Goal: Information Seeking & Learning: Learn about a topic

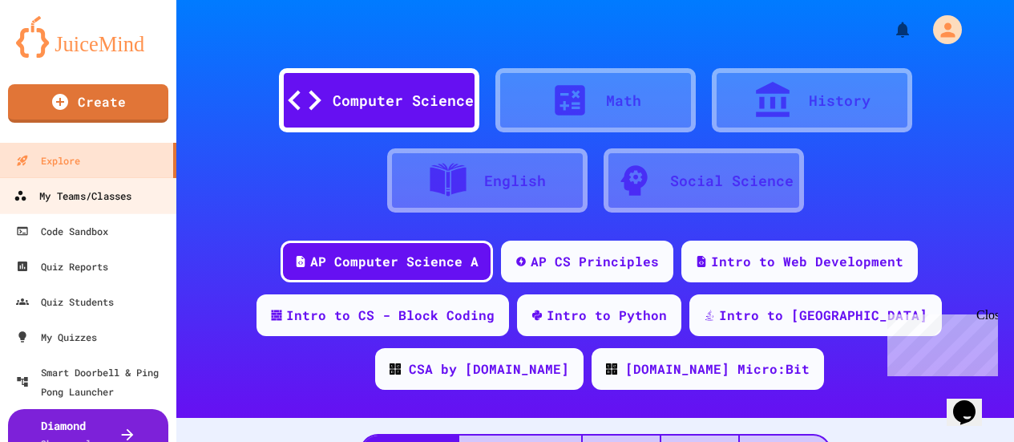
click at [72, 192] on div "My Teams/Classes" at bounding box center [73, 196] width 118 height 20
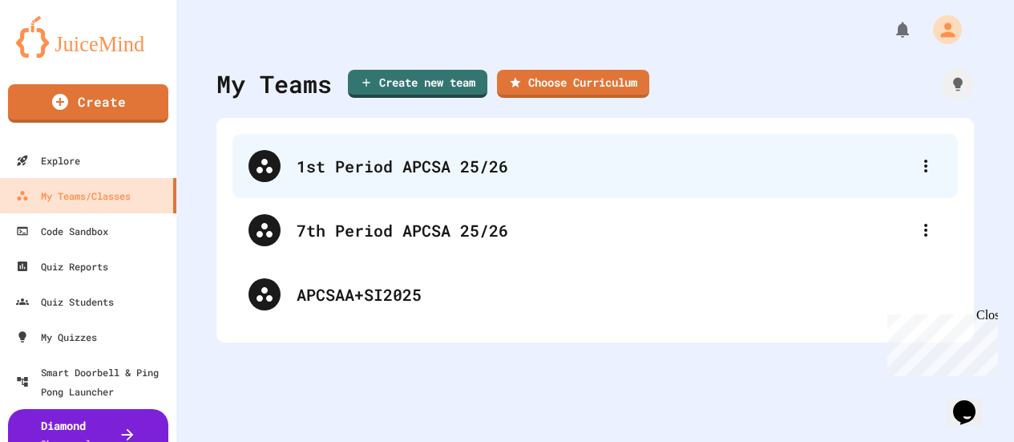
click at [377, 167] on div "1st Period APCSA 25/26" at bounding box center [603, 166] width 613 height 24
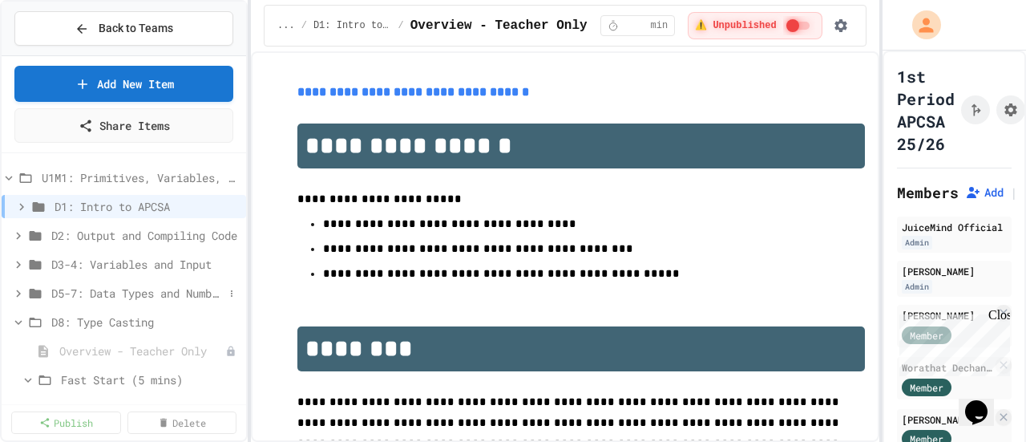
click at [13, 296] on icon at bounding box center [18, 293] width 14 height 14
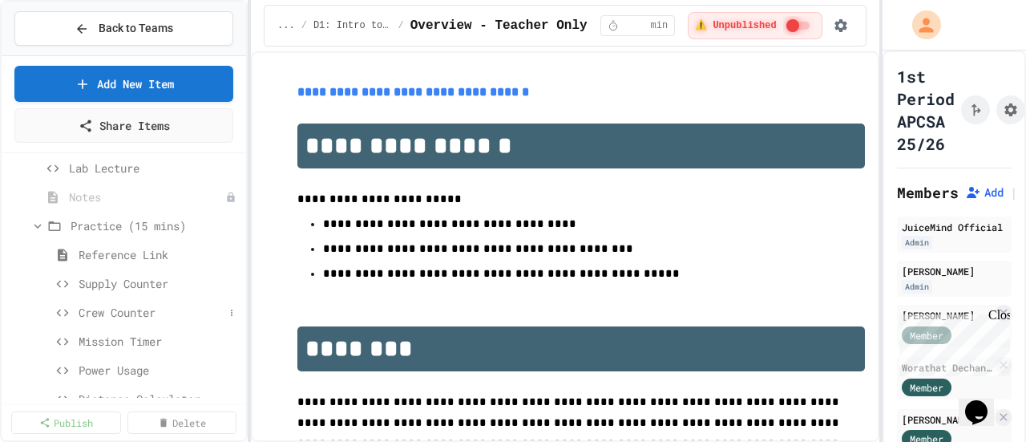
scroll to position [160, 0]
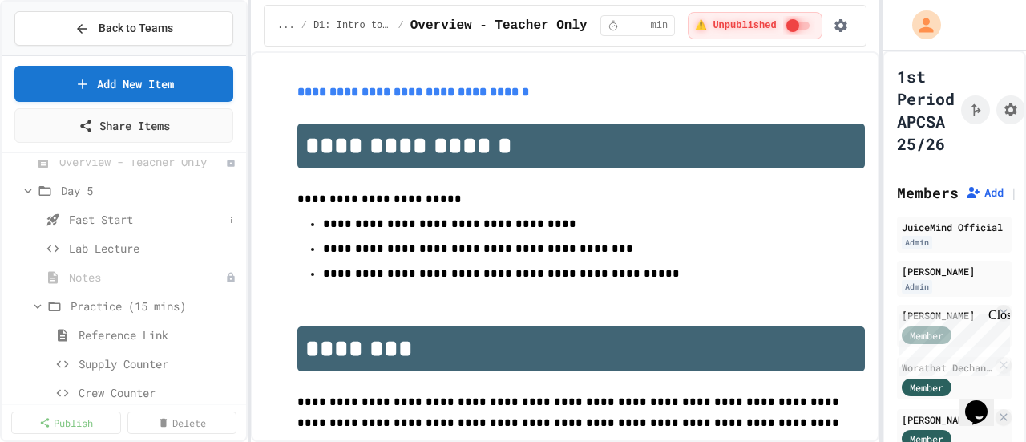
click at [131, 216] on span "Fast Start" at bounding box center [146, 219] width 155 height 17
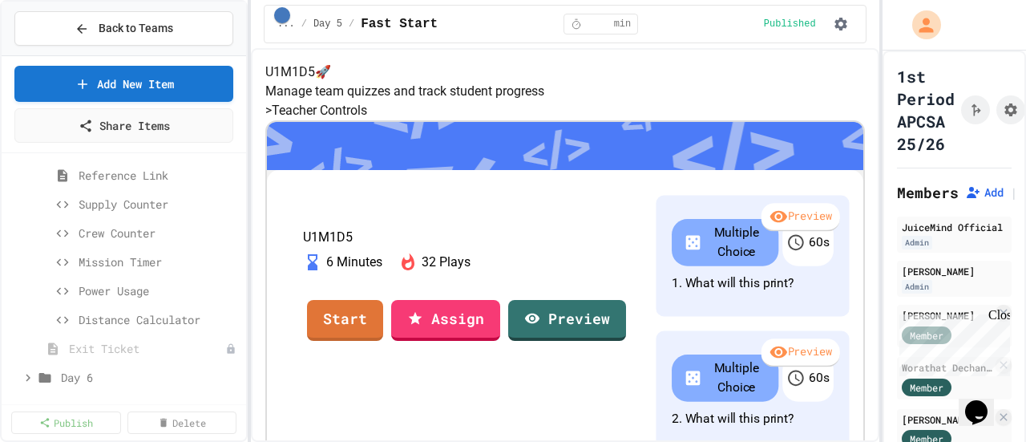
scroll to position [321, 0]
click at [126, 200] on span "Supply Counter" at bounding box center [151, 203] width 145 height 17
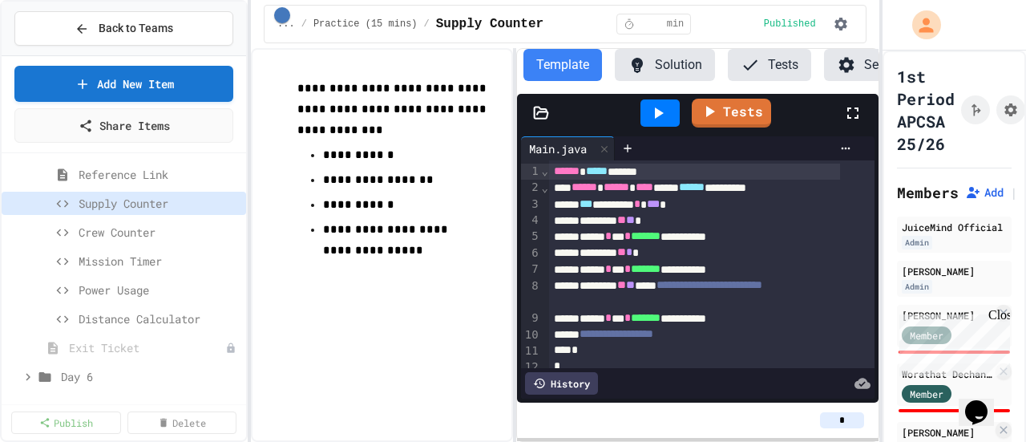
click at [670, 69] on button "Solution" at bounding box center [665, 65] width 100 height 32
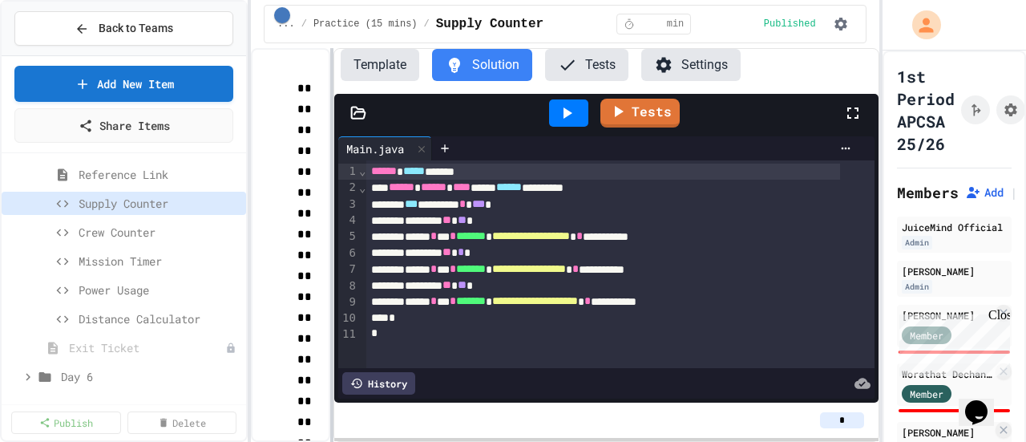
click at [329, 190] on div "**********" at bounding box center [565, 244] width 628 height 393
click at [563, 107] on icon at bounding box center [566, 112] width 19 height 19
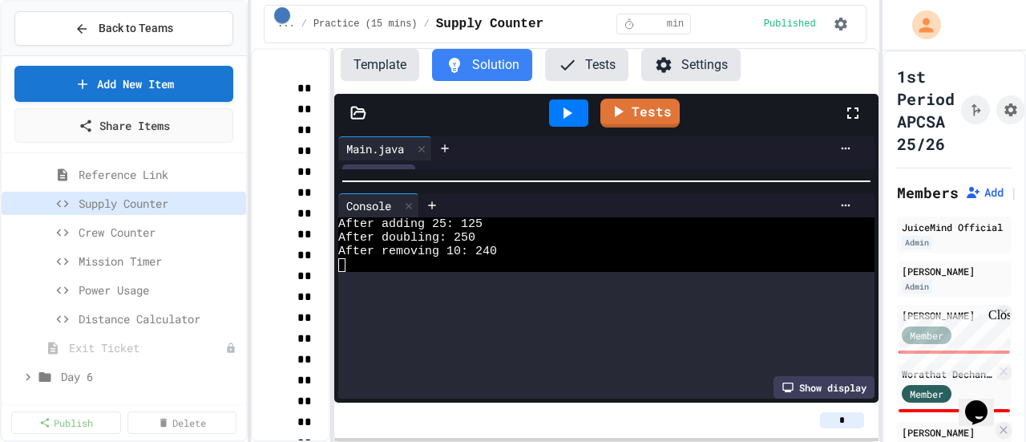
click at [554, 166] on div "**********" at bounding box center [606, 267] width 544 height 270
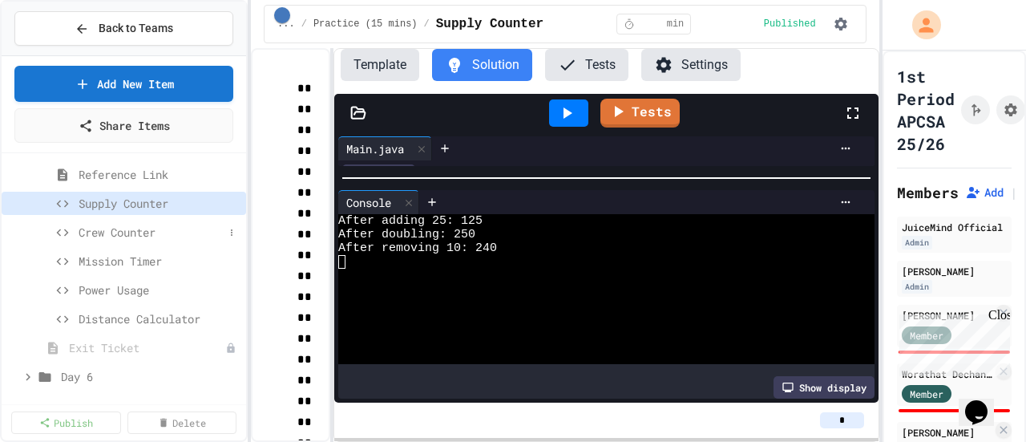
click at [129, 235] on span "Crew Counter" at bounding box center [151, 232] width 145 height 17
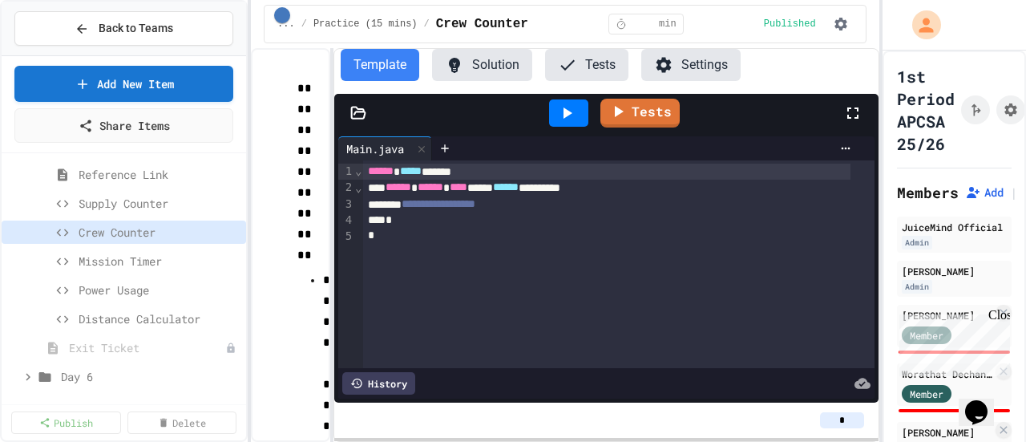
click at [517, 62] on button "Solution" at bounding box center [482, 65] width 100 height 32
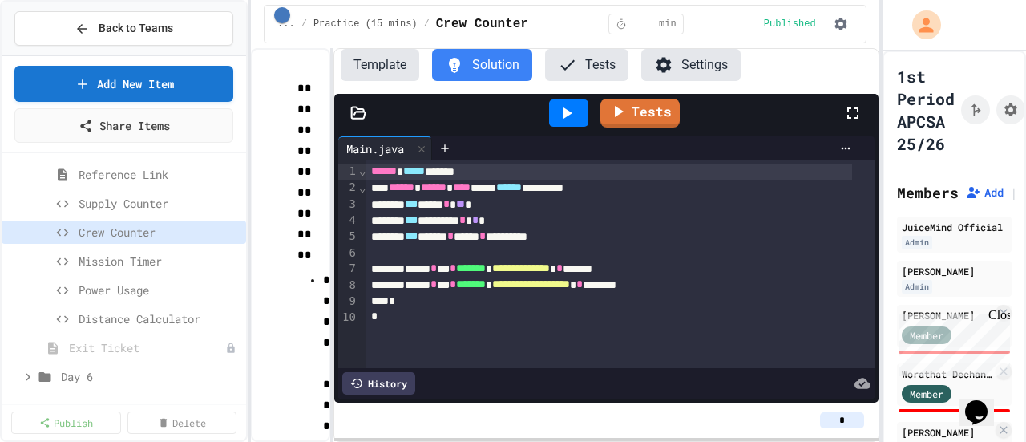
click at [570, 115] on icon at bounding box center [567, 112] width 9 height 11
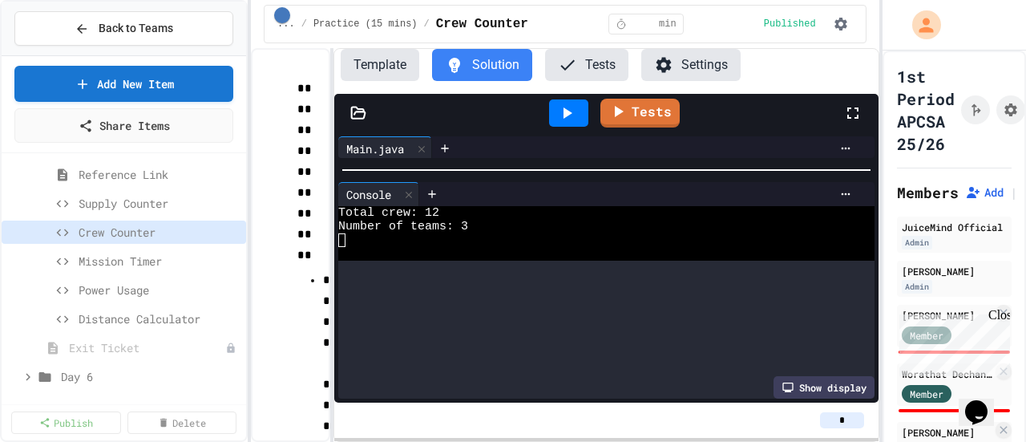
click at [575, 163] on div at bounding box center [606, 170] width 544 height 16
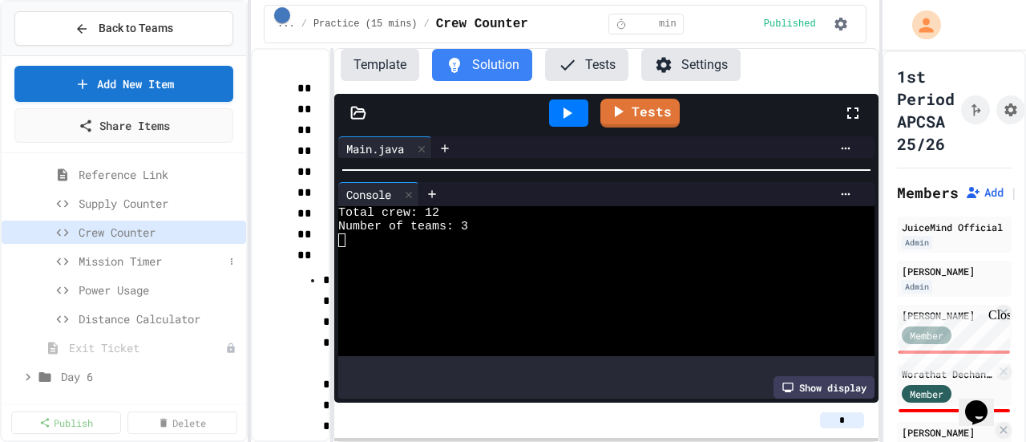
click at [131, 256] on span "Mission Timer" at bounding box center [151, 260] width 145 height 17
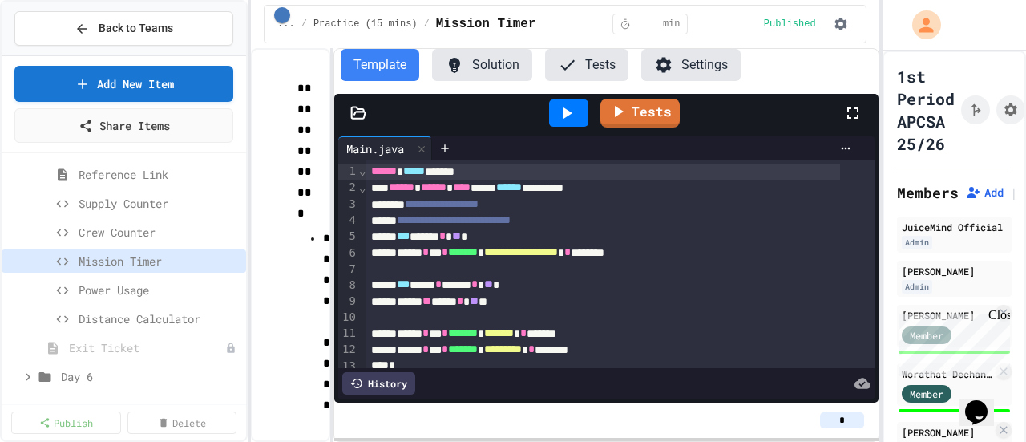
click at [482, 67] on button "Solution" at bounding box center [482, 65] width 100 height 32
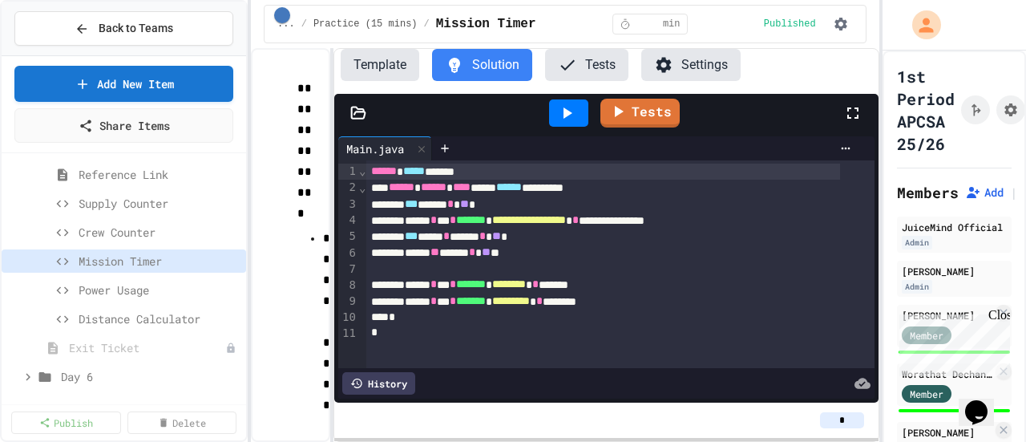
click at [565, 115] on icon at bounding box center [567, 112] width 9 height 11
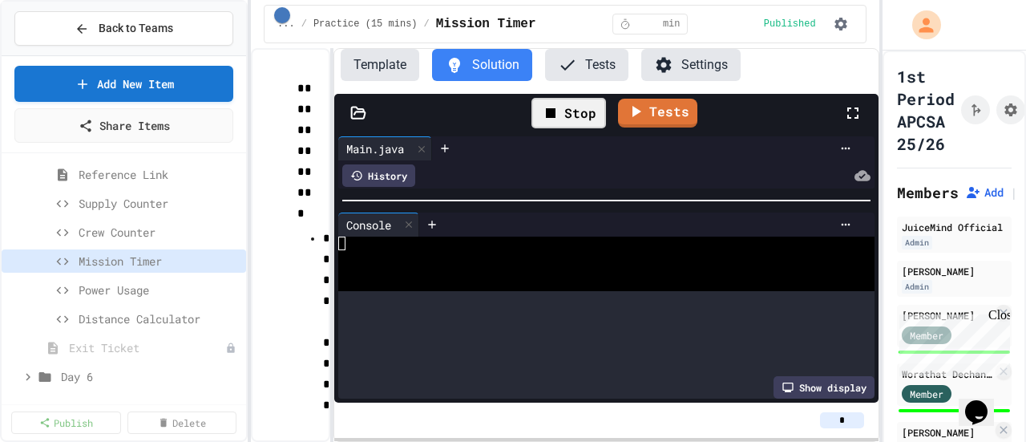
click at [562, 165] on div "**********" at bounding box center [606, 267] width 544 height 270
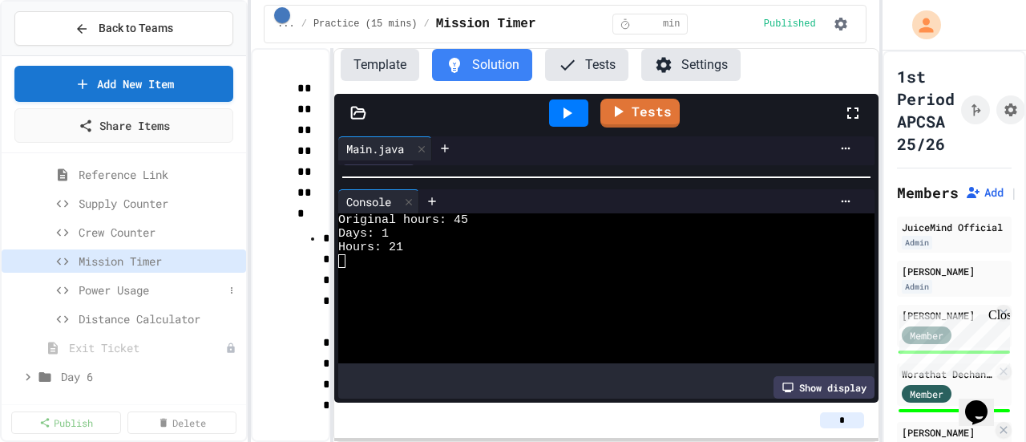
click at [112, 289] on span "Power Usage" at bounding box center [151, 289] width 145 height 17
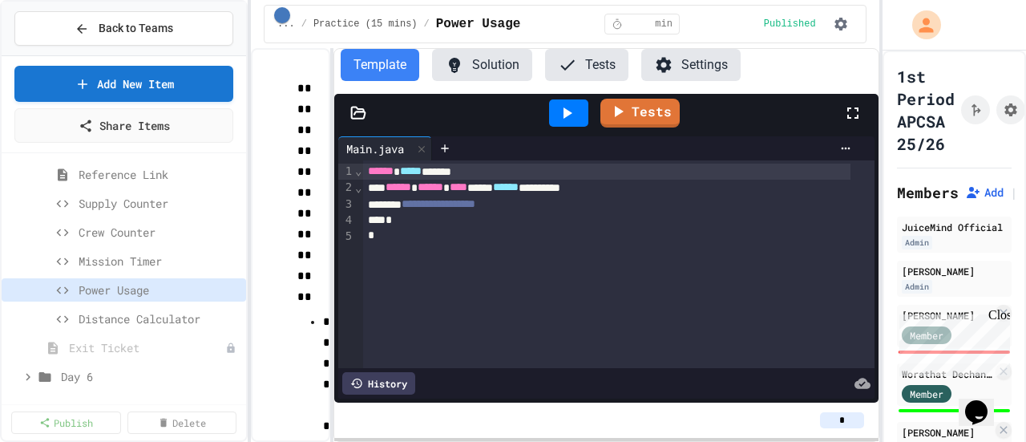
click at [493, 69] on button "Solution" at bounding box center [482, 65] width 100 height 32
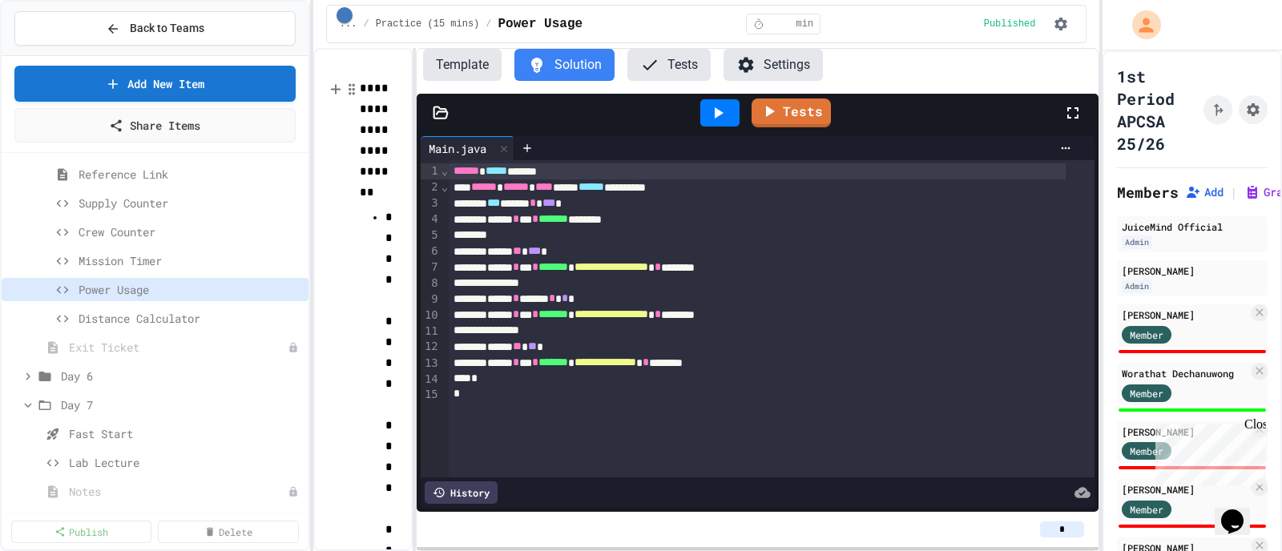
drag, startPoint x: 717, startPoint y: 112, endPoint x: 714, endPoint y: 120, distance: 8.6
click at [717, 112] on icon at bounding box center [719, 112] width 9 height 11
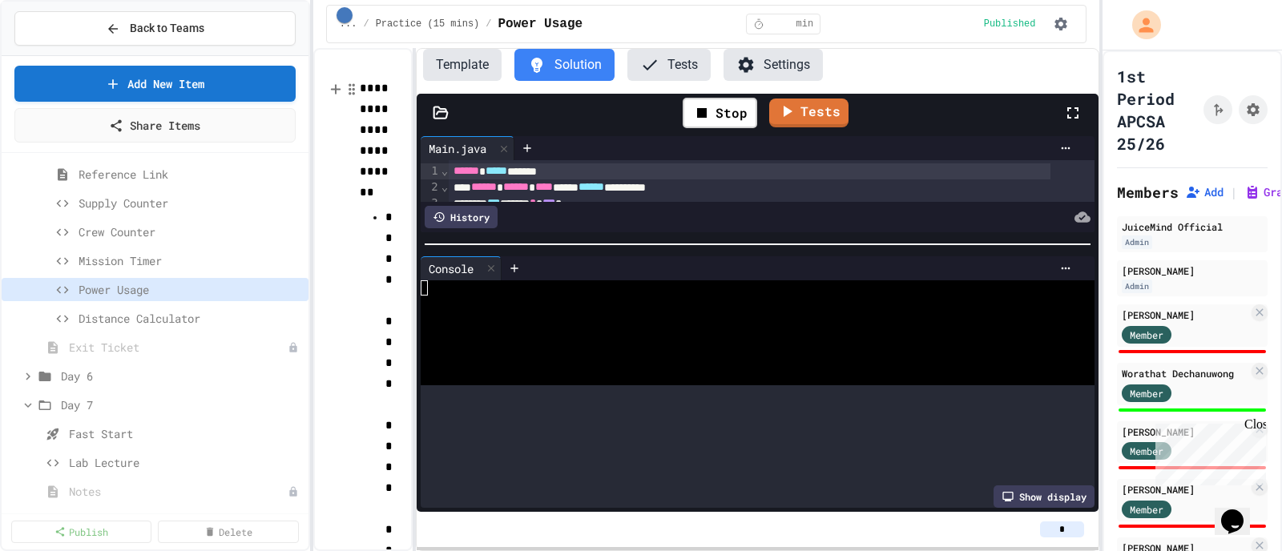
click at [709, 236] on div at bounding box center [758, 244] width 682 height 16
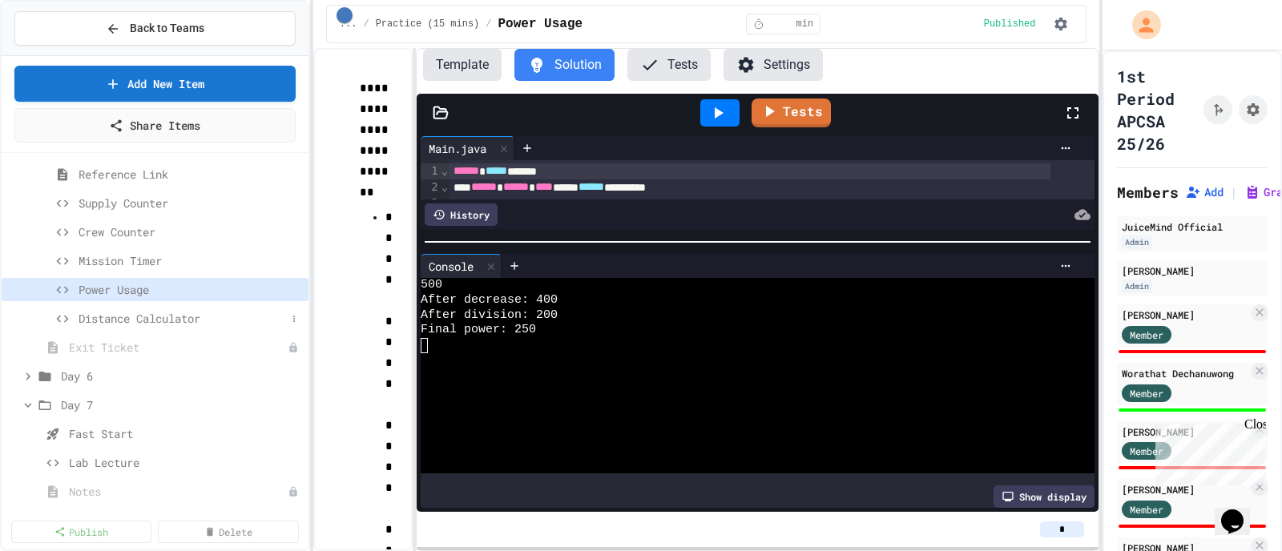
click at [132, 311] on span "Distance Calculator" at bounding box center [183, 318] width 208 height 17
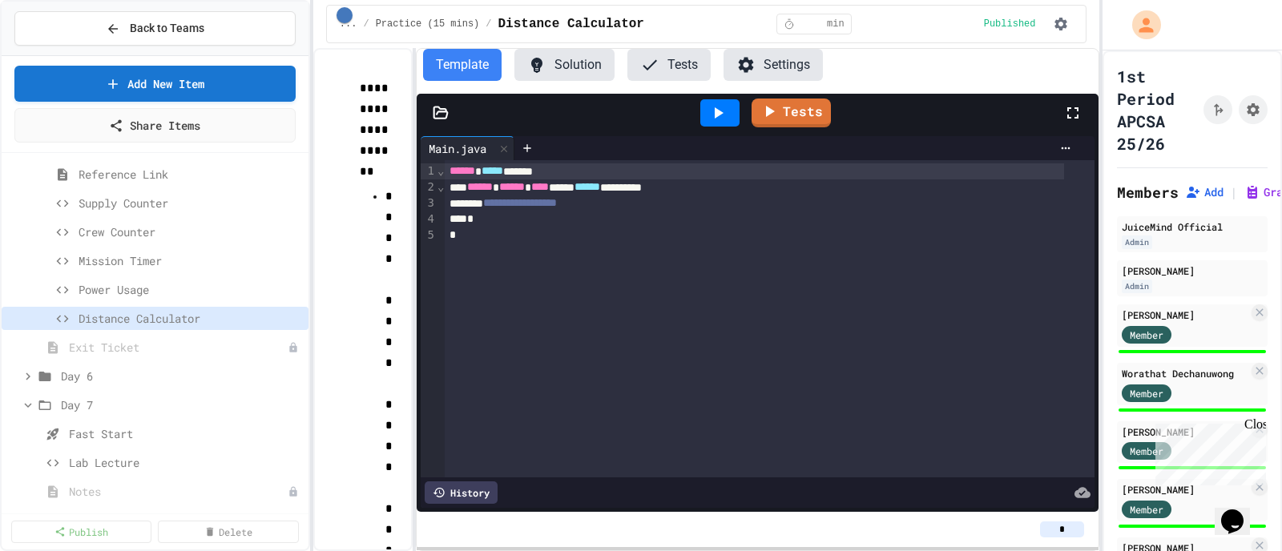
click at [570, 57] on button "Solution" at bounding box center [564, 65] width 100 height 32
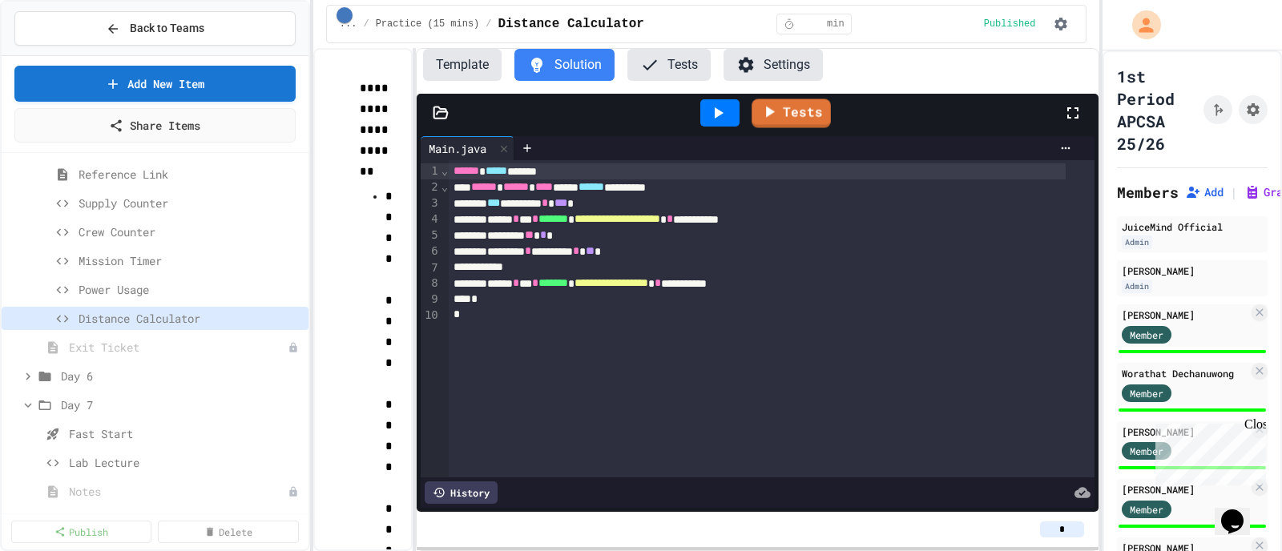
click at [726, 106] on icon at bounding box center [717, 112] width 19 height 19
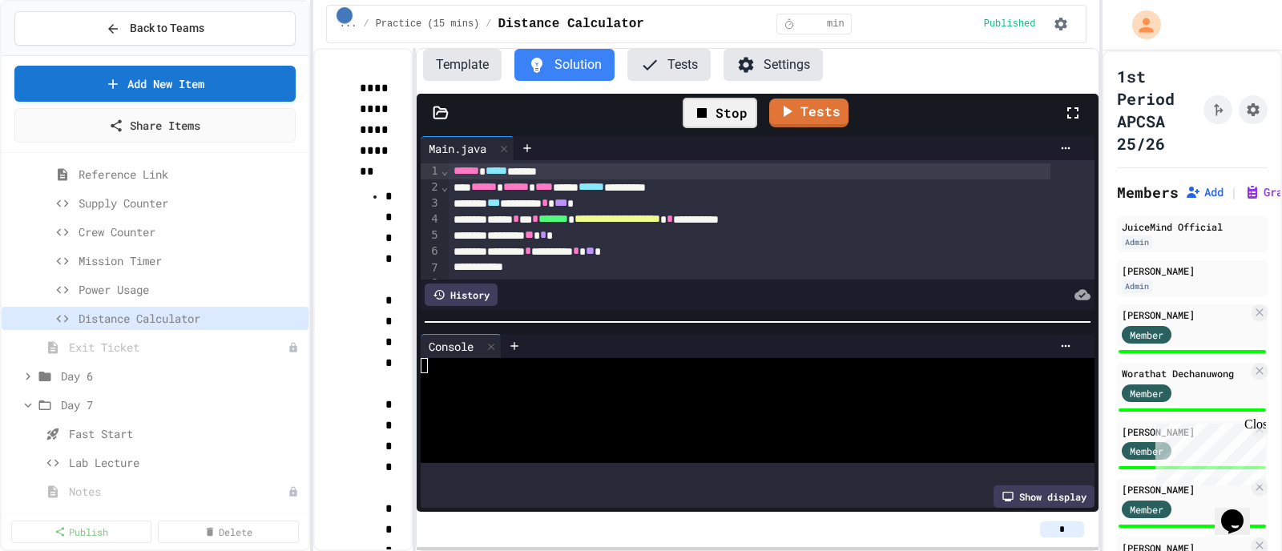
click at [727, 106] on div "Stop" at bounding box center [720, 113] width 75 height 30
click at [727, 106] on icon at bounding box center [717, 112] width 19 height 19
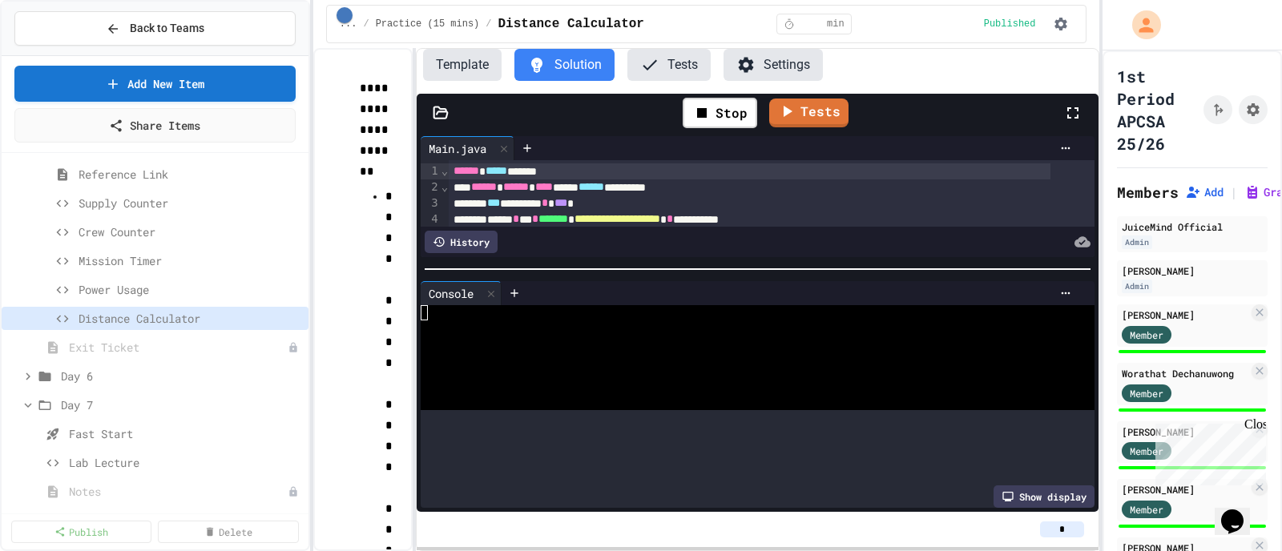
click at [684, 261] on div at bounding box center [758, 269] width 682 height 16
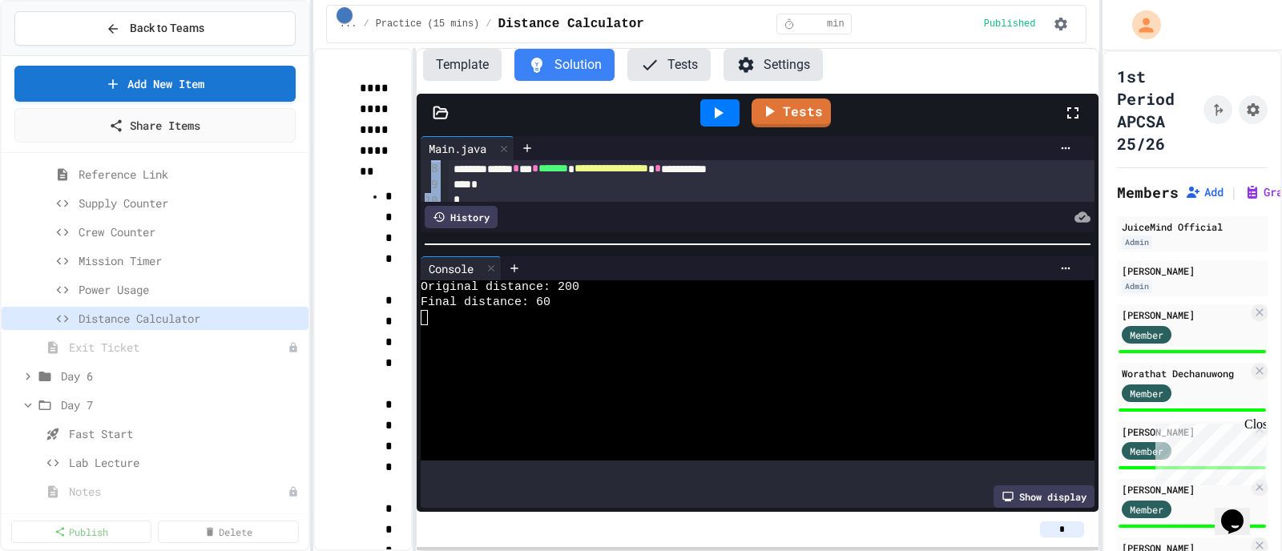
scroll to position [144, 0]
drag, startPoint x: 422, startPoint y: 177, endPoint x: 637, endPoint y: 186, distance: 215.7
click at [637, 186] on div "**********" at bounding box center [758, 181] width 674 height 42
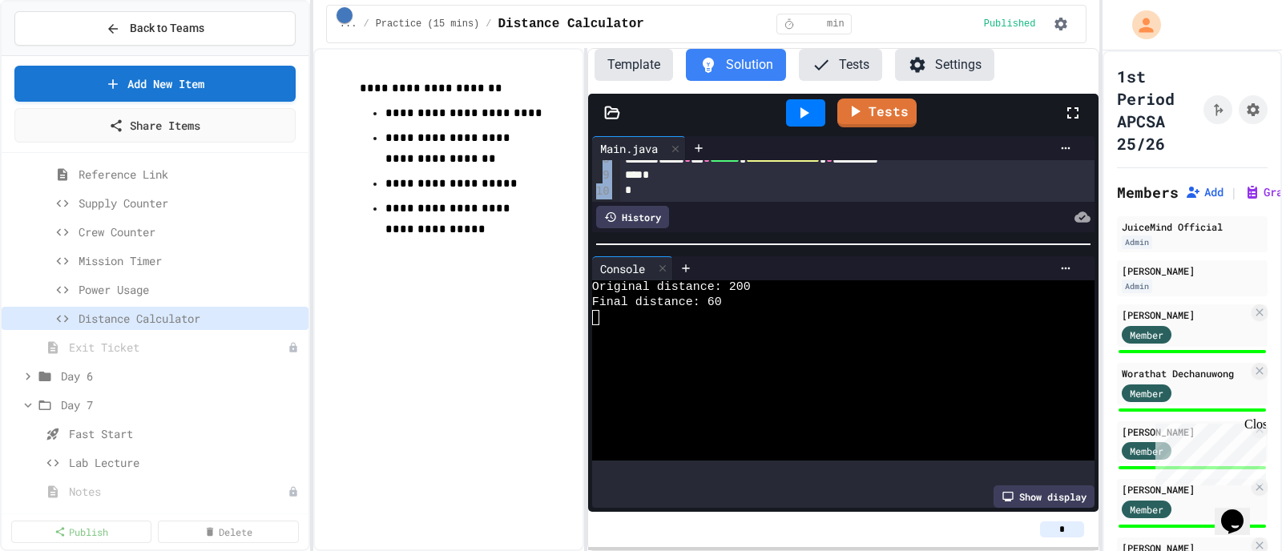
click at [591, 170] on div "**********" at bounding box center [706, 299] width 786 height 503
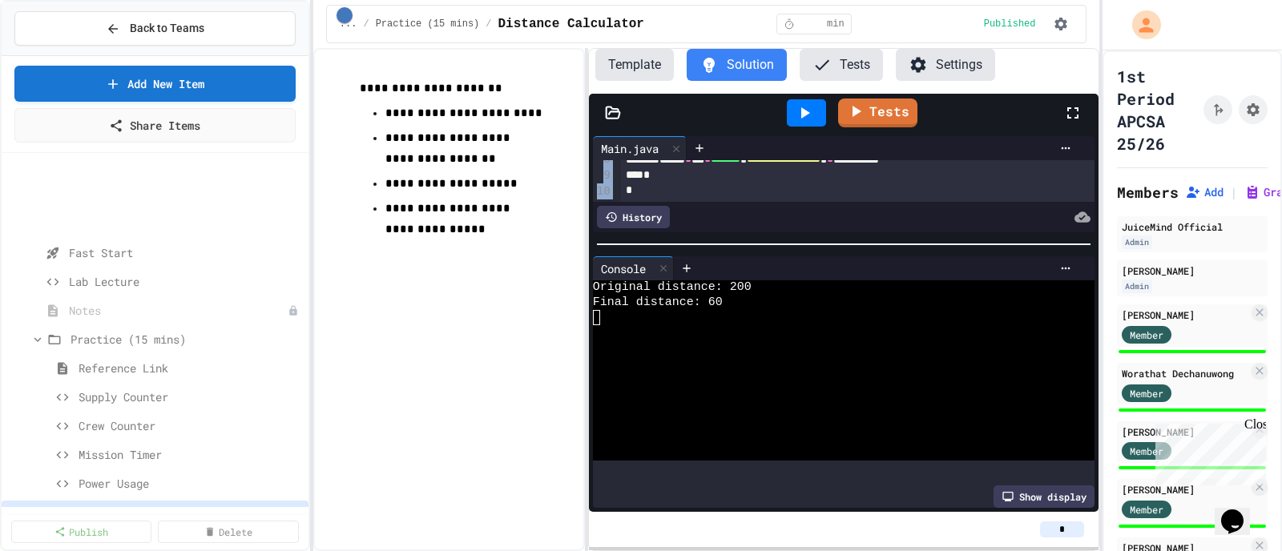
scroll to position [120, 0]
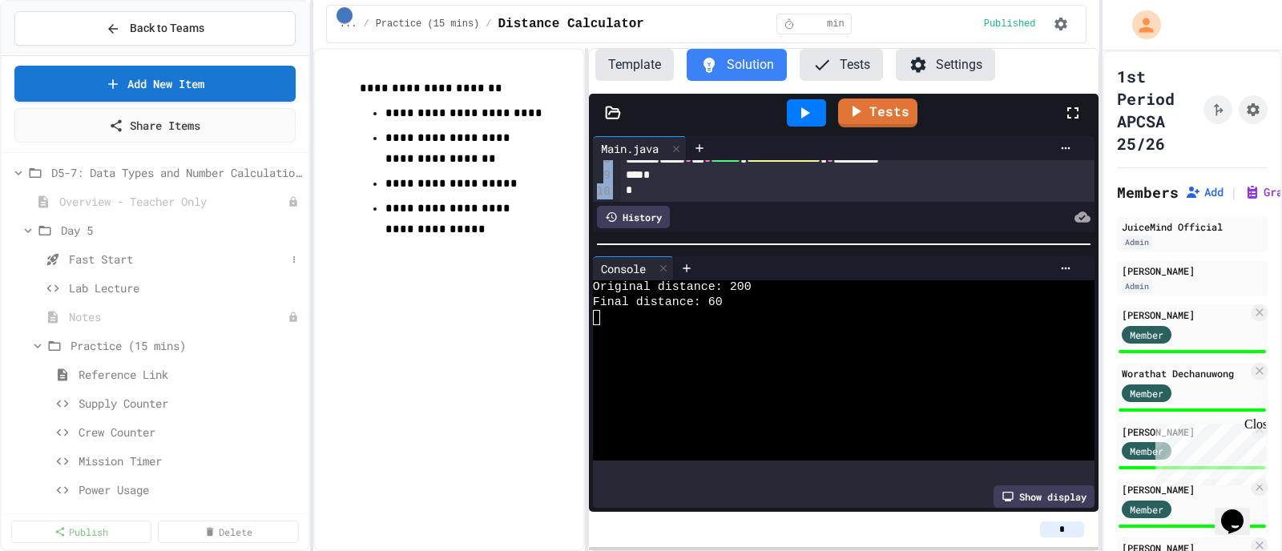
click at [122, 252] on span "Fast Start" at bounding box center [177, 259] width 217 height 17
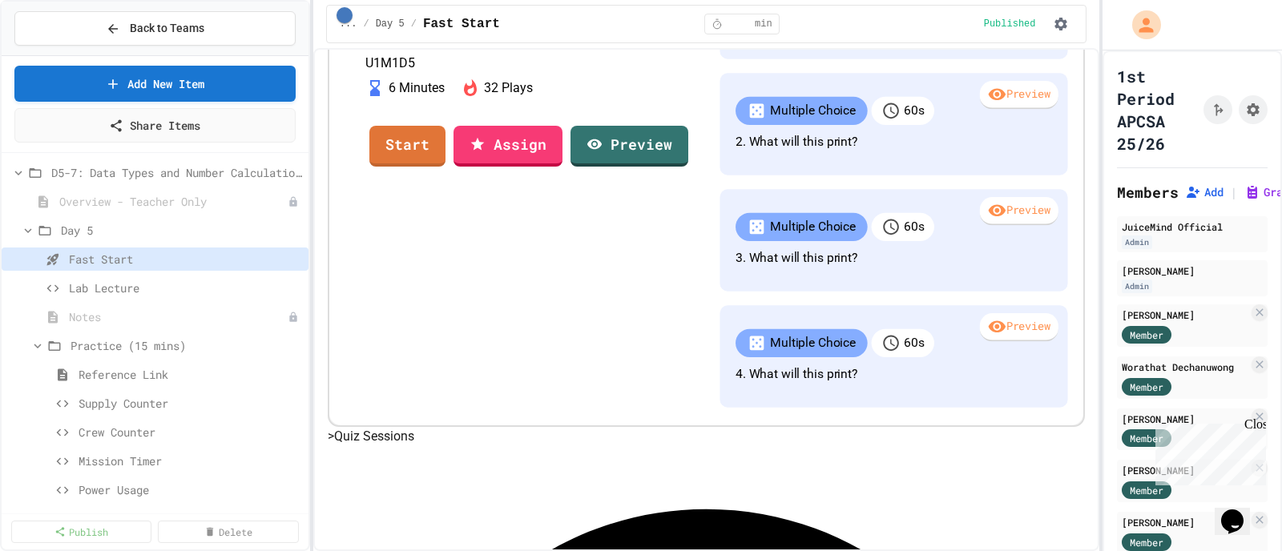
scroll to position [200, 0]
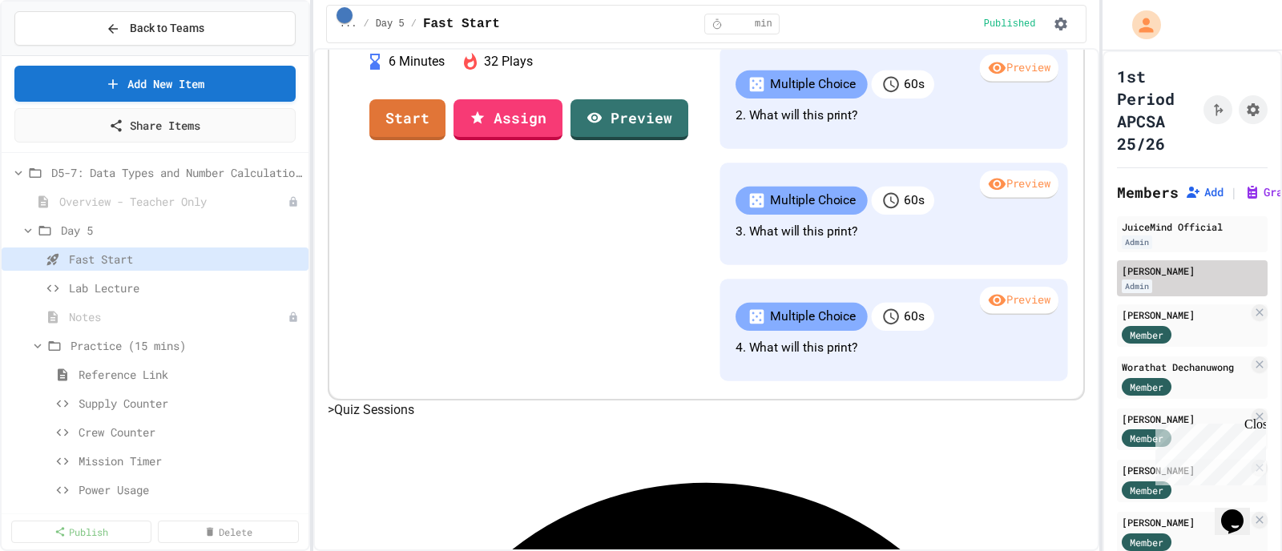
click at [1025, 280] on div "Admin" at bounding box center [1192, 287] width 141 height 14
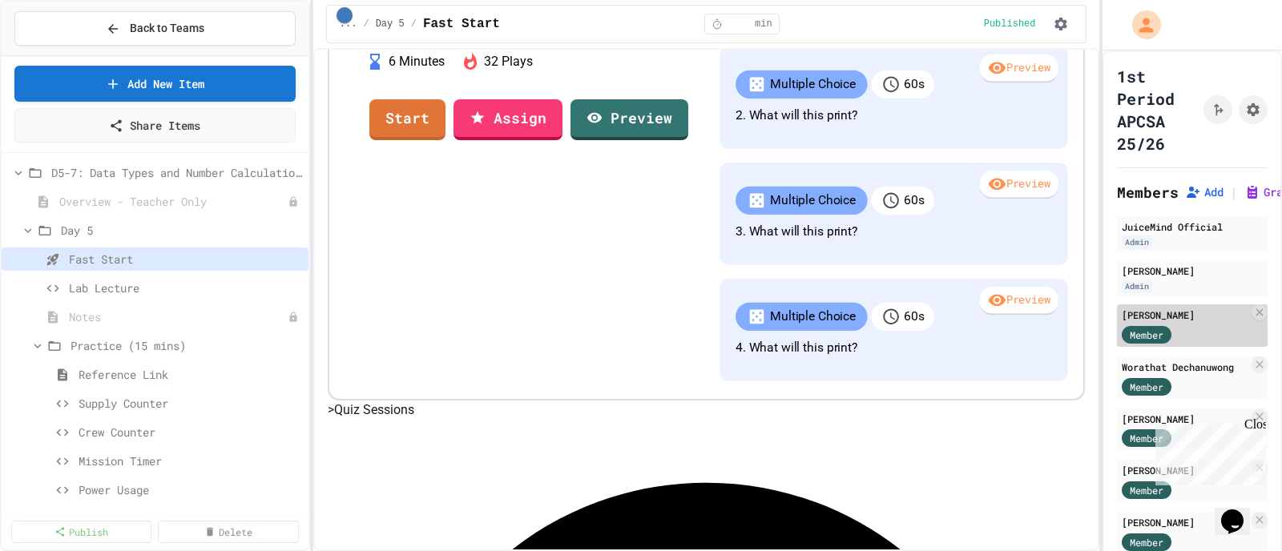
click at [1025, 325] on div "Member" at bounding box center [1162, 334] width 80 height 20
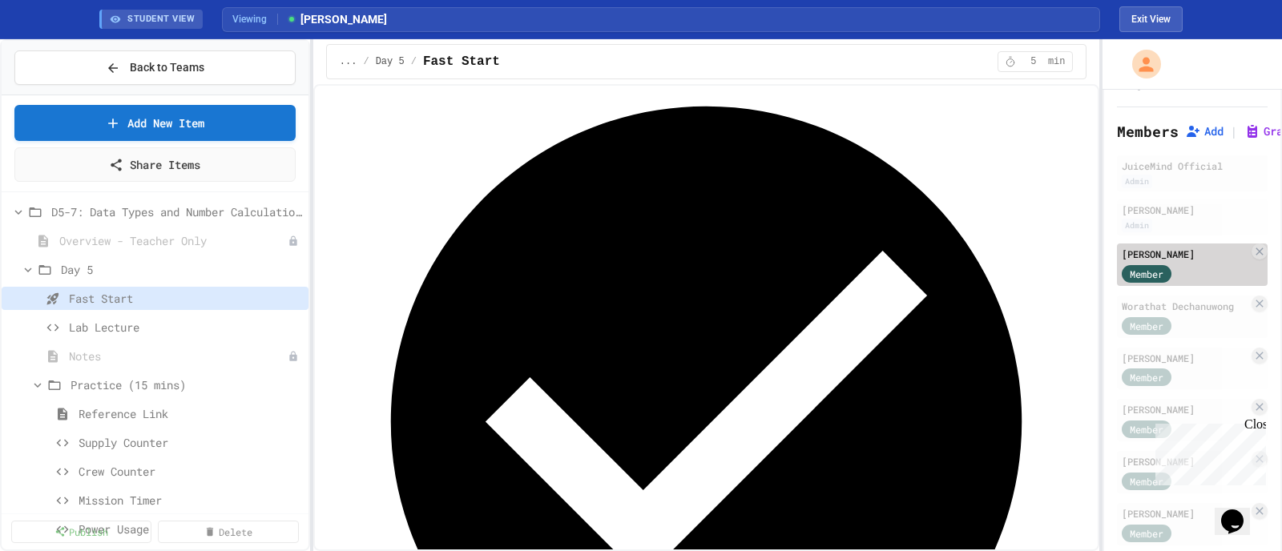
scroll to position [200, 0]
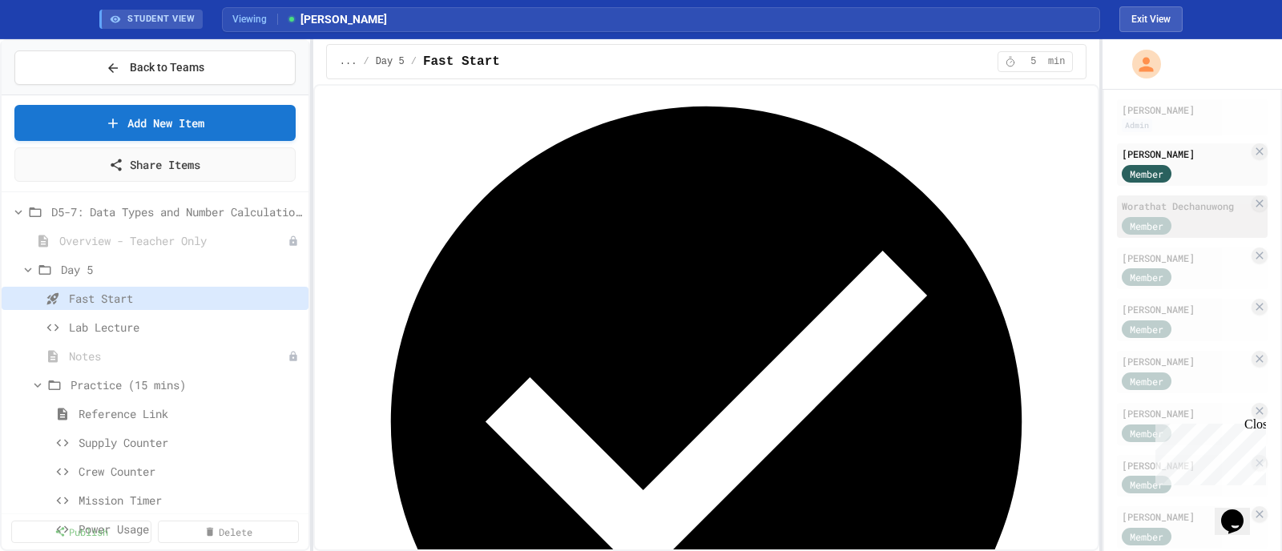
click at [1025, 220] on div "Member" at bounding box center [1162, 225] width 80 height 20
click at [1025, 257] on div "[PERSON_NAME]" at bounding box center [1185, 258] width 127 height 14
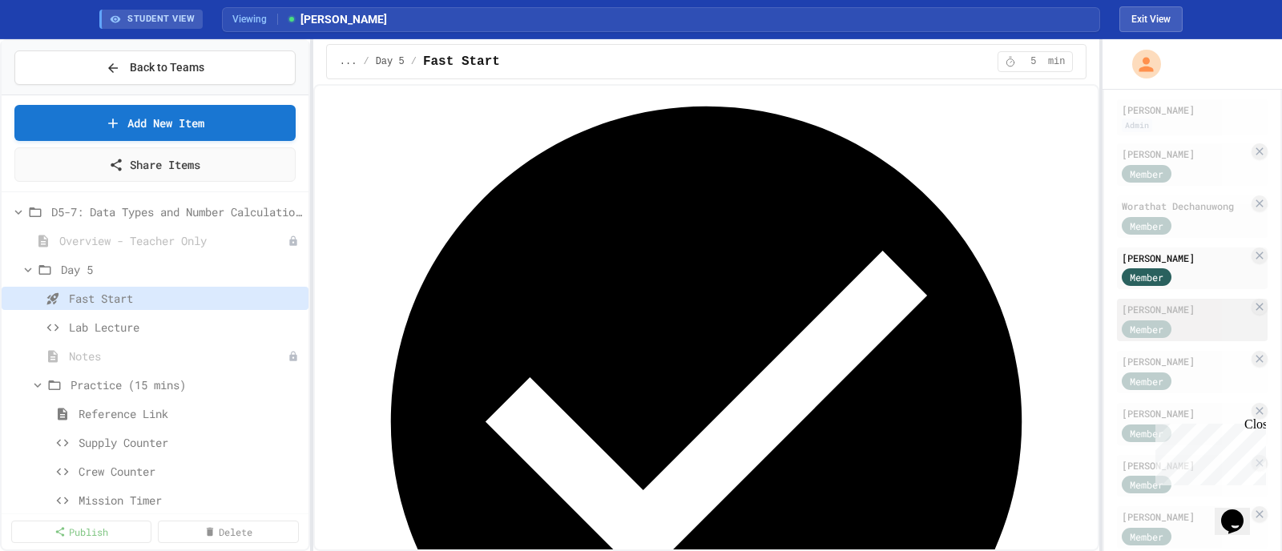
click at [1025, 307] on div "[PERSON_NAME]" at bounding box center [1185, 309] width 127 height 14
click at [1025, 361] on div "[PERSON_NAME]" at bounding box center [1185, 361] width 127 height 14
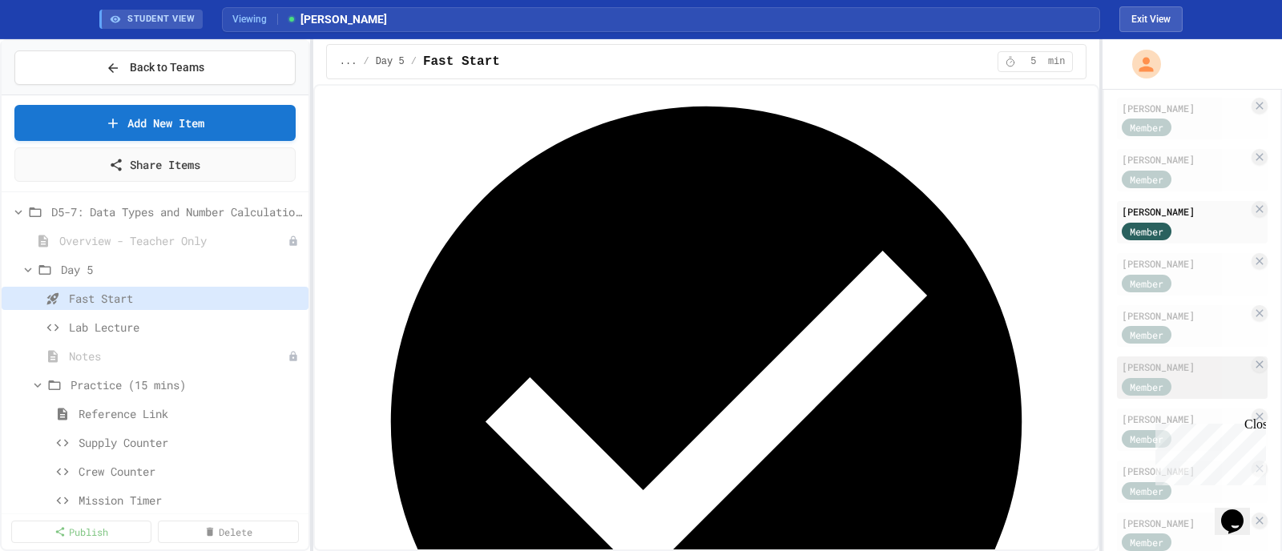
scroll to position [401, 0]
click at [1025, 234] on div "Member" at bounding box center [1162, 232] width 80 height 20
click at [1025, 267] on div "[PERSON_NAME]" at bounding box center [1185, 265] width 127 height 14
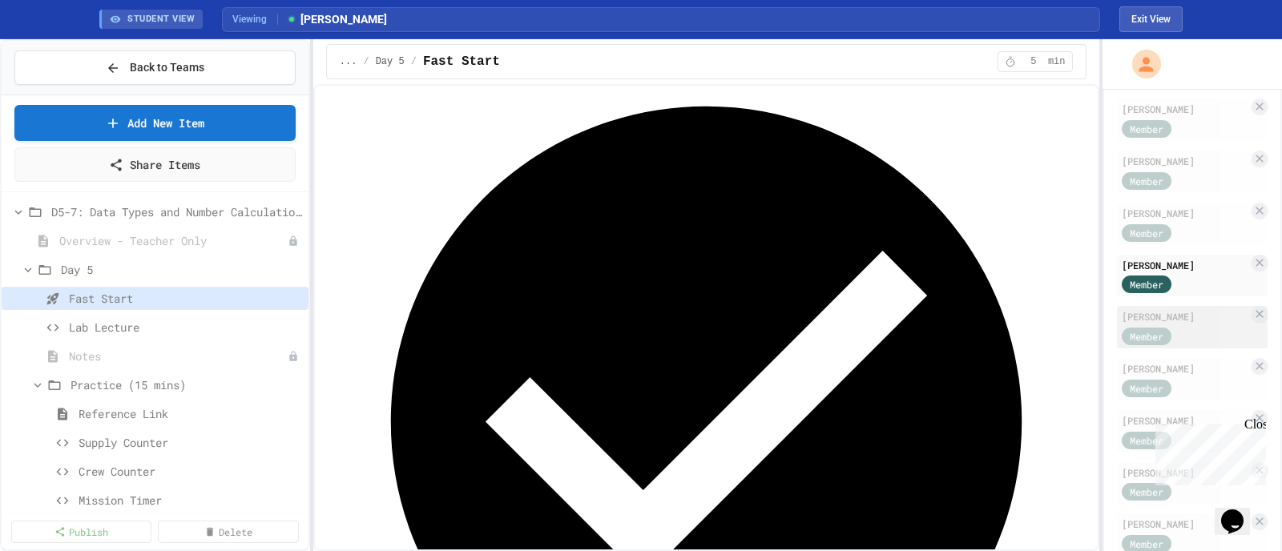
click at [1025, 309] on div "[PERSON_NAME]" at bounding box center [1185, 316] width 127 height 14
click at [1025, 366] on div "[PERSON_NAME]" at bounding box center [1185, 368] width 127 height 14
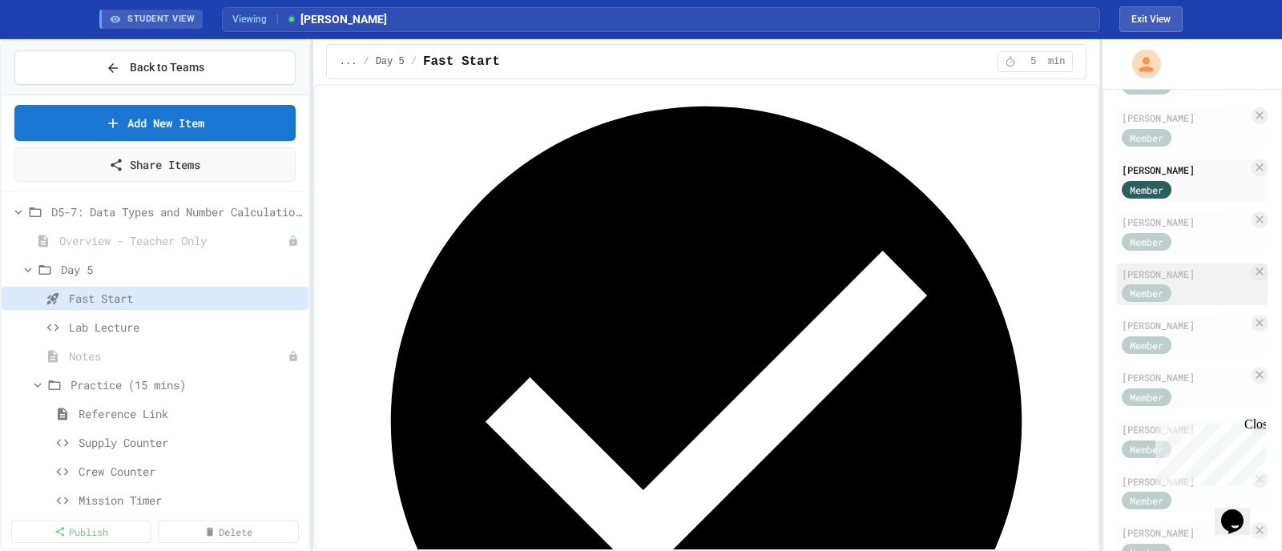
scroll to position [601, 0]
click at [1025, 229] on div "Member" at bounding box center [1162, 239] width 80 height 20
click at [1025, 265] on div "[PERSON_NAME]" at bounding box center [1185, 272] width 127 height 14
click at [1025, 321] on div "[PERSON_NAME]" at bounding box center [1185, 324] width 127 height 14
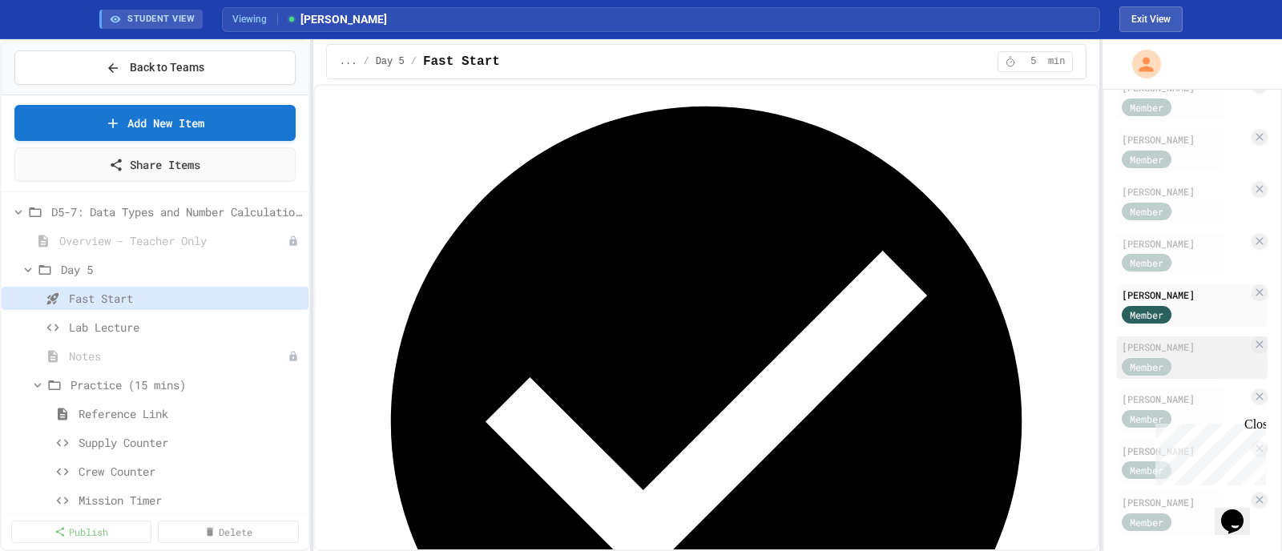
scroll to position [655, 0]
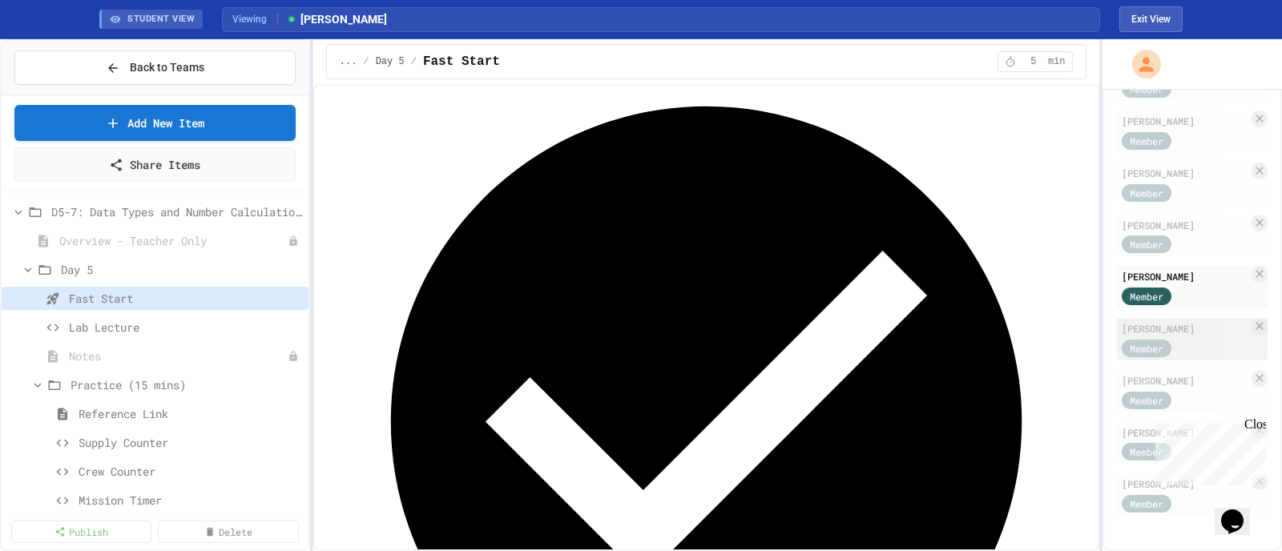
click at [1025, 321] on div "[PERSON_NAME]" at bounding box center [1185, 328] width 127 height 14
click at [1025, 373] on div "[PERSON_NAME]" at bounding box center [1185, 380] width 127 height 14
click at [1025, 426] on div "[PERSON_NAME] Member" at bounding box center [1192, 443] width 151 height 42
drag, startPoint x: 1257, startPoint y: 430, endPoint x: 2408, endPoint y: 848, distance: 1224.4
click at [1025, 430] on div "Close" at bounding box center [1255, 428] width 20 height 20
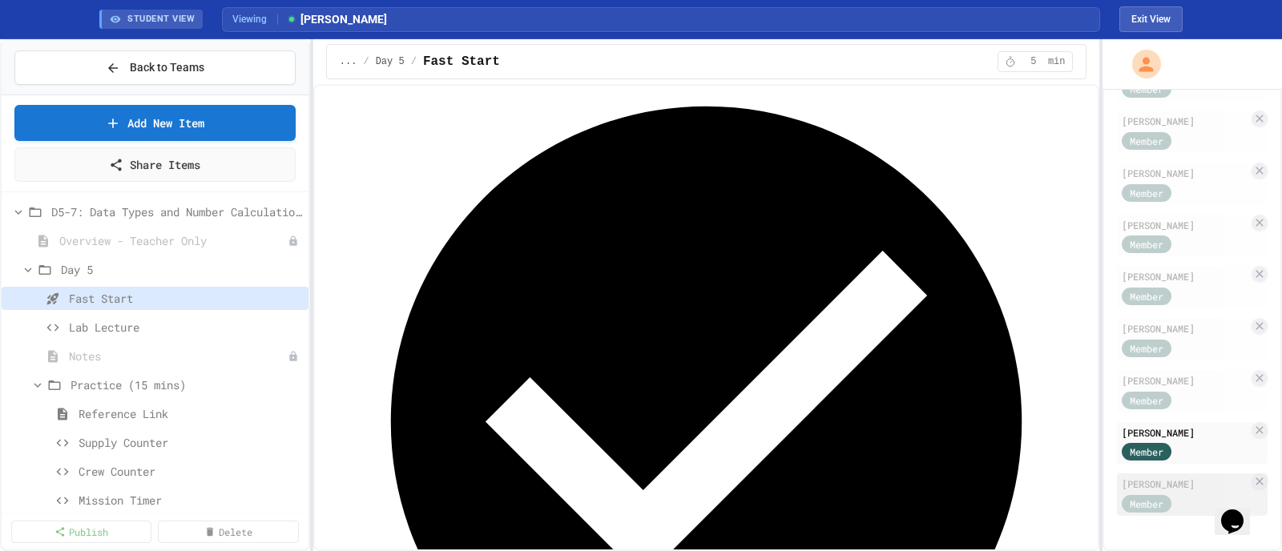
click at [1025, 441] on div "[PERSON_NAME]" at bounding box center [1185, 484] width 127 height 14
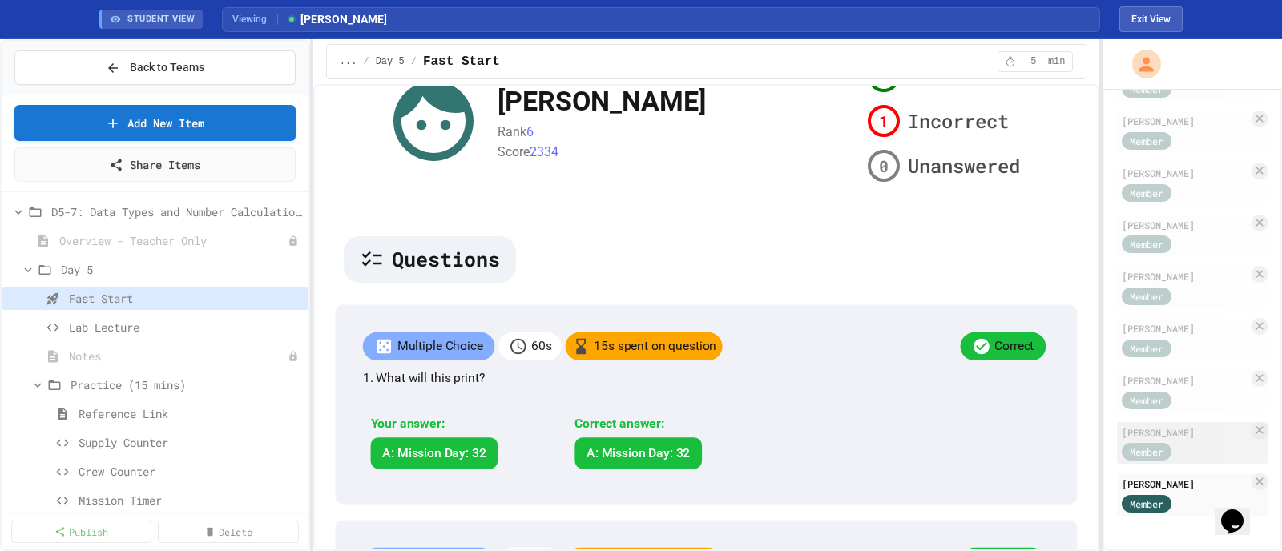
click at [1025, 441] on div "Member" at bounding box center [1162, 452] width 80 height 20
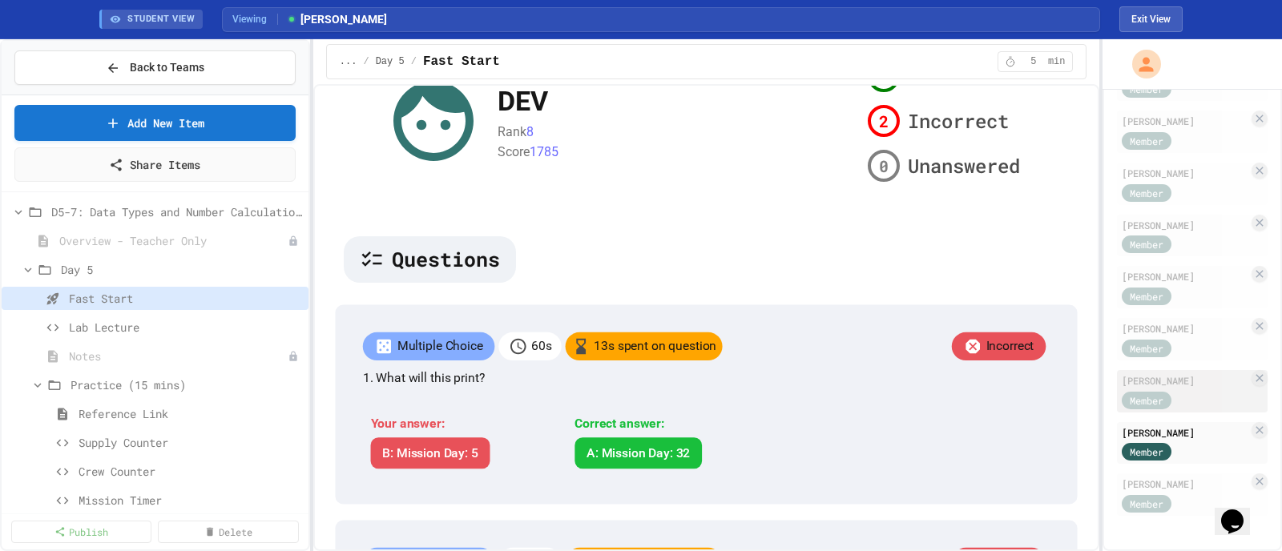
click at [1025, 373] on div "[PERSON_NAME]" at bounding box center [1185, 380] width 127 height 14
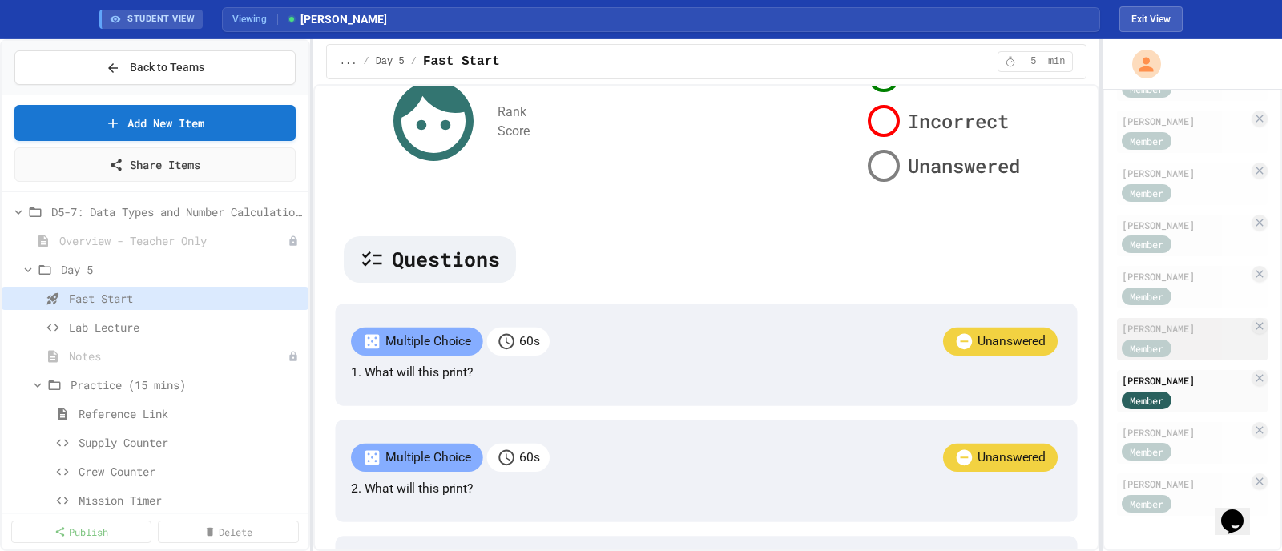
click at [1025, 341] on div "Member" at bounding box center [1162, 347] width 80 height 20
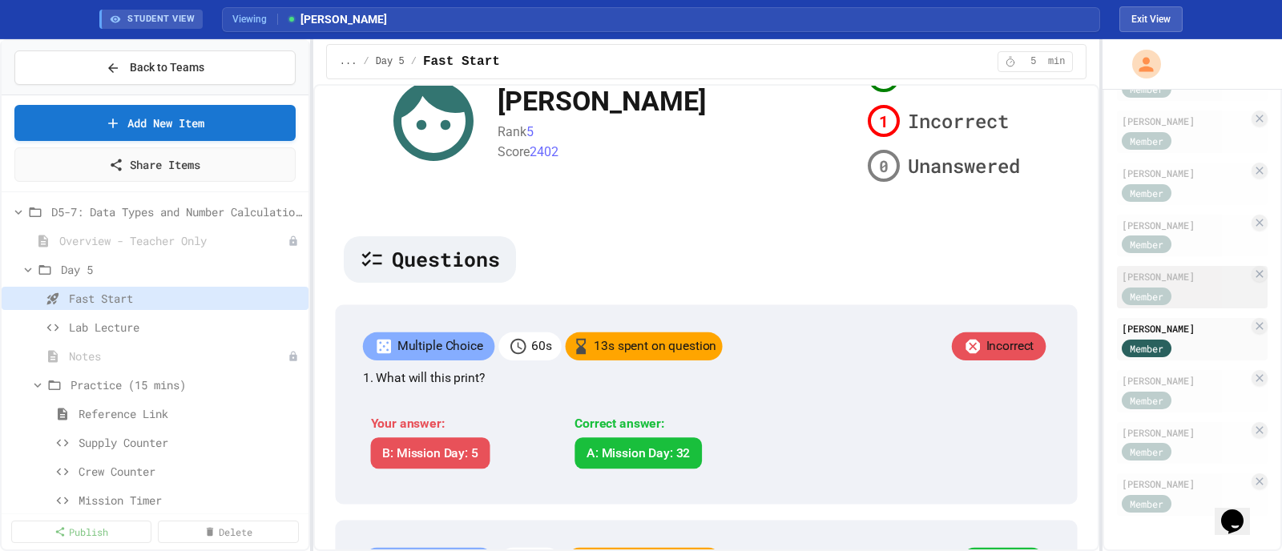
click at [1025, 285] on div "Member" at bounding box center [1162, 295] width 80 height 20
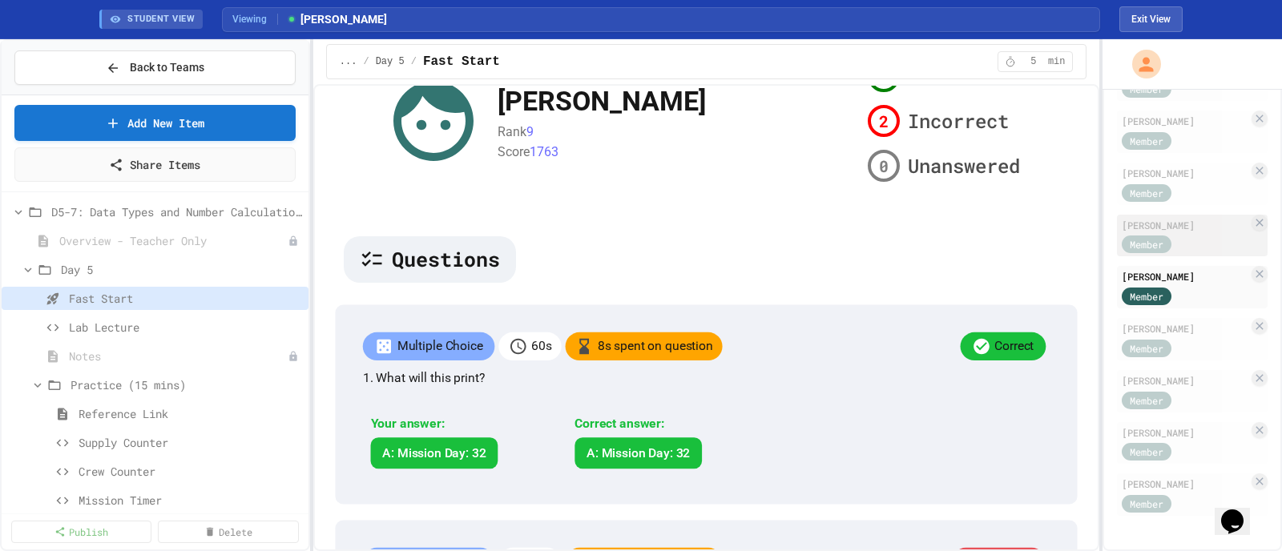
click at [1025, 234] on div "Member" at bounding box center [1162, 244] width 80 height 20
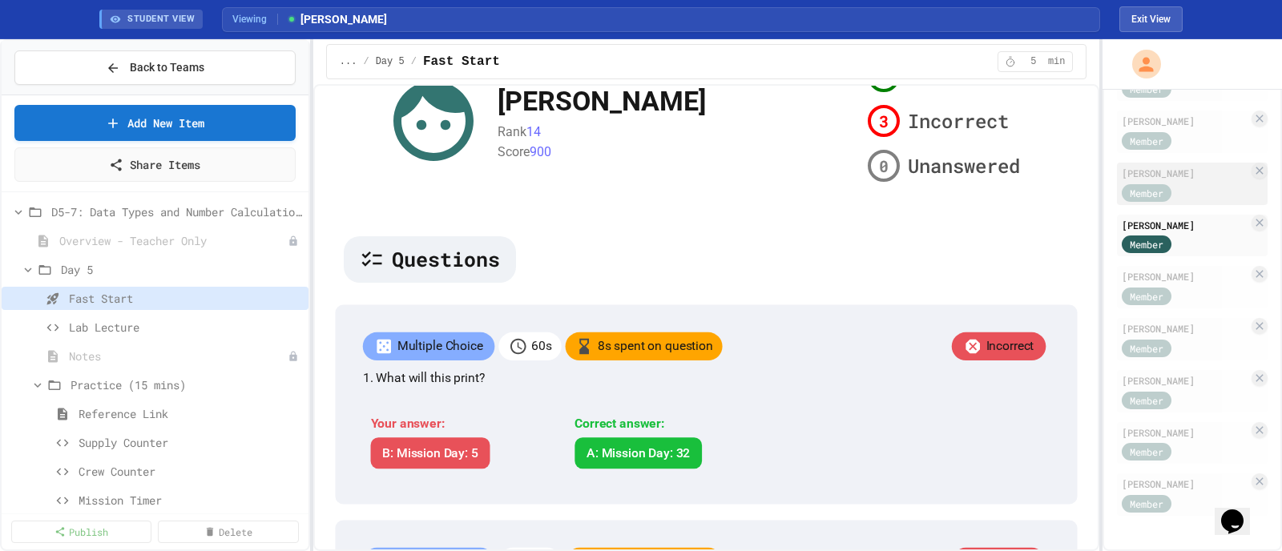
click at [1025, 185] on div "Member" at bounding box center [1162, 192] width 80 height 20
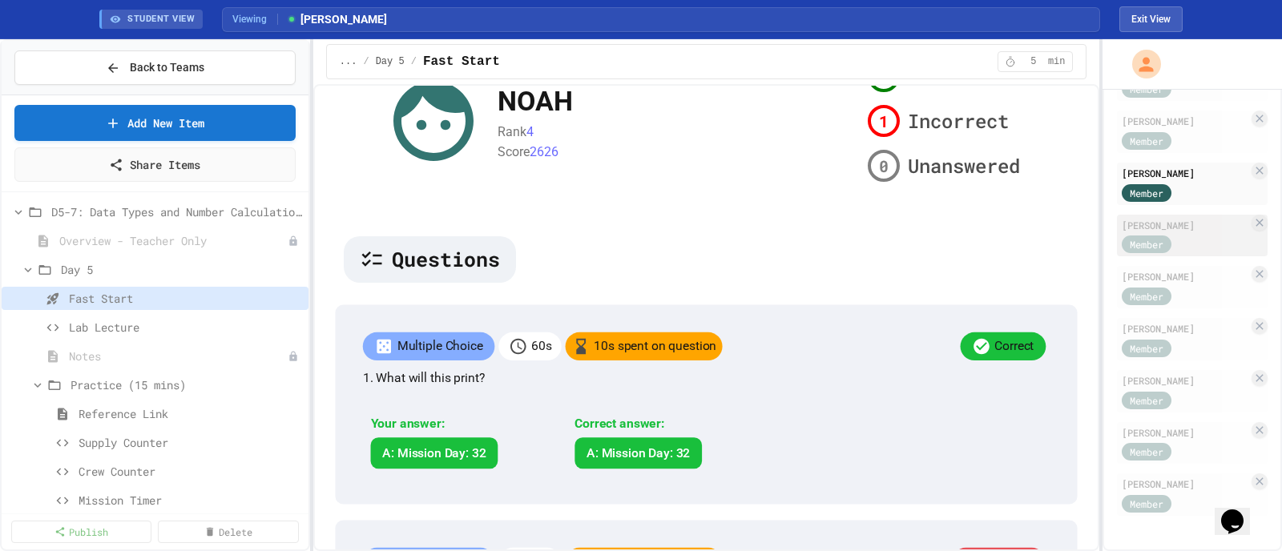
scroll to position [555, 0]
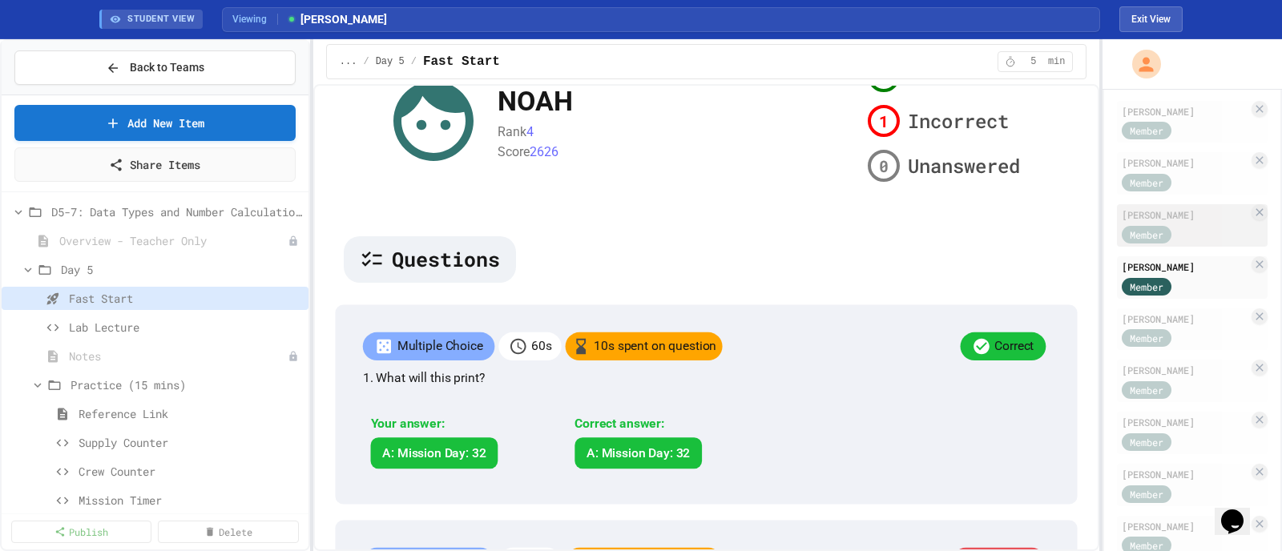
click at [1025, 225] on div "Member" at bounding box center [1162, 234] width 80 height 20
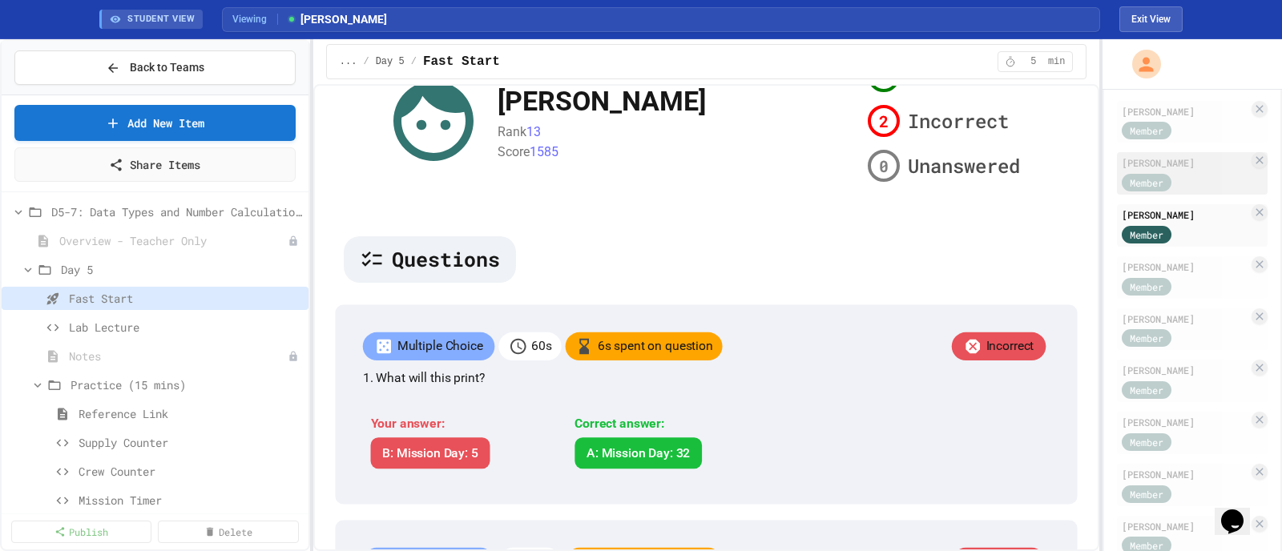
click at [1025, 171] on div "Member" at bounding box center [1162, 181] width 80 height 20
click at [1025, 120] on div "Member" at bounding box center [1162, 130] width 80 height 20
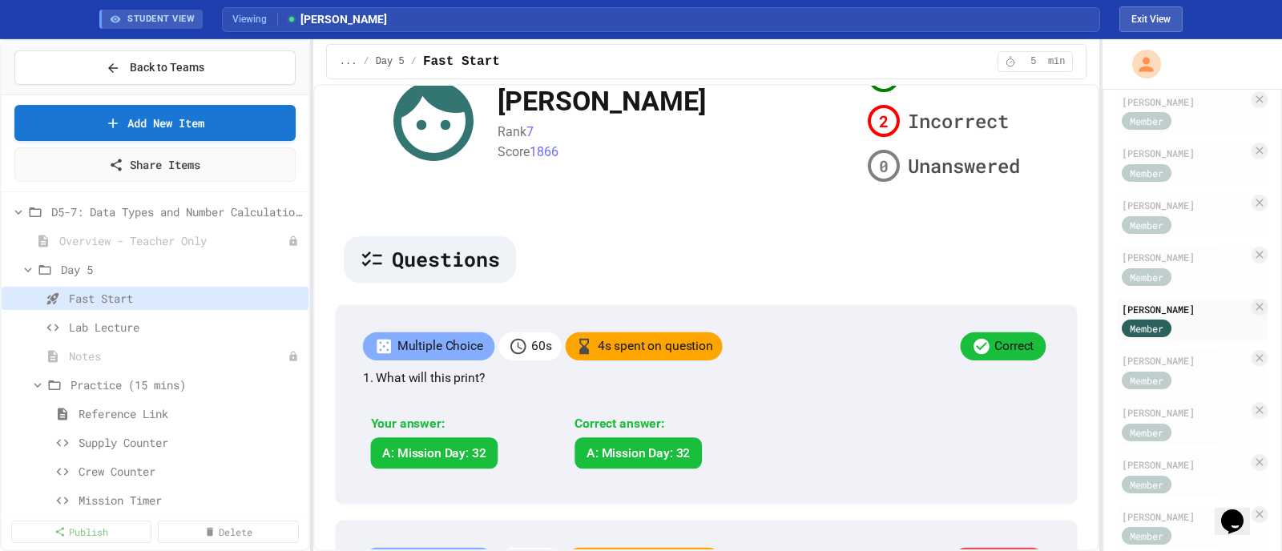
scroll to position [354, 0]
click at [1025, 273] on div "Member" at bounding box center [1162, 278] width 80 height 20
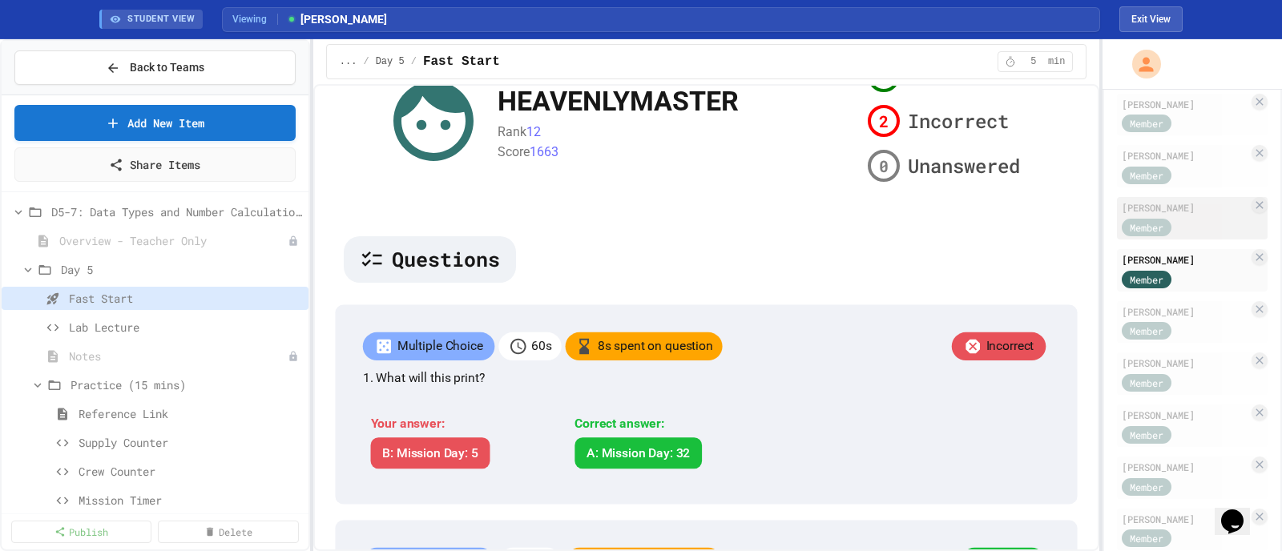
click at [1025, 224] on div "Member" at bounding box center [1162, 226] width 80 height 20
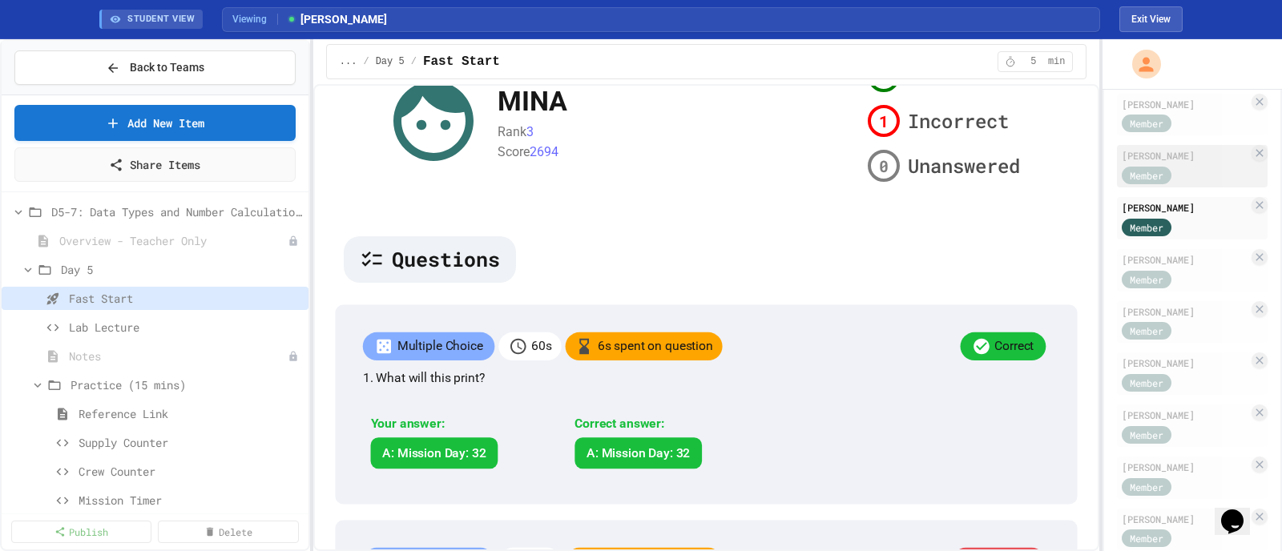
click at [1025, 159] on div "[PERSON_NAME]" at bounding box center [1185, 155] width 127 height 14
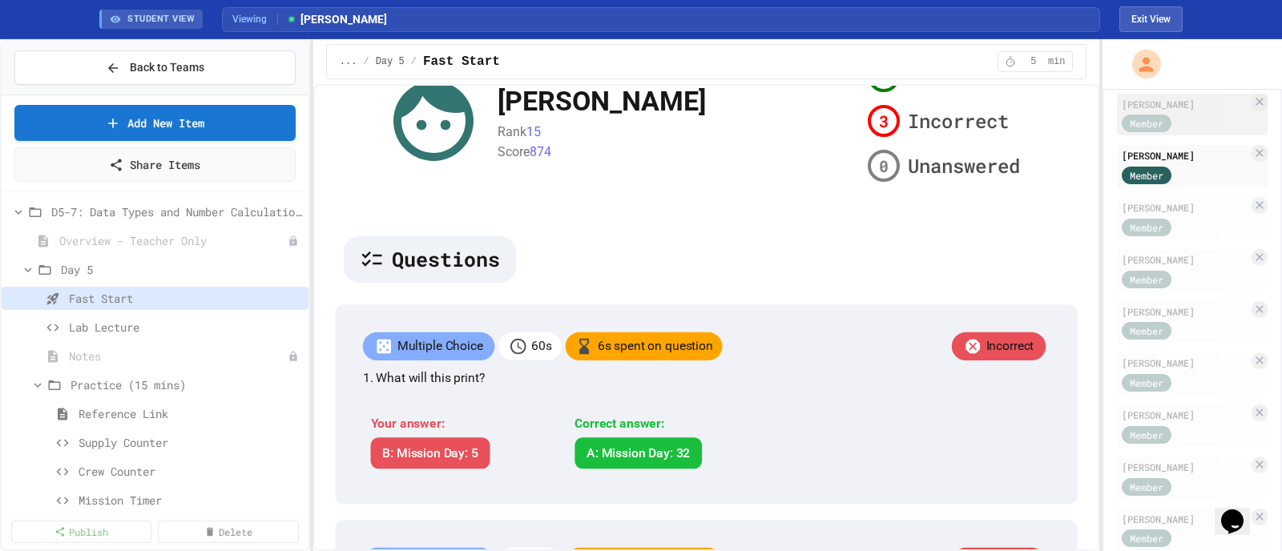
click at [1025, 107] on div "[PERSON_NAME]" at bounding box center [1185, 104] width 127 height 14
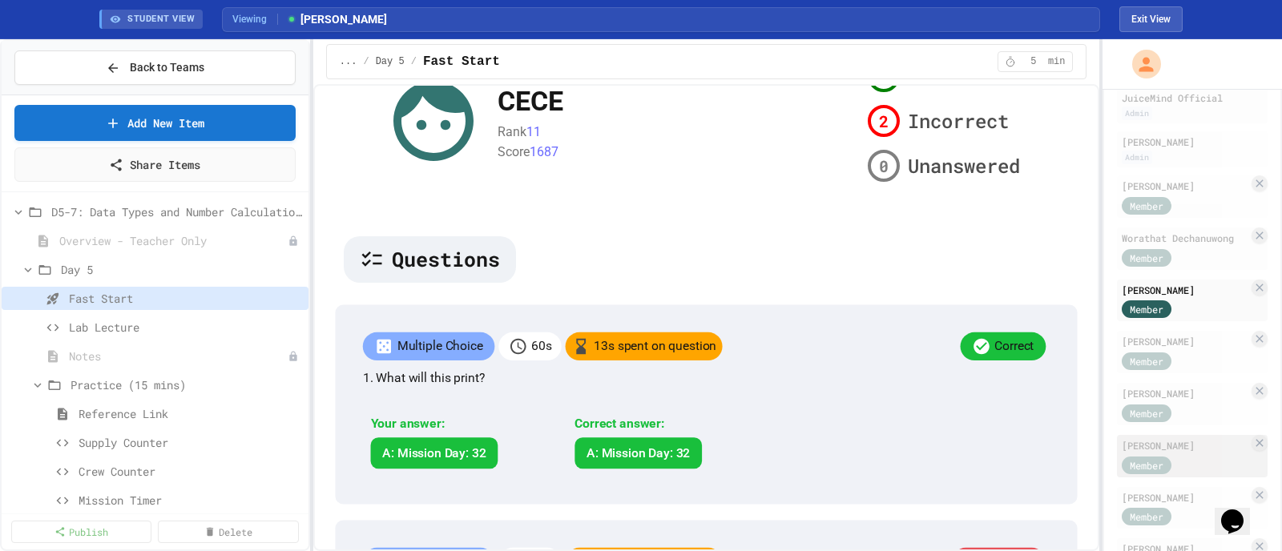
scroll to position [154, 0]
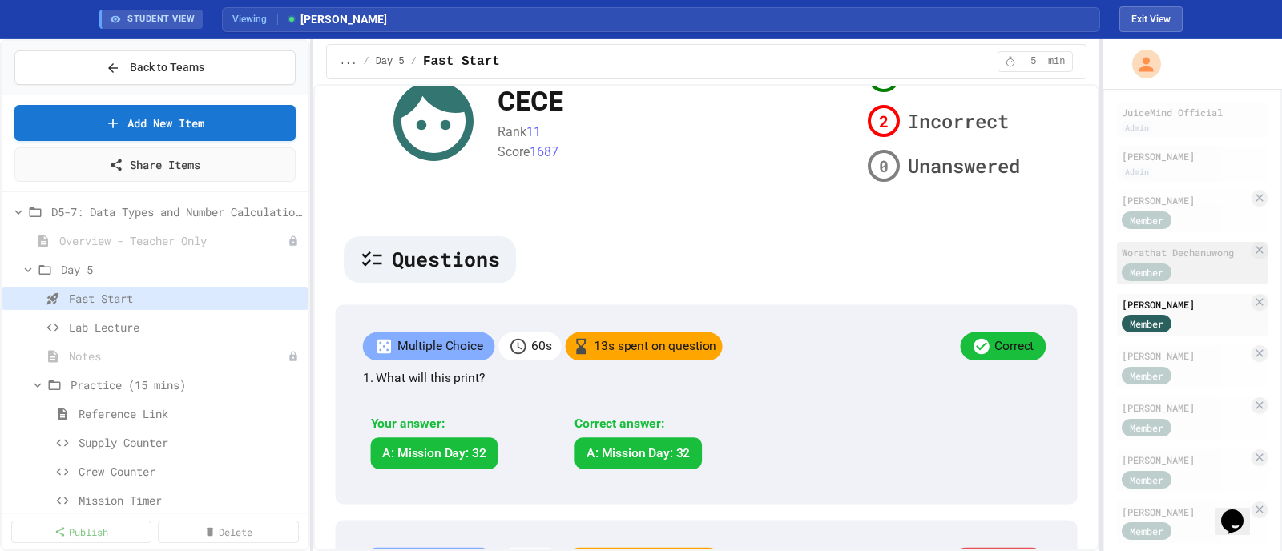
click at [1025, 254] on div "Worathat Dechanuwong" at bounding box center [1185, 252] width 127 height 14
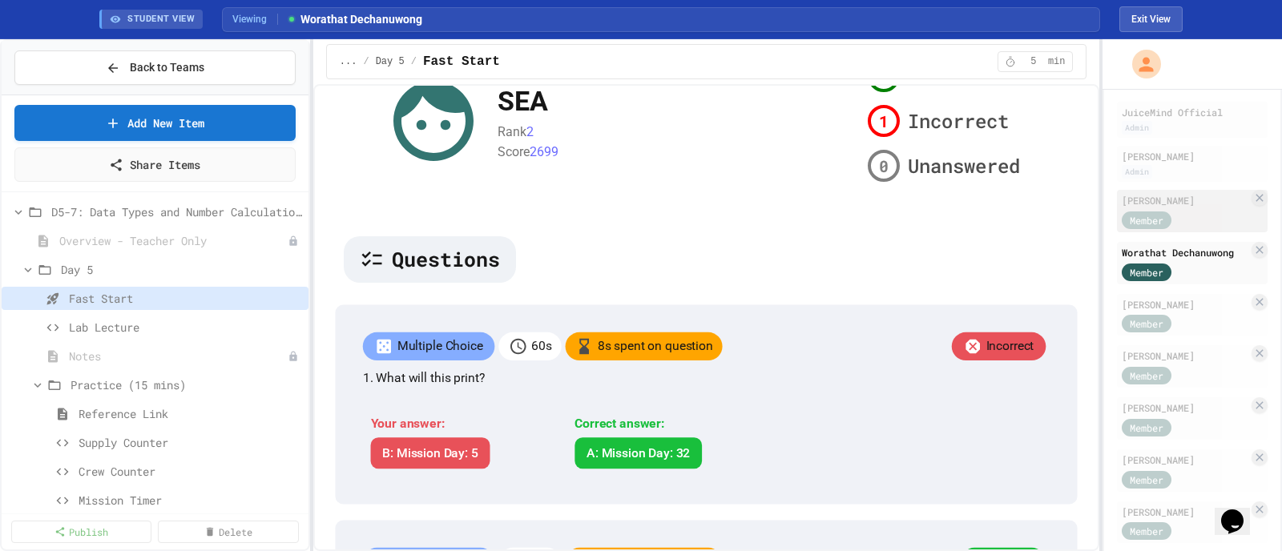
click at [1025, 222] on div "Member" at bounding box center [1162, 219] width 80 height 20
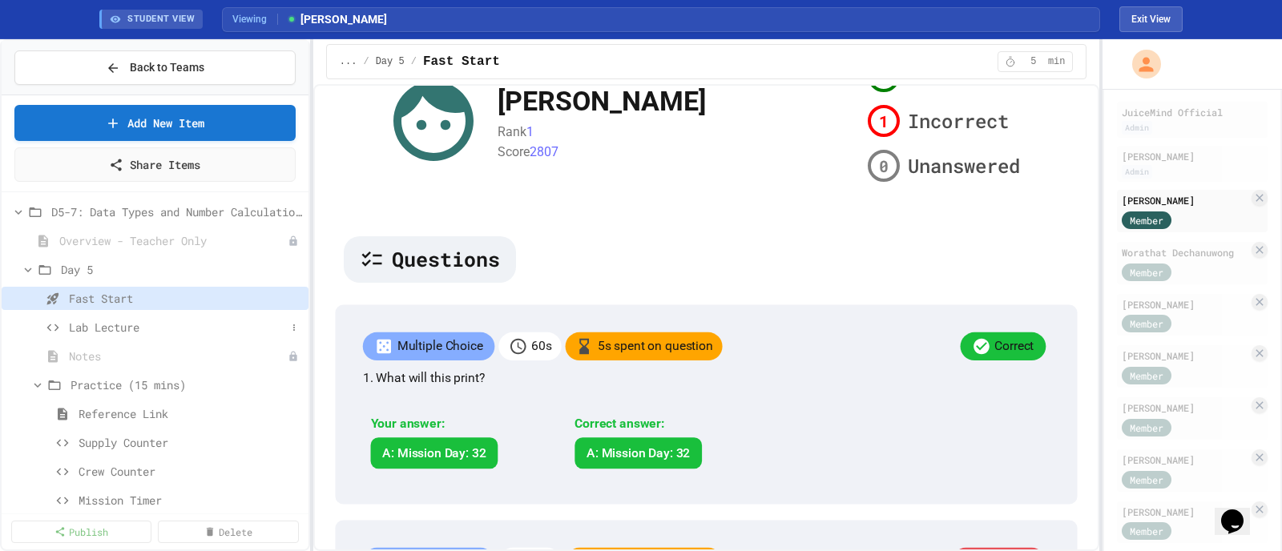
click at [111, 326] on span "Lab Lecture" at bounding box center [177, 327] width 217 height 17
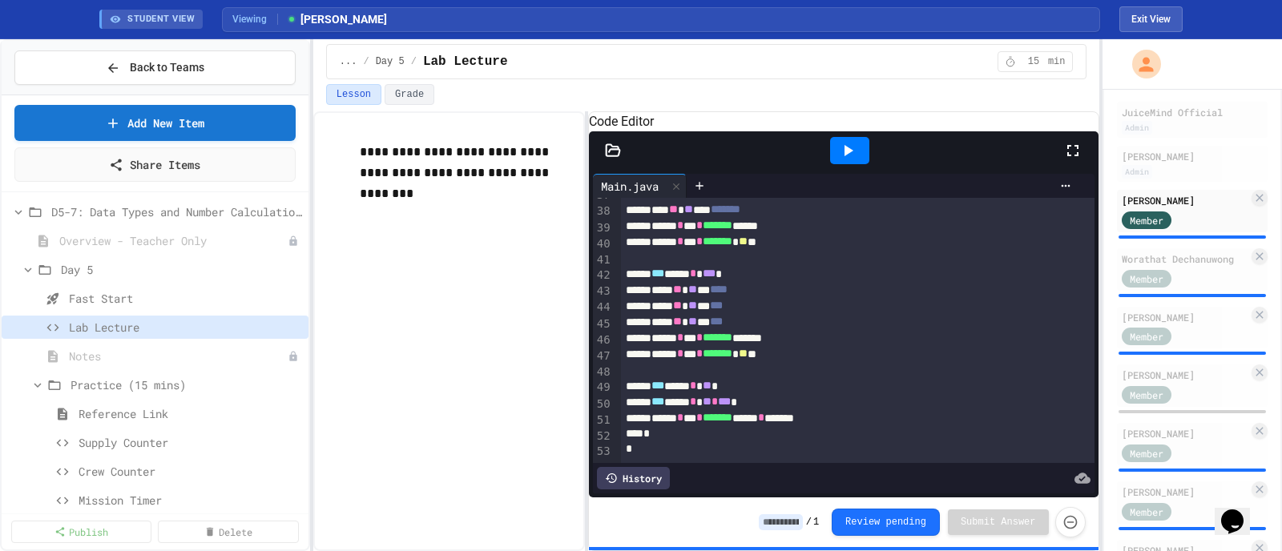
scroll to position [642, 0]
click at [790, 441] on input at bounding box center [781, 522] width 44 height 16
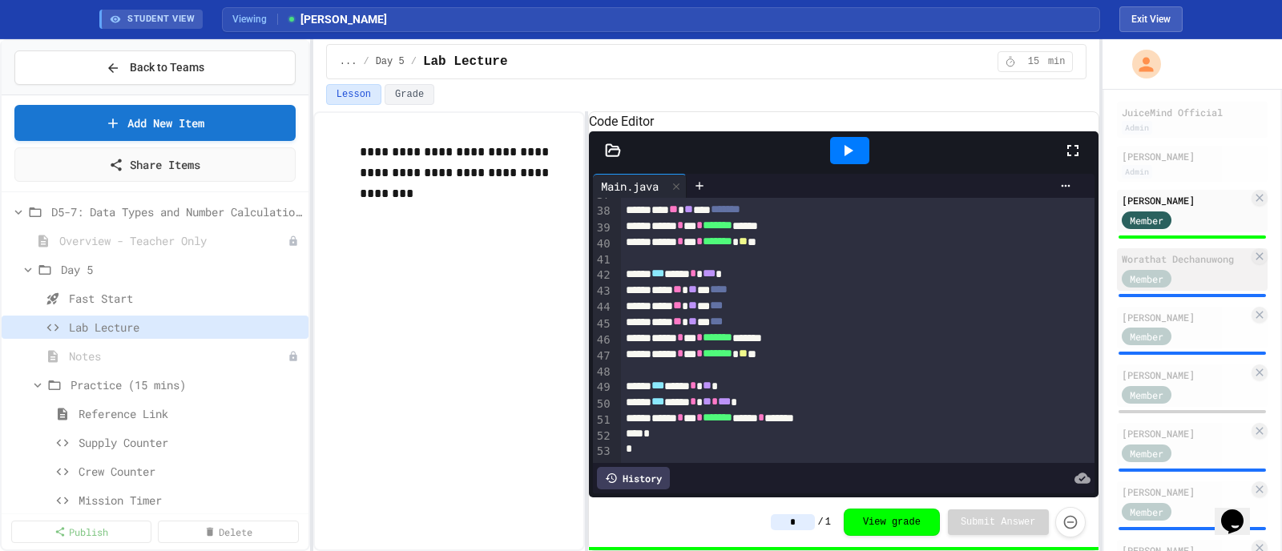
type input "*"
click at [1025, 265] on div "Worathat Dechanuwong Member" at bounding box center [1192, 269] width 151 height 42
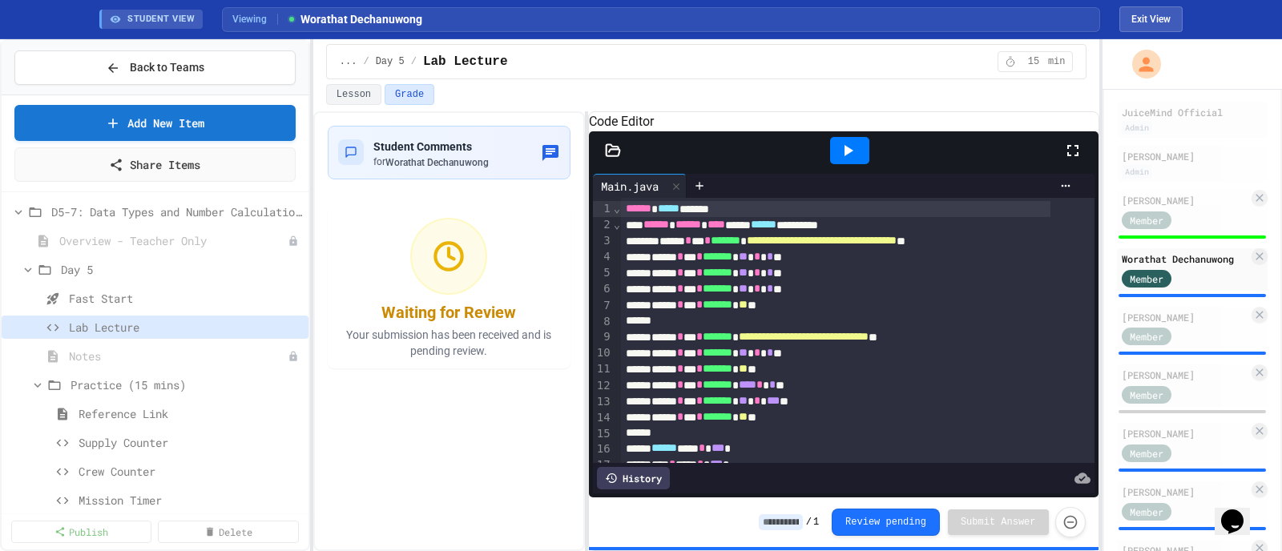
click at [790, 441] on input at bounding box center [781, 522] width 44 height 16
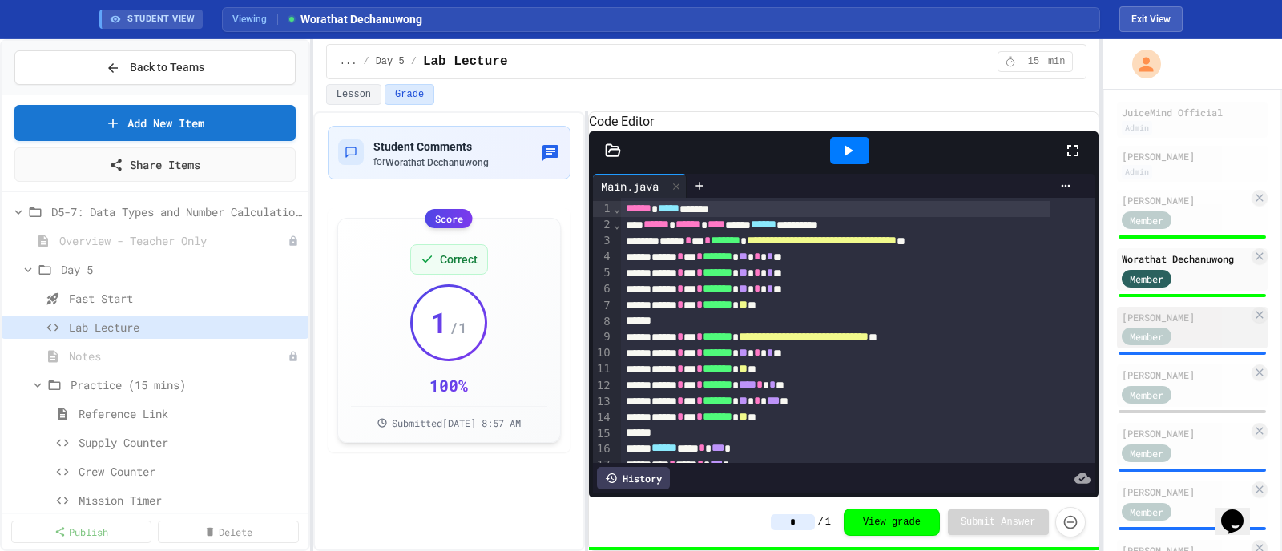
type input "*"
click at [1025, 322] on div "[PERSON_NAME]" at bounding box center [1185, 317] width 127 height 14
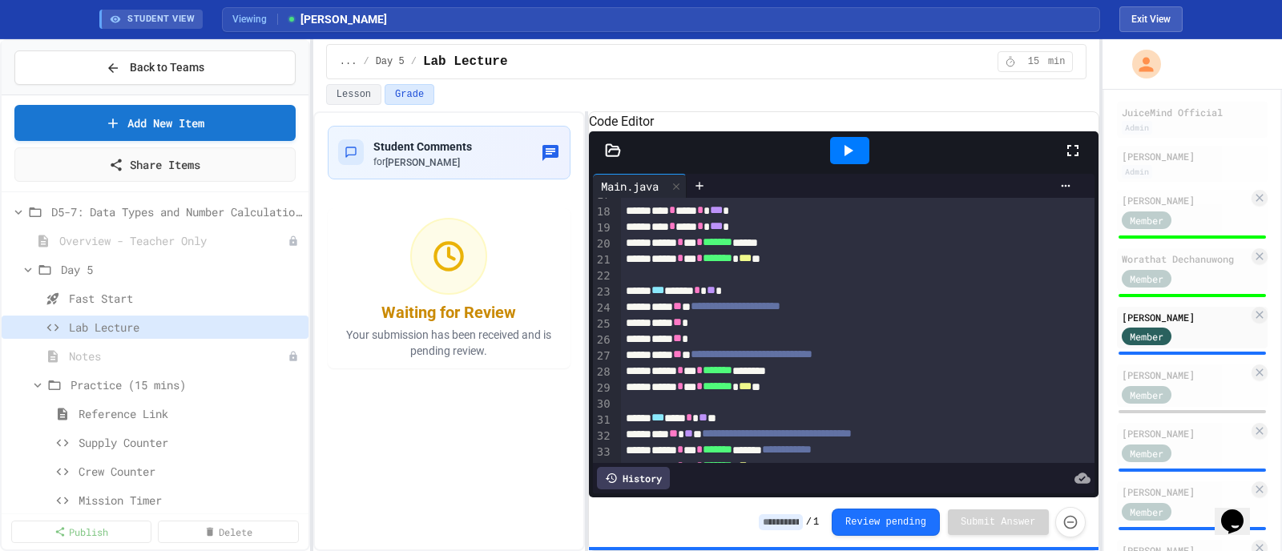
scroll to position [301, 0]
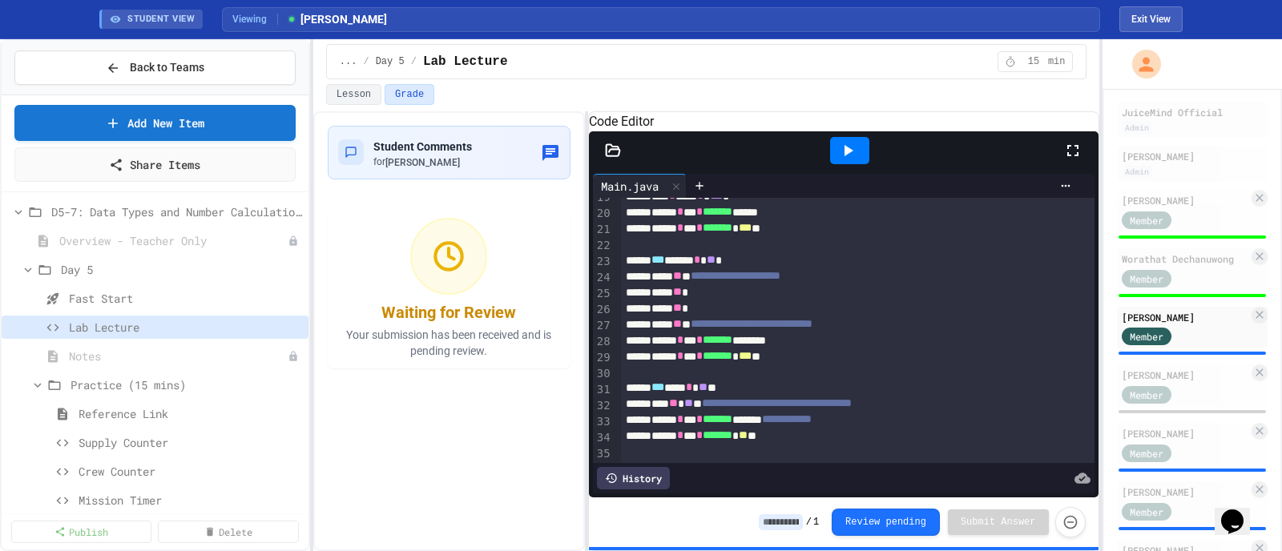
click at [795, 441] on div "/ 1 Review pending Submit Answer" at bounding box center [922, 522] width 327 height 30
click at [795, 441] on input at bounding box center [781, 522] width 44 height 16
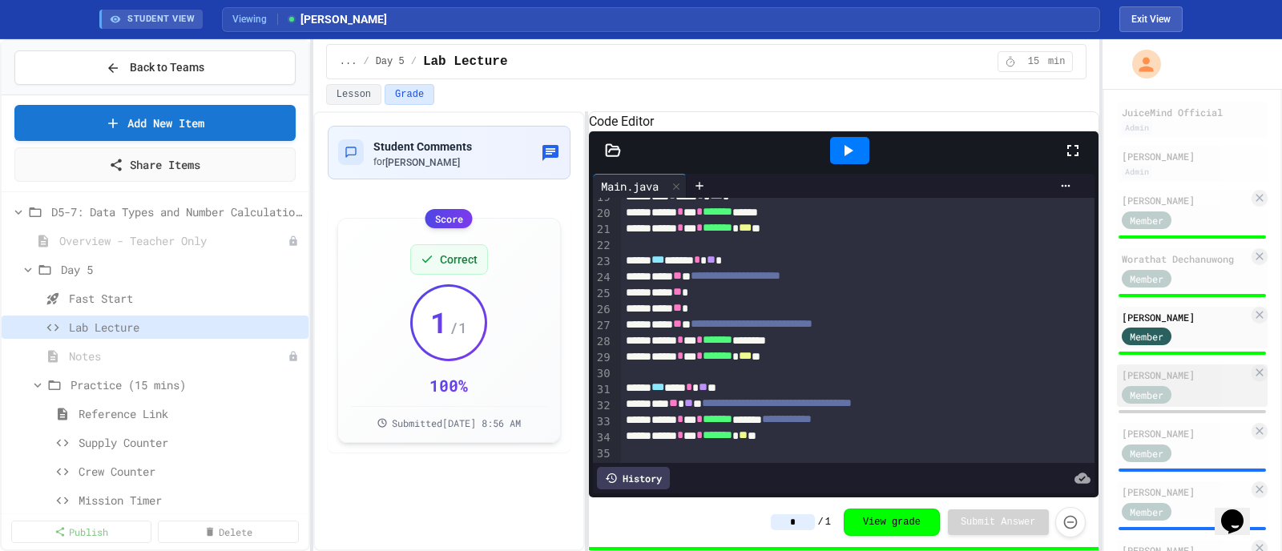
type input "*"
click at [1025, 373] on div "[PERSON_NAME]" at bounding box center [1185, 375] width 127 height 14
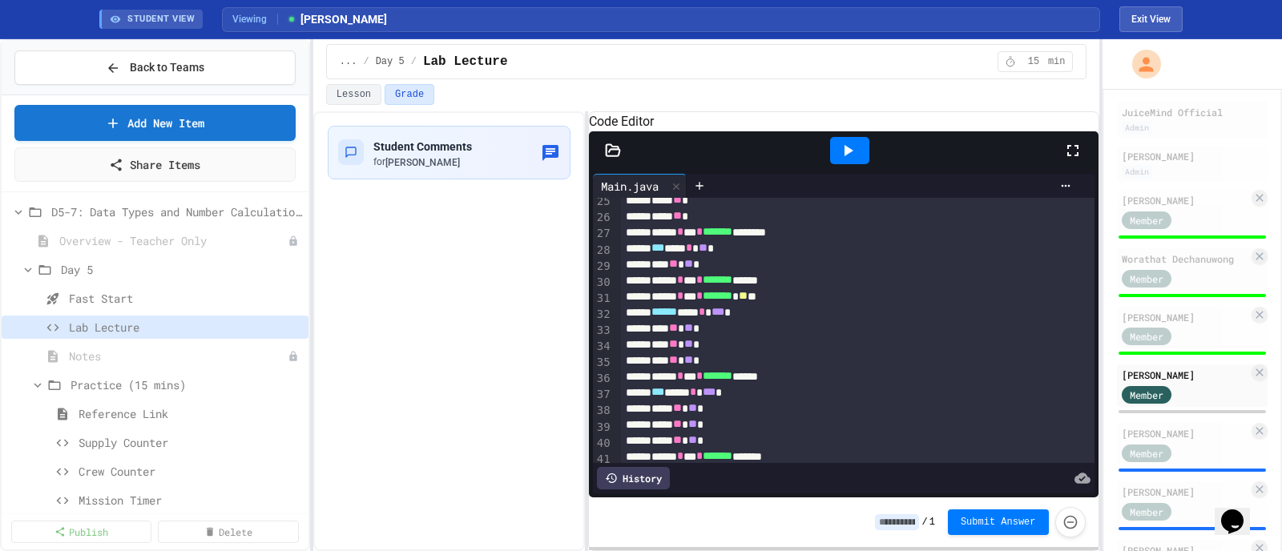
scroll to position [401, 0]
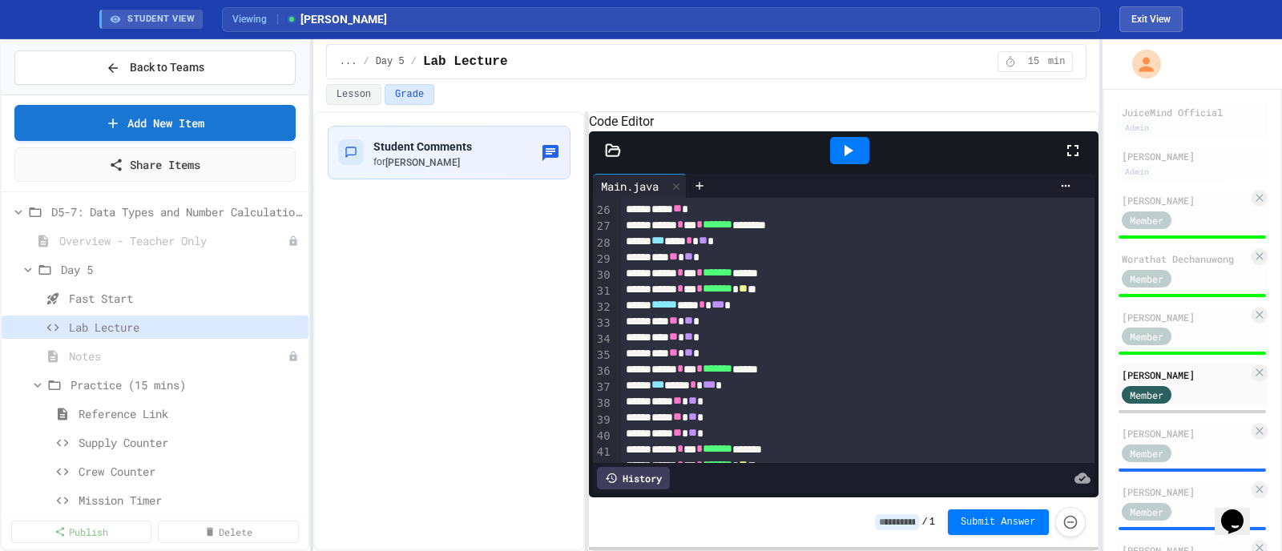
click at [906, 441] on input at bounding box center [897, 522] width 44 height 16
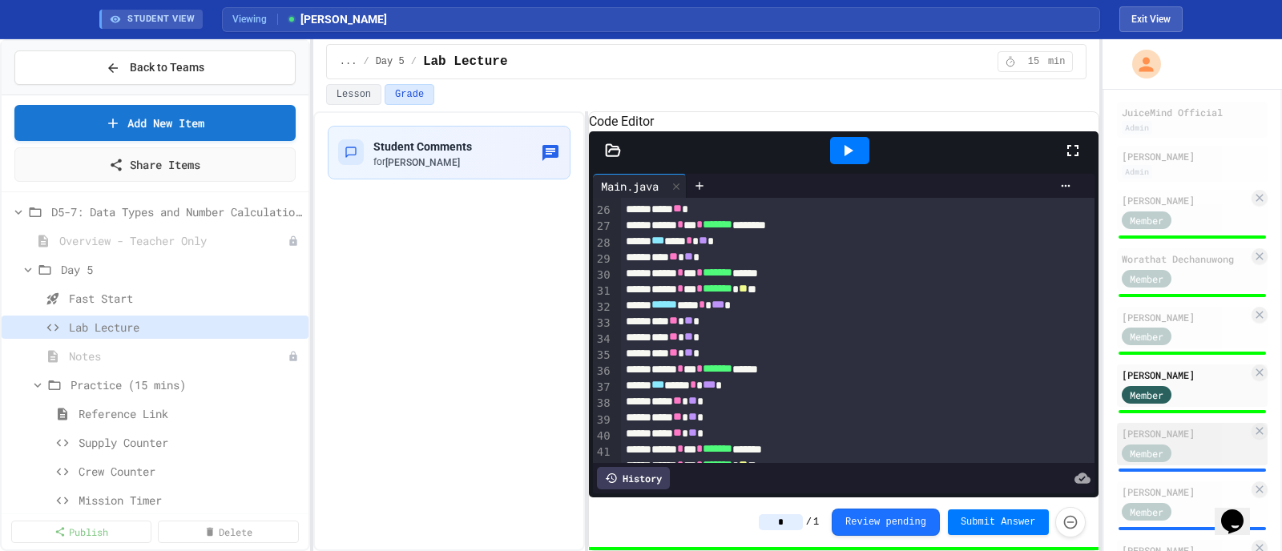
type input "*"
click at [1025, 435] on div "[PERSON_NAME]" at bounding box center [1185, 433] width 127 height 14
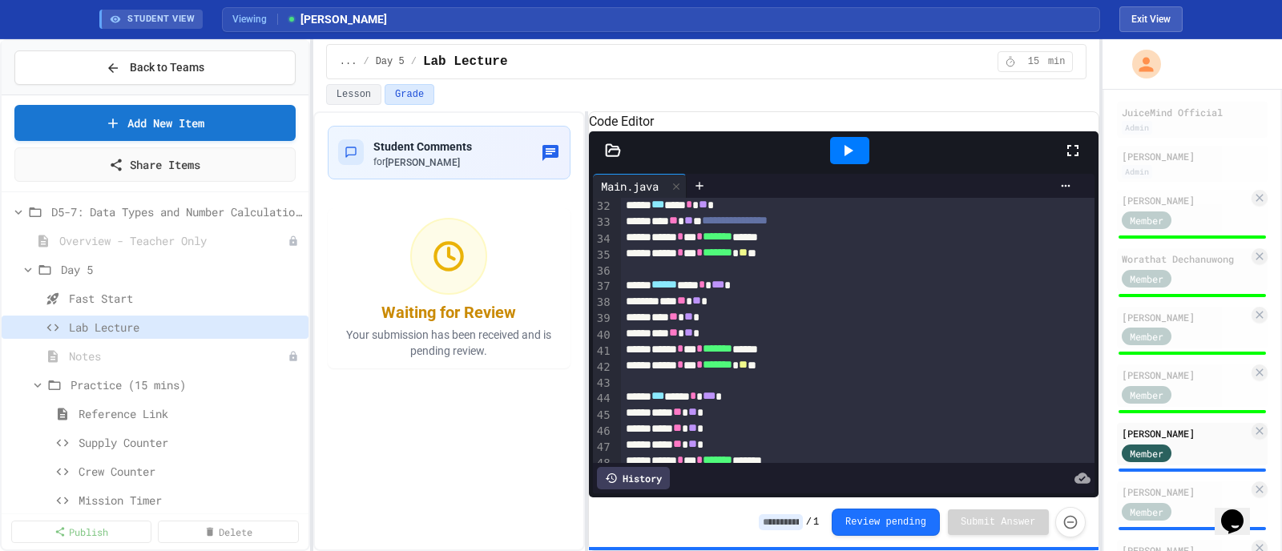
scroll to position [501, 0]
click at [800, 441] on input at bounding box center [781, 522] width 44 height 16
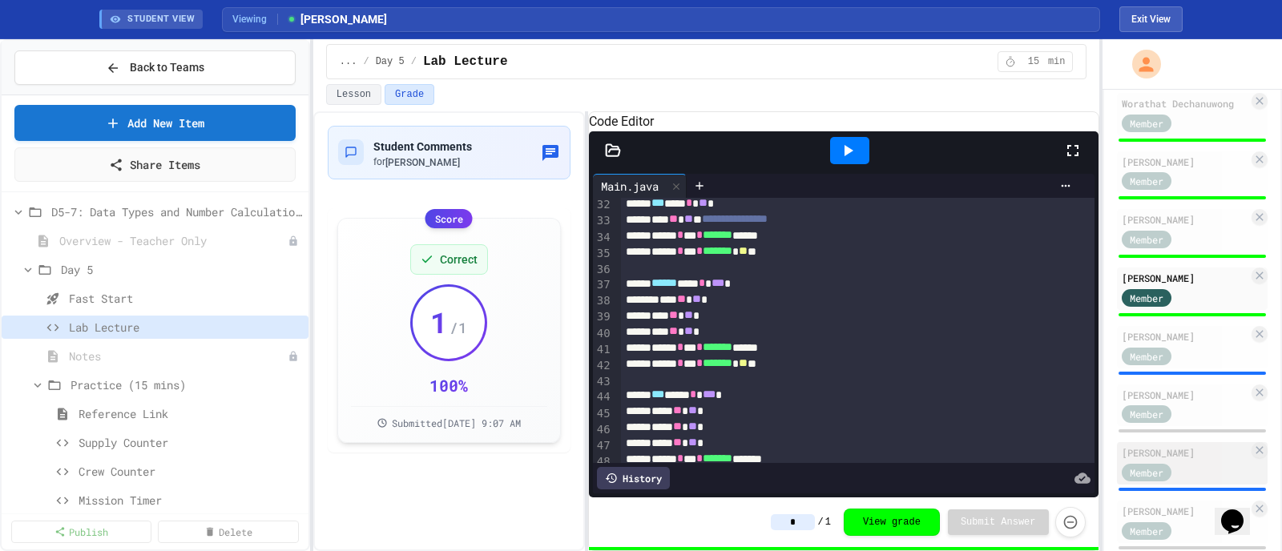
scroll to position [354, 0]
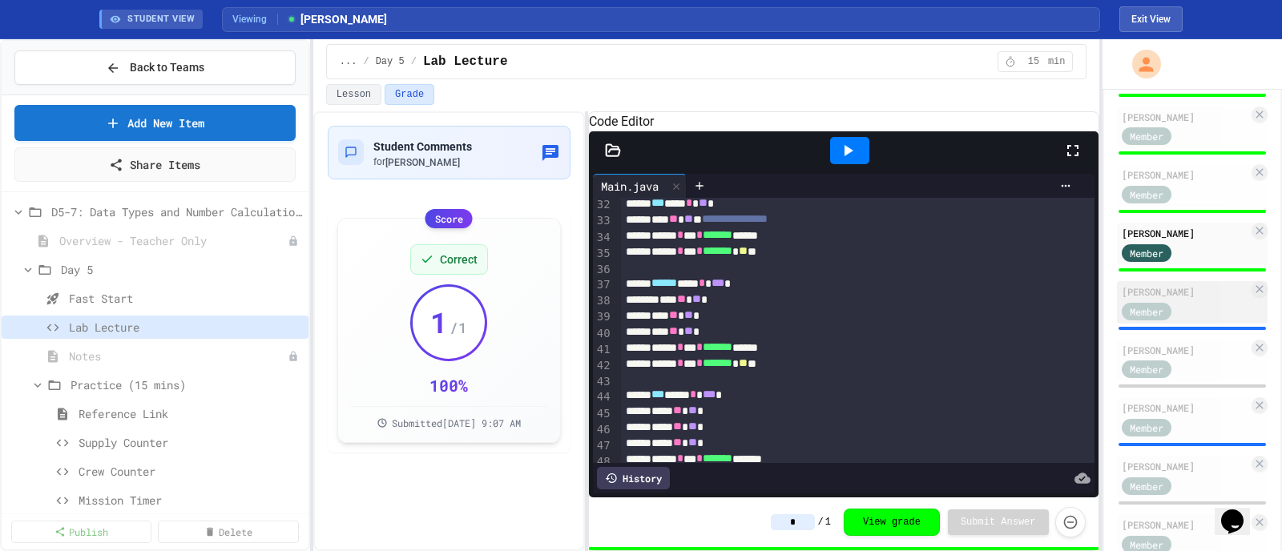
type input "*"
click at [1025, 301] on div "Member" at bounding box center [1162, 311] width 80 height 20
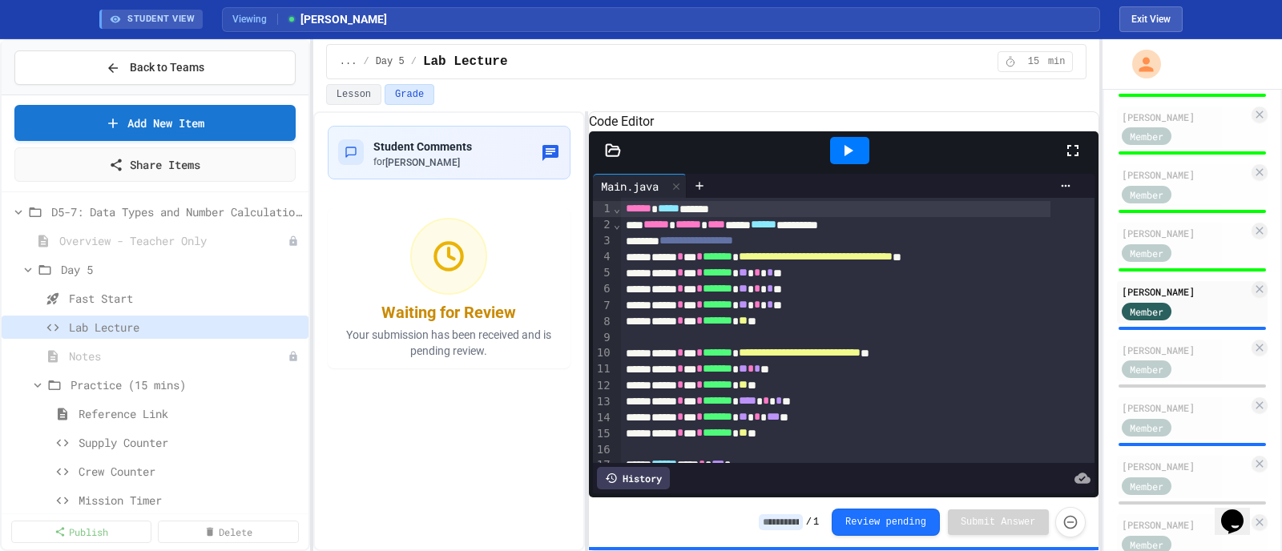
click at [792, 441] on input at bounding box center [781, 522] width 44 height 16
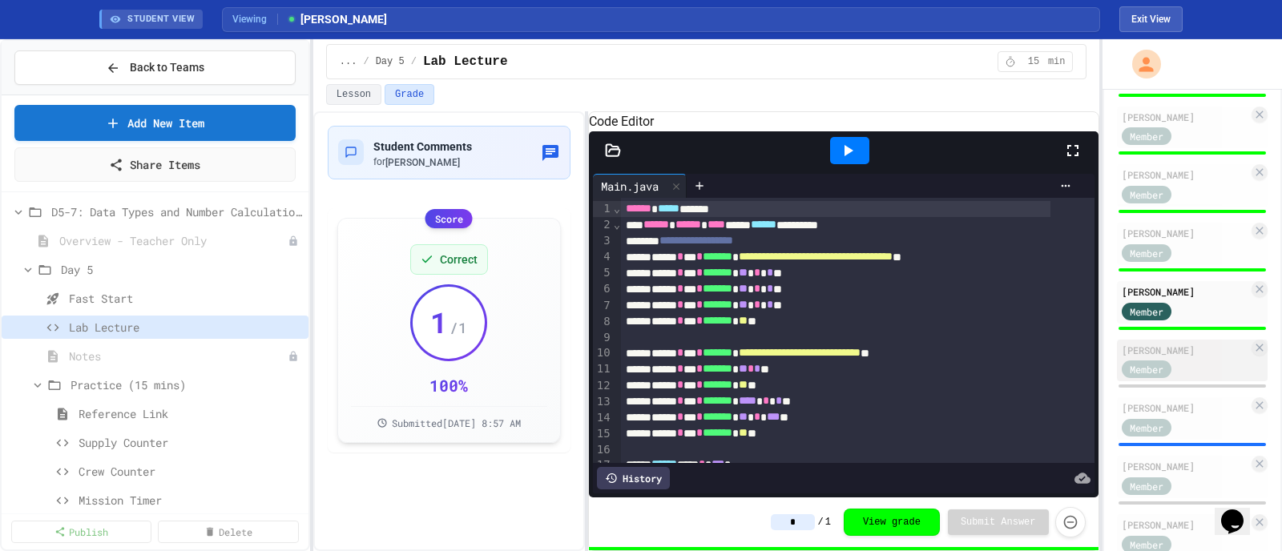
type input "*"
click at [1025, 365] on div "Member" at bounding box center [1162, 369] width 80 height 20
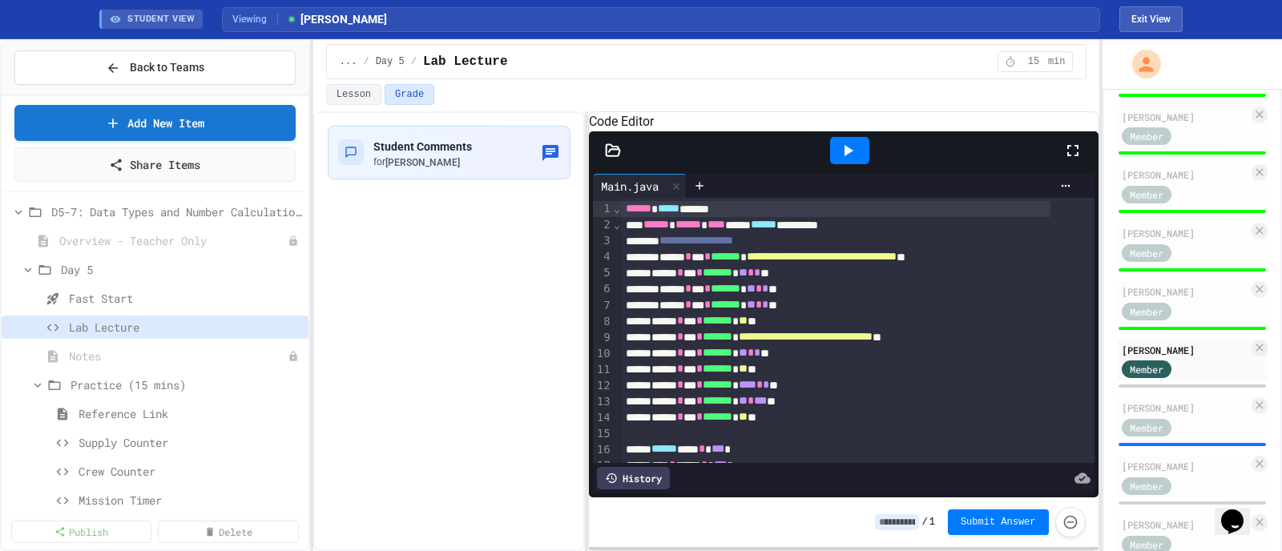
click at [894, 441] on input at bounding box center [897, 522] width 44 height 16
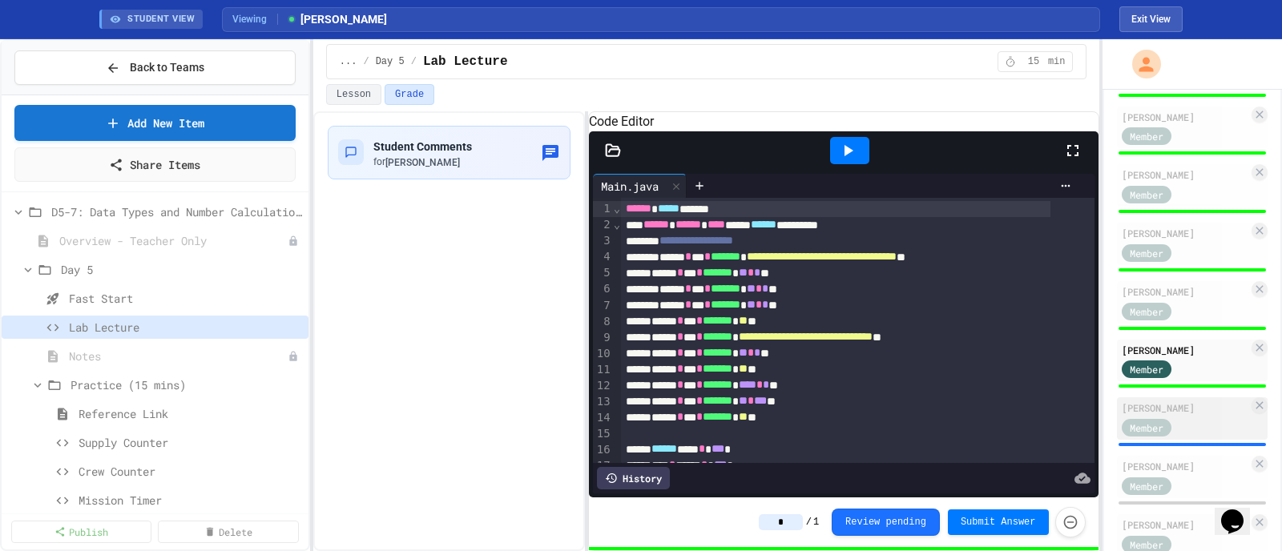
type input "*"
drag, startPoint x: 1194, startPoint y: 418, endPoint x: 1160, endPoint y: 418, distance: 34.5
click at [1025, 418] on div "Member" at bounding box center [1162, 427] width 80 height 20
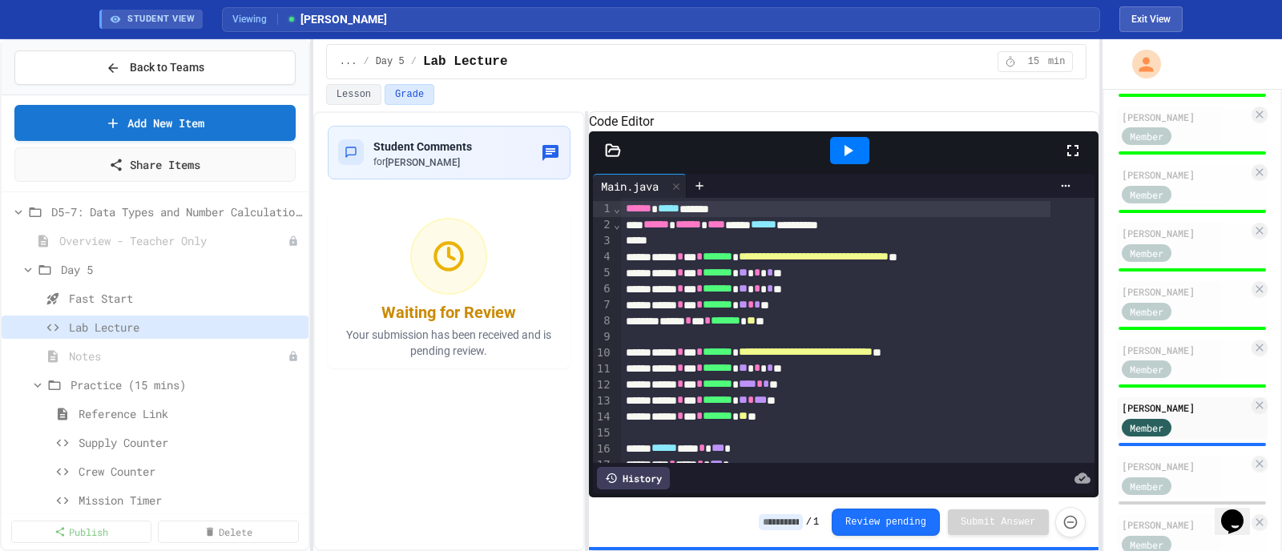
click at [803, 441] on input at bounding box center [781, 522] width 44 height 16
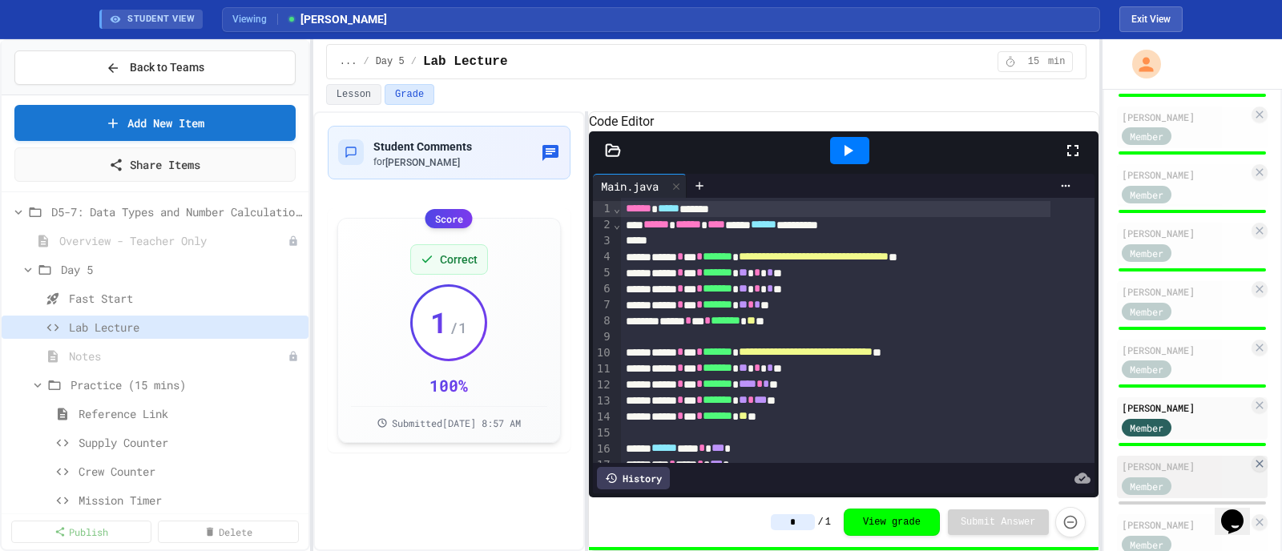
type input "*"
click at [1025, 441] on div "[PERSON_NAME]" at bounding box center [1185, 466] width 127 height 14
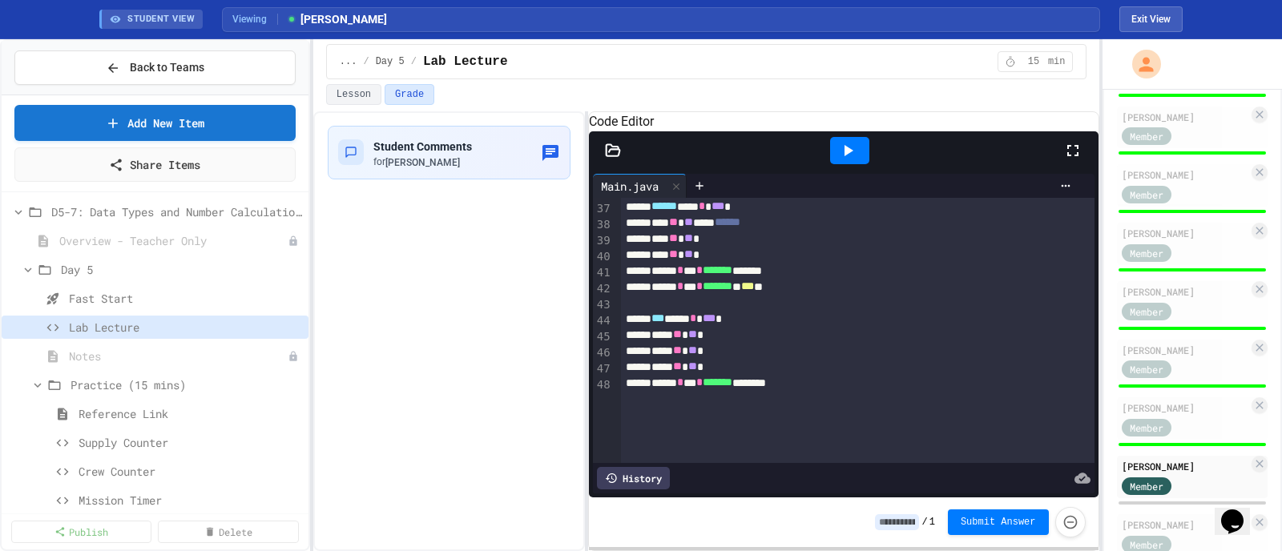
scroll to position [601, 0]
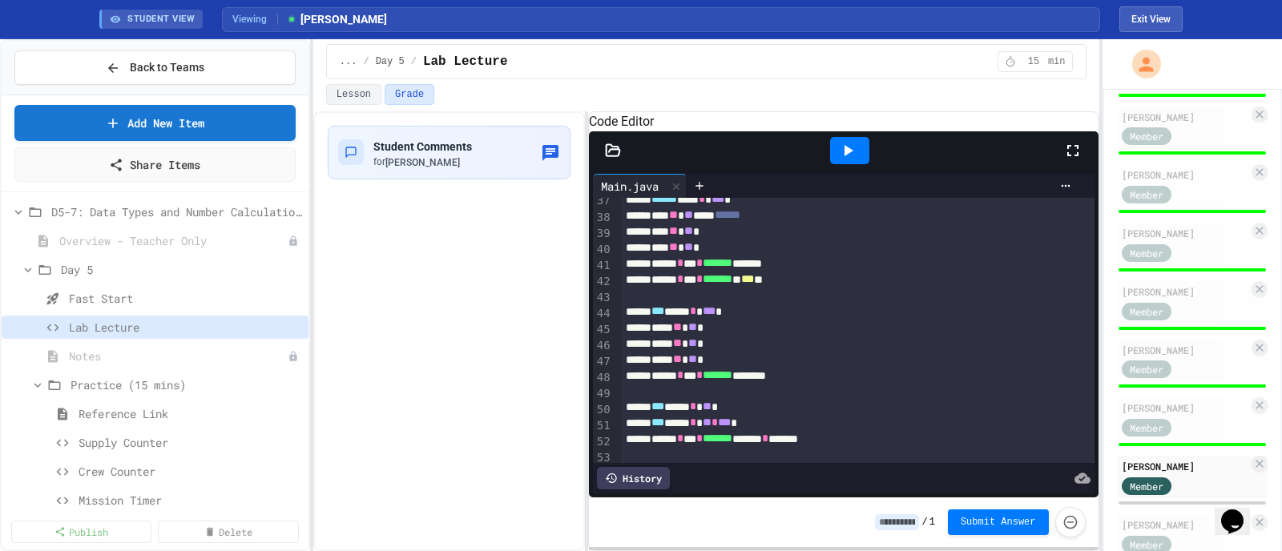
click at [898, 441] on input at bounding box center [897, 522] width 44 height 16
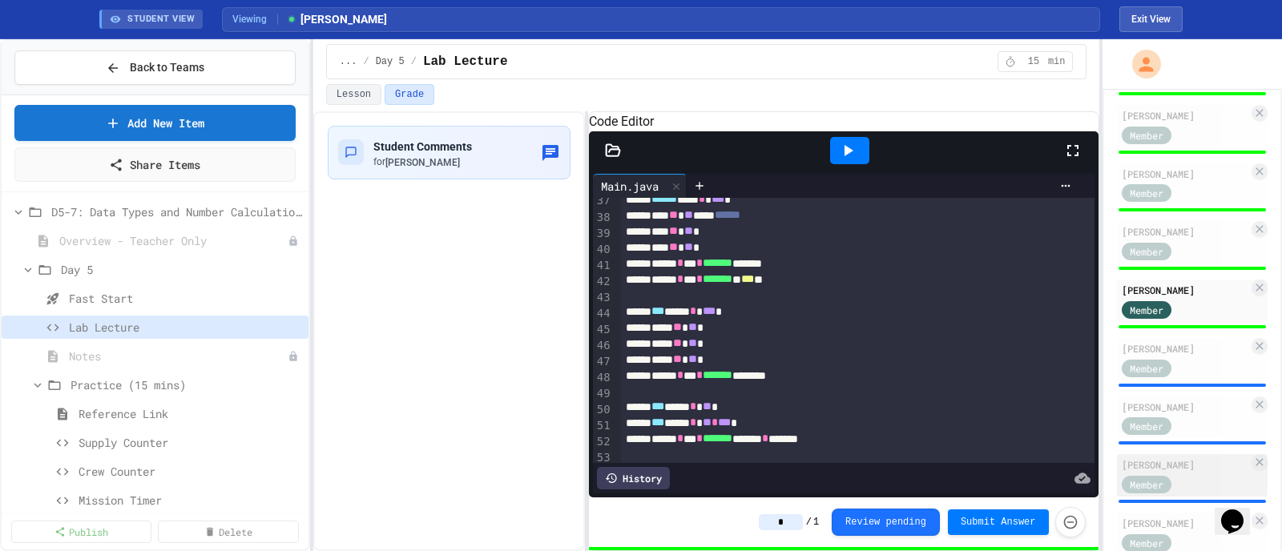
scroll to position [655, 0]
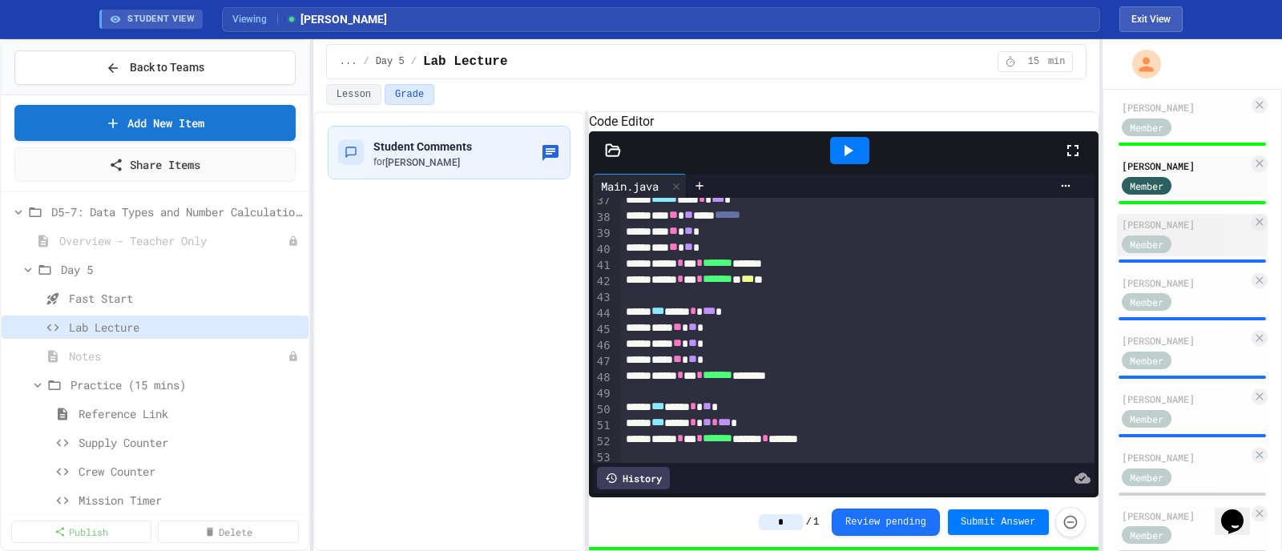
type input "*"
click at [1025, 233] on div "Member" at bounding box center [1162, 243] width 80 height 20
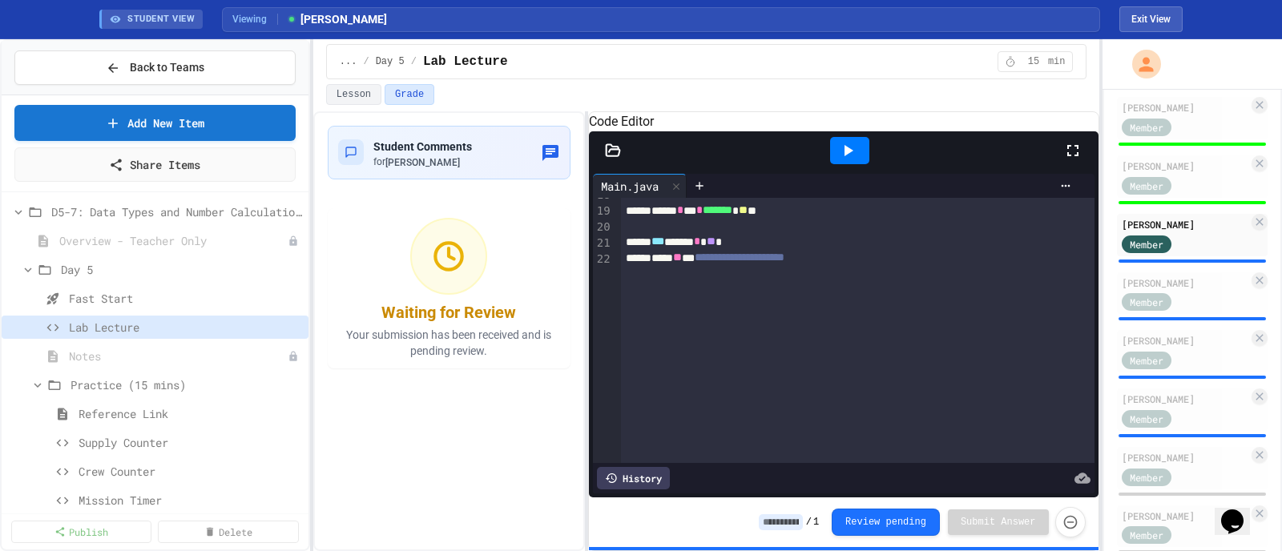
scroll to position [301, 0]
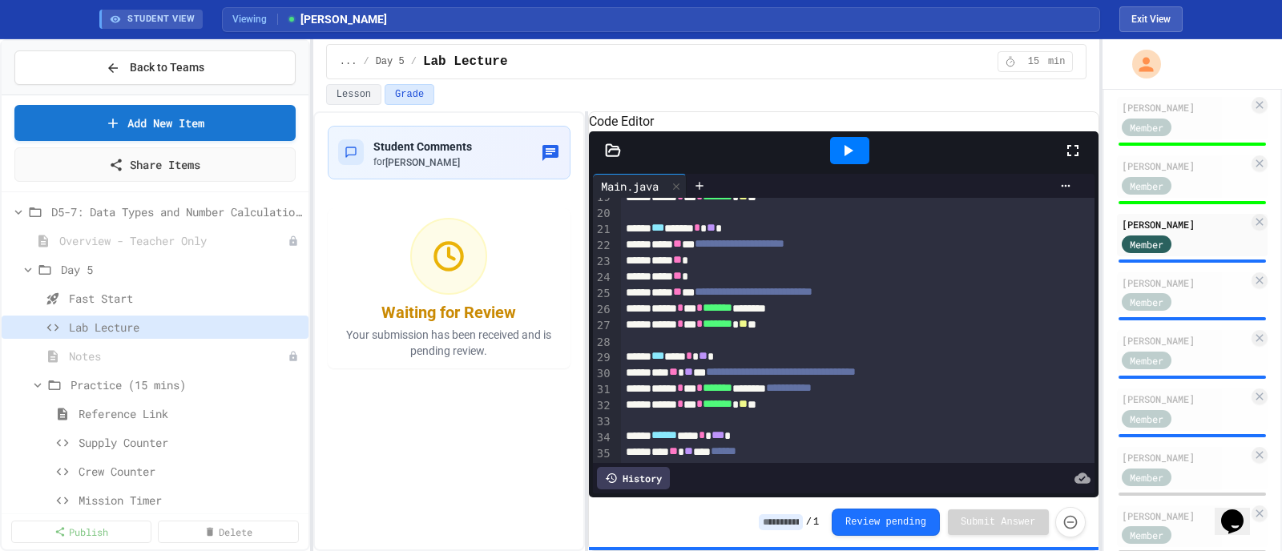
click at [803, 441] on input at bounding box center [781, 522] width 44 height 16
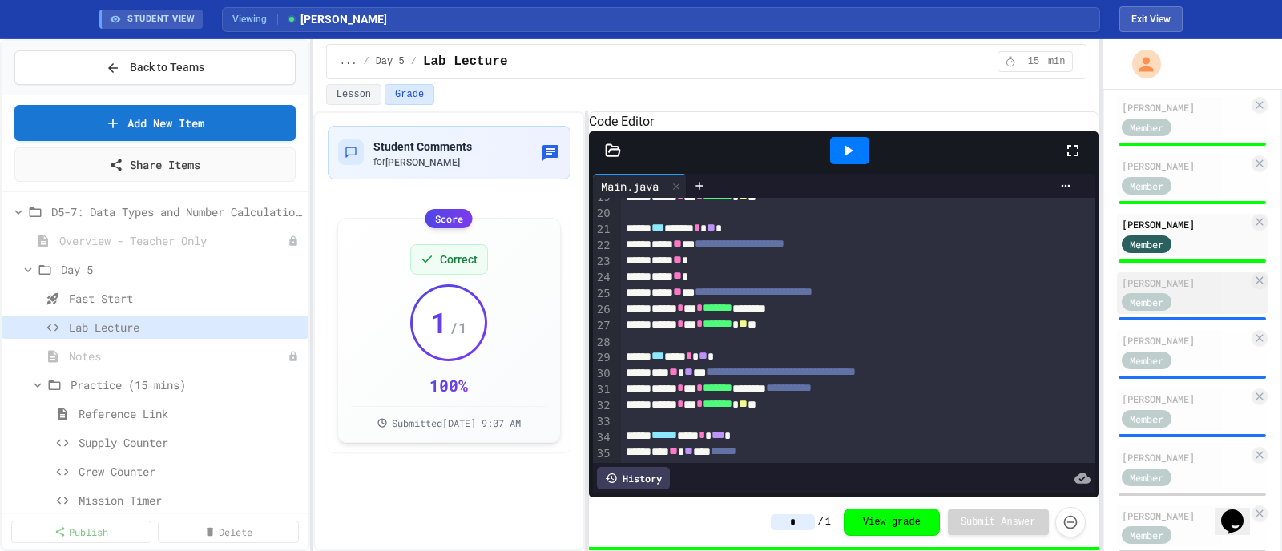
type input "*"
click at [1025, 276] on div "[PERSON_NAME]" at bounding box center [1185, 283] width 127 height 14
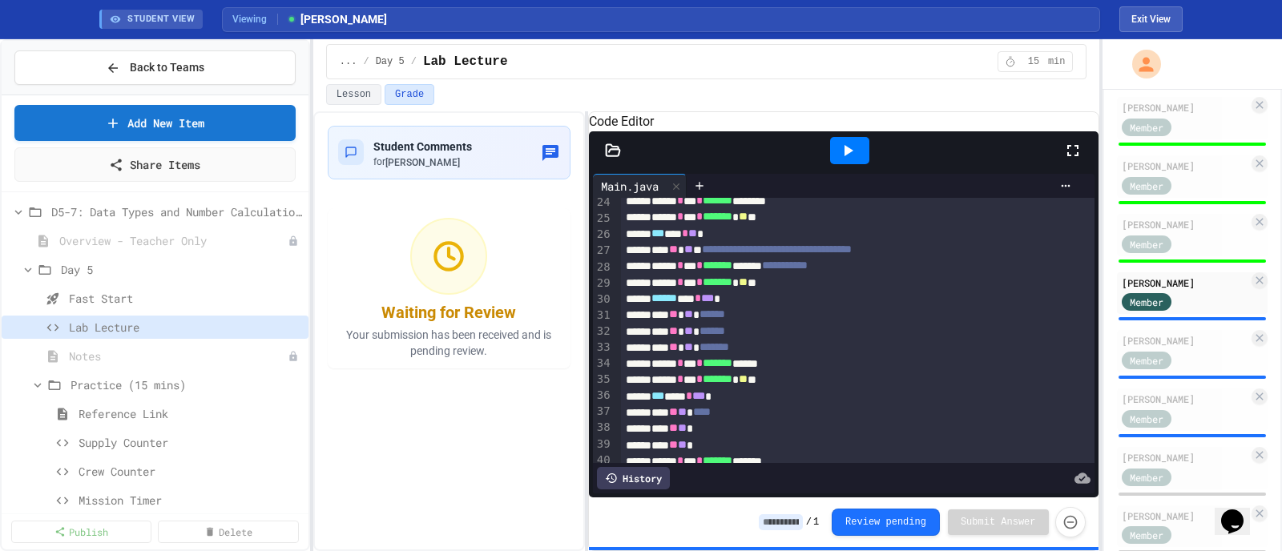
scroll to position [501, 0]
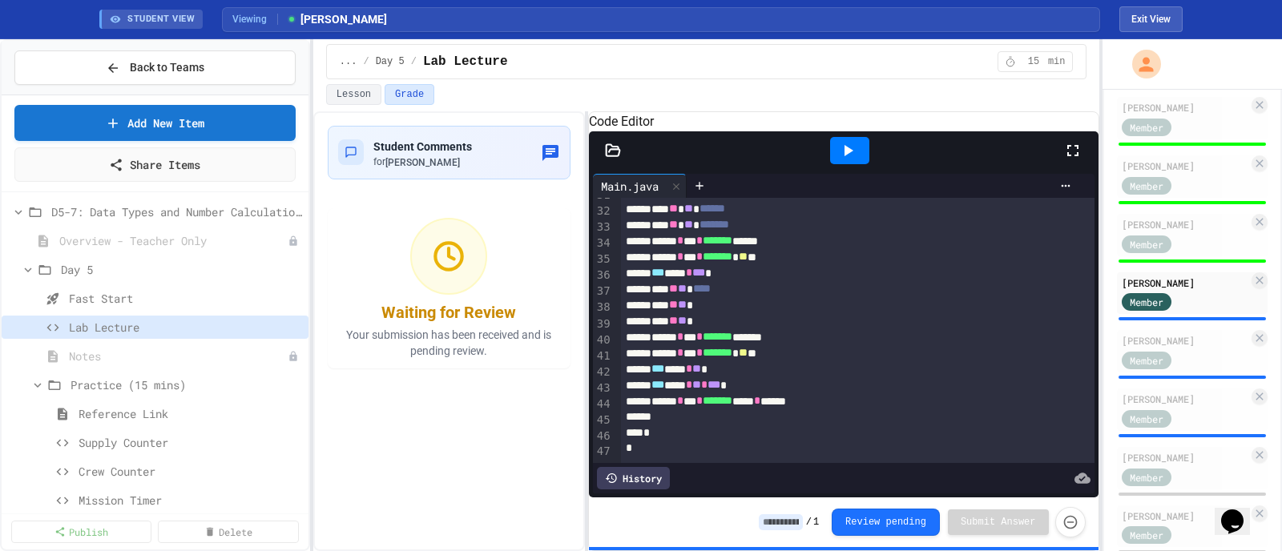
click at [796, 441] on input at bounding box center [781, 522] width 44 height 16
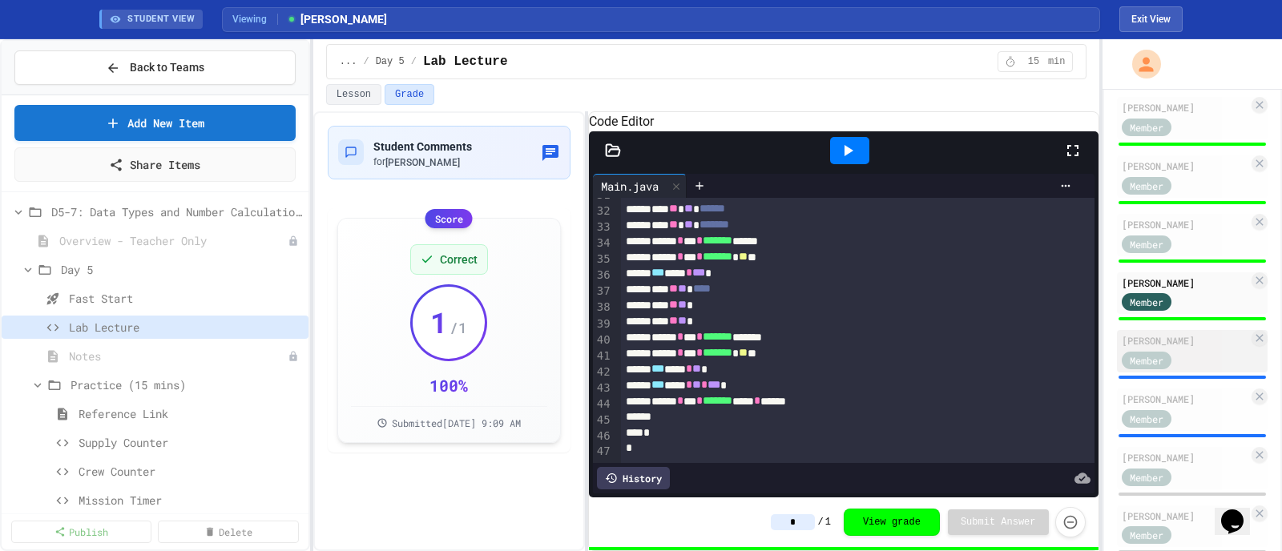
type input "*"
click at [1025, 341] on div "[PERSON_NAME]" at bounding box center [1185, 340] width 127 height 14
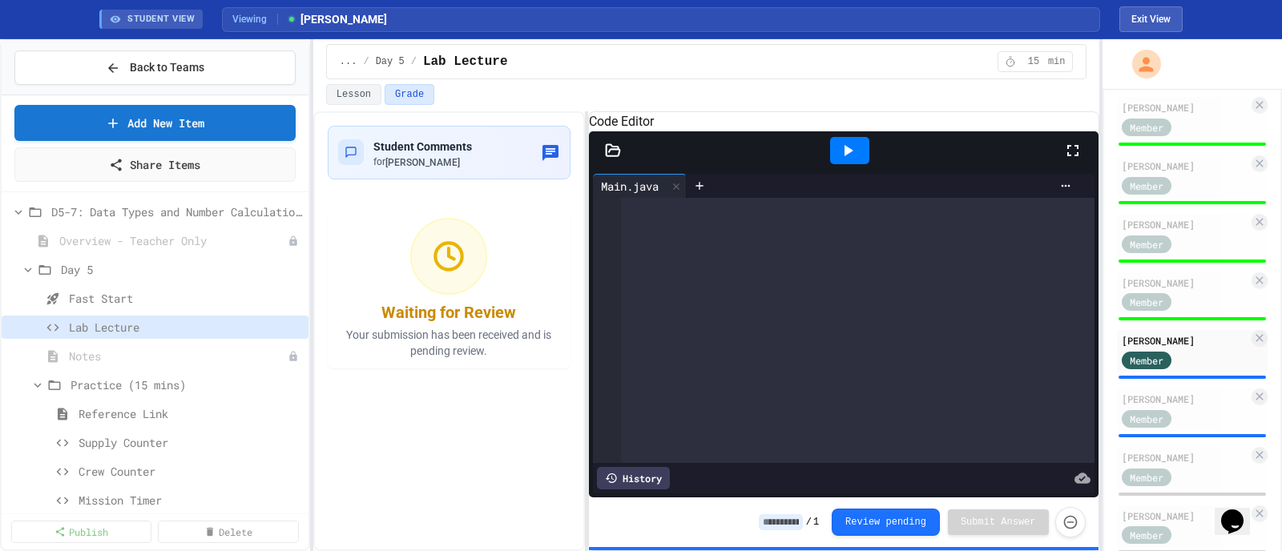
scroll to position [501, 0]
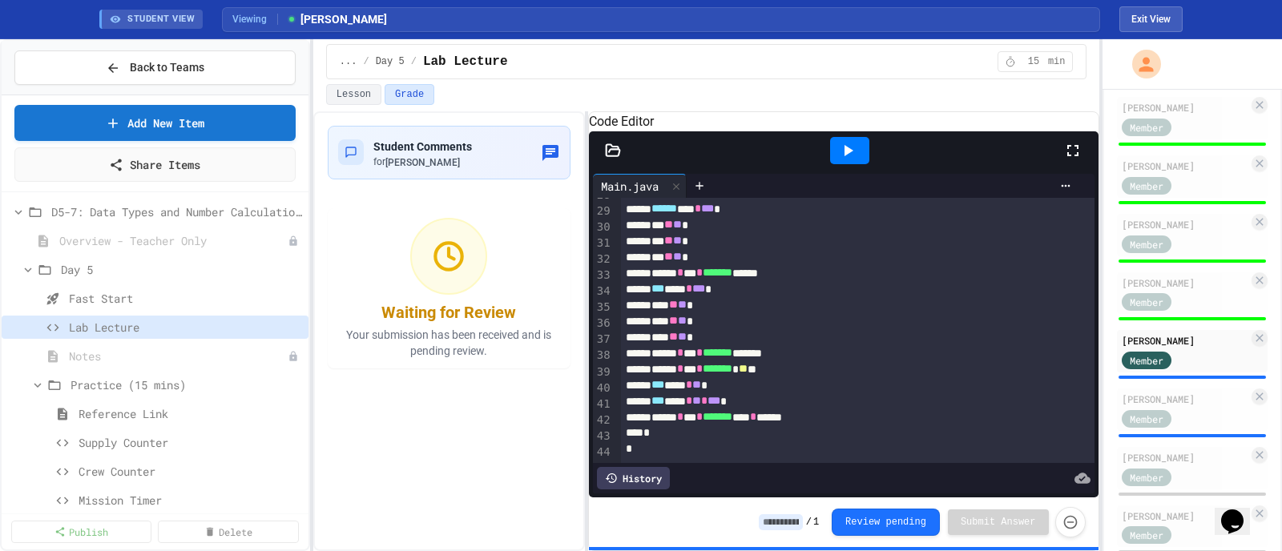
click at [786, 441] on input at bounding box center [781, 522] width 44 height 16
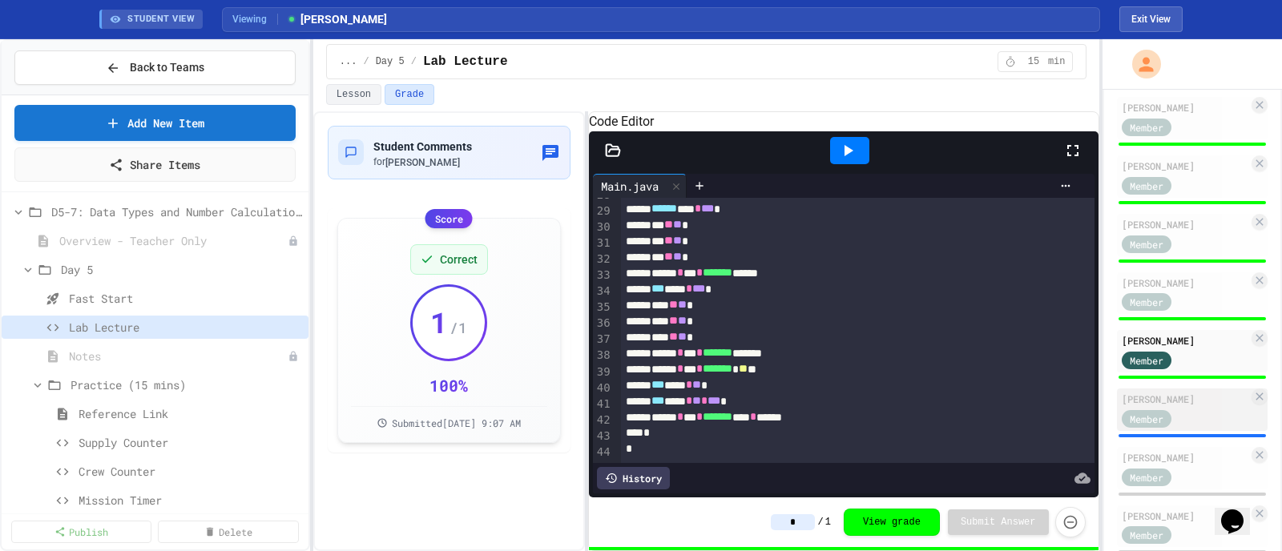
type input "*"
click at [1025, 397] on div "[PERSON_NAME]" at bounding box center [1185, 399] width 127 height 14
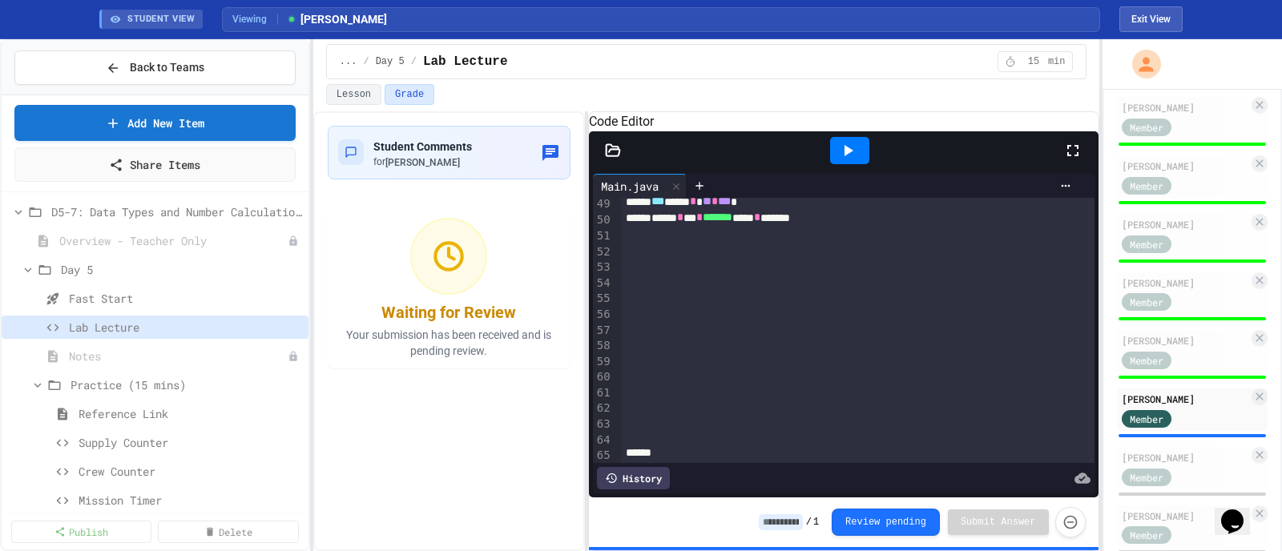
scroll to position [801, 0]
click at [797, 441] on input at bounding box center [781, 522] width 44 height 16
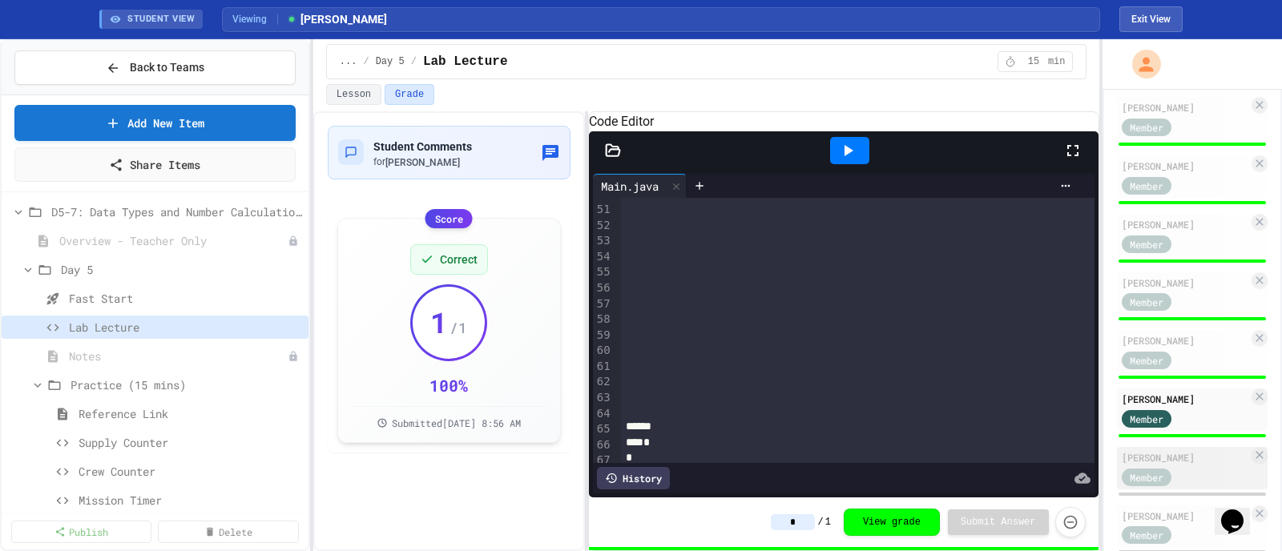
type input "*"
click at [1025, 441] on div "Member" at bounding box center [1162, 476] width 80 height 20
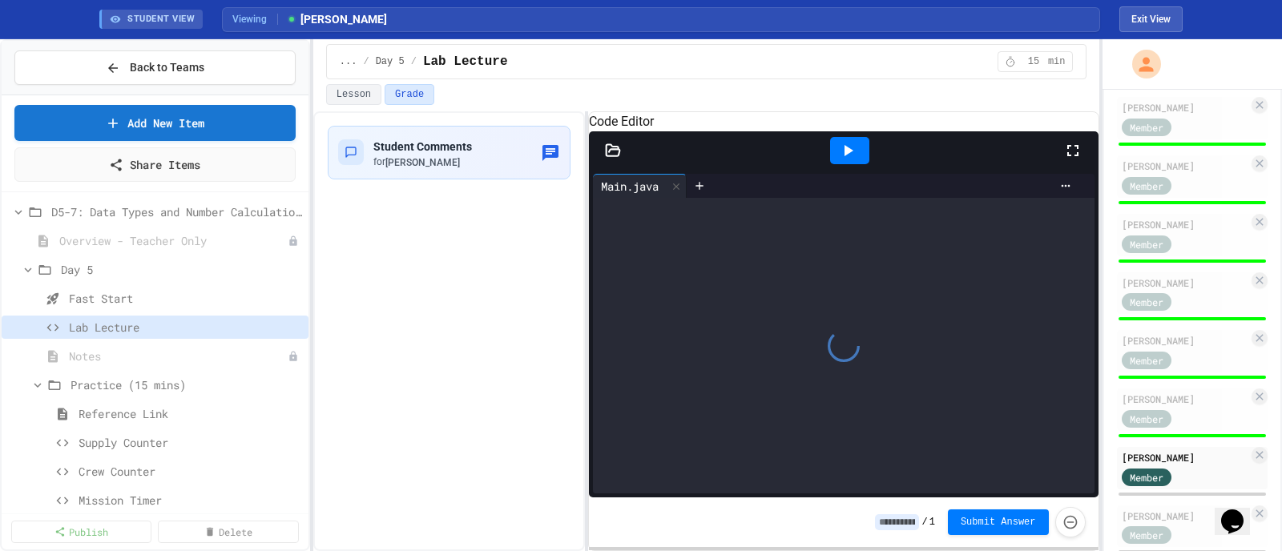
click at [894, 441] on input at bounding box center [897, 522] width 44 height 16
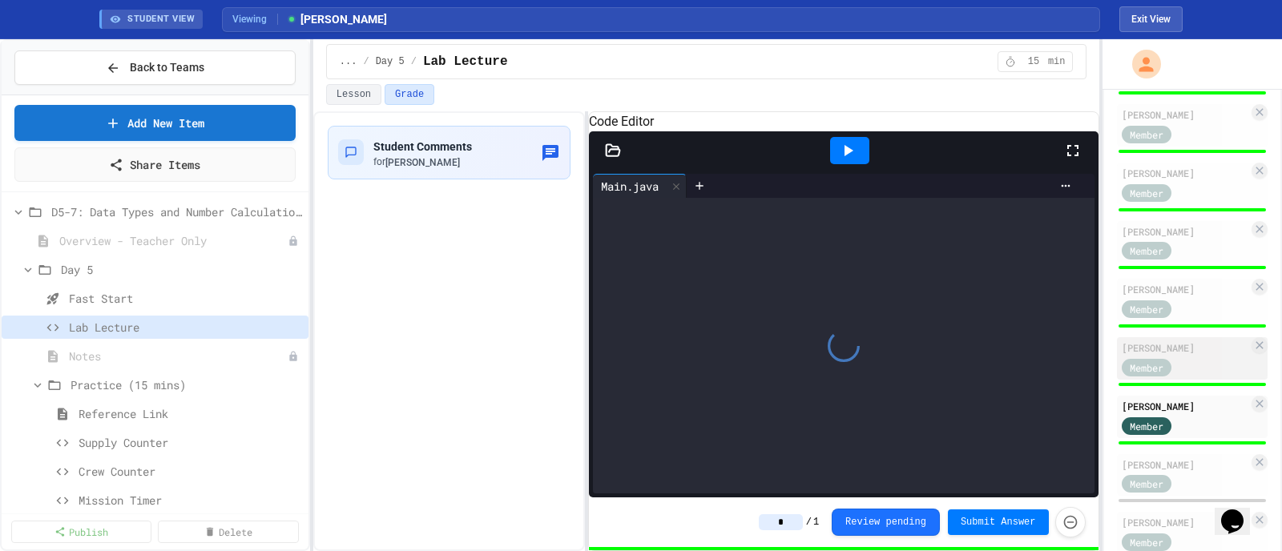
scroll to position [757, 0]
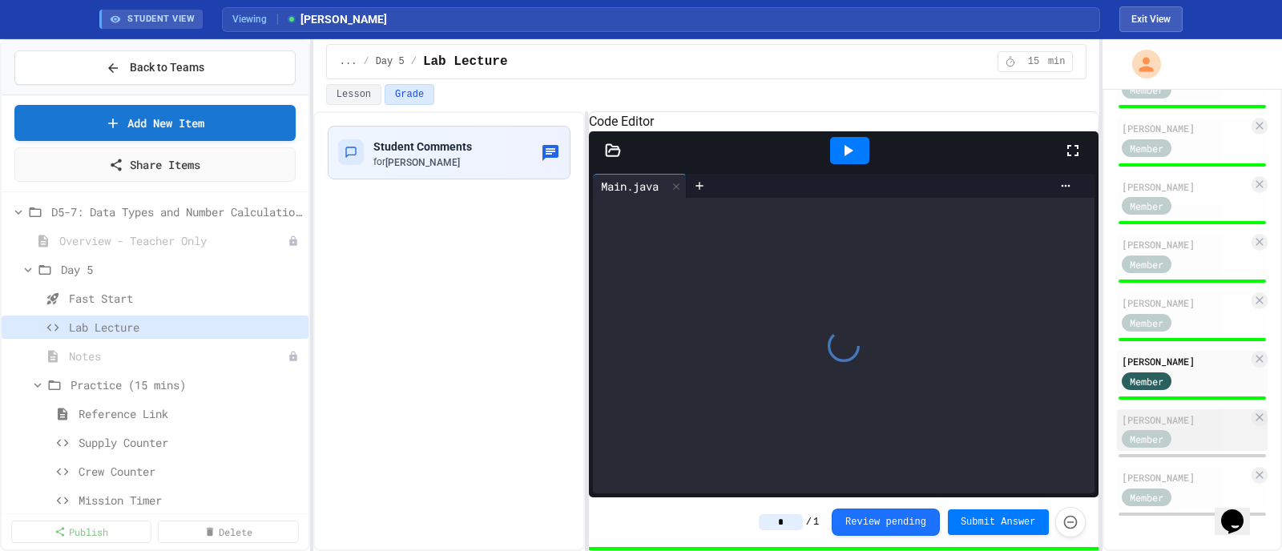
type input "*"
click at [1025, 429] on div "Member" at bounding box center [1162, 439] width 80 height 20
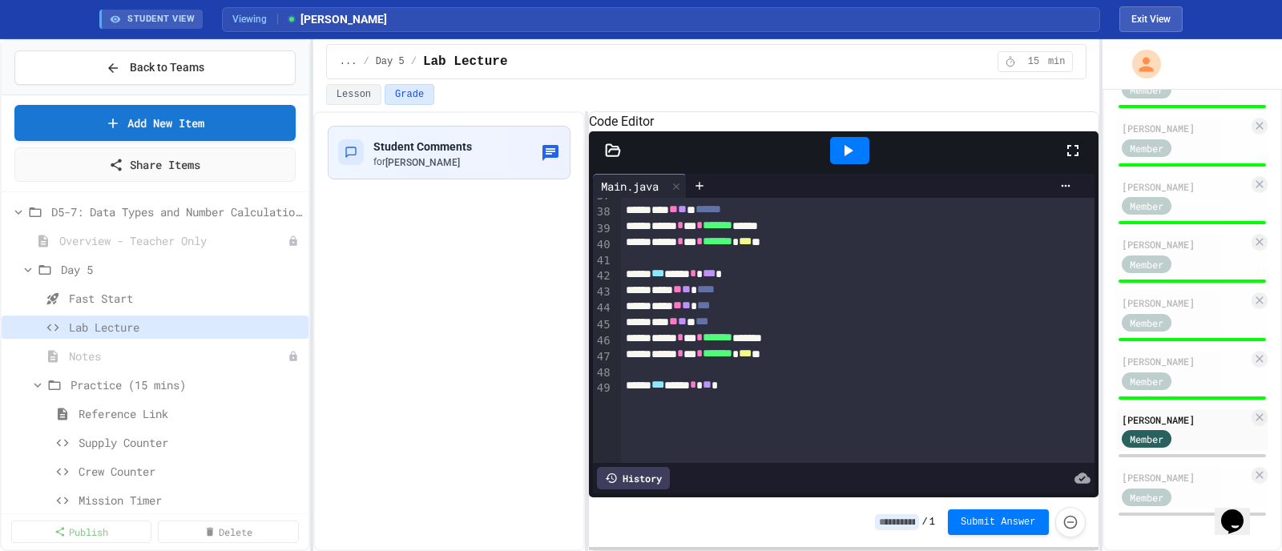
scroll to position [642, 0]
click at [895, 441] on input at bounding box center [897, 522] width 44 height 16
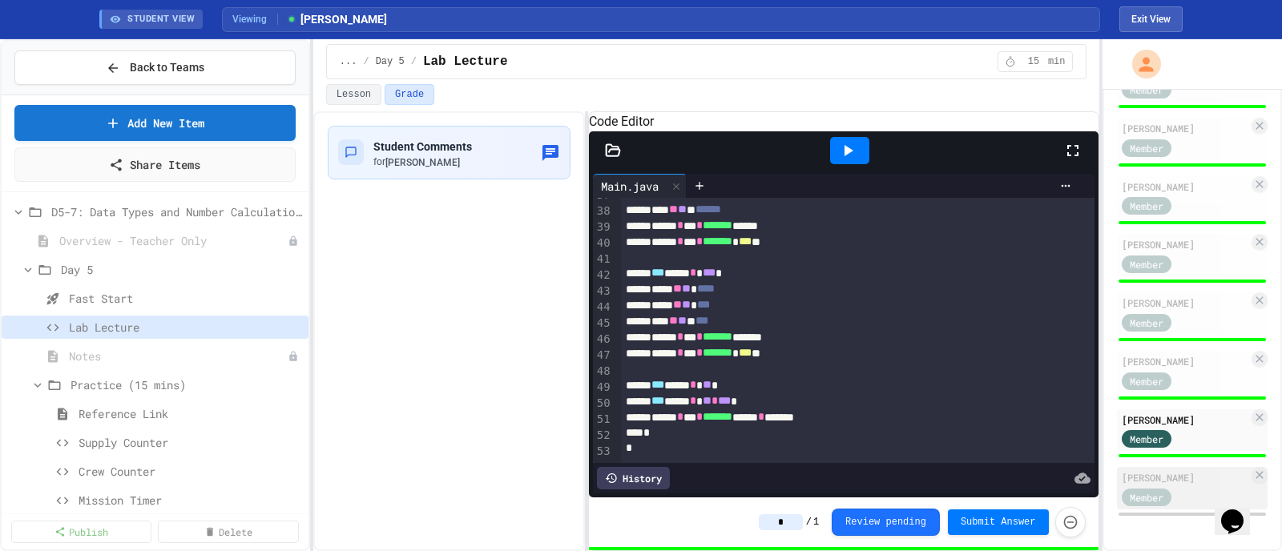
type input "*"
click at [1025, 441] on div "Member" at bounding box center [1162, 496] width 80 height 20
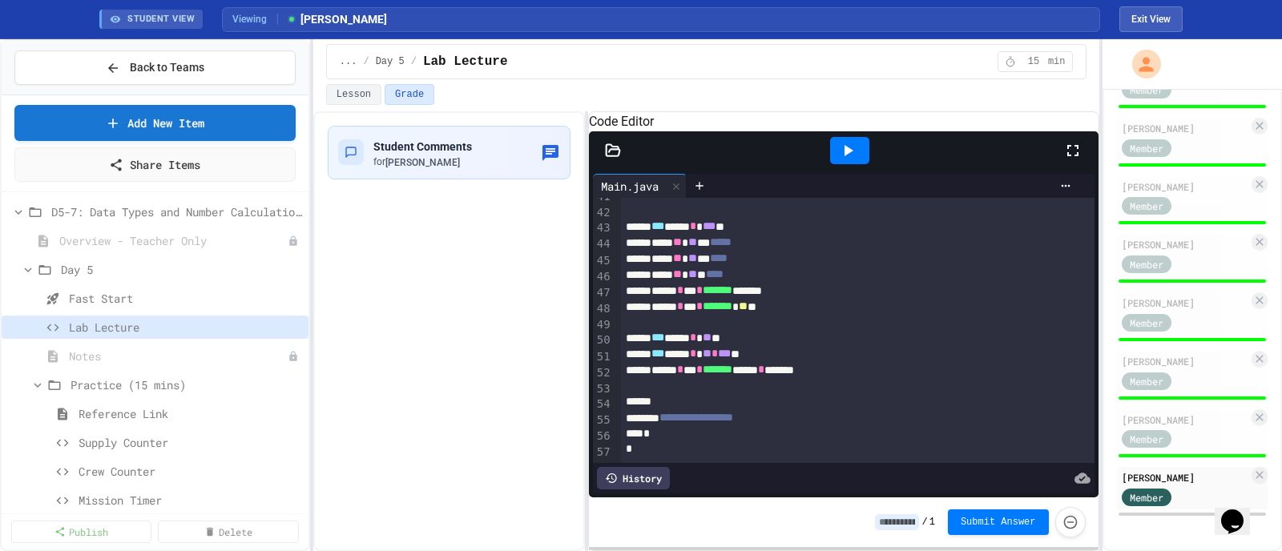
scroll to position [703, 0]
click at [898, 441] on input at bounding box center [897, 522] width 44 height 16
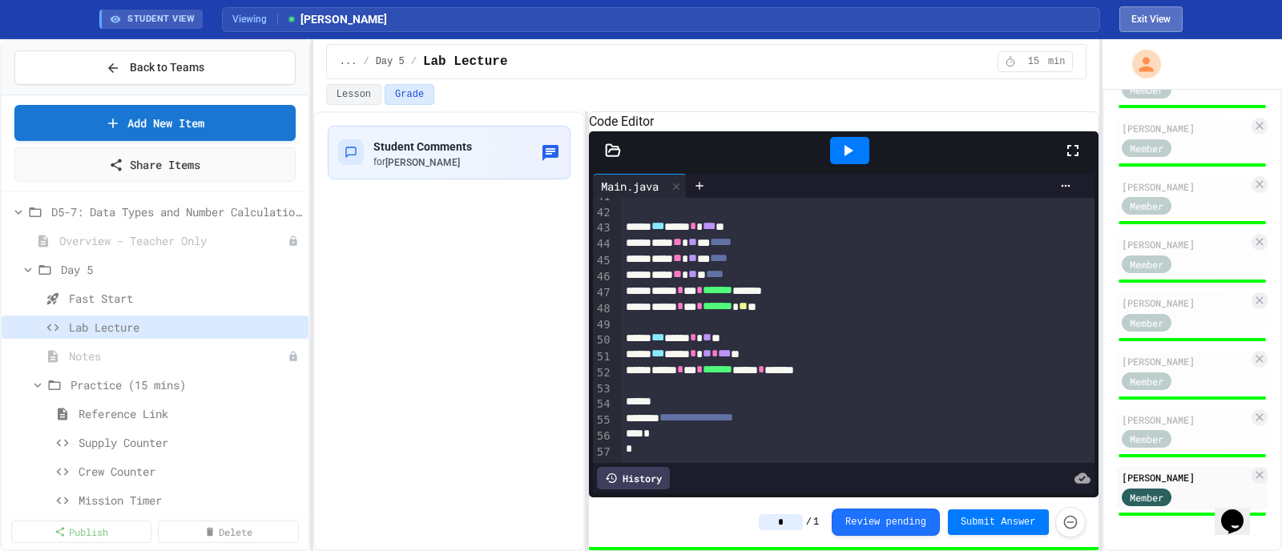
type input "*"
drag, startPoint x: 1160, startPoint y: 14, endPoint x: 1119, endPoint y: 16, distance: 40.9
click at [1025, 14] on button "Exit View" at bounding box center [1150, 19] width 63 height 26
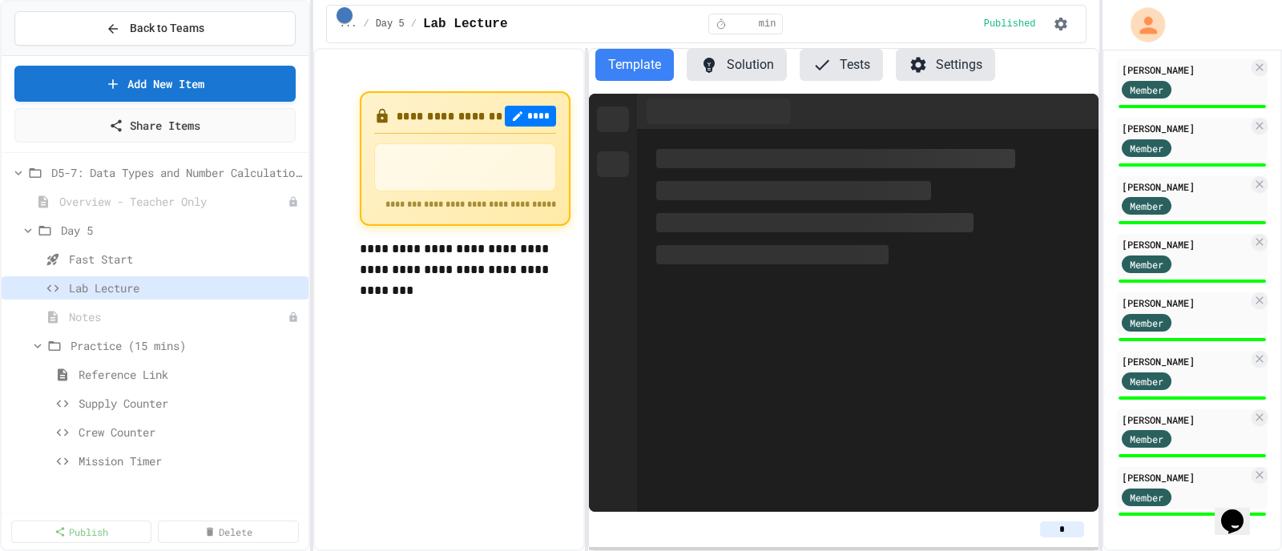
scroll to position [718, 0]
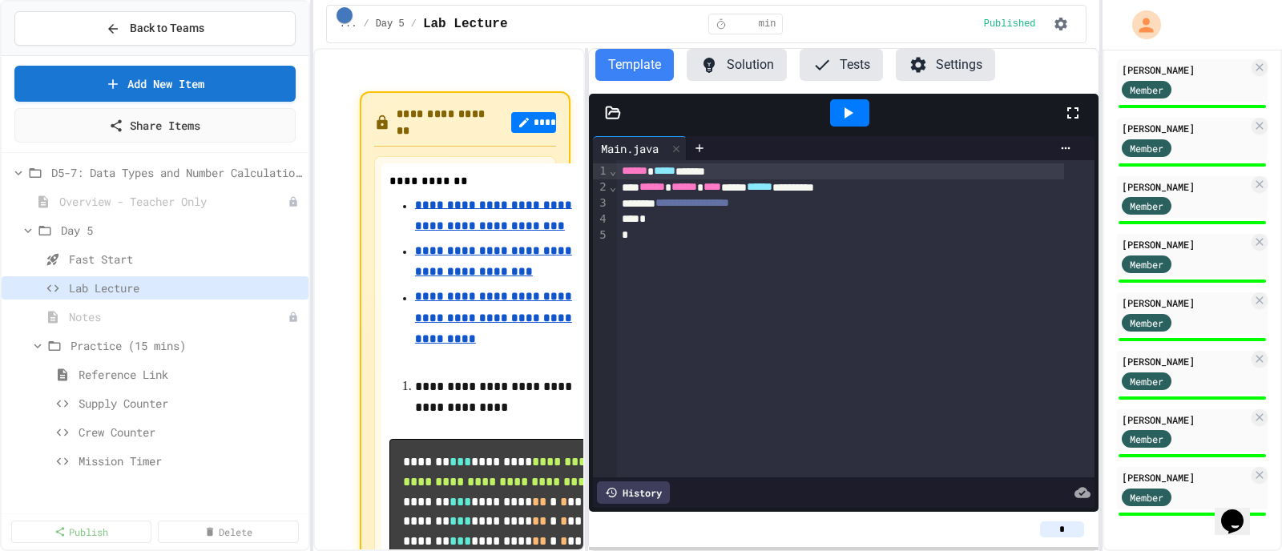
click at [1025, 441] on input "*" at bounding box center [1062, 530] width 44 height 16
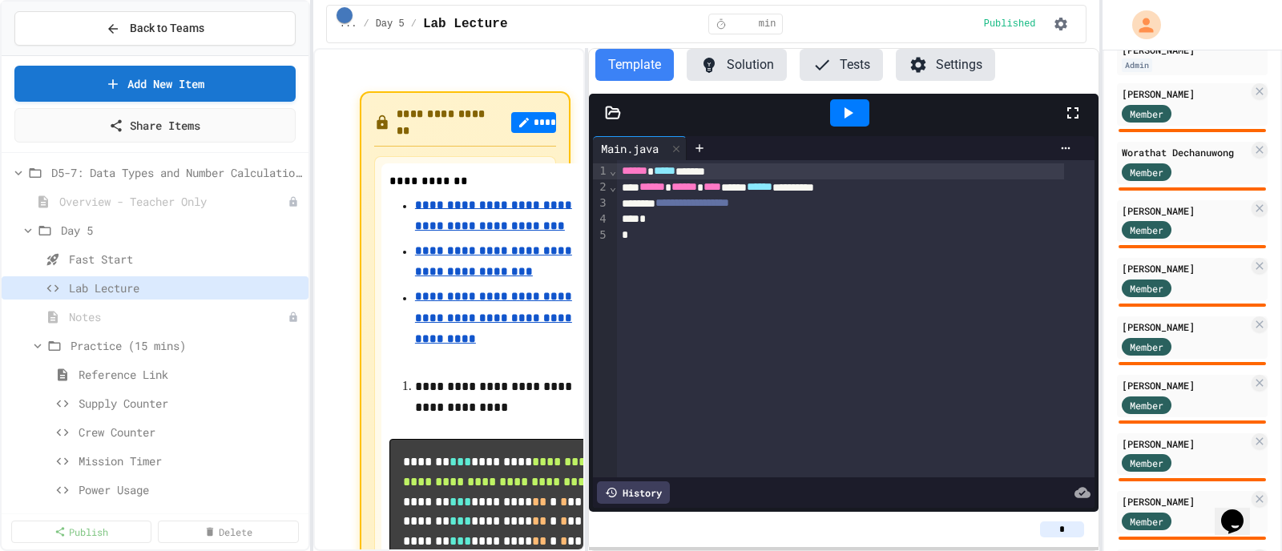
scroll to position [217, 0]
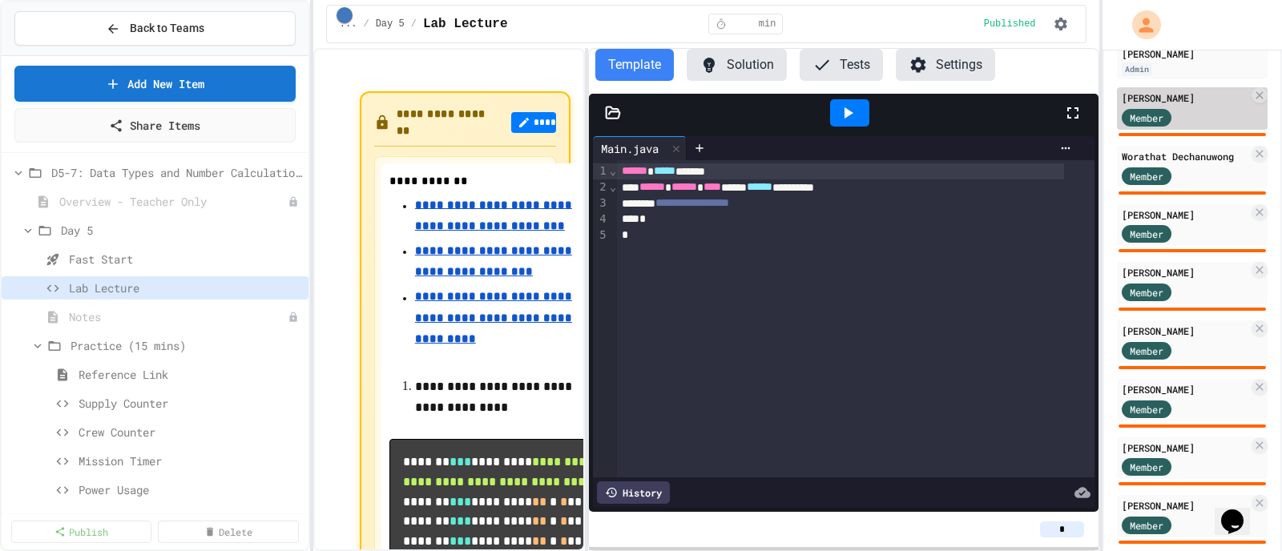
type input "*"
click at [1025, 115] on div "Member" at bounding box center [1162, 117] width 80 height 20
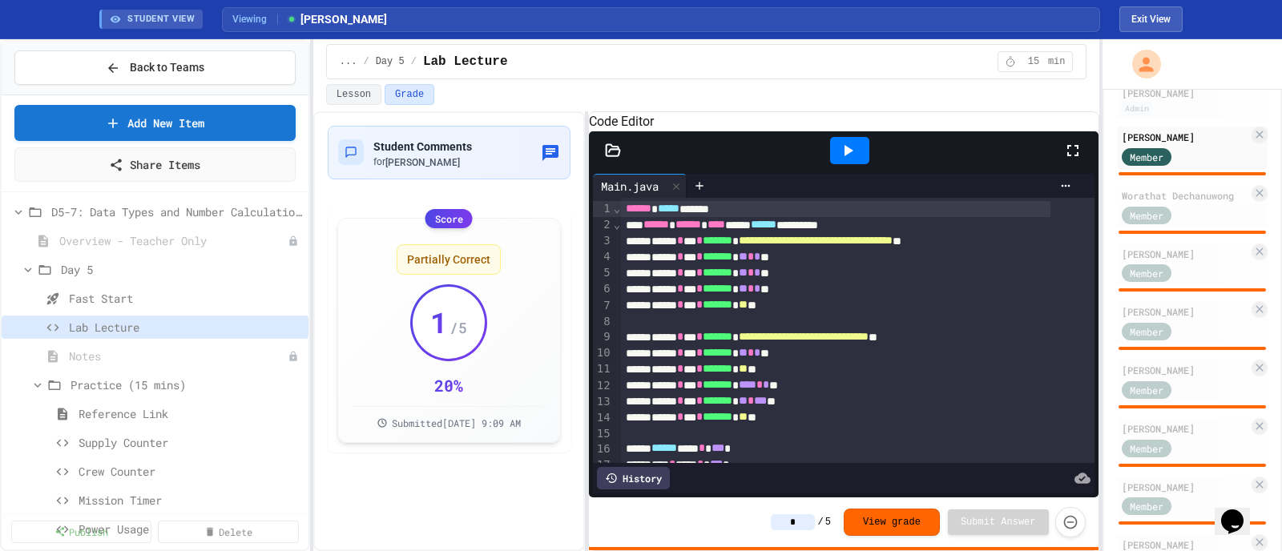
click at [803, 441] on input "*" at bounding box center [793, 522] width 44 height 16
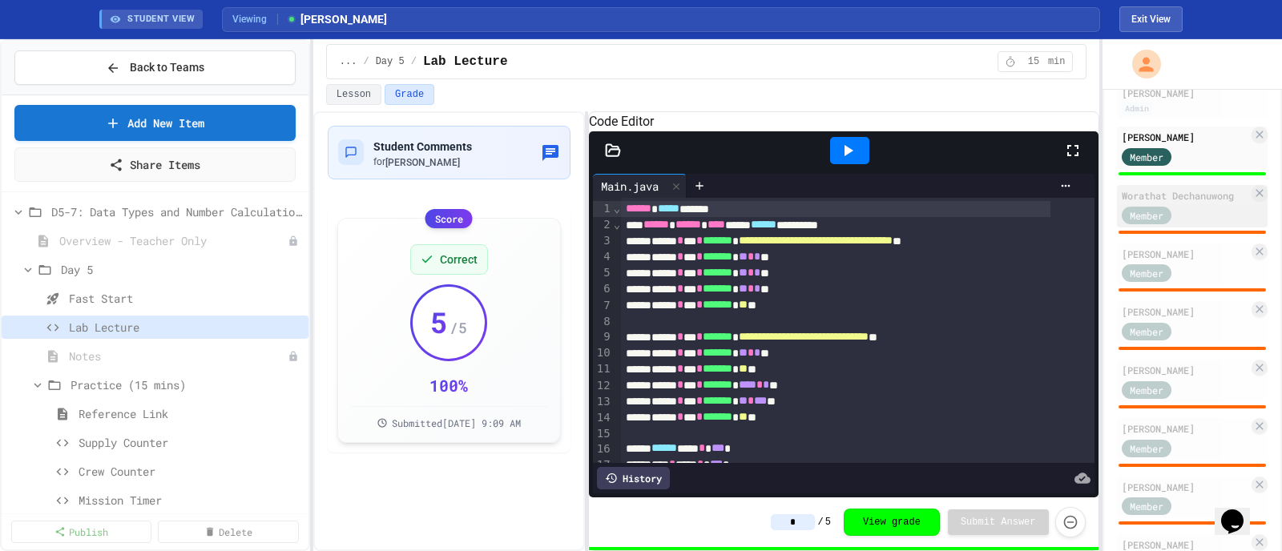
click at [1025, 199] on div "Worathat Dechanuwong" at bounding box center [1185, 195] width 127 height 14
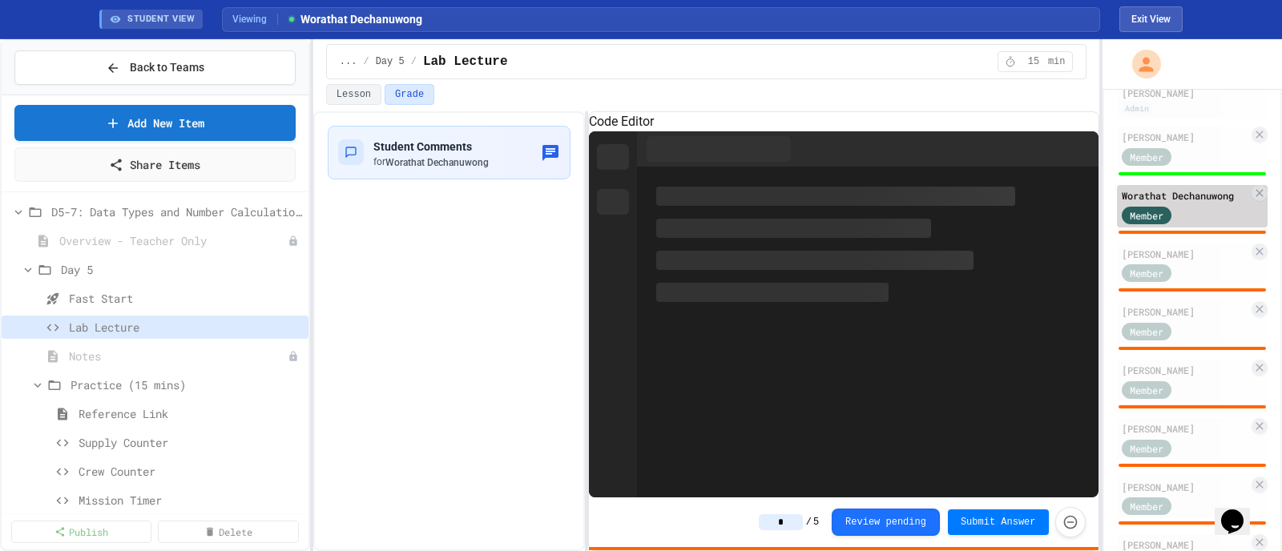
type input "*"
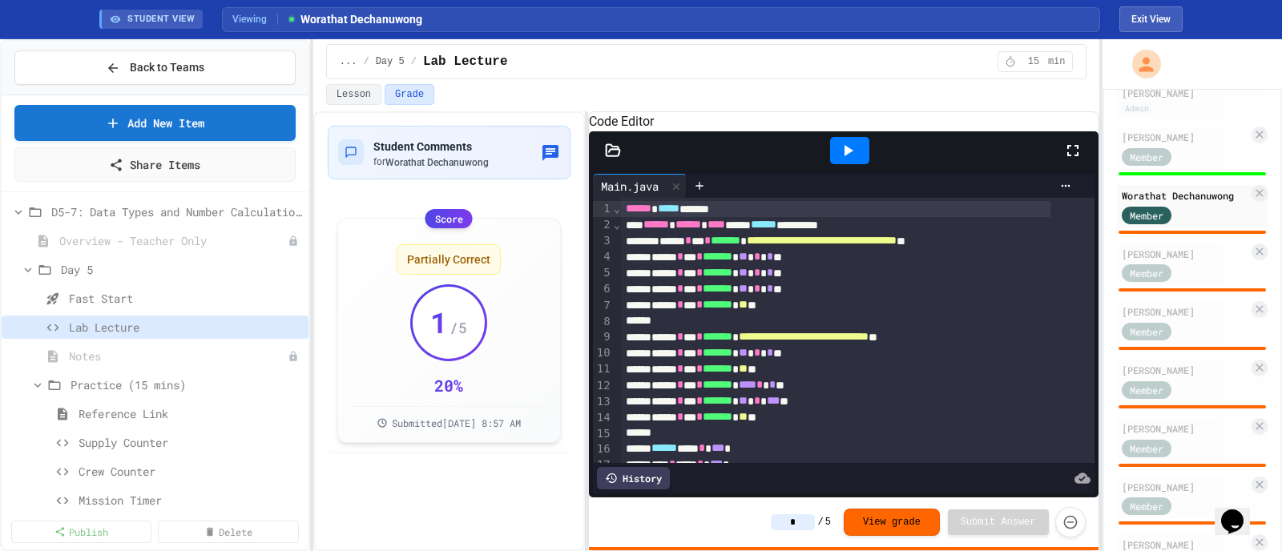
click at [811, 441] on input "*" at bounding box center [793, 522] width 44 height 16
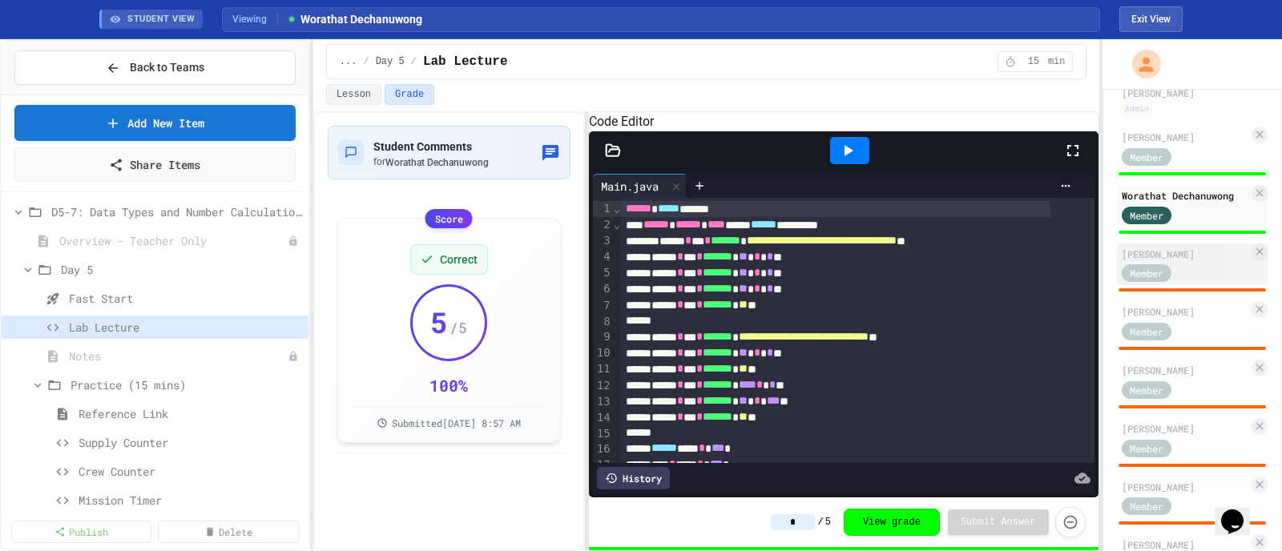
click at [1025, 264] on div "Member" at bounding box center [1162, 273] width 80 height 20
type input "*"
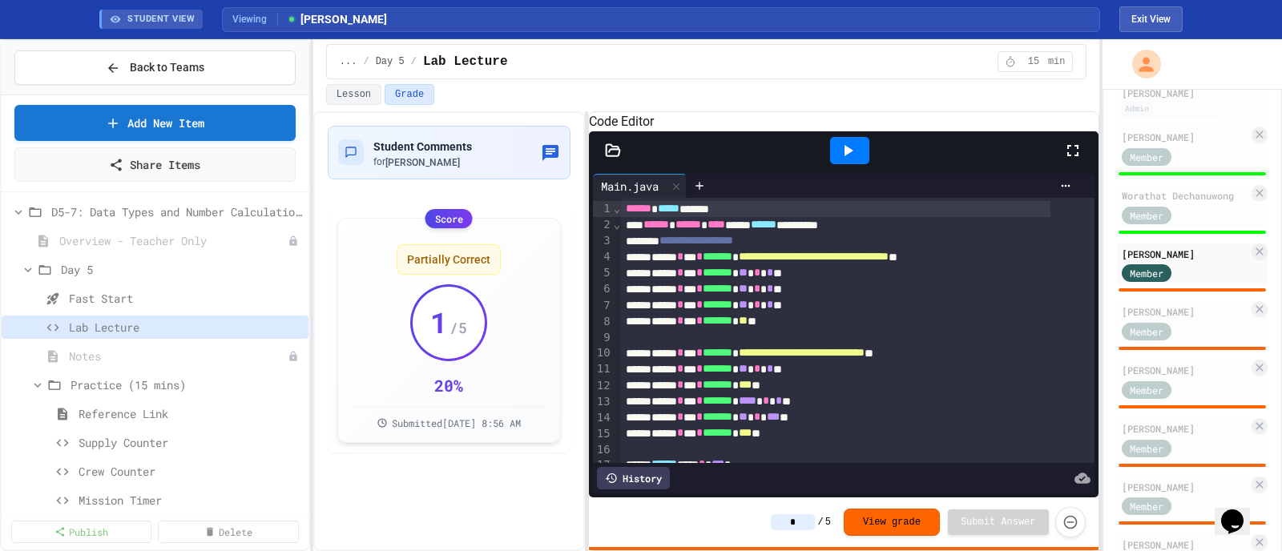
click at [805, 441] on input "*" at bounding box center [793, 522] width 44 height 16
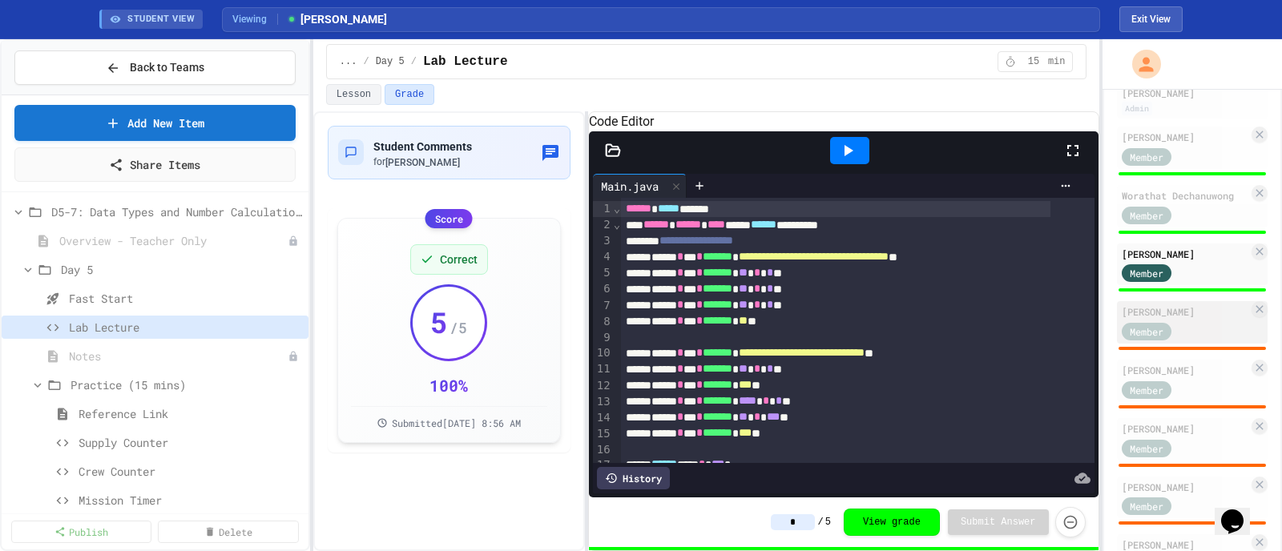
click at [1025, 313] on div "[PERSON_NAME]" at bounding box center [1185, 312] width 127 height 14
type input "*"
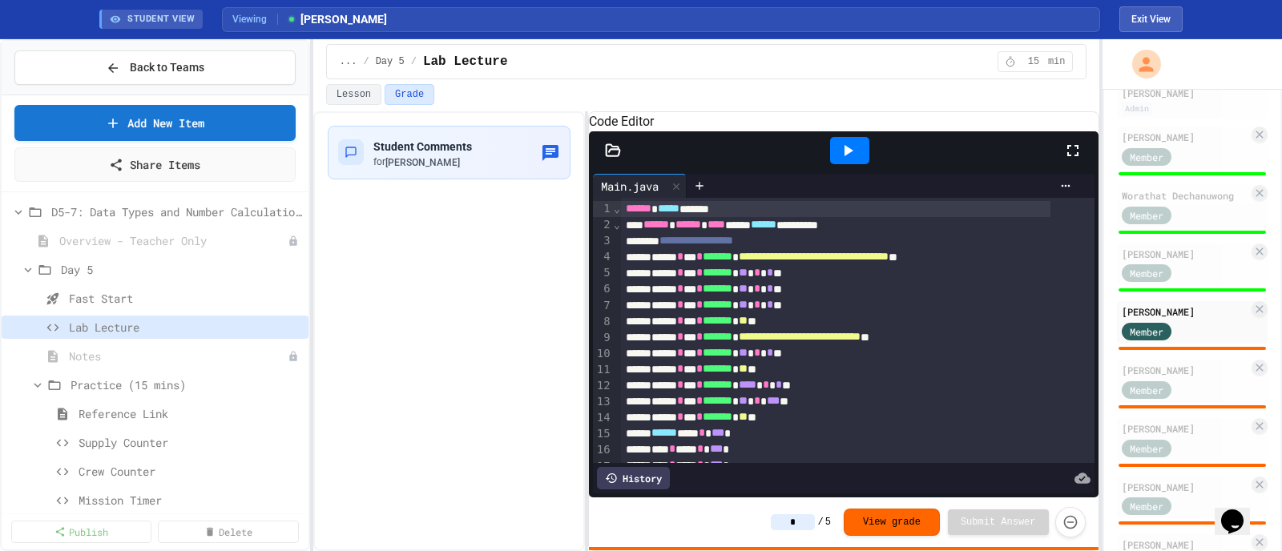
click at [806, 441] on input "*" at bounding box center [793, 522] width 44 height 16
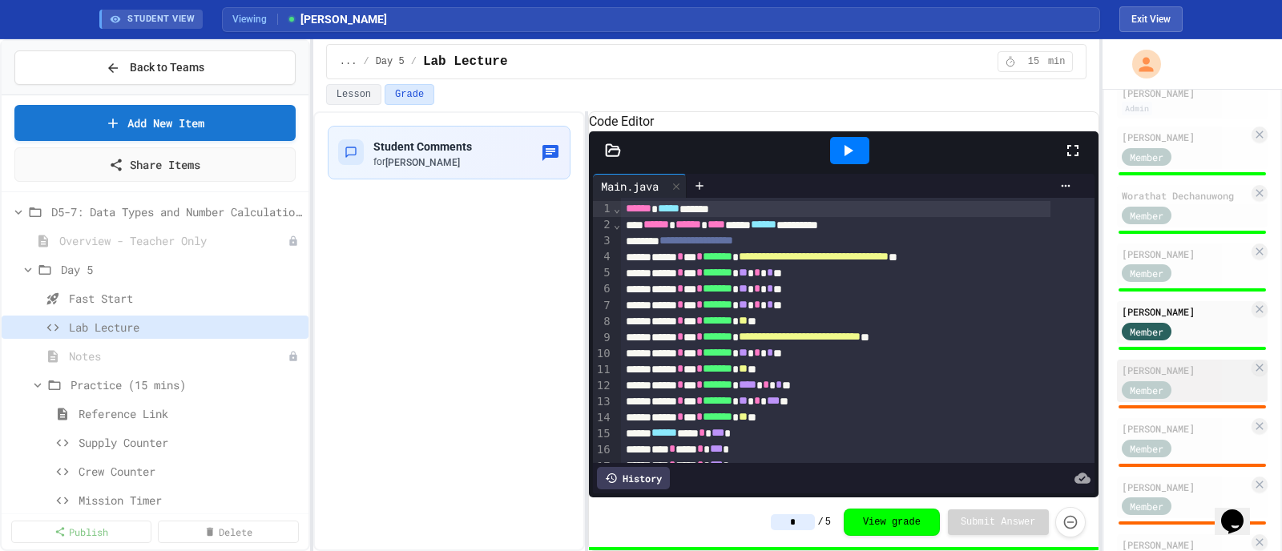
click at [1025, 369] on div "[PERSON_NAME]" at bounding box center [1185, 370] width 127 height 14
type input "*"
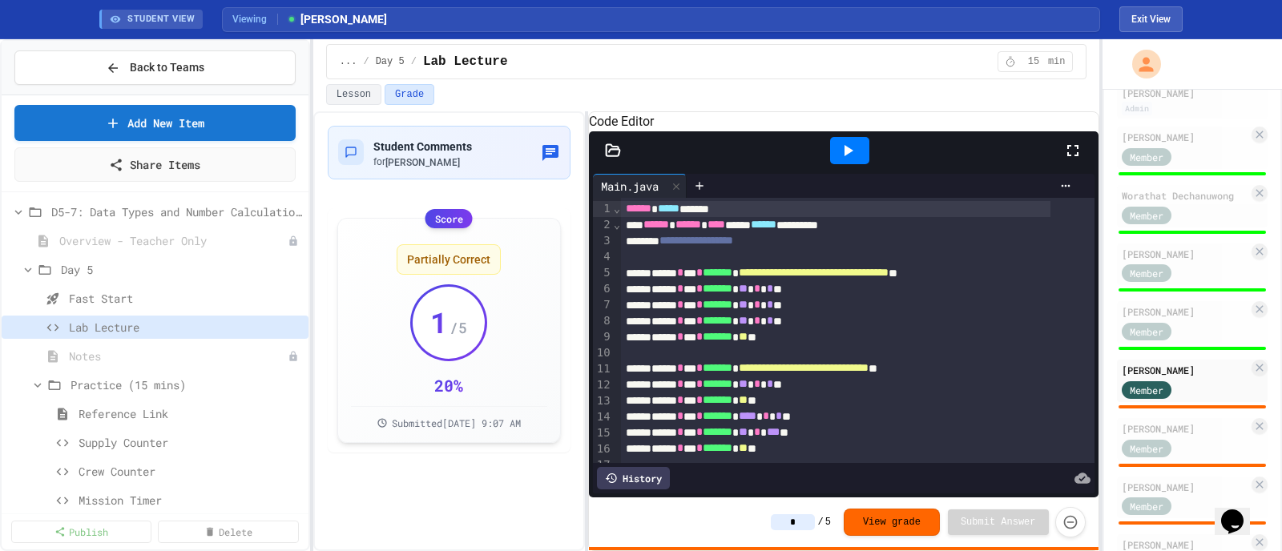
click at [811, 441] on input "*" at bounding box center [793, 522] width 44 height 16
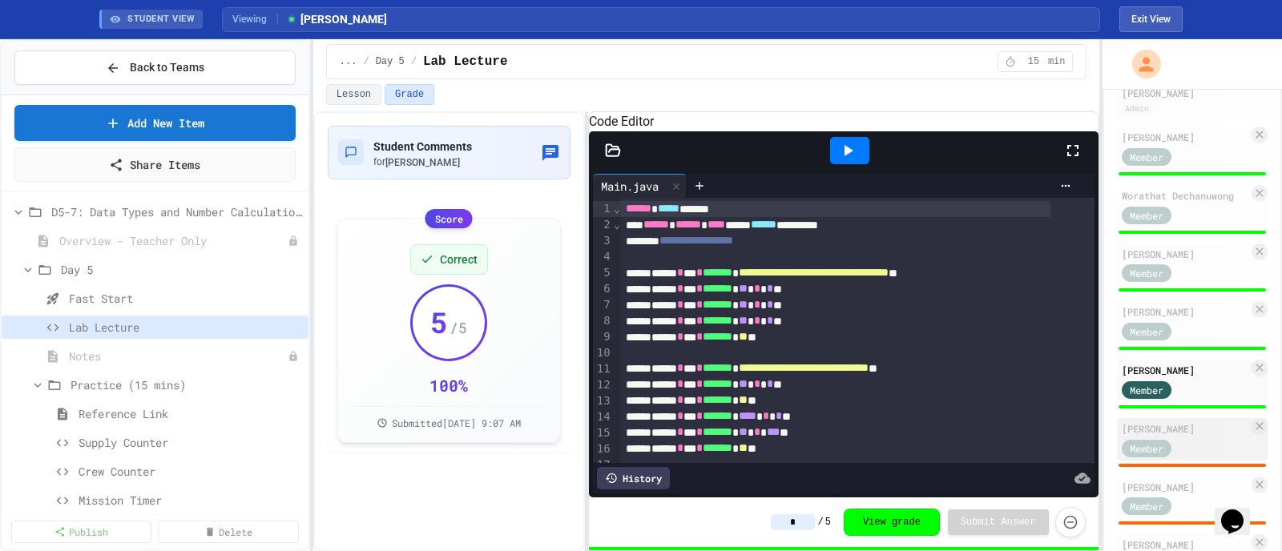
click at [1025, 438] on div "Member" at bounding box center [1162, 448] width 80 height 20
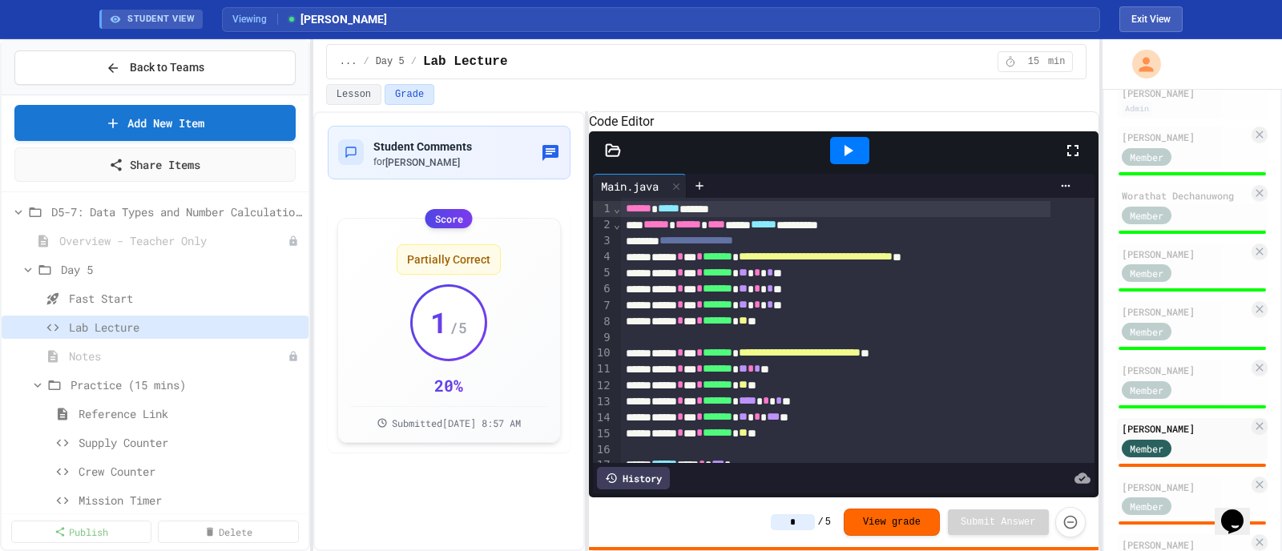
click at [804, 441] on input "*" at bounding box center [793, 522] width 44 height 16
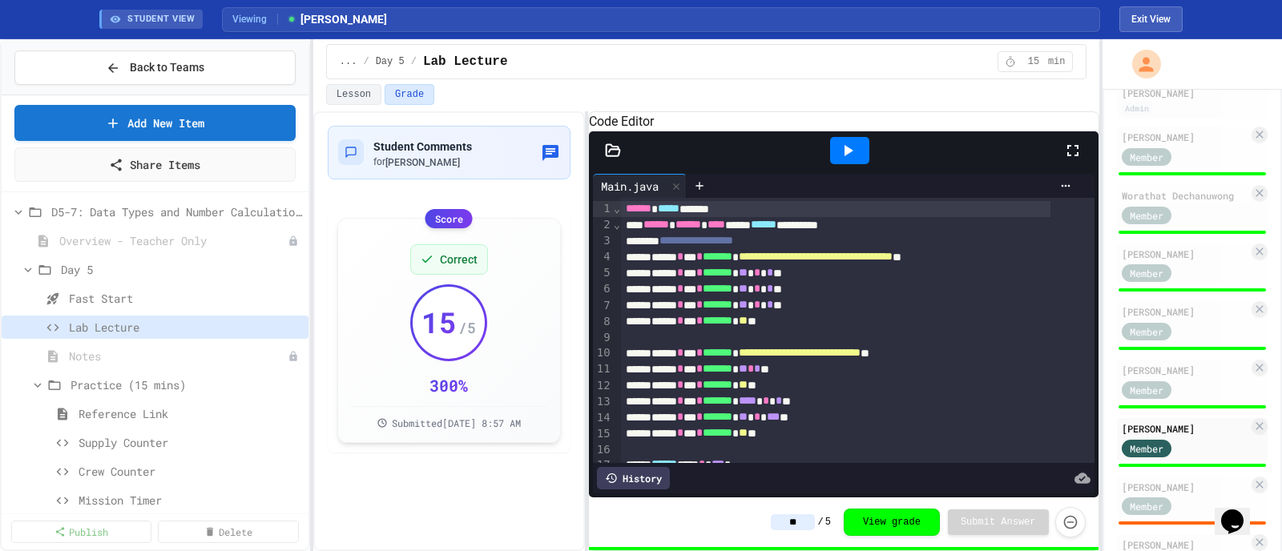
type input "*"
click at [1025, 441] on div "Member" at bounding box center [1162, 506] width 80 height 20
type input "*"
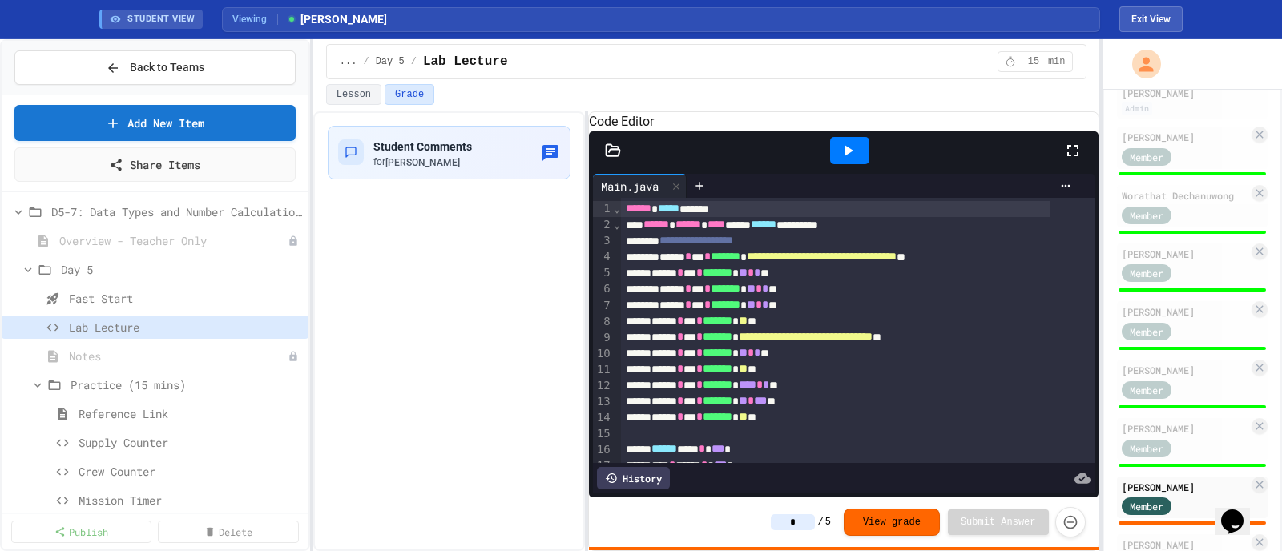
click at [813, 441] on input "*" at bounding box center [793, 522] width 44 height 16
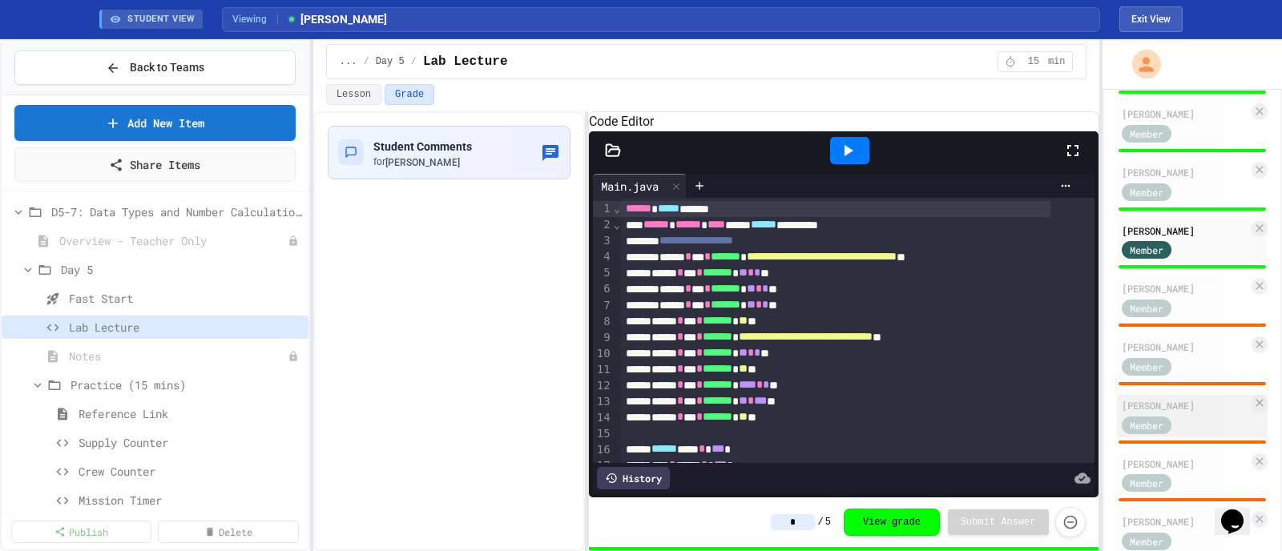
scroll to position [518, 0]
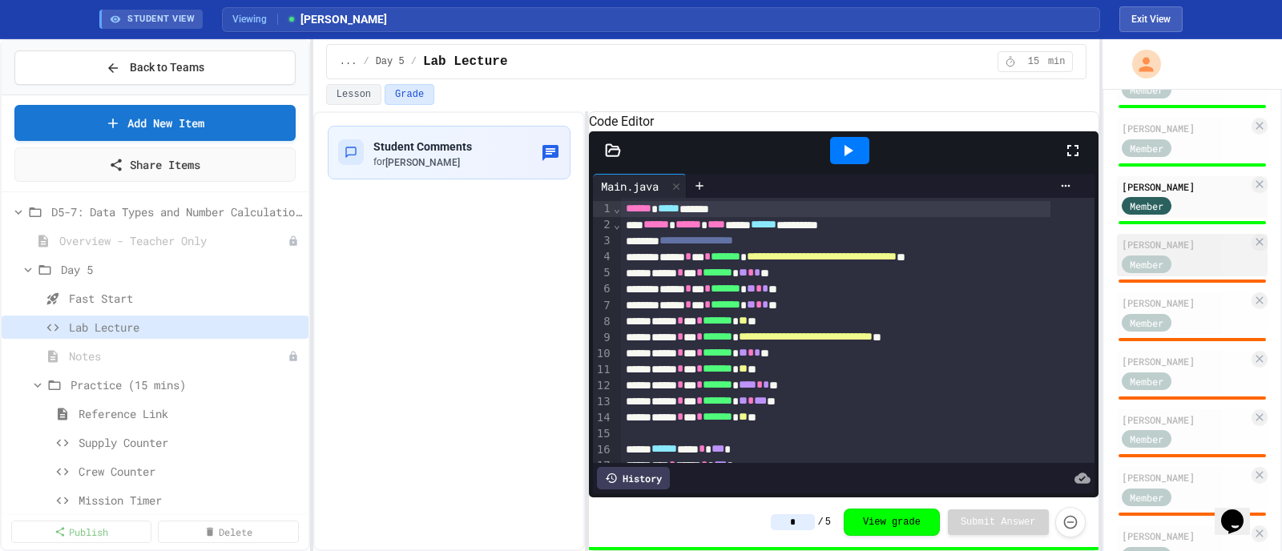
click at [1025, 253] on div "Member" at bounding box center [1162, 263] width 80 height 20
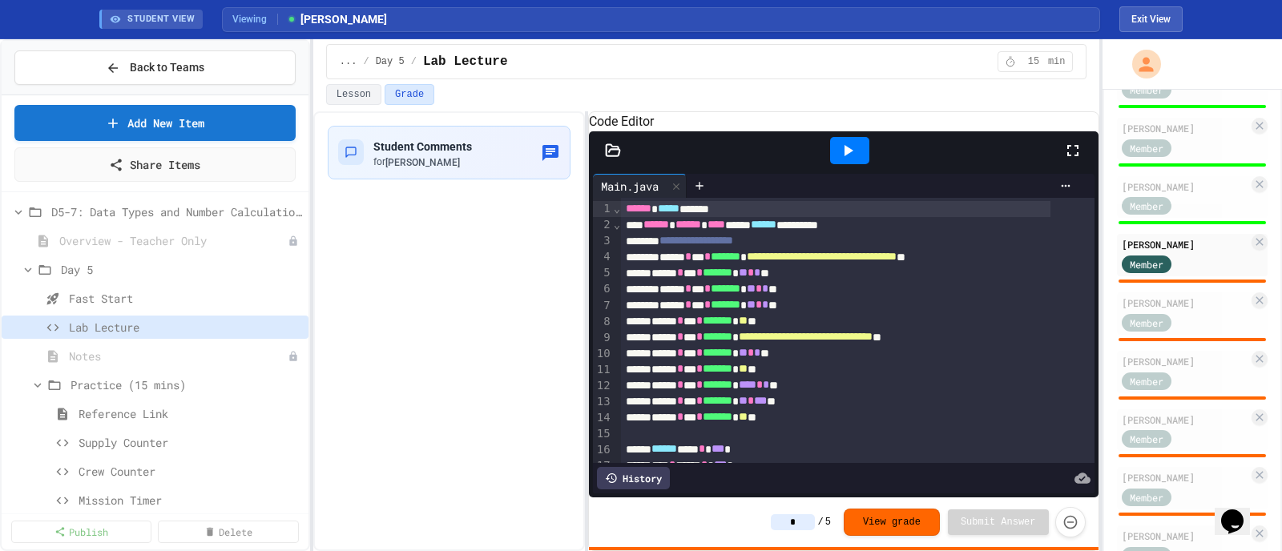
type input "*"
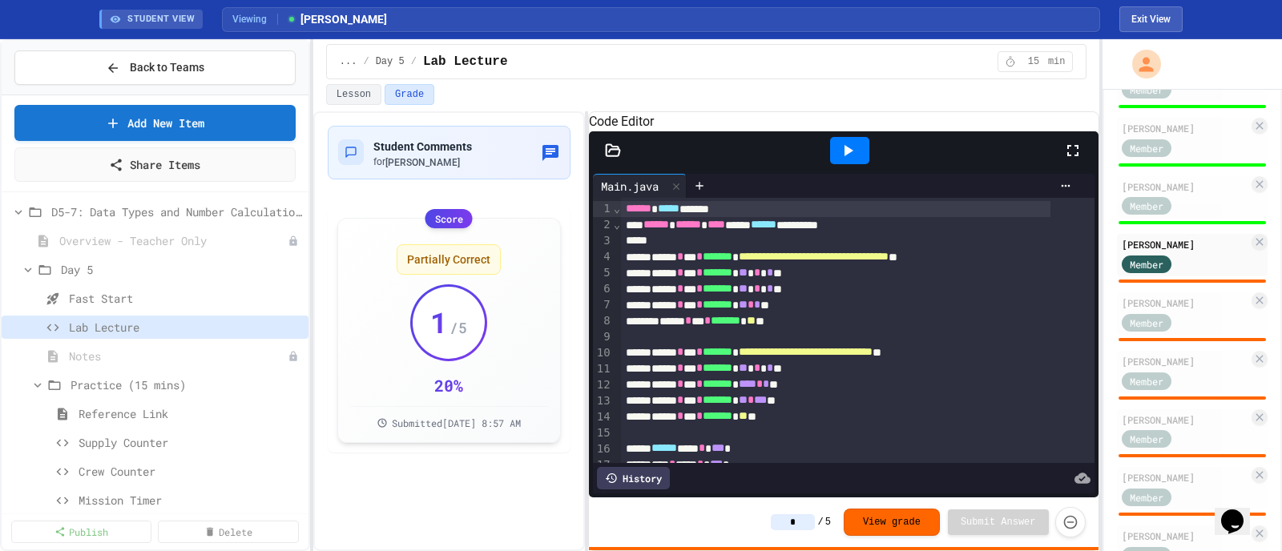
click at [803, 441] on input "*" at bounding box center [793, 522] width 44 height 16
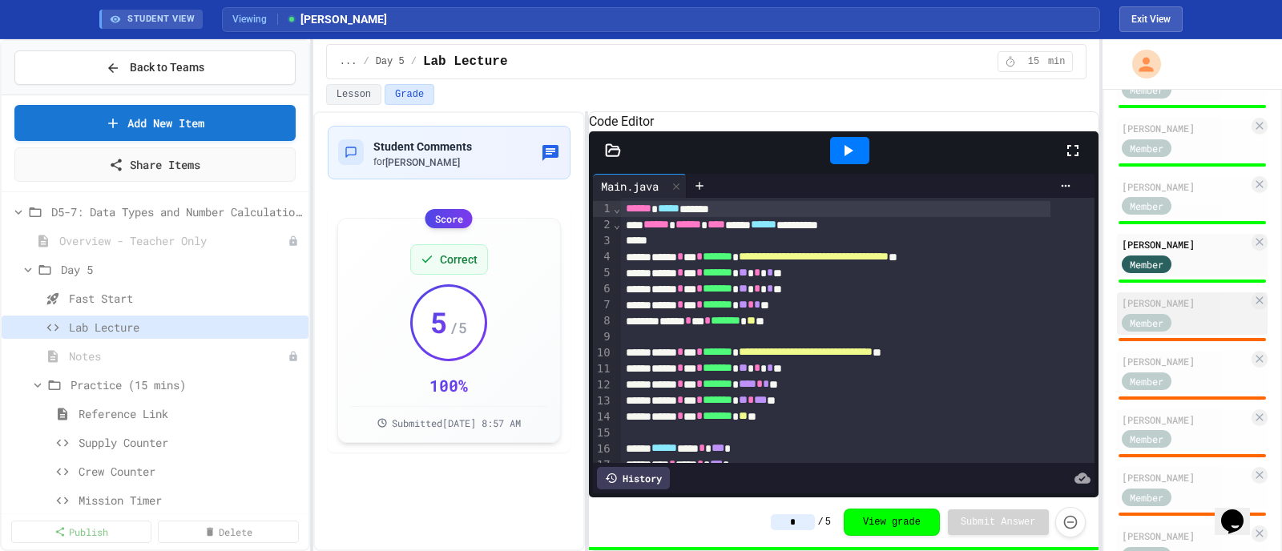
click at [1025, 313] on div "Member" at bounding box center [1162, 322] width 80 height 20
type input "*"
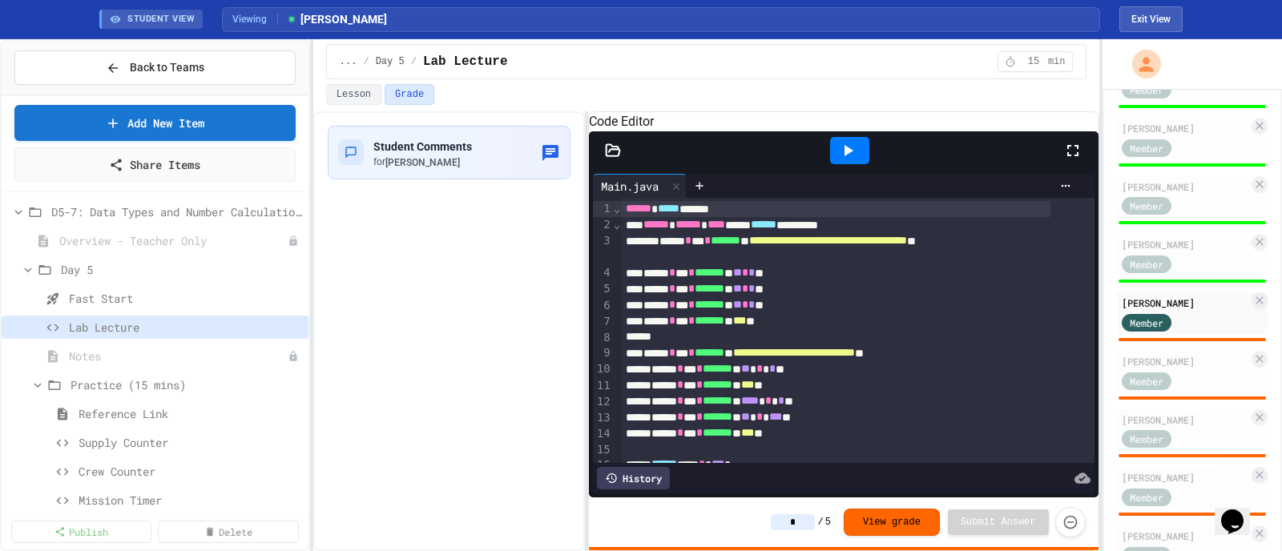
click at [805, 441] on input "*" at bounding box center [793, 522] width 44 height 16
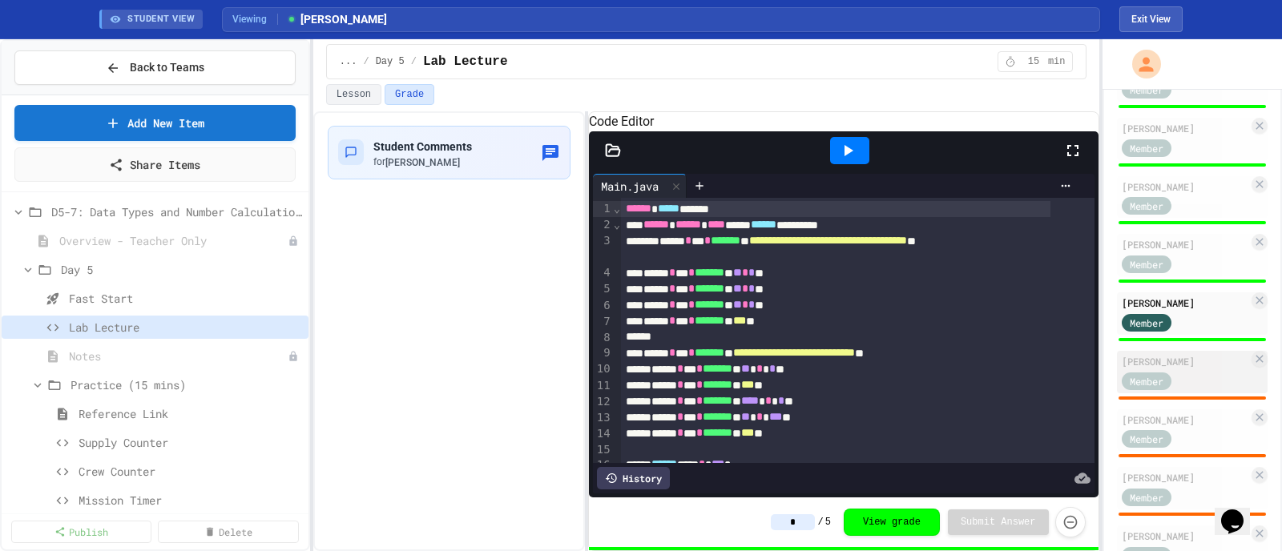
click at [1025, 370] on div "Member" at bounding box center [1185, 380] width 127 height 20
type input "*"
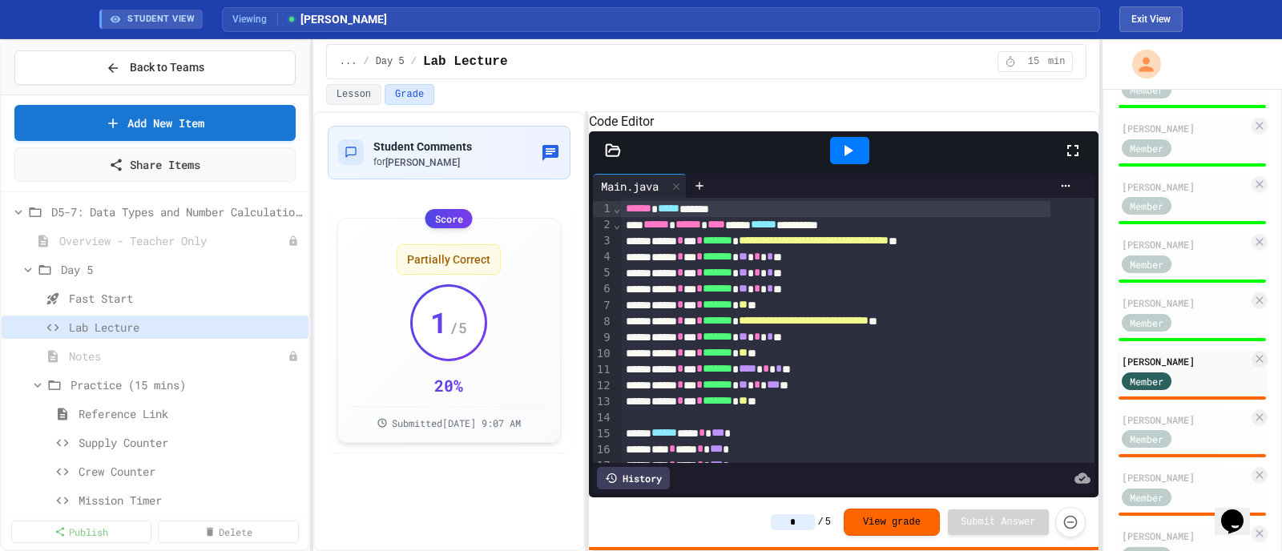
click at [809, 441] on input "*" at bounding box center [793, 522] width 44 height 16
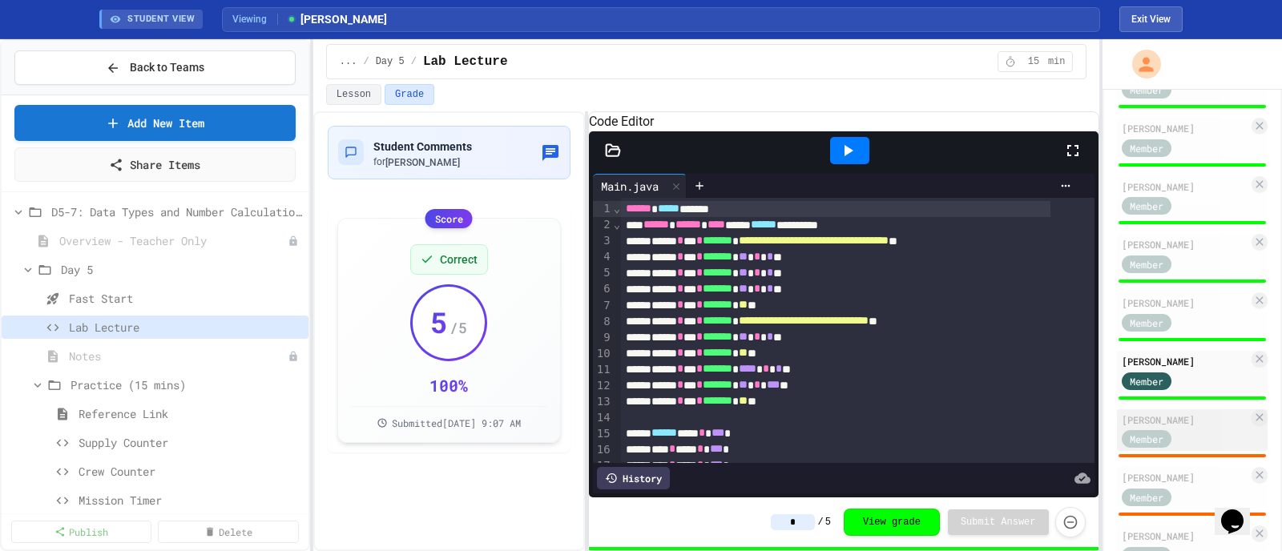
click at [1025, 429] on div "Member" at bounding box center [1162, 439] width 80 height 20
type input "*"
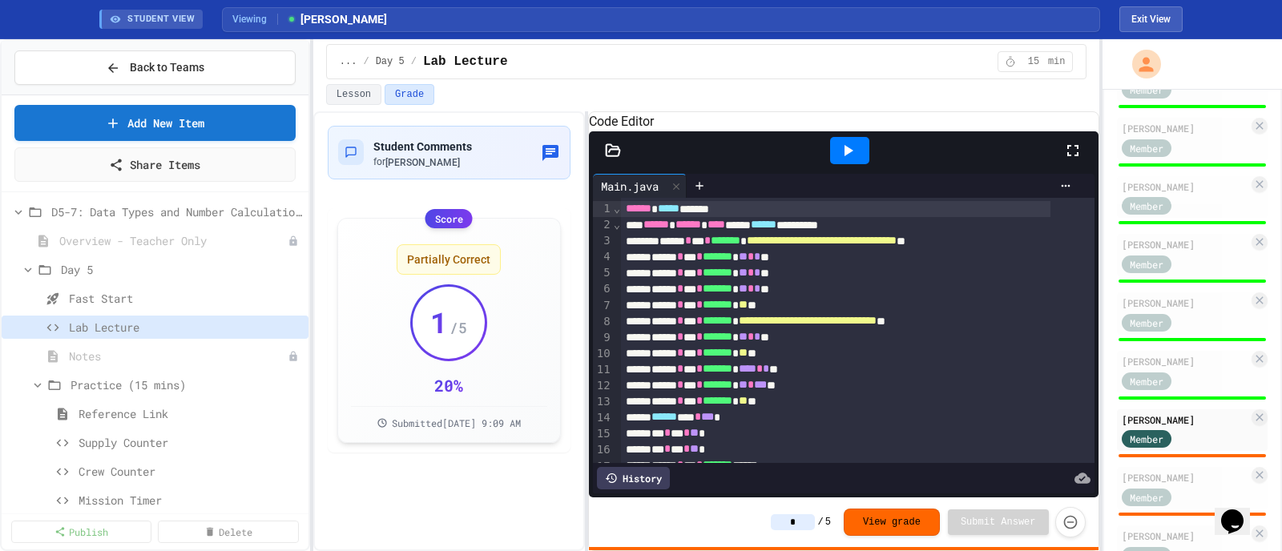
click at [807, 441] on input "*" at bounding box center [793, 522] width 44 height 16
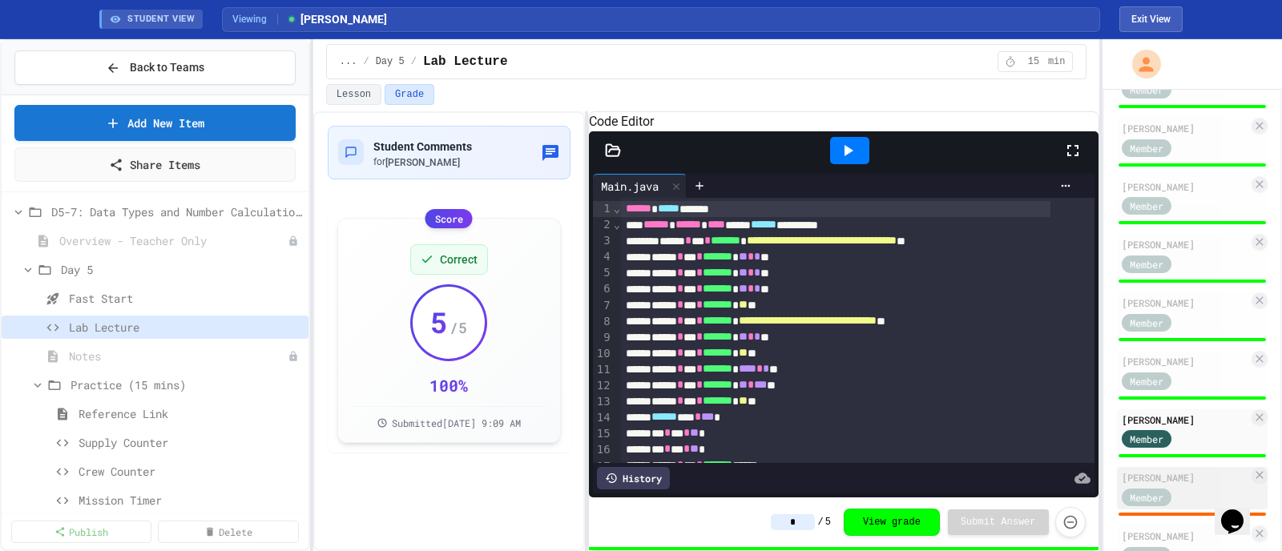
click at [1025, 441] on div "[PERSON_NAME]" at bounding box center [1185, 477] width 127 height 14
type input "*"
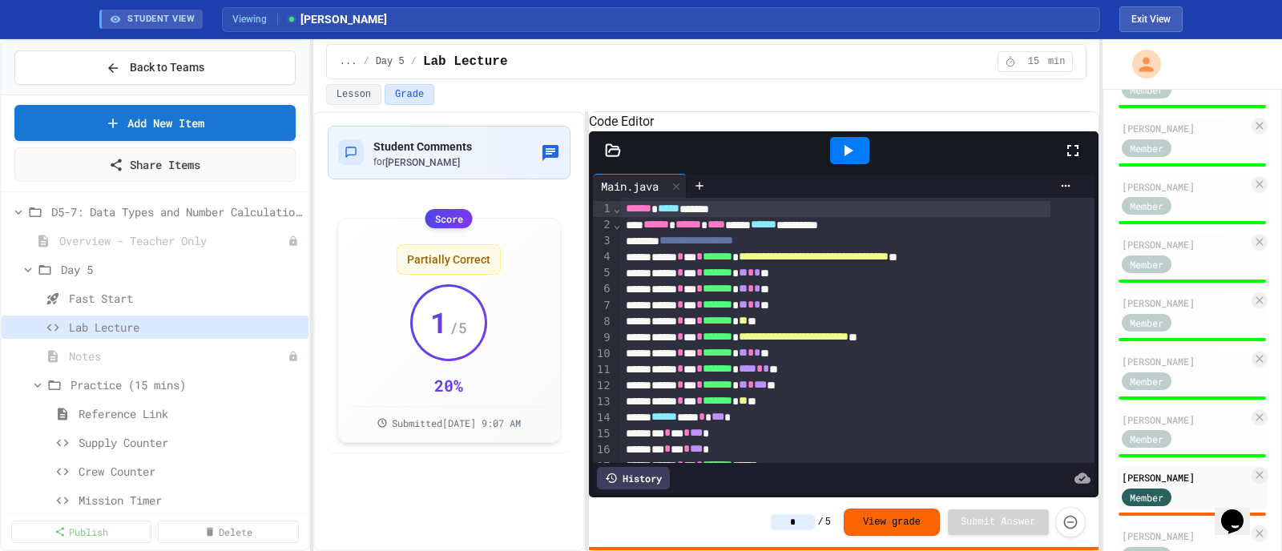
click at [796, 441] on input "*" at bounding box center [793, 522] width 44 height 16
click at [804, 441] on input "*" at bounding box center [793, 522] width 44 height 16
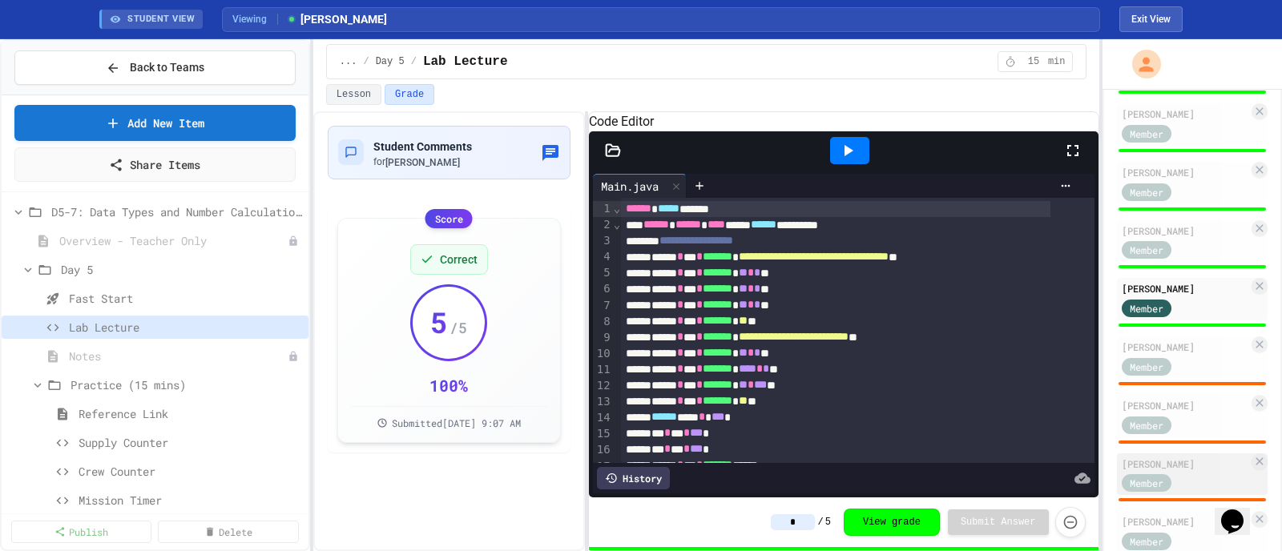
scroll to position [757, 0]
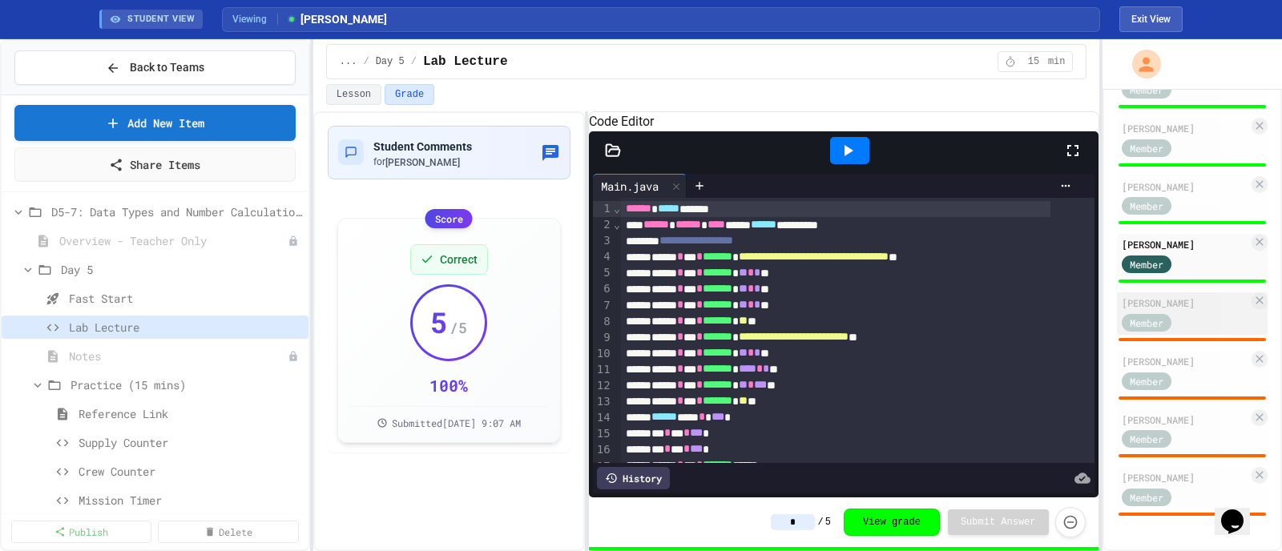
click at [1025, 312] on div "Member" at bounding box center [1162, 322] width 80 height 20
type input "*"
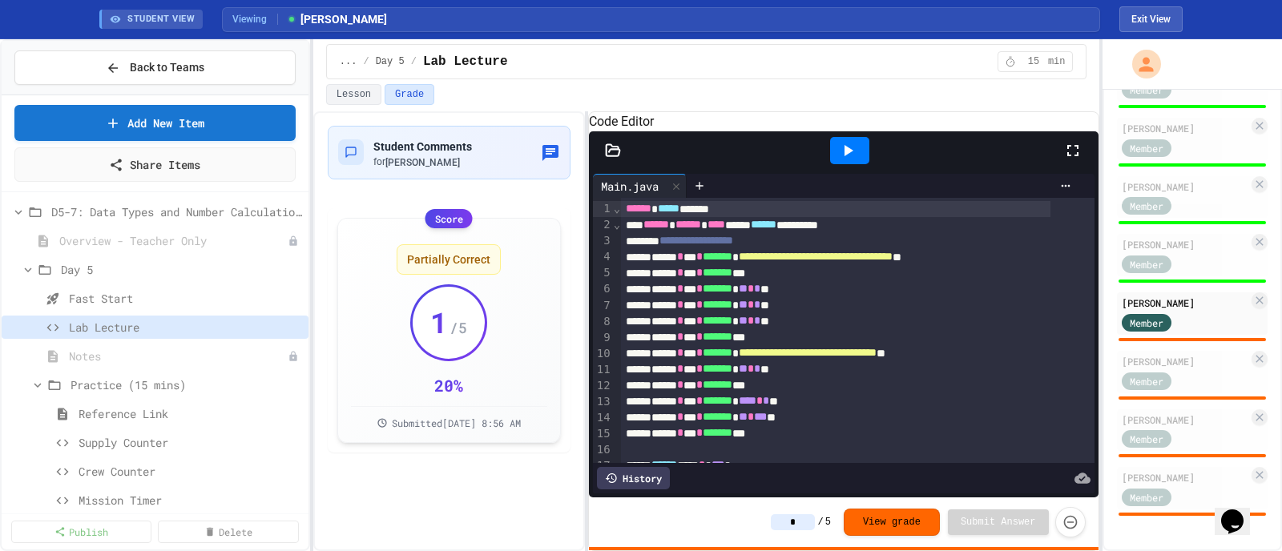
click at [808, 441] on input "*" at bounding box center [793, 522] width 44 height 16
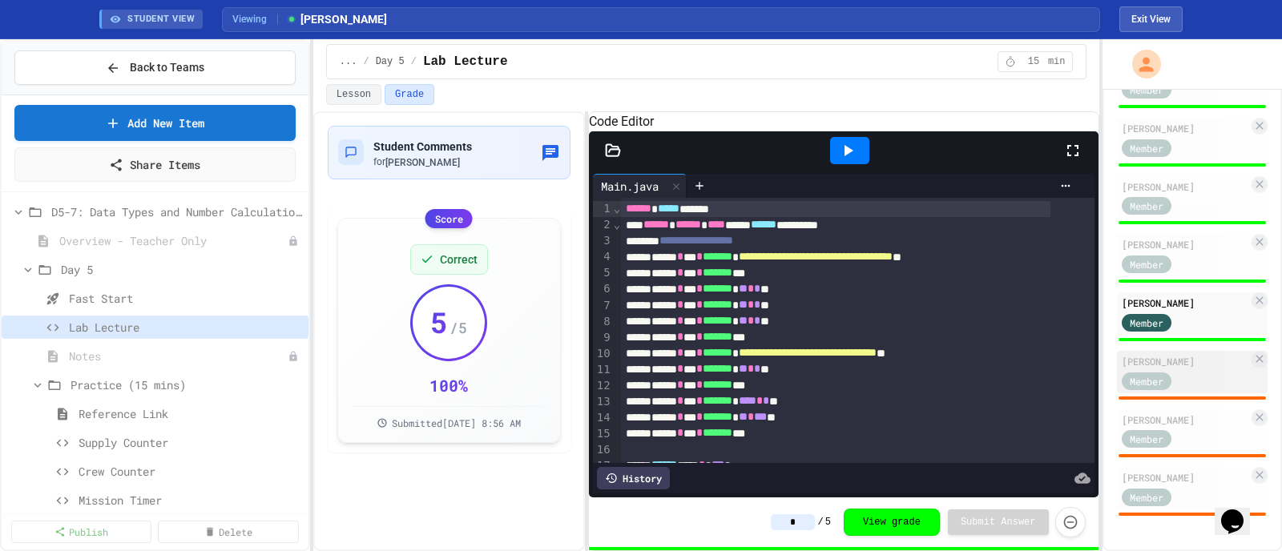
click at [1025, 370] on div "Member" at bounding box center [1162, 380] width 80 height 20
type input "*"
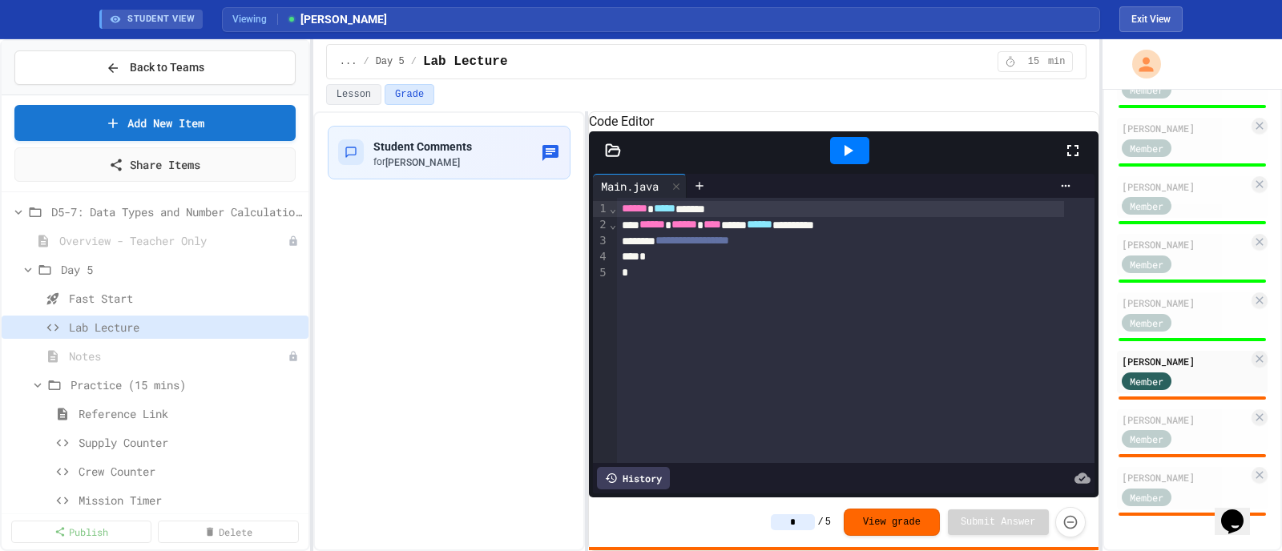
click at [812, 441] on input "*" at bounding box center [793, 522] width 44 height 16
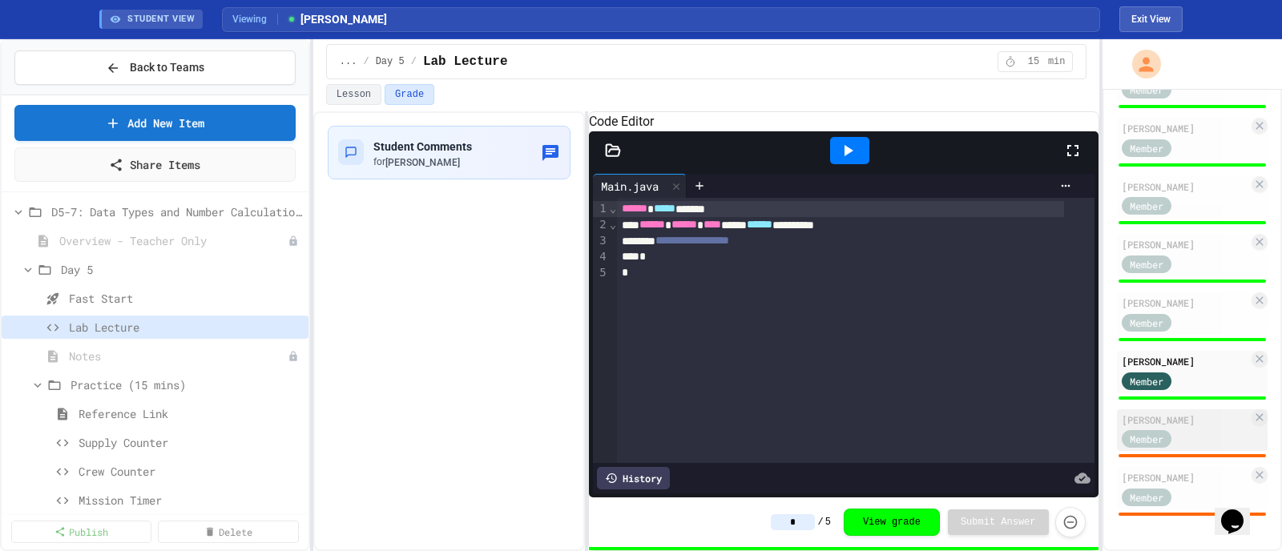
click at [1025, 413] on div "[PERSON_NAME]" at bounding box center [1185, 420] width 127 height 14
type input "*"
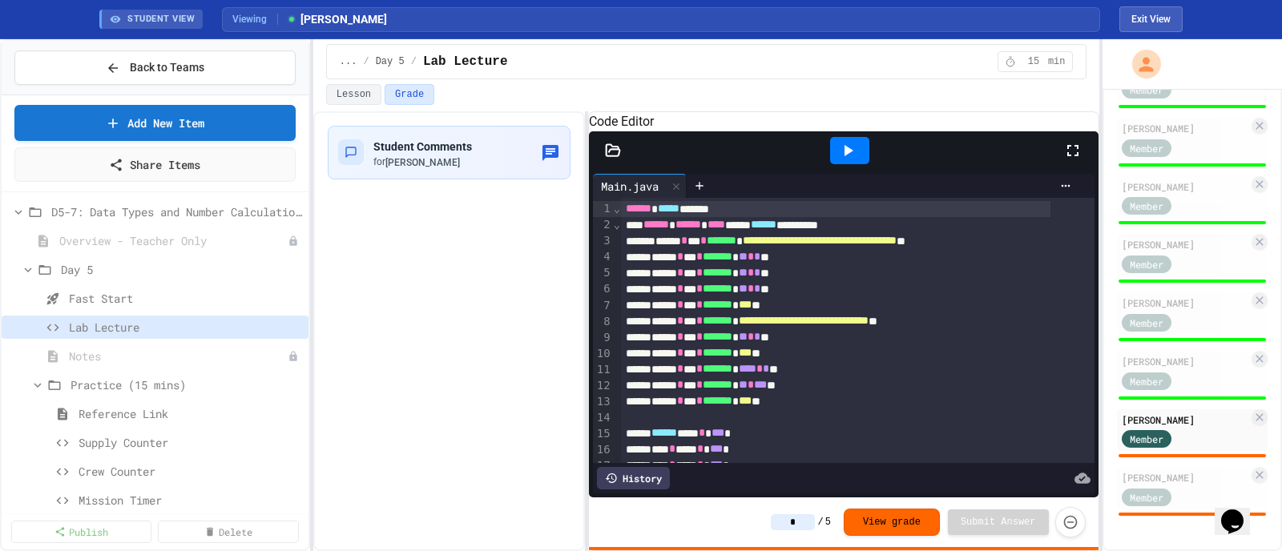
click at [813, 441] on input "*" at bounding box center [793, 522] width 44 height 16
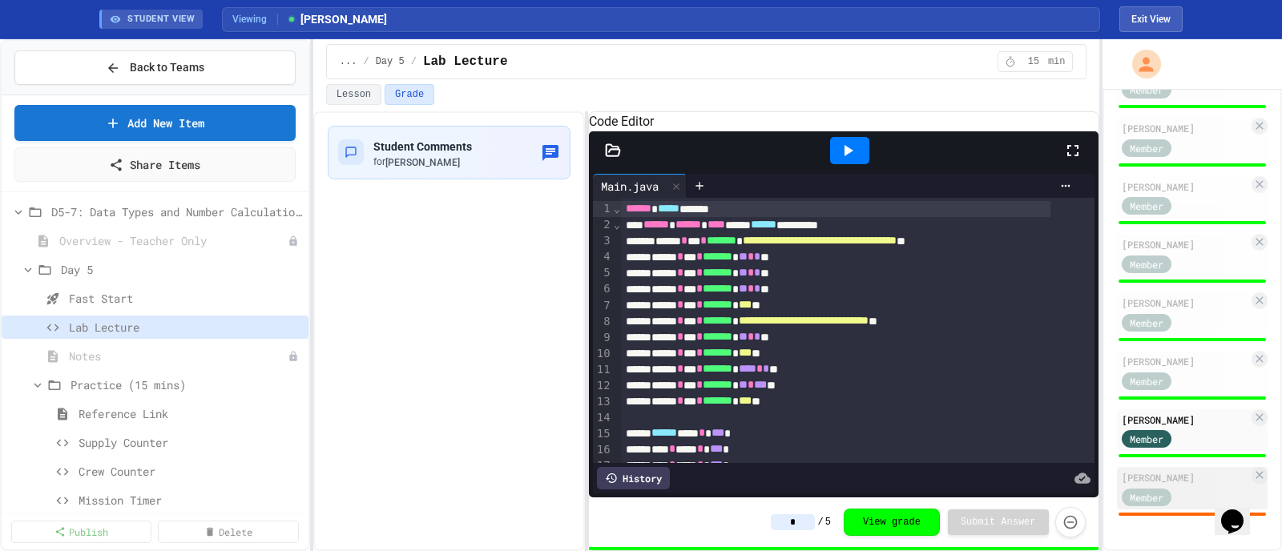
click at [1025, 441] on div "[PERSON_NAME]" at bounding box center [1185, 477] width 127 height 14
type input "*"
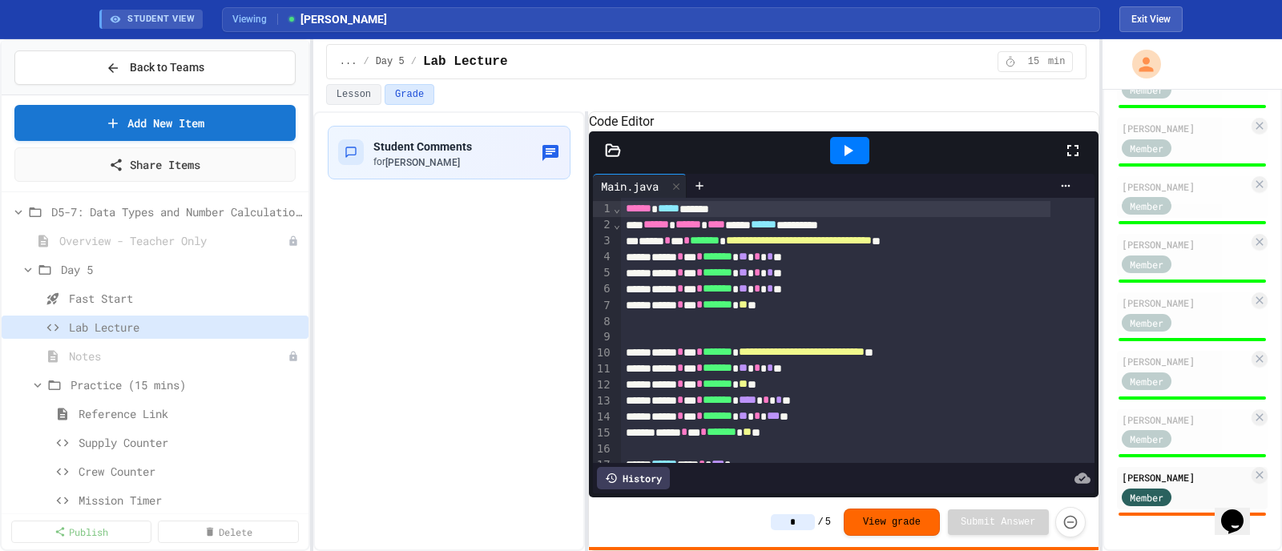
click at [808, 441] on input "*" at bounding box center [793, 522] width 44 height 16
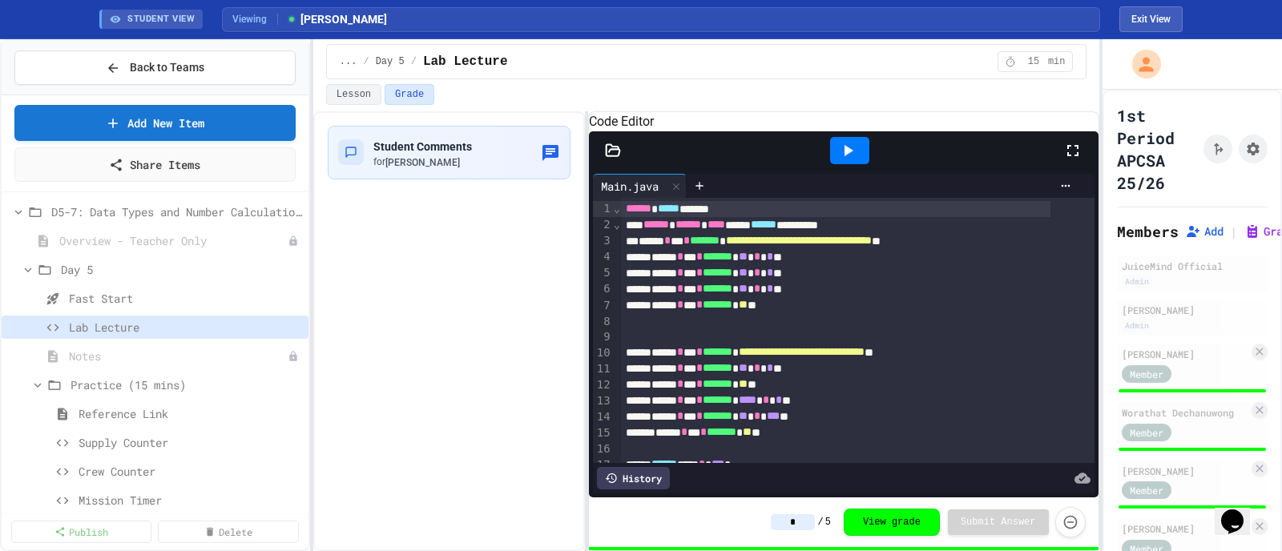
type input "*"
click at [134, 441] on span "Supply Counter" at bounding box center [183, 442] width 208 height 17
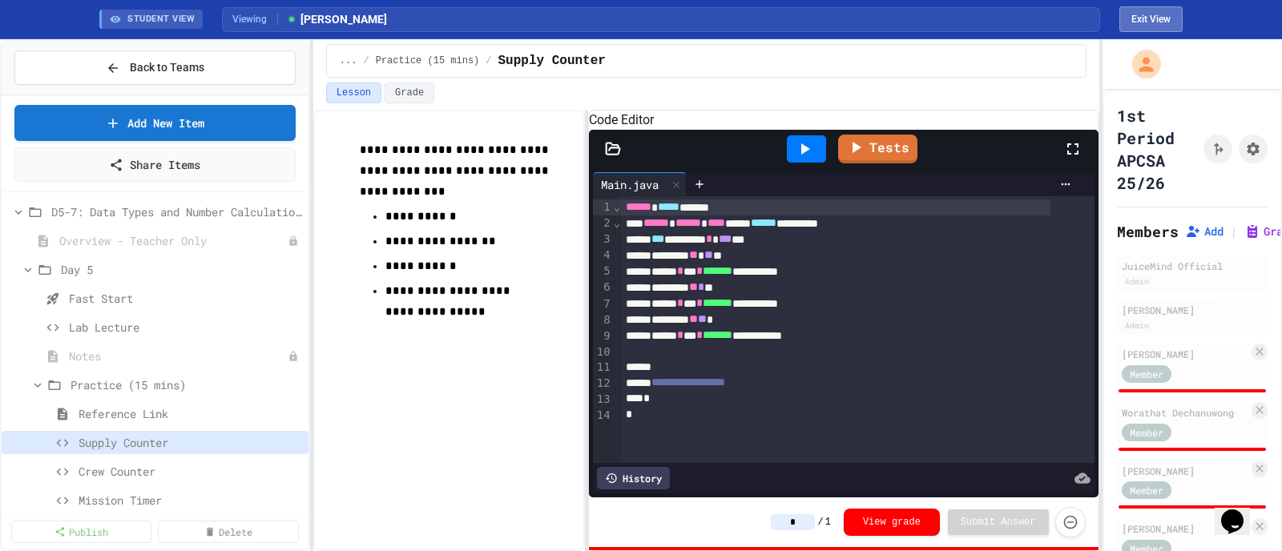
click at [1025, 8] on button "Exit View" at bounding box center [1150, 19] width 63 height 26
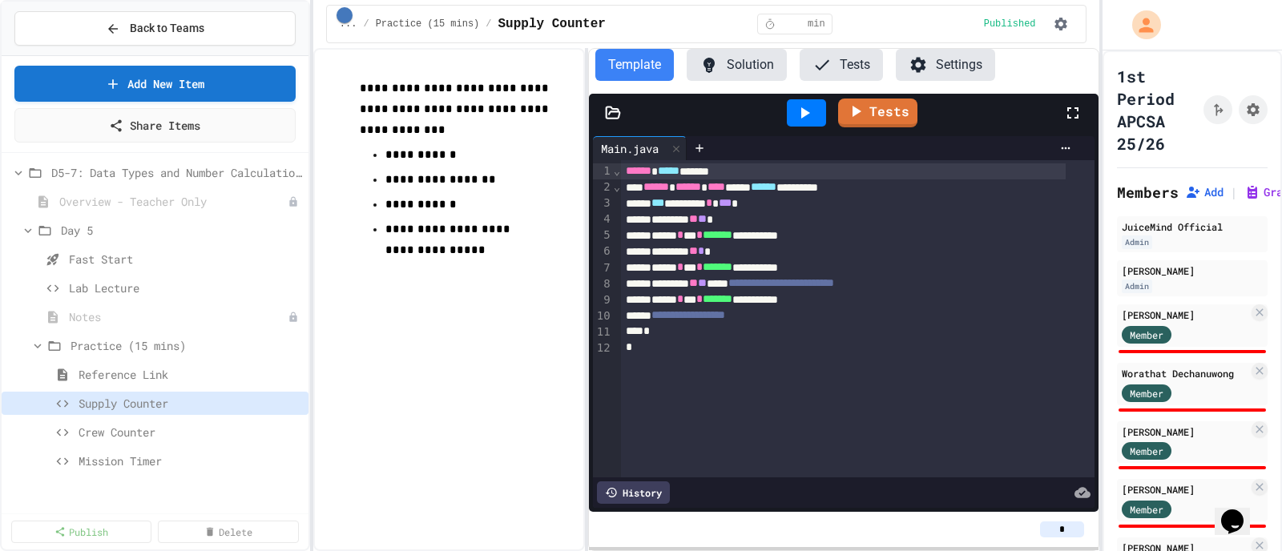
click at [1025, 441] on input "*" at bounding box center [1062, 530] width 44 height 16
type input "**"
click at [1025, 334] on div "Member" at bounding box center [1162, 334] width 80 height 20
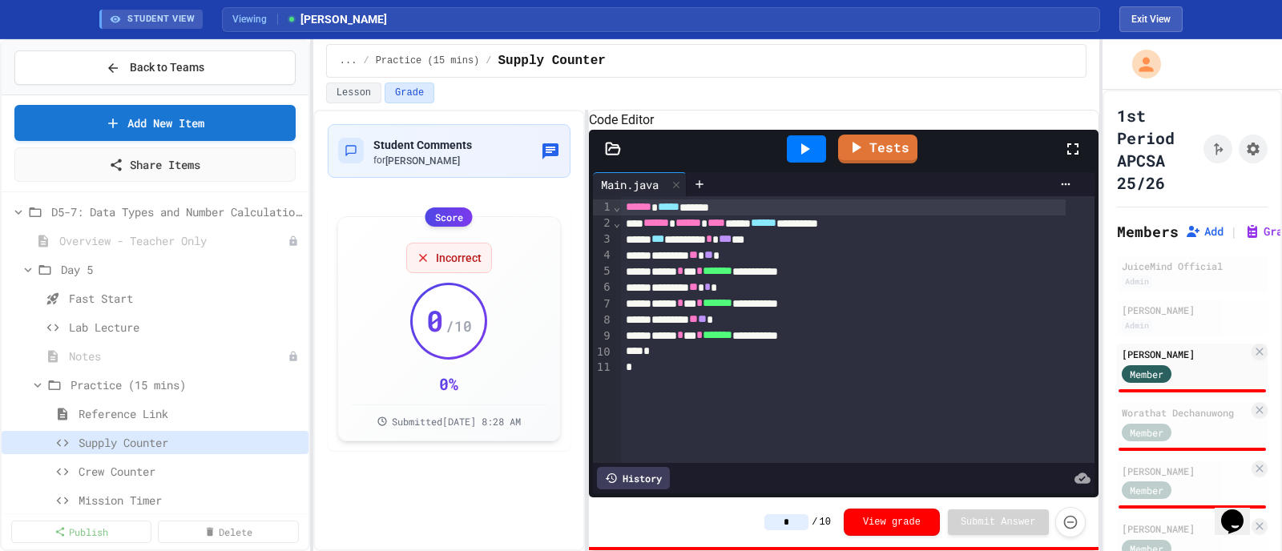
click at [801, 159] on icon at bounding box center [804, 148] width 19 height 19
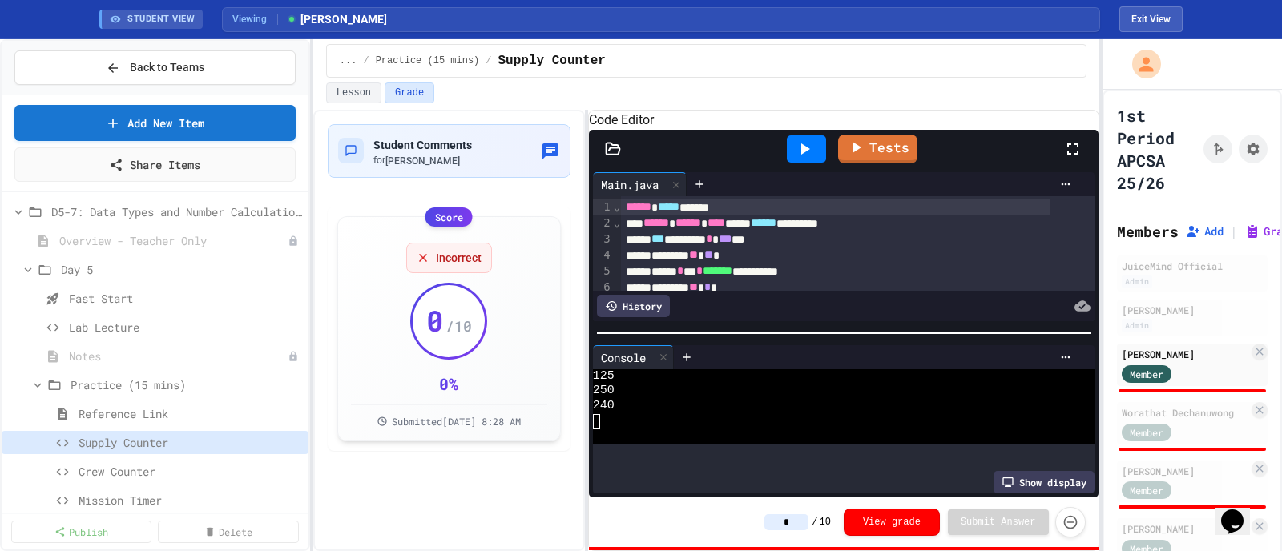
click at [809, 441] on input "*" at bounding box center [786, 522] width 44 height 16
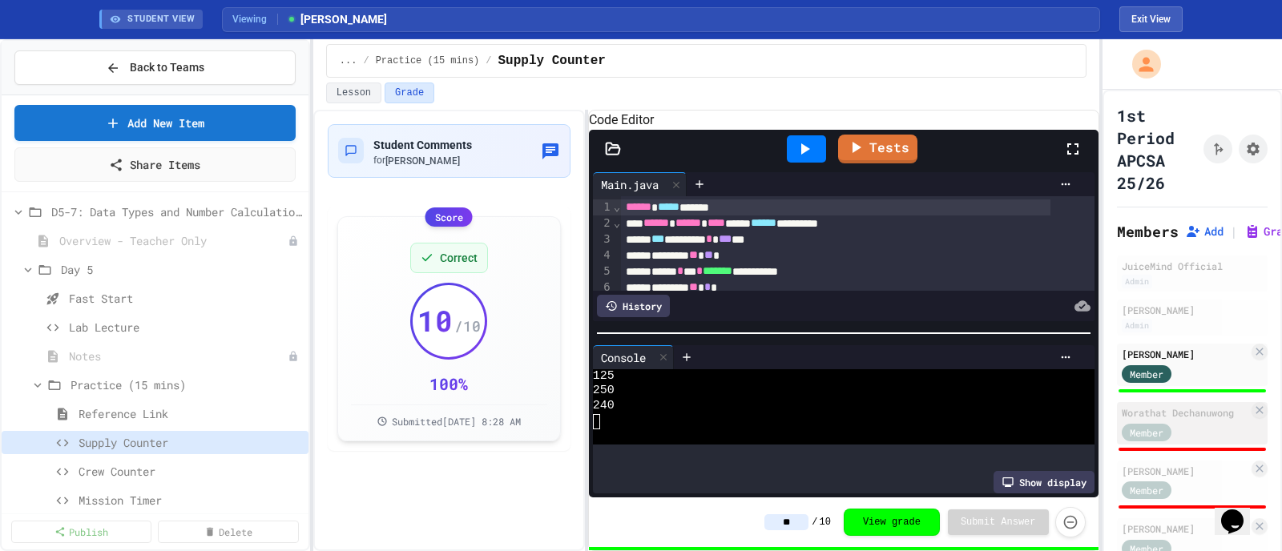
click at [1025, 426] on div "Member" at bounding box center [1185, 432] width 127 height 20
type input "*"
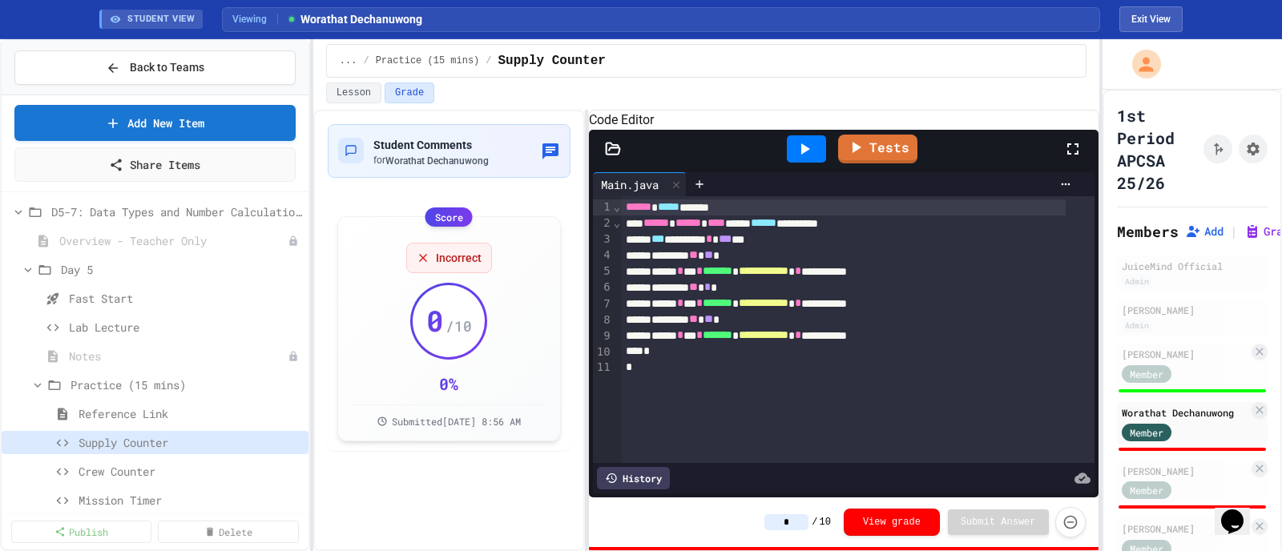
click at [802, 155] on icon at bounding box center [805, 148] width 9 height 11
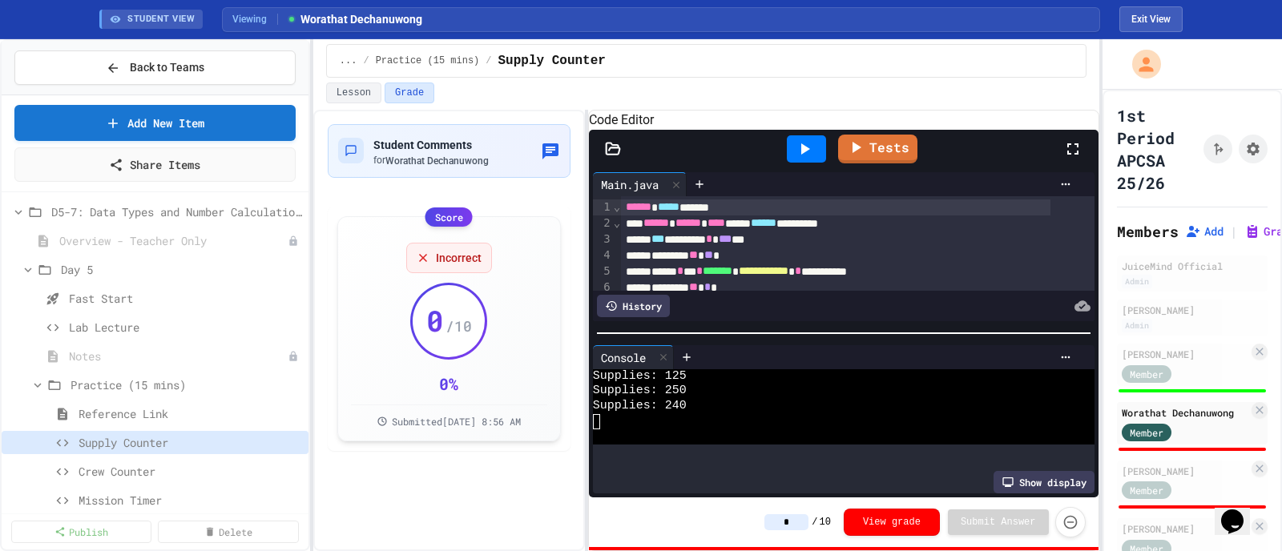
click at [805, 441] on input "*" at bounding box center [786, 522] width 44 height 16
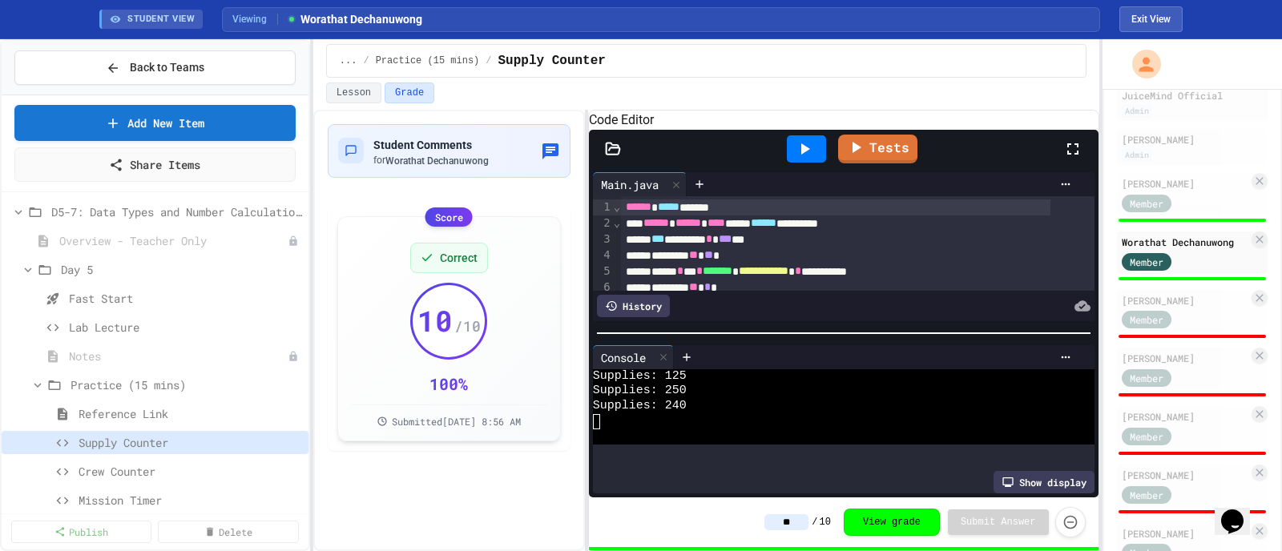
scroll to position [200, 0]
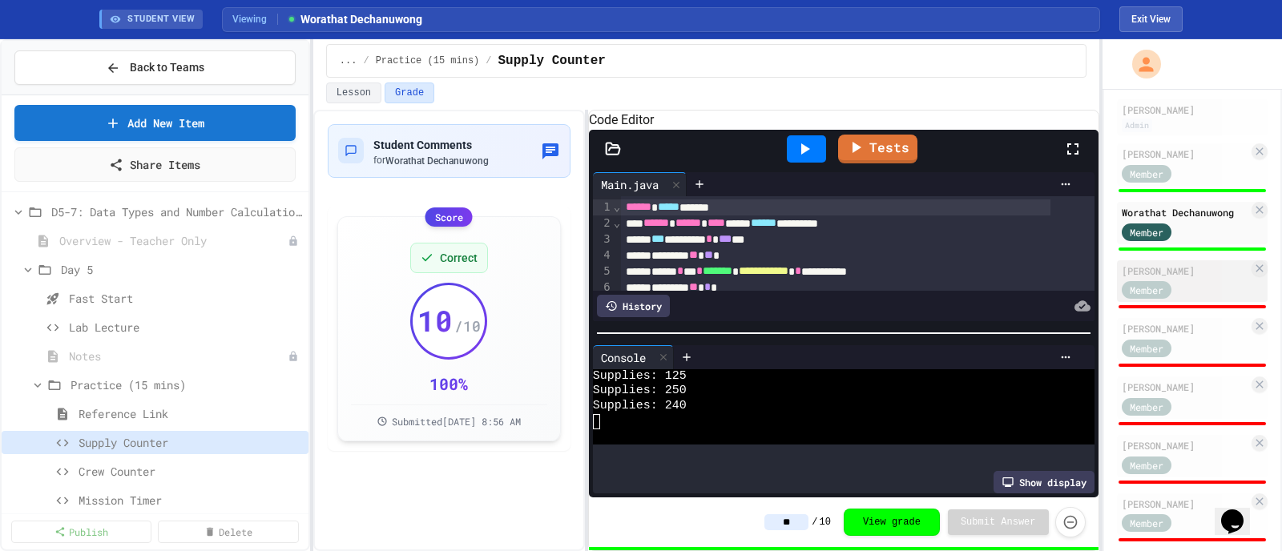
click at [1025, 264] on div "[PERSON_NAME]" at bounding box center [1185, 271] width 127 height 14
type input "*"
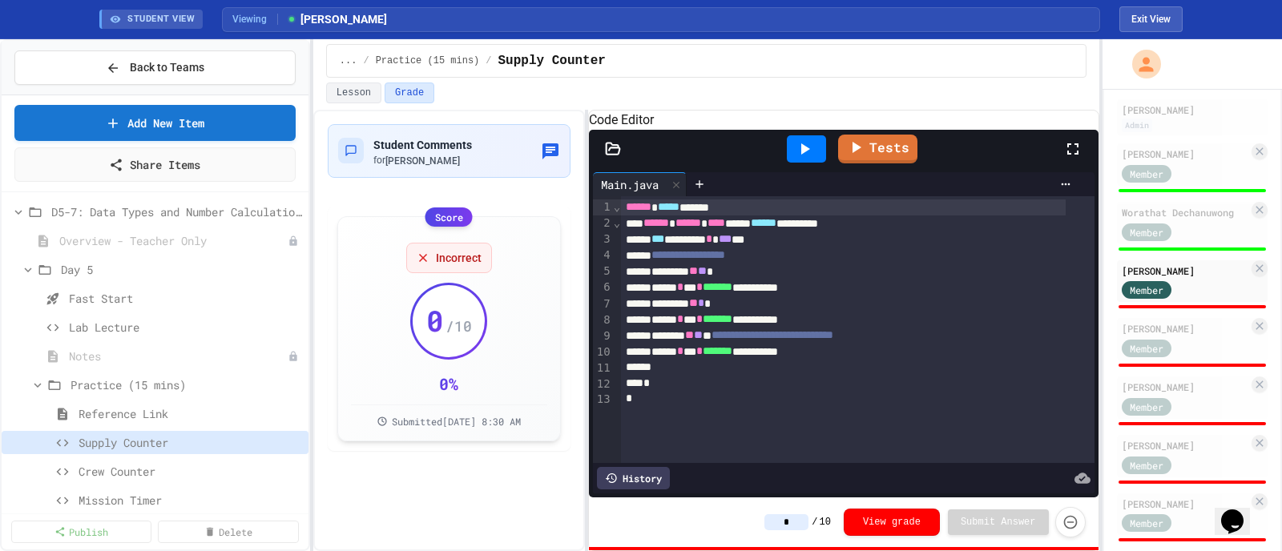
click at [805, 159] on icon at bounding box center [804, 148] width 19 height 19
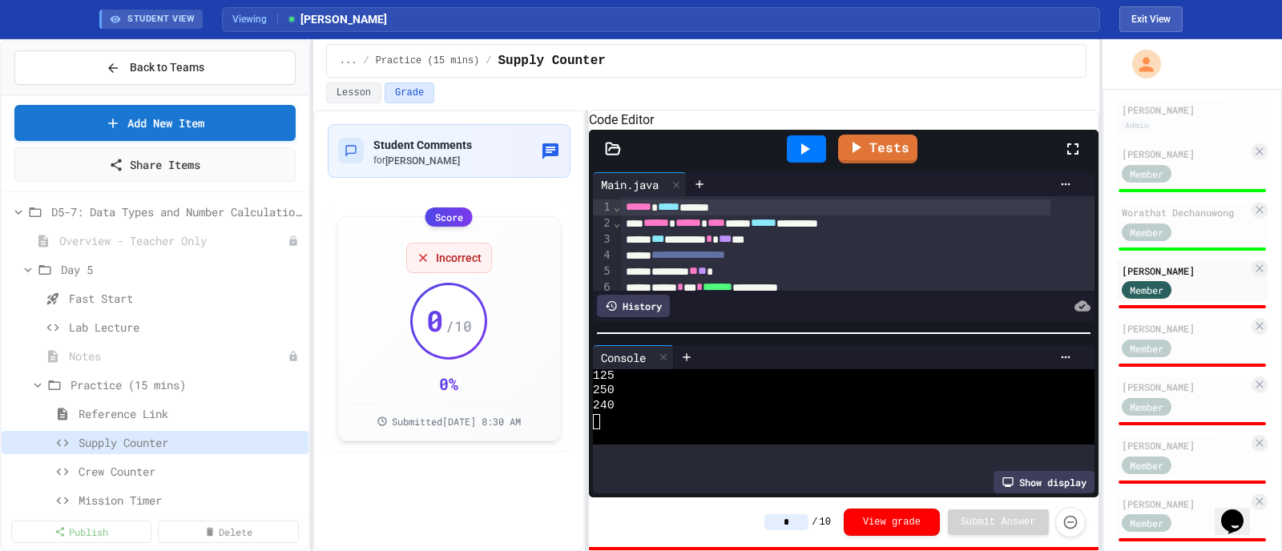
click at [801, 441] on input "*" at bounding box center [786, 522] width 44 height 16
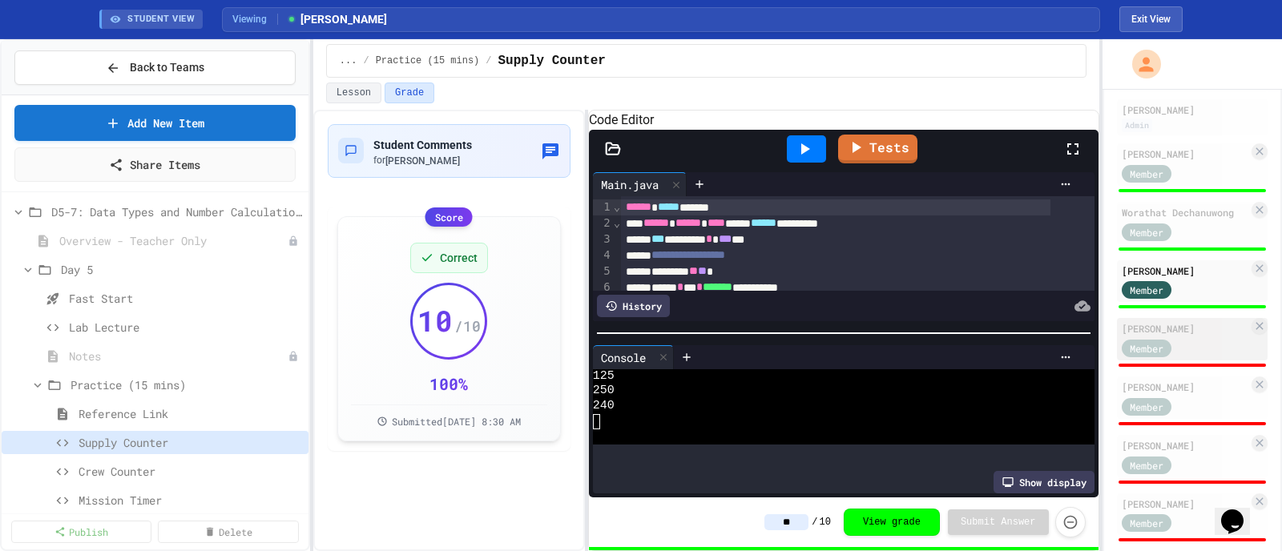
click at [1025, 331] on div "[PERSON_NAME]" at bounding box center [1185, 328] width 127 height 14
type input "*"
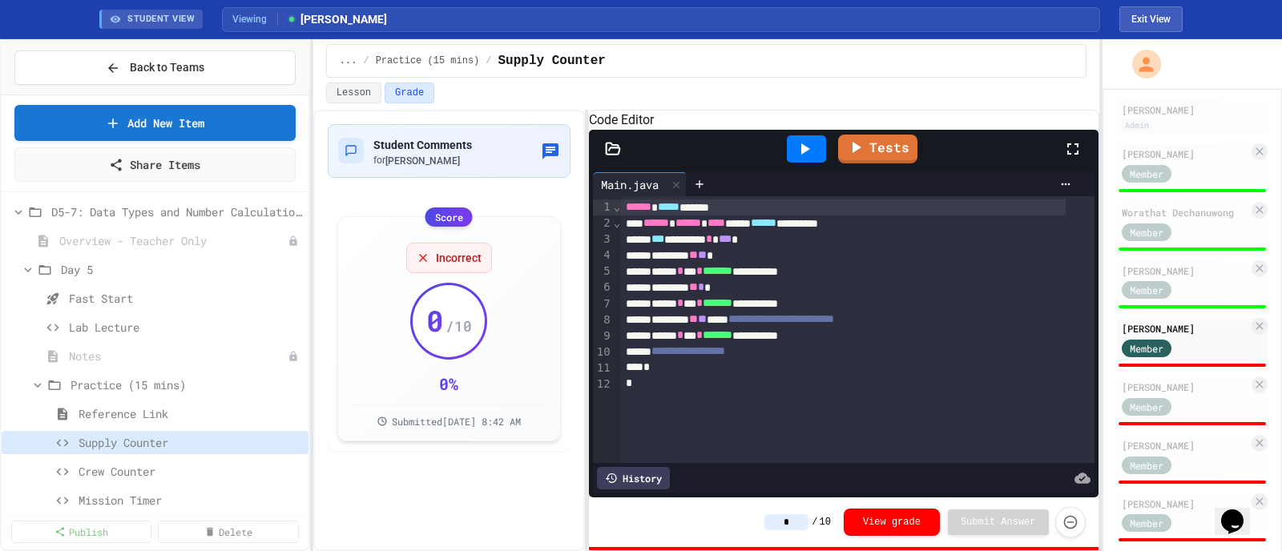
click at [809, 159] on icon at bounding box center [804, 148] width 19 height 19
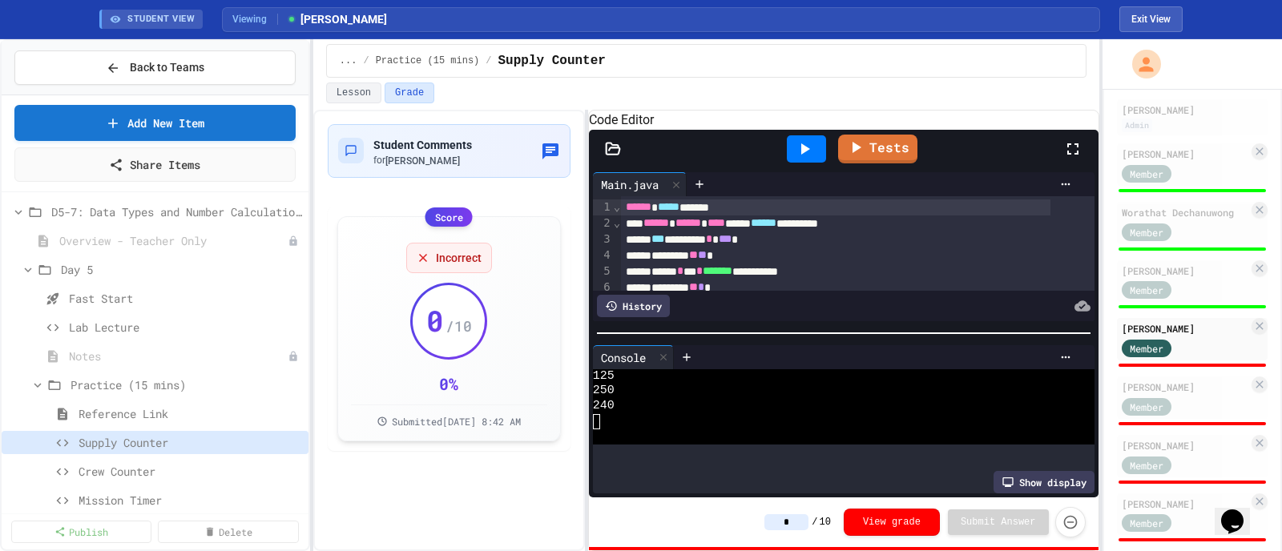
click at [797, 441] on input "*" at bounding box center [786, 522] width 44 height 16
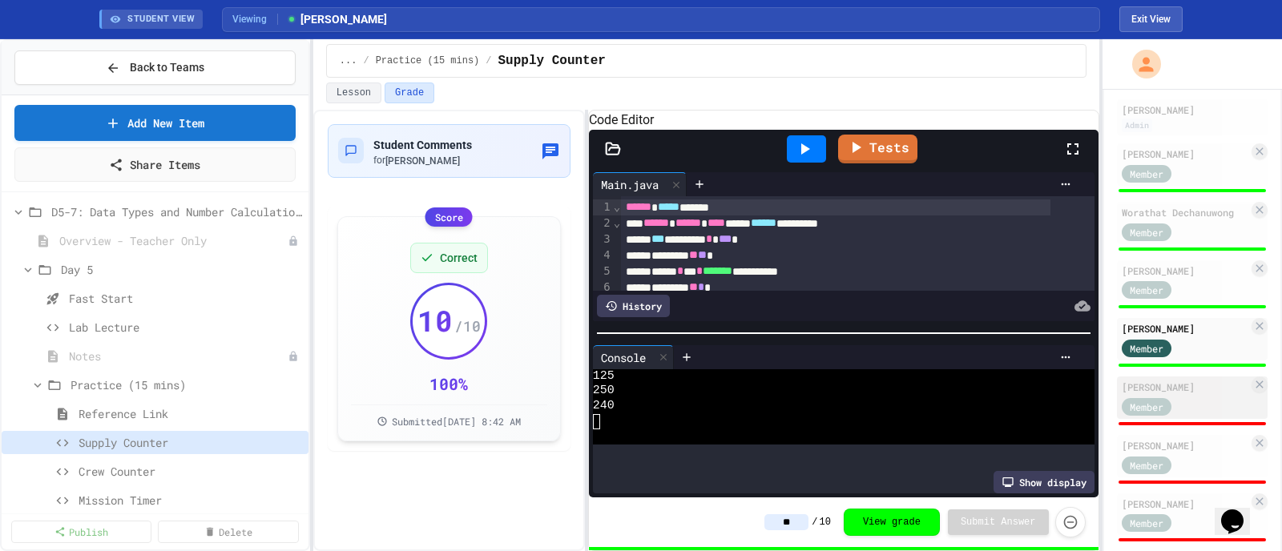
click at [1025, 397] on div "Member" at bounding box center [1162, 406] width 80 height 20
type input "*"
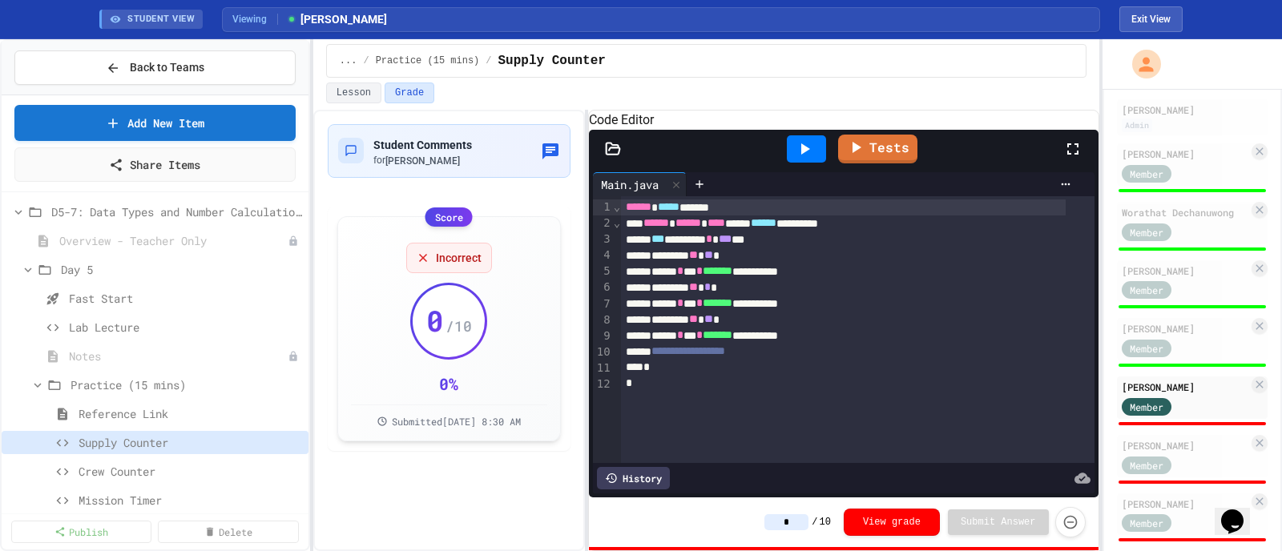
click at [797, 441] on input "*" at bounding box center [786, 522] width 44 height 16
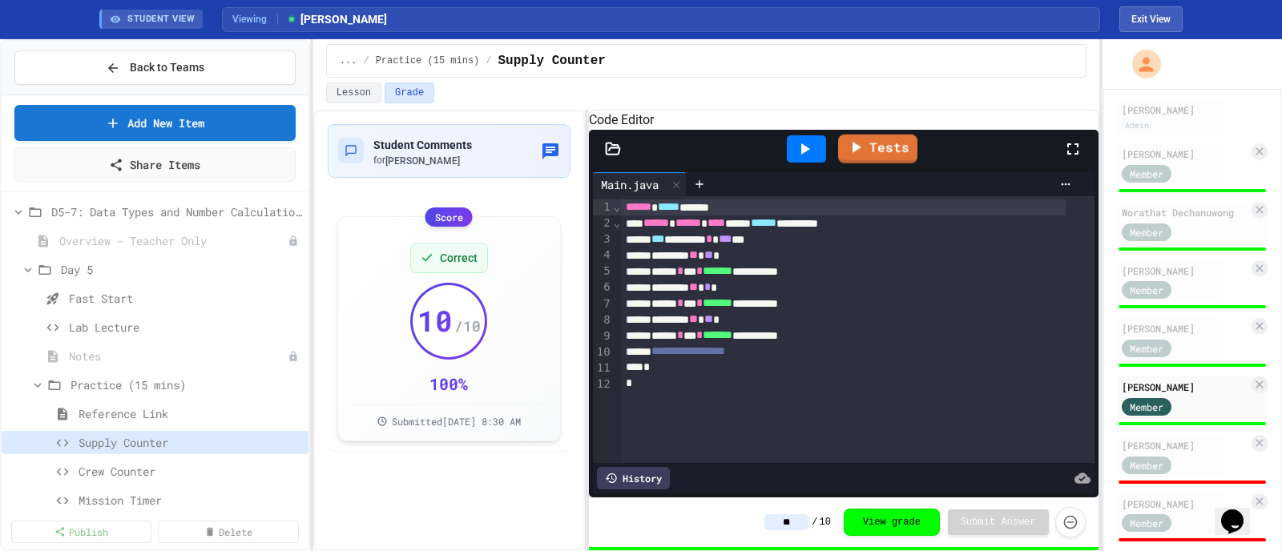
click at [791, 162] on div at bounding box center [806, 148] width 39 height 27
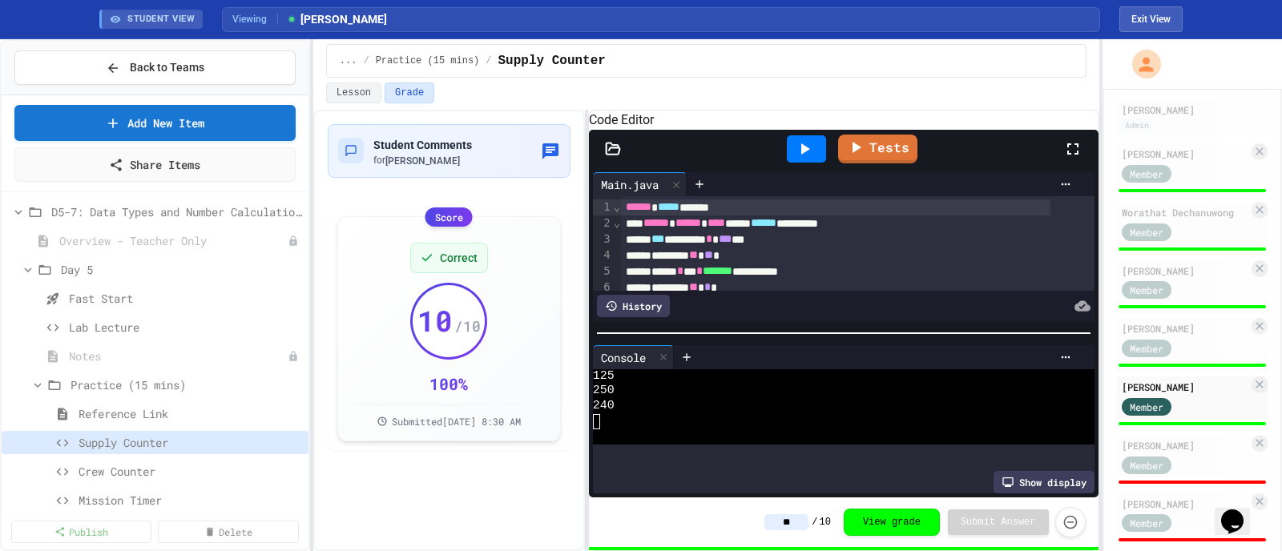
click at [833, 341] on div at bounding box center [844, 333] width 510 height 16
click at [1025, 441] on div "[PERSON_NAME]" at bounding box center [1185, 445] width 127 height 14
type input "*"
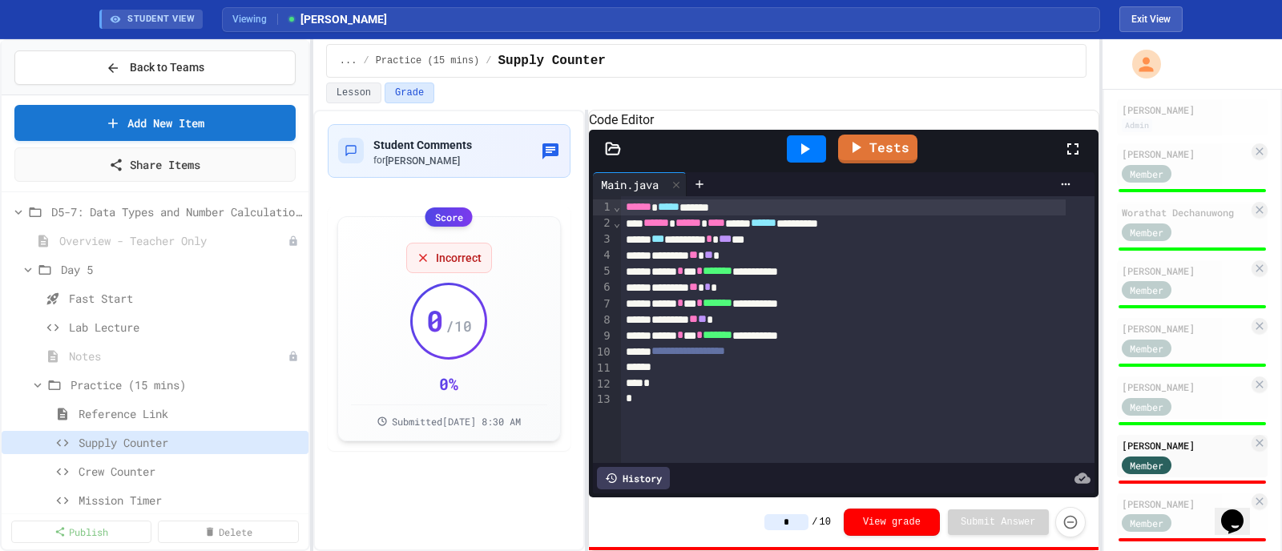
click at [805, 441] on input "*" at bounding box center [786, 522] width 44 height 16
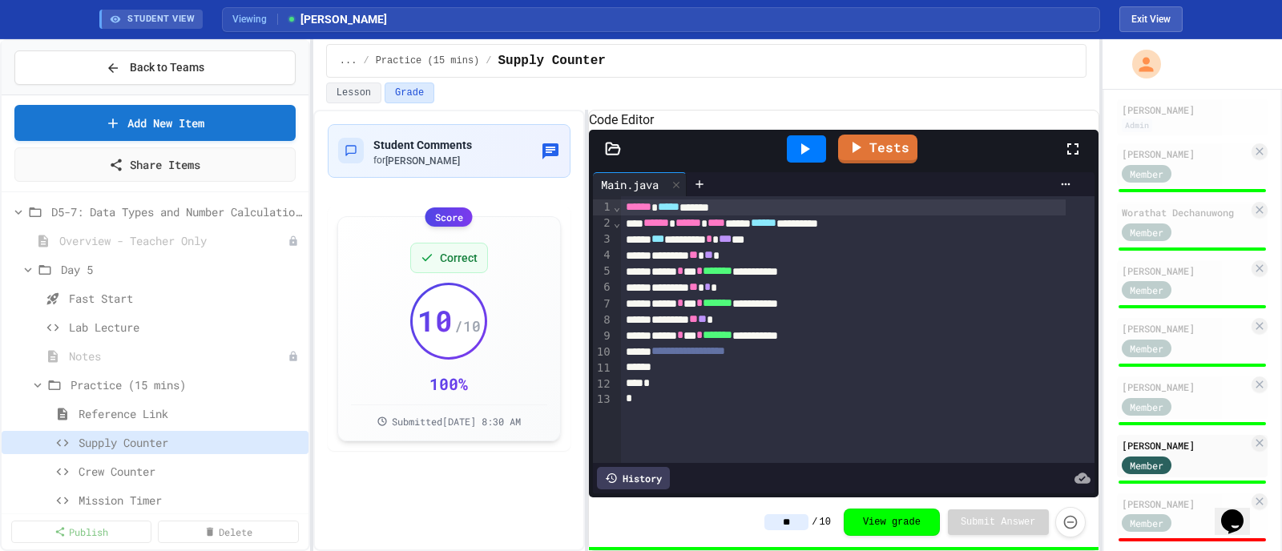
click at [797, 159] on icon at bounding box center [804, 148] width 19 height 19
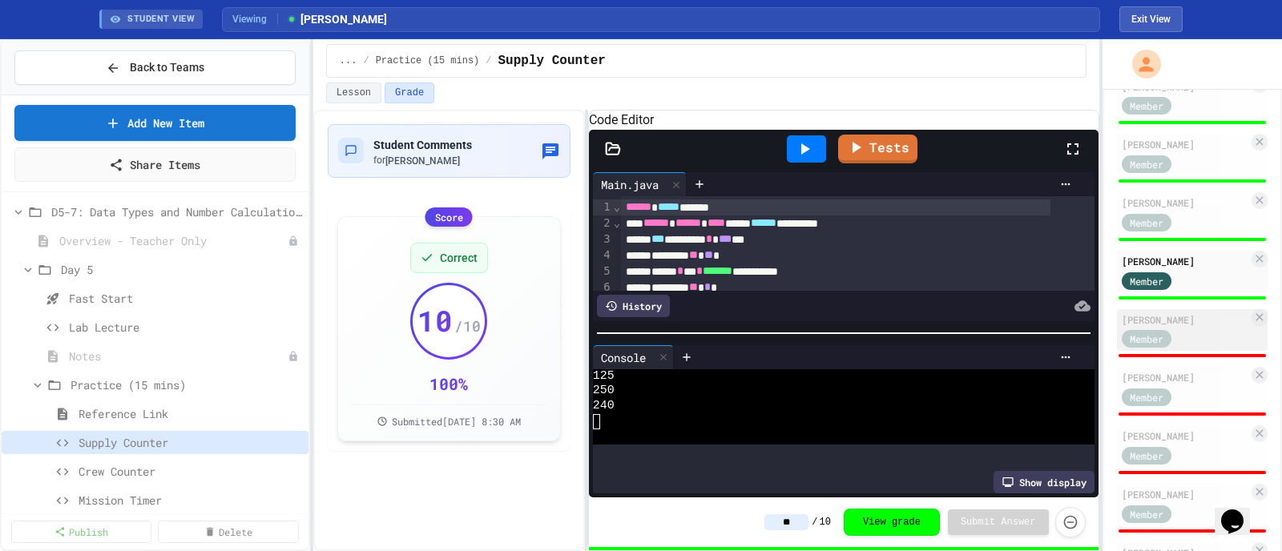
scroll to position [401, 0]
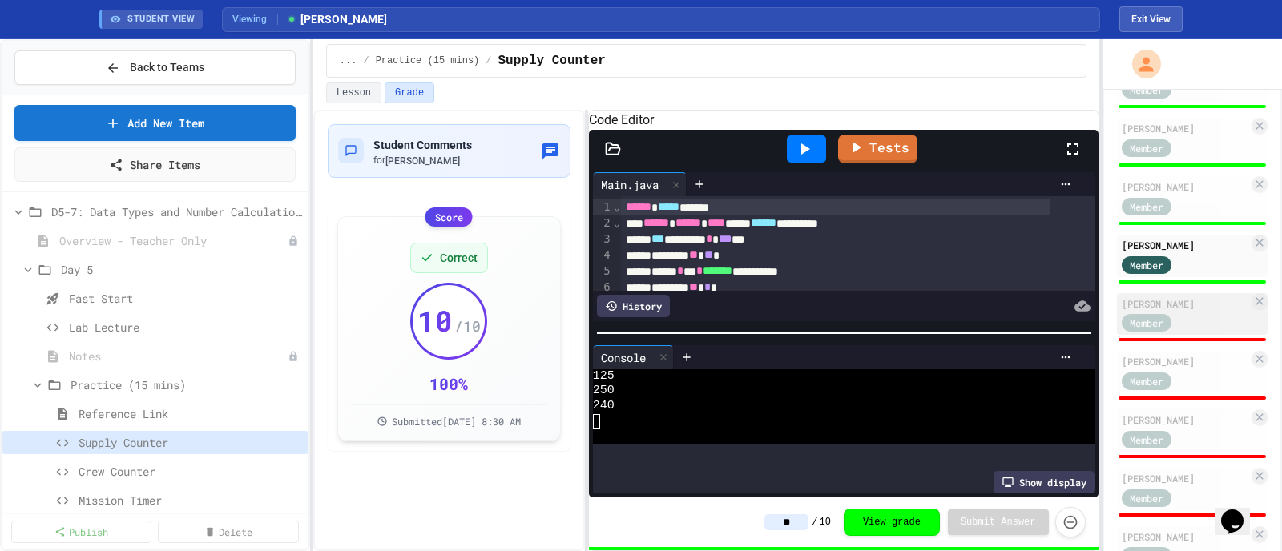
click at [1025, 317] on div "Member" at bounding box center [1185, 323] width 127 height 20
type input "*"
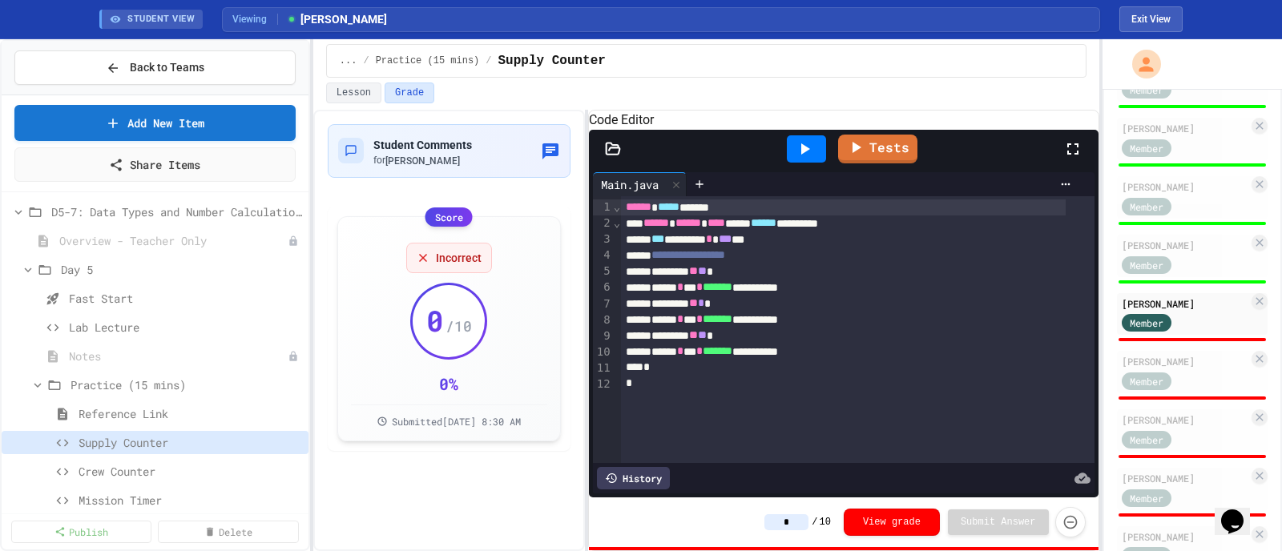
click at [804, 441] on input "*" at bounding box center [786, 522] width 44 height 16
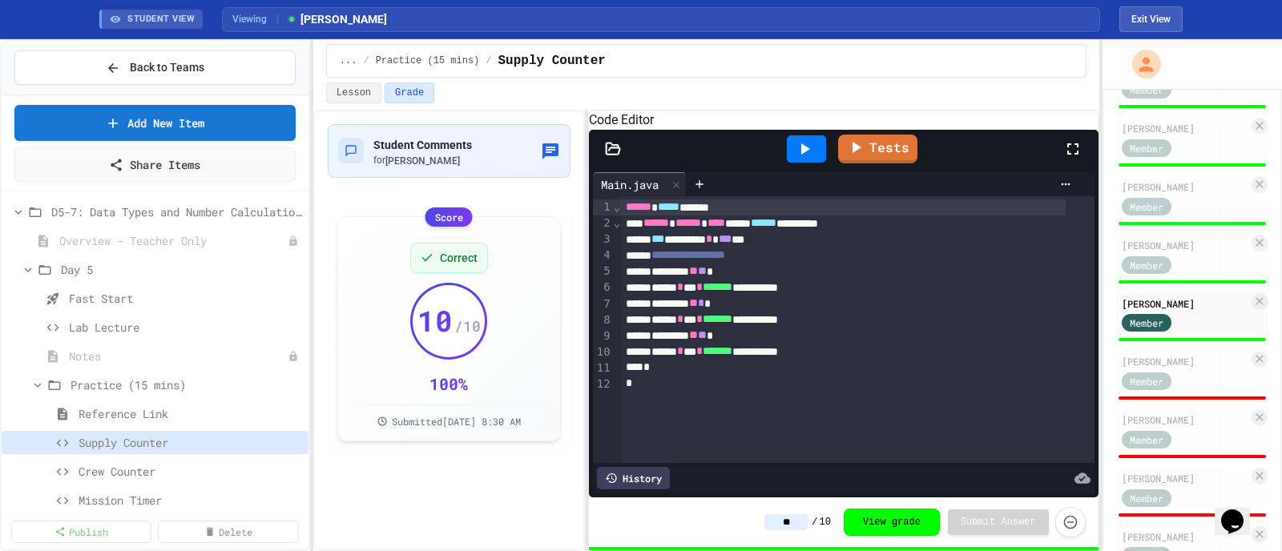
click at [791, 163] on div at bounding box center [806, 148] width 39 height 27
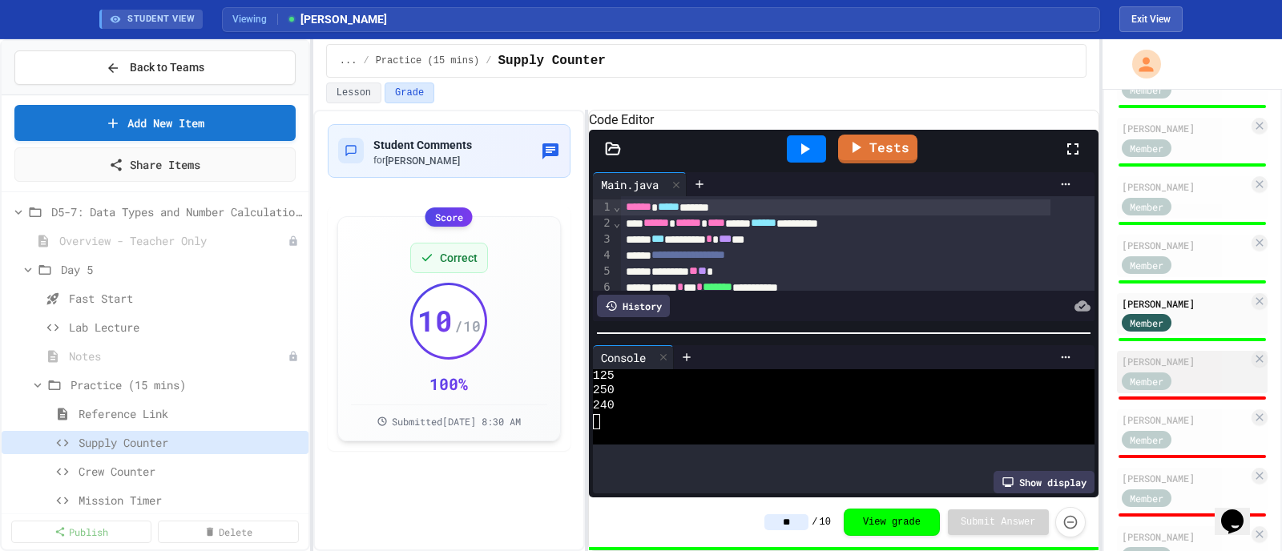
click at [1025, 371] on div "Member" at bounding box center [1162, 380] width 80 height 20
type input "*"
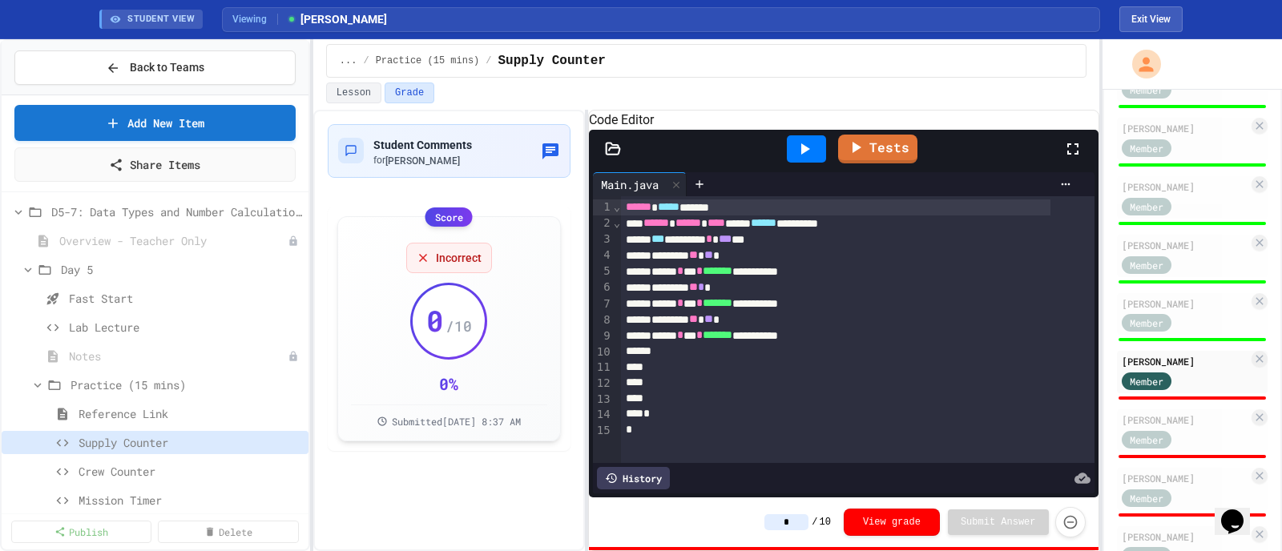
click at [807, 159] on icon at bounding box center [804, 148] width 19 height 19
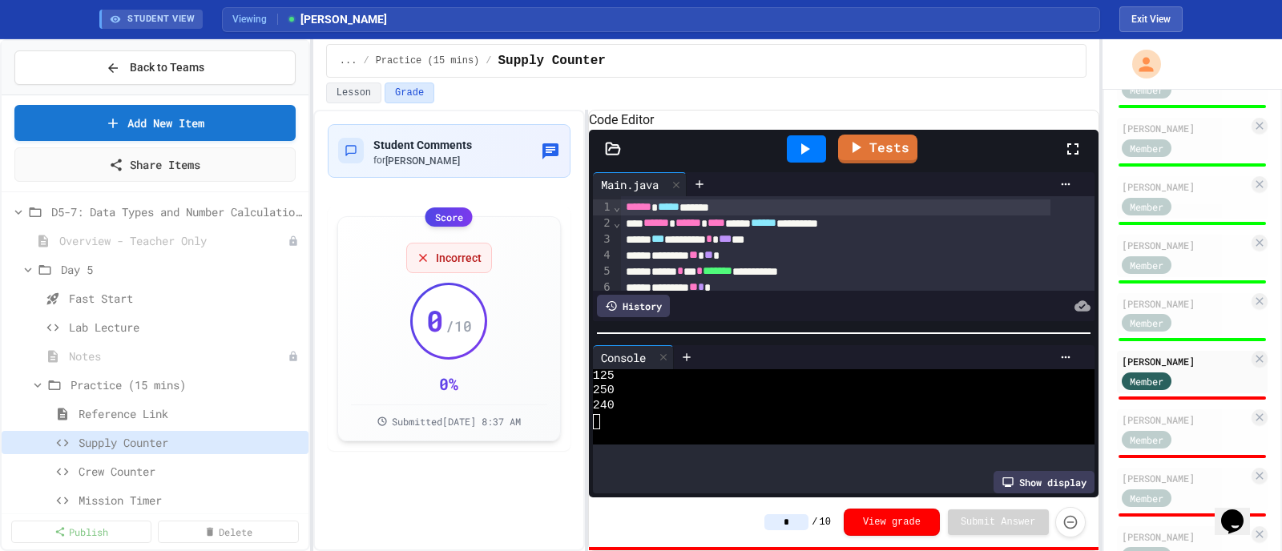
click at [801, 441] on input "*" at bounding box center [786, 522] width 44 height 16
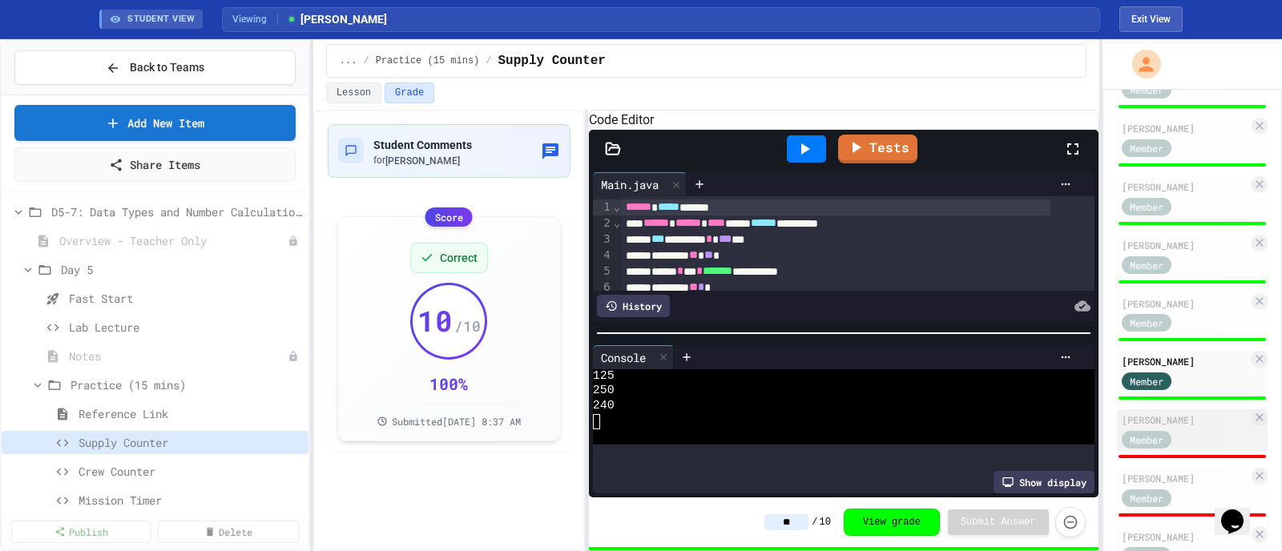
click at [1025, 414] on div "[PERSON_NAME]" at bounding box center [1185, 420] width 127 height 14
type input "*"
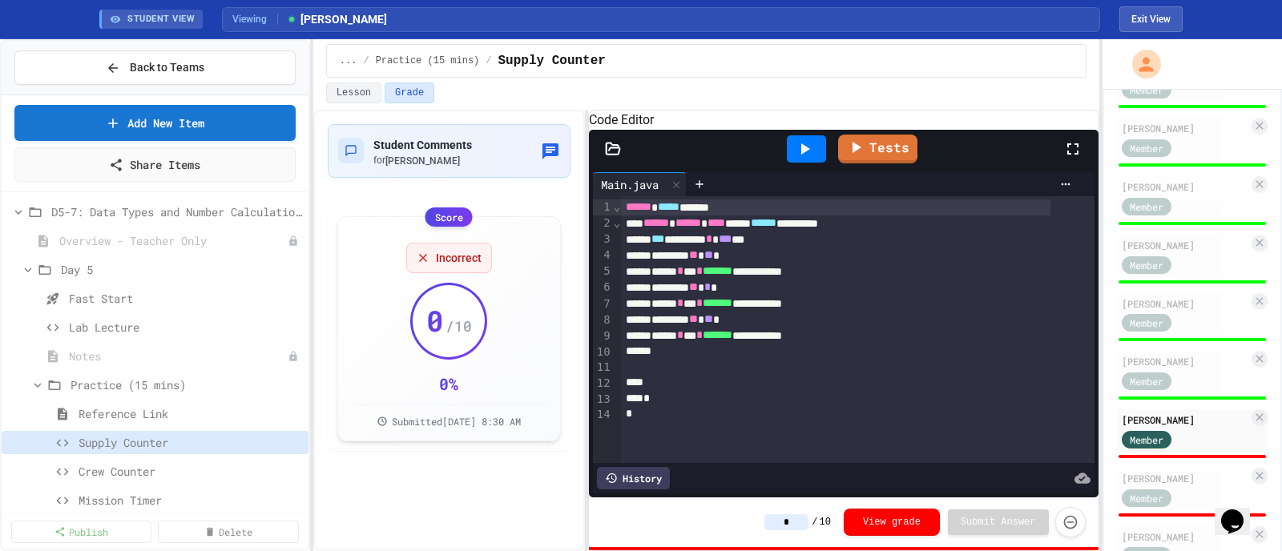
click at [807, 159] on icon at bounding box center [804, 148] width 19 height 19
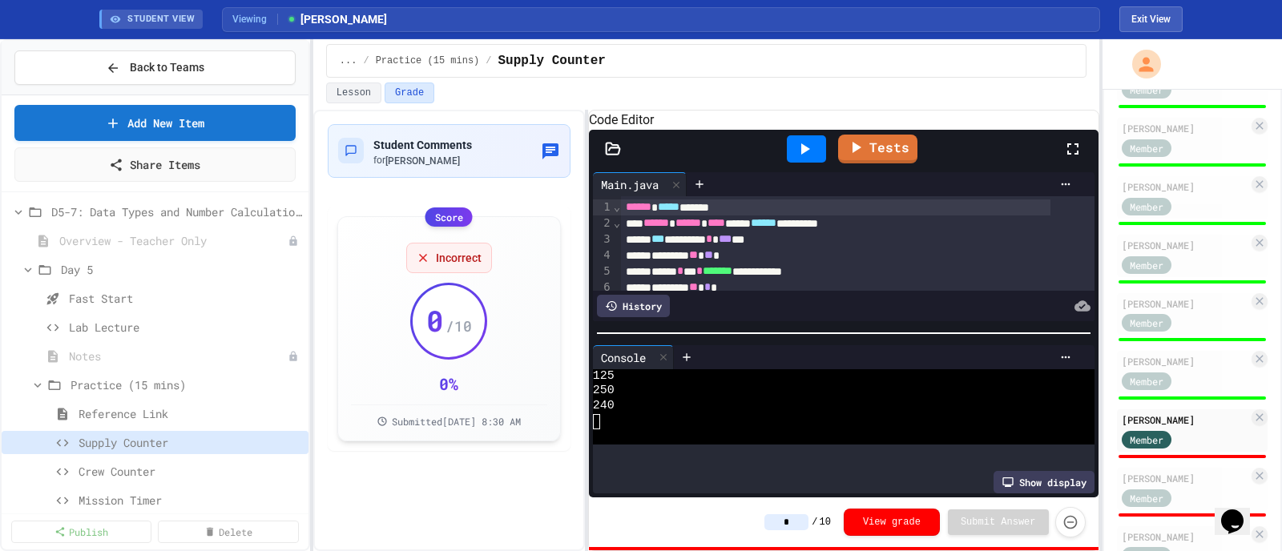
click at [807, 441] on input "*" at bounding box center [786, 522] width 44 height 16
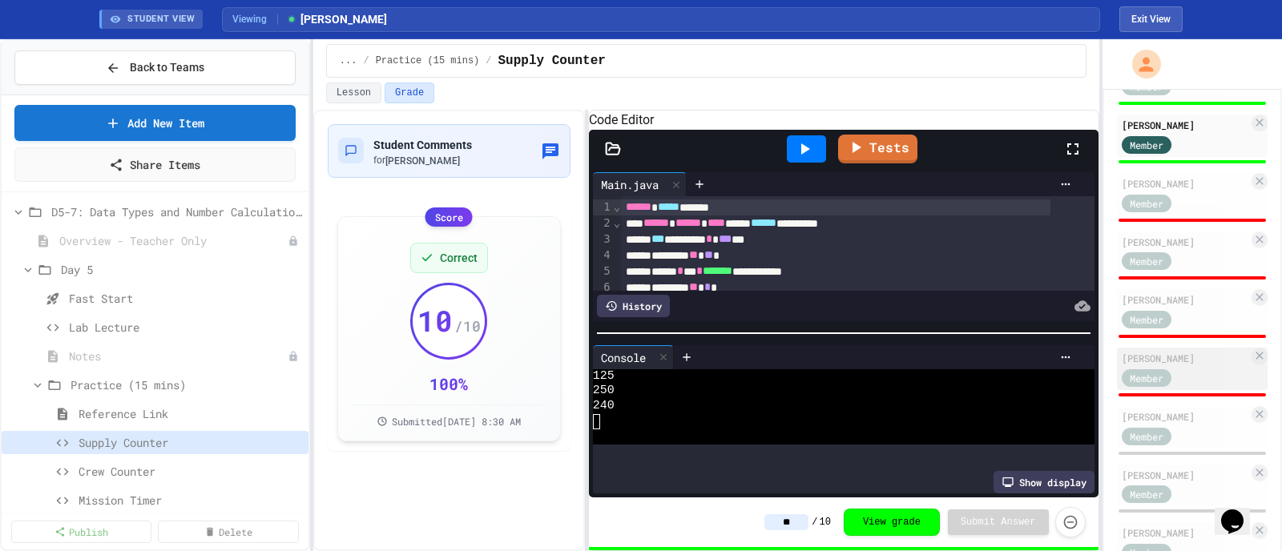
scroll to position [701, 0]
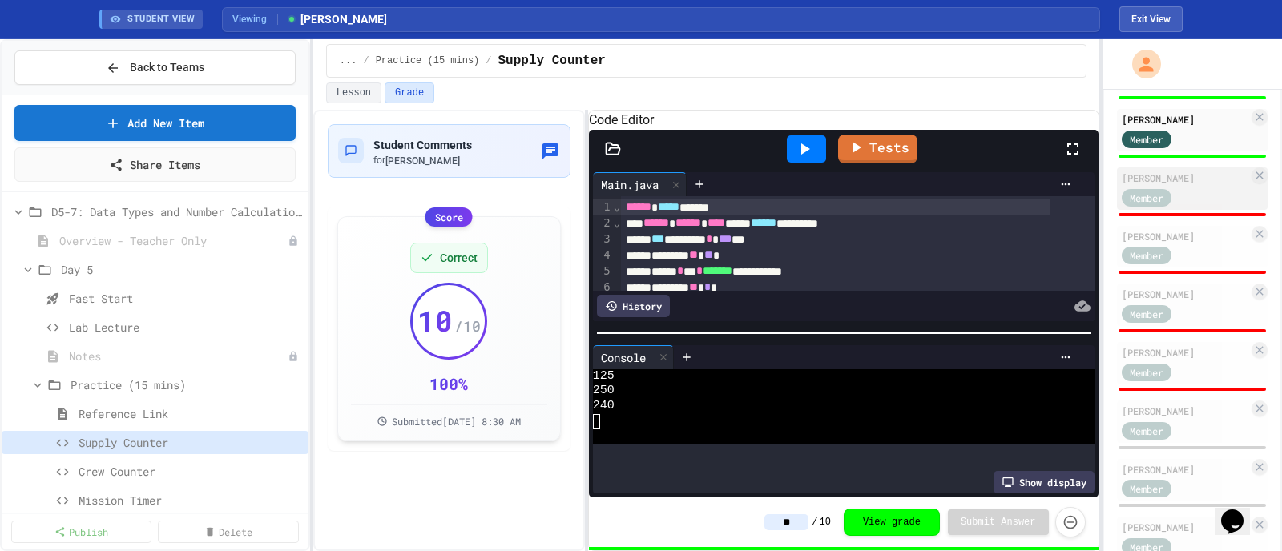
click at [1025, 179] on div "[PERSON_NAME]" at bounding box center [1185, 178] width 127 height 14
type input "*"
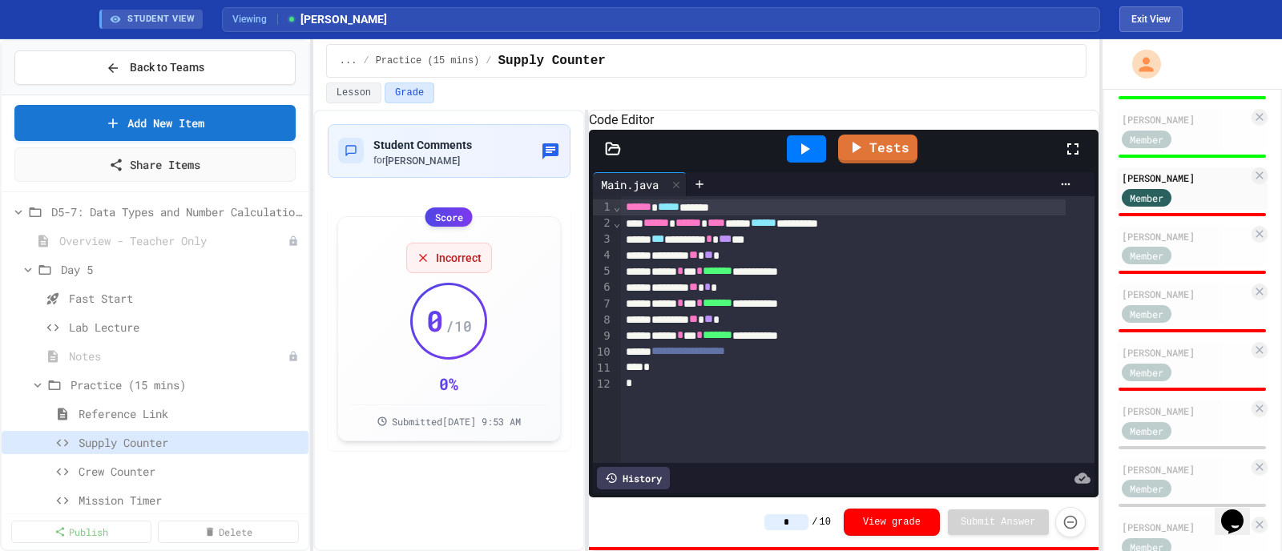
click at [813, 158] on div at bounding box center [806, 148] width 39 height 27
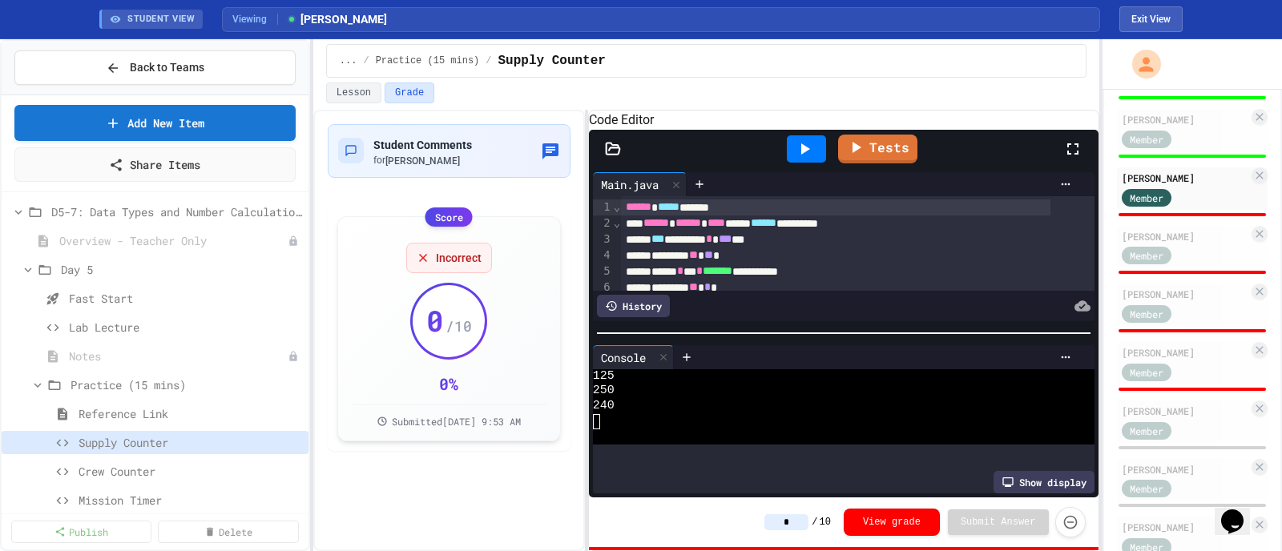
click at [807, 441] on input "*" at bounding box center [786, 522] width 44 height 16
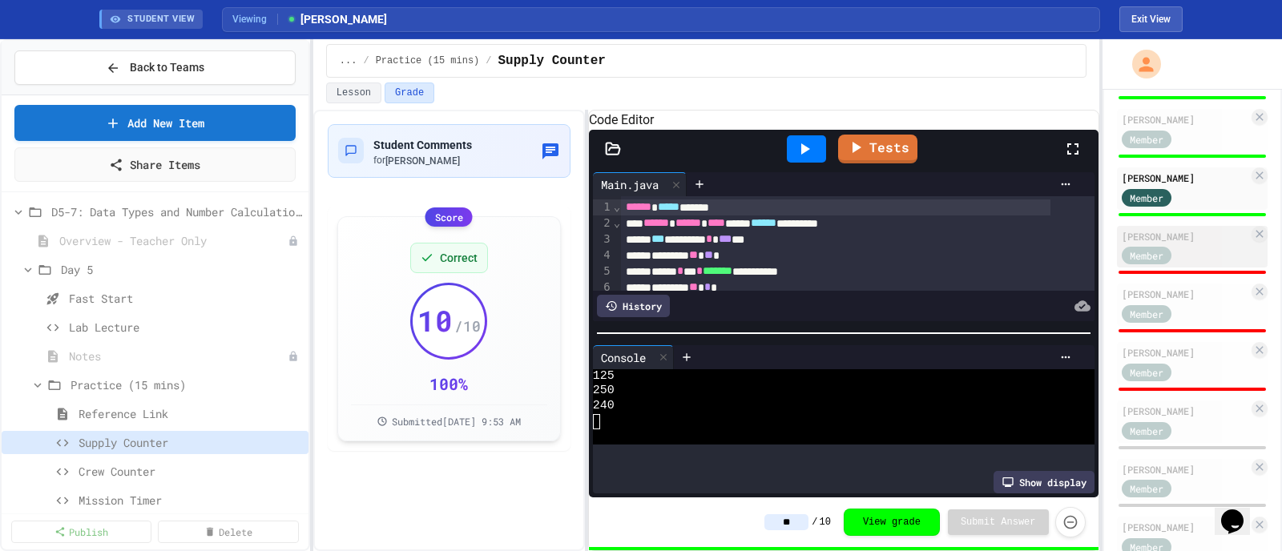
click at [1025, 229] on div "[PERSON_NAME]" at bounding box center [1185, 236] width 127 height 14
type input "*"
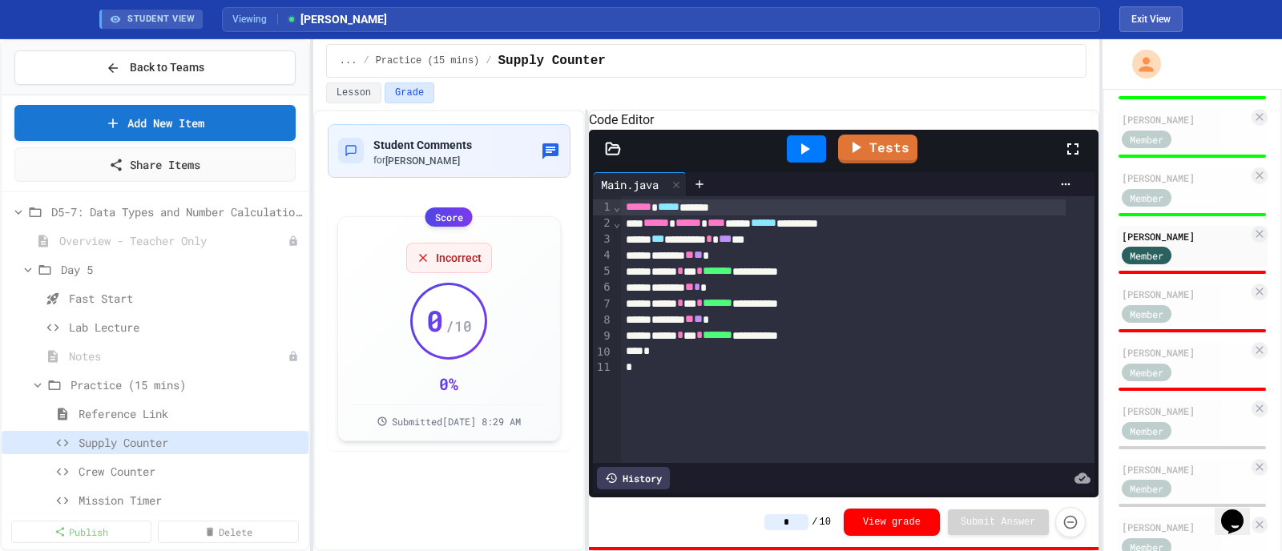
click at [801, 441] on input "*" at bounding box center [786, 522] width 44 height 16
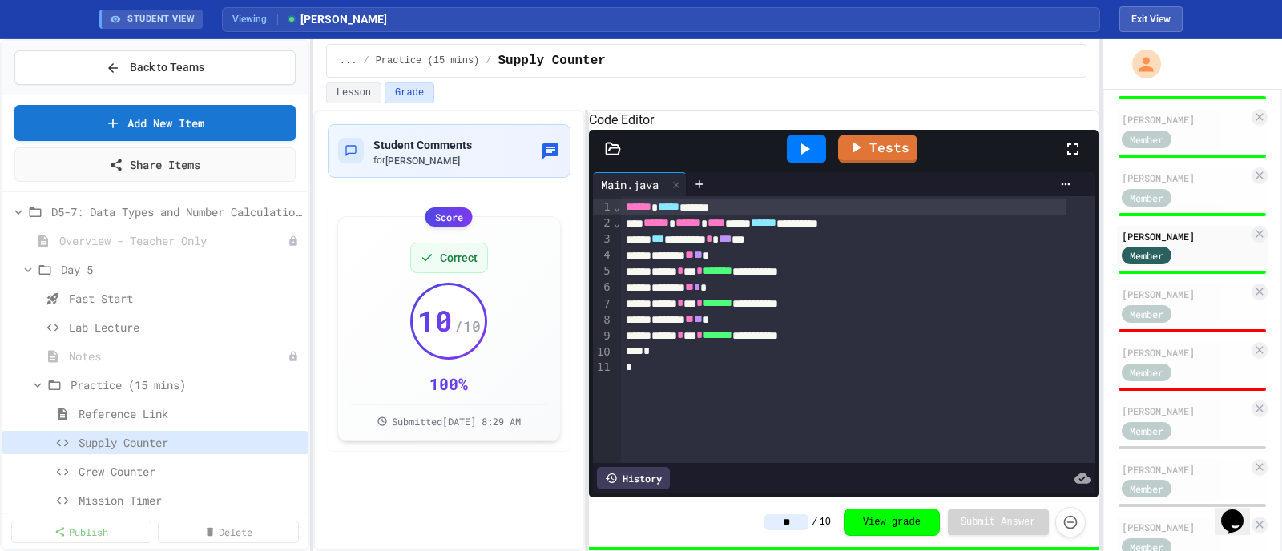
click at [809, 155] on icon at bounding box center [805, 148] width 9 height 11
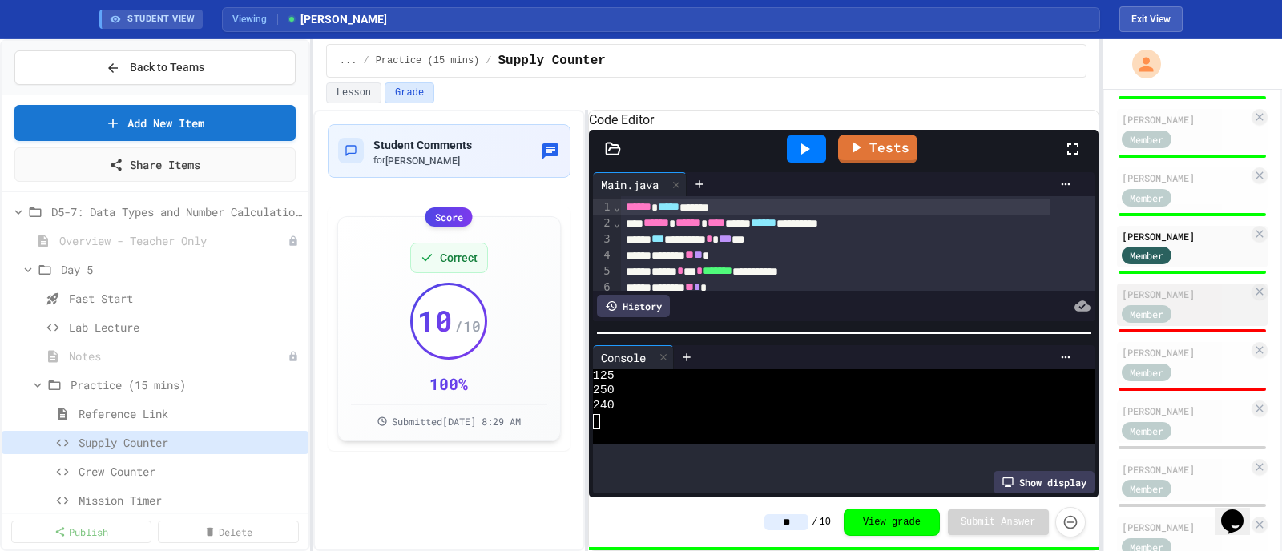
click at [1025, 287] on div "[PERSON_NAME]" at bounding box center [1185, 294] width 127 height 14
type input "*"
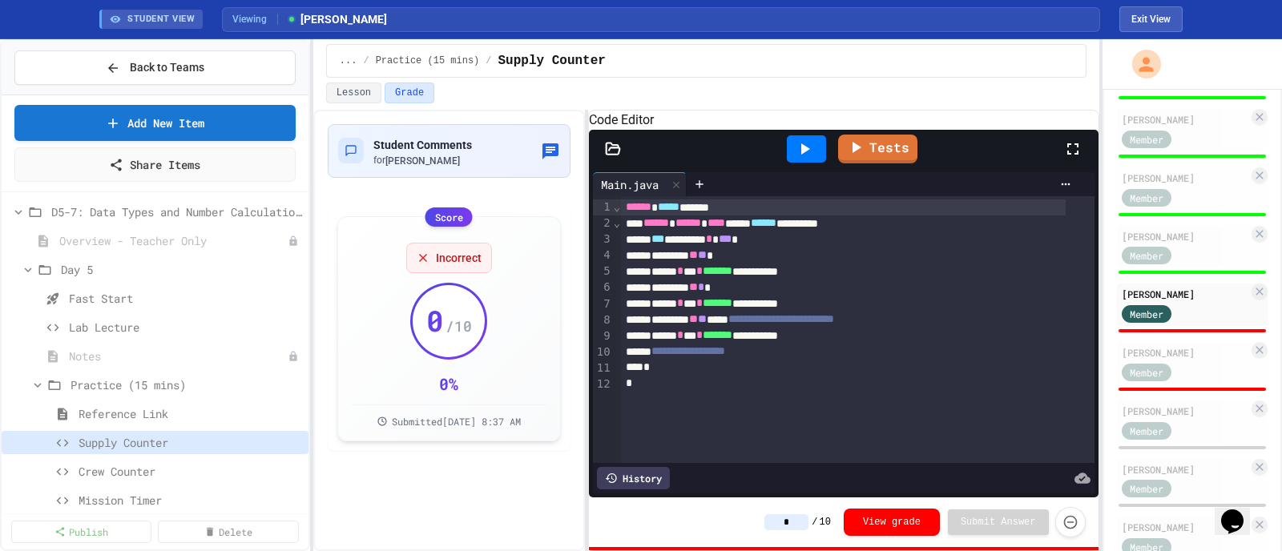
click at [800, 159] on icon at bounding box center [804, 148] width 19 height 19
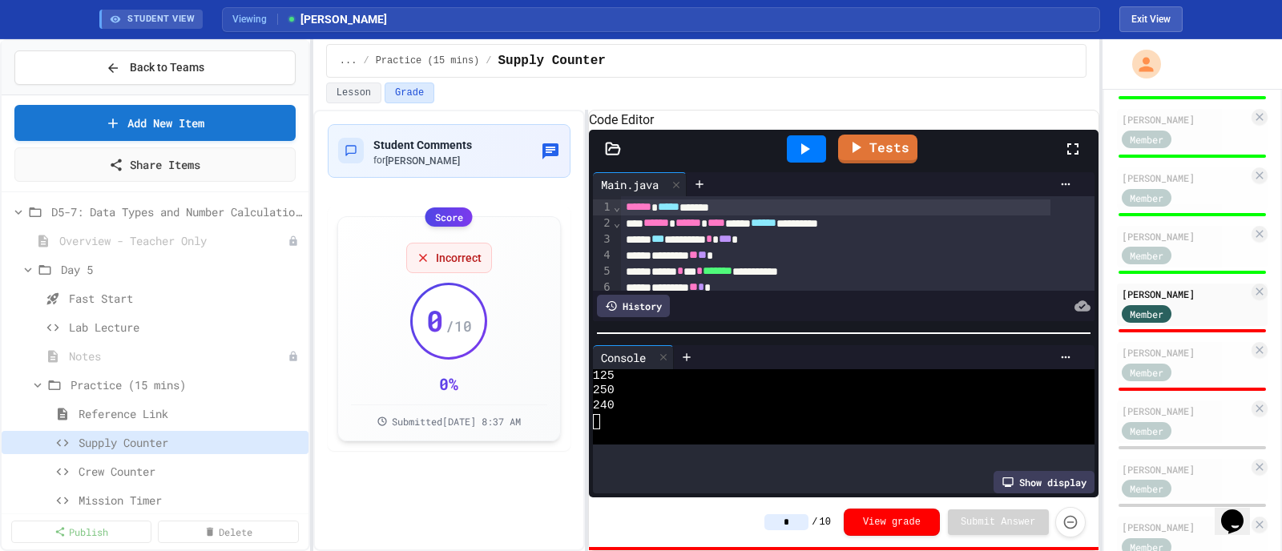
click at [802, 441] on input "*" at bounding box center [786, 522] width 44 height 16
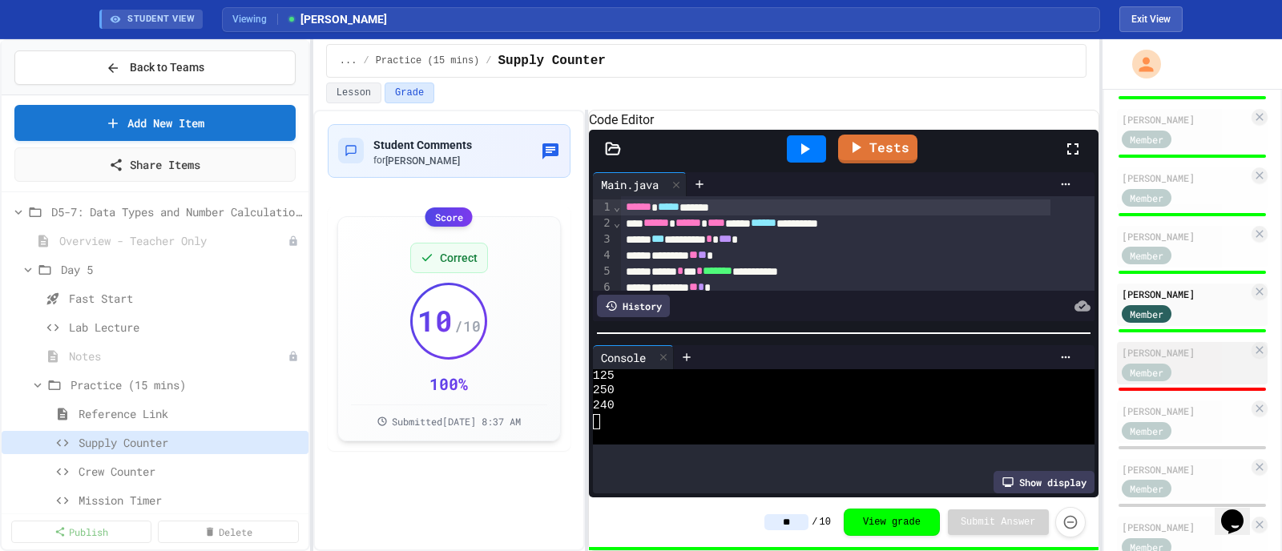
click at [1025, 349] on div "[PERSON_NAME]" at bounding box center [1185, 352] width 127 height 14
type input "*"
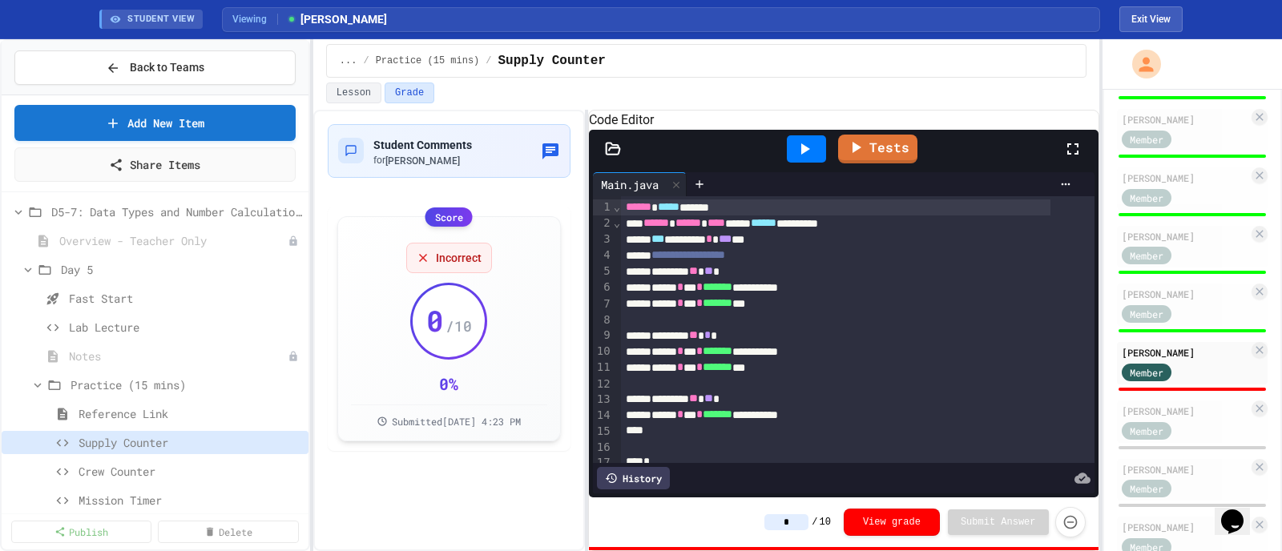
click at [797, 159] on icon at bounding box center [804, 148] width 19 height 19
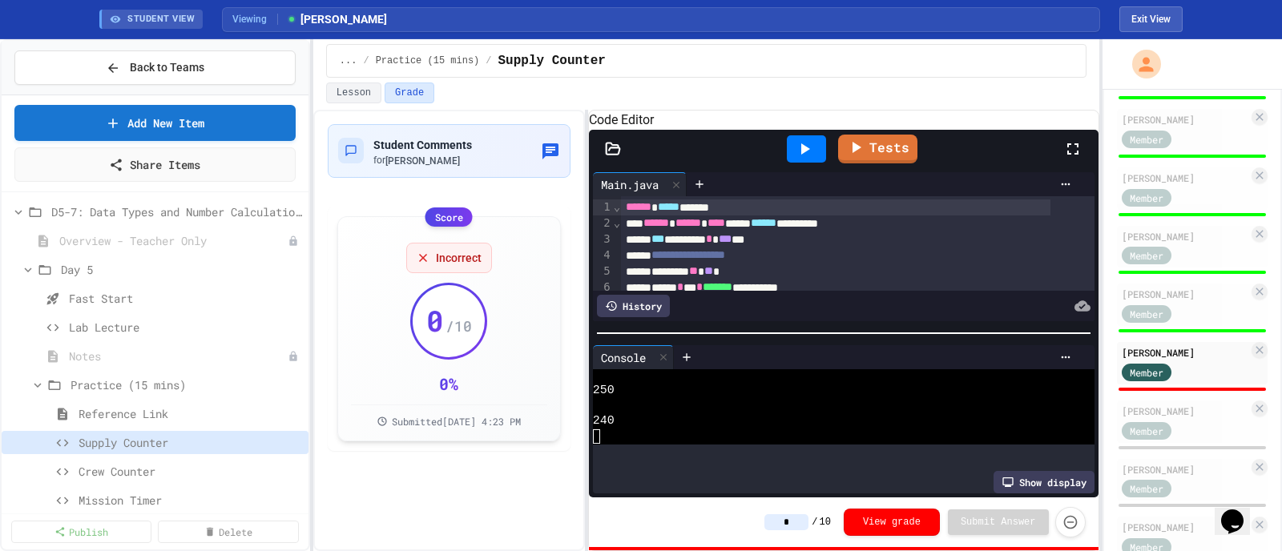
scroll to position [14, 0]
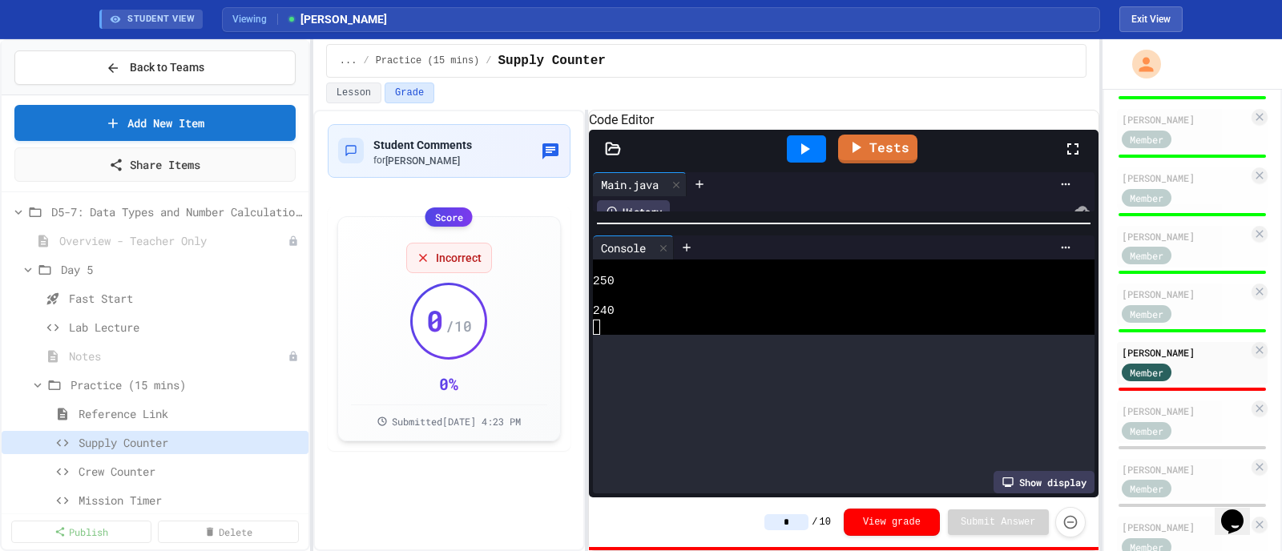
click at [803, 232] on div at bounding box center [844, 224] width 510 height 16
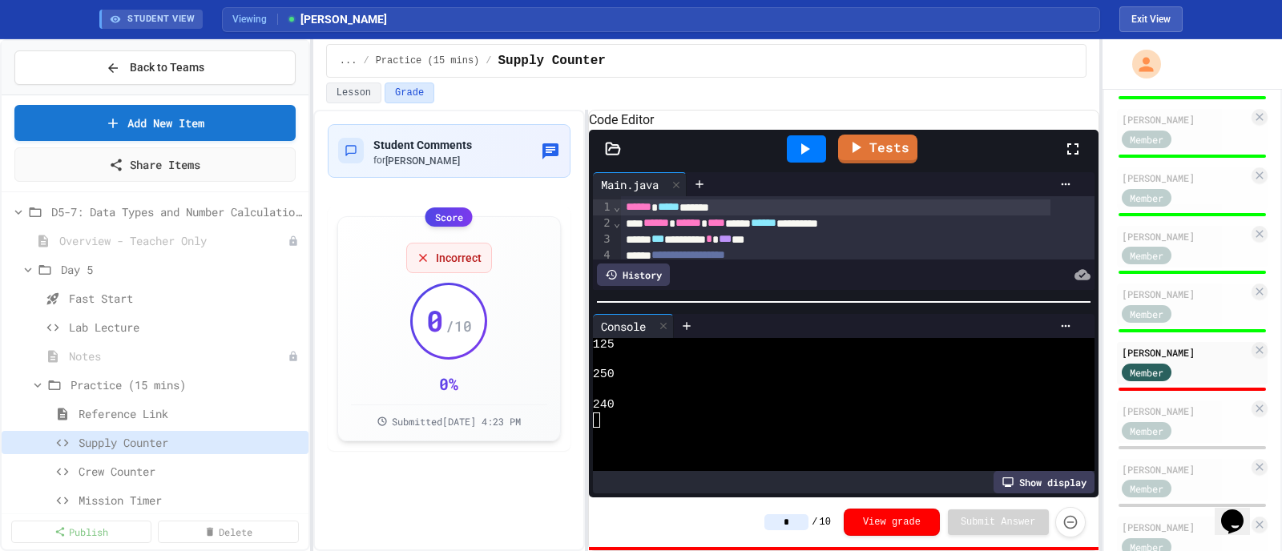
click at [799, 310] on div at bounding box center [844, 302] width 510 height 16
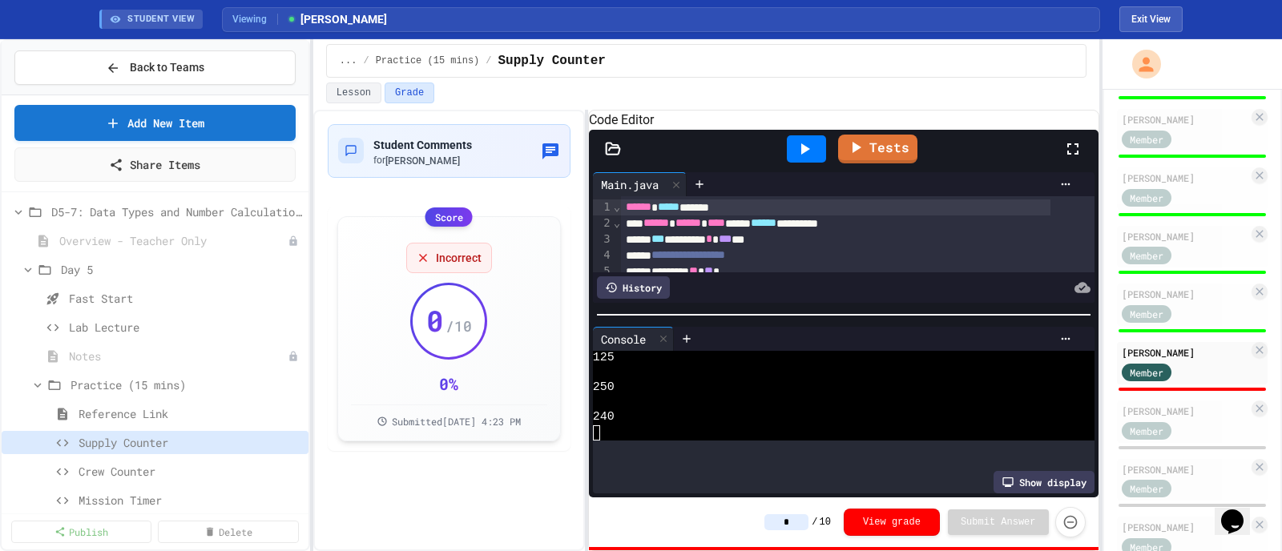
click at [795, 441] on div "* / 10 View grade Submit Answer" at bounding box center [924, 522] width 321 height 30
click at [807, 441] on input "*" at bounding box center [786, 522] width 44 height 16
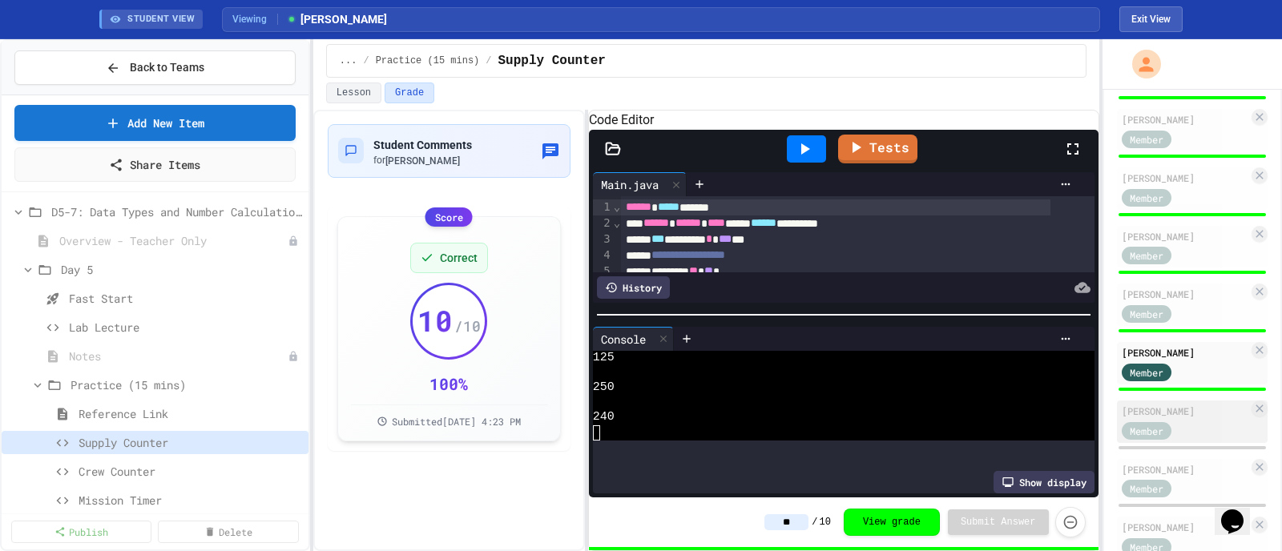
type input "**"
click at [1025, 407] on div "[PERSON_NAME]" at bounding box center [1185, 411] width 127 height 14
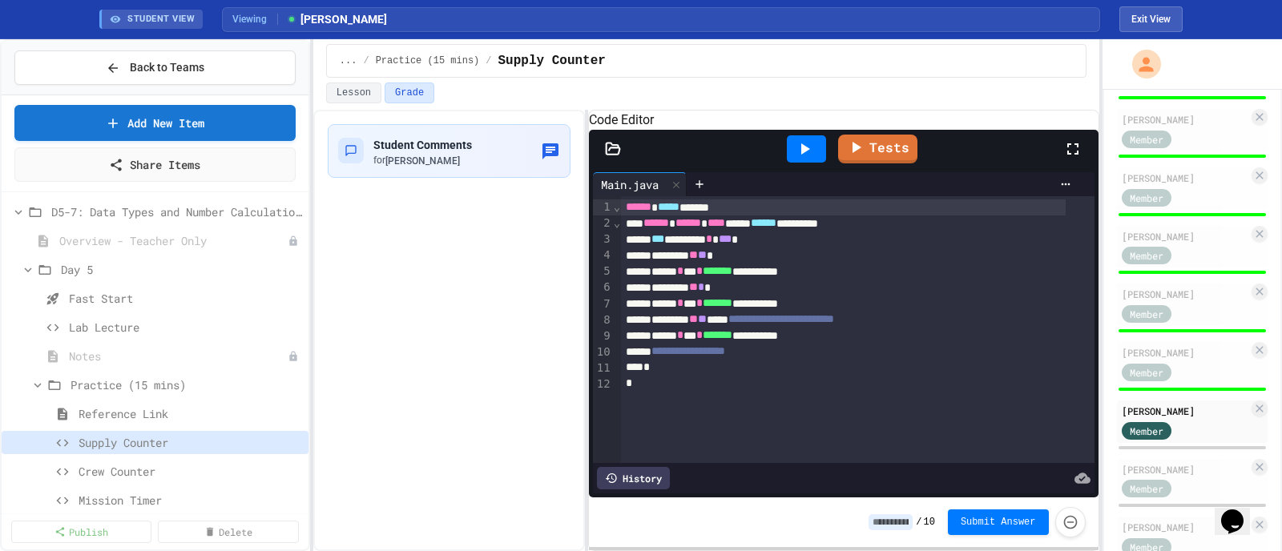
click at [898, 441] on input at bounding box center [891, 522] width 44 height 16
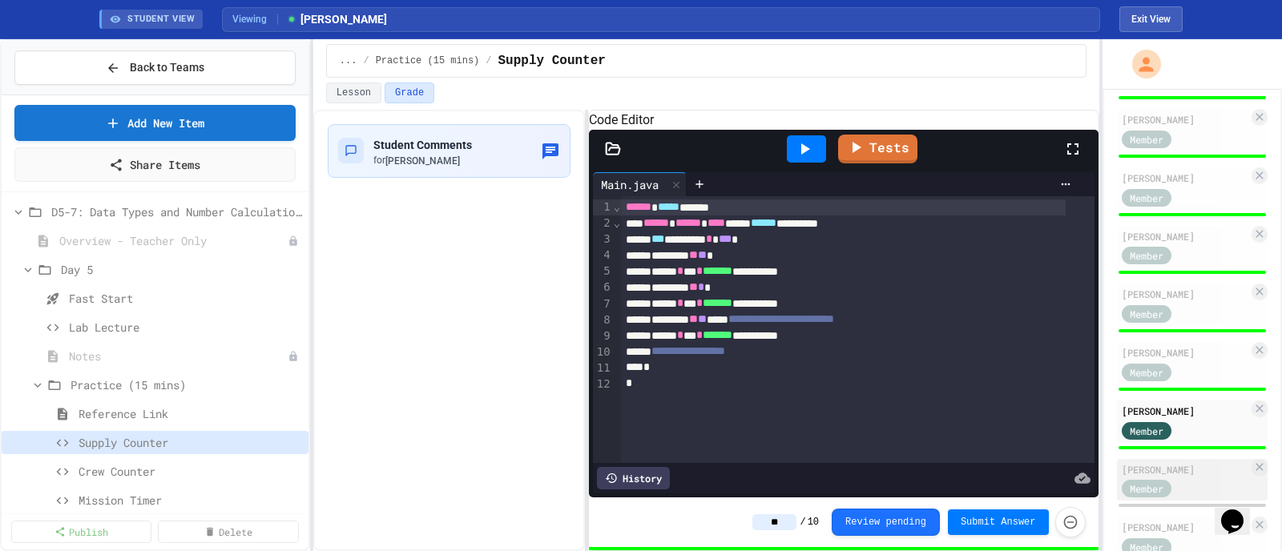
type input "**"
click at [1025, 441] on div "[PERSON_NAME]" at bounding box center [1185, 469] width 127 height 14
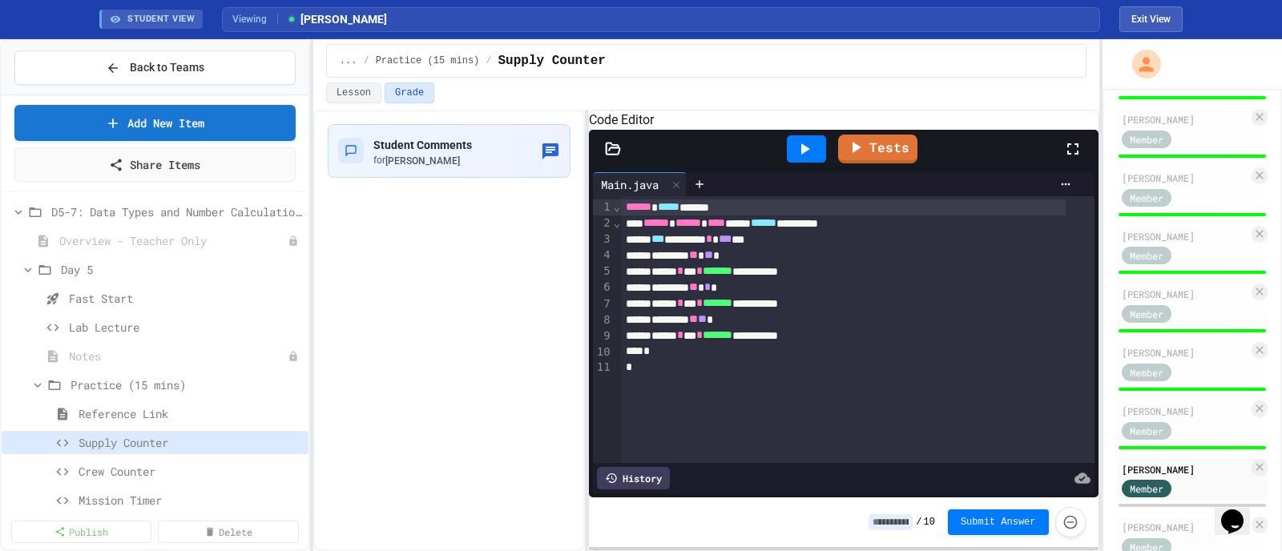
click at [815, 163] on div at bounding box center [806, 148] width 39 height 27
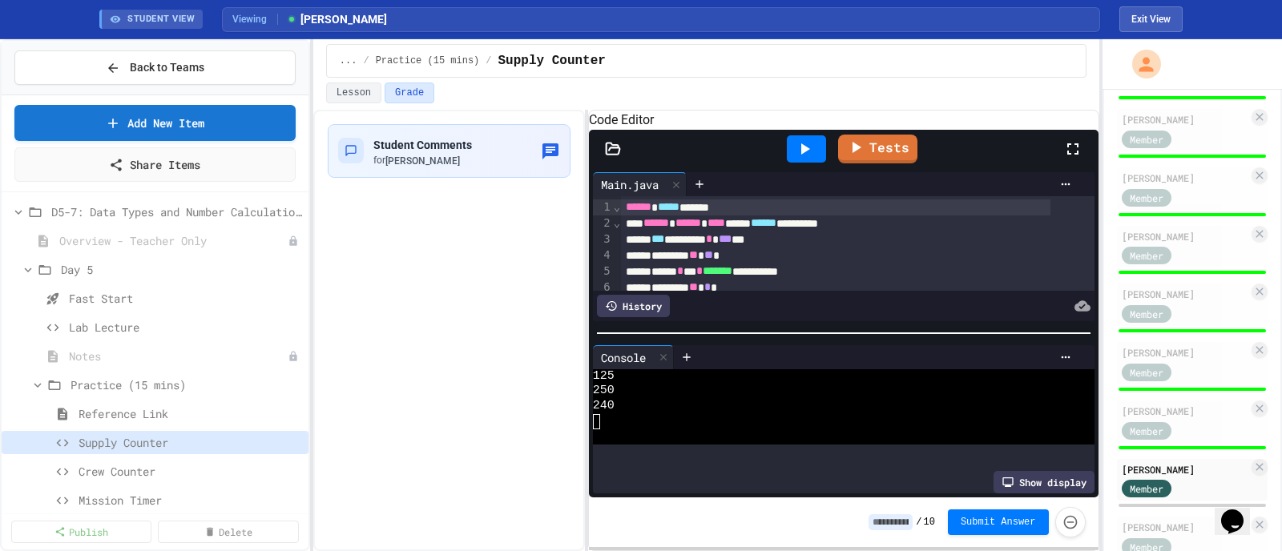
click at [898, 441] on input at bounding box center [891, 522] width 44 height 16
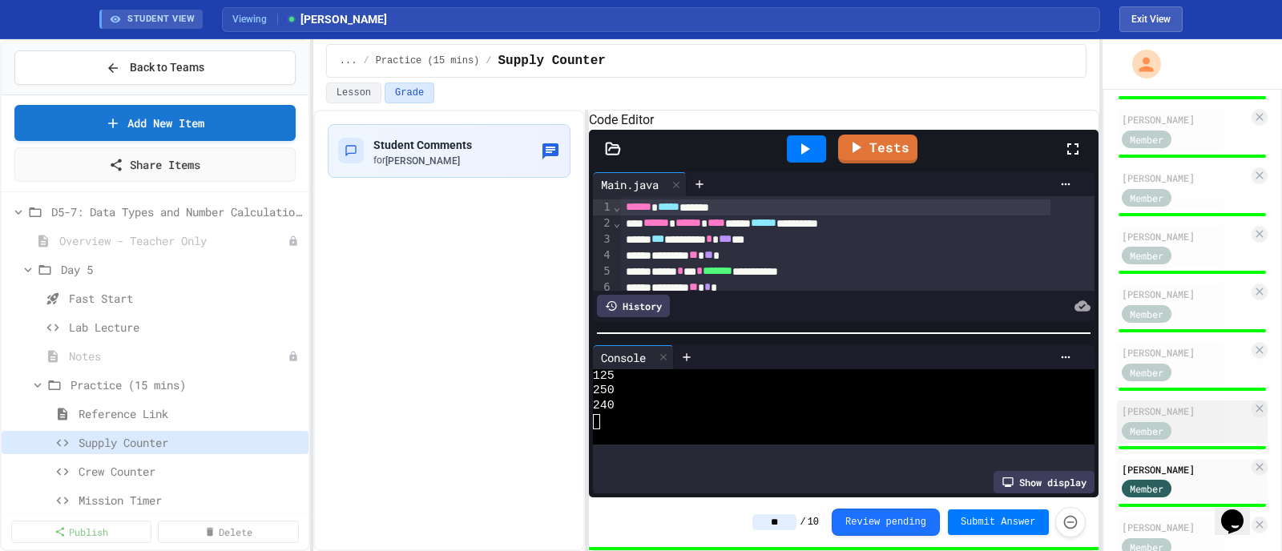
scroll to position [757, 0]
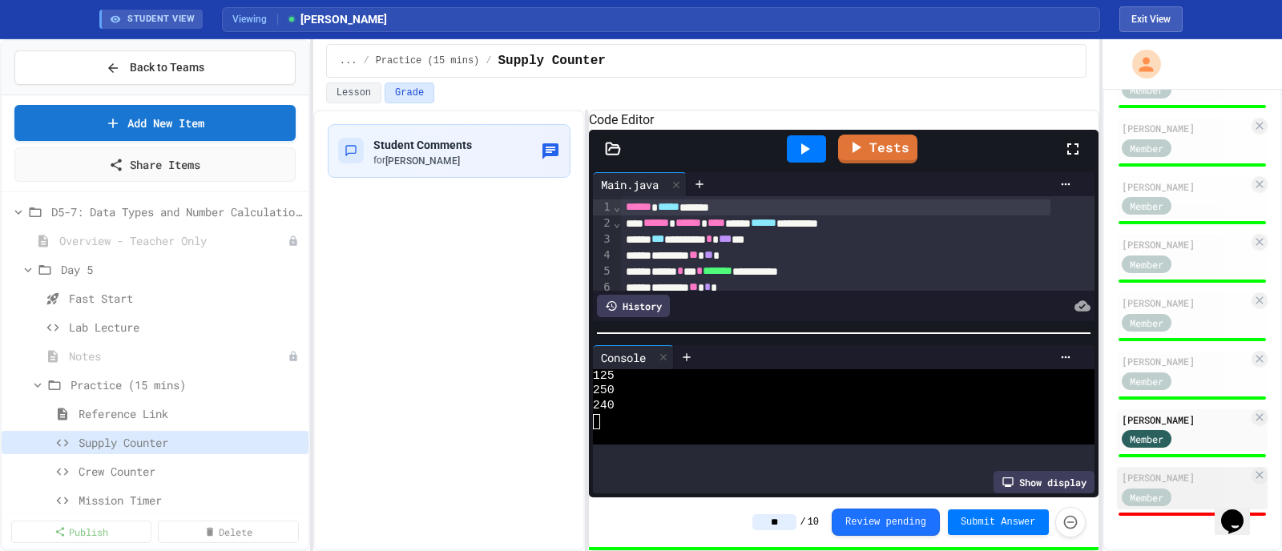
click at [1025, 441] on div "[PERSON_NAME]" at bounding box center [1185, 477] width 127 height 14
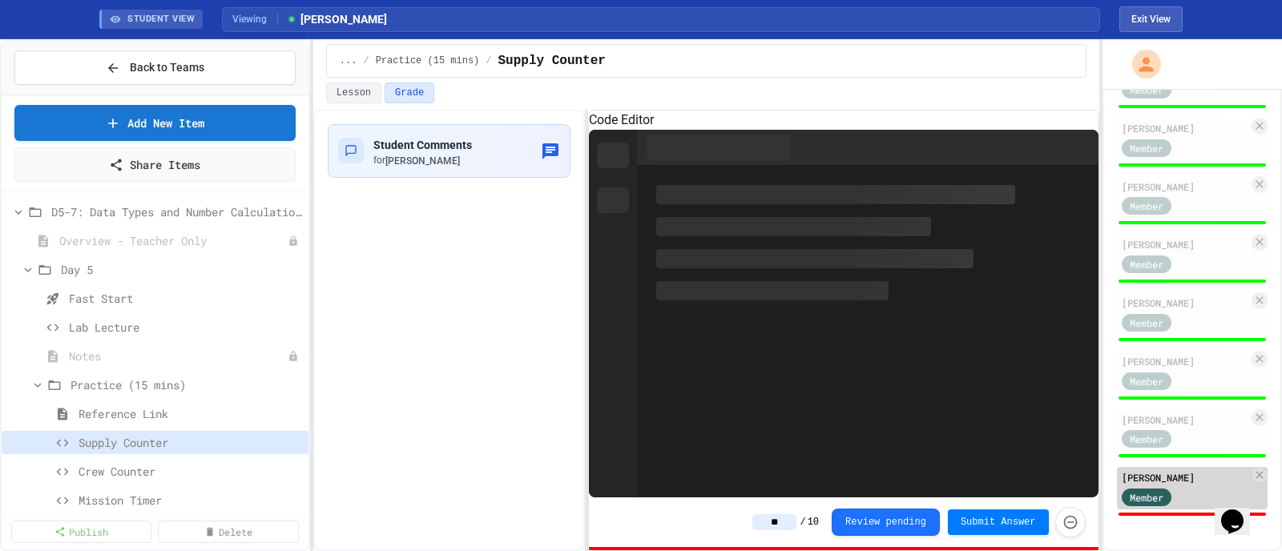
type input "*"
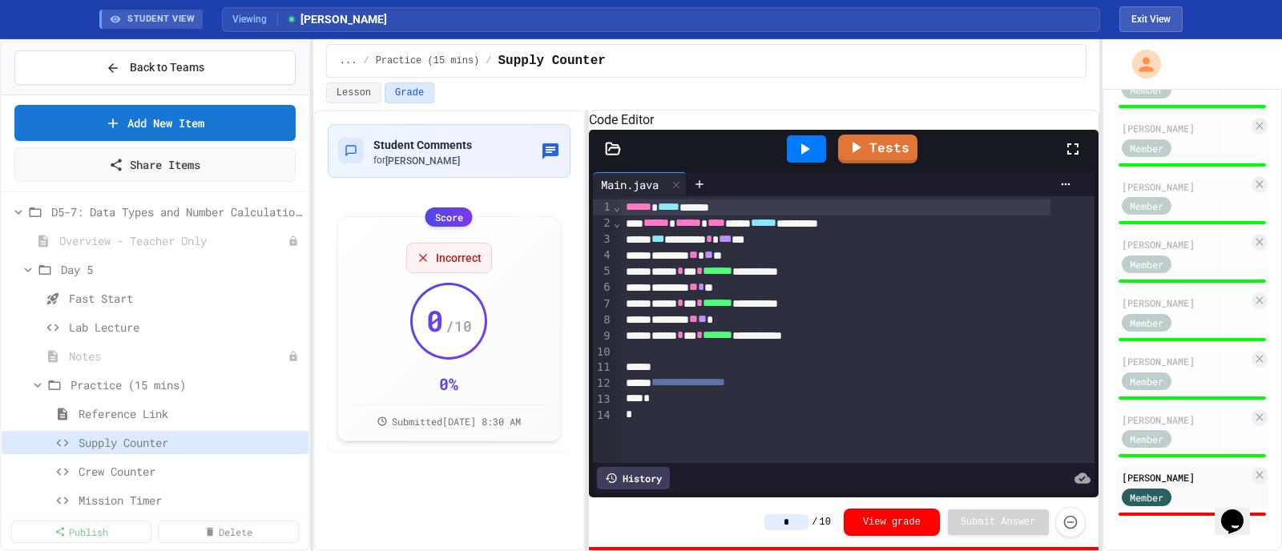
click at [803, 155] on icon at bounding box center [805, 148] width 9 height 11
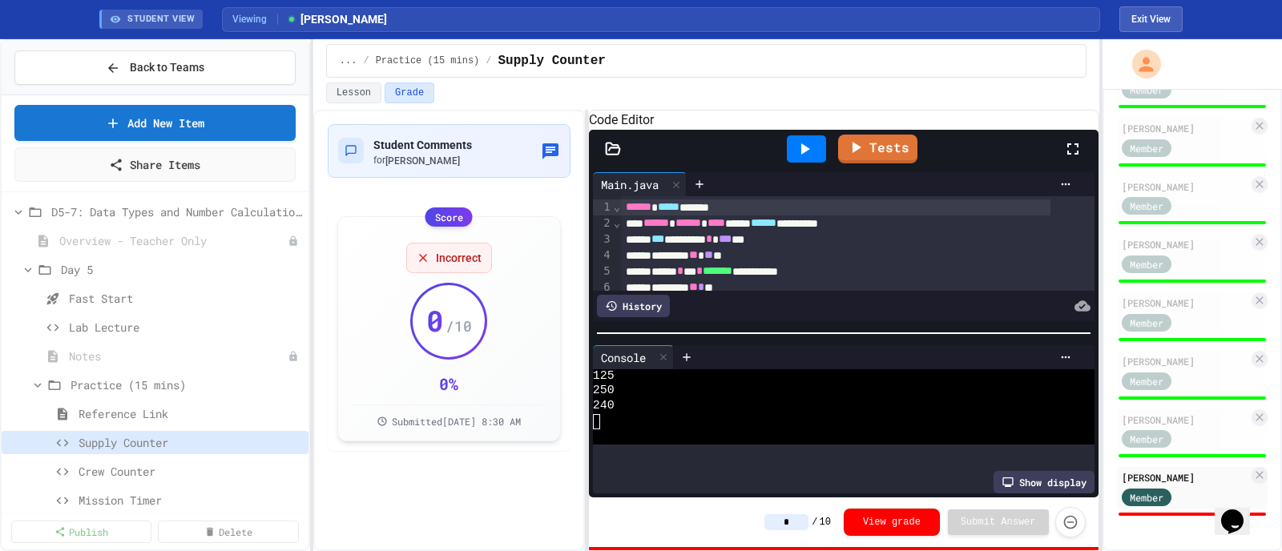
click at [801, 441] on input "*" at bounding box center [786, 522] width 44 height 16
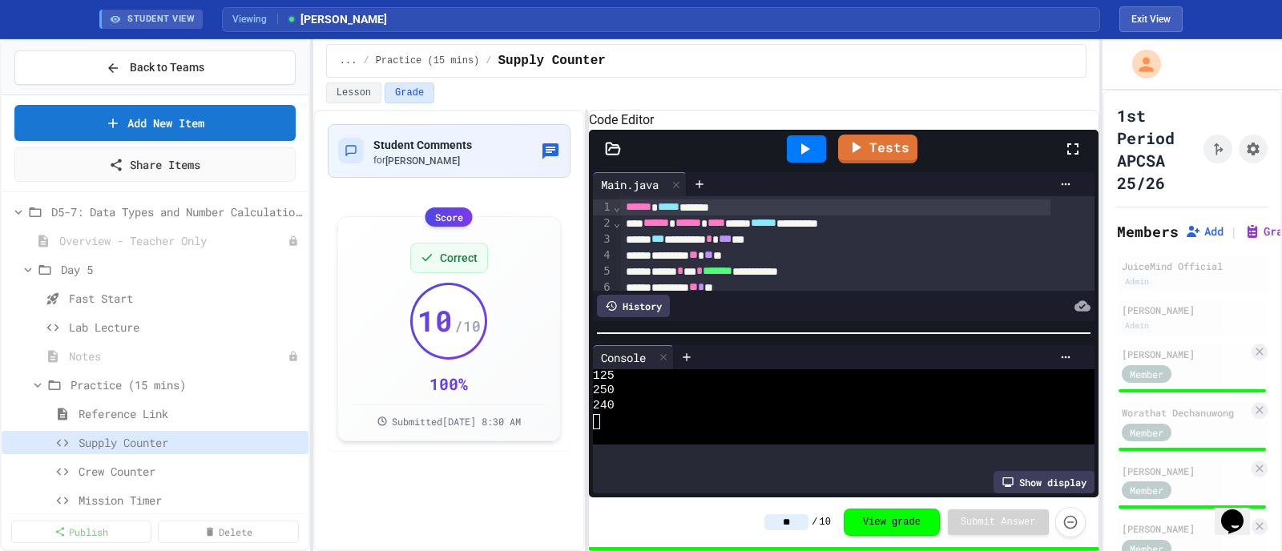
type input "**"
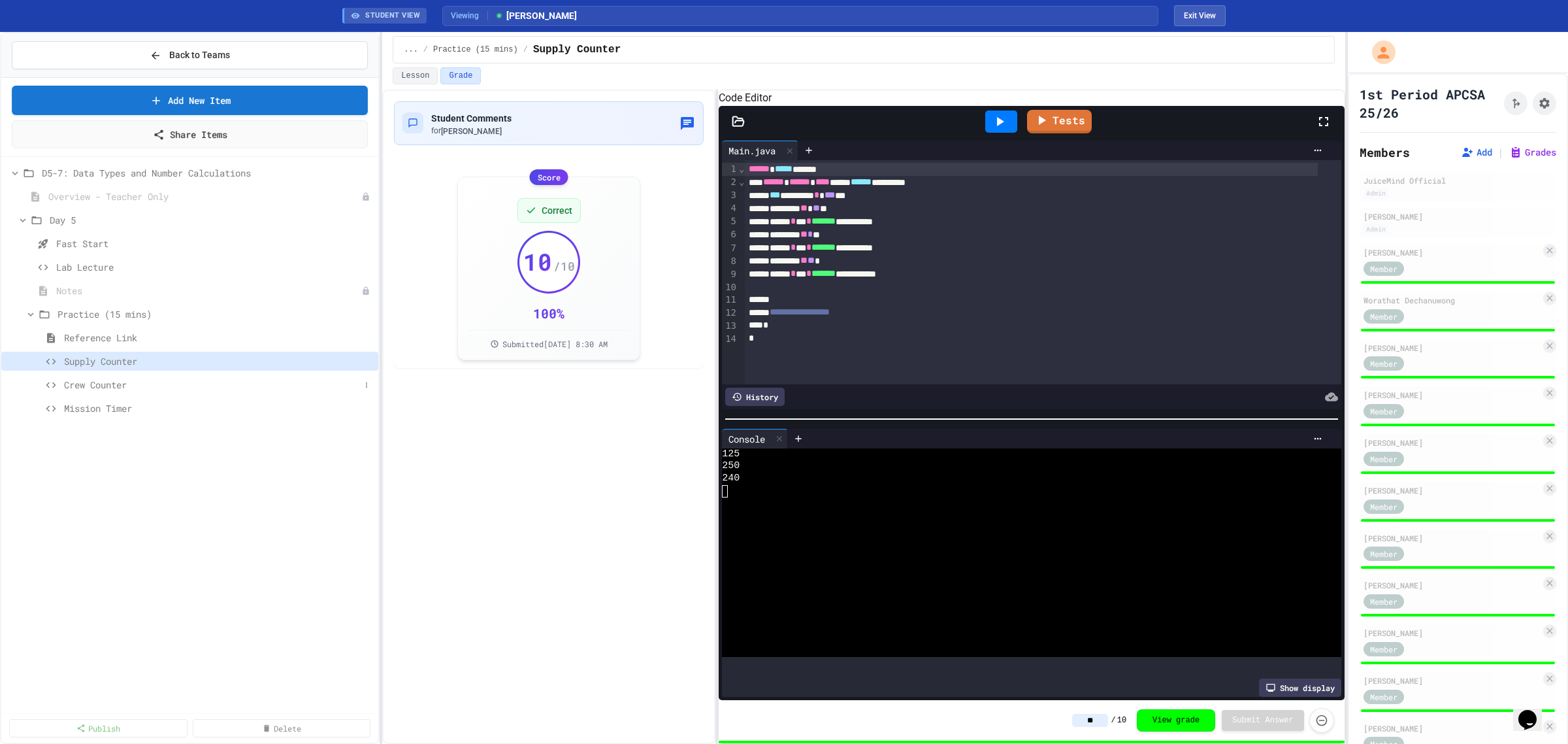
click at [113, 360] on span "Crew Counter" at bounding box center [212, 384] width 296 height 14
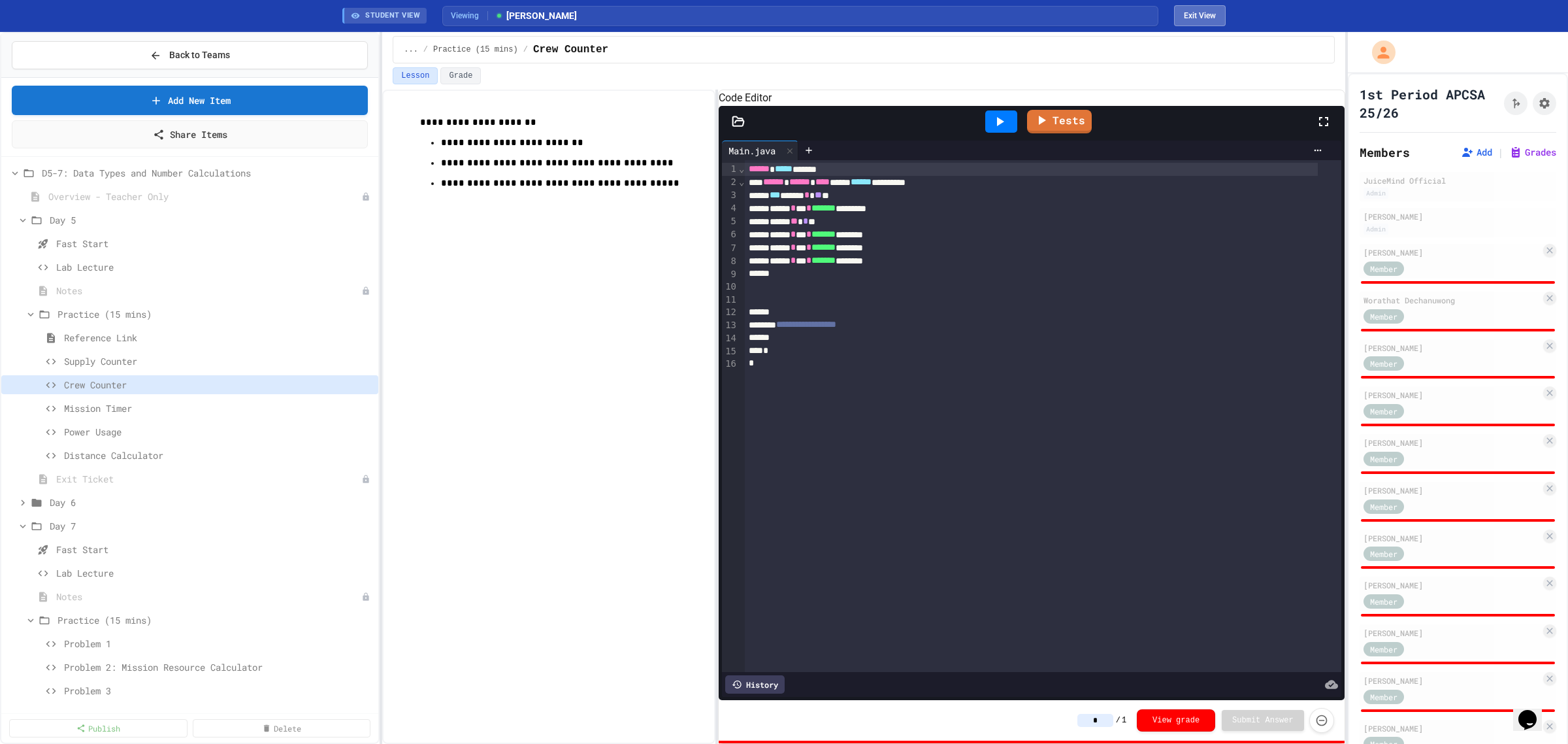
click at [836, 15] on button "Exit View" at bounding box center [1199, 16] width 51 height 21
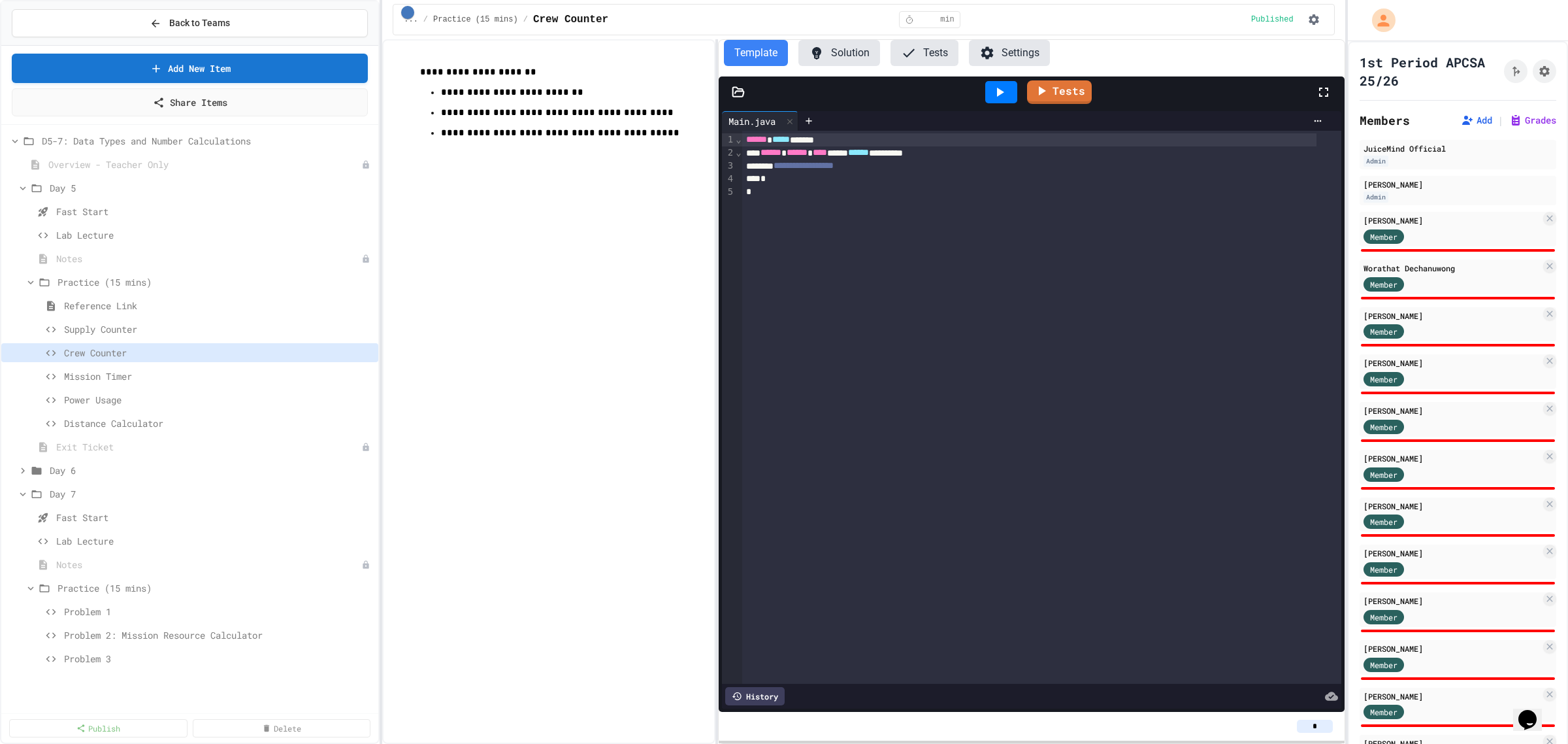
click at [836, 360] on input "*" at bounding box center [1315, 726] width 36 height 13
type input "**"
click at [836, 231] on div "Member" at bounding box center [1396, 236] width 65 height 16
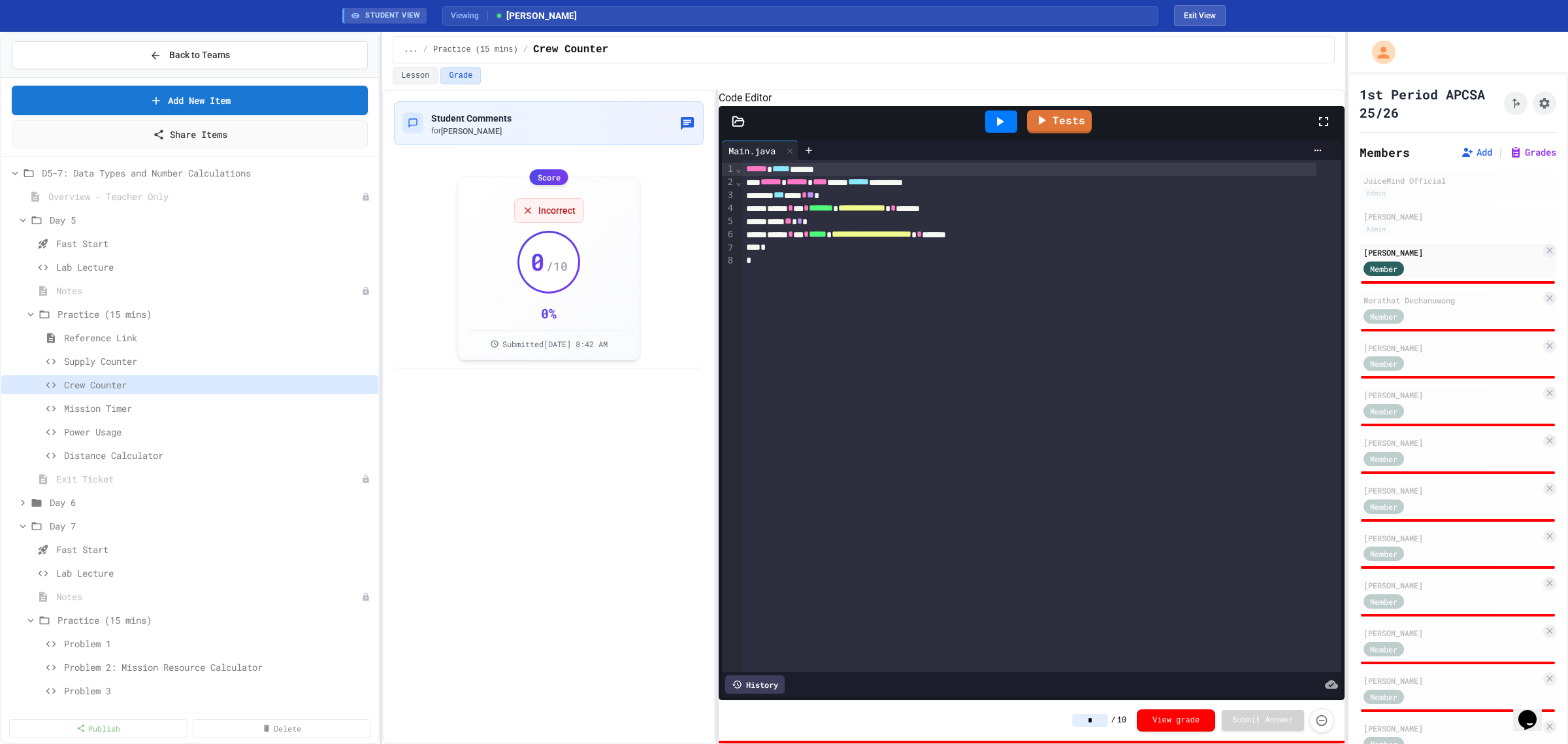
click at [836, 130] on icon at bounding box center [999, 121] width 15 height 16
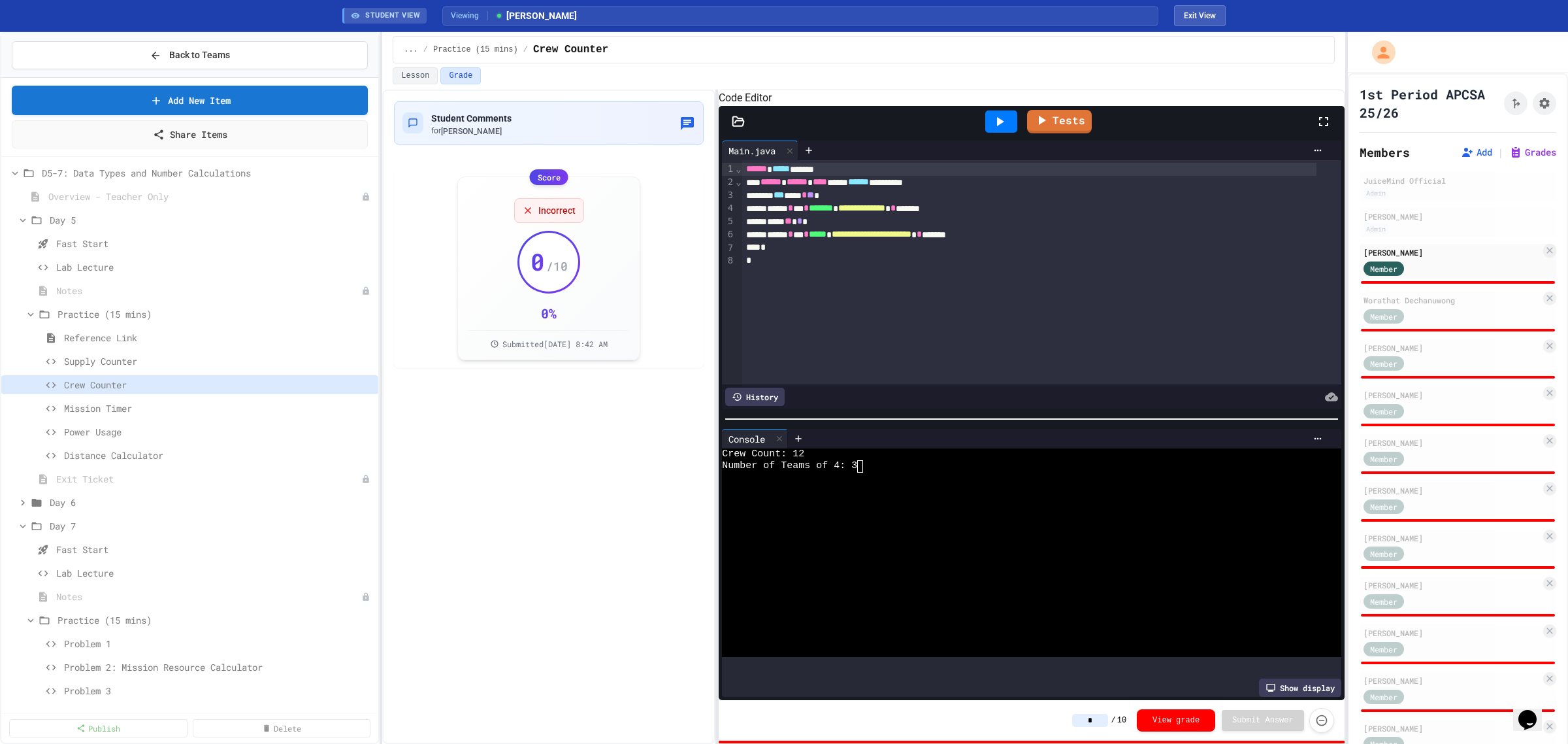
click at [836, 360] on input "*" at bounding box center [1090, 720] width 36 height 13
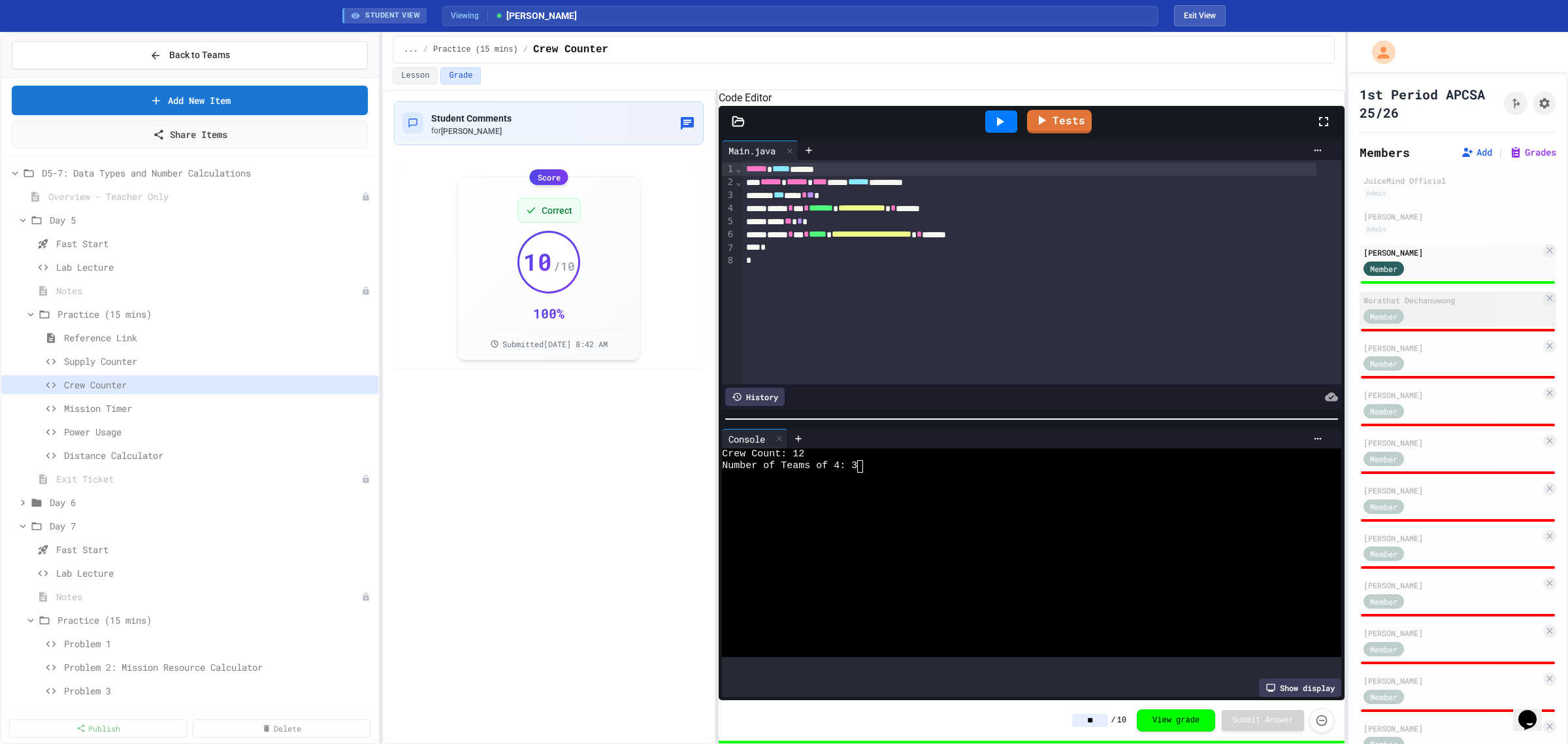
click at [836, 304] on div "Worathat Dechanuwong" at bounding box center [1451, 300] width 177 height 11
type input "*"
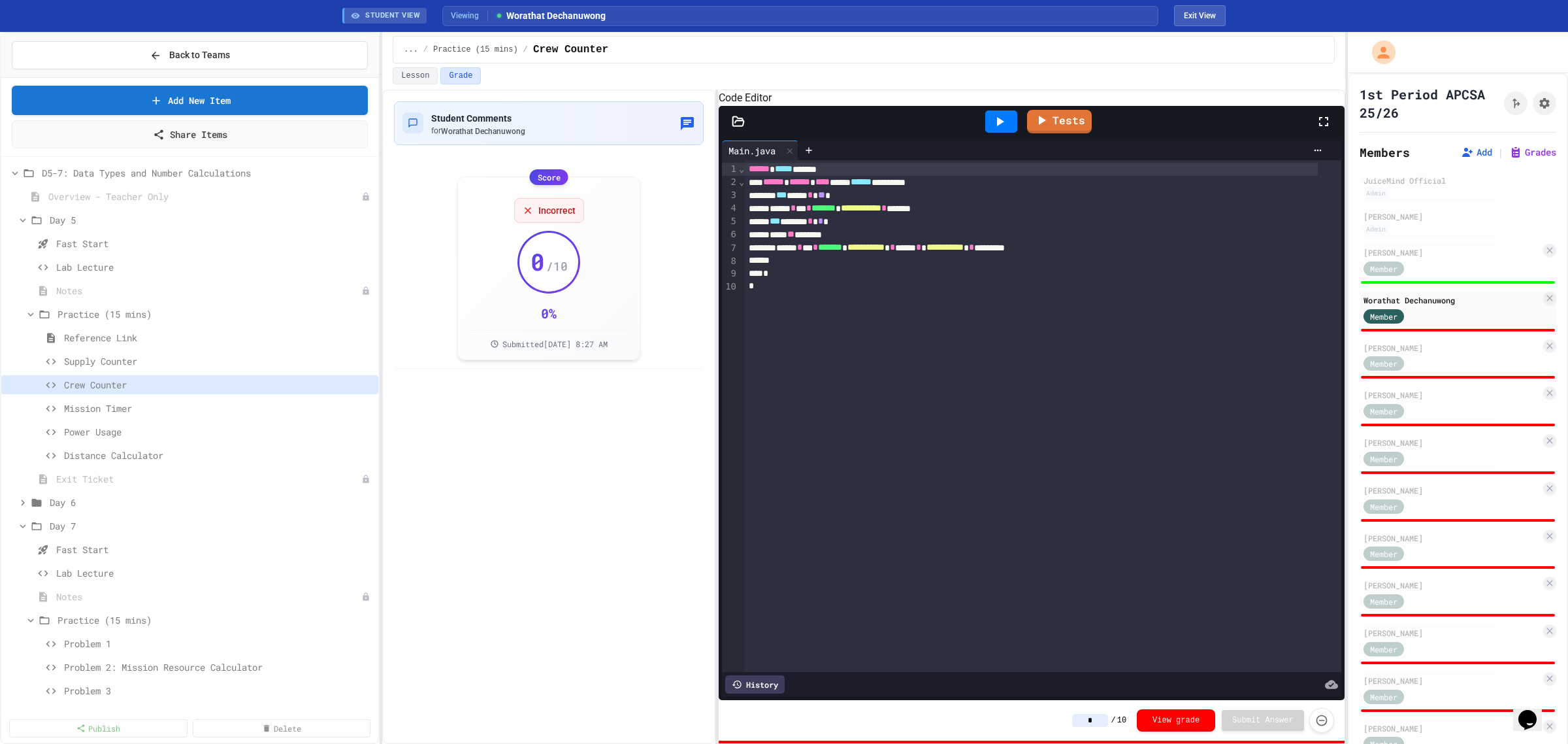
click at [836, 130] on icon at bounding box center [999, 121] width 15 height 16
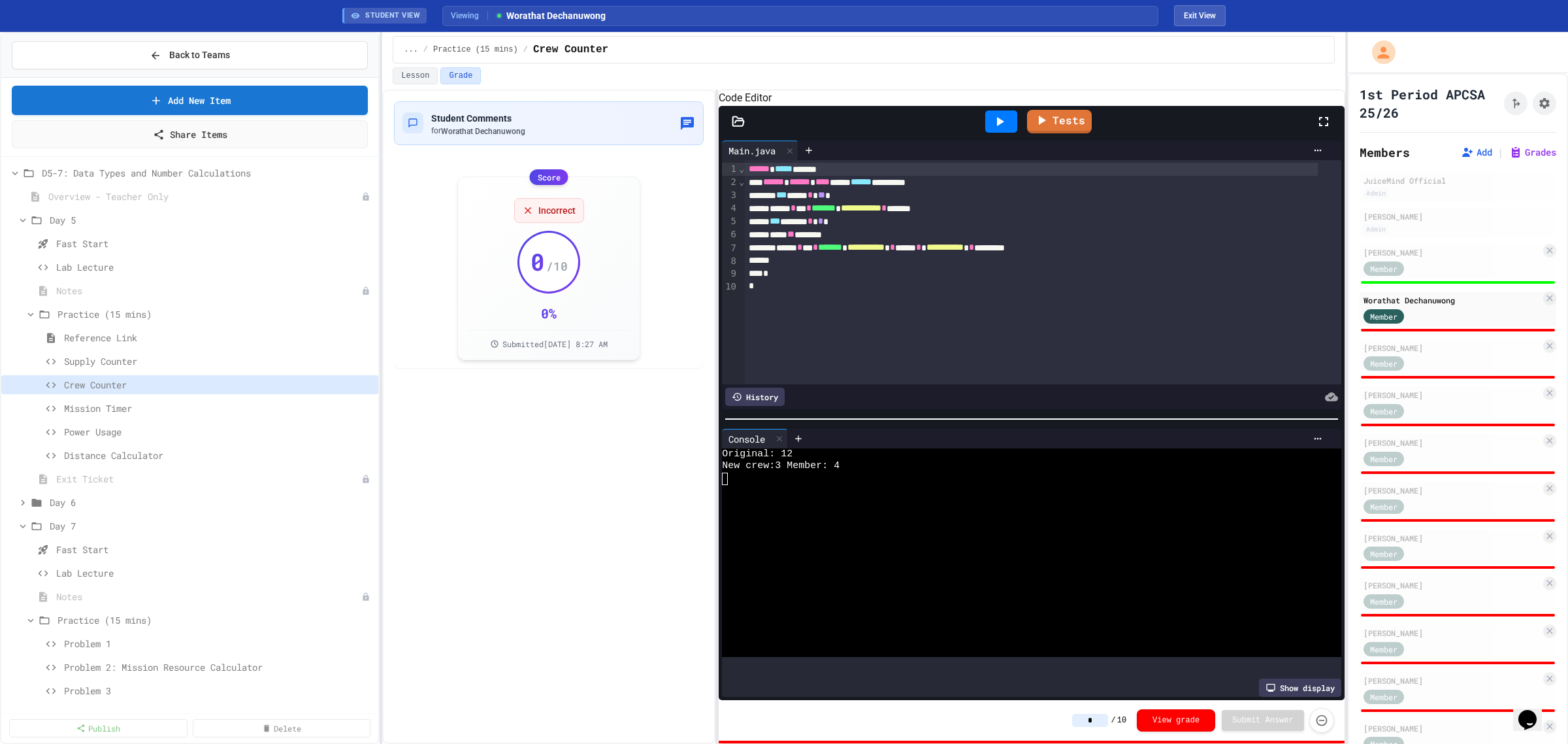
click at [836, 360] on input "*" at bounding box center [1090, 720] width 36 height 13
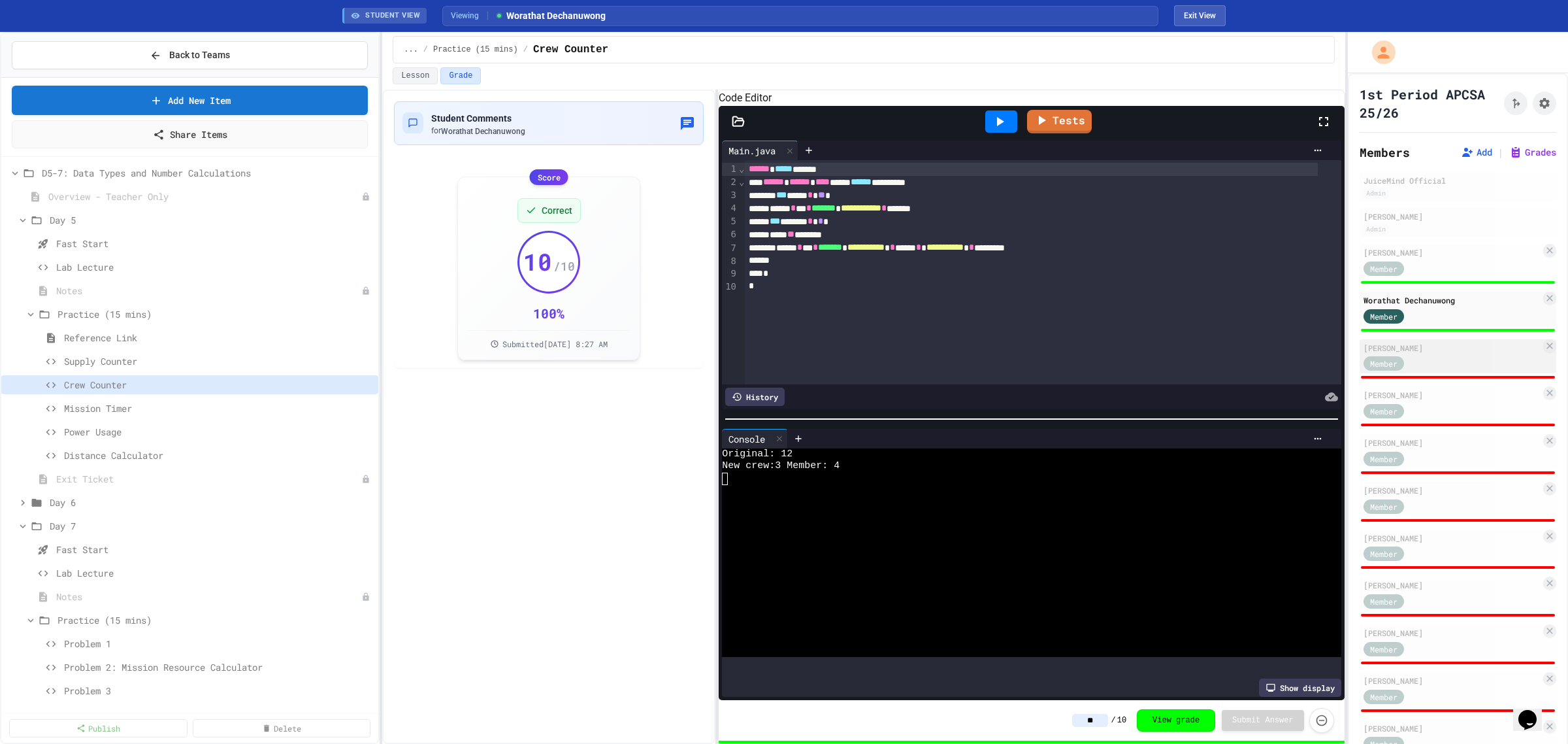
click at [836, 358] on div "Member" at bounding box center [1451, 363] width 177 height 16
type input "*"
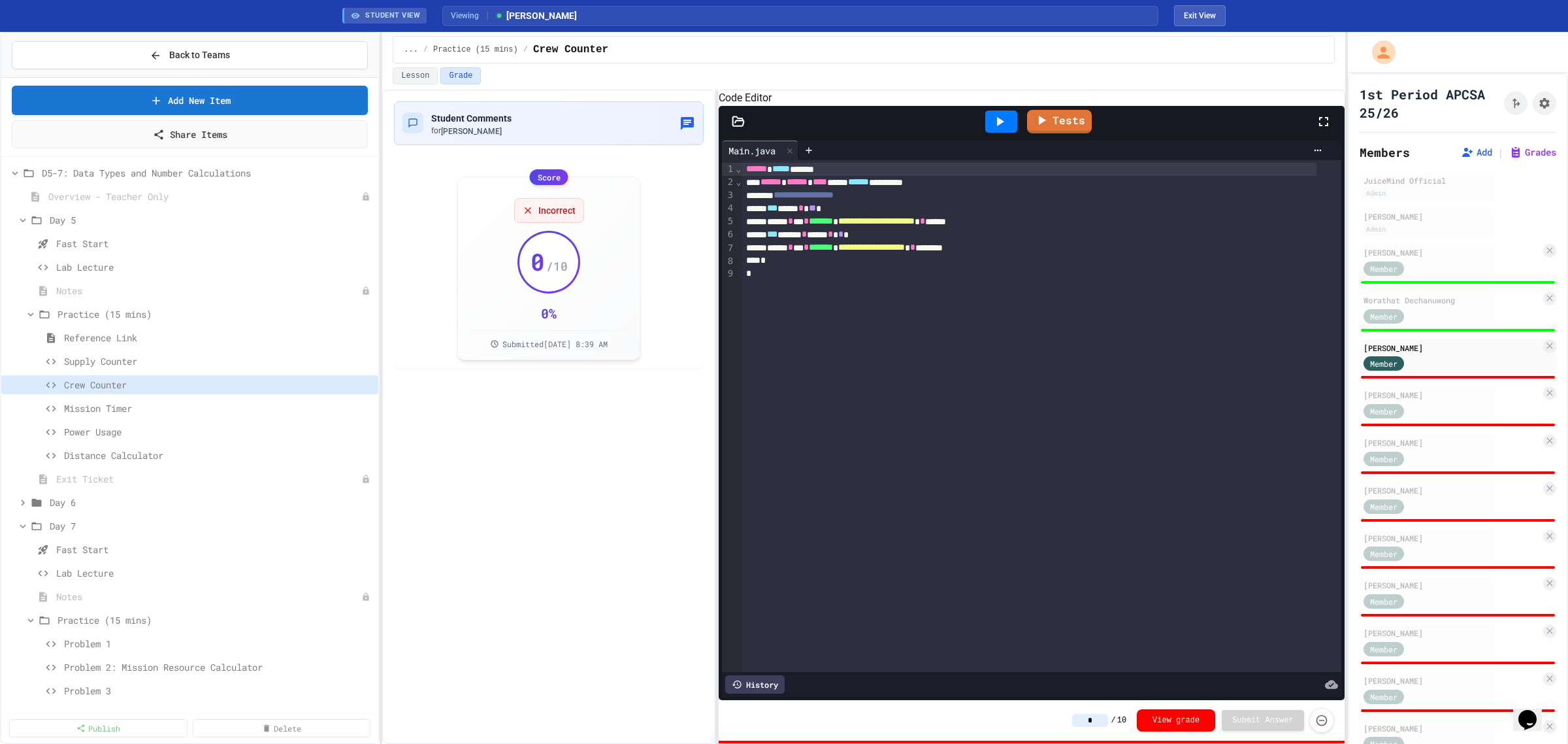
click at [836, 130] on div at bounding box center [1000, 121] width 32 height 22
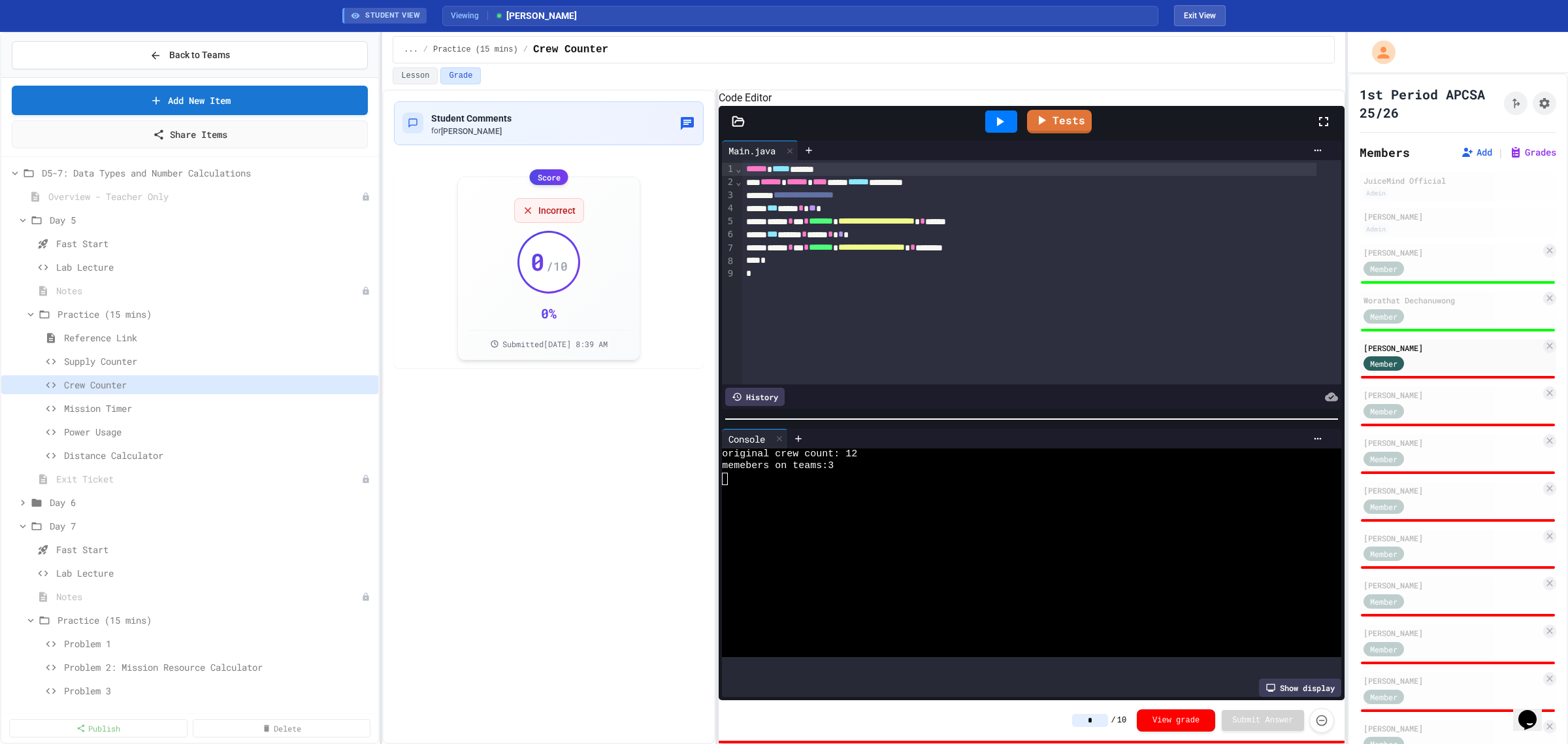
click at [836, 360] on input "*" at bounding box center [1090, 720] width 36 height 13
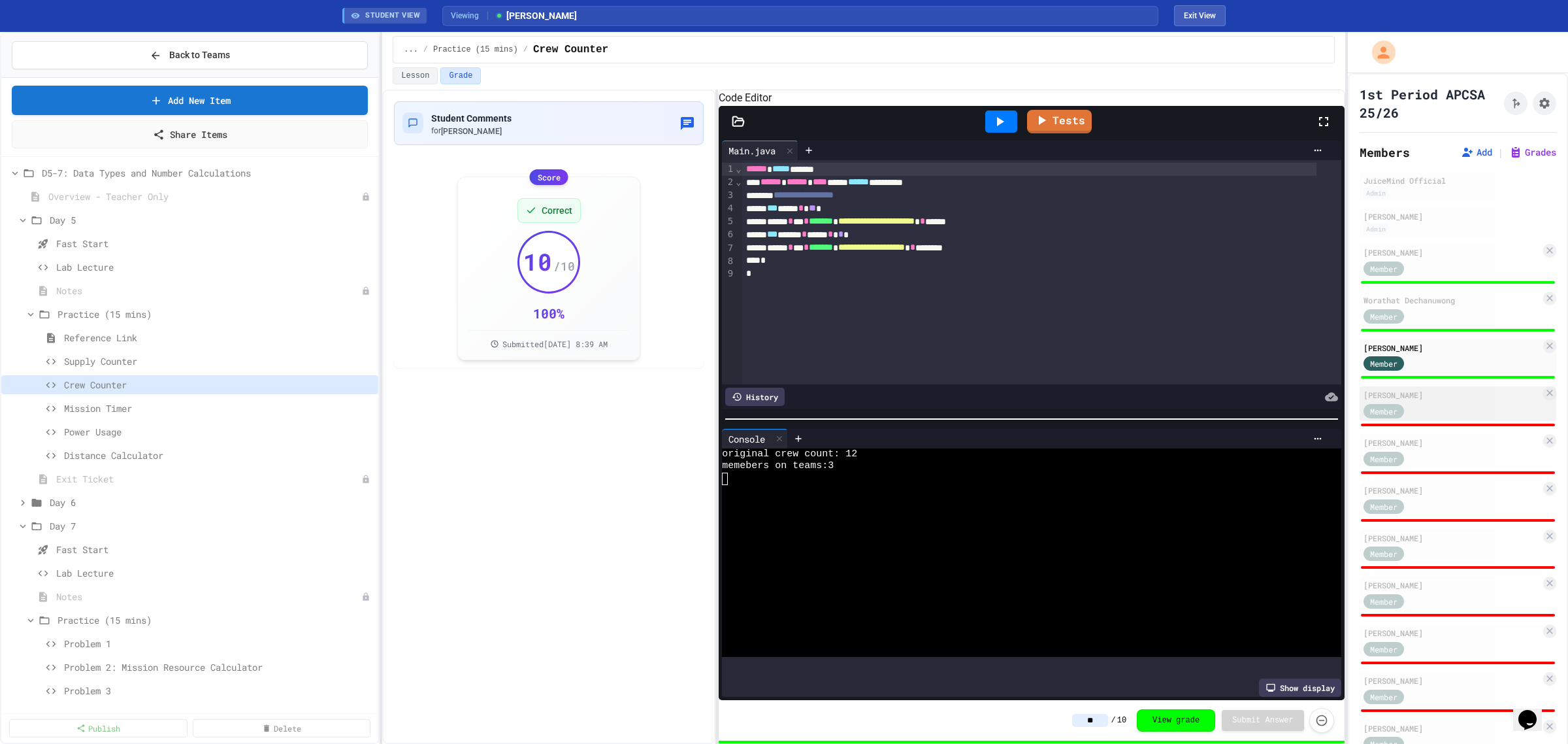
click at [836, 360] on div "[PERSON_NAME]" at bounding box center [1451, 395] width 177 height 11
type input "*"
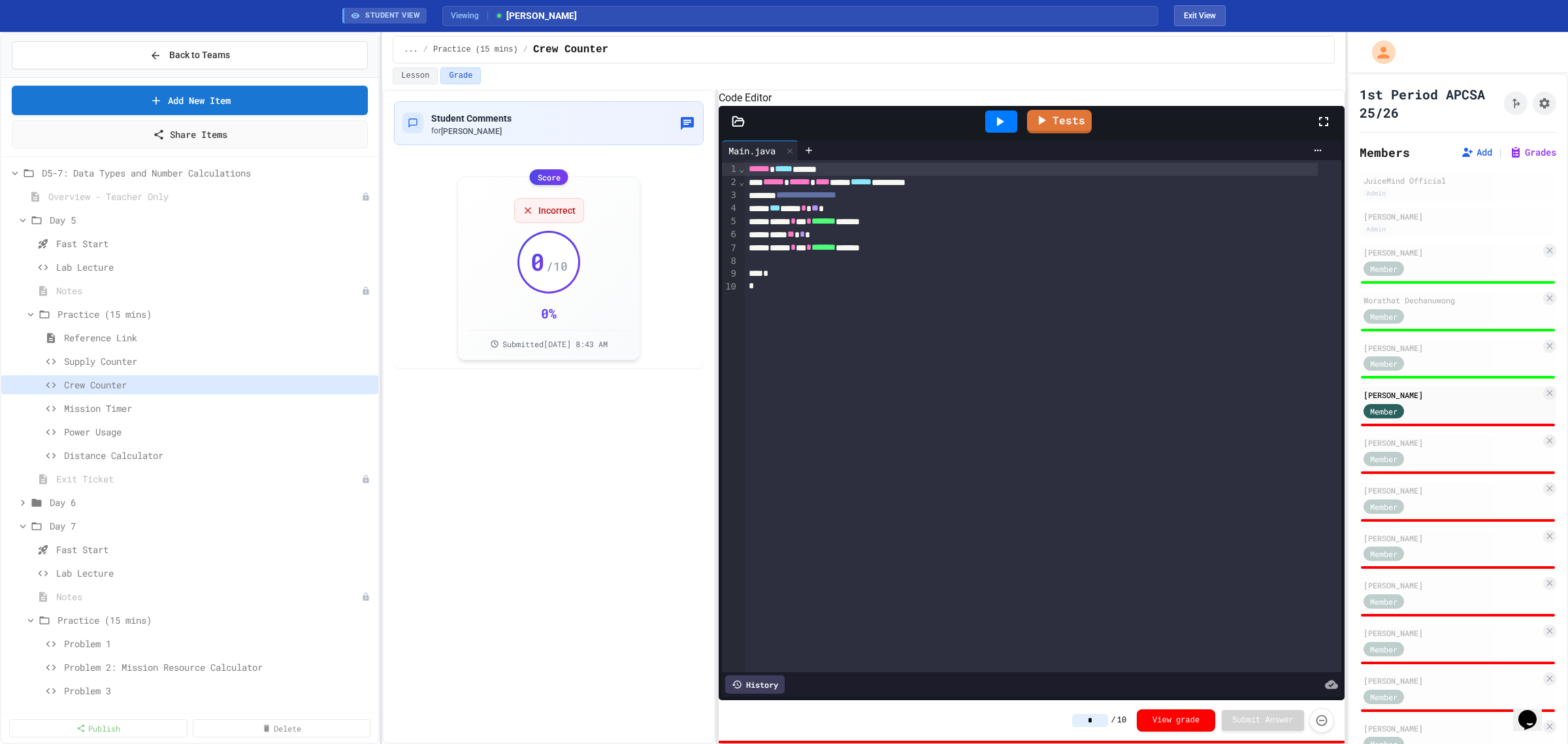
click at [836, 126] on icon at bounding box center [1000, 121] width 7 height 9
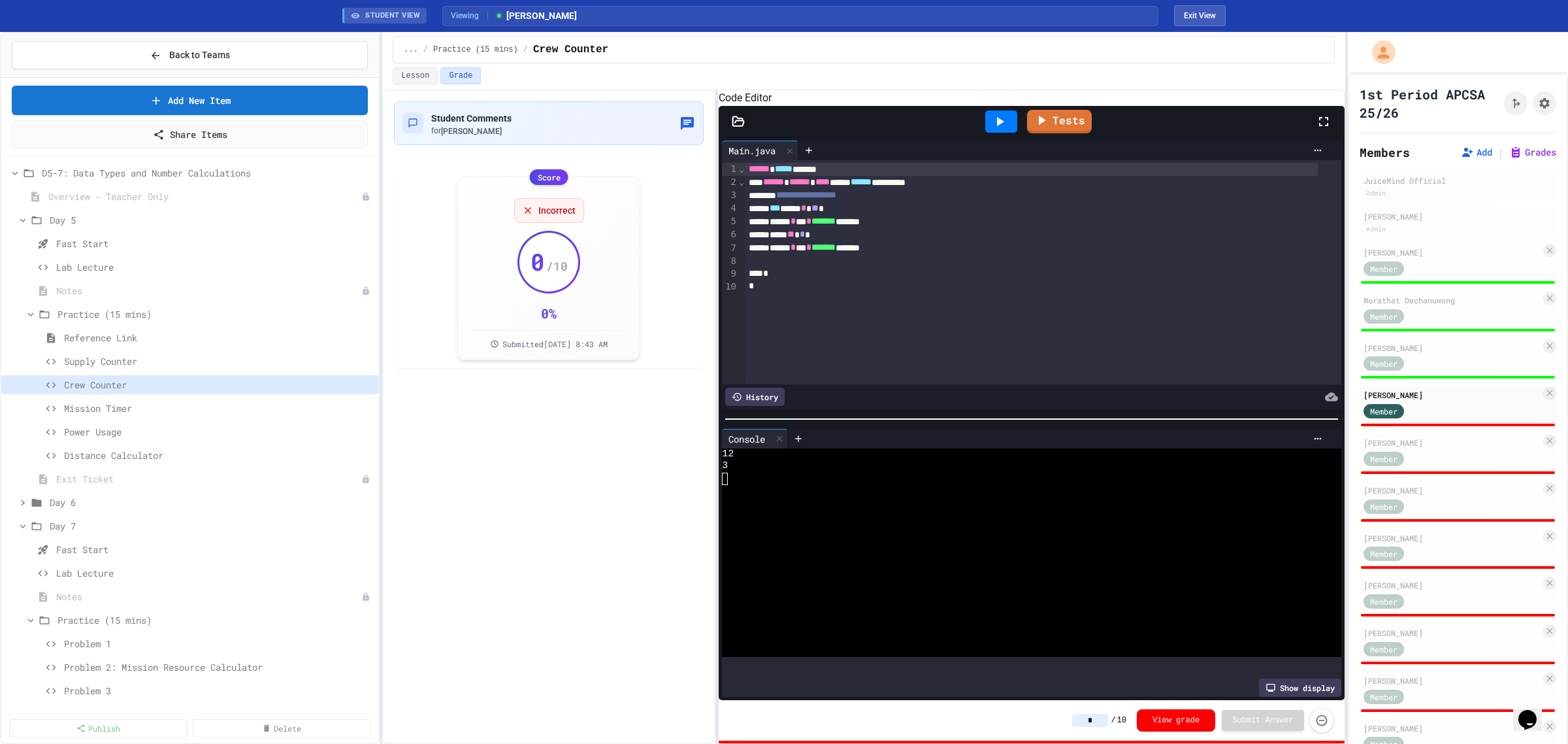
click at [836, 360] on input "*" at bounding box center [1090, 720] width 36 height 13
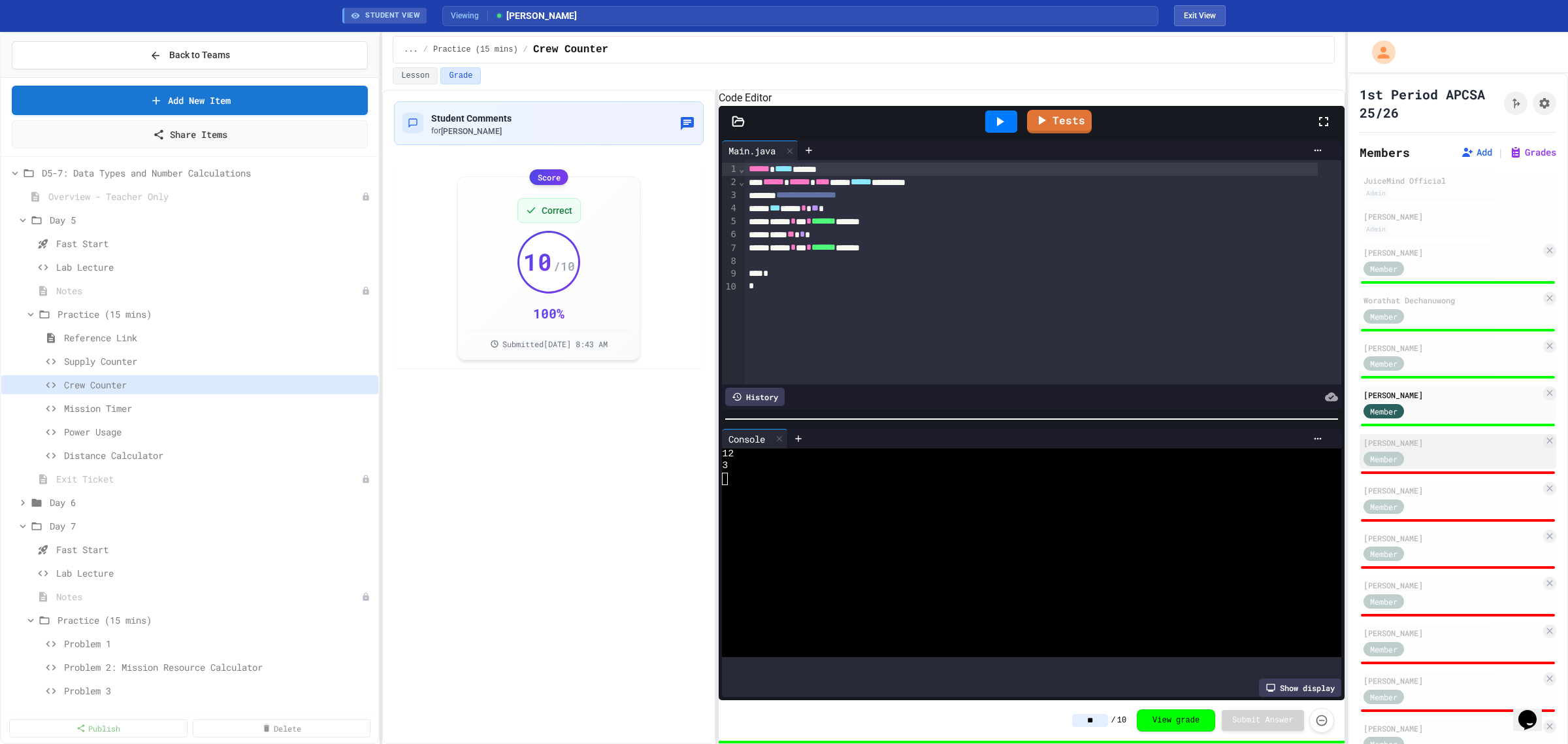
click at [836, 360] on div "[PERSON_NAME]" at bounding box center [1451, 442] width 177 height 11
type input "*"
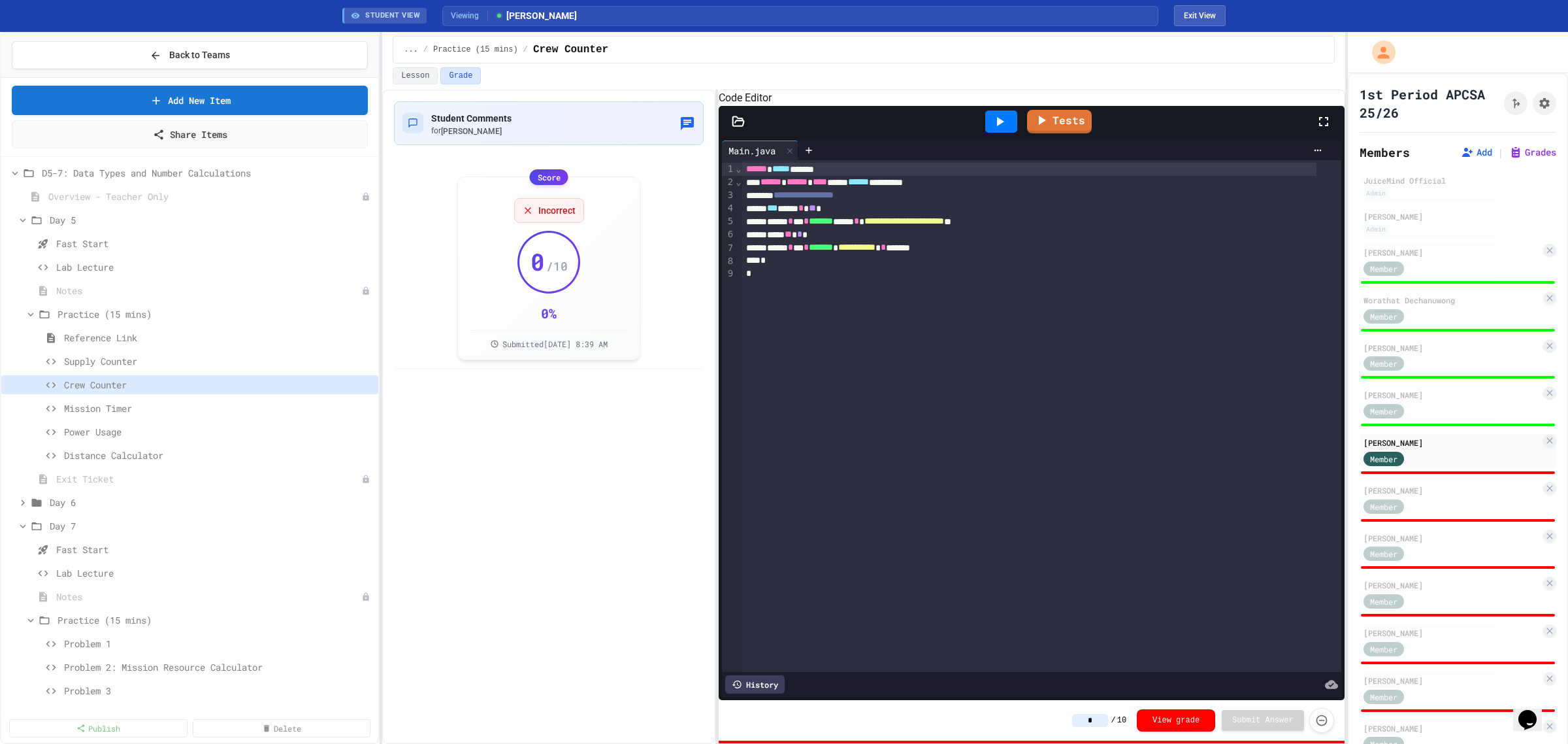
click at [836, 126] on icon at bounding box center [1000, 121] width 7 height 9
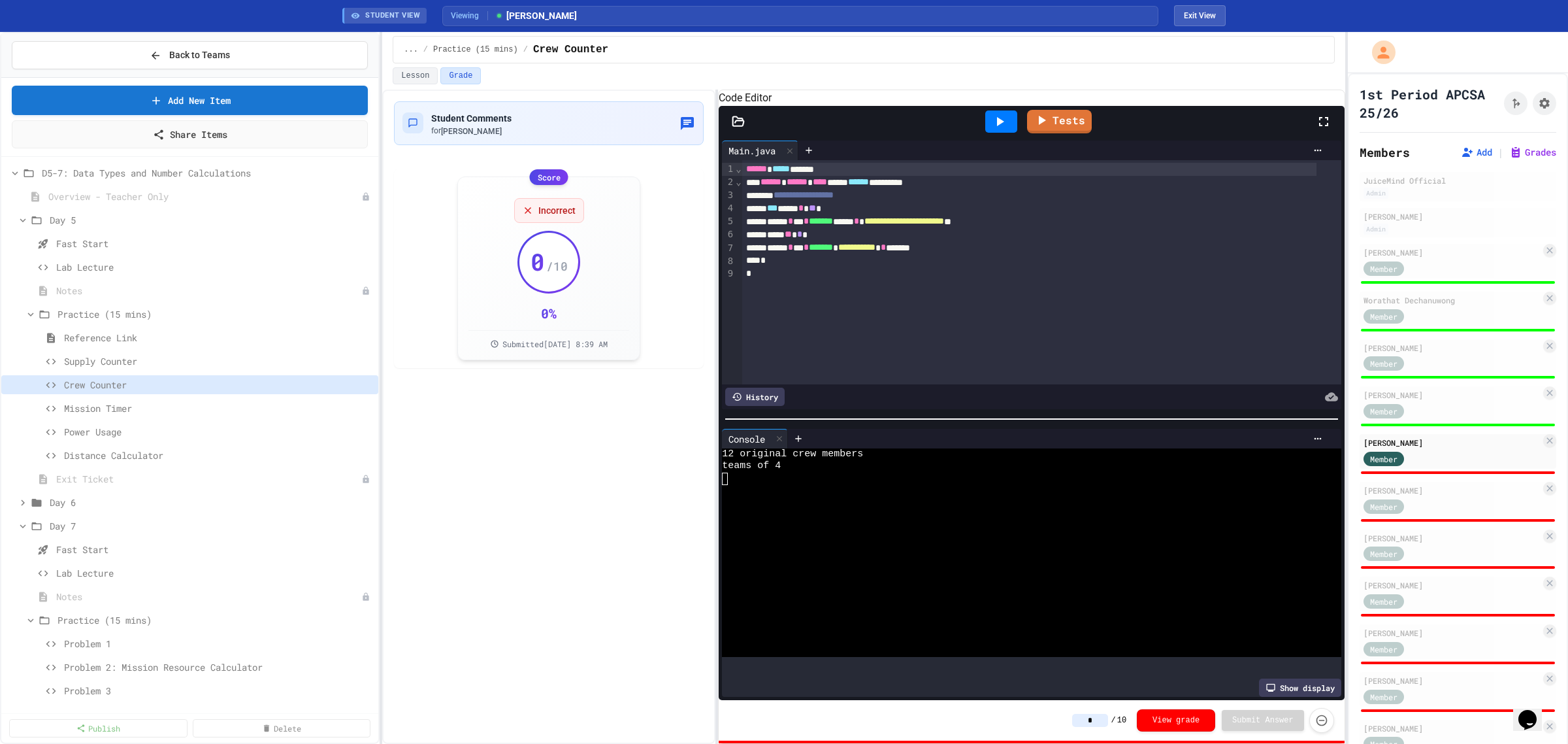
click at [836, 360] on input "*" at bounding box center [1090, 720] width 36 height 13
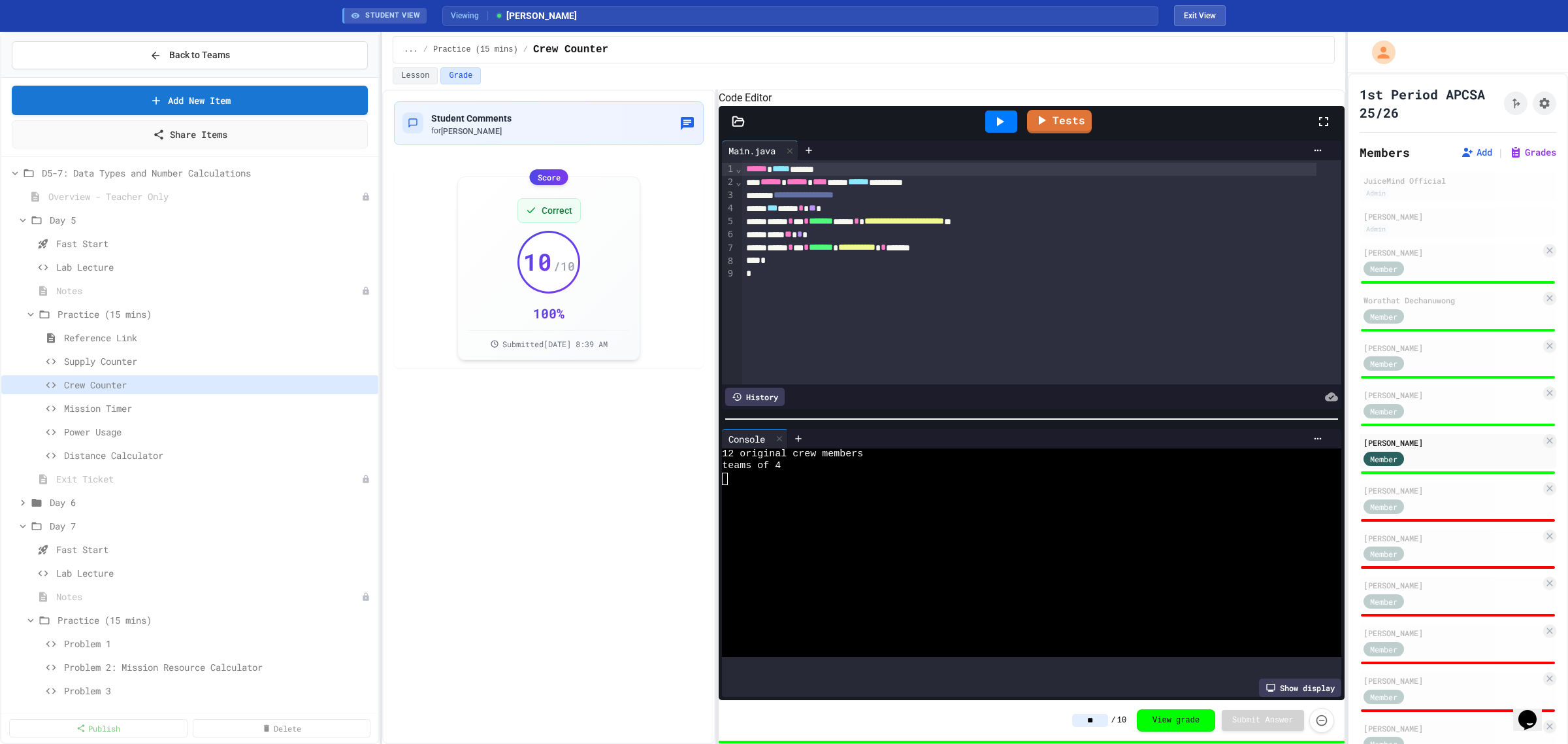
click at [836, 130] on icon at bounding box center [999, 121] width 15 height 16
click at [836, 360] on div "Member" at bounding box center [1396, 506] width 65 height 16
type input "*"
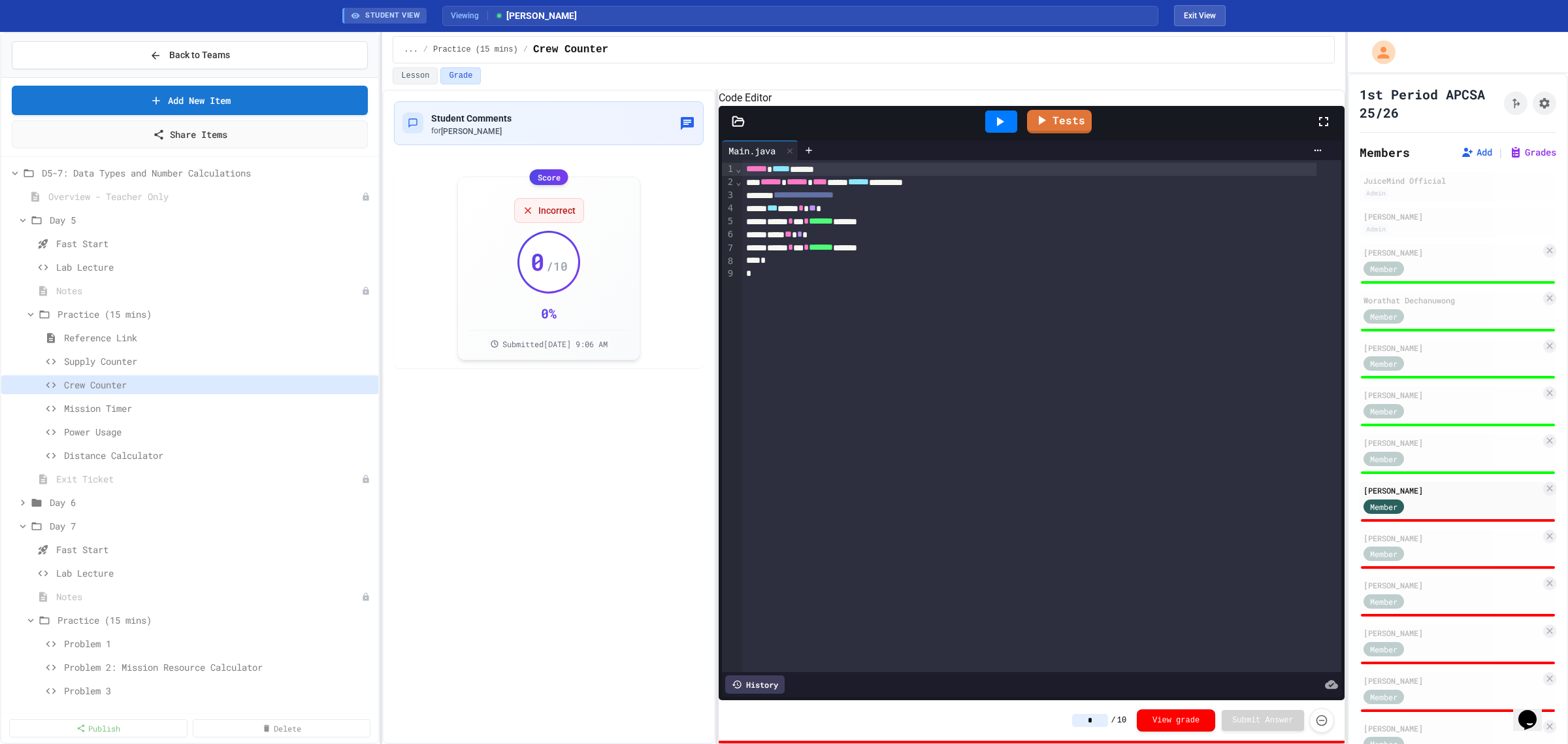
click at [836, 130] on icon at bounding box center [999, 121] width 15 height 16
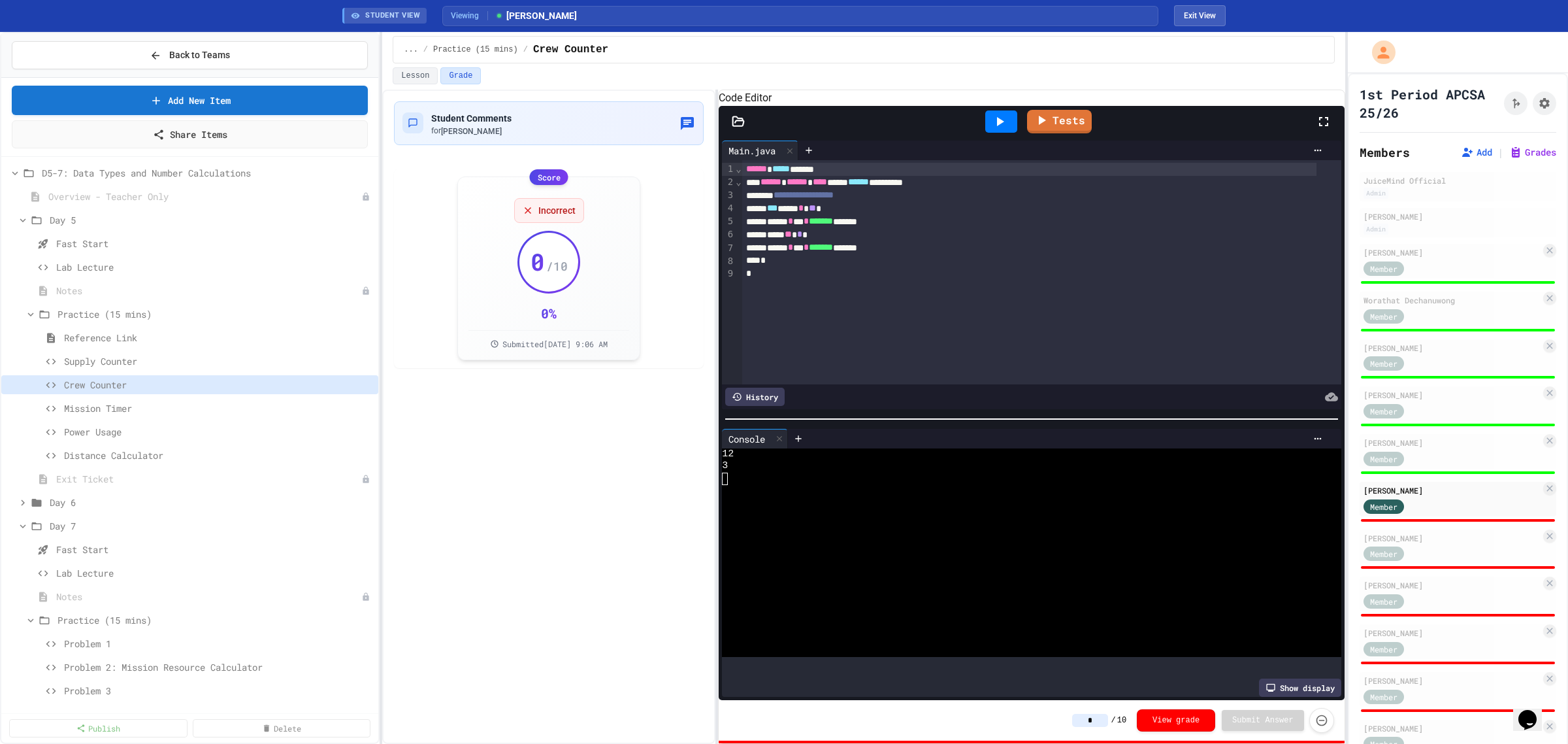
click at [836, 360] on input "*" at bounding box center [1090, 720] width 36 height 13
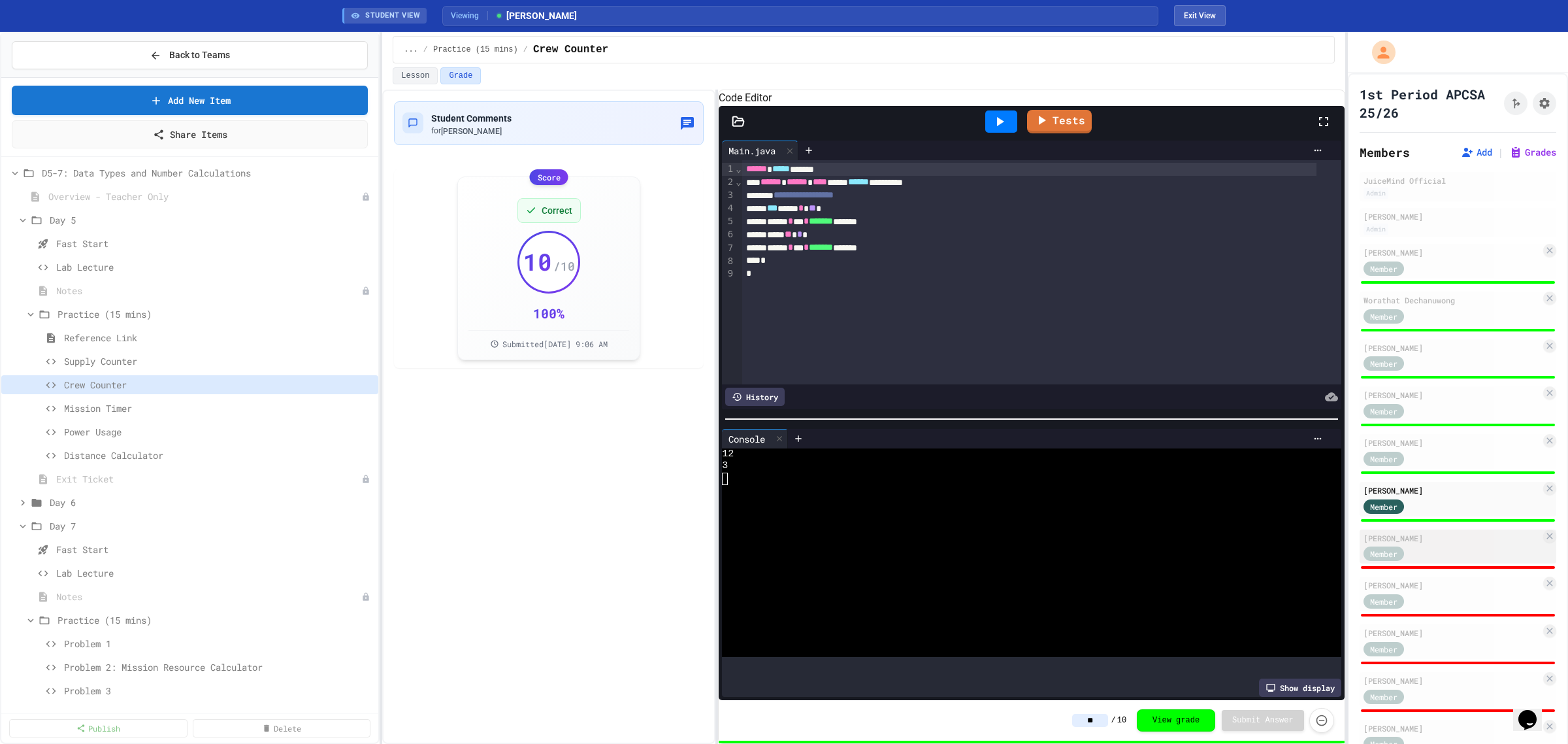
click at [836, 360] on div "Member" at bounding box center [1396, 553] width 65 height 16
type input "*"
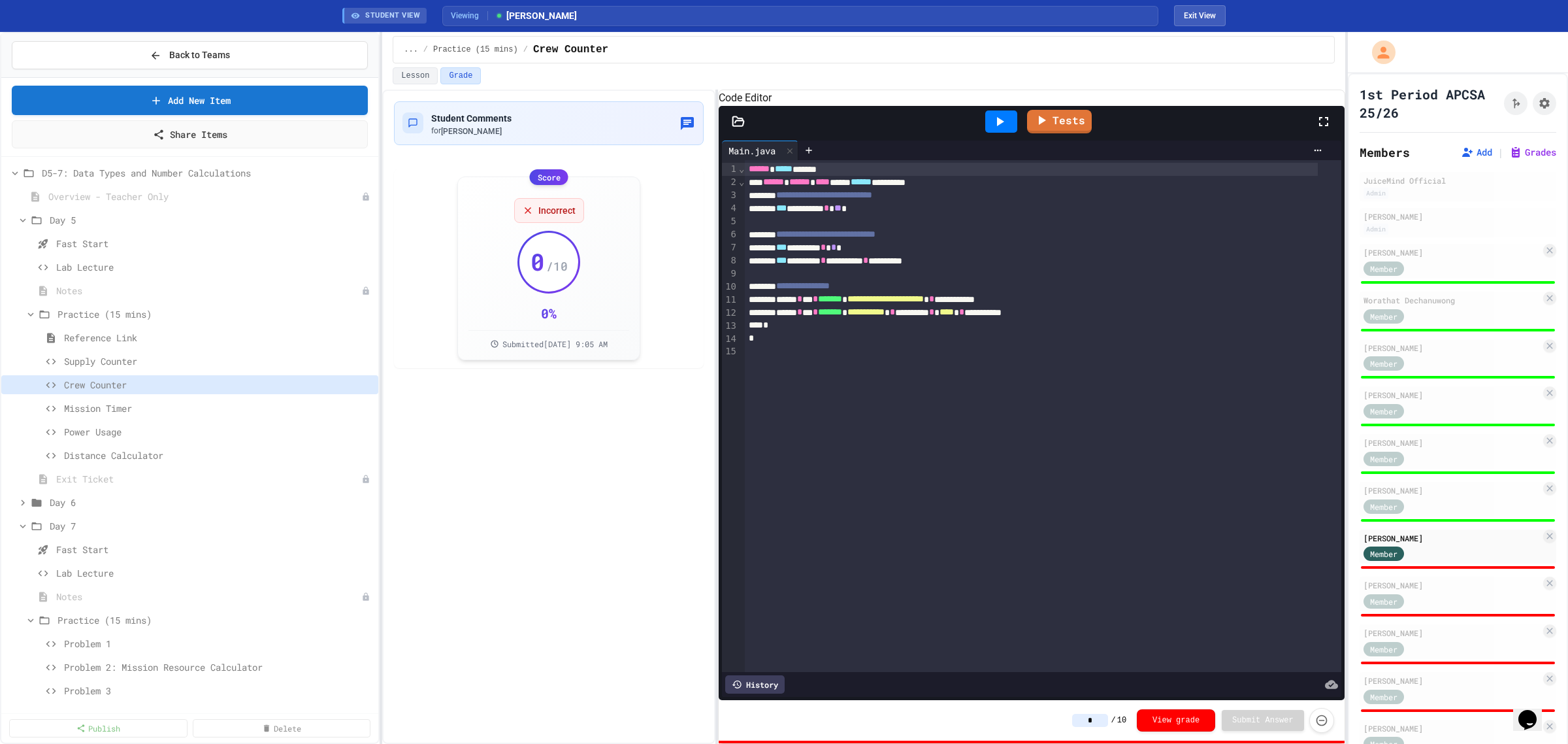
click at [836, 126] on icon at bounding box center [1000, 121] width 7 height 9
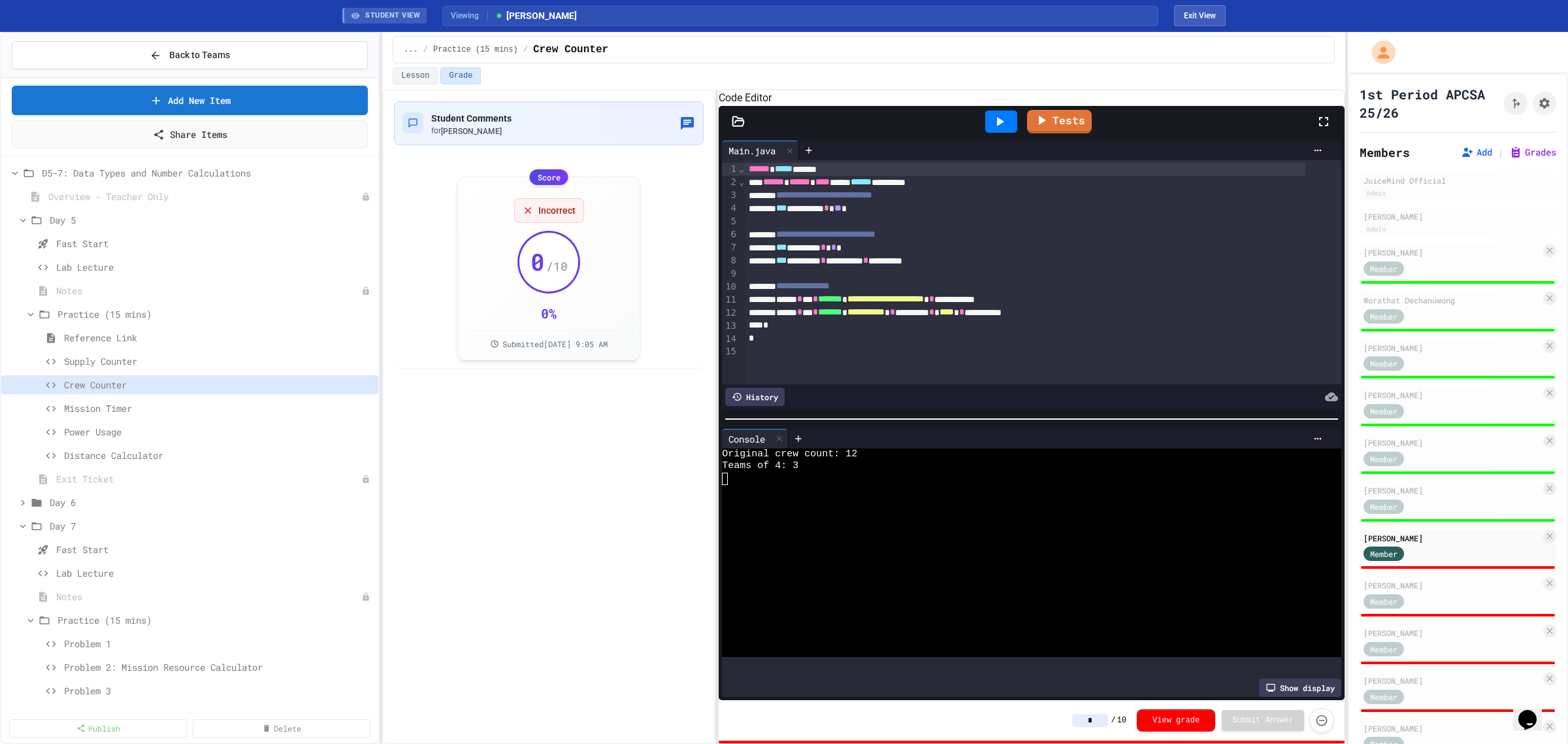
click at [836, 360] on input "*" at bounding box center [1090, 720] width 36 height 13
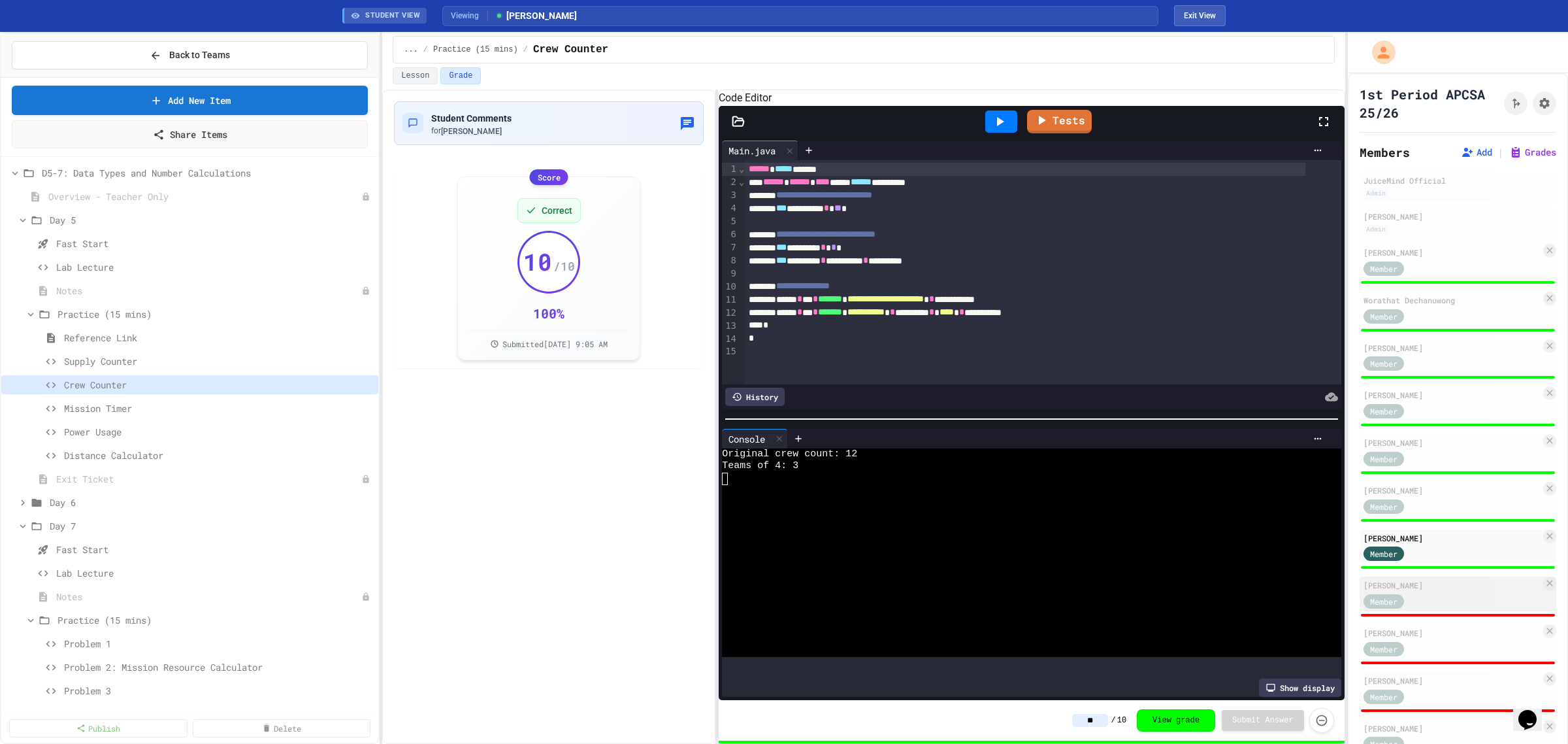
click at [836, 360] on div "Member" at bounding box center [1451, 600] width 177 height 16
type input "*"
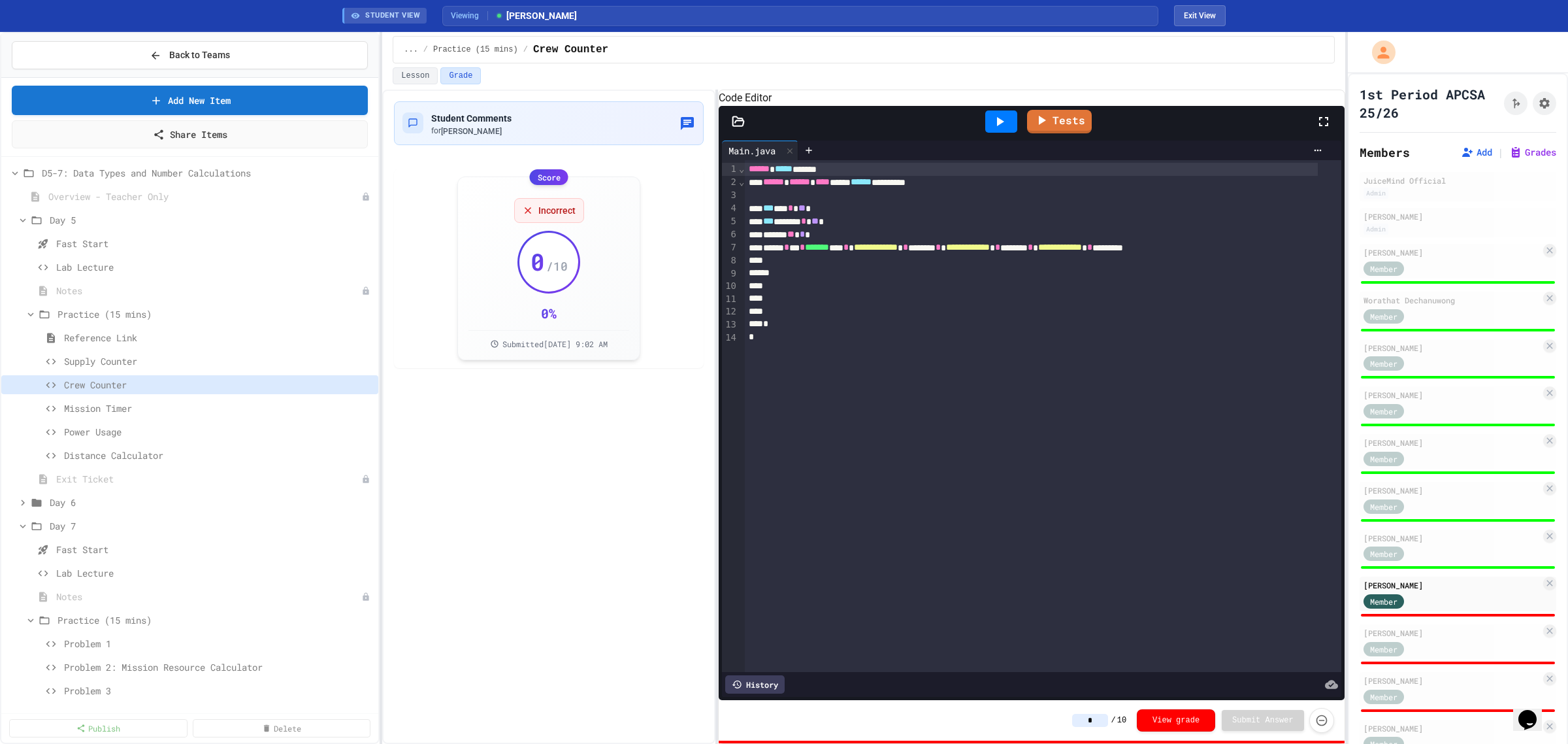
click at [836, 133] on div at bounding box center [1000, 121] width 32 height 22
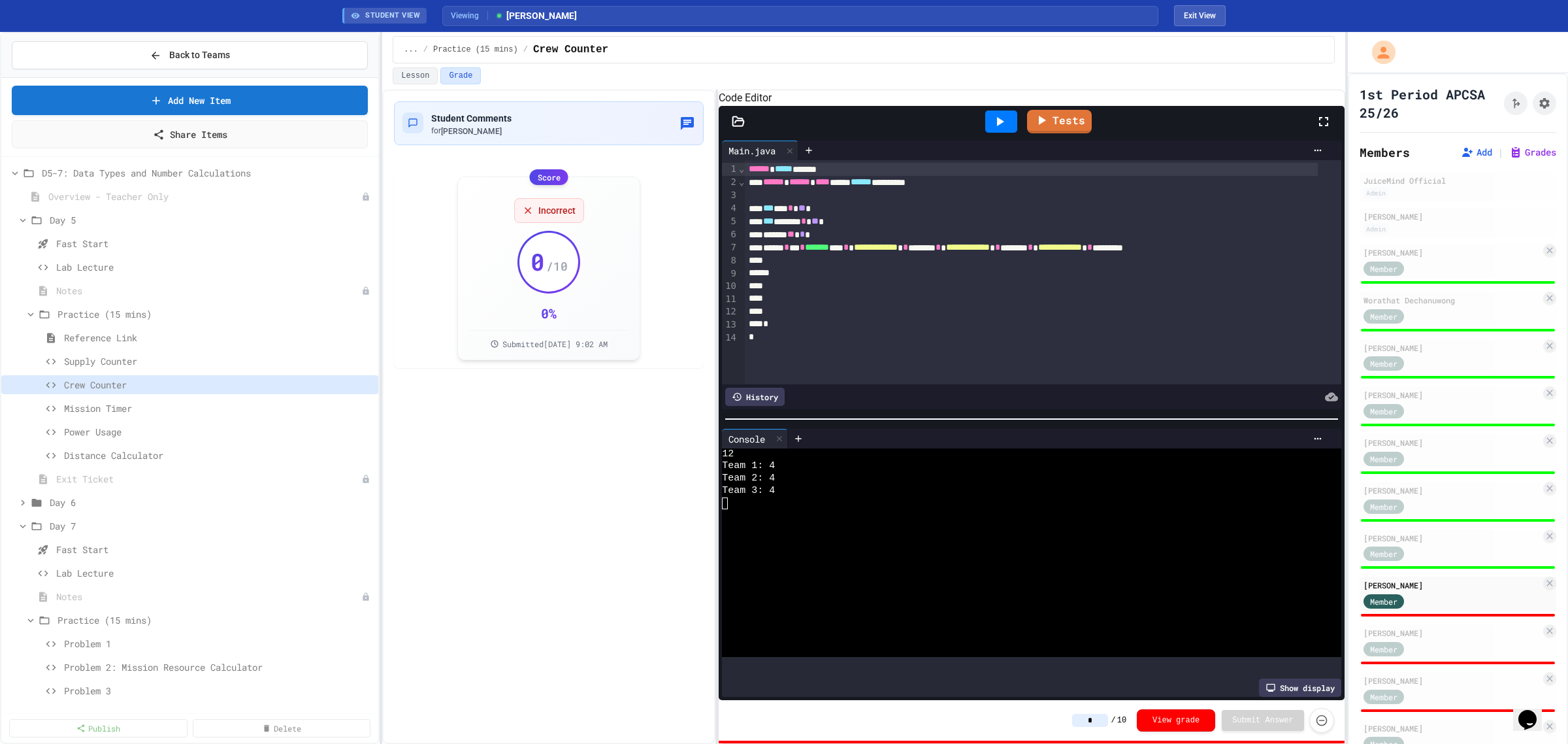
click at [836, 360] on input "*" at bounding box center [1090, 720] width 36 height 13
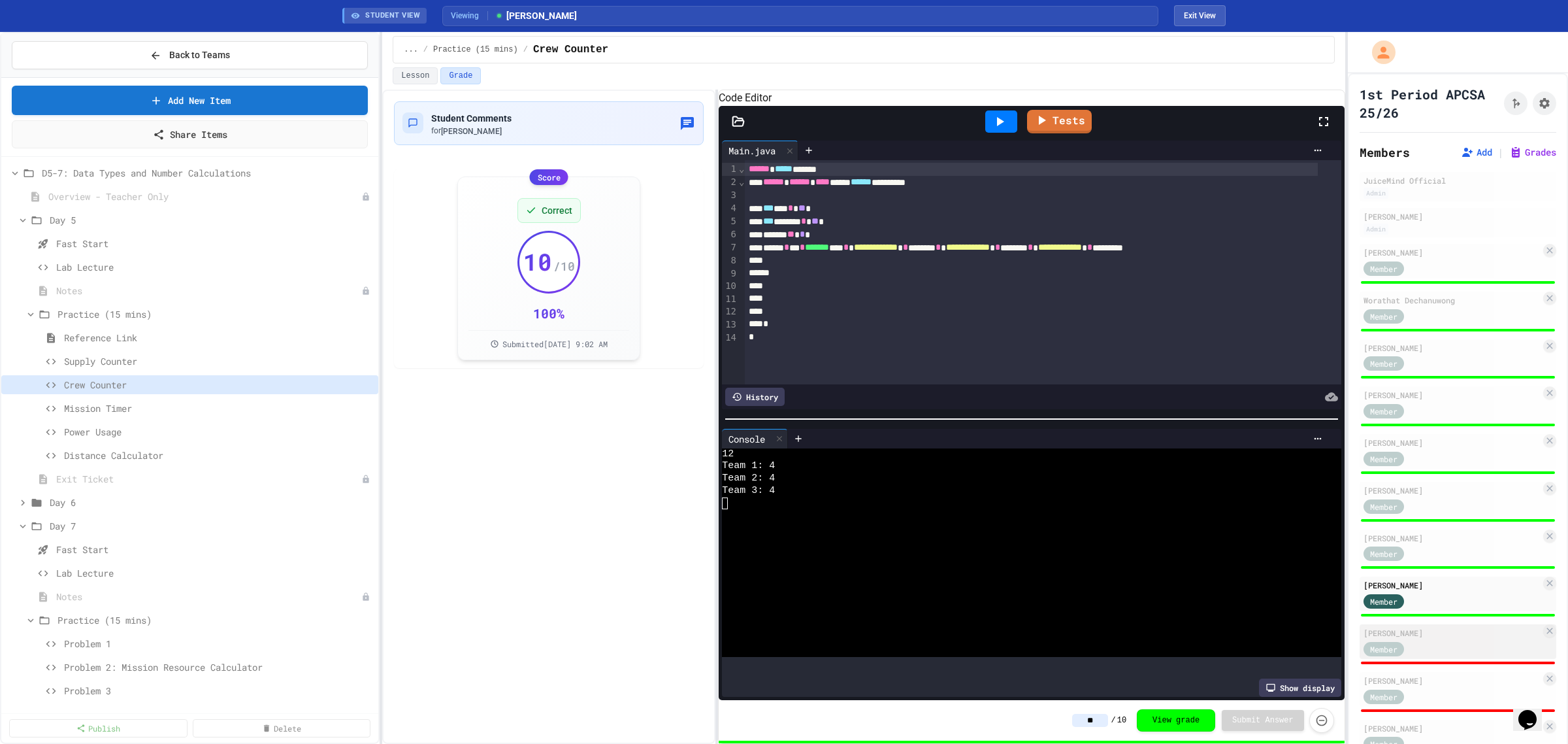
click at [836, 360] on div "Member" at bounding box center [1396, 649] width 65 height 16
type input "*"
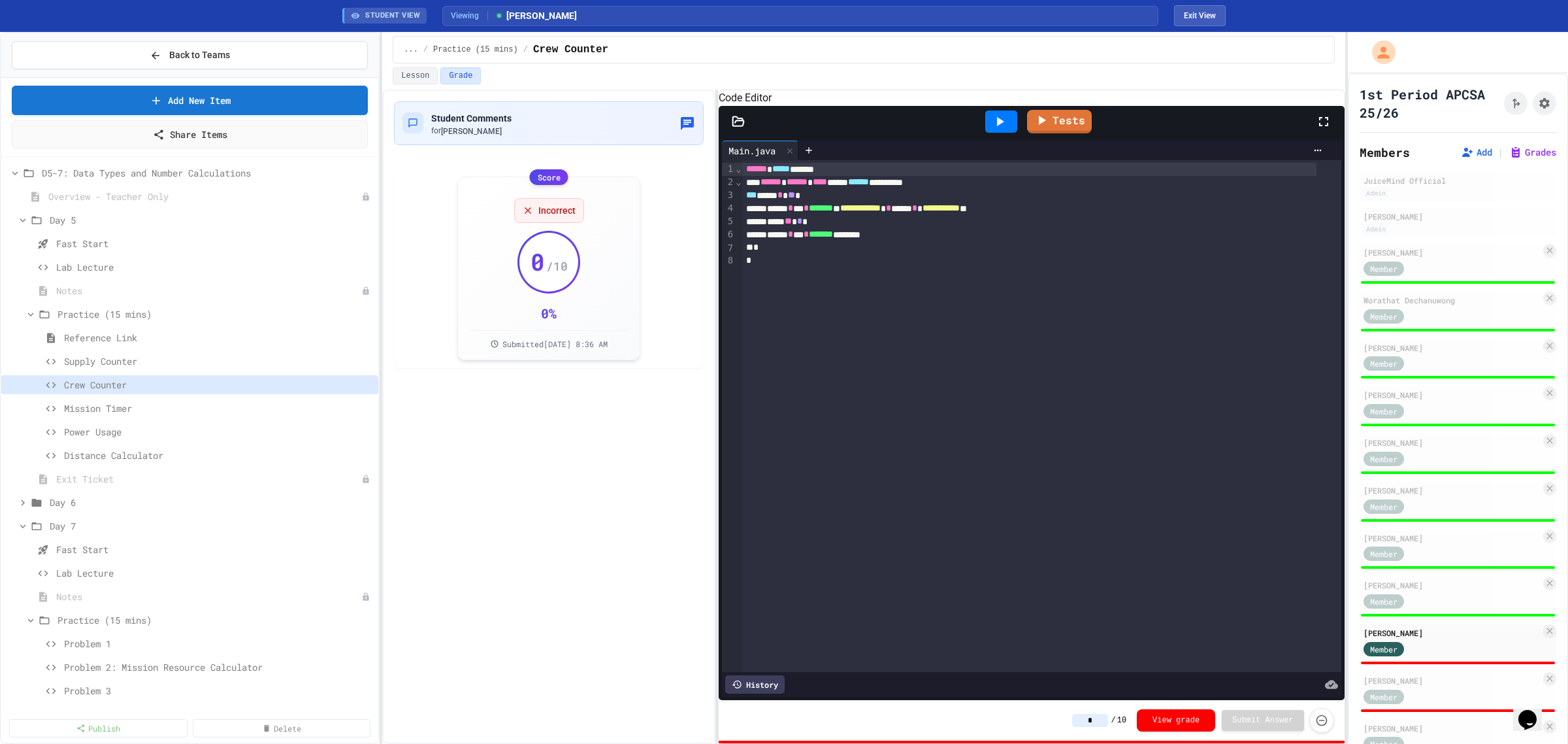
click at [836, 126] on icon at bounding box center [1000, 121] width 7 height 9
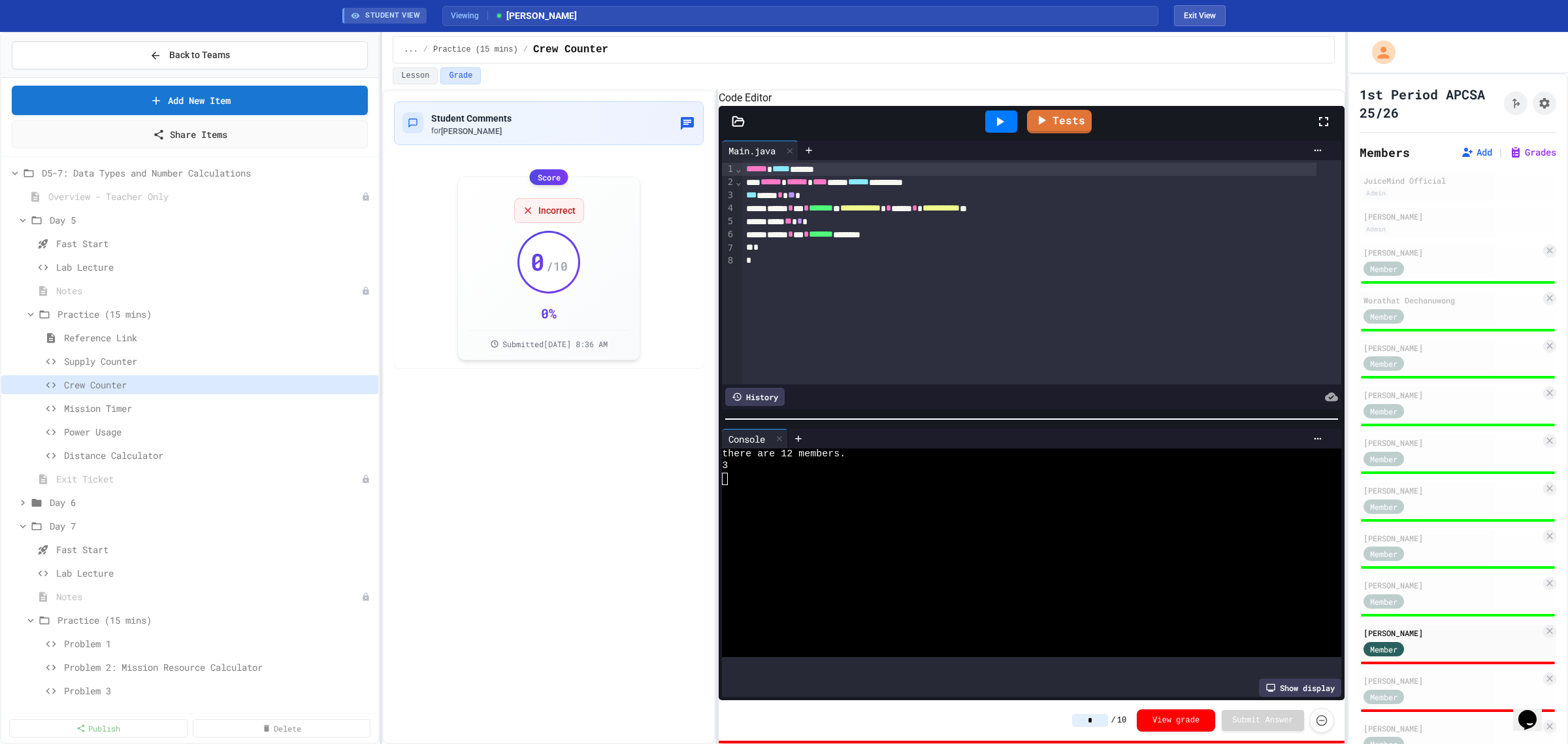
click at [836, 360] on input "*" at bounding box center [1090, 720] width 36 height 13
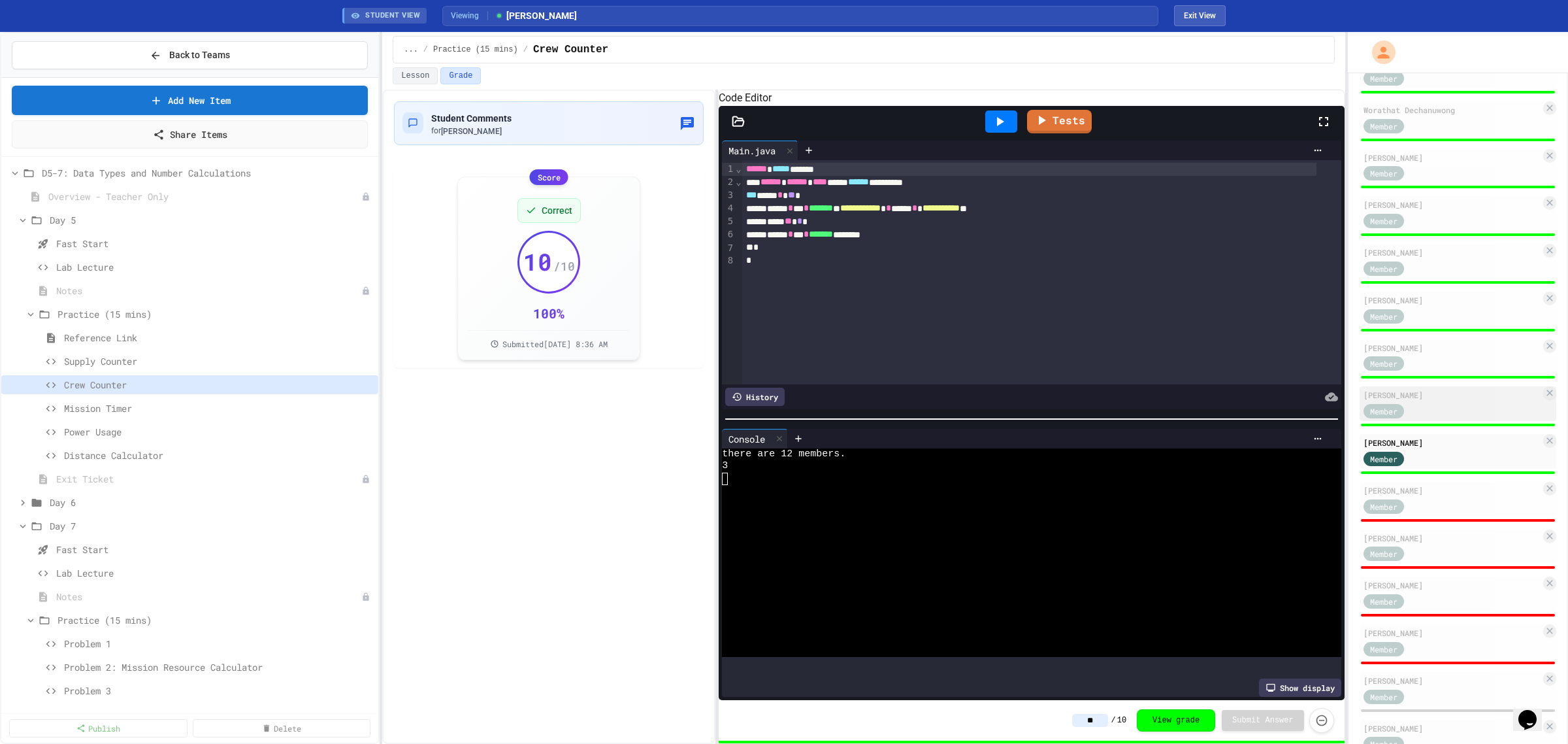
scroll to position [246, 0]
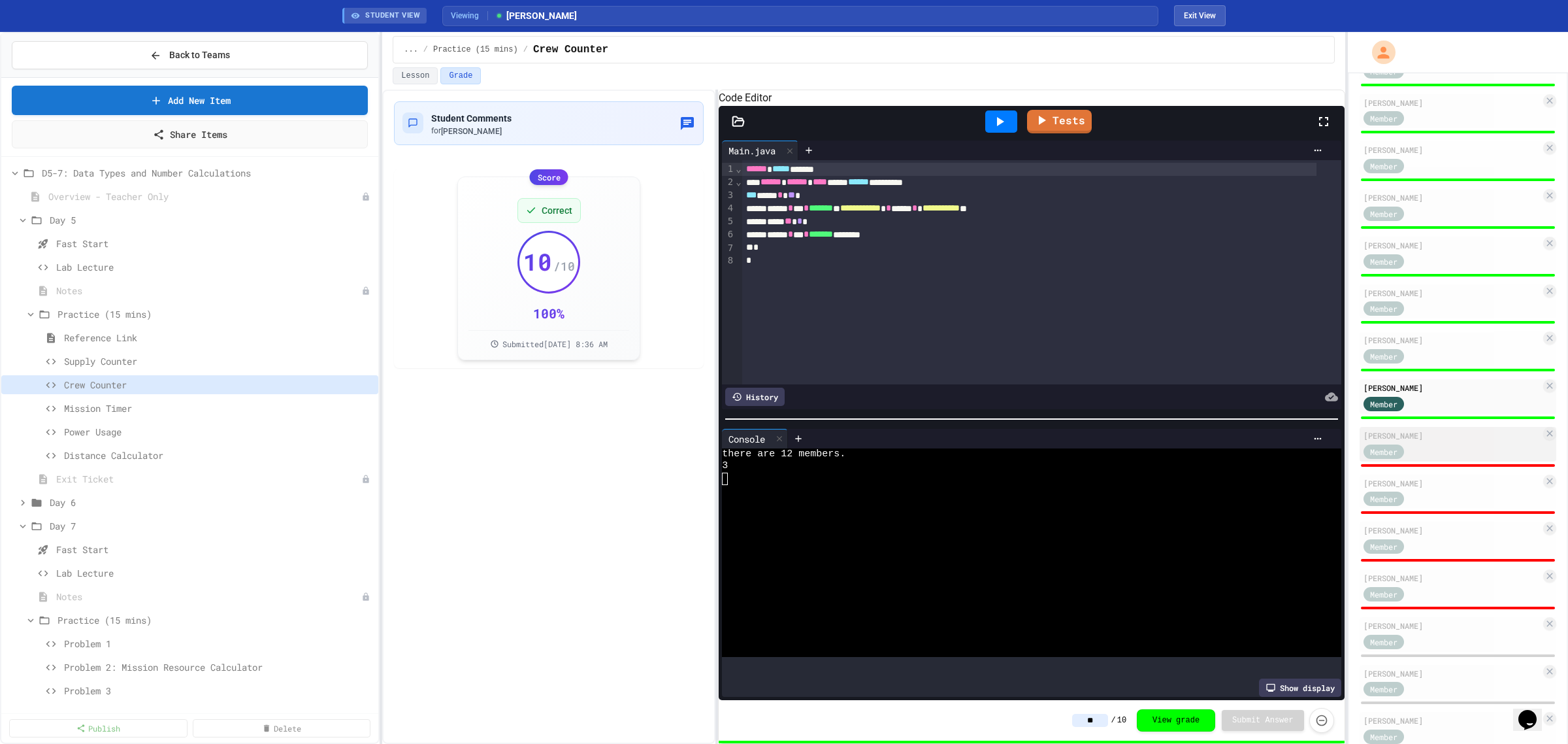
click at [836, 360] on div "Member" at bounding box center [1451, 451] width 177 height 16
type input "*"
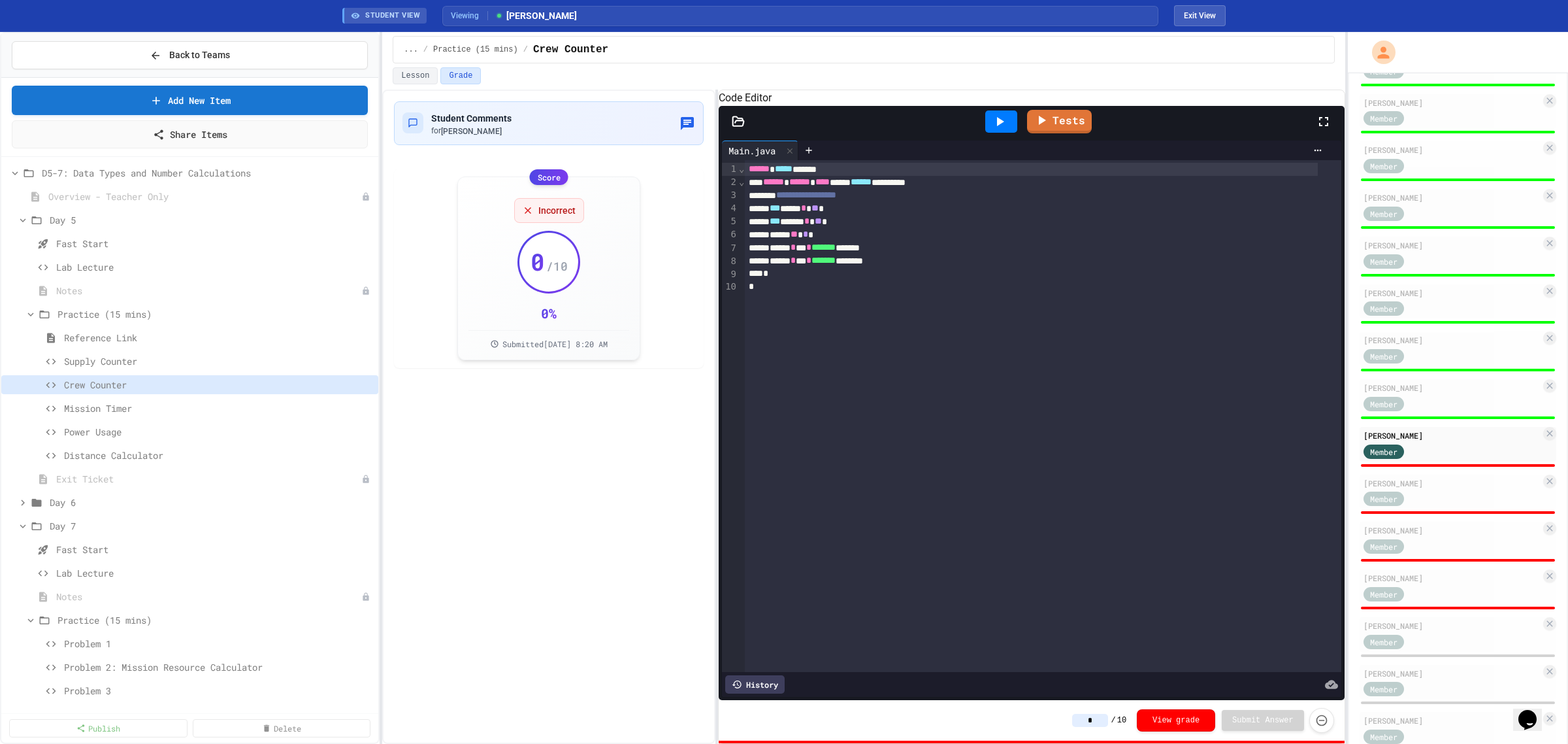
click at [836, 130] on icon at bounding box center [999, 121] width 15 height 16
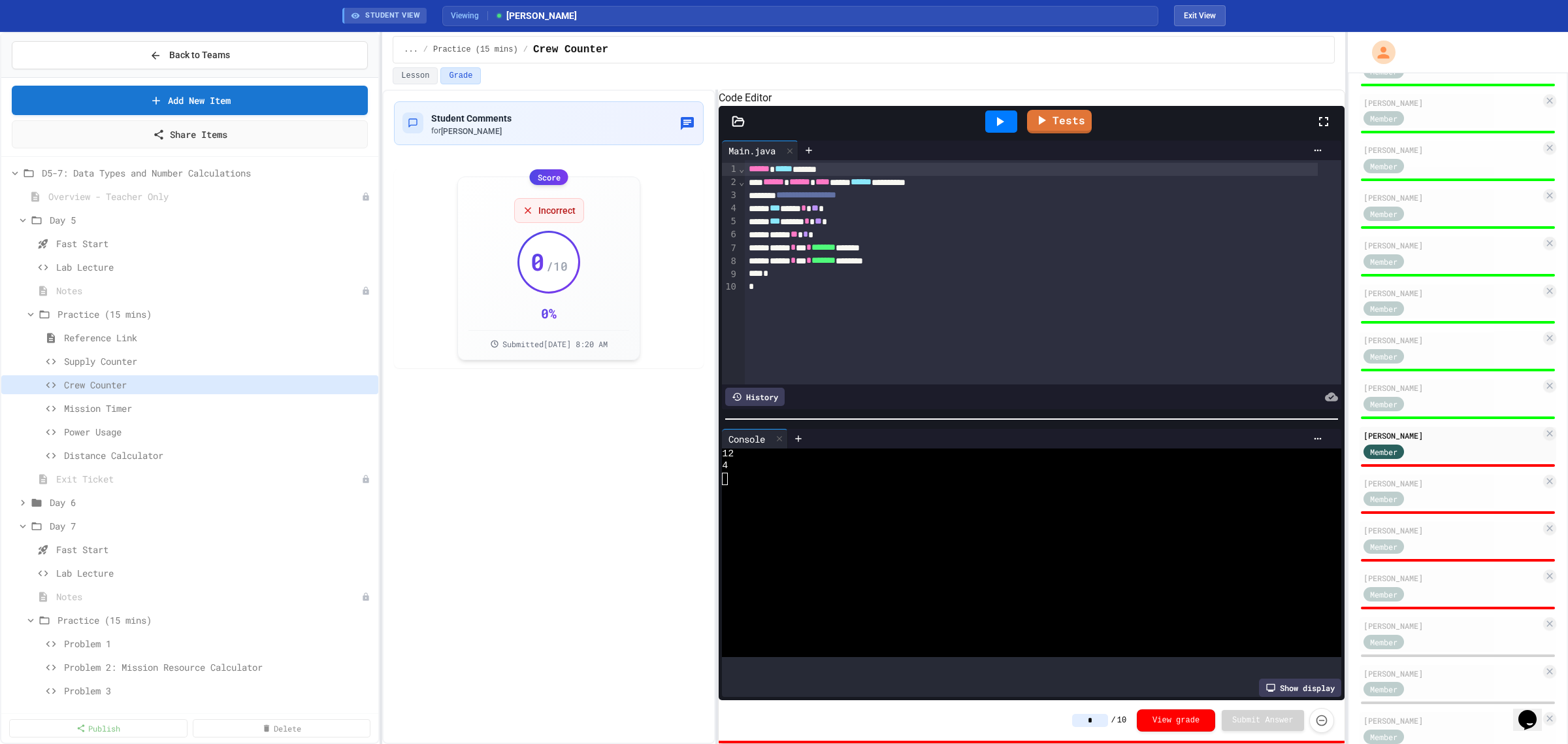
click at [836, 360] on input "*" at bounding box center [1090, 720] width 36 height 13
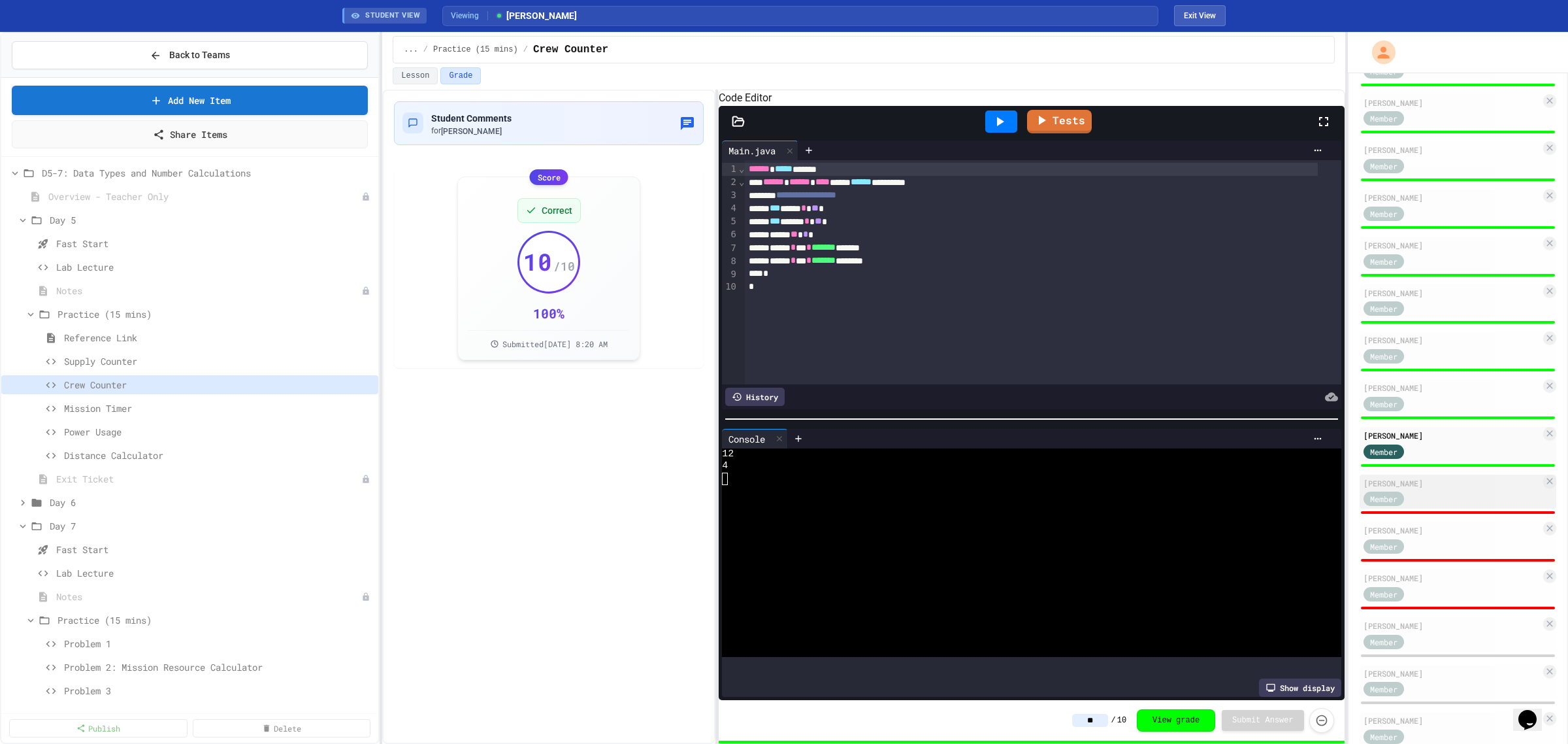
click at [836, 360] on div "Member" at bounding box center [1451, 498] width 177 height 16
type input "*"
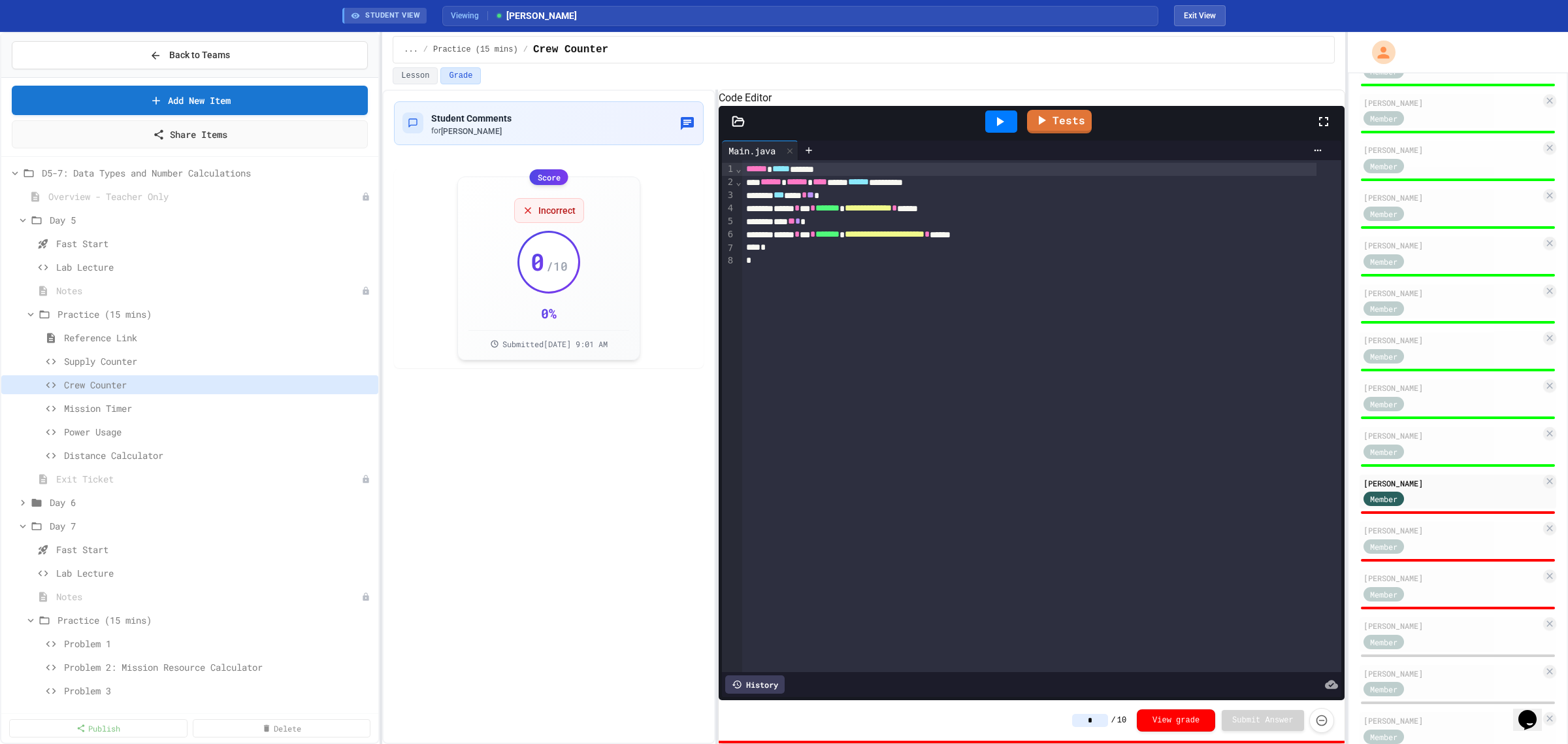
click at [836, 130] on icon at bounding box center [999, 121] width 15 height 16
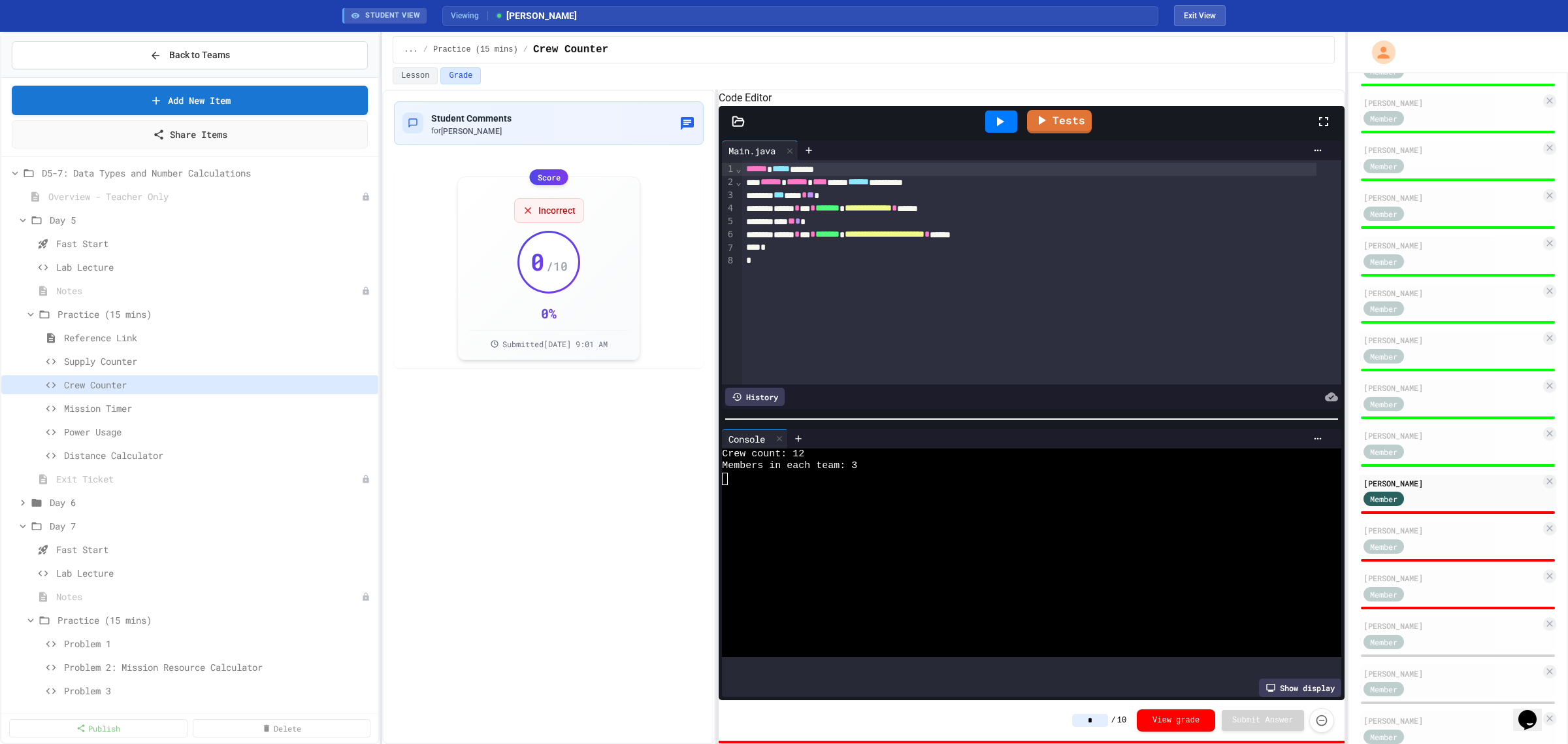
click at [836, 360] on input "*" at bounding box center [1090, 720] width 36 height 13
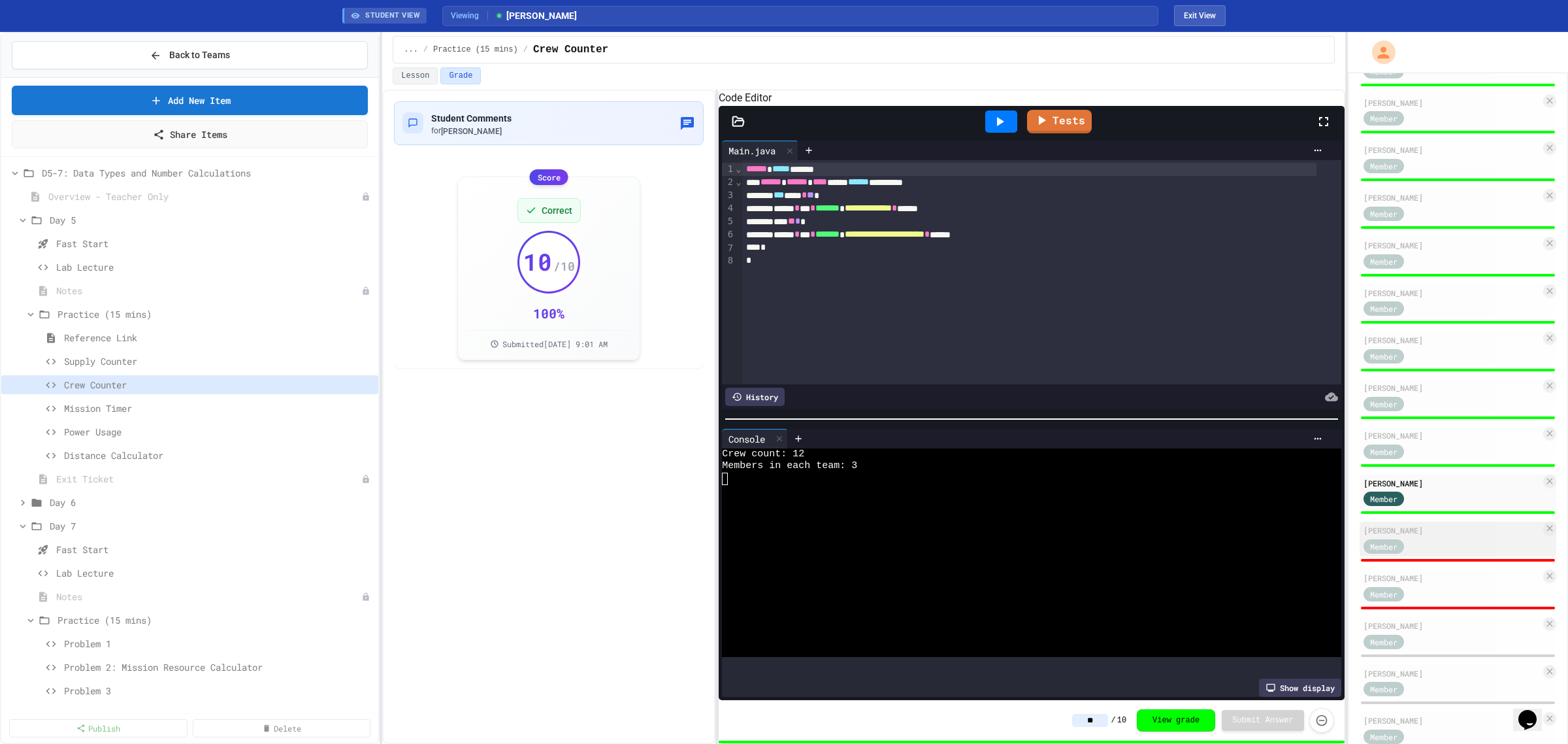
click at [836, 360] on div "Member" at bounding box center [1396, 546] width 65 height 16
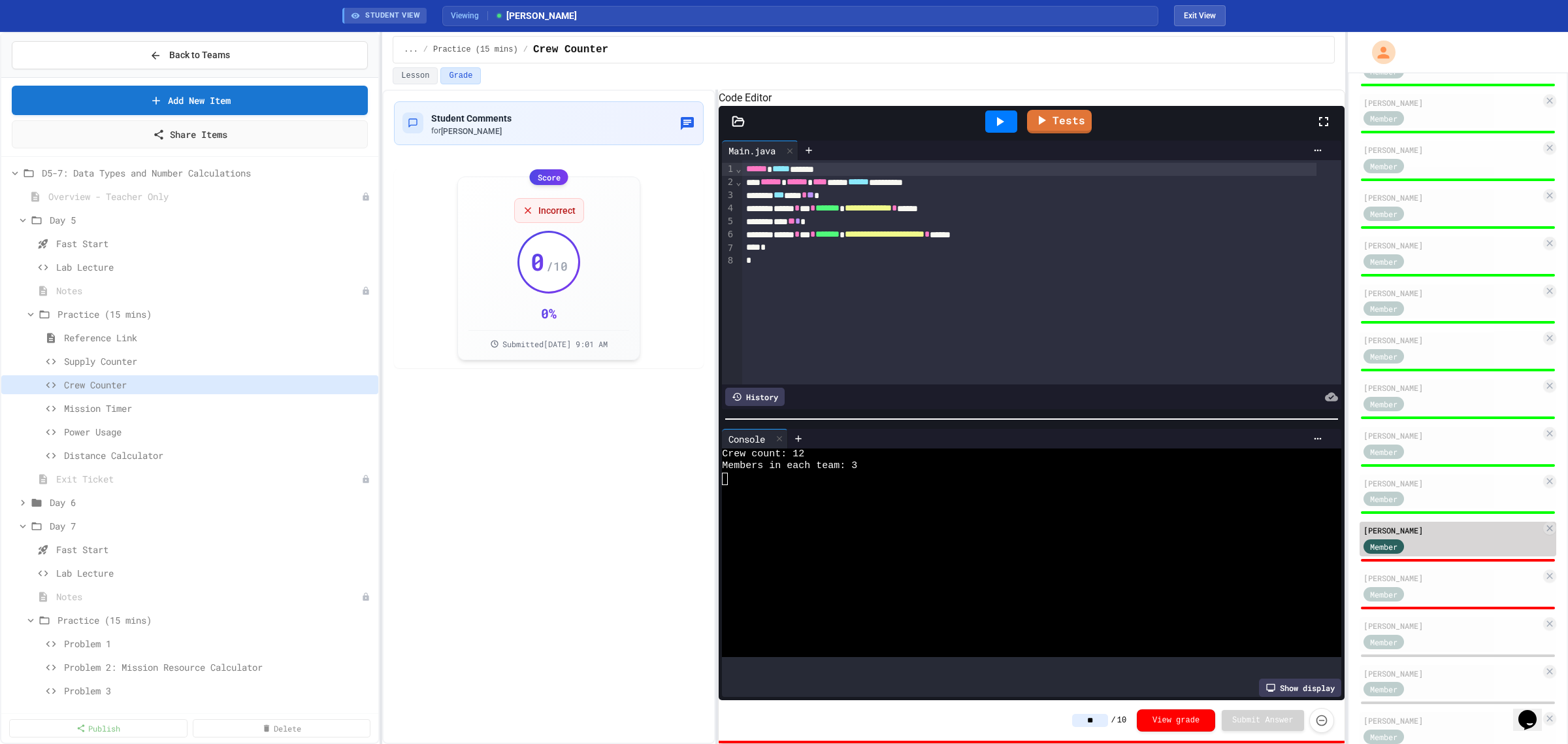
type input "*"
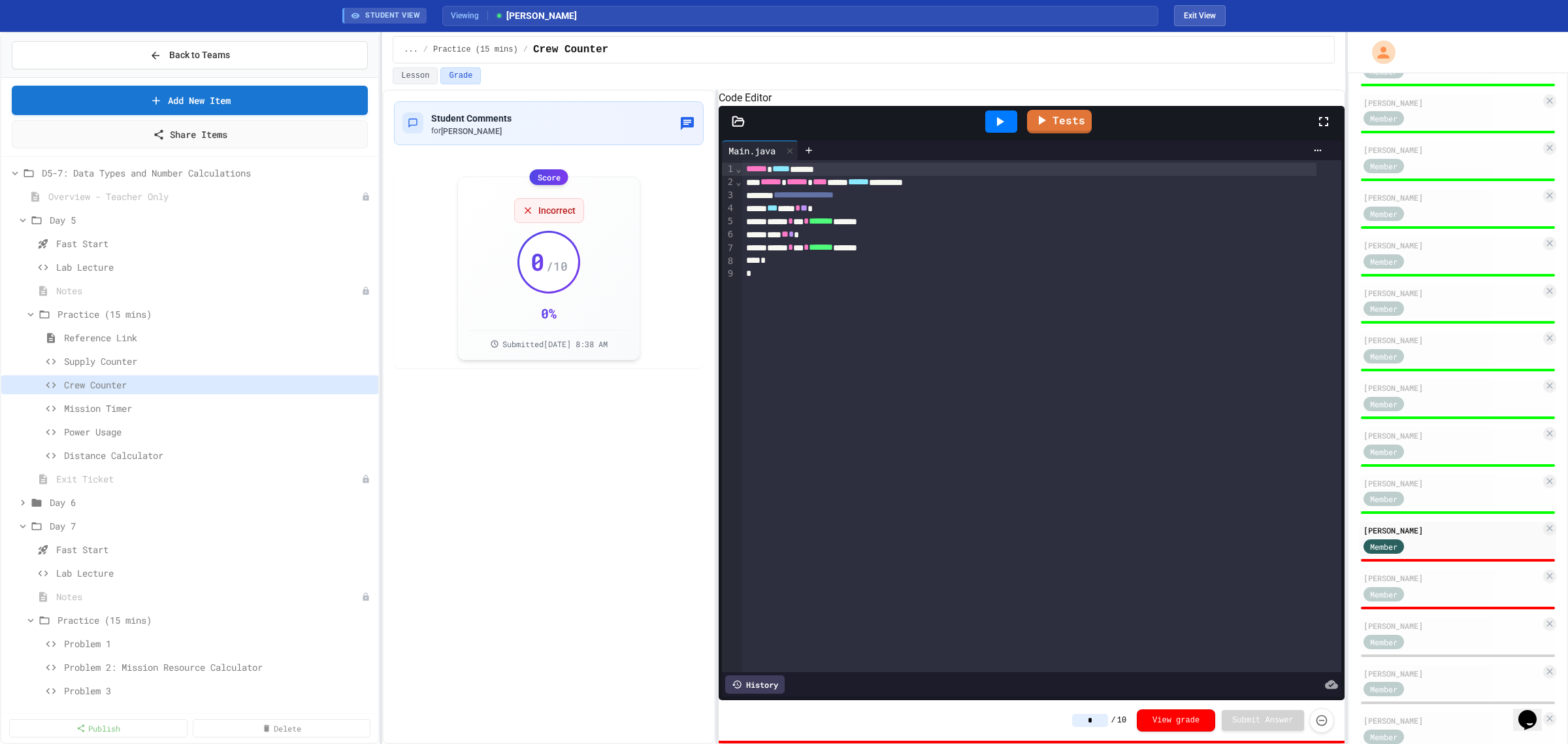
click at [836, 133] on div at bounding box center [1000, 121] width 32 height 22
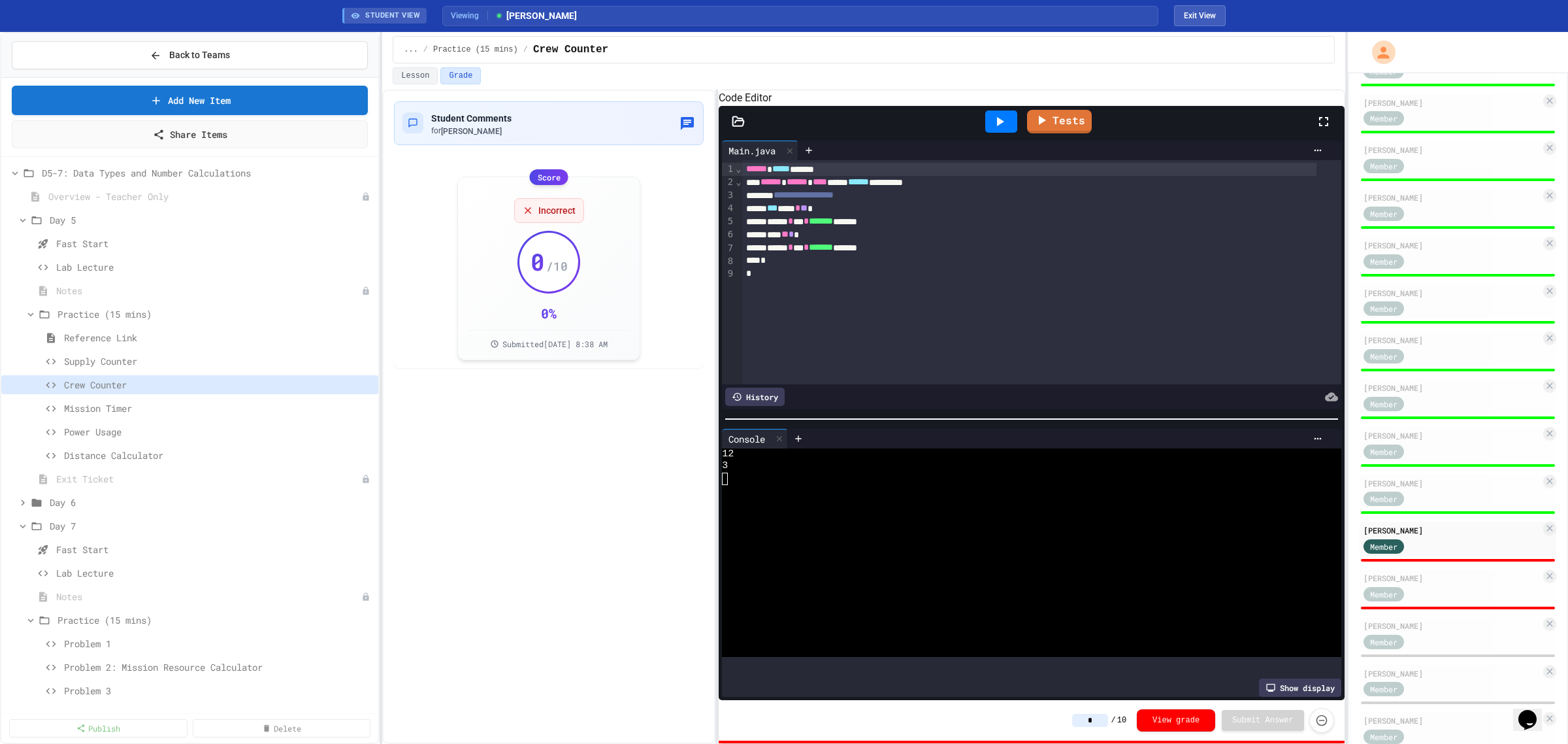
click at [836, 360] on input "*" at bounding box center [1090, 720] width 36 height 13
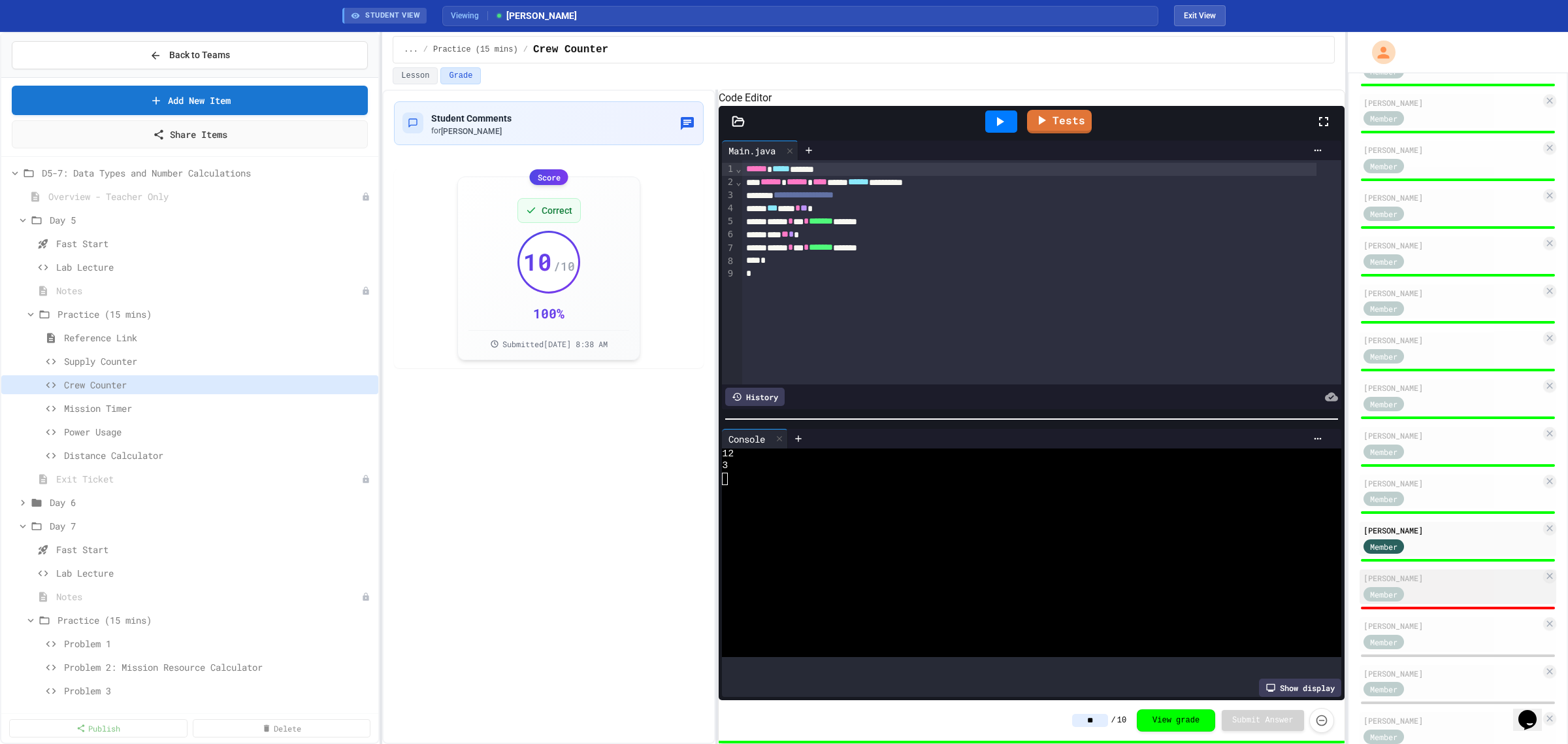
click at [836, 360] on div "Member" at bounding box center [1396, 593] width 65 height 16
type input "*"
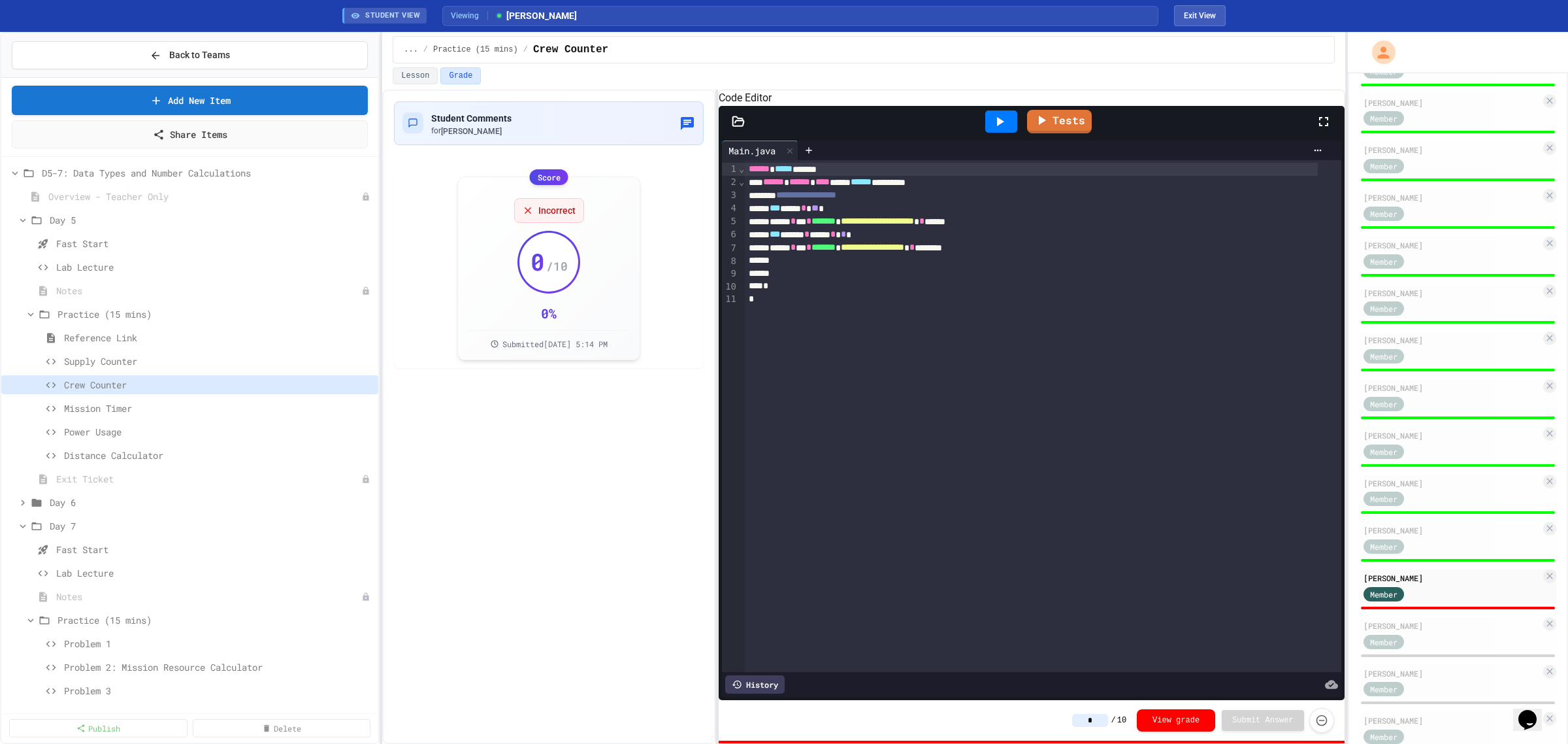
click at [836, 130] on icon at bounding box center [999, 121] width 15 height 16
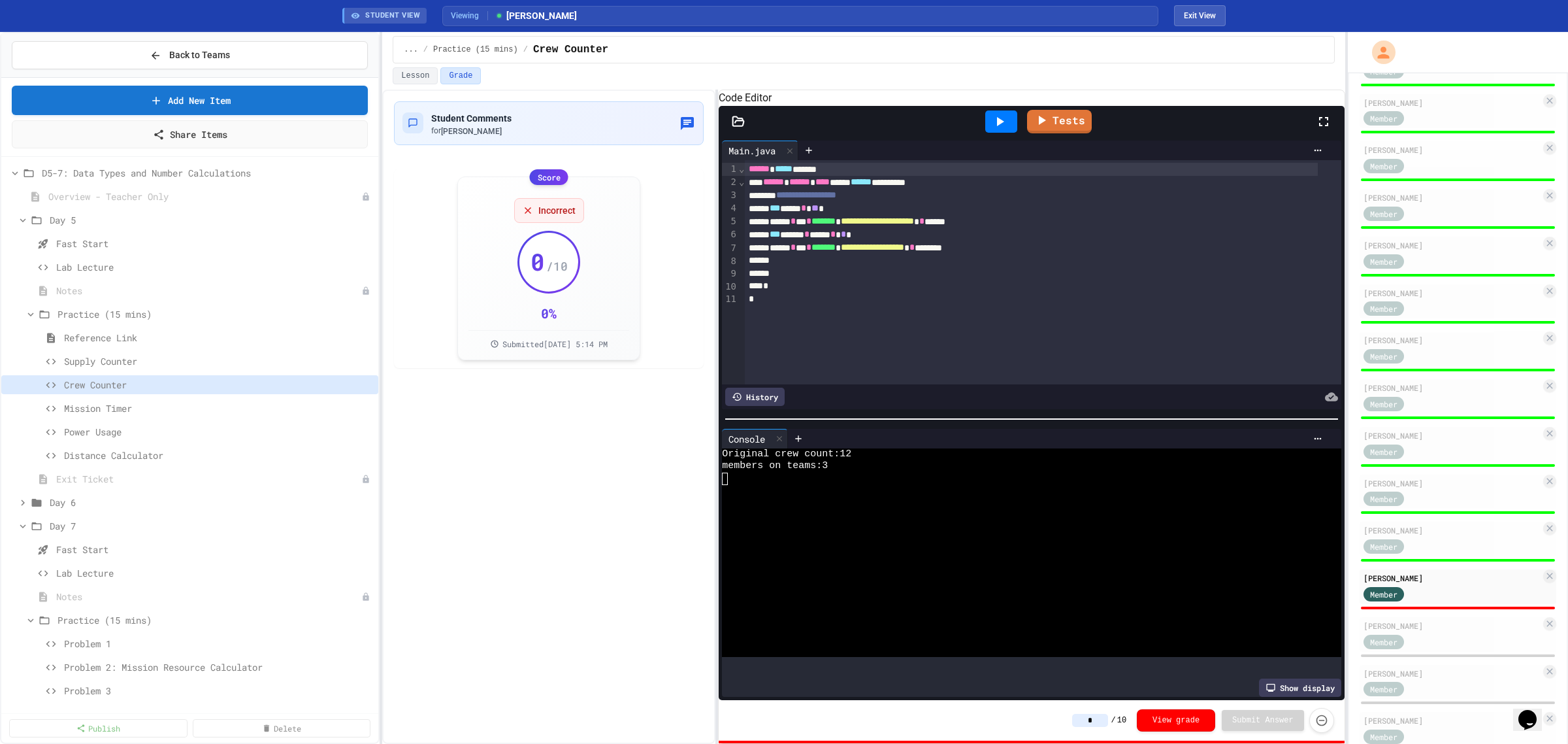
click at [836, 360] on input "*" at bounding box center [1090, 720] width 36 height 13
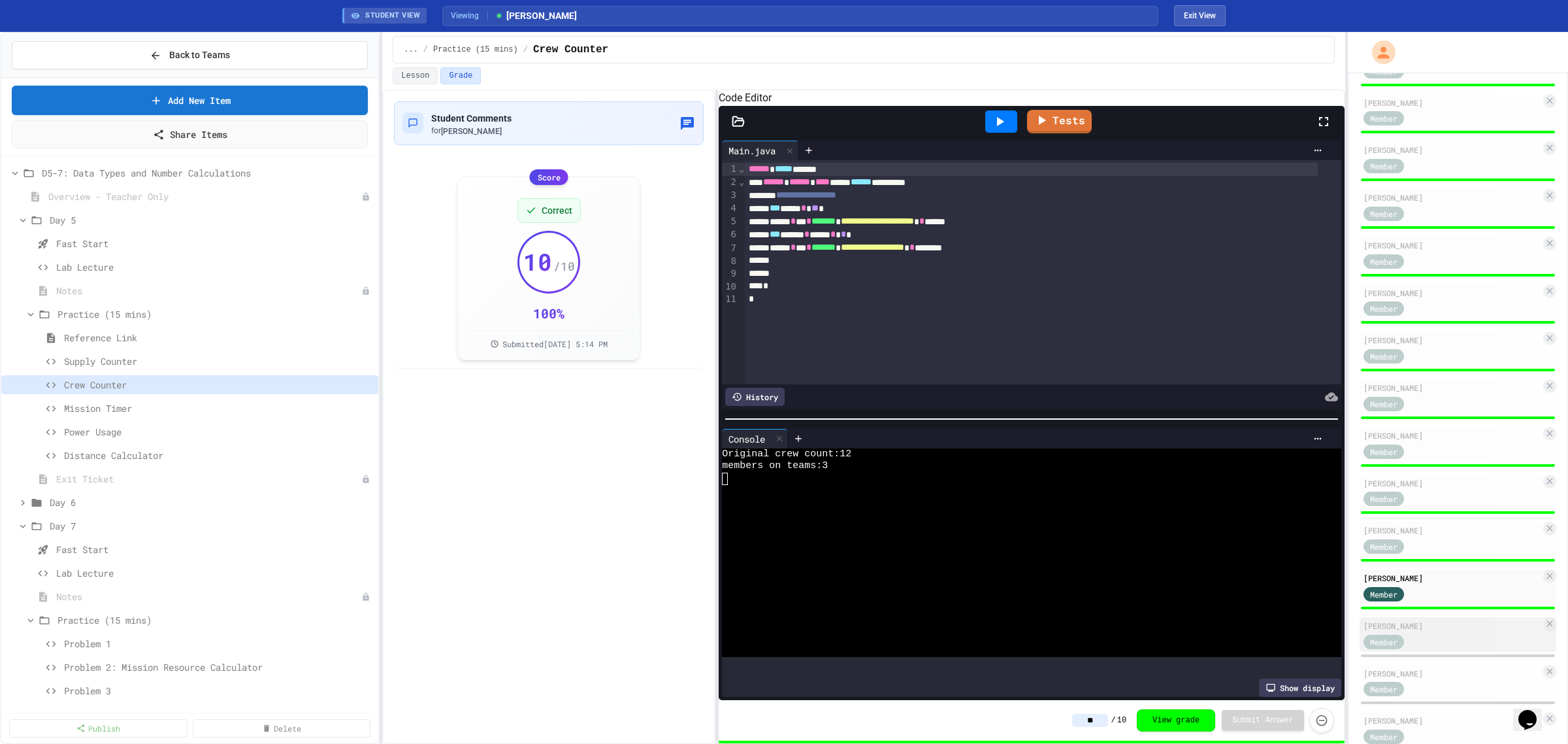
type input "**"
click at [836, 360] on div "Member" at bounding box center [1396, 641] width 65 height 16
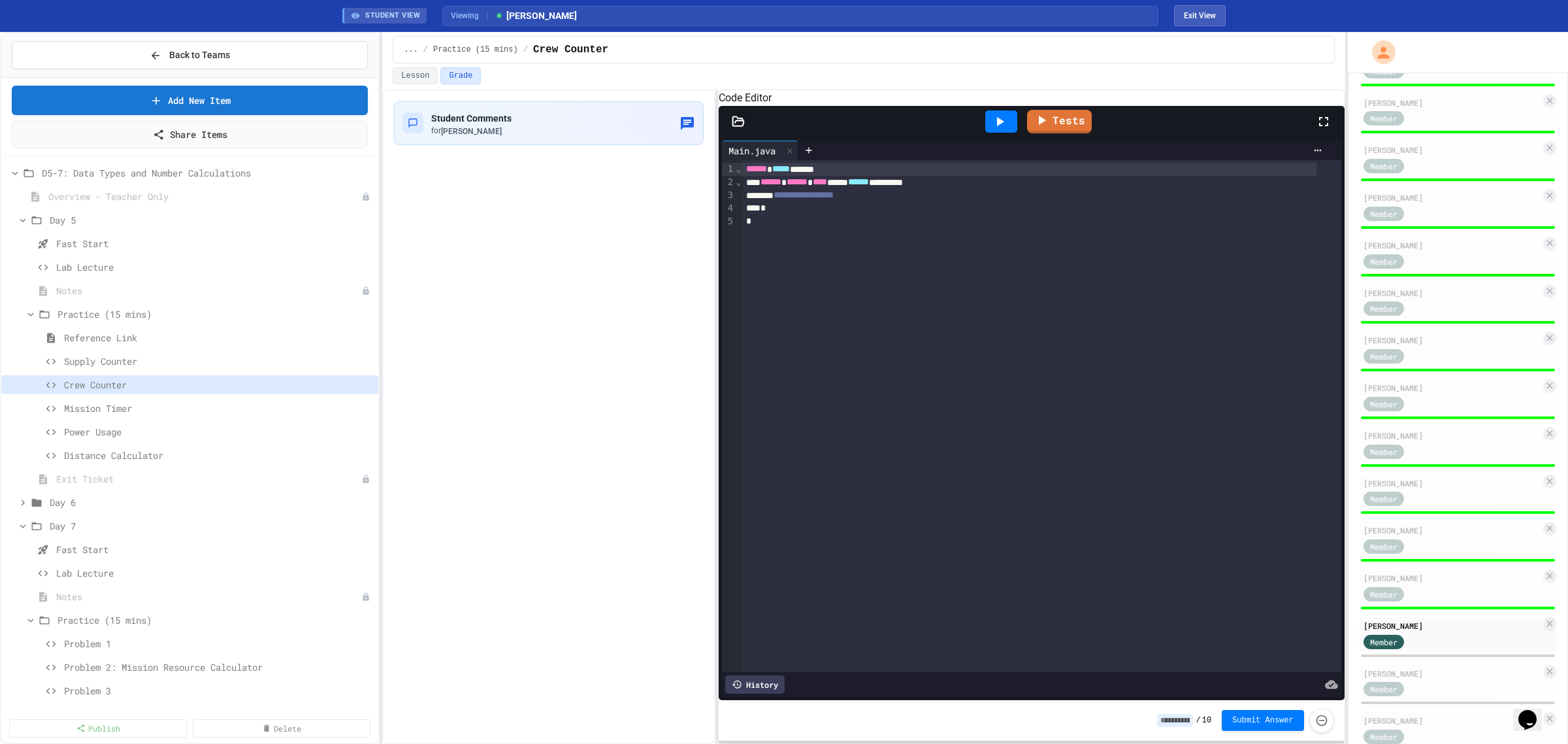
click at [836, 360] on div "/ 10 Submit Answer" at bounding box center [1245, 720] width 176 height 24
click at [836, 360] on input at bounding box center [1175, 720] width 36 height 13
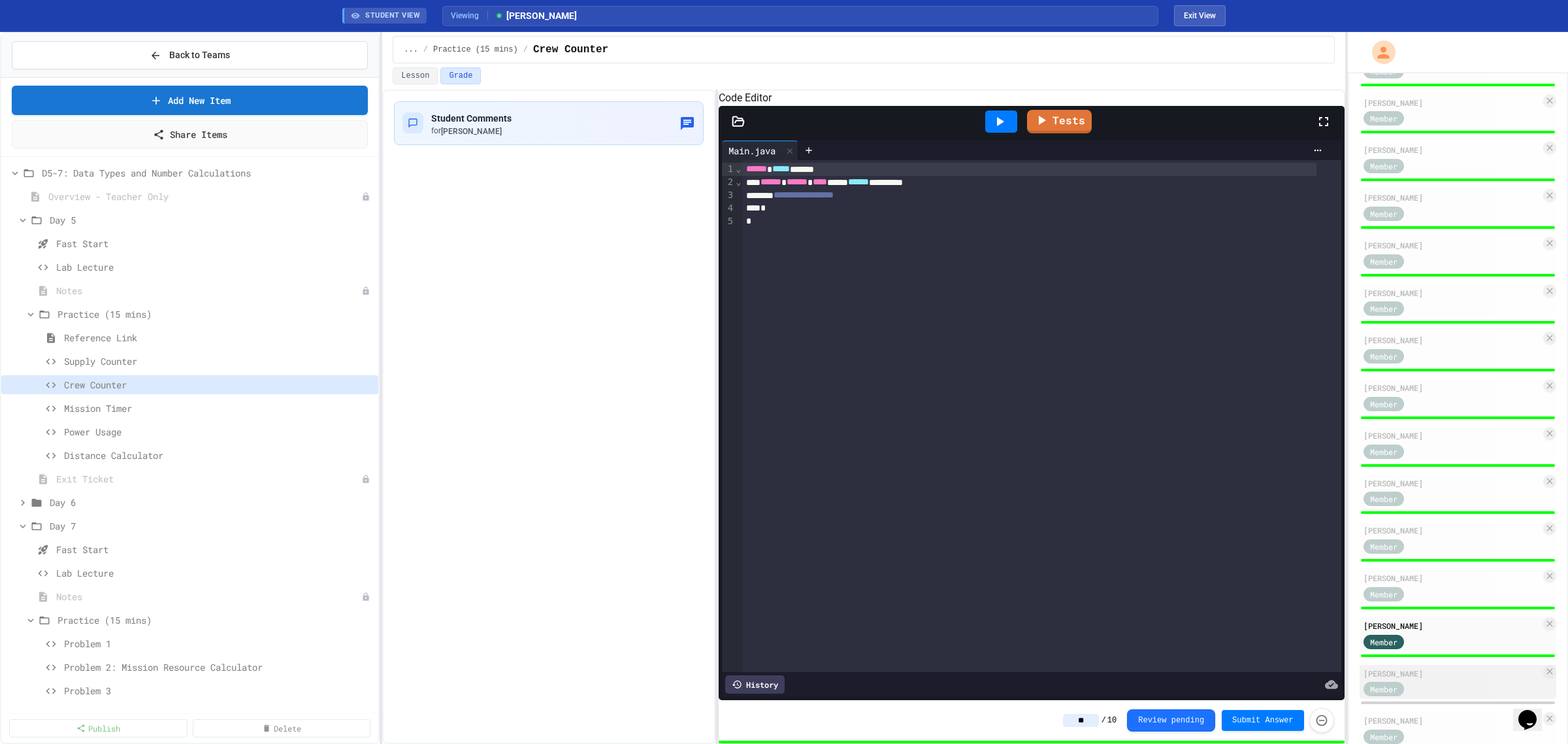
type input "**"
click at [836, 360] on div "Member" at bounding box center [1451, 689] width 177 height 16
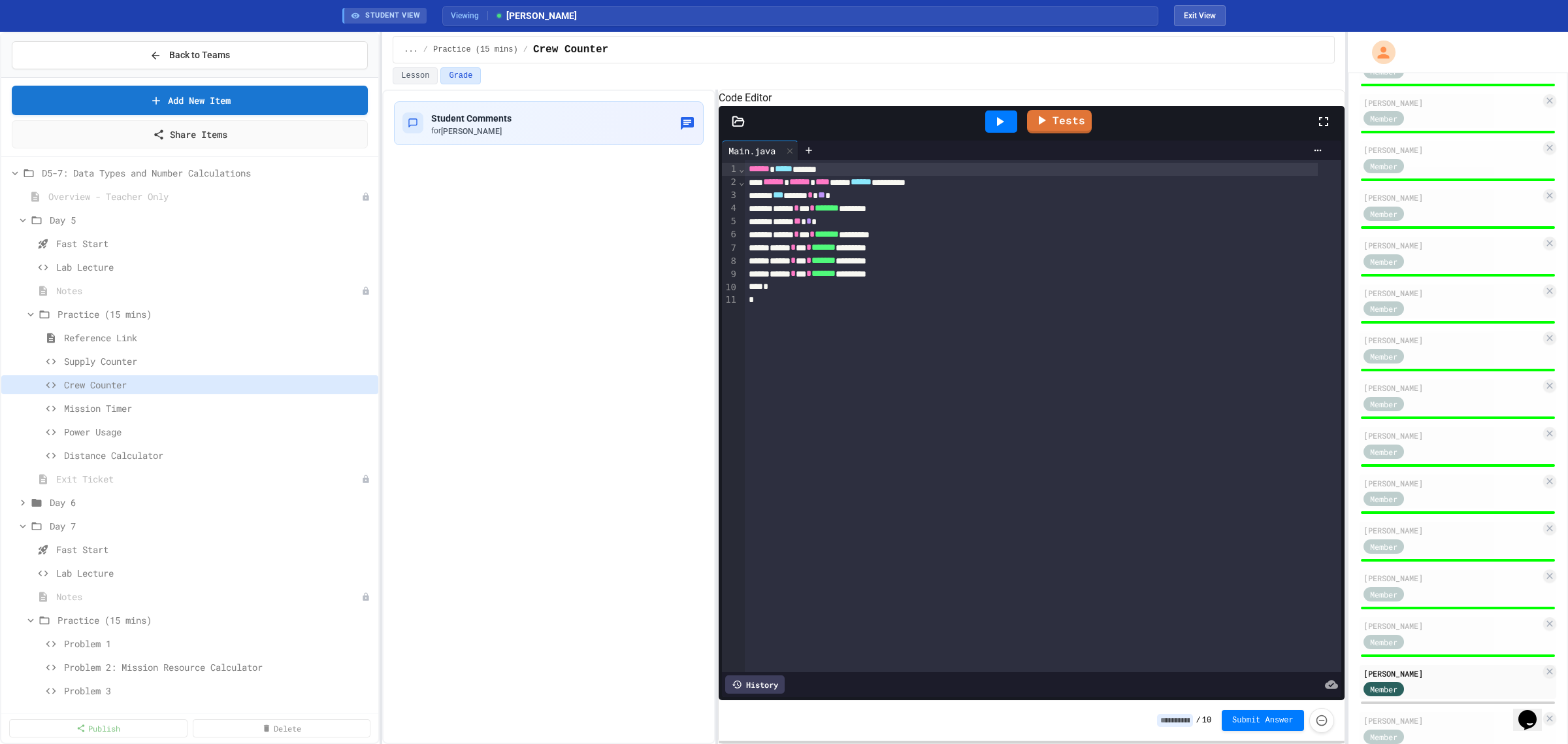
click at [836, 130] on icon at bounding box center [999, 121] width 15 height 16
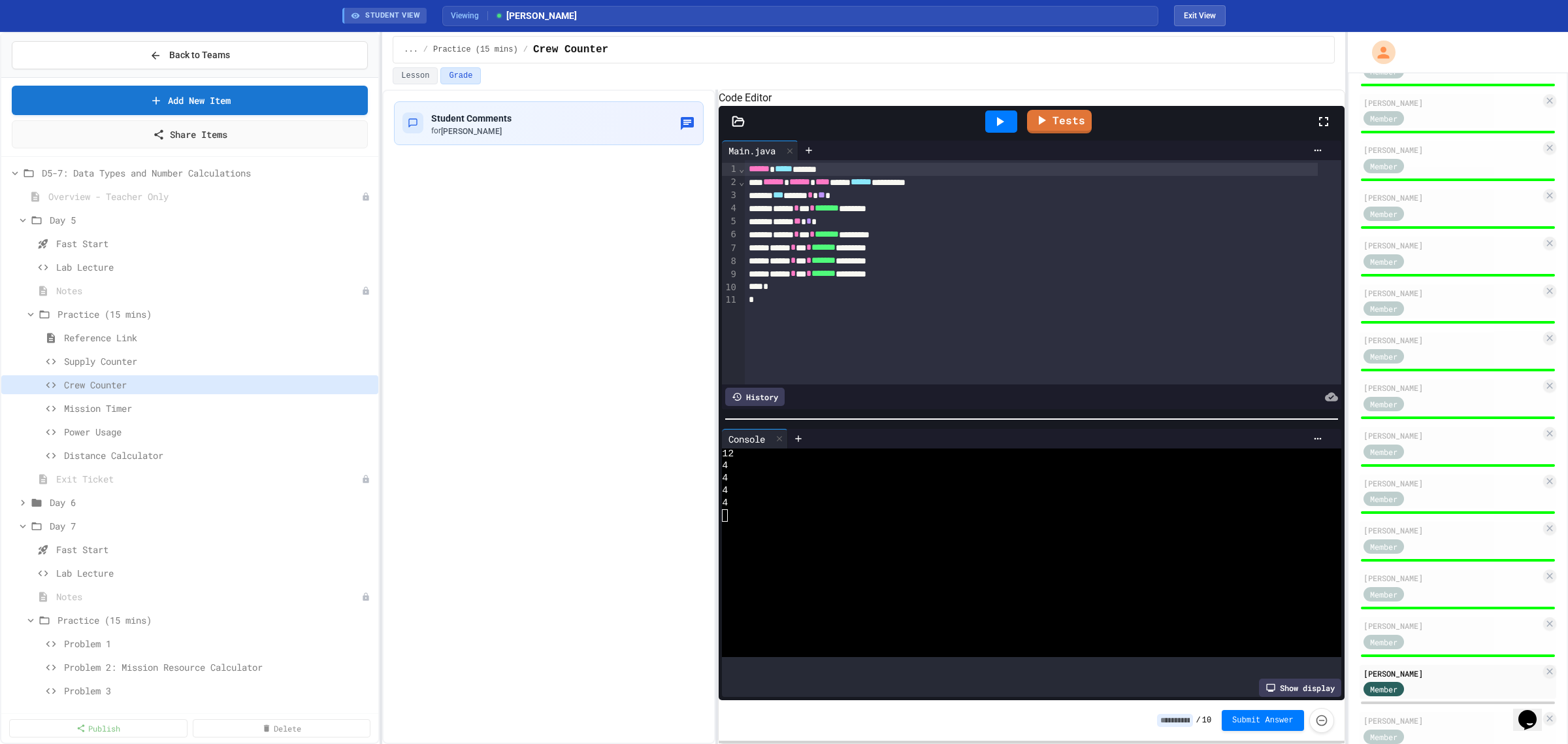
click at [836, 360] on input at bounding box center [1175, 720] width 36 height 13
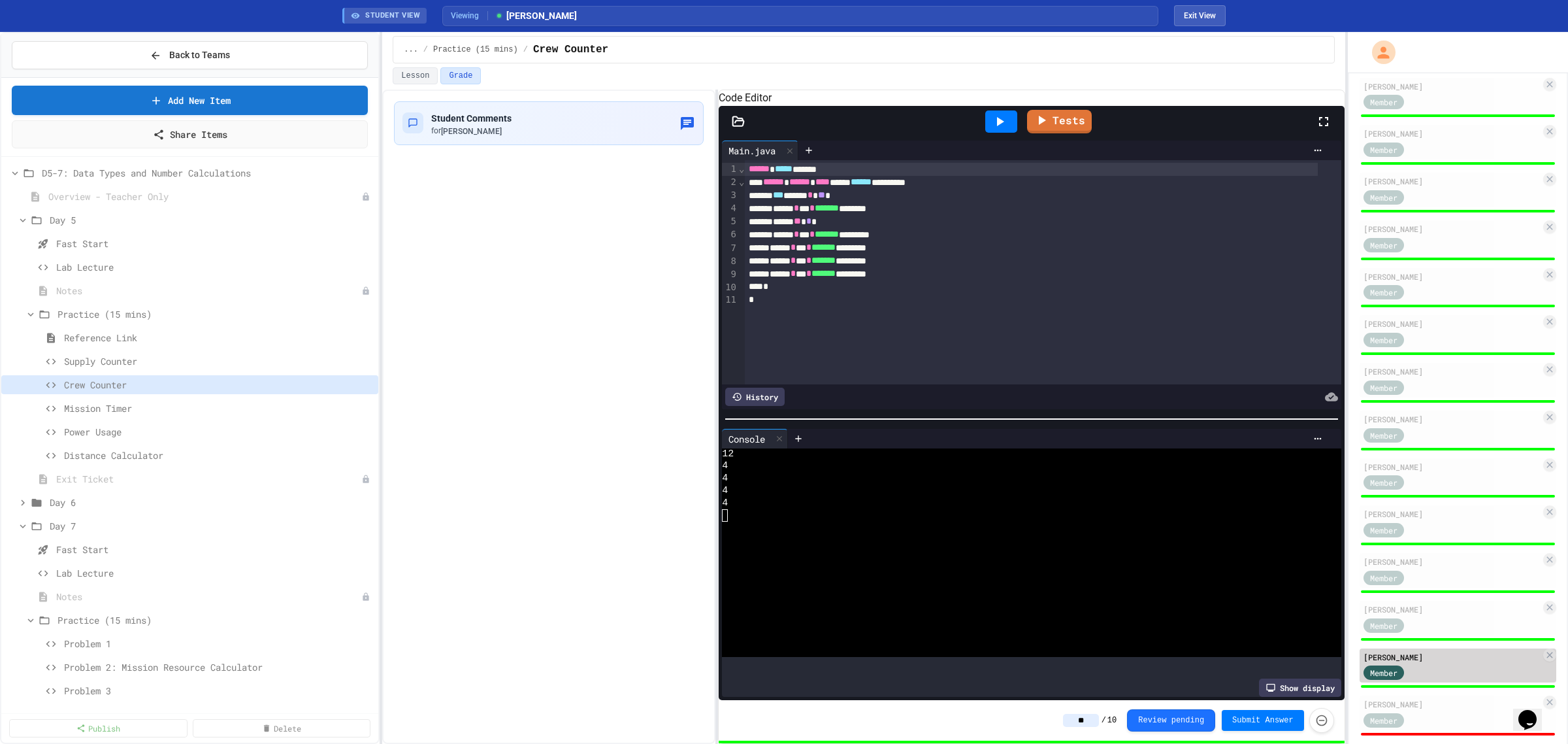
scroll to position [275, 0]
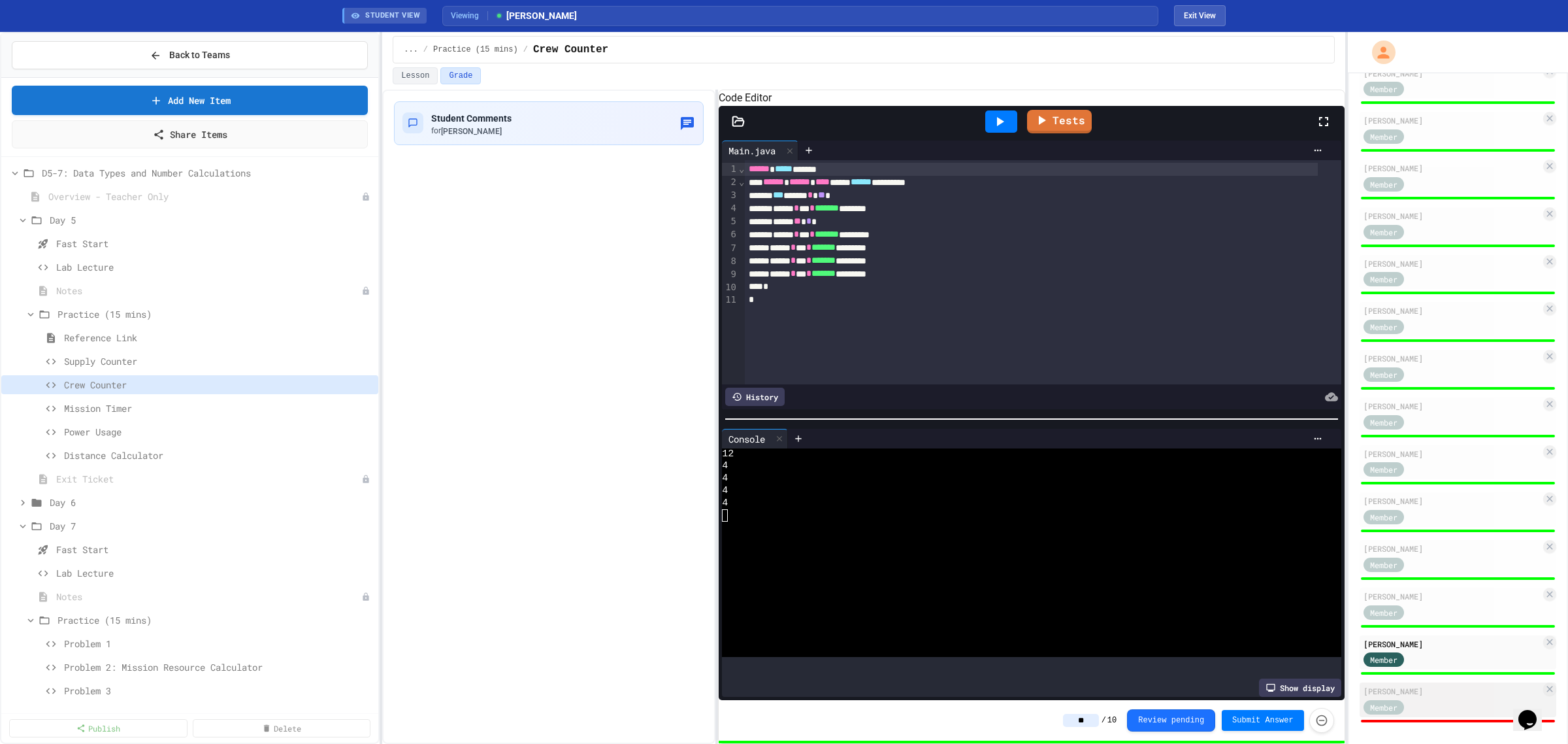
click at [836, 360] on div "[PERSON_NAME] Member" at bounding box center [1458, 700] width 197 height 34
type input "*"
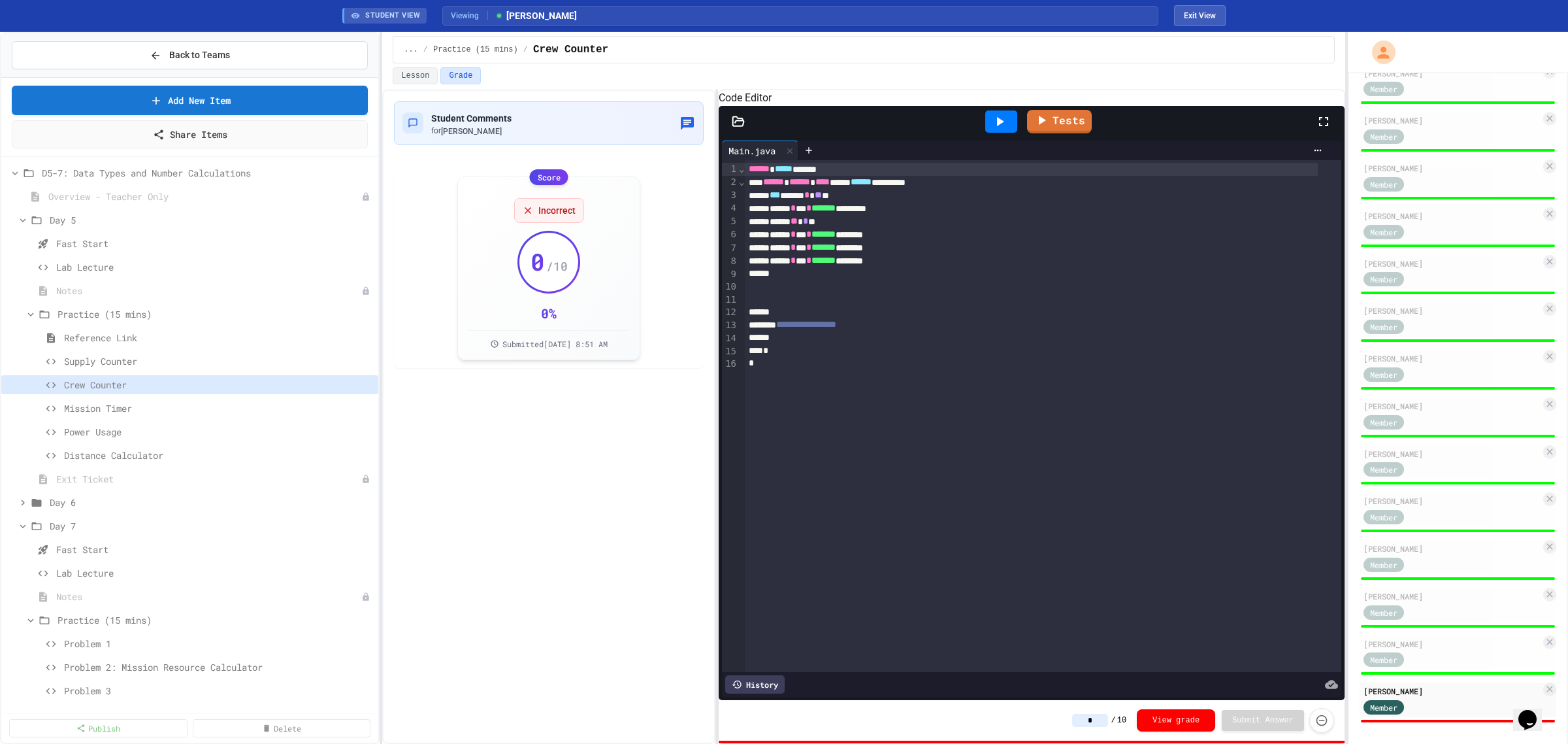
click at [836, 130] on icon at bounding box center [999, 121] width 15 height 16
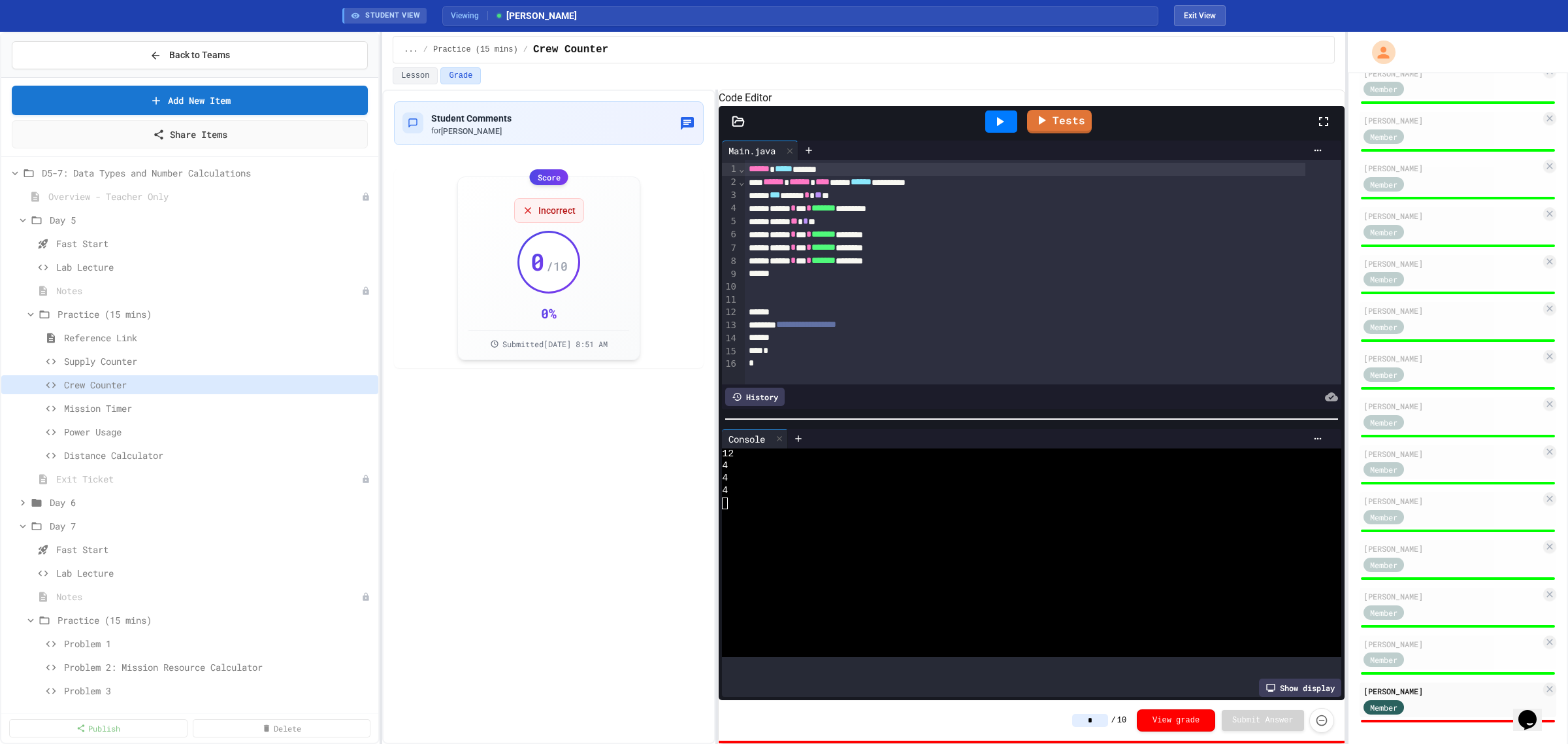
click at [836, 360] on input "*" at bounding box center [1090, 720] width 36 height 13
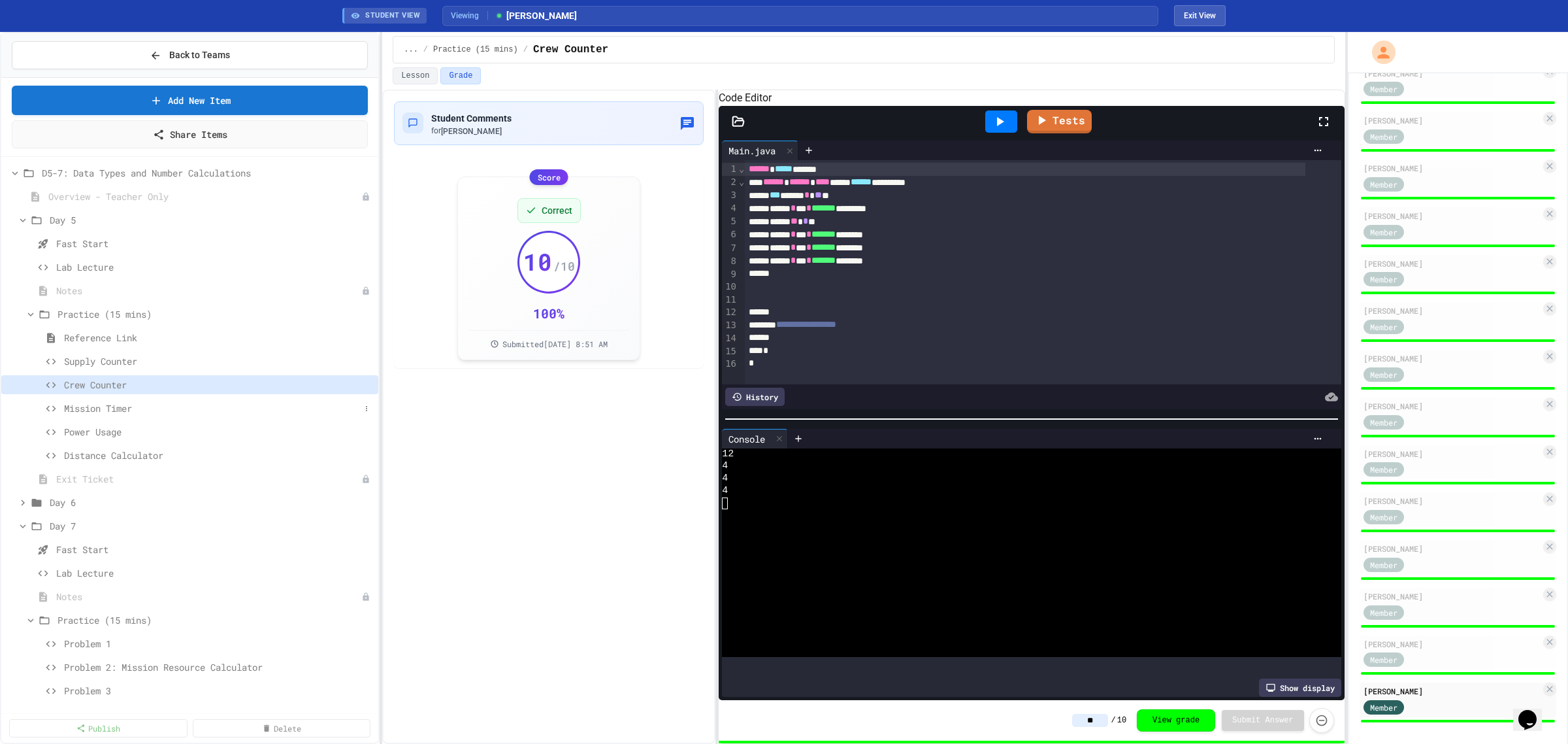
type input "**"
click at [117, 360] on span "Mission Timer" at bounding box center [212, 408] width 296 height 14
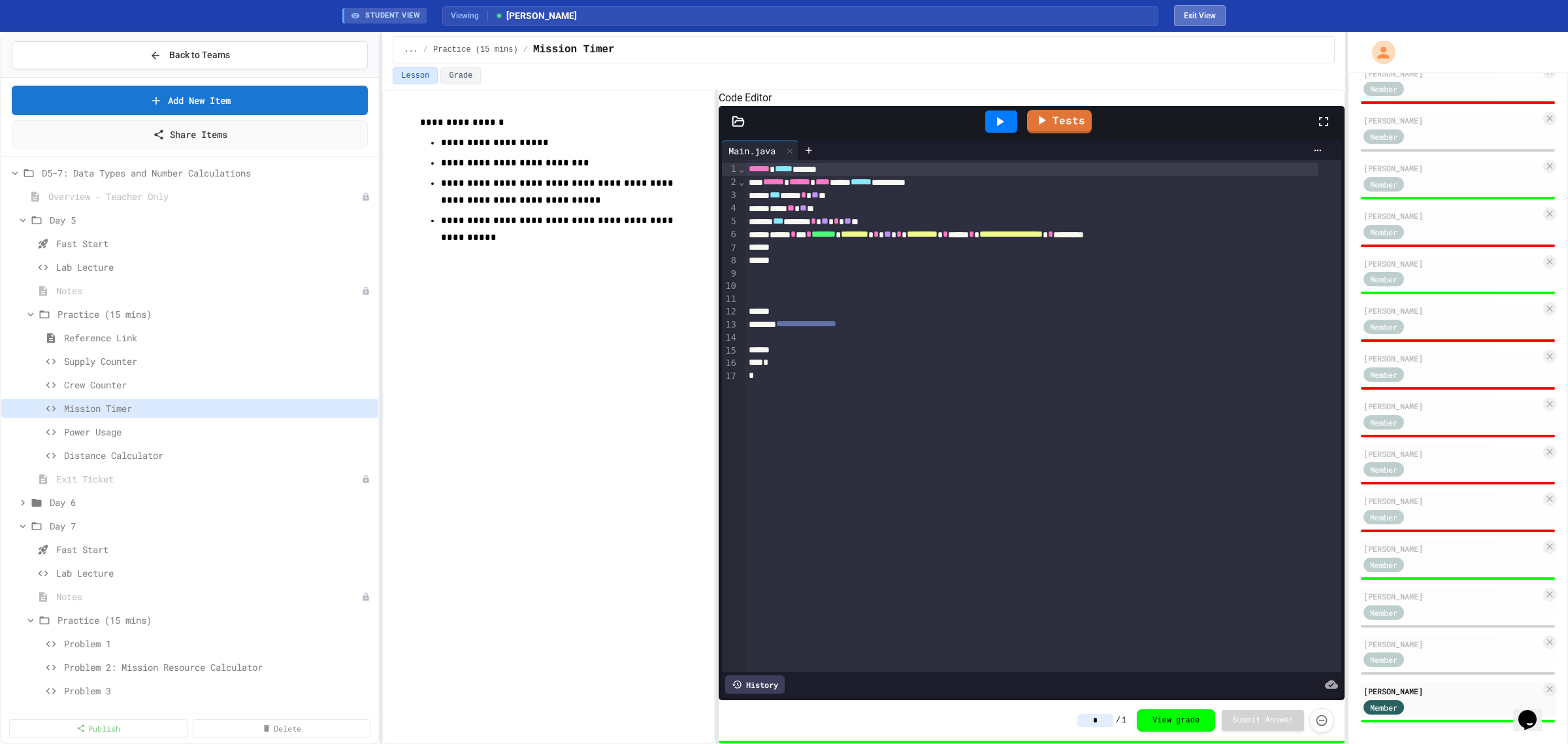
click at [836, 18] on button "Exit View" at bounding box center [1199, 16] width 51 height 21
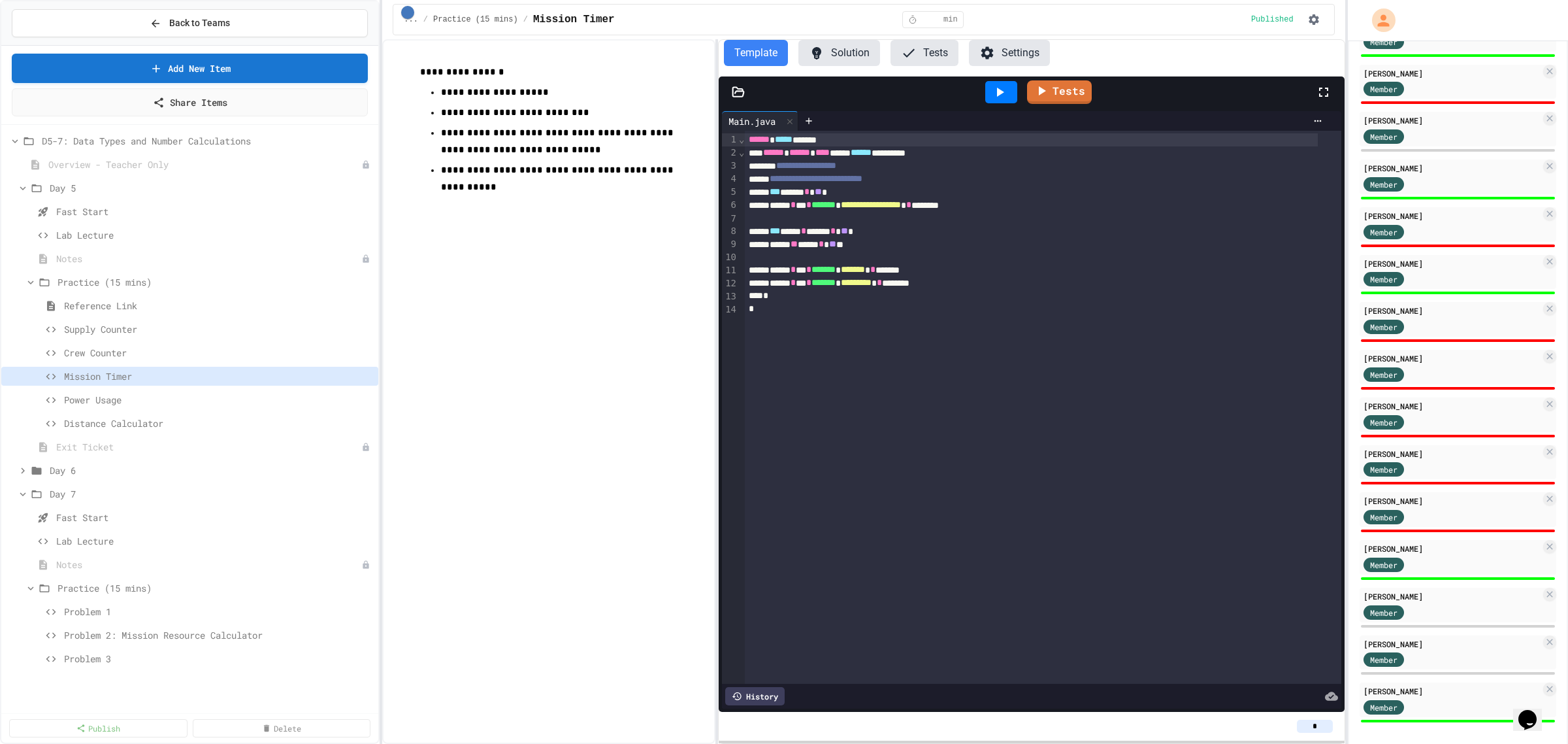
click at [836, 360] on input "*" at bounding box center [1315, 726] width 36 height 13
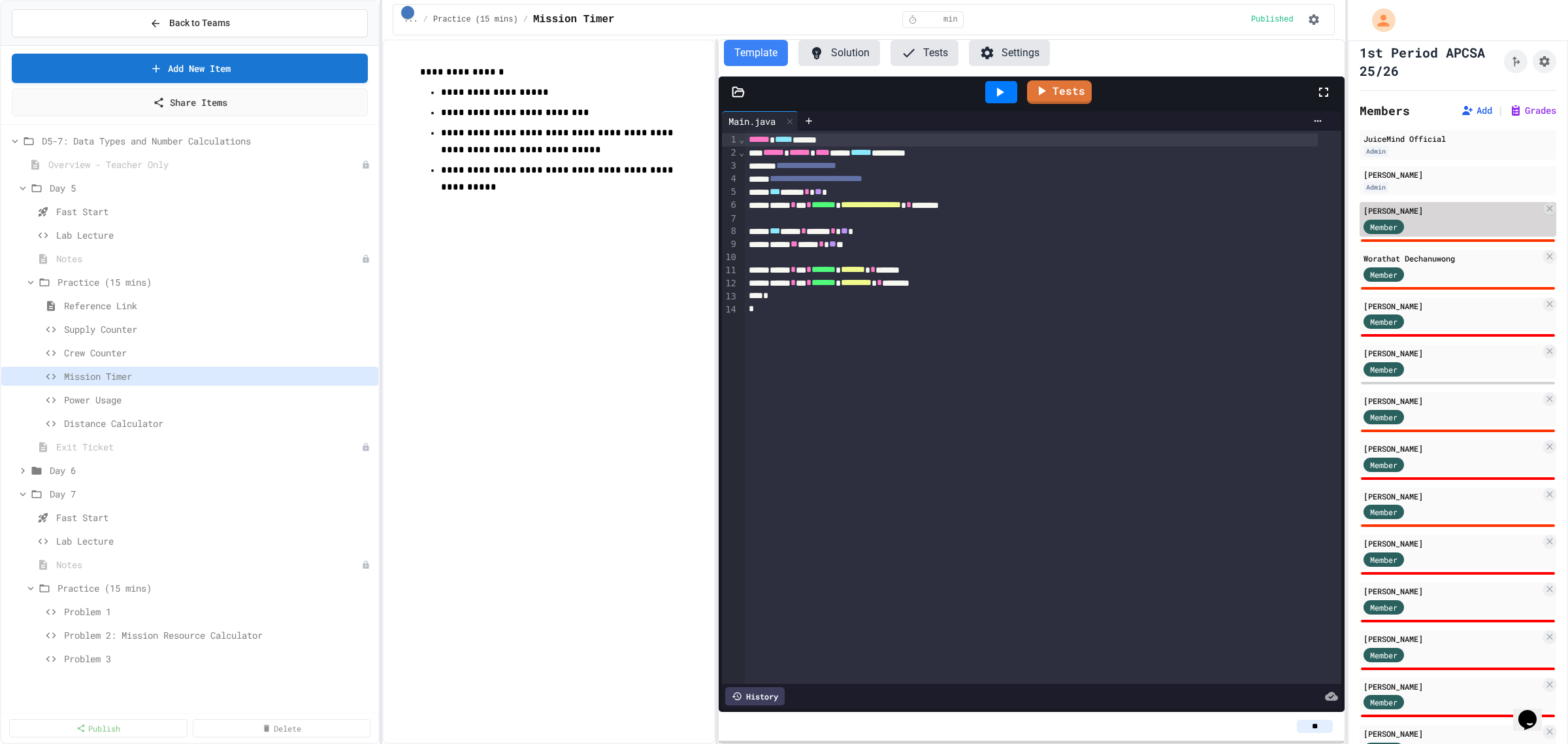
scroll to position [0, 0]
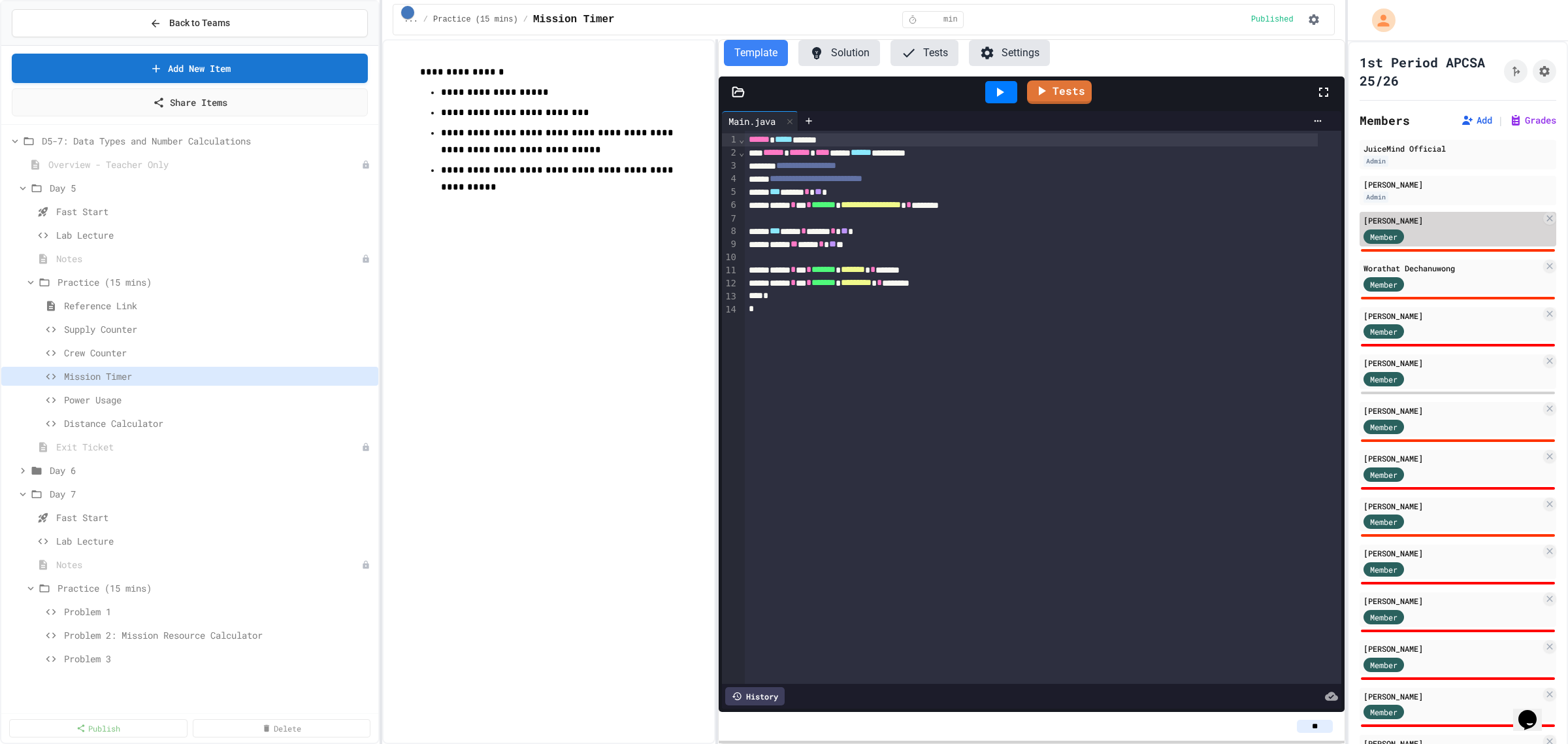
type input "**"
click at [836, 229] on div "Member" at bounding box center [1451, 236] width 177 height 16
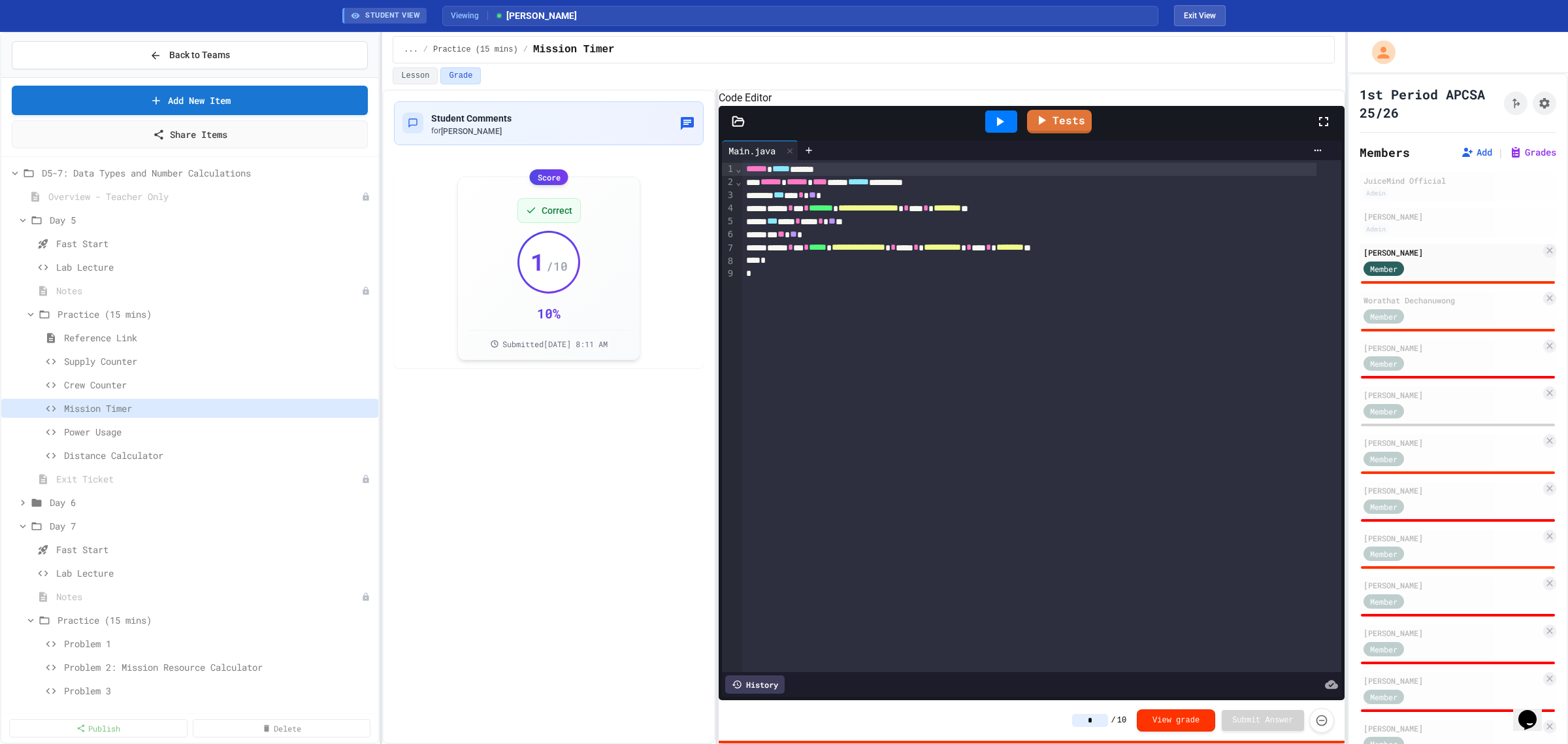
click at [836, 130] on icon at bounding box center [999, 121] width 15 height 16
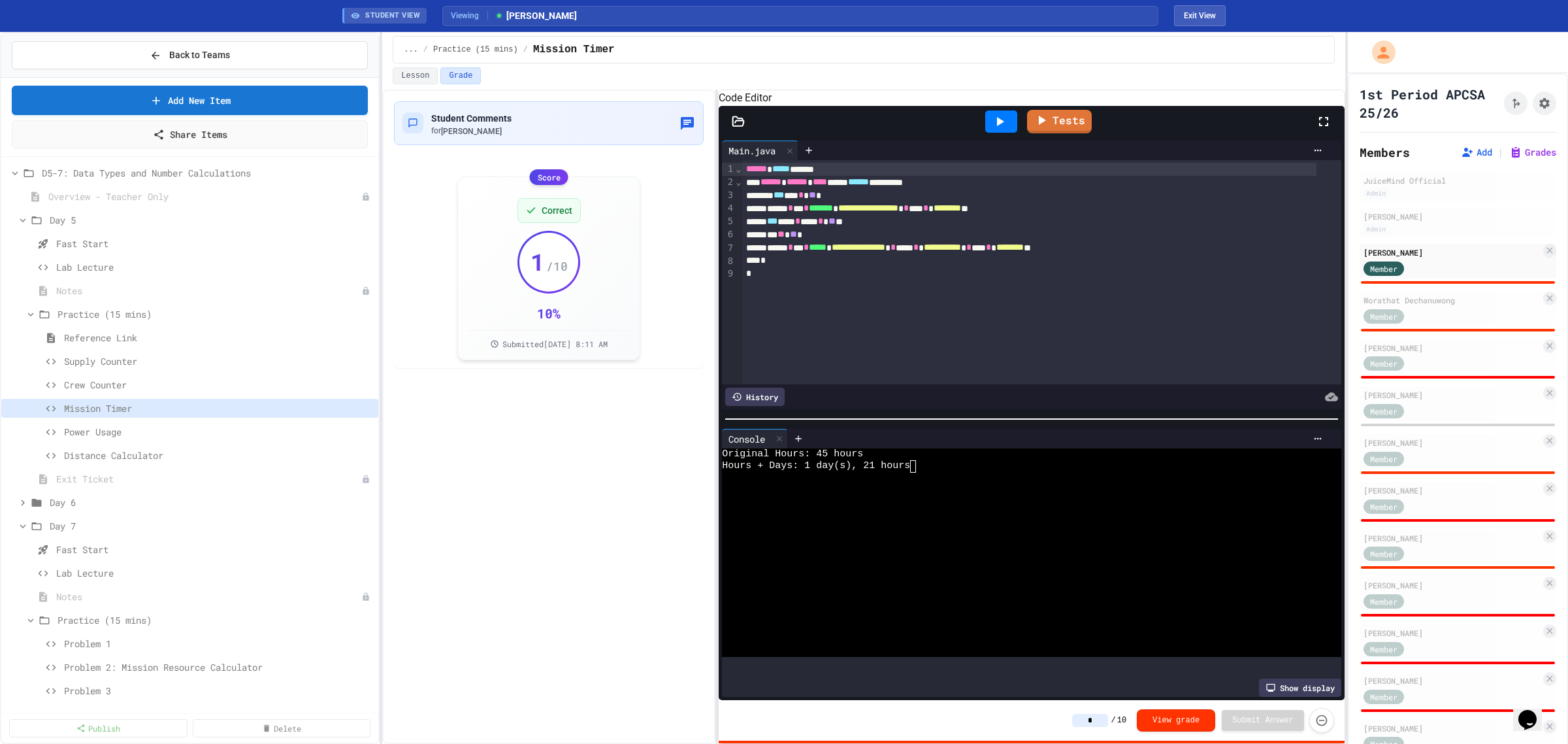
click at [836, 360] on input "*" at bounding box center [1090, 720] width 36 height 13
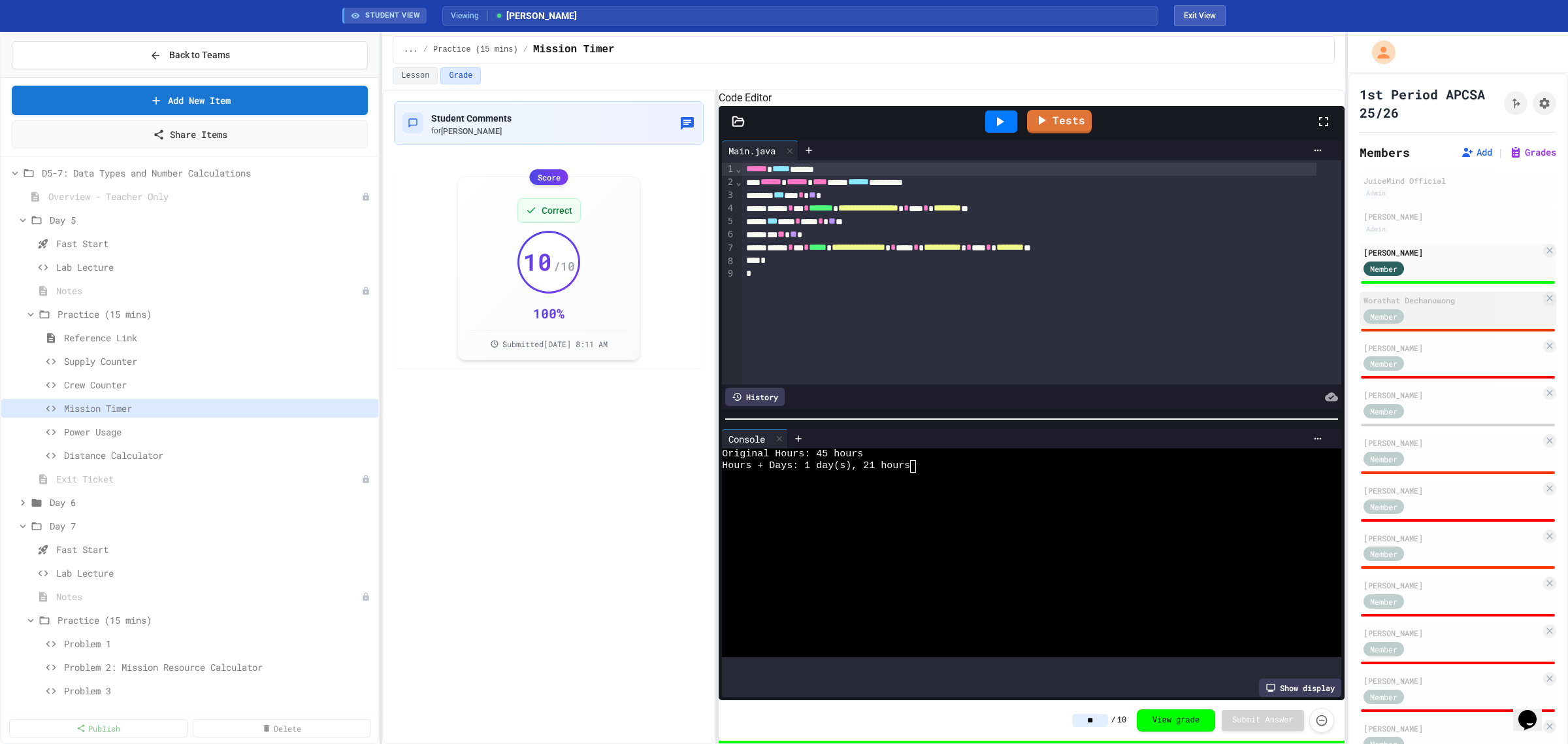
click at [836, 294] on div "Worathat Dechanuwong" at bounding box center [1451, 300] width 177 height 11
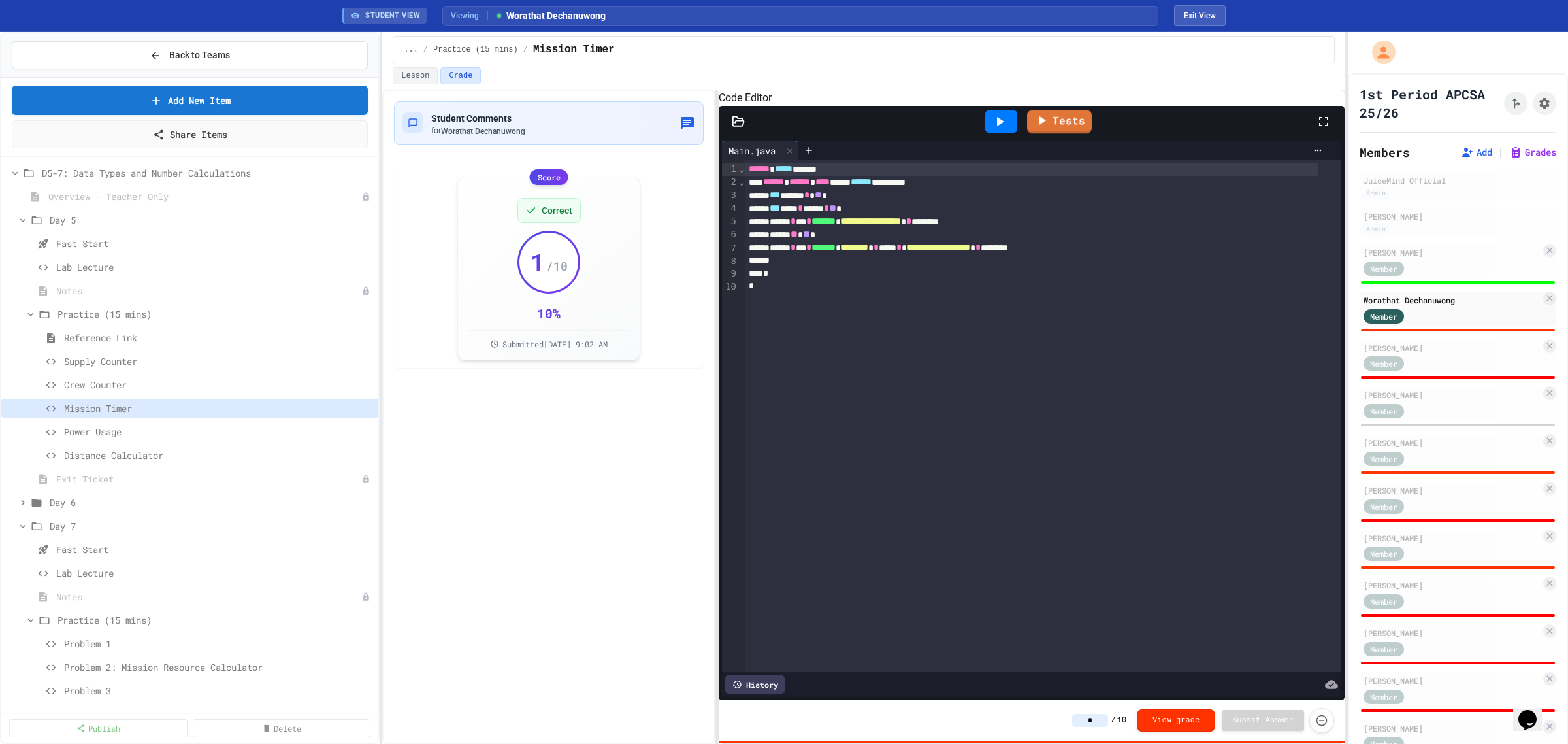
click at [836, 126] on icon at bounding box center [1000, 121] width 7 height 9
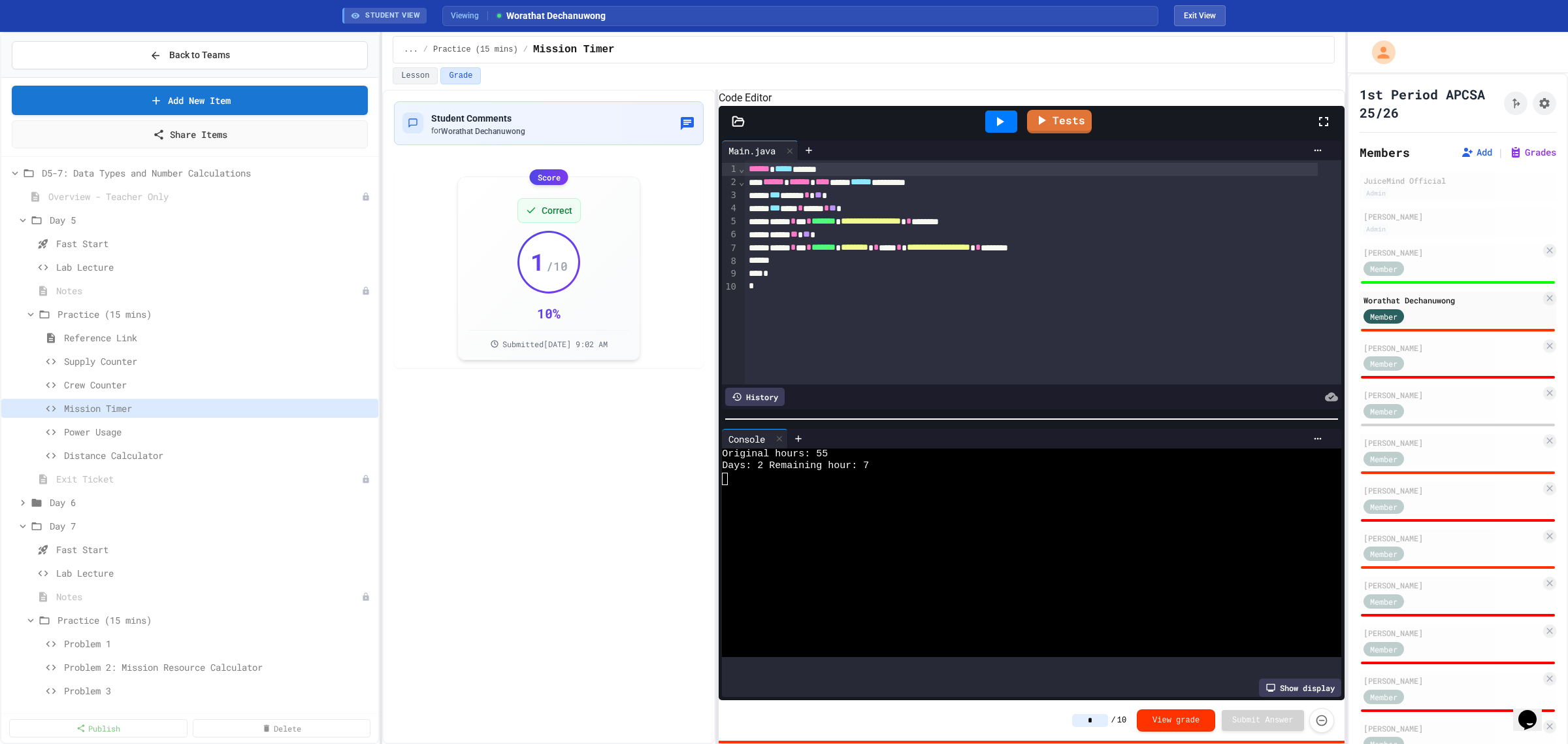
click at [836, 360] on input "*" at bounding box center [1090, 720] width 36 height 13
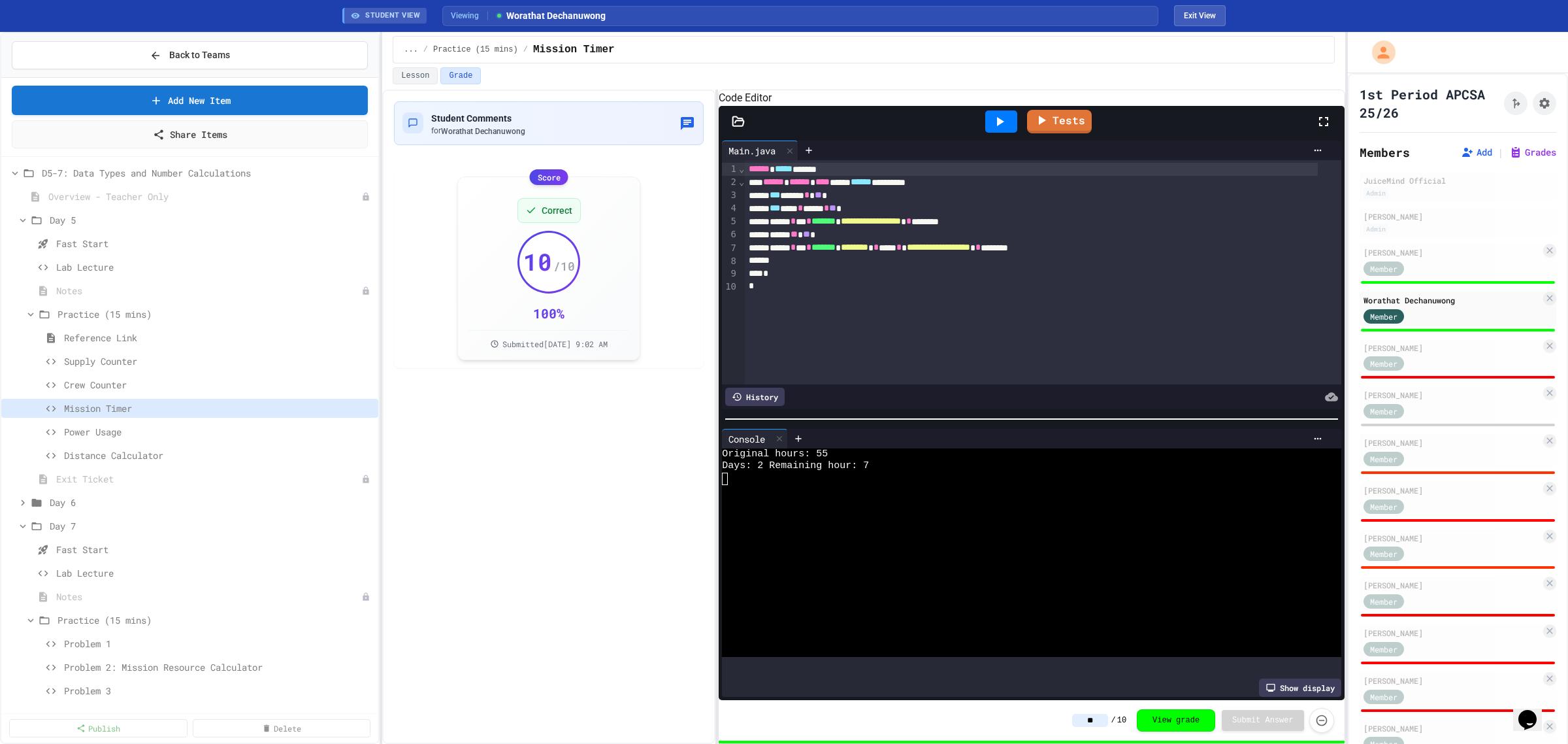
type input "**"
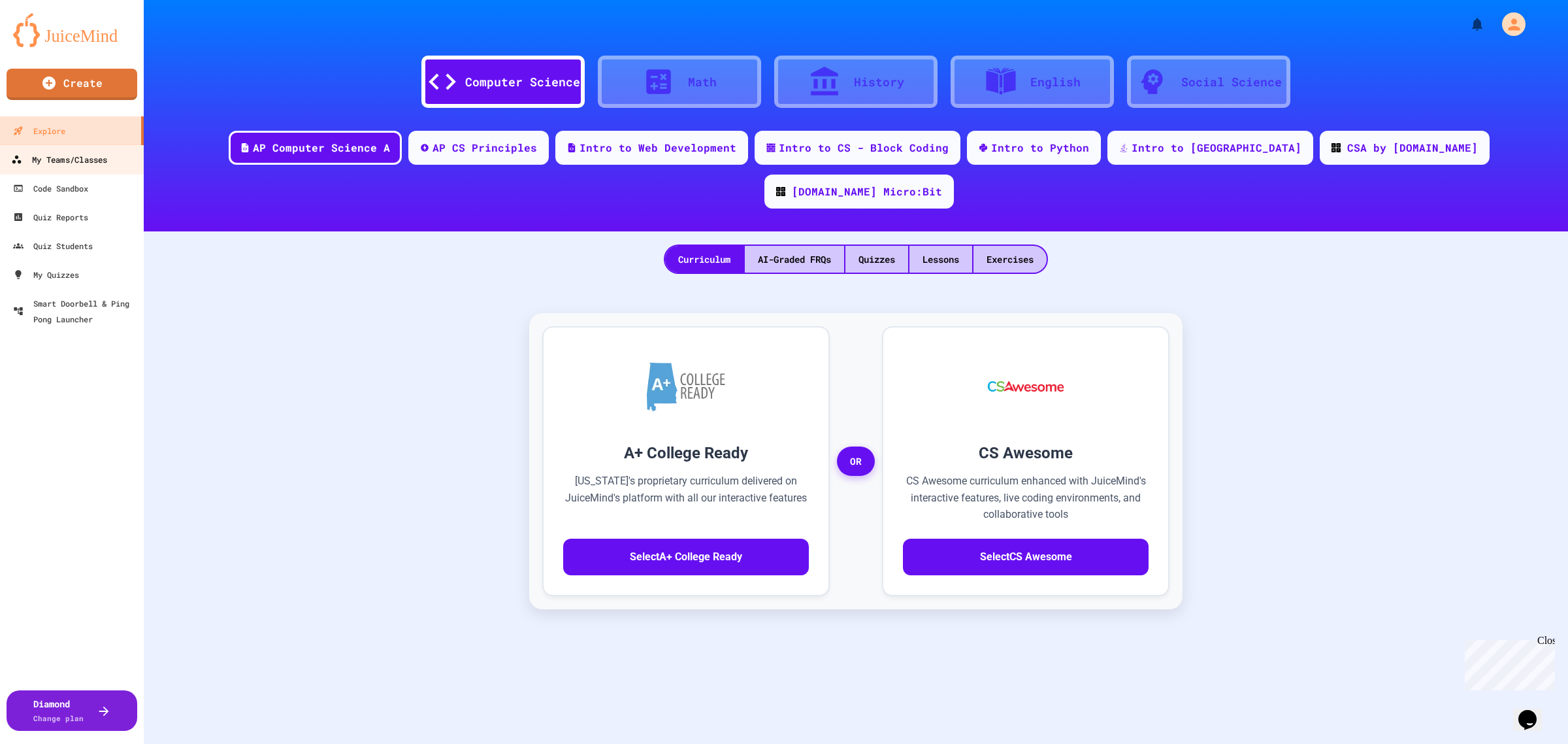
click at [93, 156] on div "My Teams/Classes" at bounding box center [60, 160] width 96 height 16
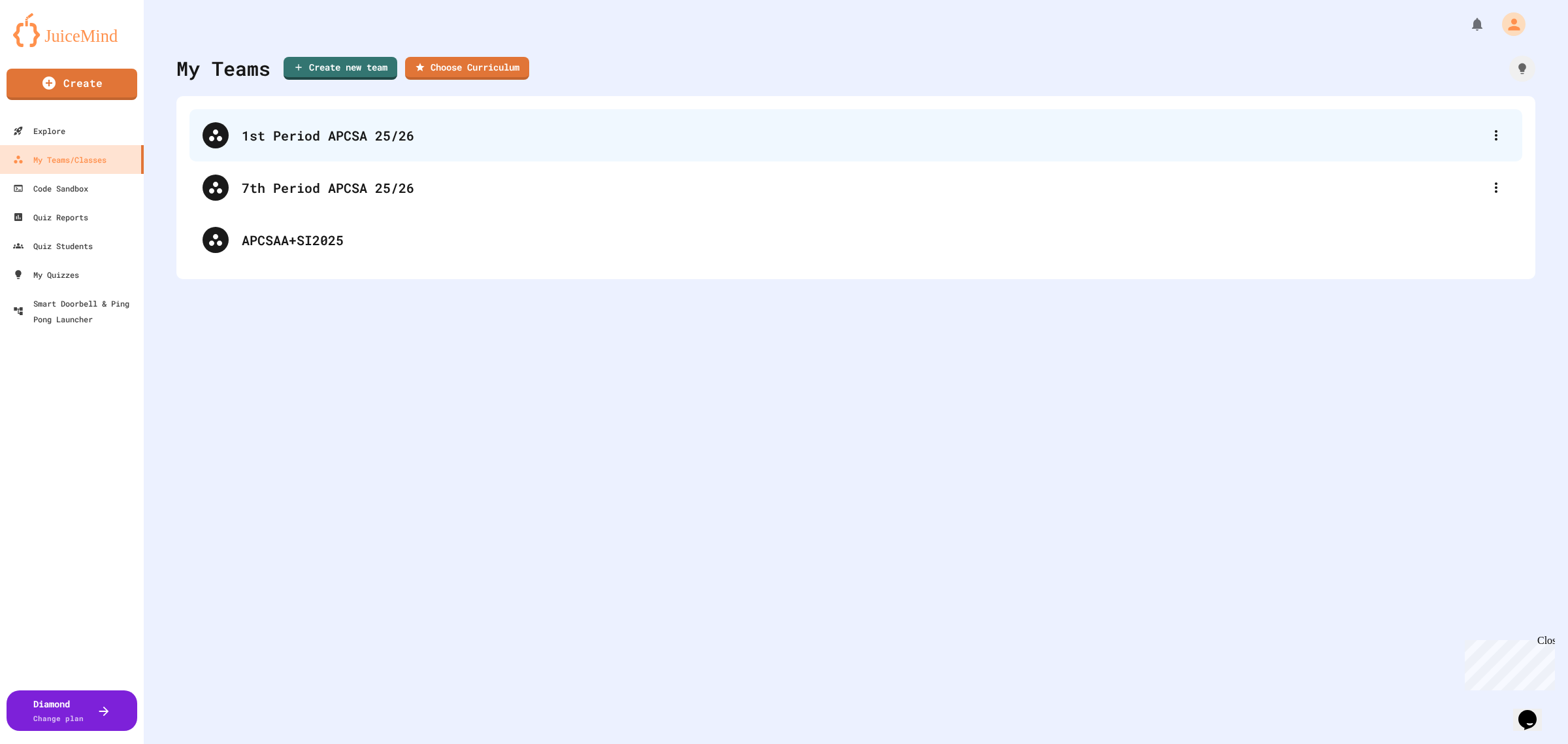
click at [370, 140] on div "1st Period APCSA 25/26" at bounding box center [863, 135] width 1242 height 20
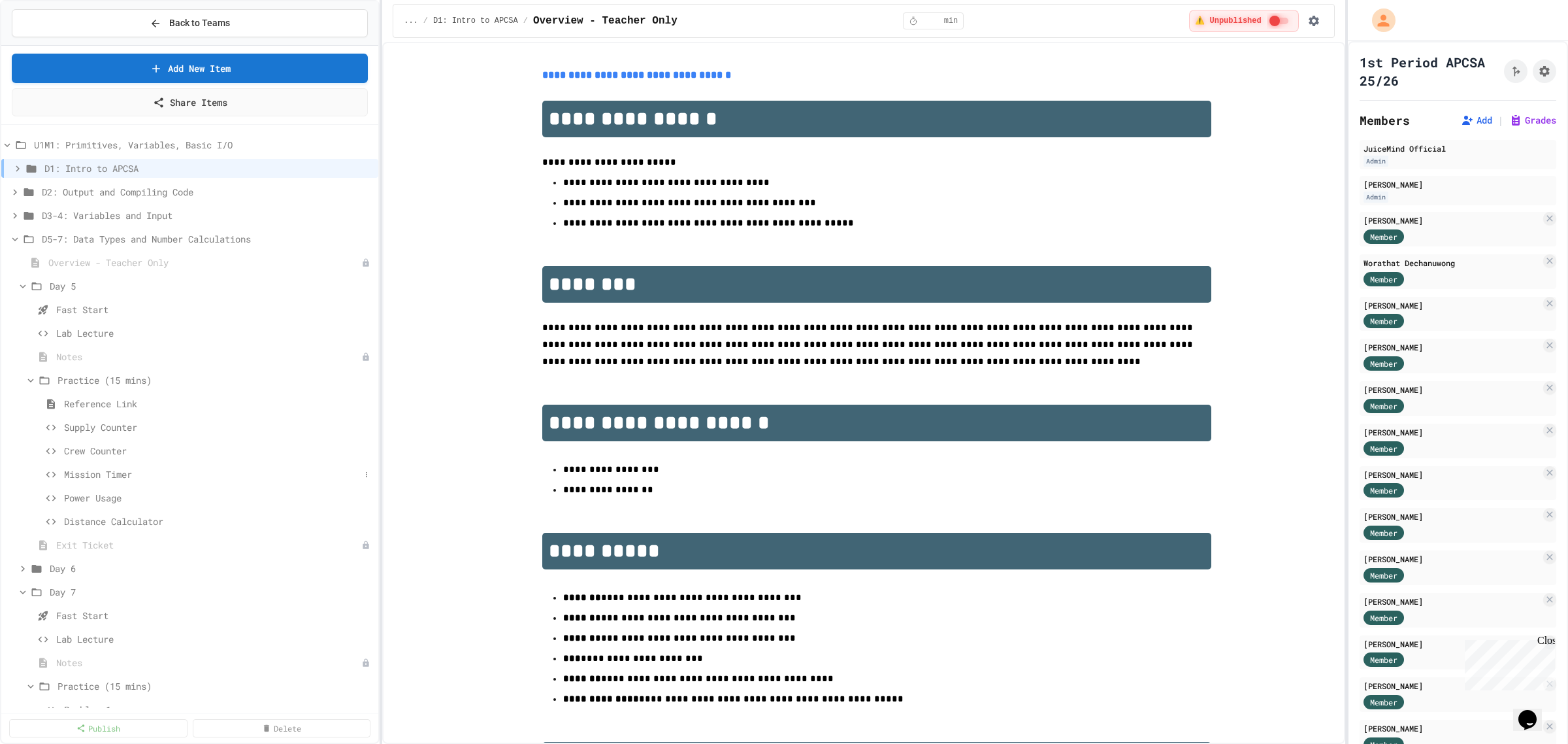
click at [104, 478] on span "Mission Timer" at bounding box center [212, 474] width 296 height 14
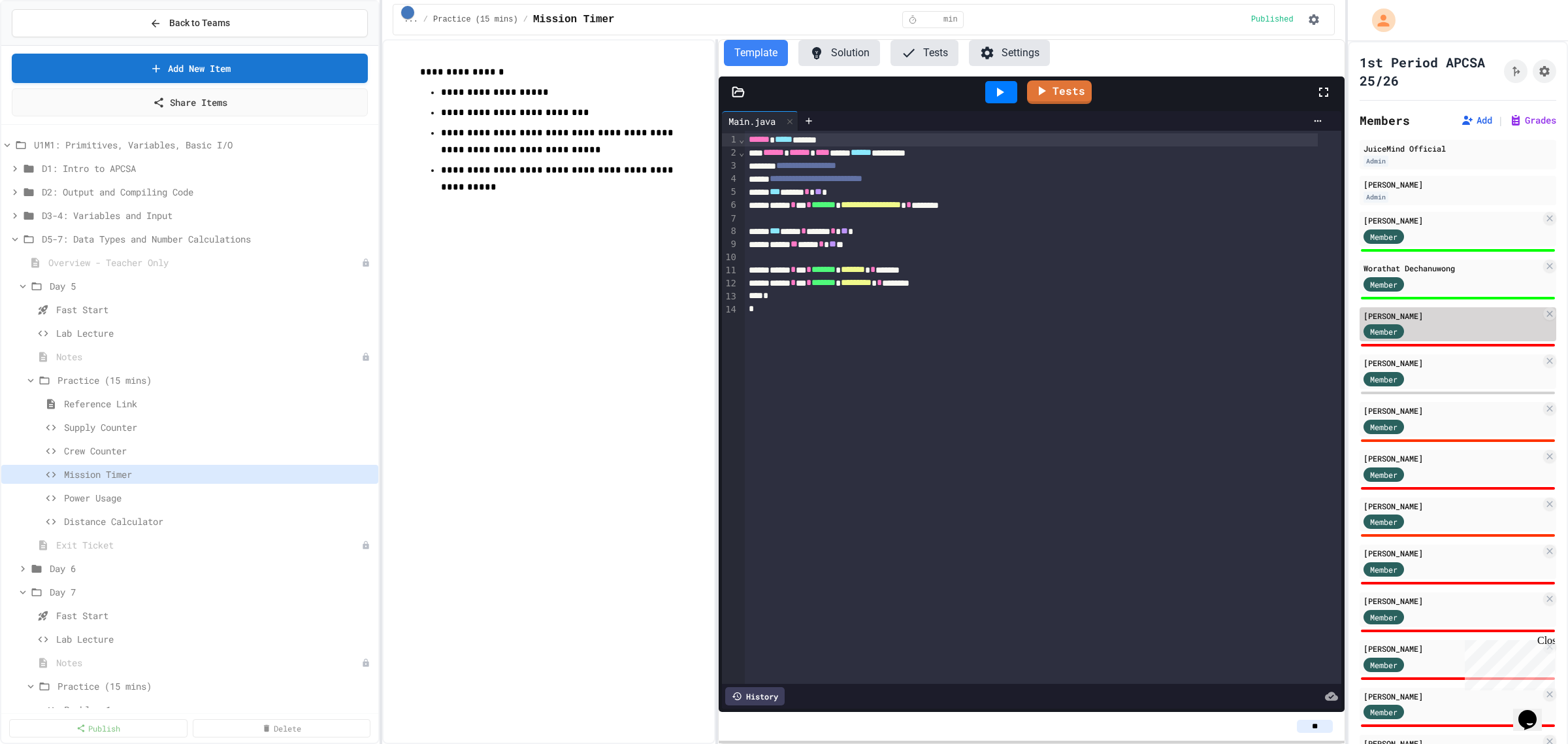
click at [1447, 324] on div "Member" at bounding box center [1451, 331] width 177 height 16
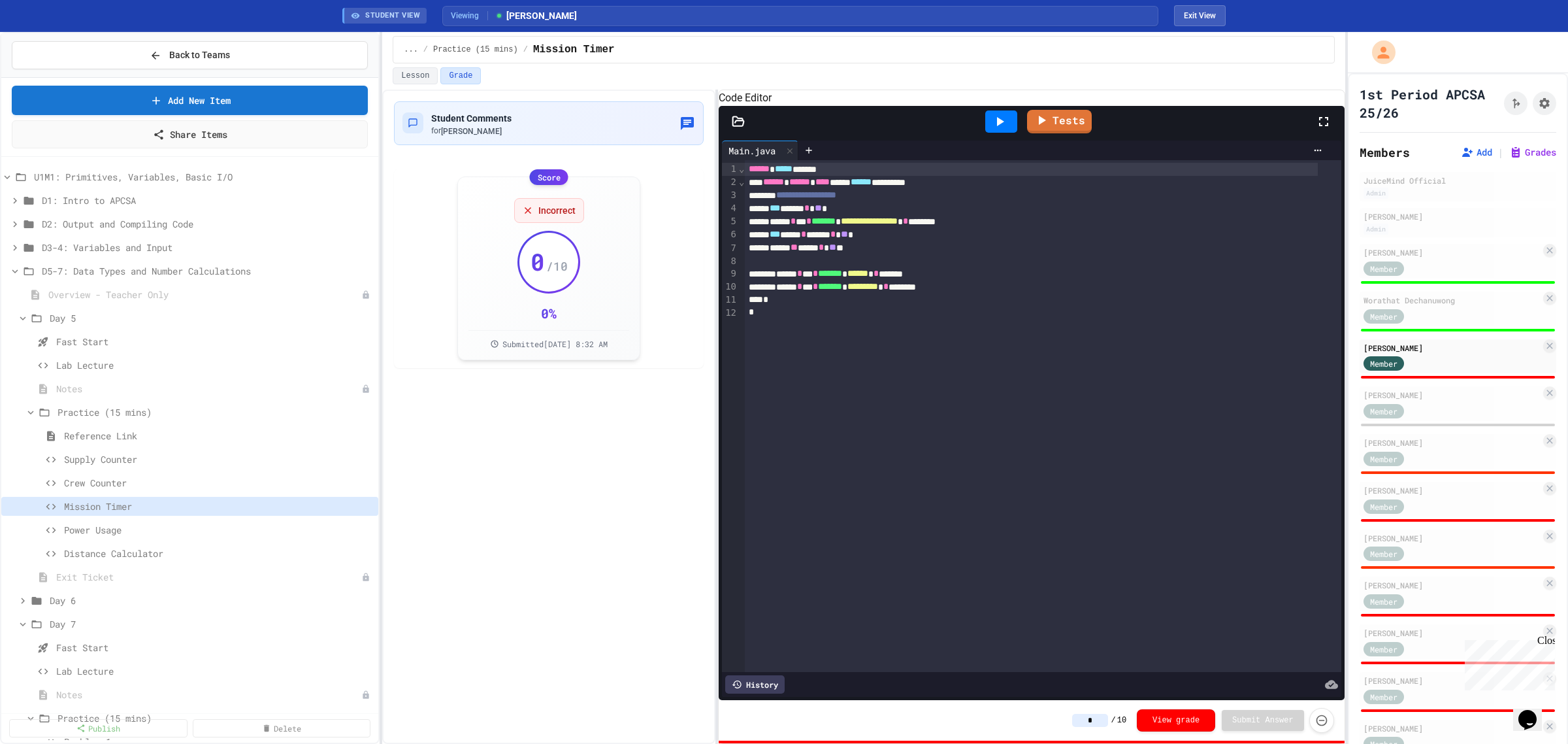
click at [992, 133] on div at bounding box center [1000, 121] width 32 height 22
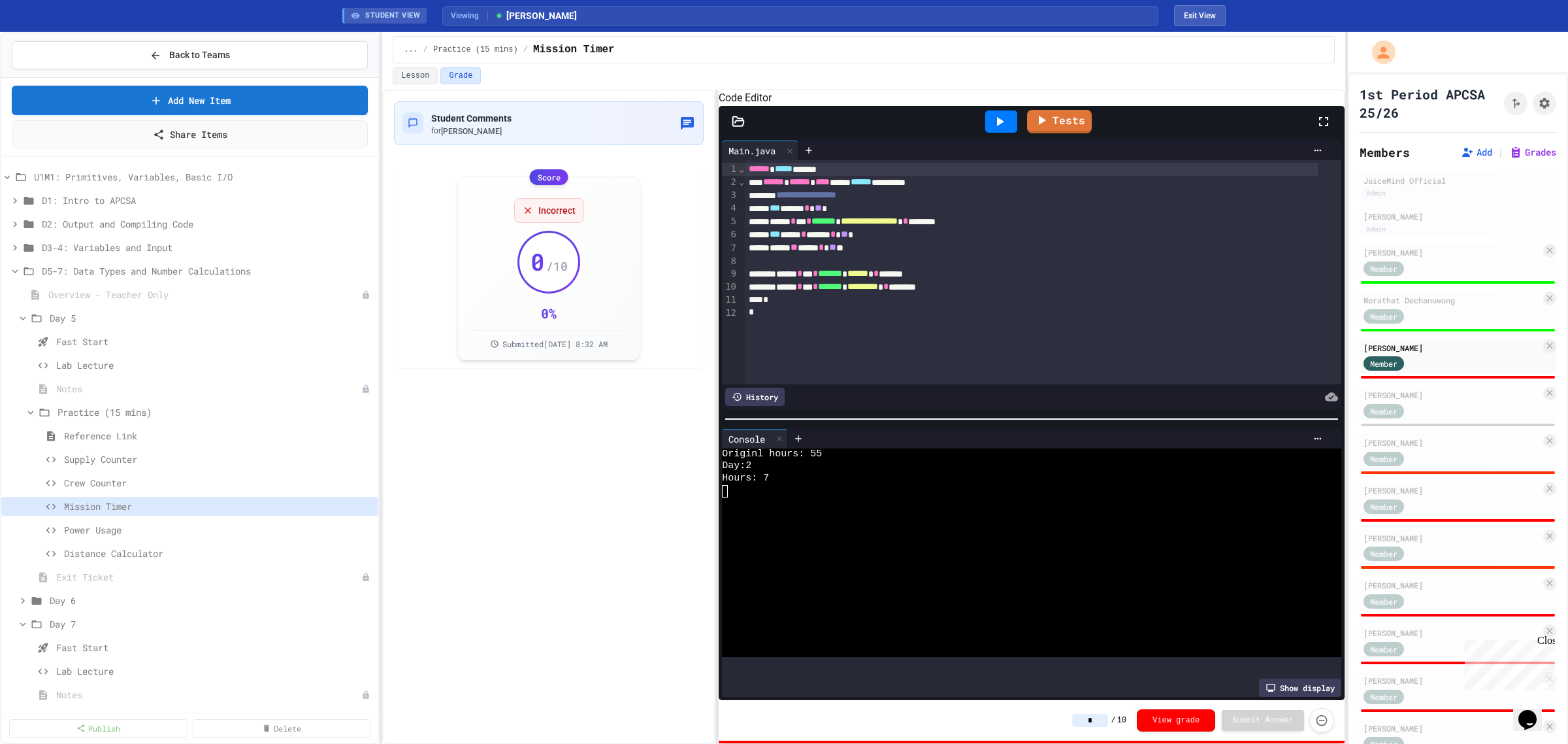
click at [1108, 724] on input "*" at bounding box center [1090, 720] width 36 height 13
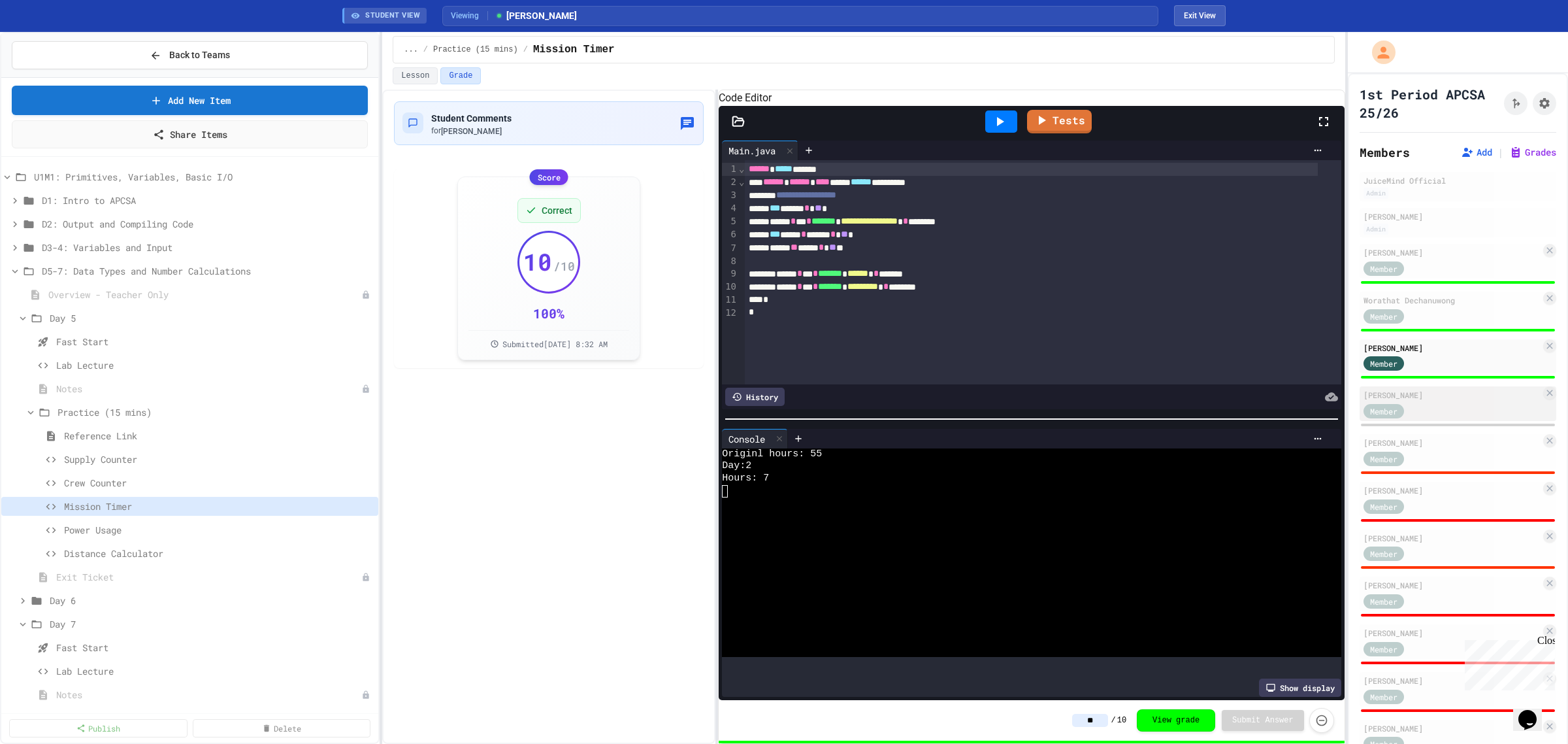
type input "**"
click at [1429, 396] on div "[PERSON_NAME]" at bounding box center [1451, 395] width 177 height 11
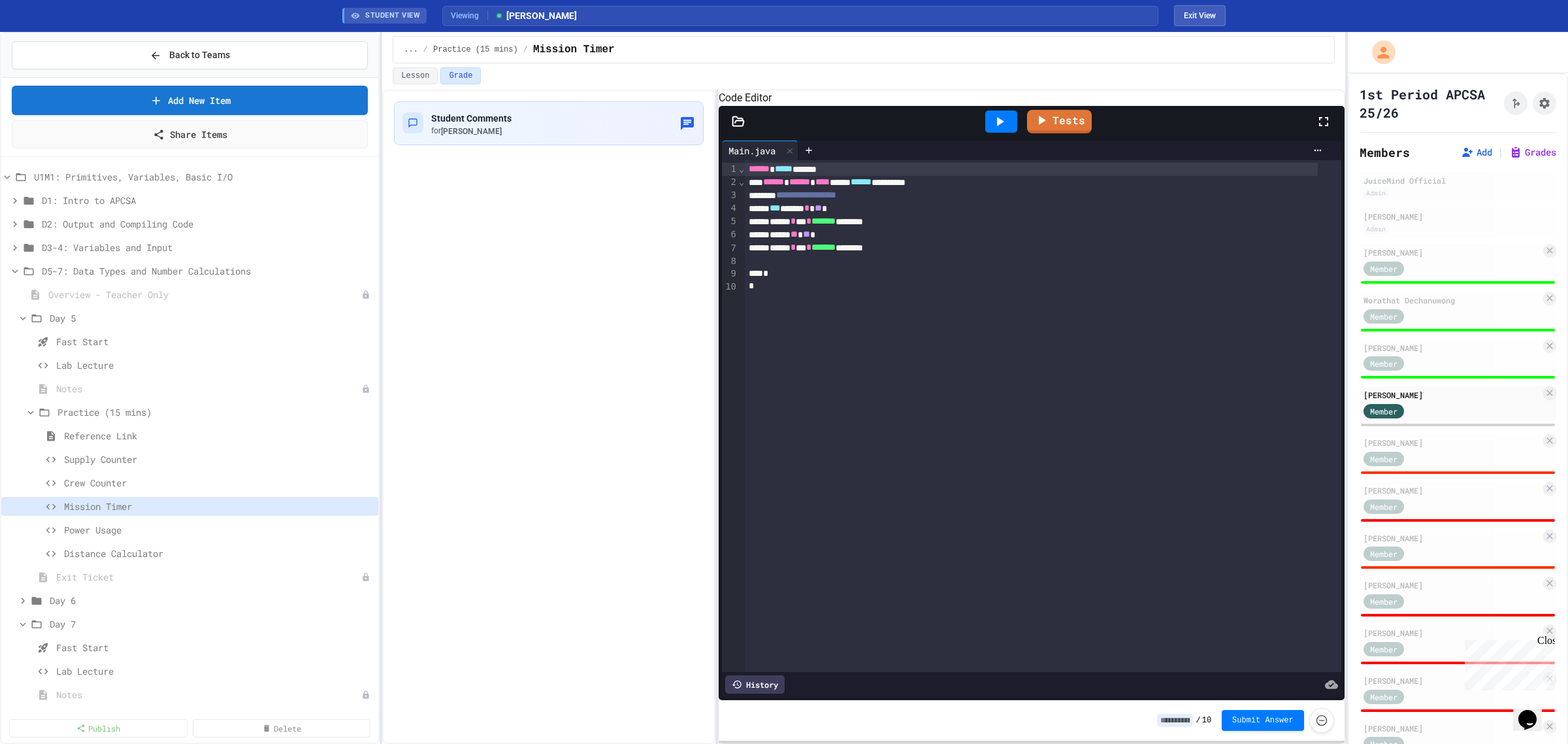
click at [1003, 130] on icon at bounding box center [999, 121] width 15 height 16
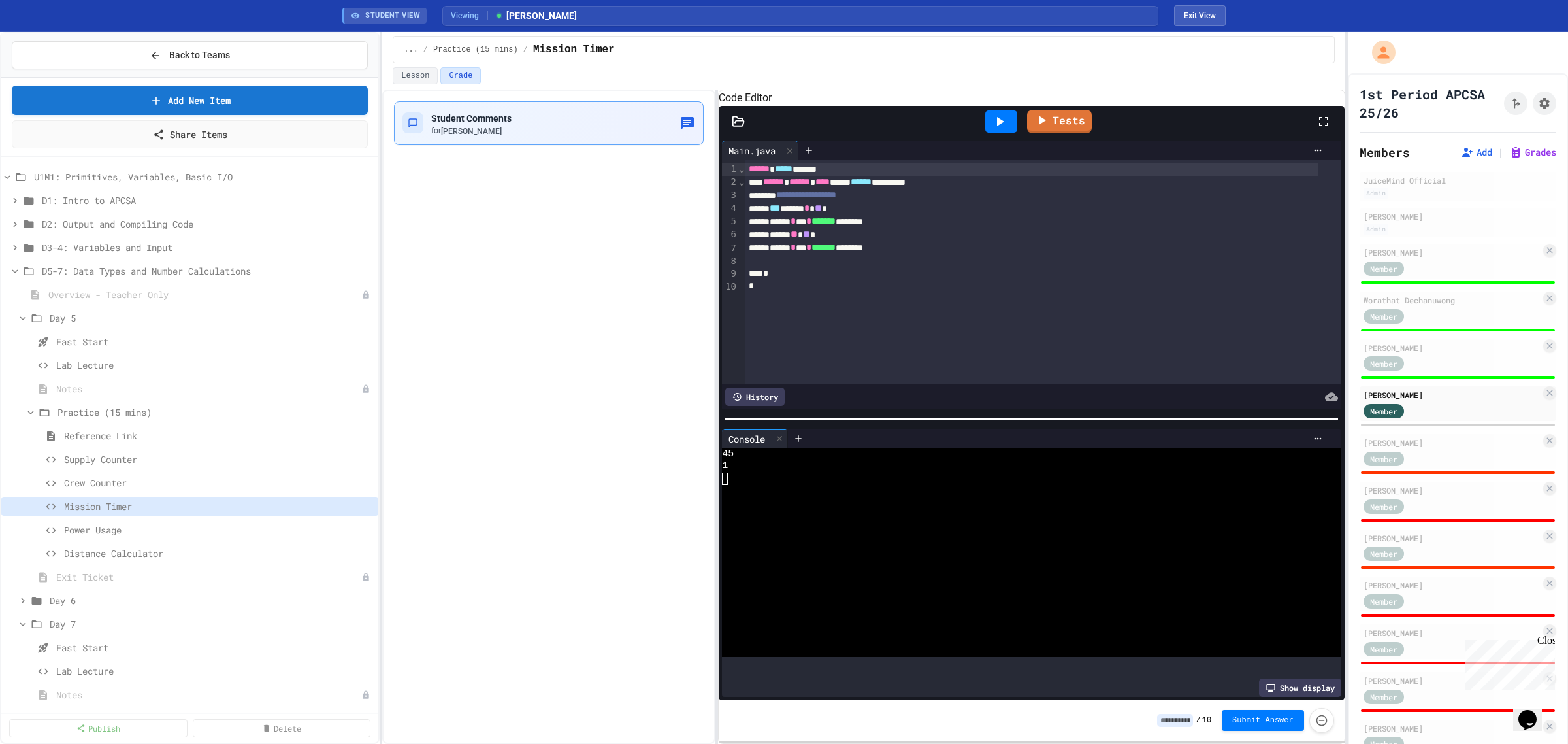
click at [603, 117] on div "Student Comments for Hunter Frey" at bounding box center [549, 123] width 293 height 27
click at [1184, 715] on input at bounding box center [1175, 720] width 36 height 13
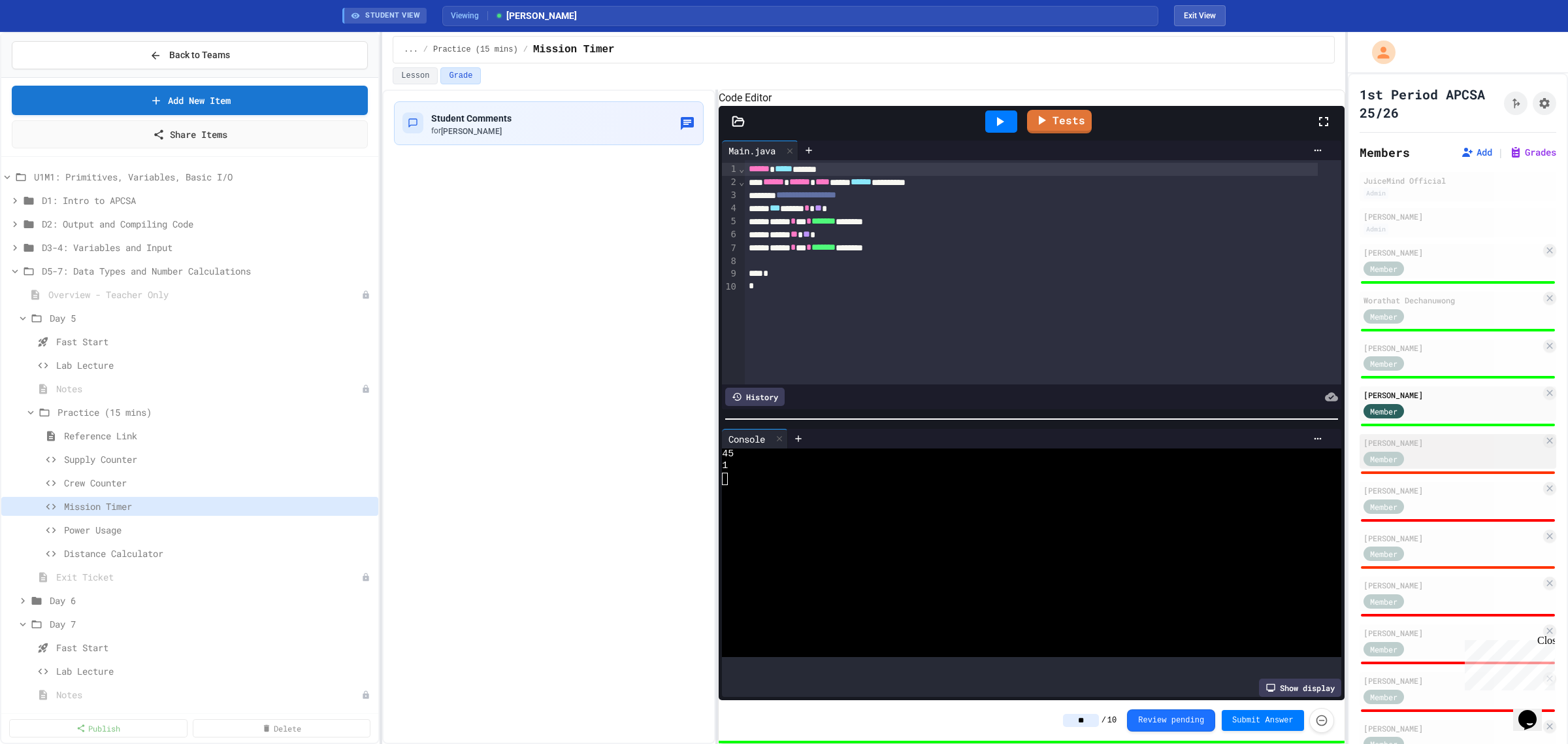
click at [1423, 445] on div "[PERSON_NAME]" at bounding box center [1451, 442] width 177 height 11
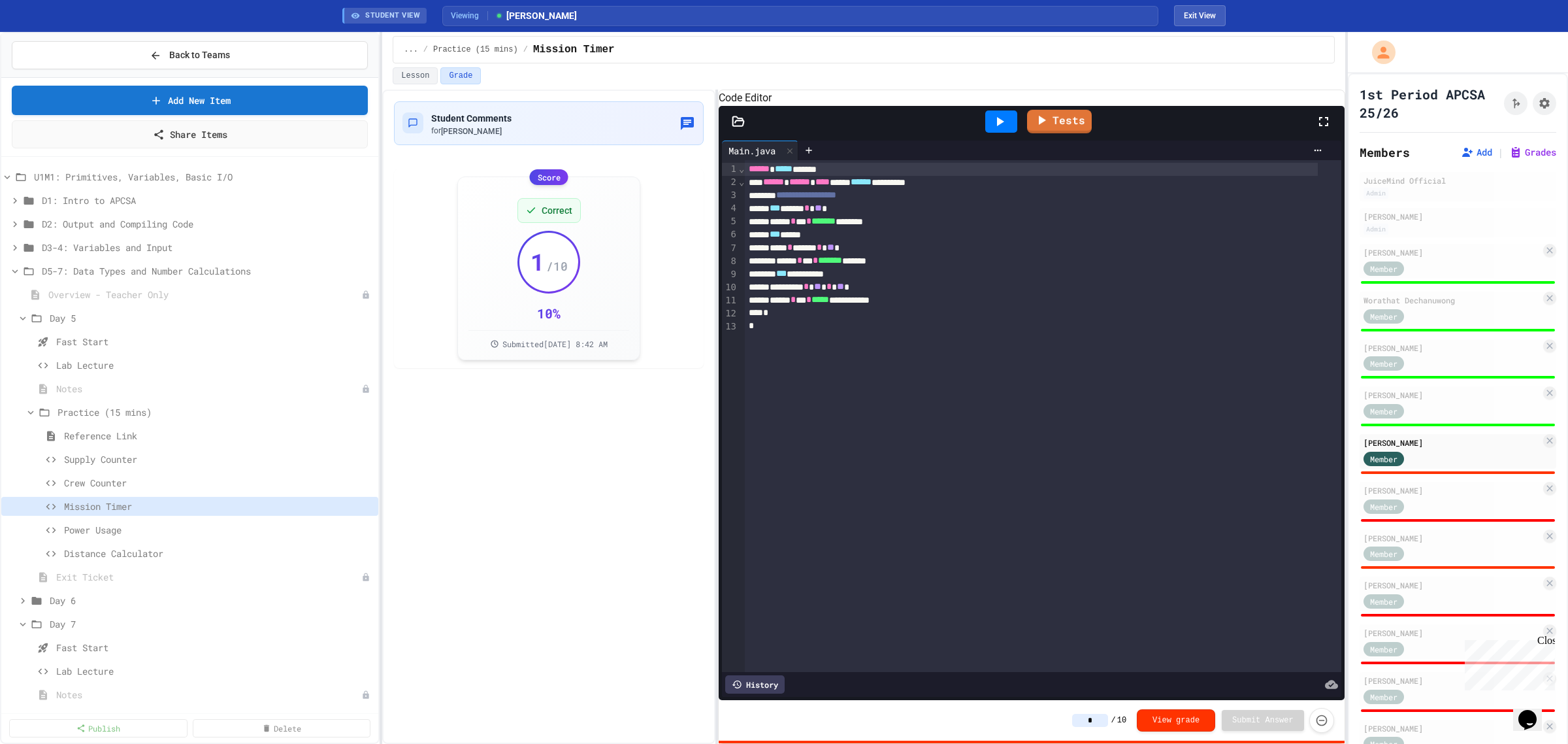
click at [992, 130] on div at bounding box center [1000, 121] width 32 height 22
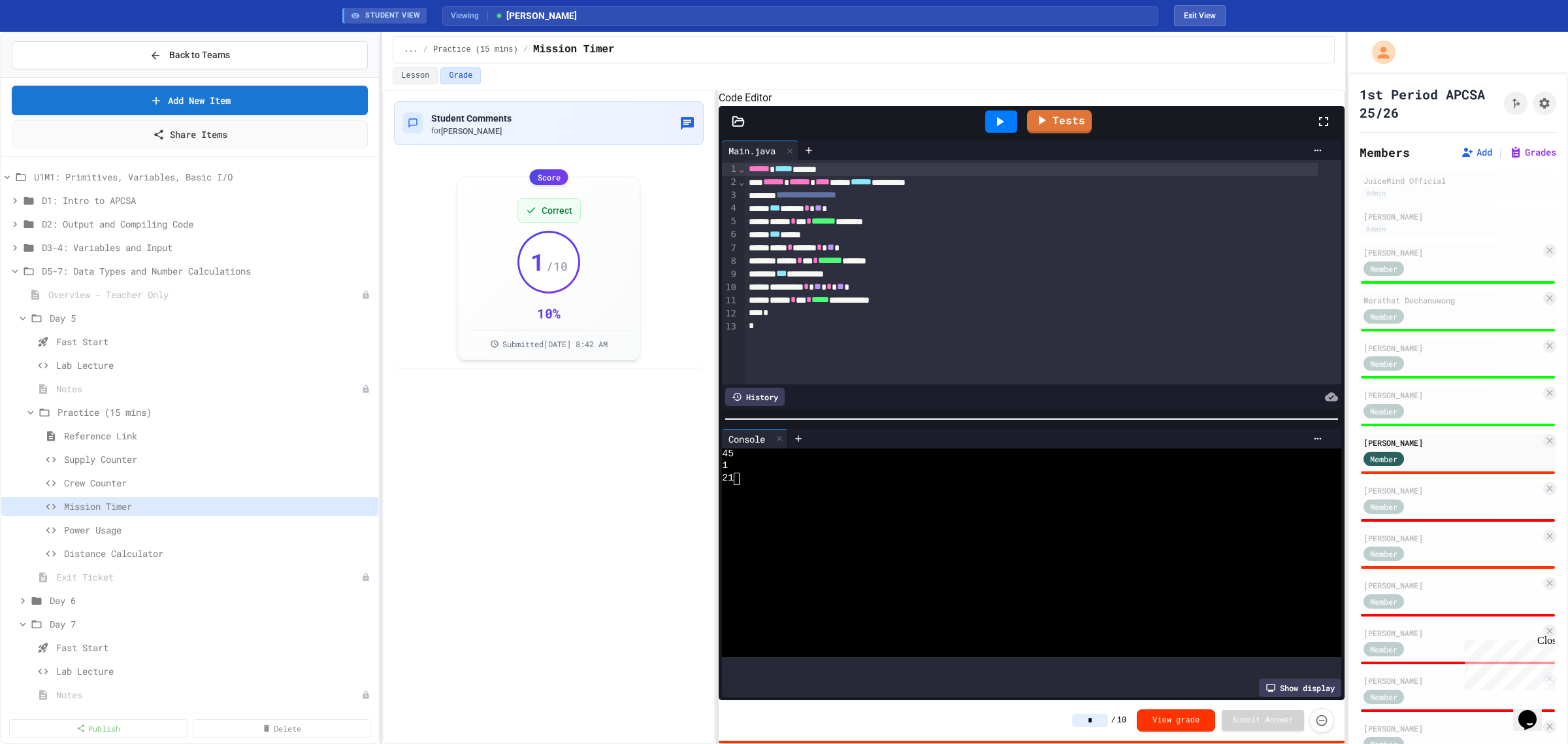
click at [1108, 721] on input "*" at bounding box center [1090, 720] width 36 height 13
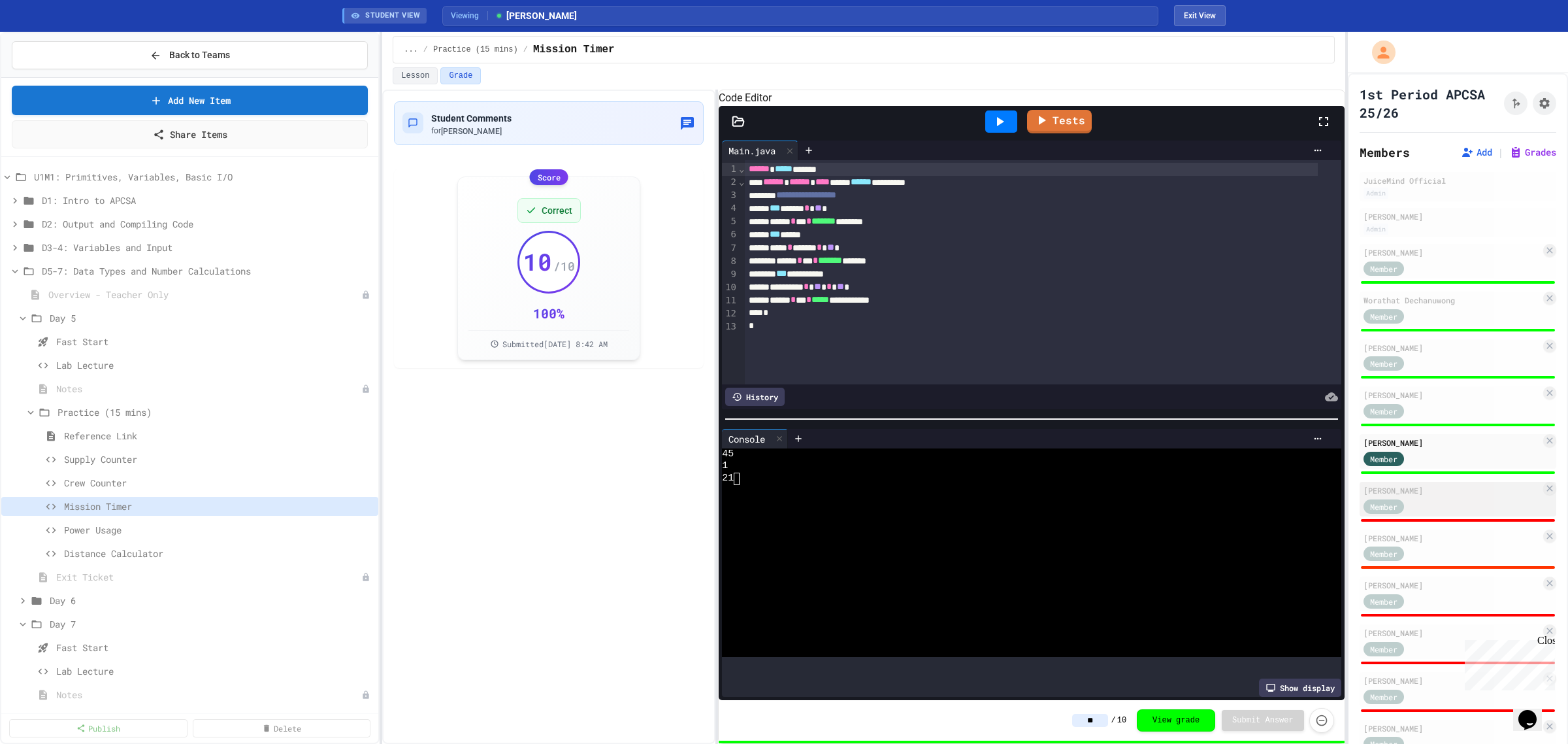
click at [1438, 502] on div "Member" at bounding box center [1451, 506] width 177 height 16
type input "*"
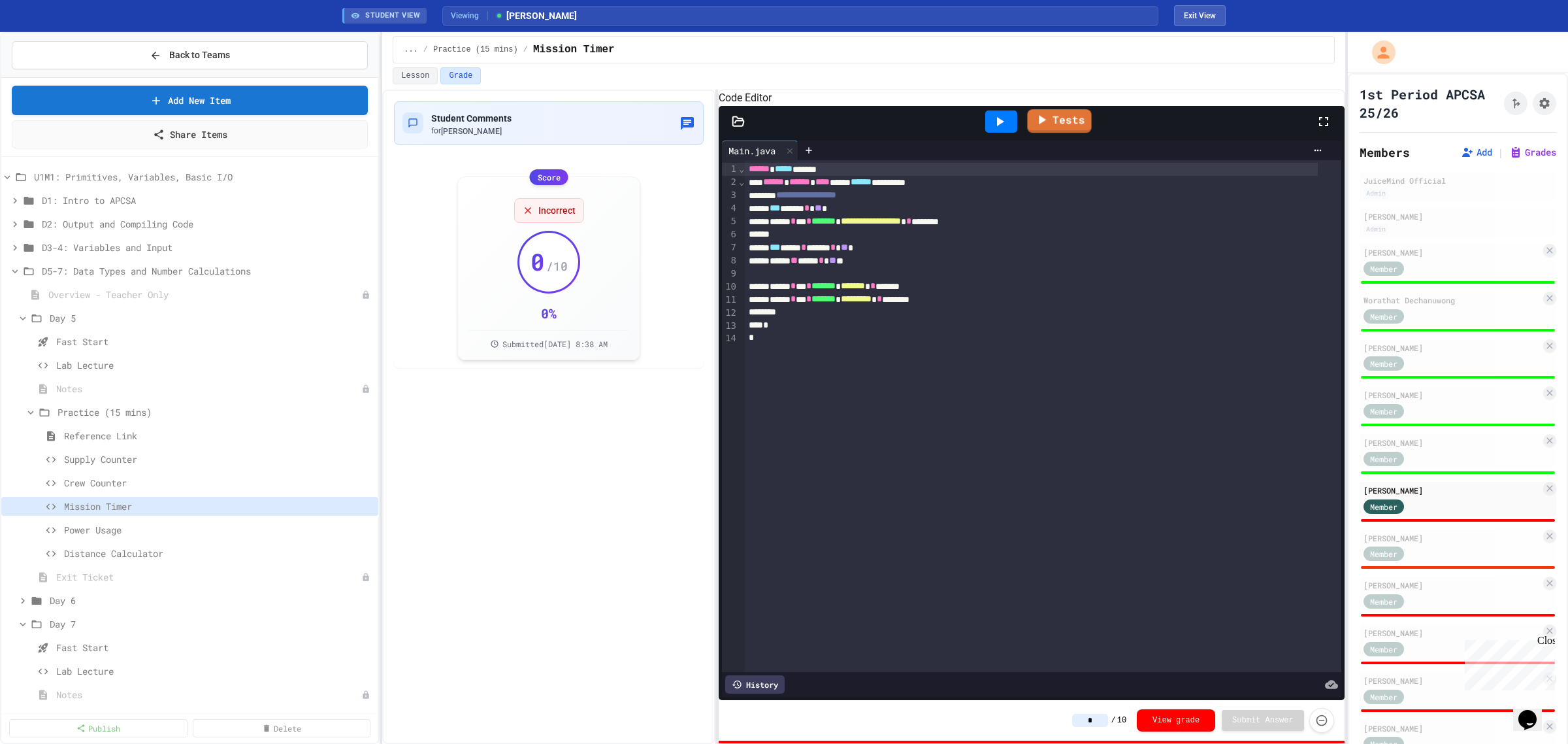
click at [1008, 130] on icon at bounding box center [999, 121] width 15 height 16
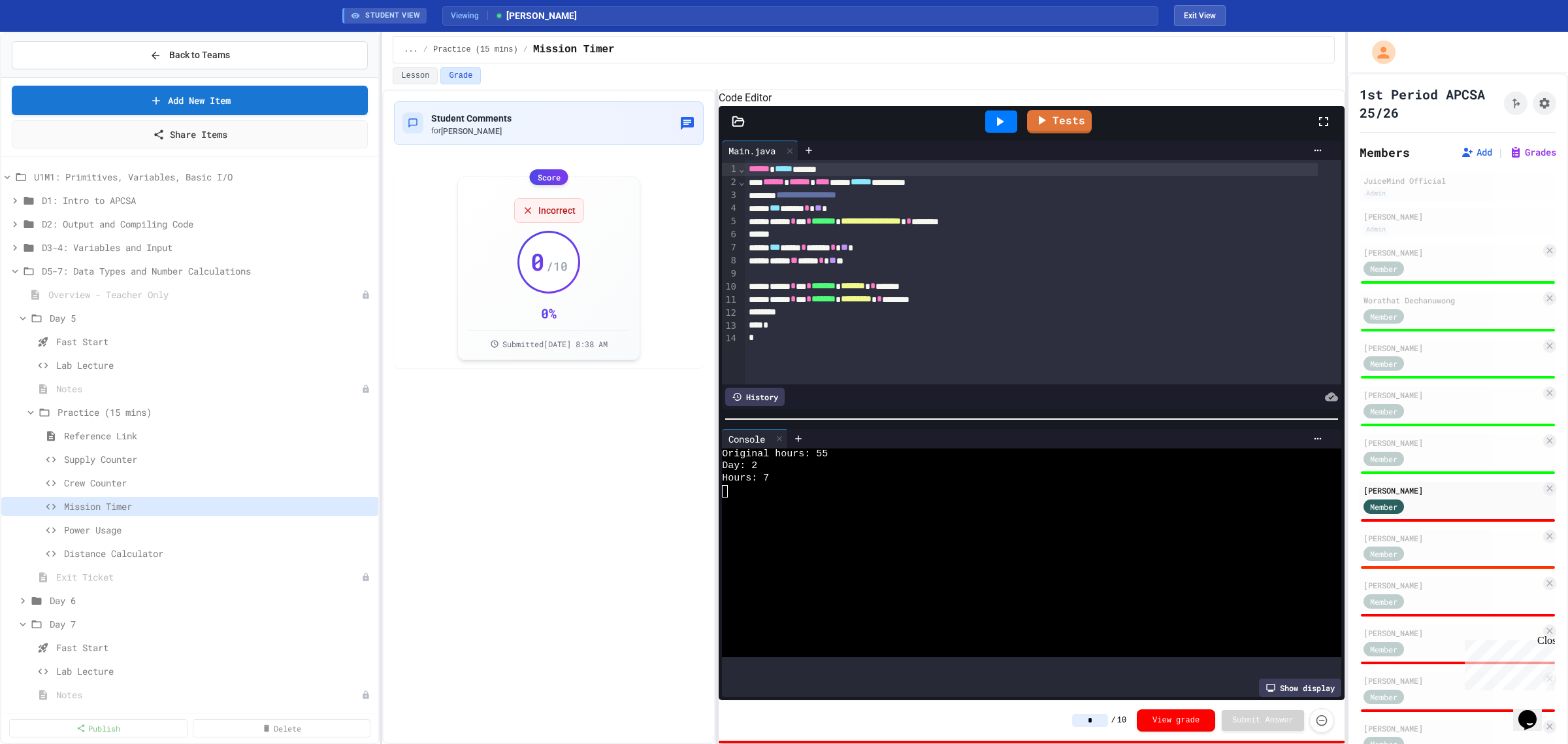
click at [1098, 726] on input "*" at bounding box center [1090, 720] width 36 height 13
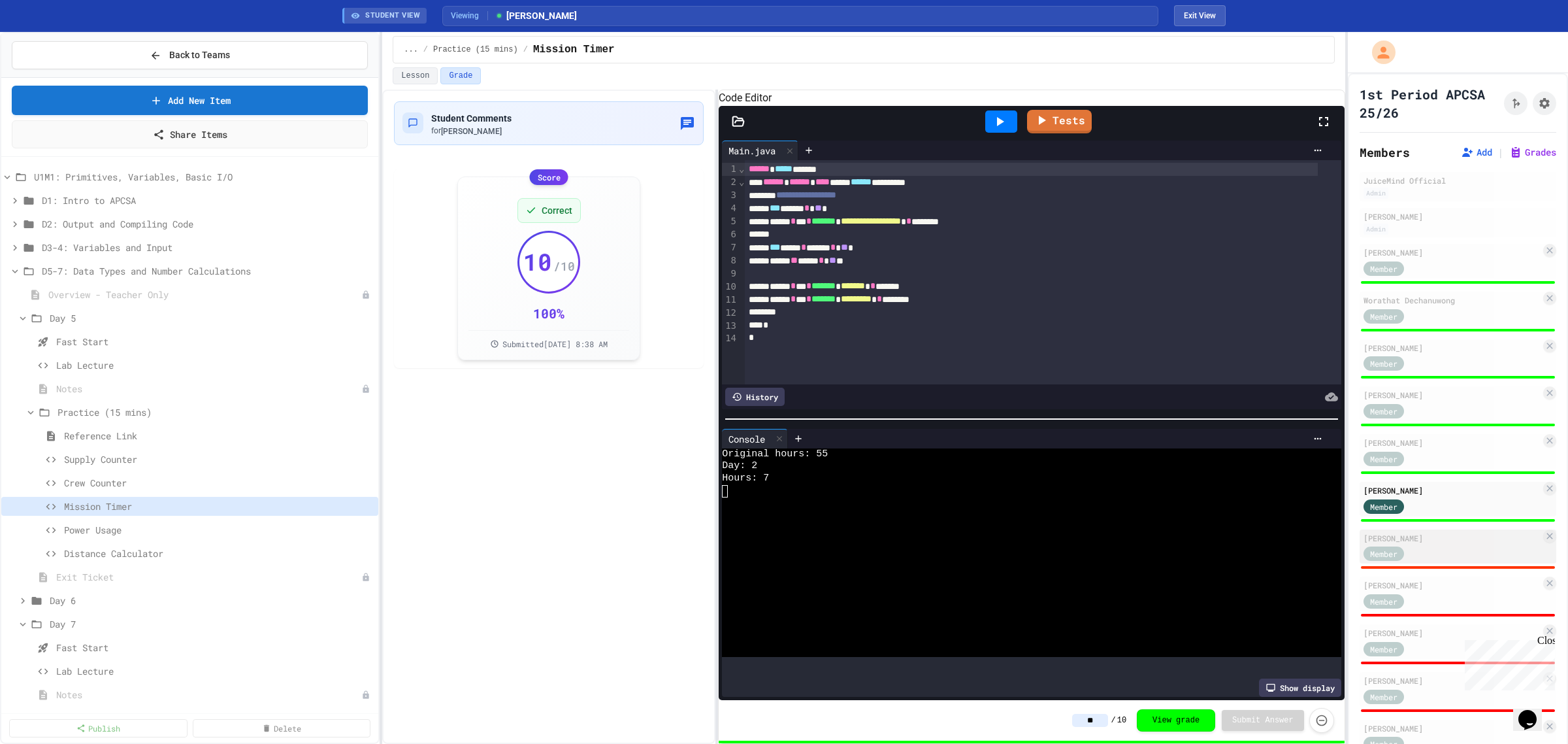
click at [1438, 547] on div "Member" at bounding box center [1451, 553] width 177 height 16
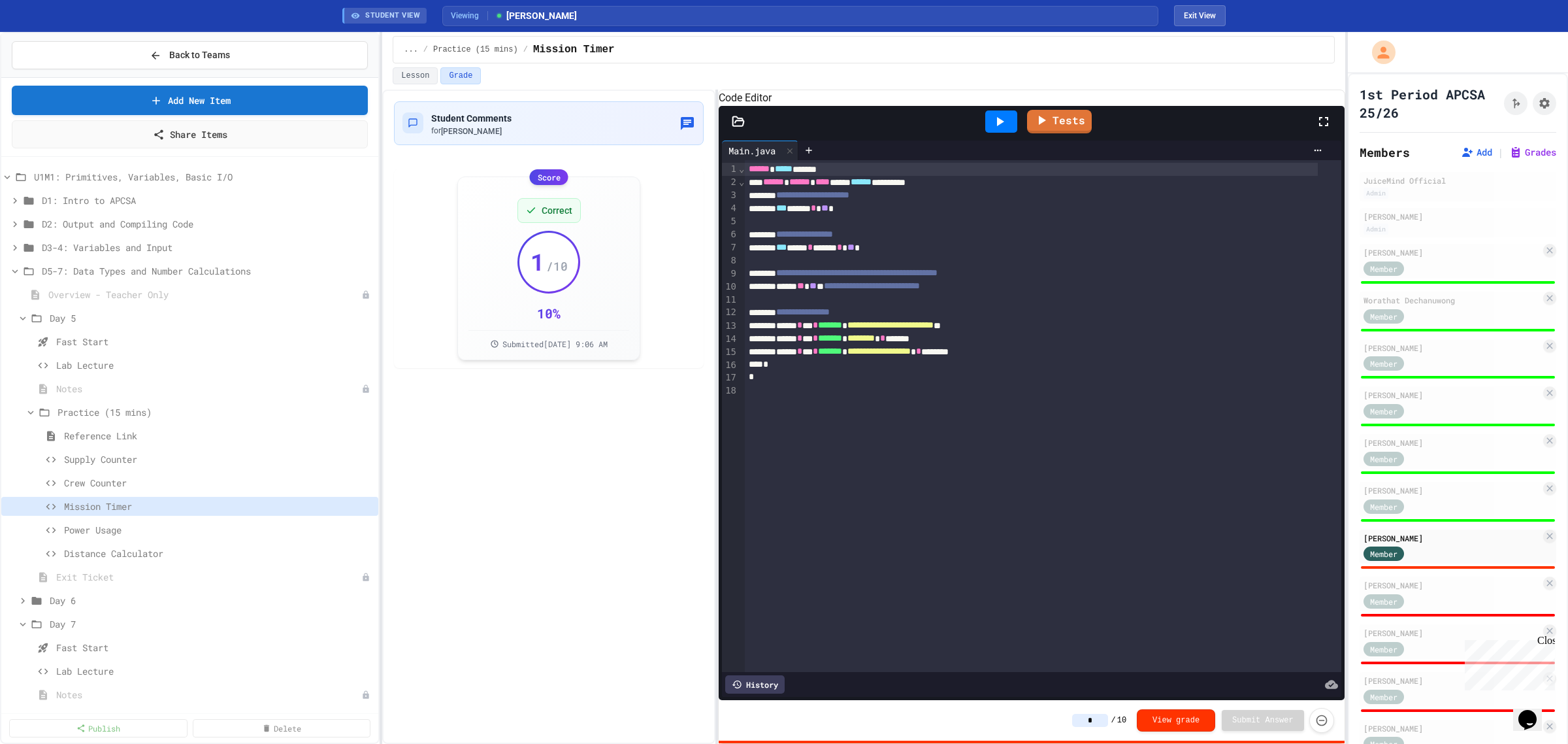
click at [994, 130] on icon at bounding box center [999, 121] width 15 height 16
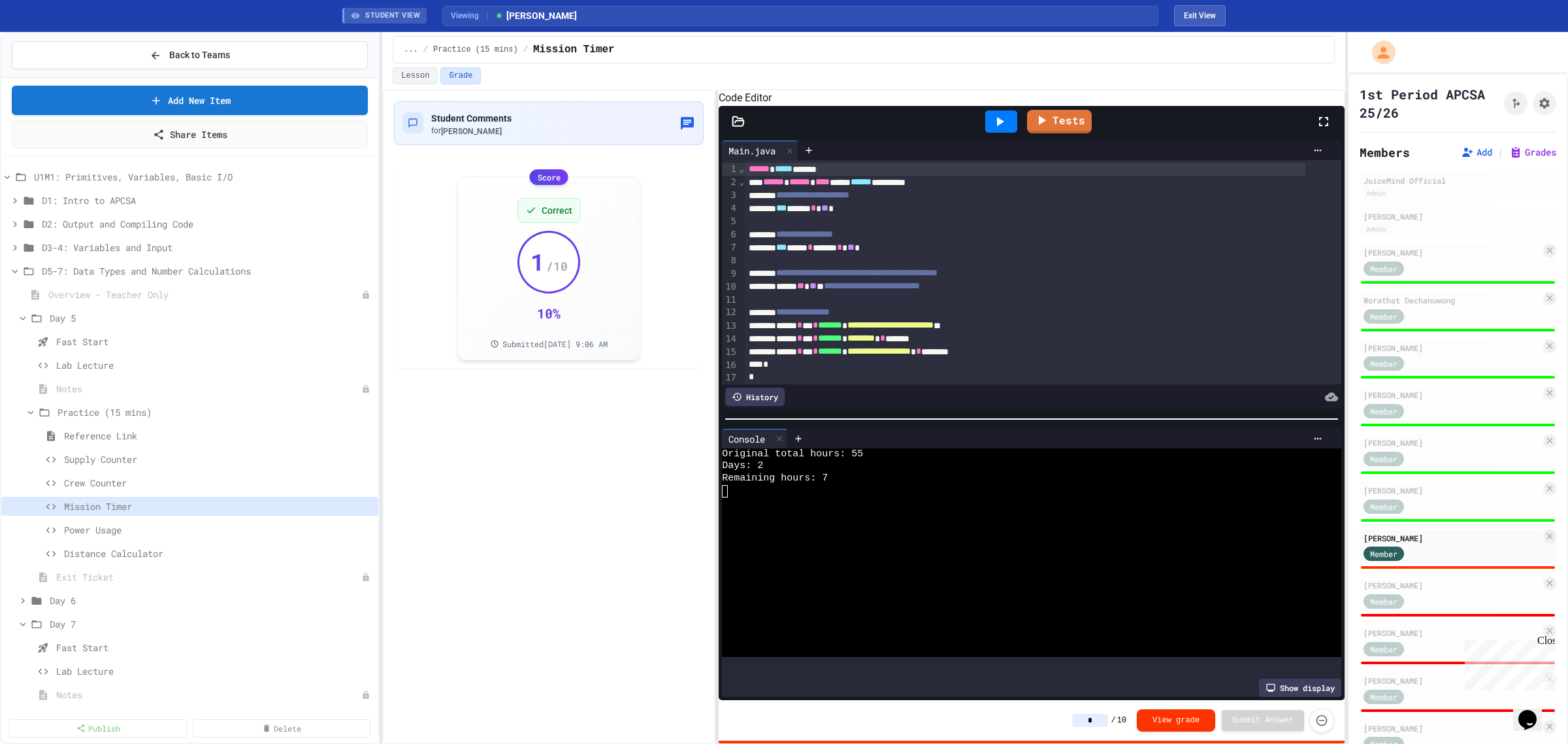
click at [1104, 724] on input "*" at bounding box center [1090, 720] width 36 height 13
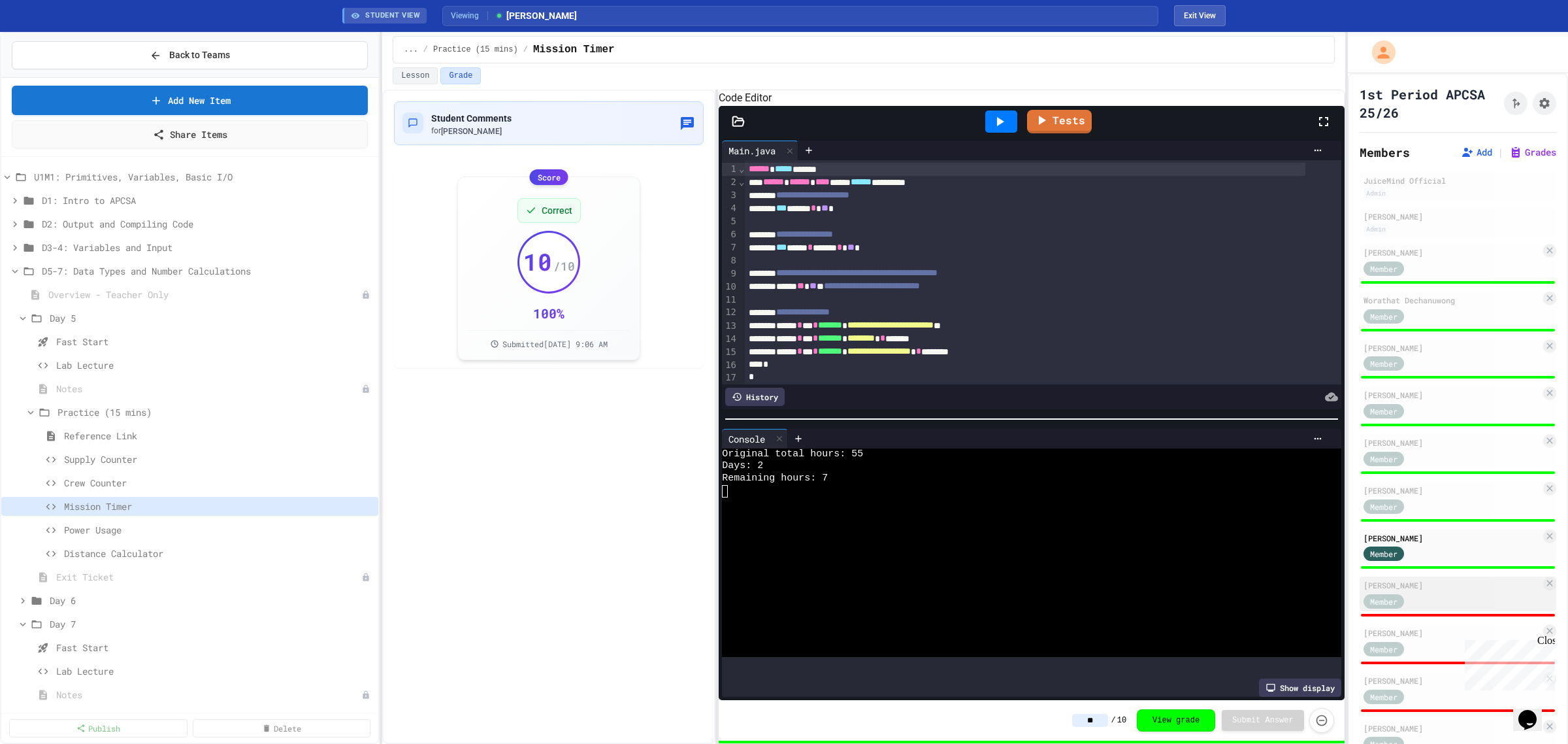
click at [1416, 588] on div "Jason Murong Member" at bounding box center [1458, 594] width 197 height 34
type input "*"
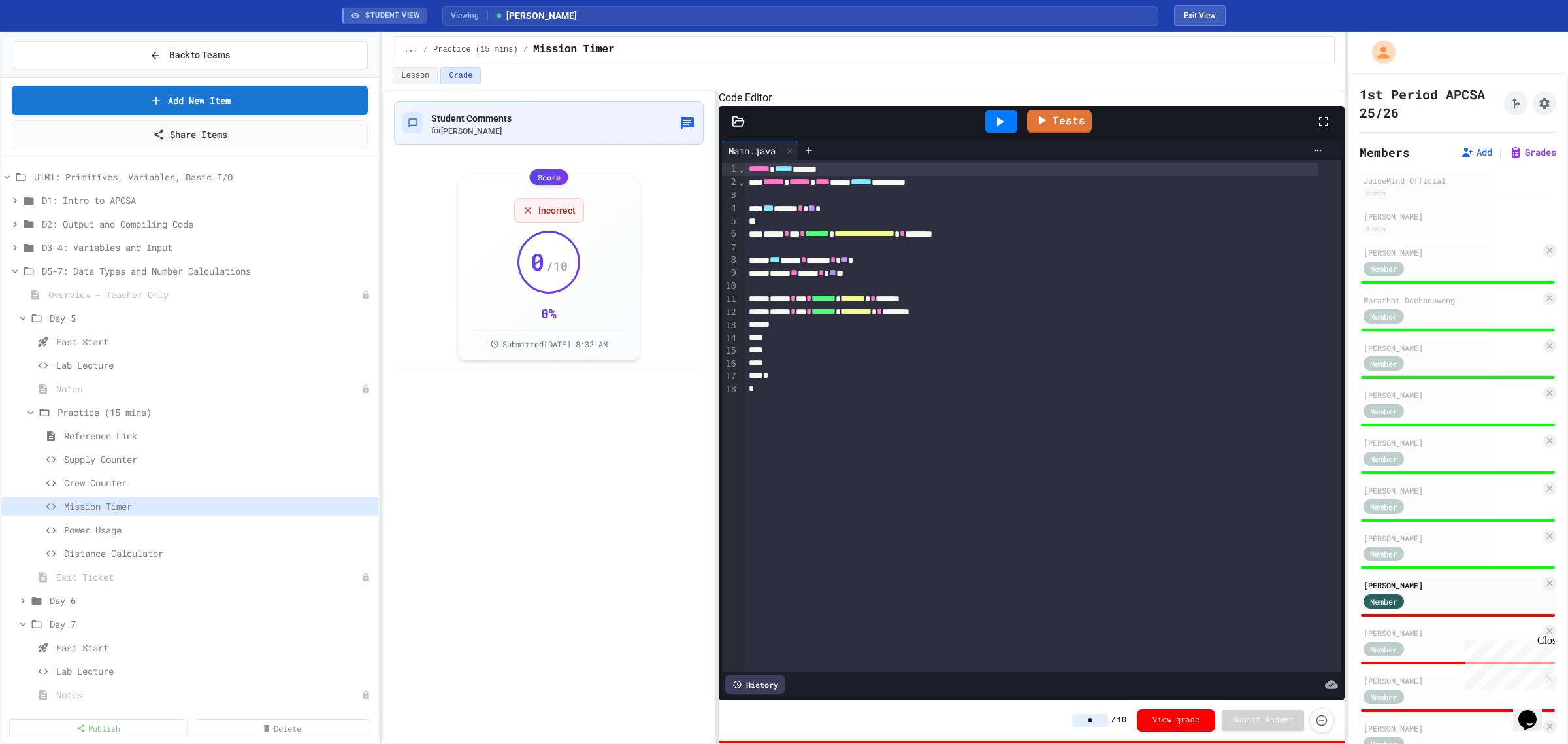
click at [1005, 130] on icon at bounding box center [999, 121] width 15 height 16
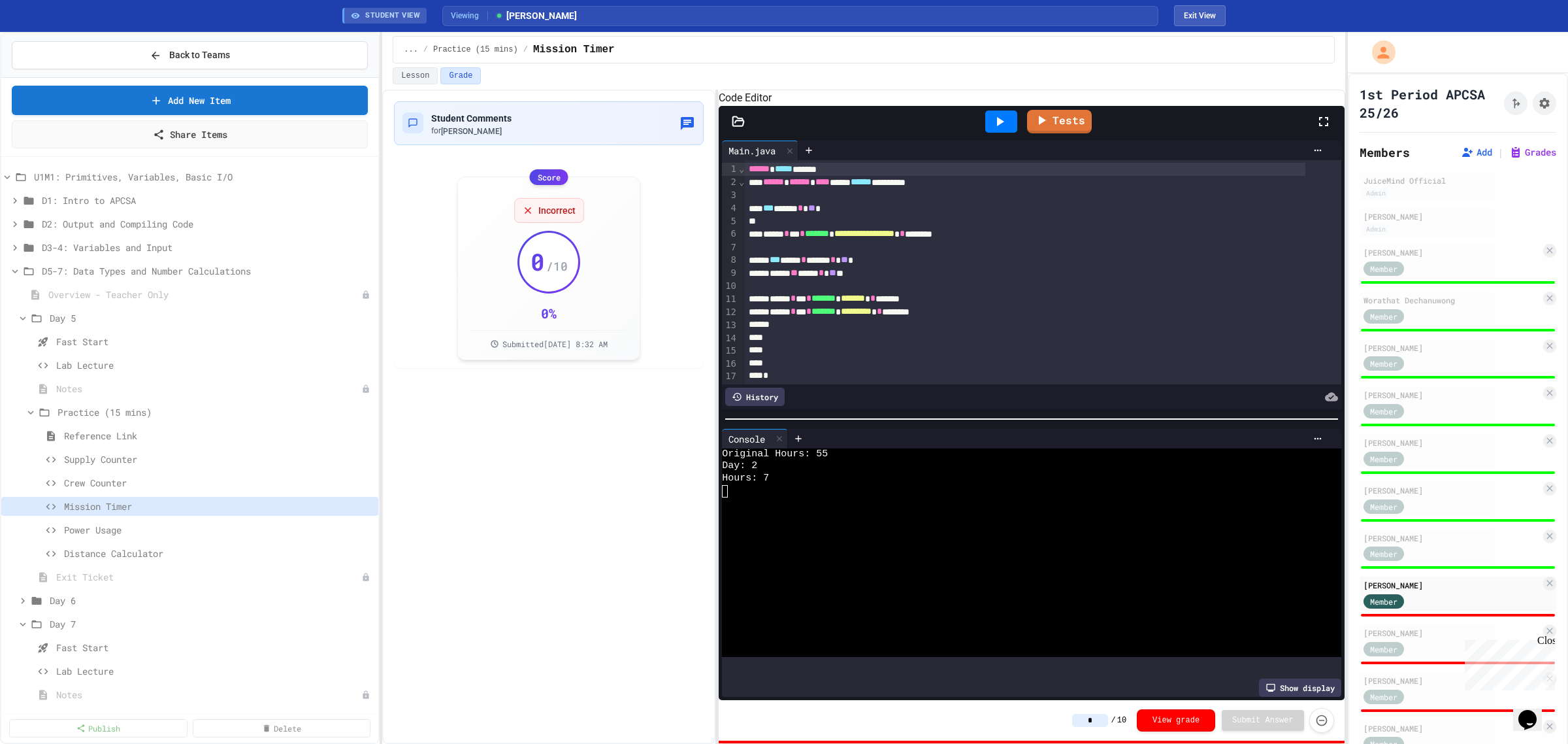
click at [1103, 719] on input "*" at bounding box center [1090, 720] width 36 height 13
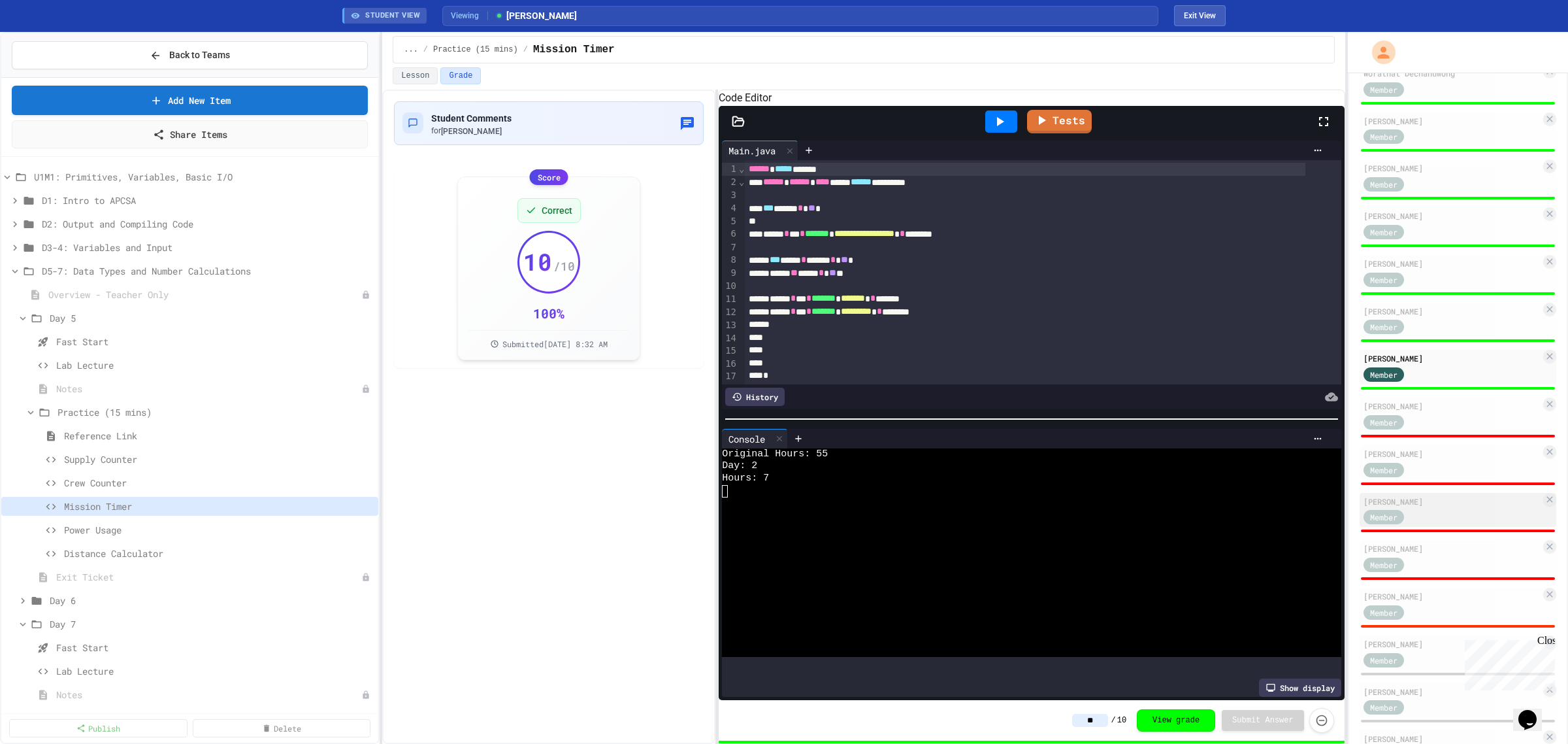
scroll to position [246, 0]
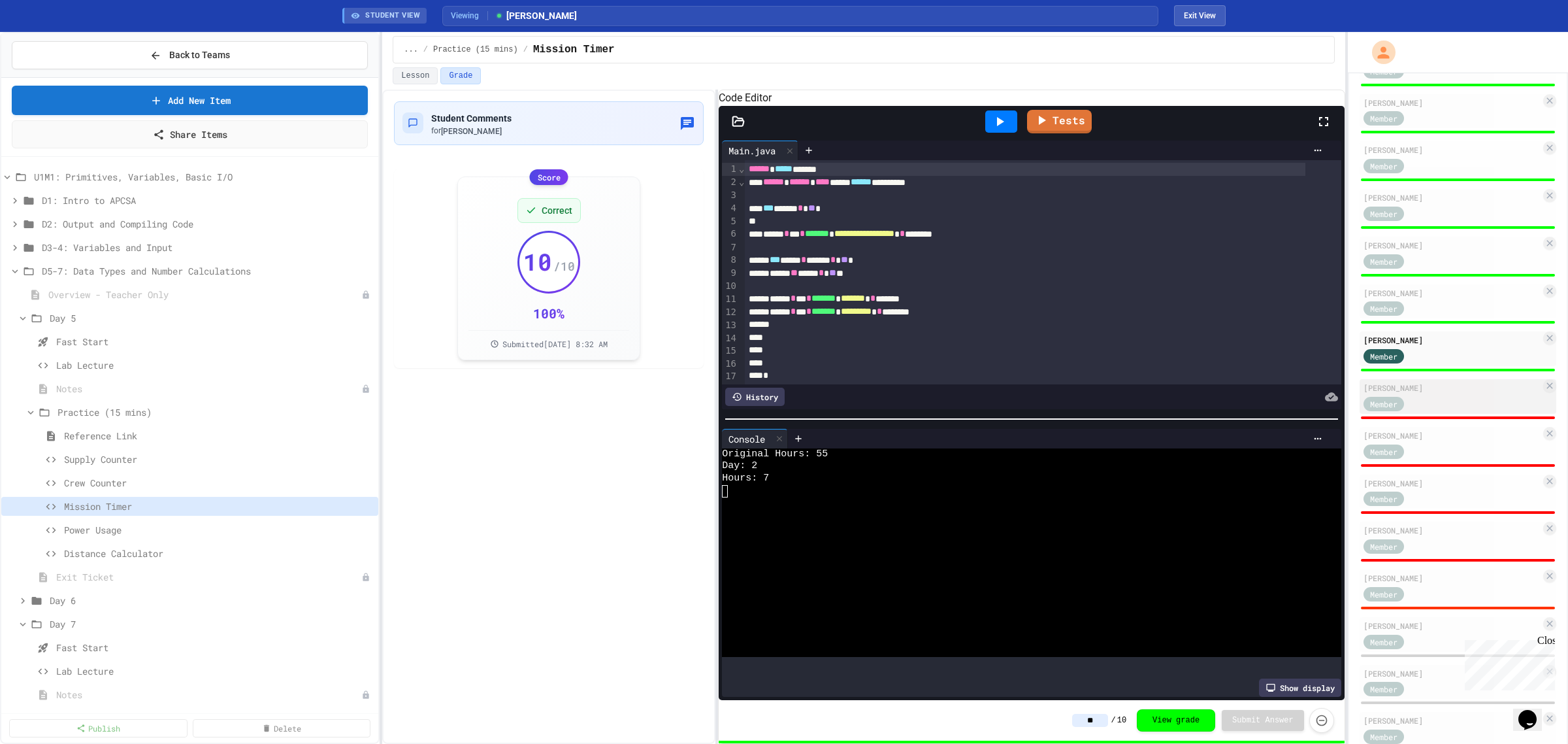
click at [1426, 395] on div "Member" at bounding box center [1396, 403] width 65 height 16
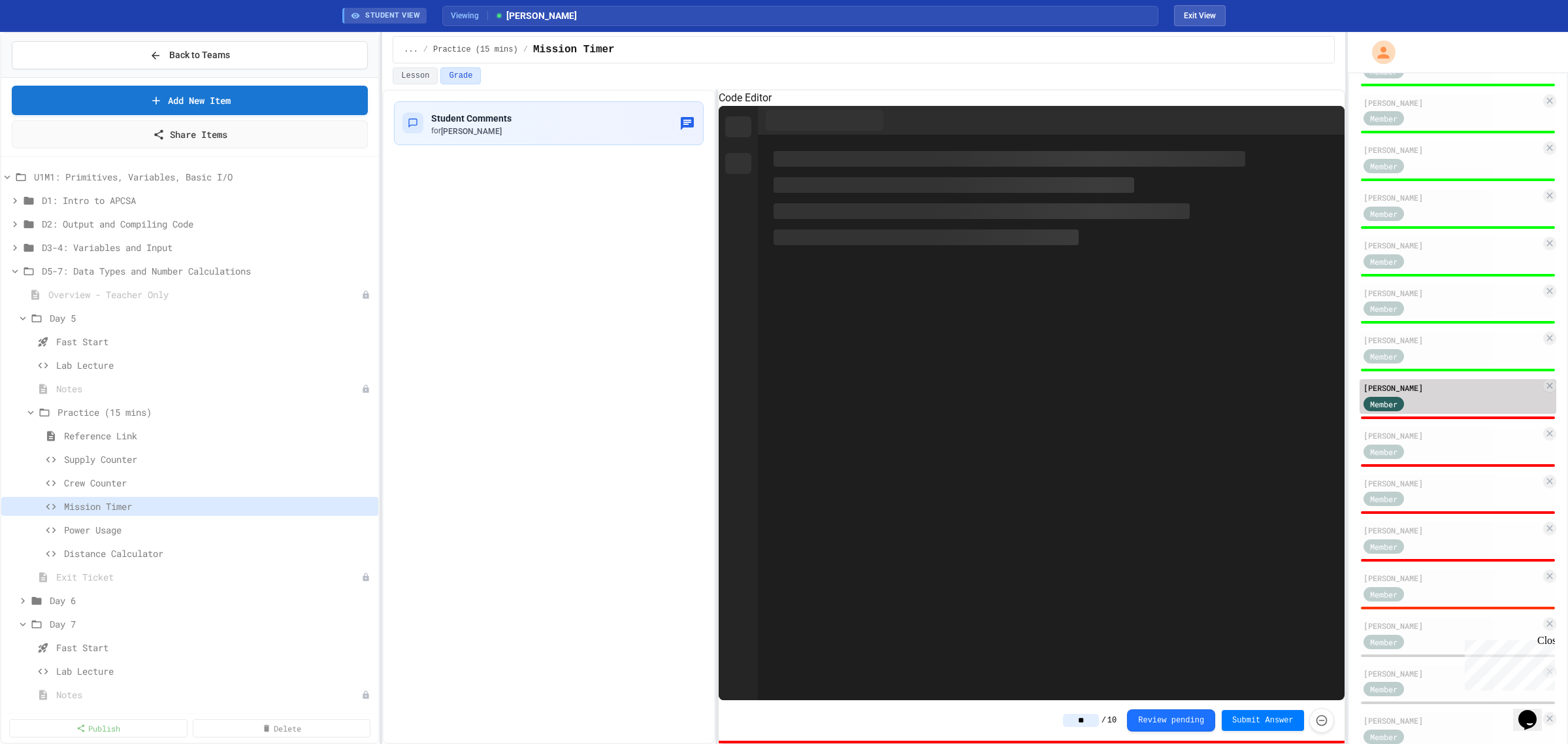
type input "*"
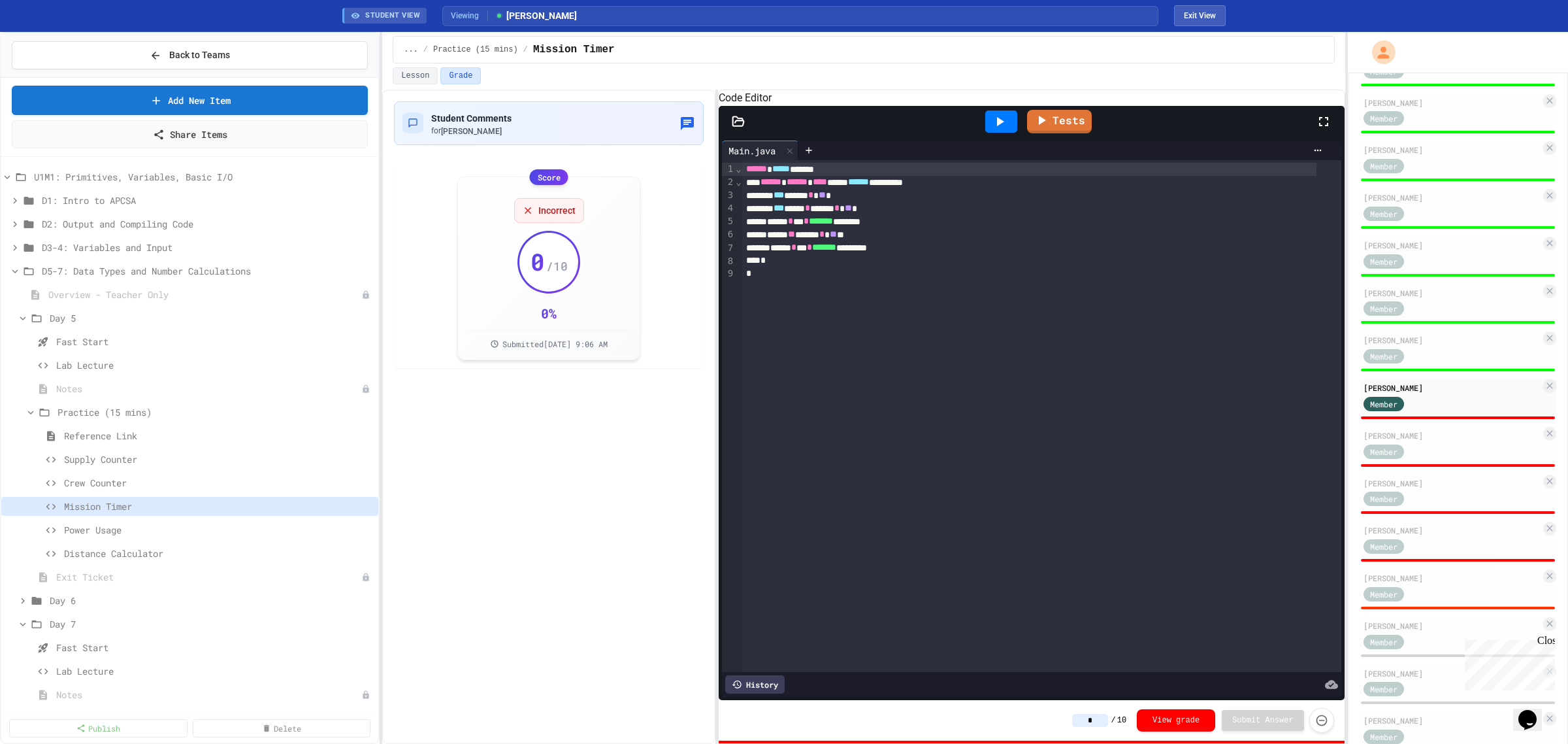
click at [997, 130] on icon at bounding box center [999, 121] width 15 height 16
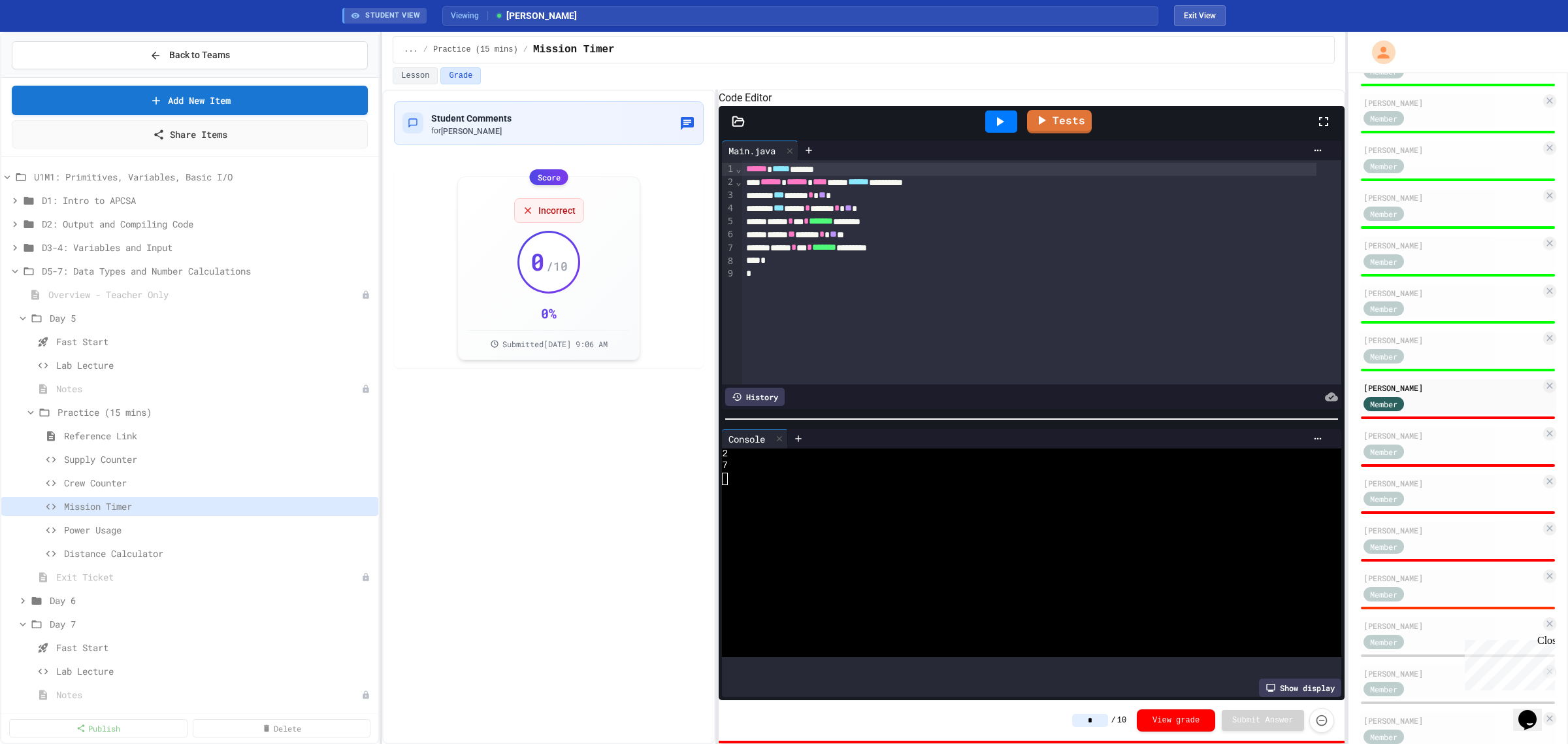
click at [1107, 724] on input "*" at bounding box center [1090, 720] width 36 height 13
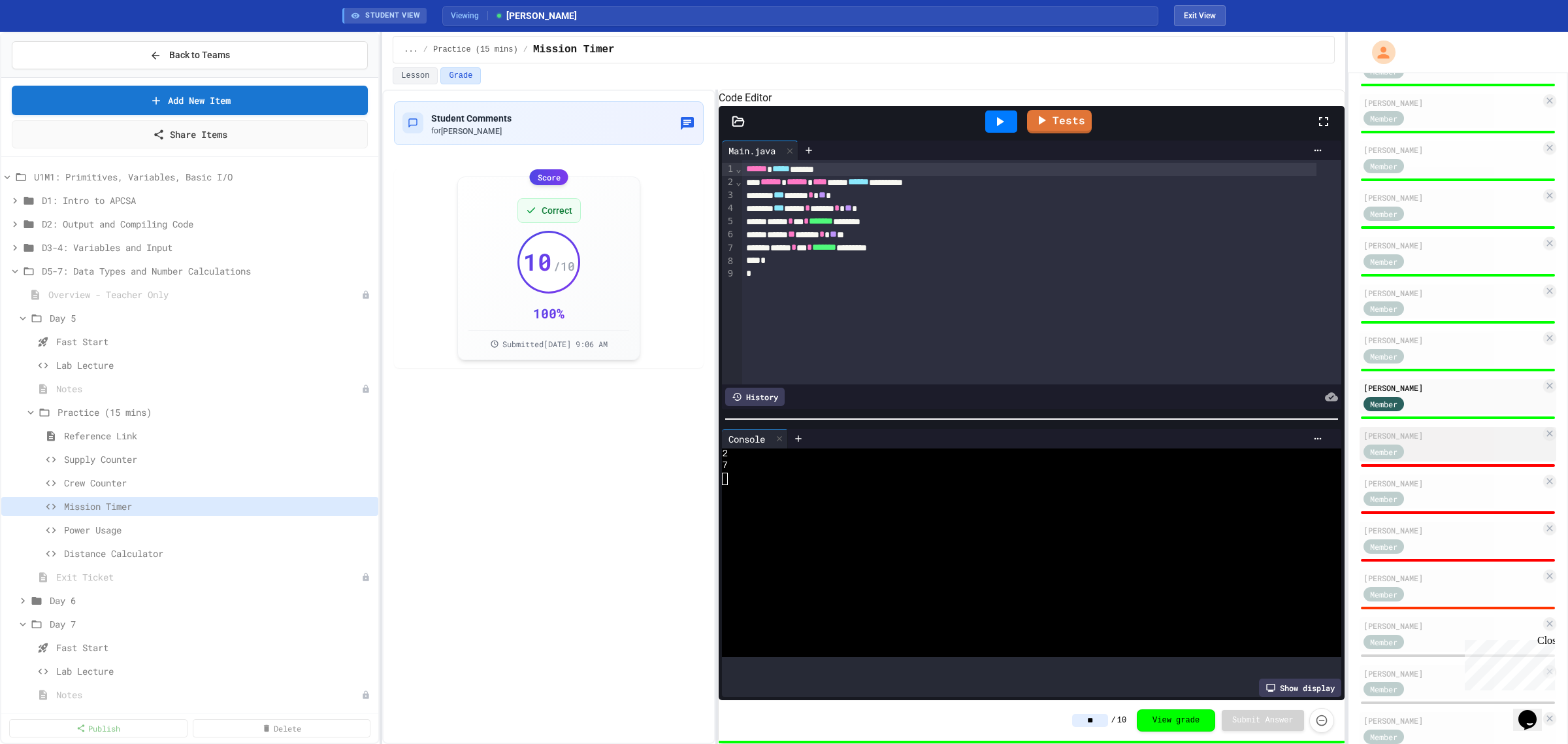
click at [1423, 429] on div "[PERSON_NAME]" at bounding box center [1451, 435] width 177 height 11
type input "*"
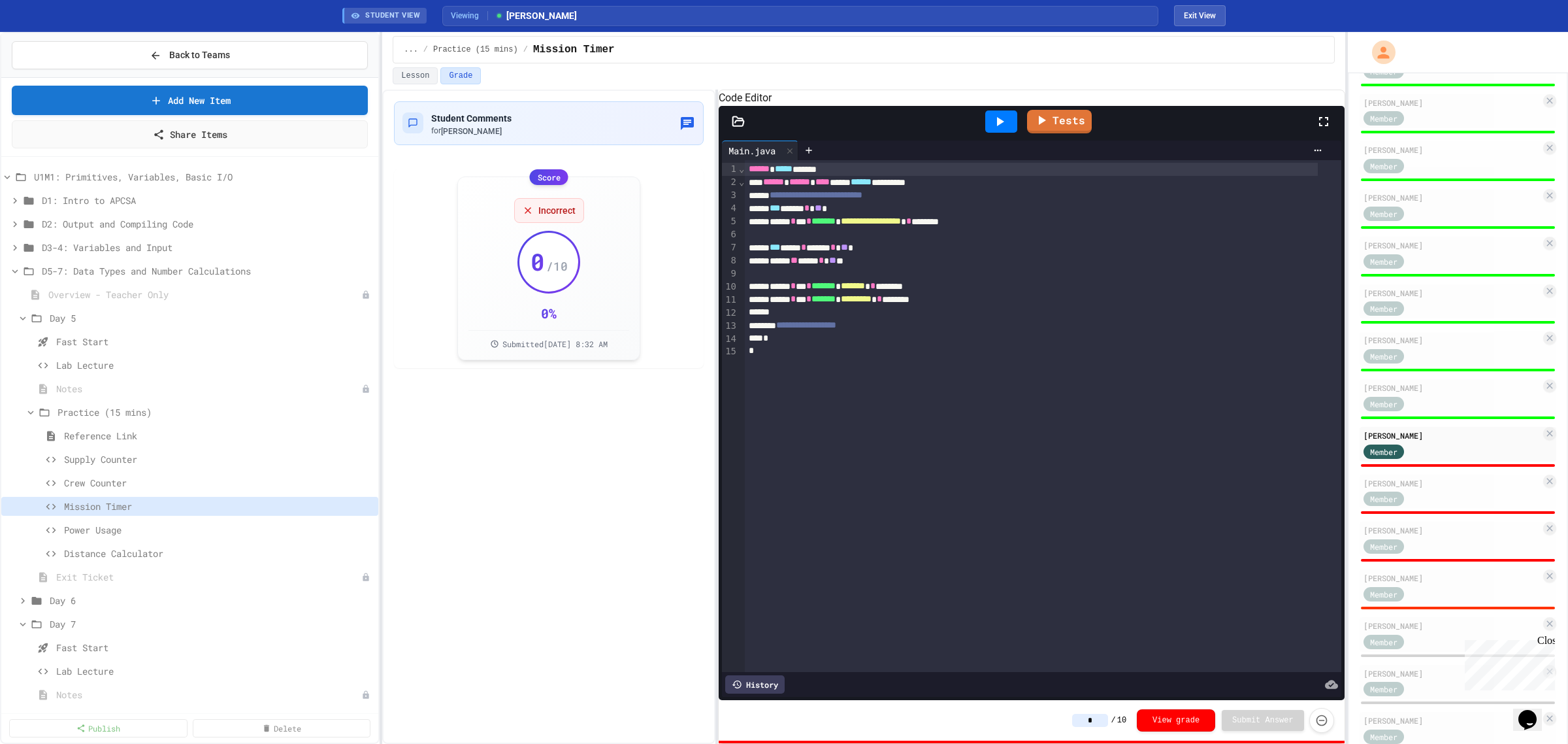
click at [1003, 130] on icon at bounding box center [999, 121] width 15 height 16
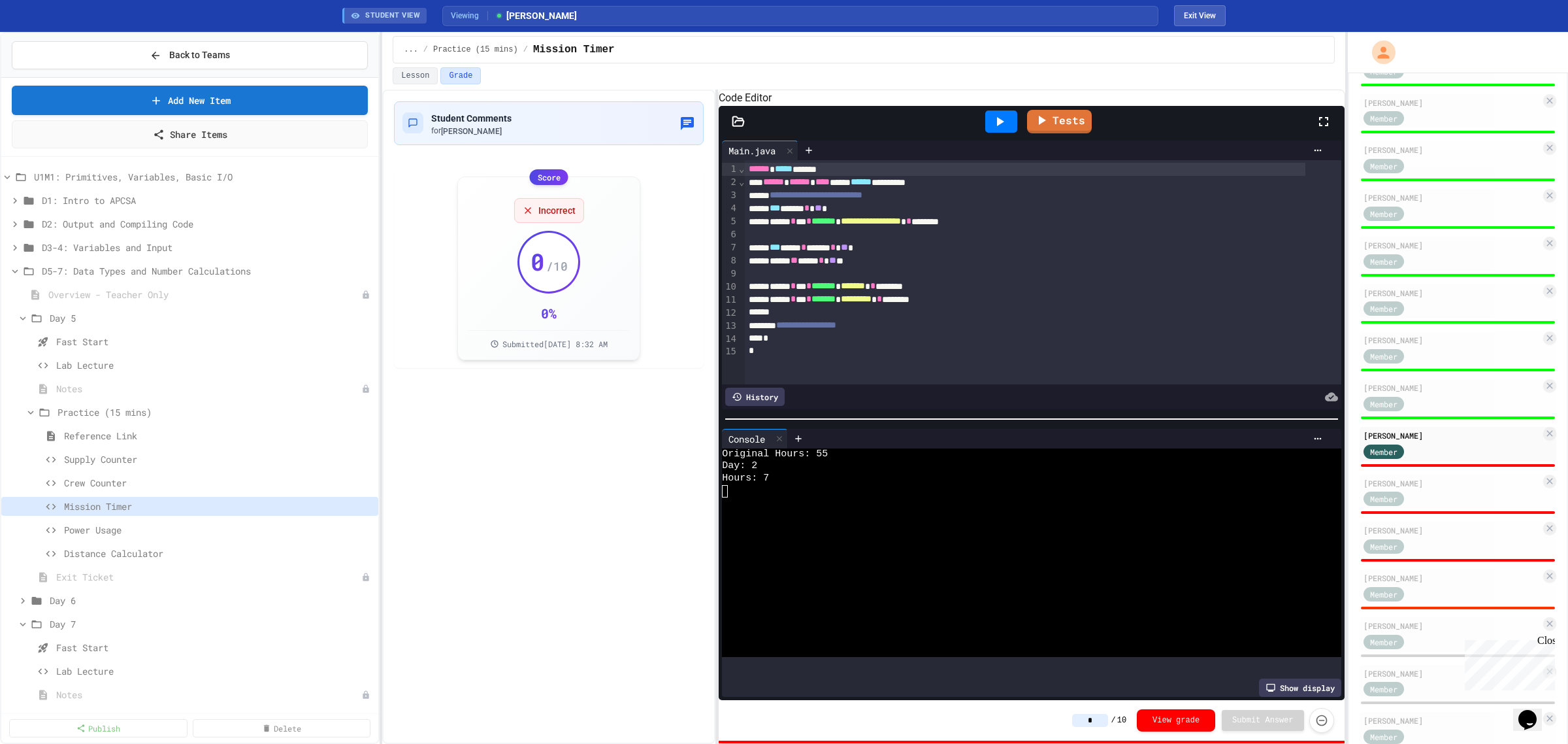
click at [1105, 720] on input "*" at bounding box center [1090, 720] width 36 height 13
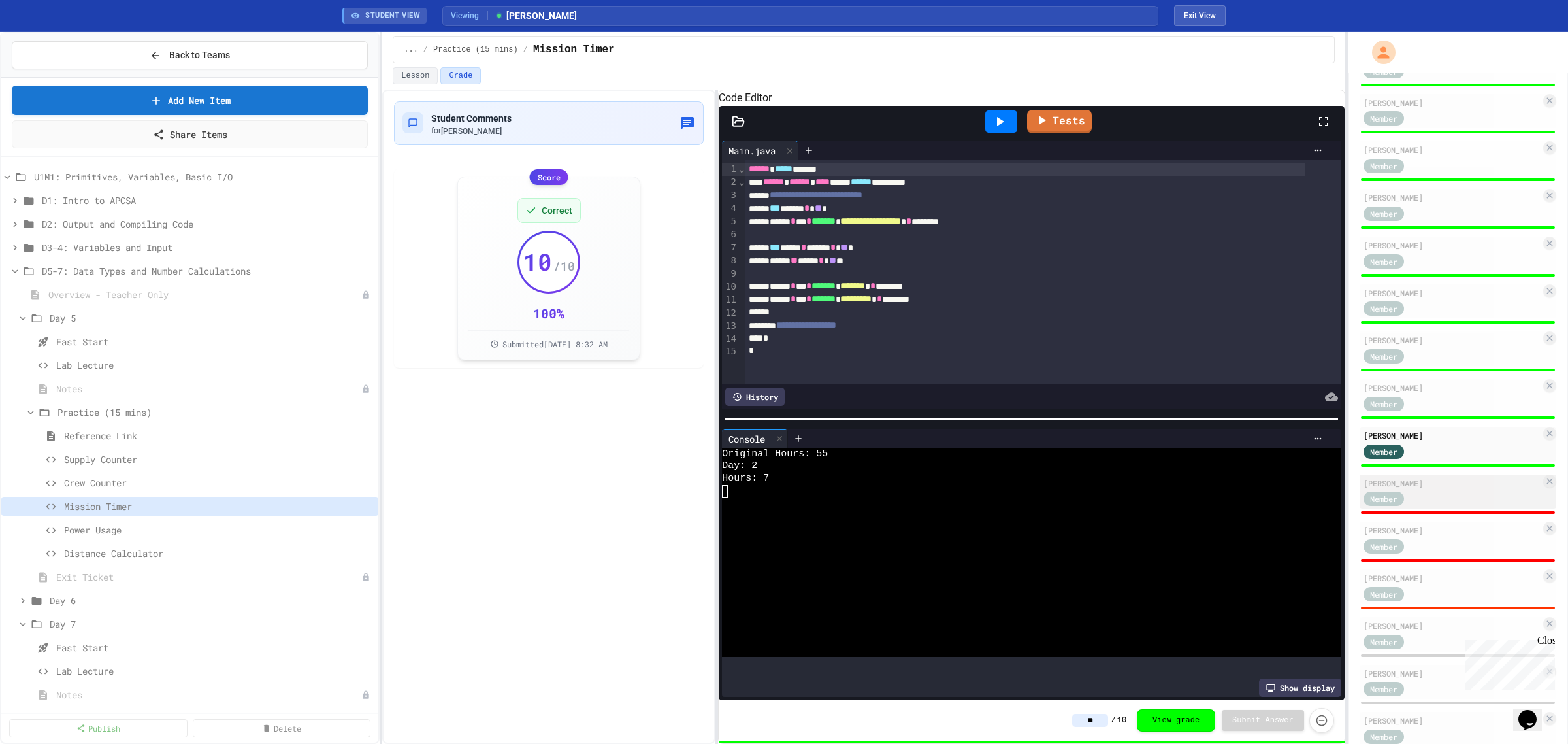
click at [1457, 490] on div "Member" at bounding box center [1451, 498] width 177 height 16
type input "*"
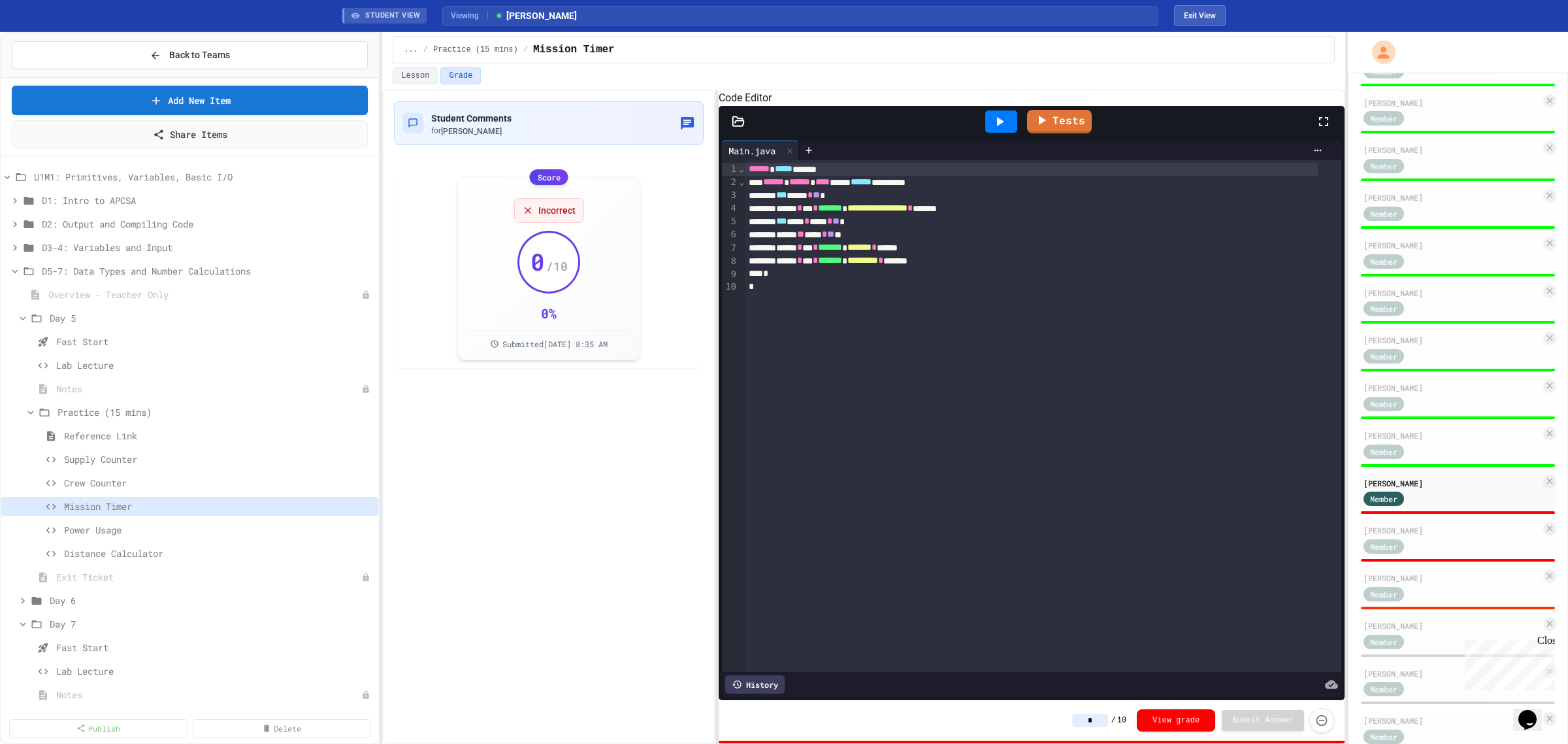
click at [997, 130] on icon at bounding box center [999, 121] width 15 height 16
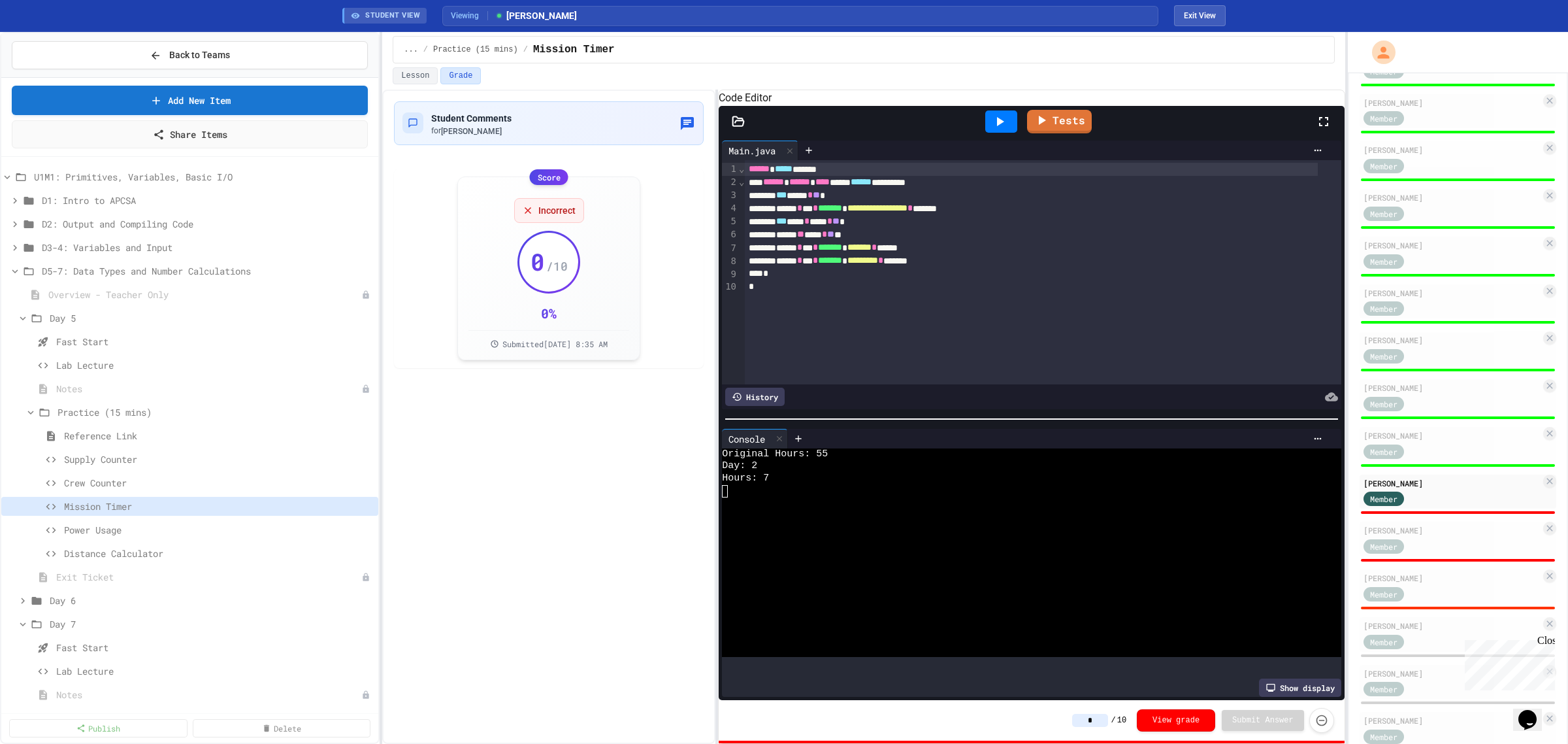
click at [1099, 716] on input "*" at bounding box center [1090, 720] width 36 height 13
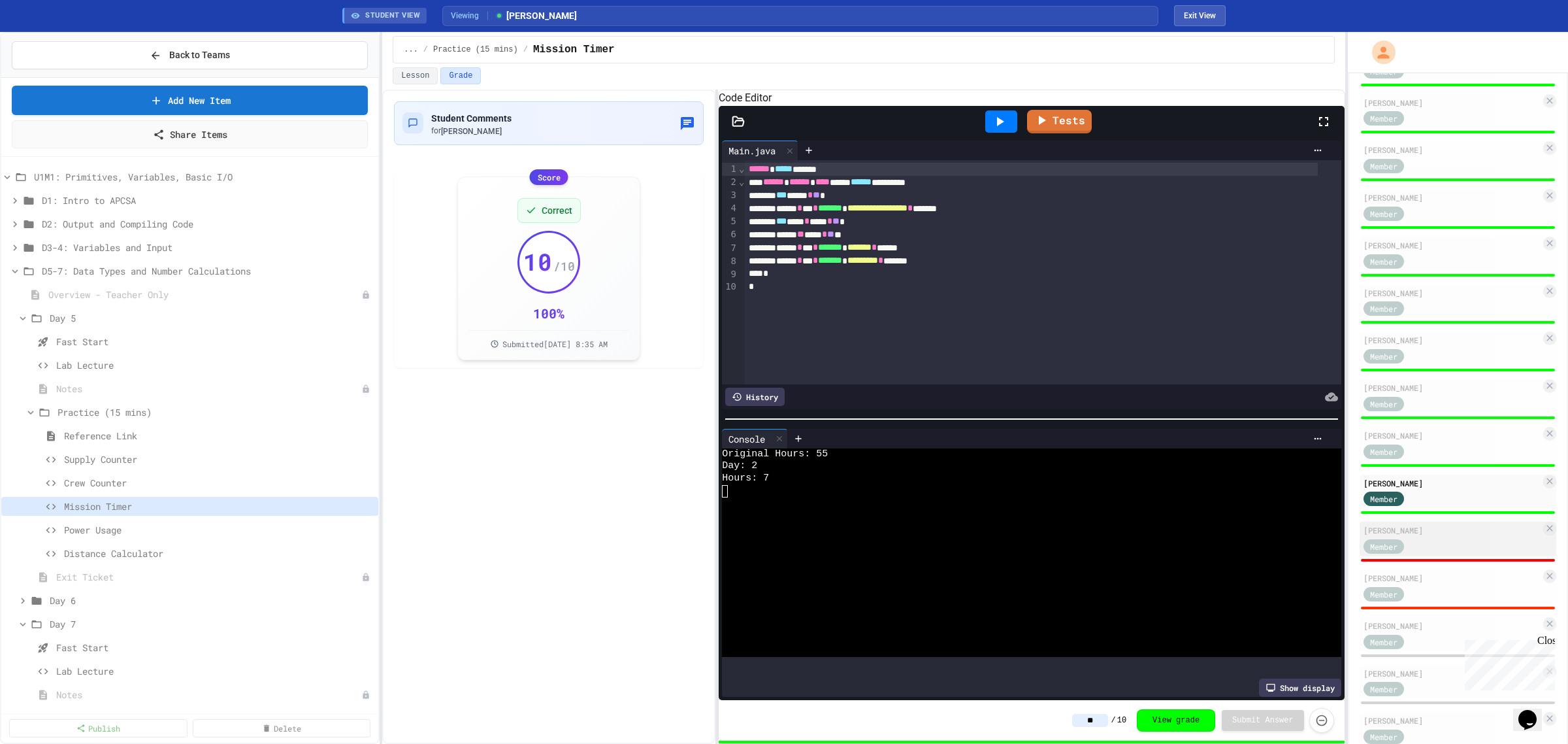
click at [1445, 542] on div "Member" at bounding box center [1451, 546] width 177 height 16
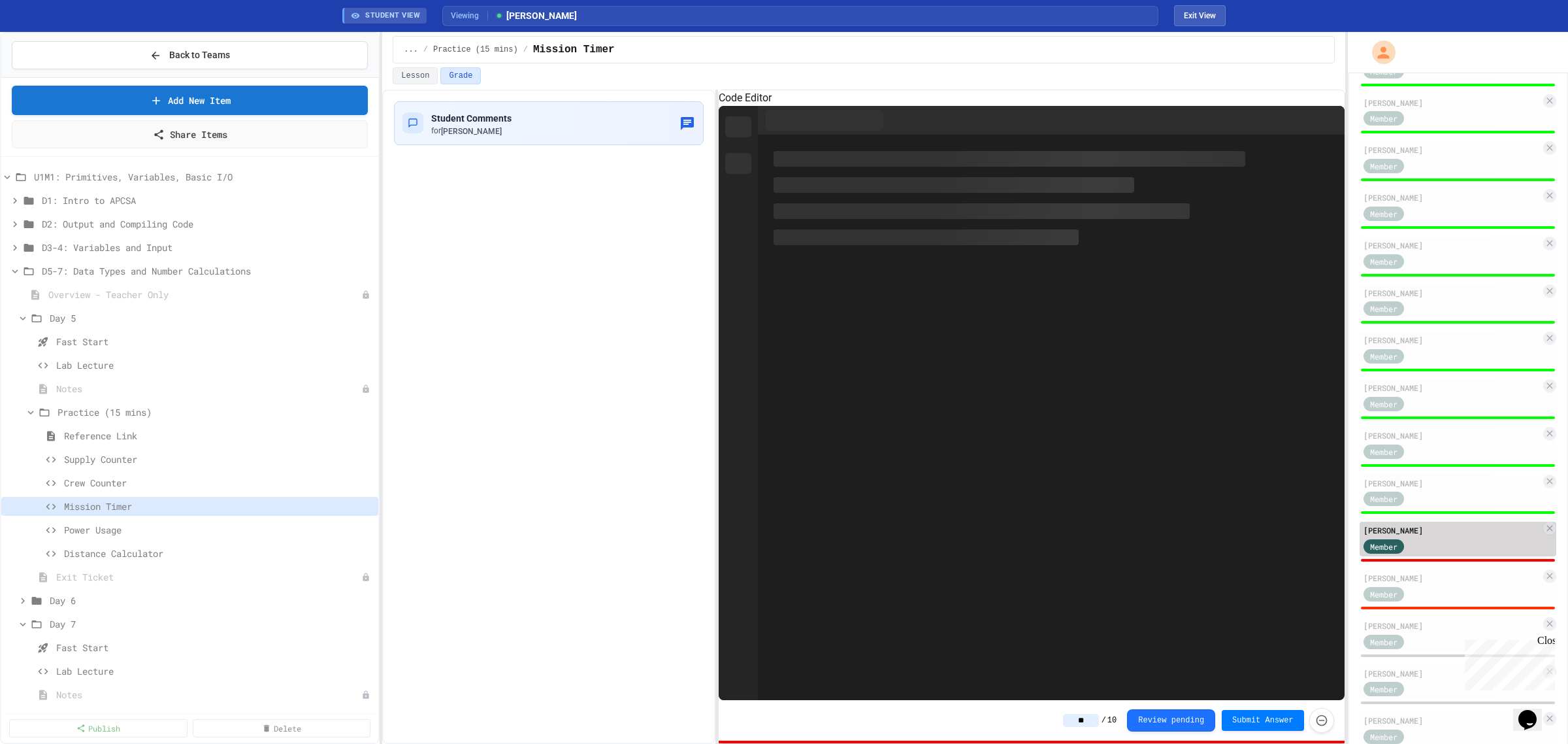
type input "*"
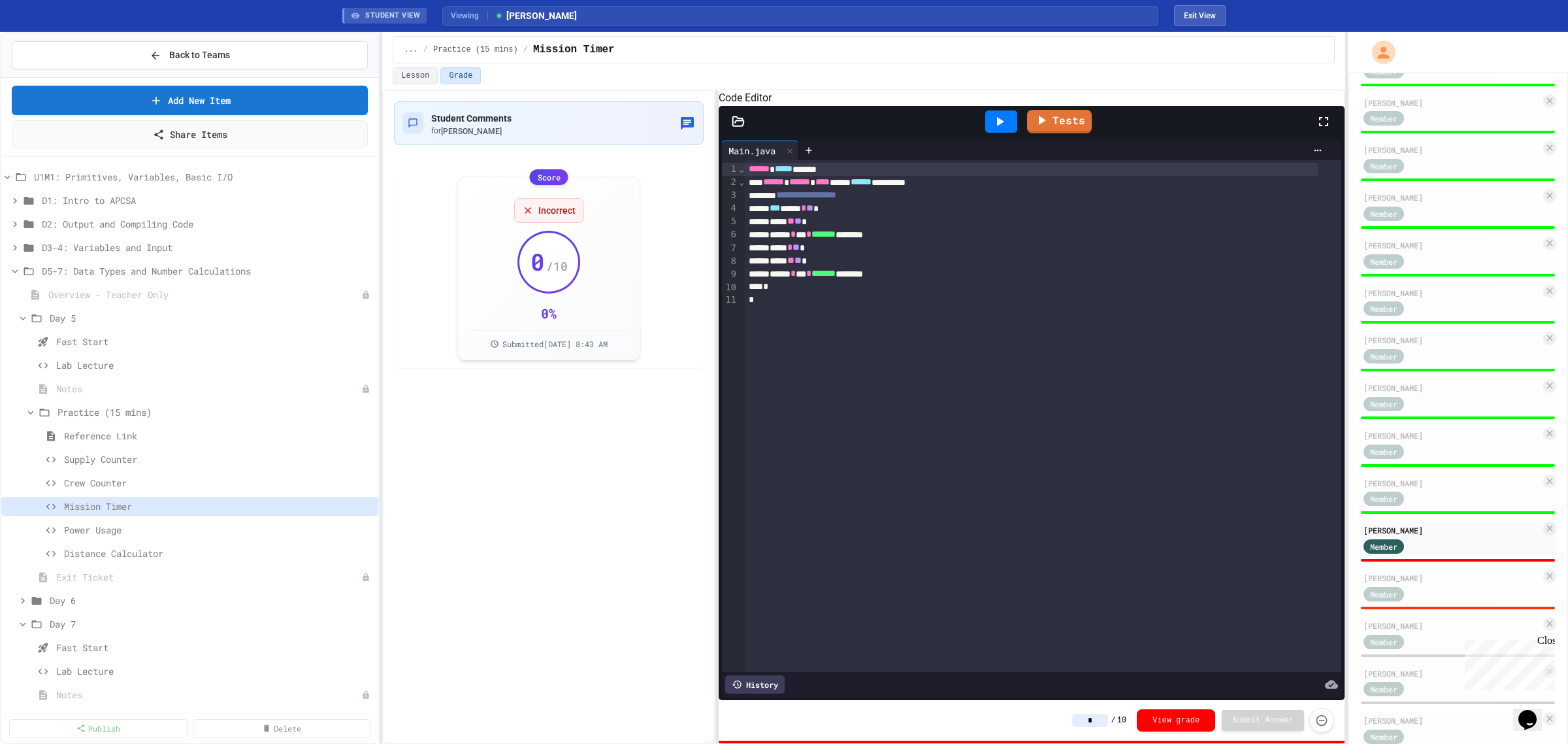
click at [1005, 133] on div at bounding box center [1000, 121] width 32 height 22
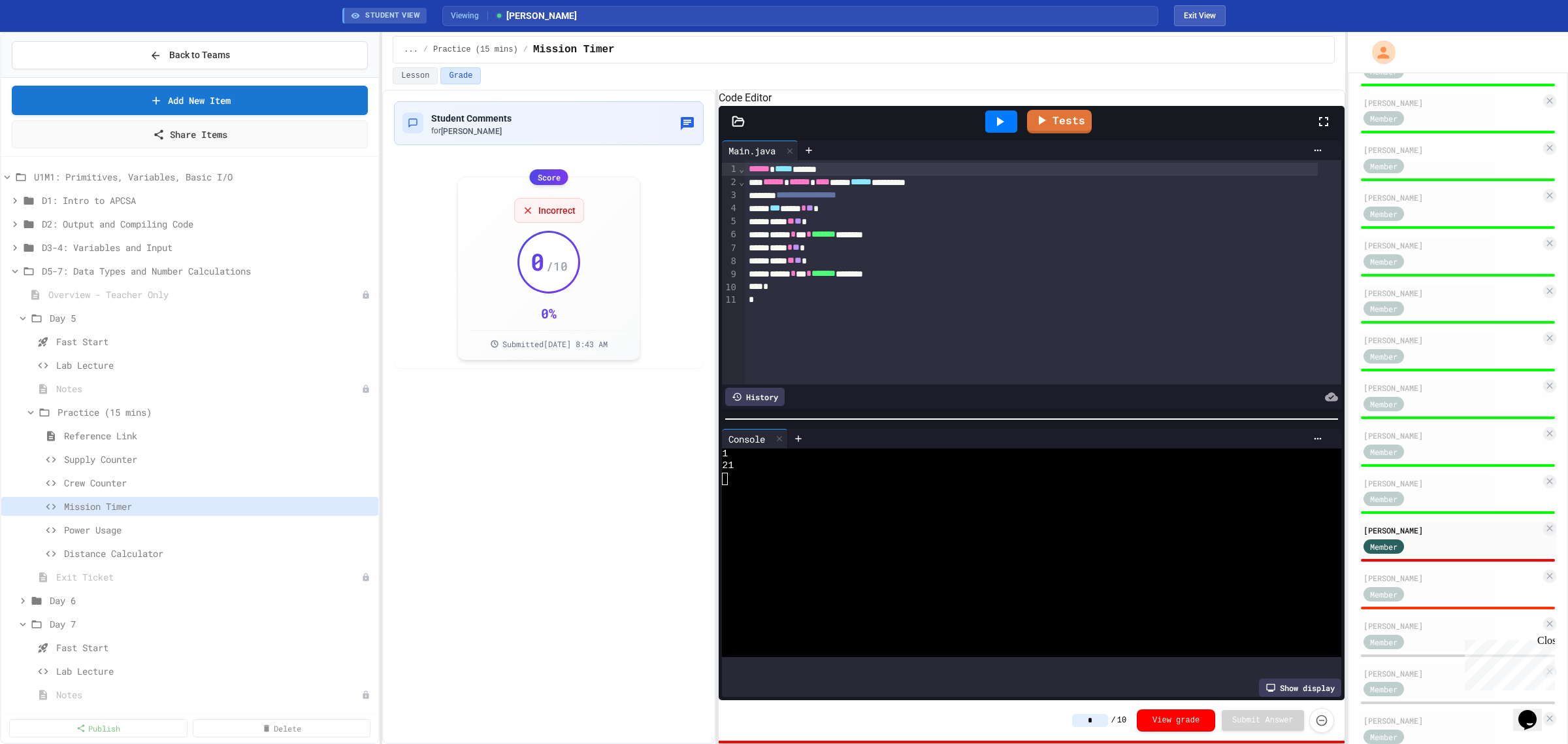
click at [1108, 719] on input "*" at bounding box center [1090, 720] width 36 height 13
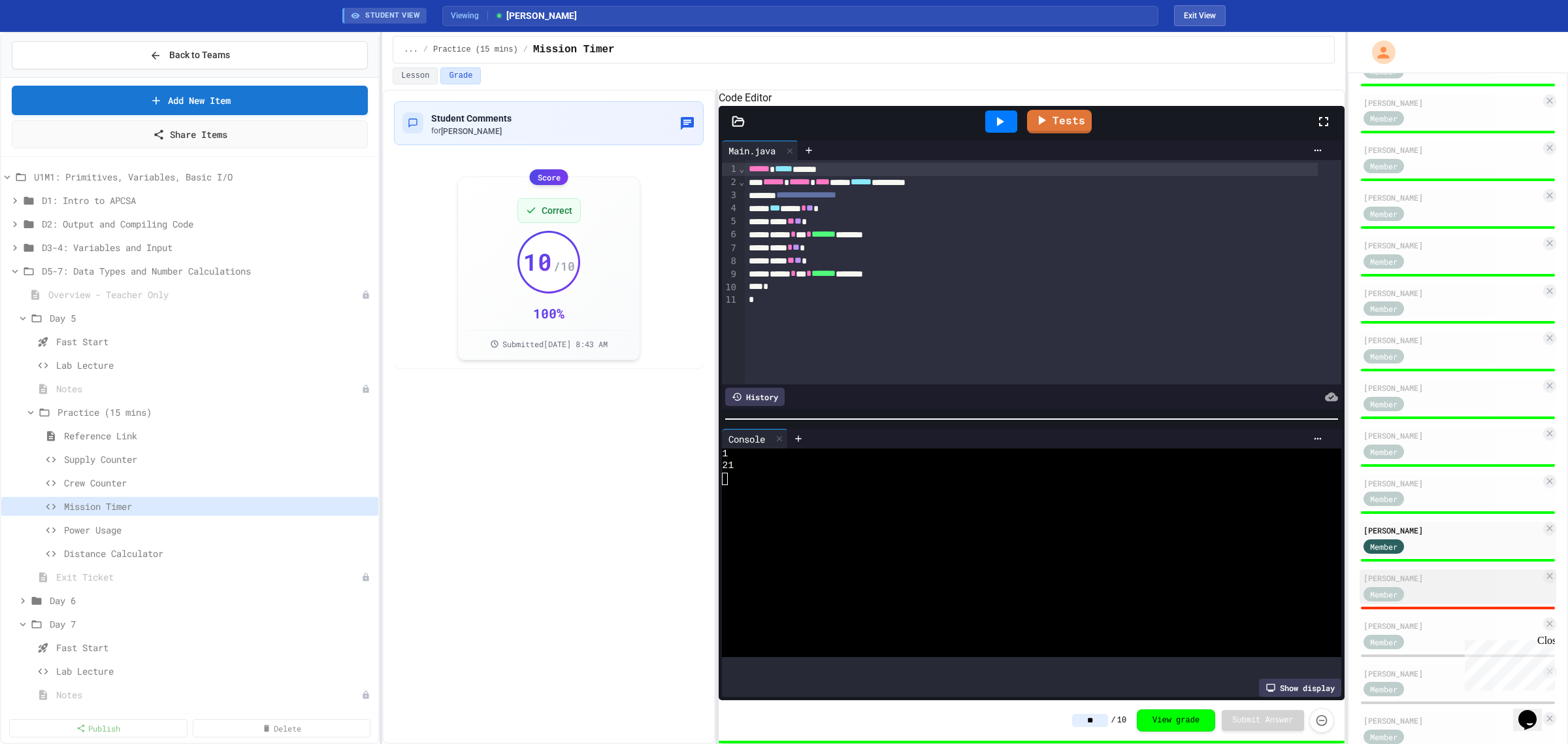
click at [1428, 591] on div "Member" at bounding box center [1396, 593] width 65 height 16
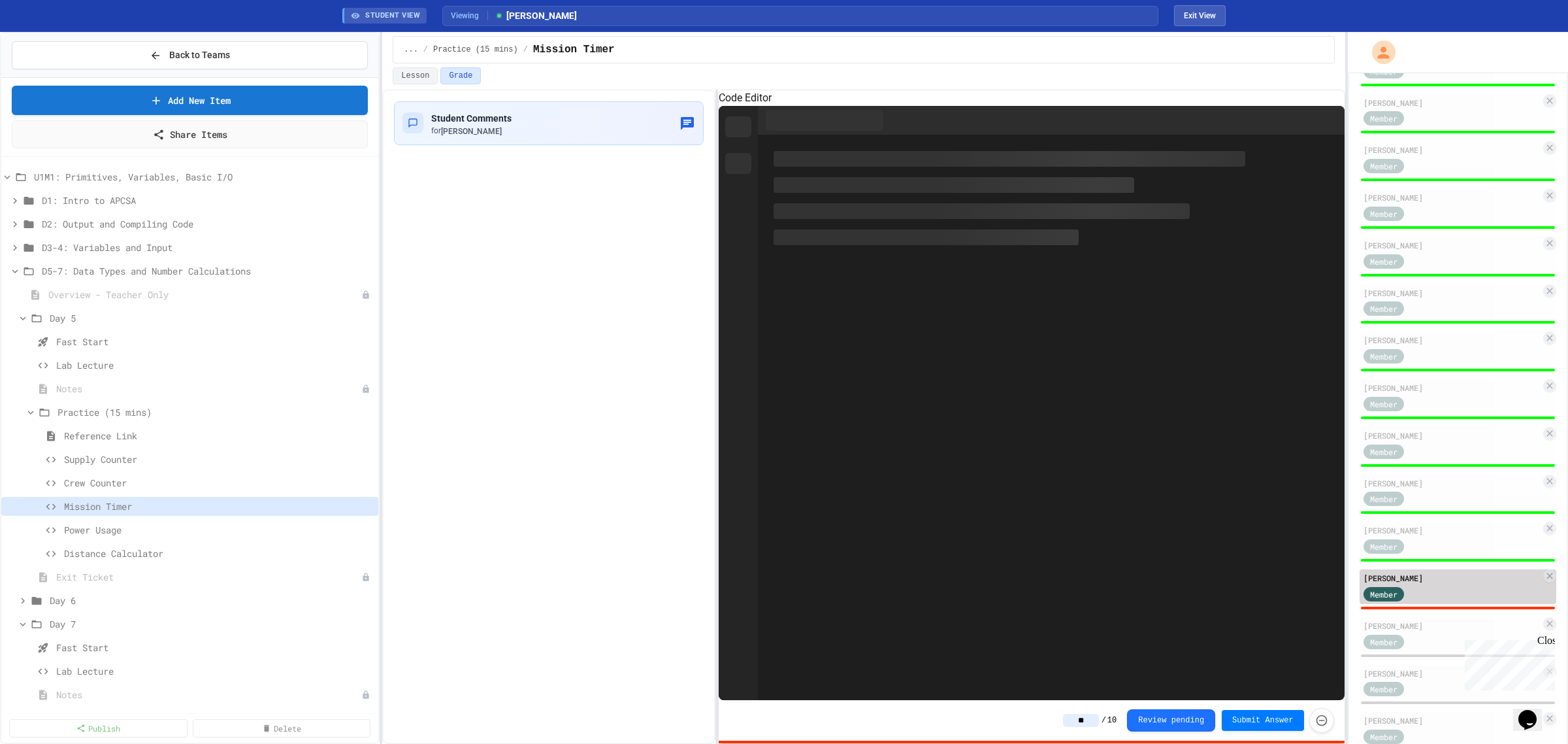
type input "*"
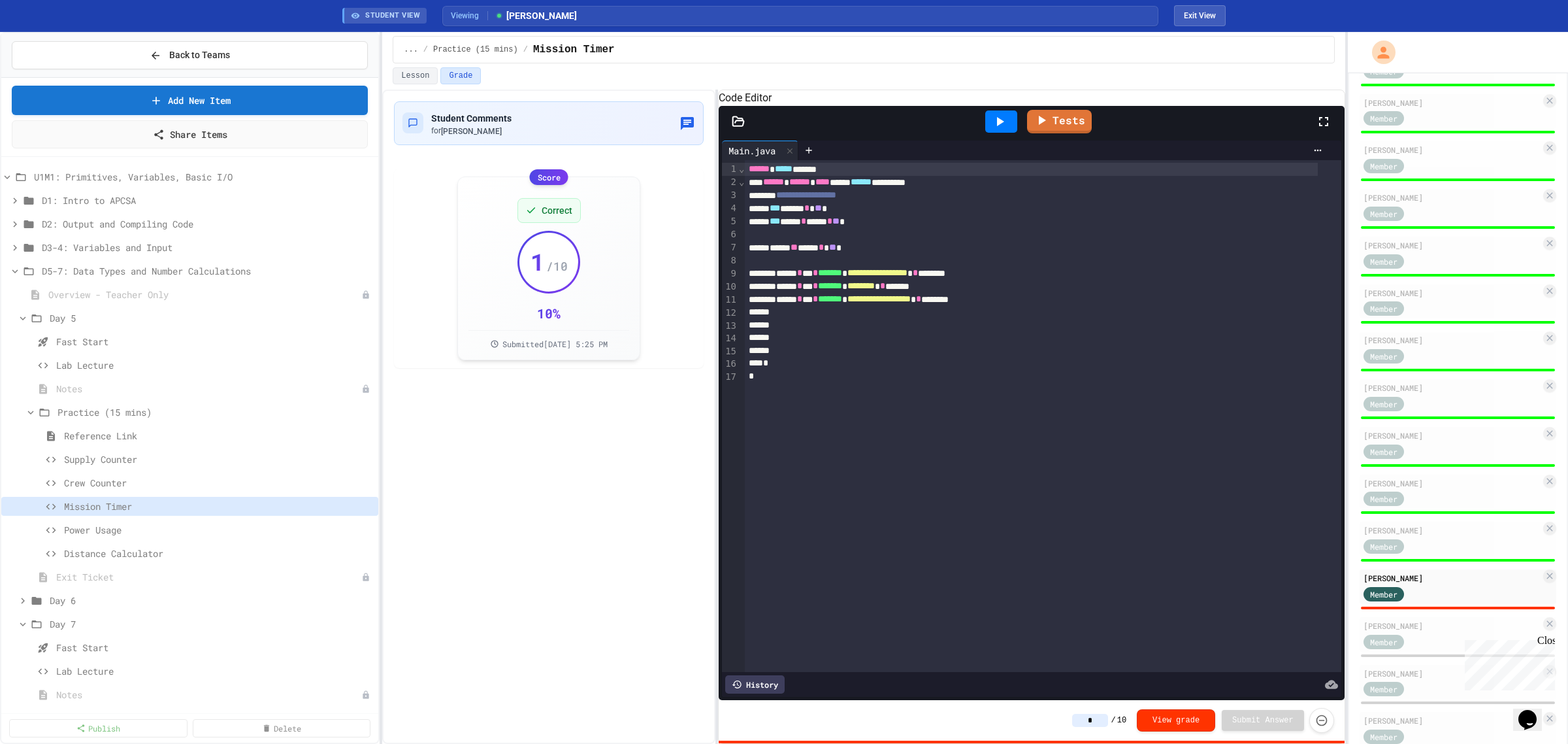
click at [998, 126] on icon at bounding box center [1000, 121] width 7 height 9
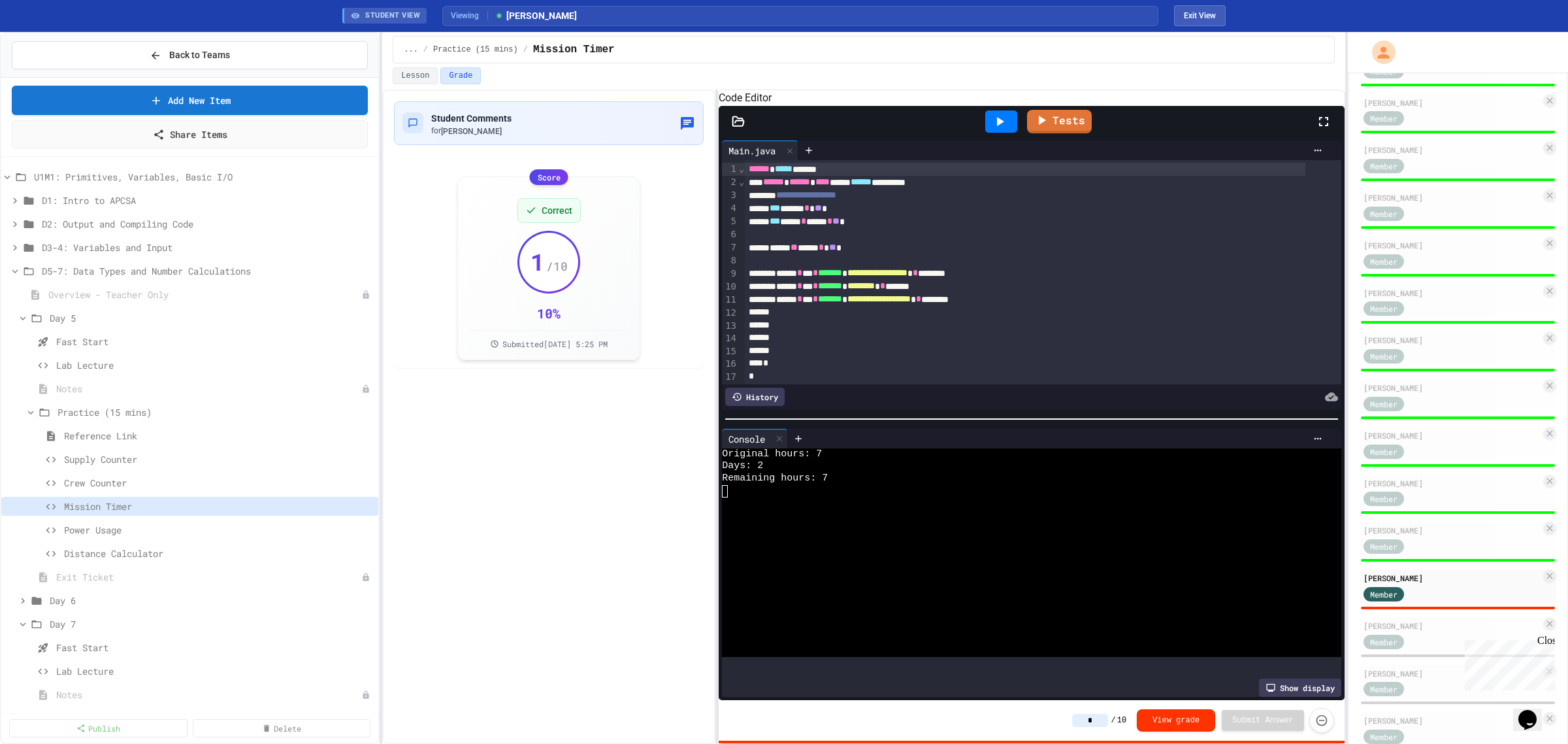
click at [1107, 724] on input "*" at bounding box center [1090, 720] width 36 height 13
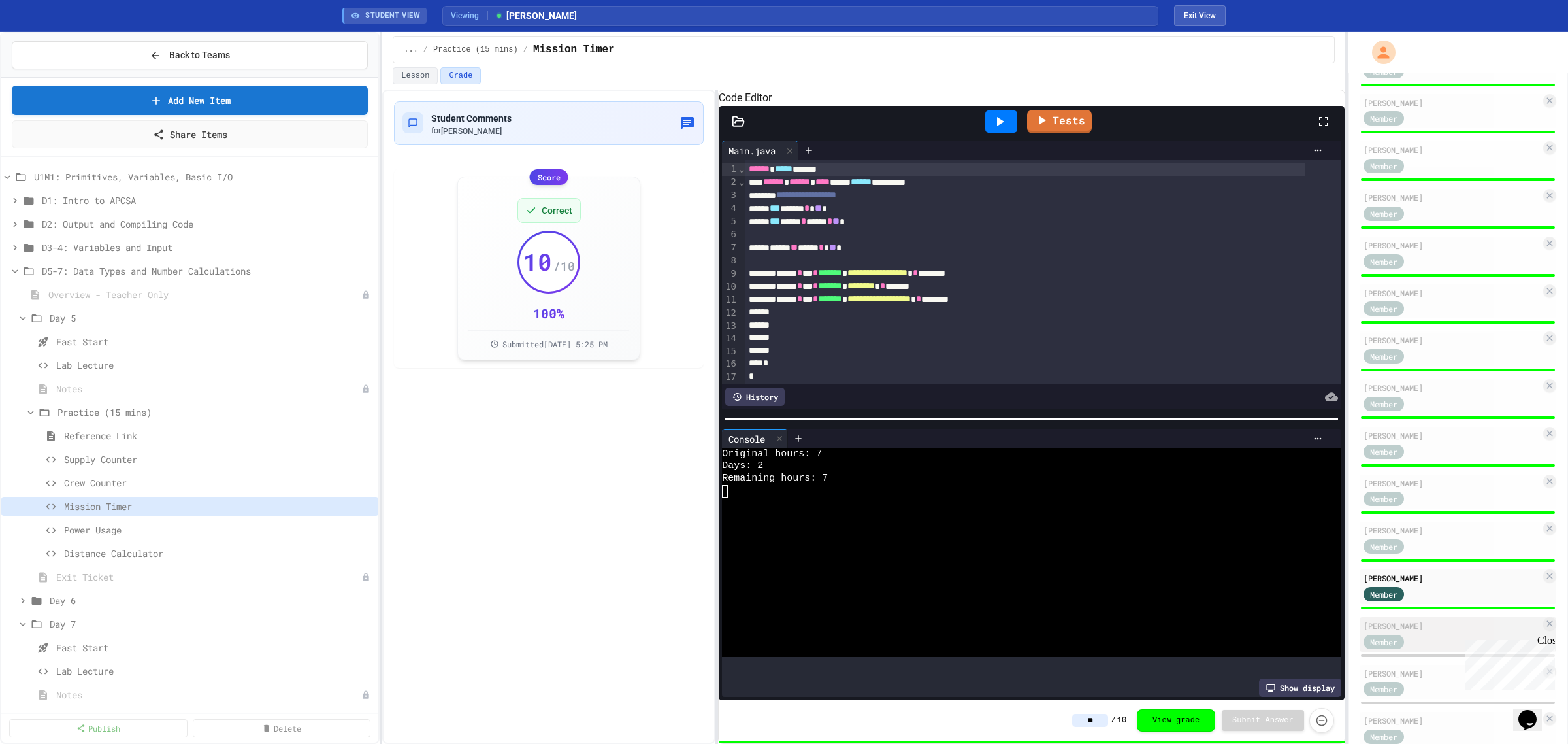
type input "**"
click at [1416, 622] on div "[PERSON_NAME]" at bounding box center [1451, 626] width 177 height 11
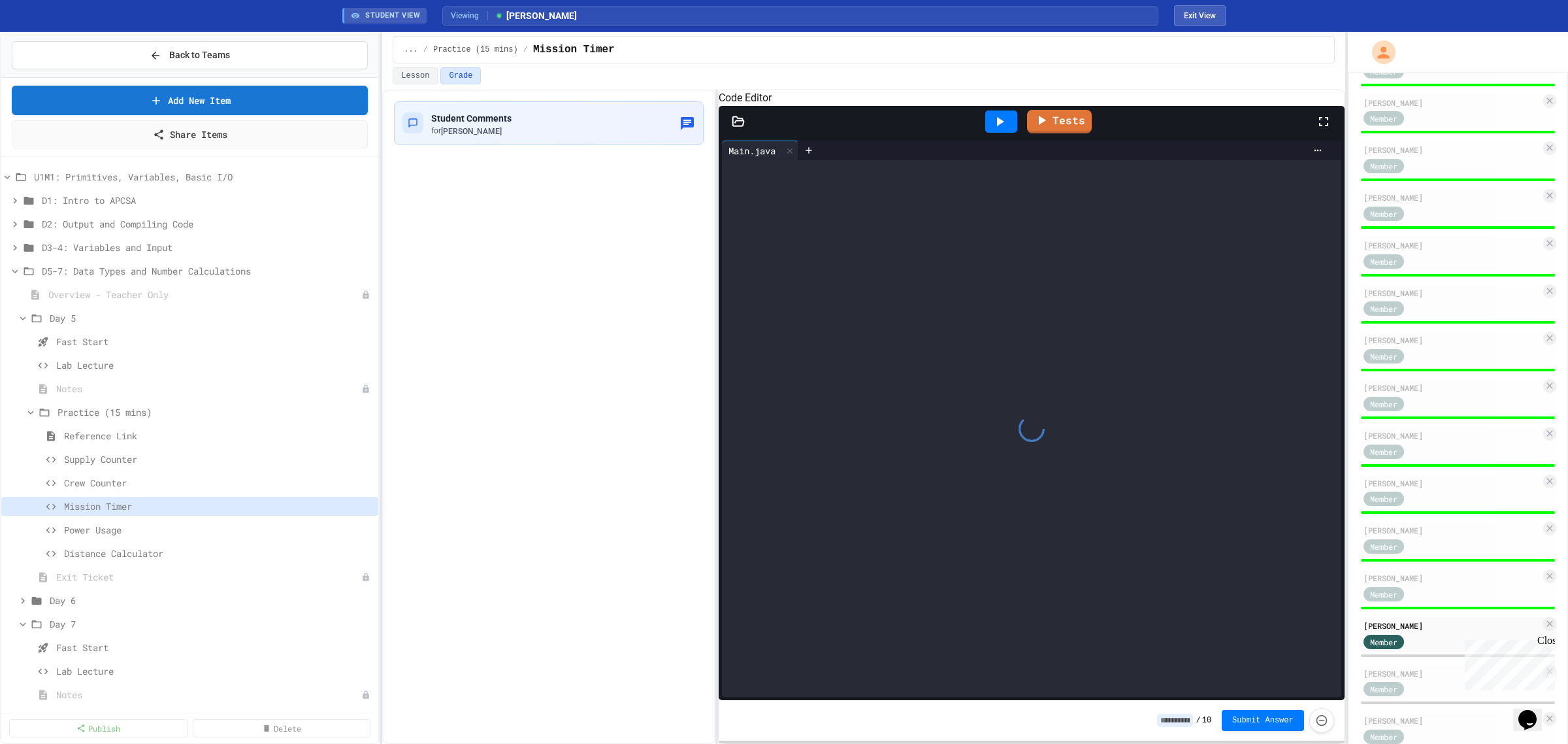
click at [1185, 726] on input at bounding box center [1175, 720] width 36 height 13
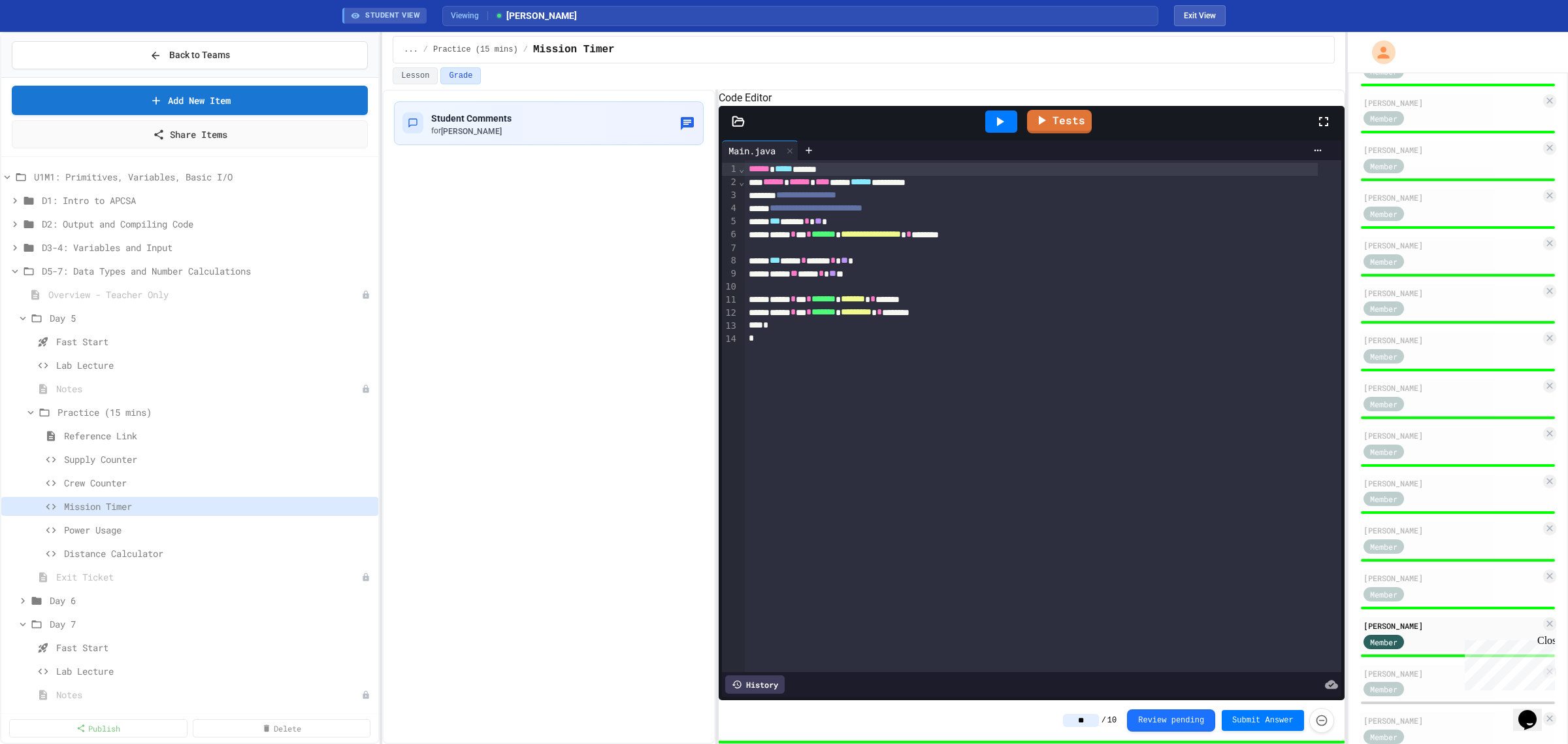
scroll to position [275, 0]
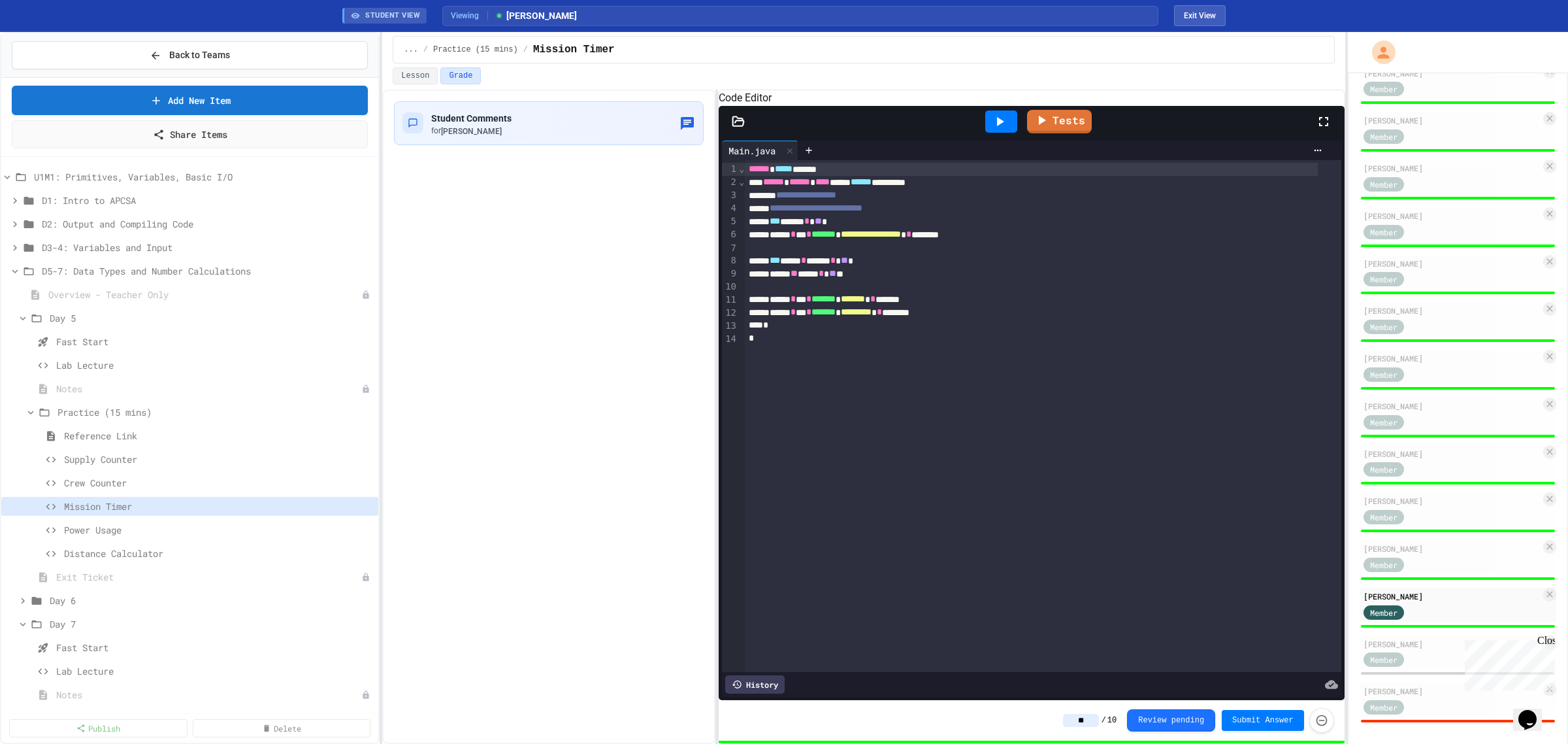
type input "**"
click at [1416, 626] on div "JuiceMind Official Admin Amy Tucker Admin Tate Bogdanchik Member Worathat Decha…" at bounding box center [1458, 310] width 197 height 826
click at [1419, 638] on div "[PERSON_NAME]" at bounding box center [1451, 644] width 177 height 11
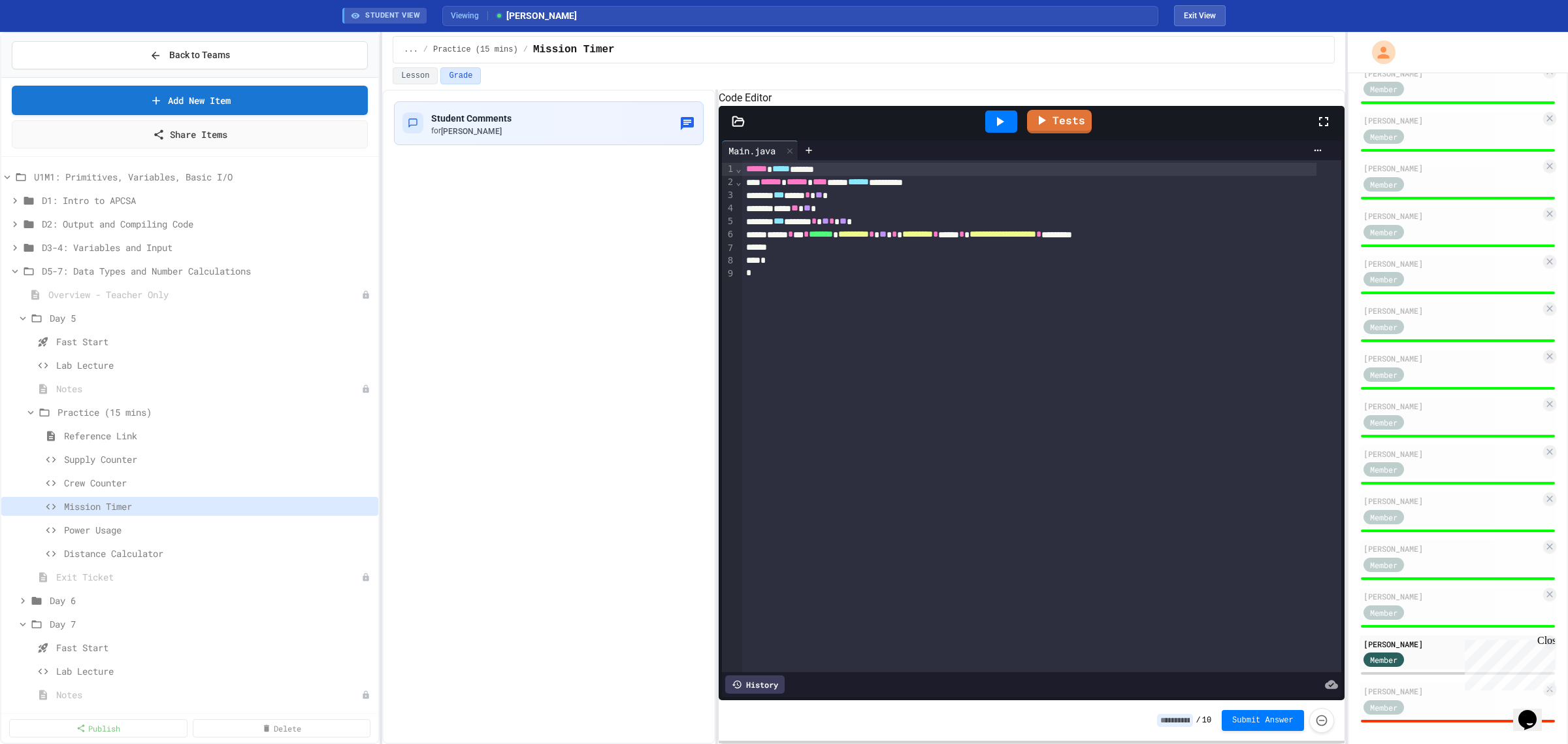
click at [997, 130] on icon at bounding box center [999, 121] width 15 height 16
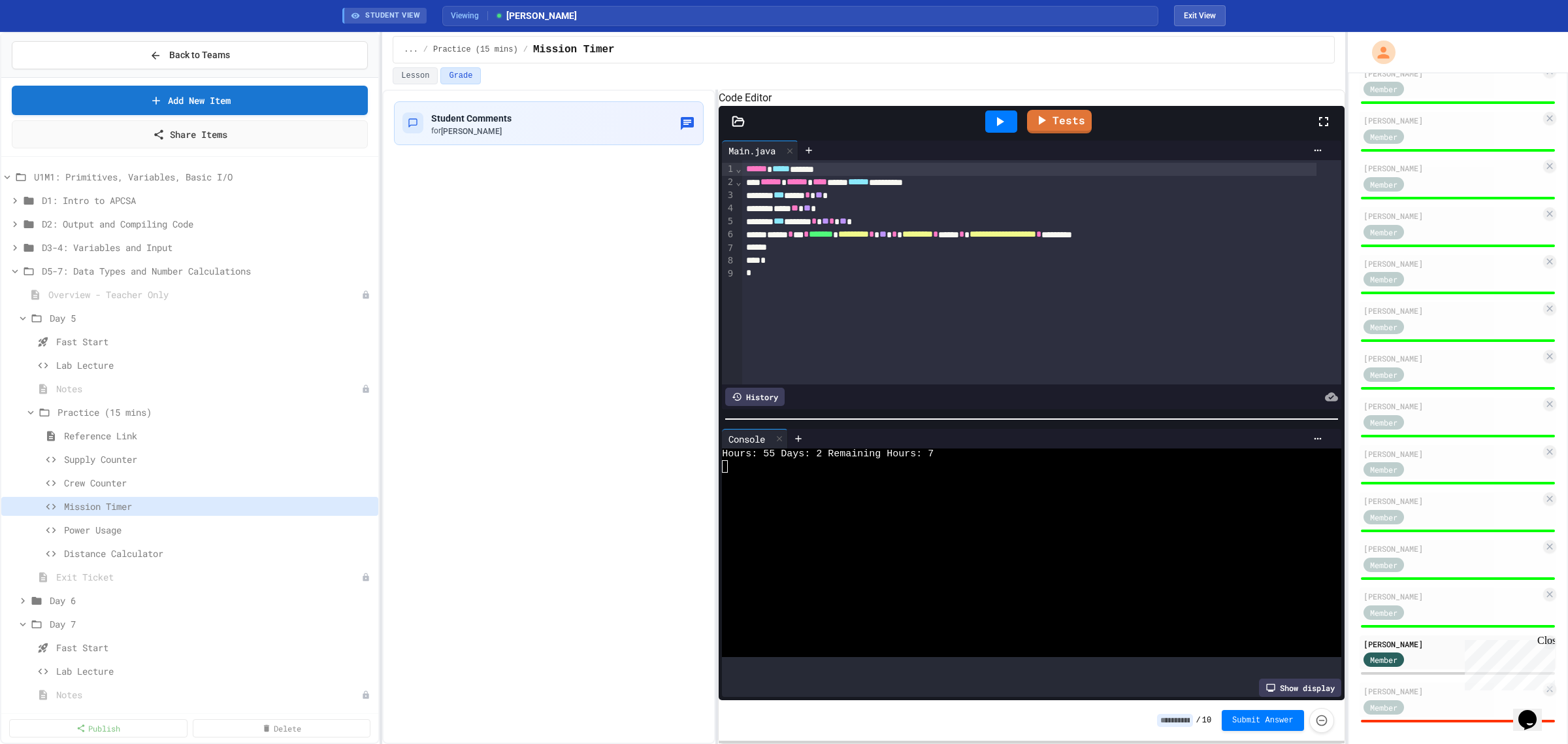
click at [1178, 726] on input at bounding box center [1175, 720] width 36 height 13
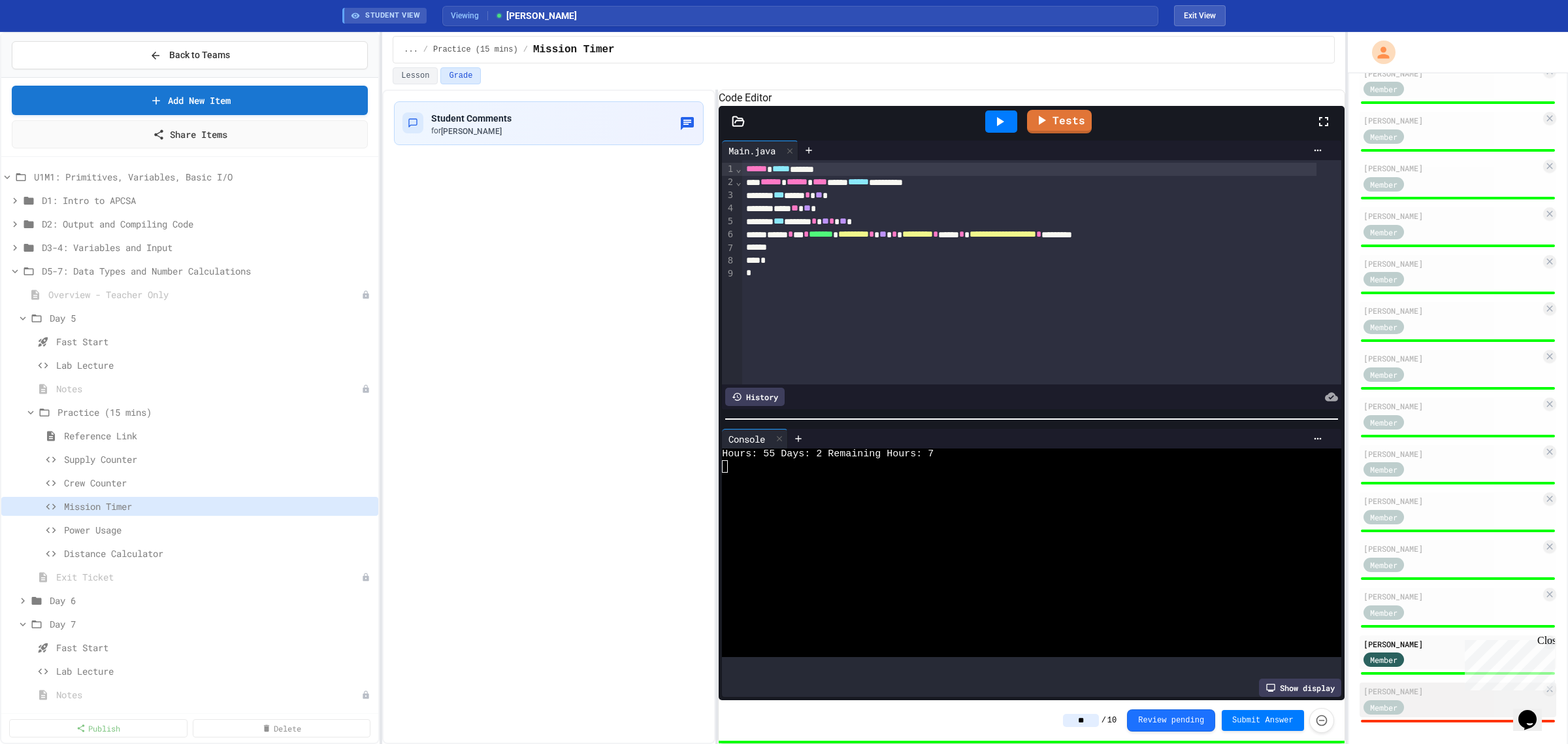
click at [1421, 698] on div "Member" at bounding box center [1396, 706] width 65 height 16
type input "*"
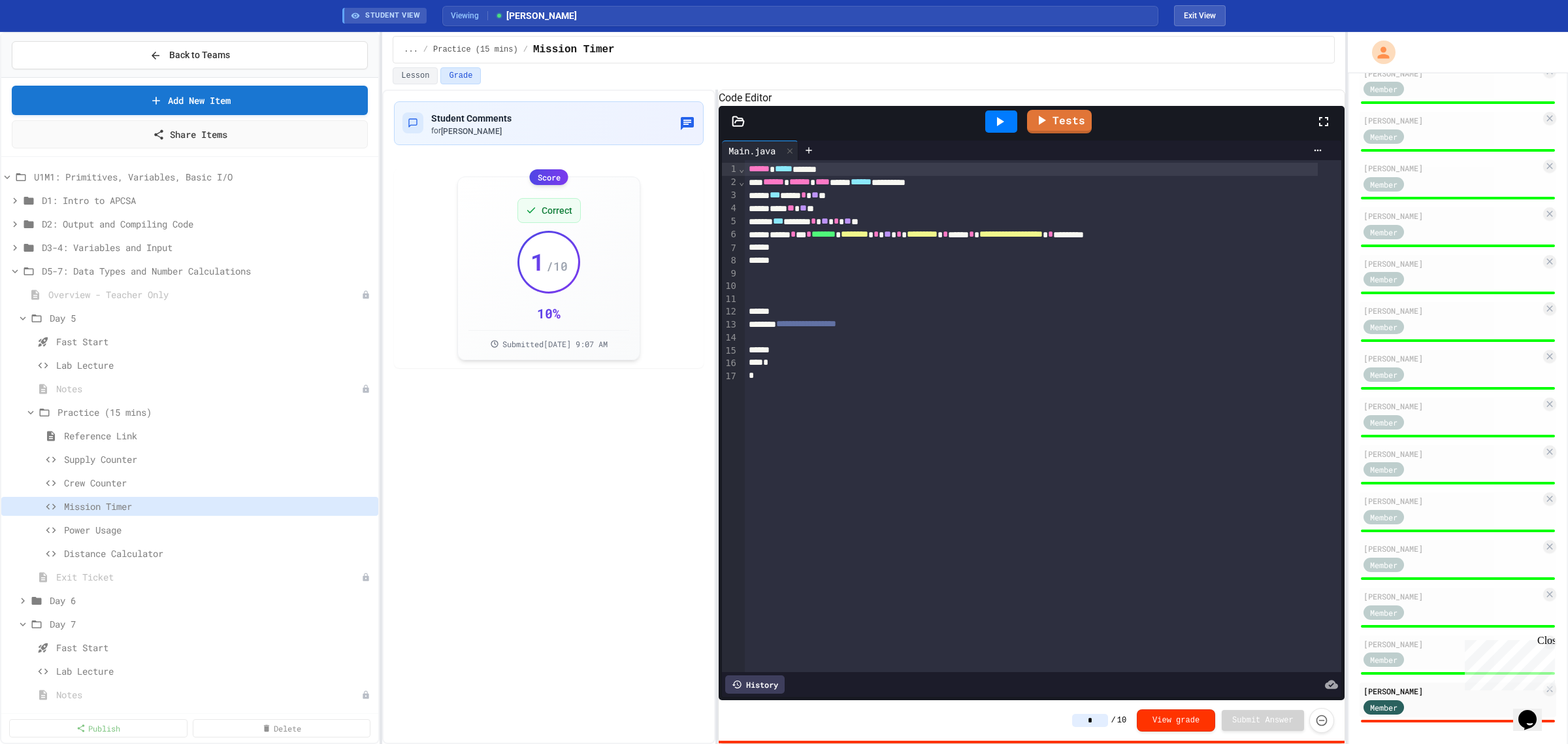
click at [995, 130] on icon at bounding box center [999, 121] width 15 height 16
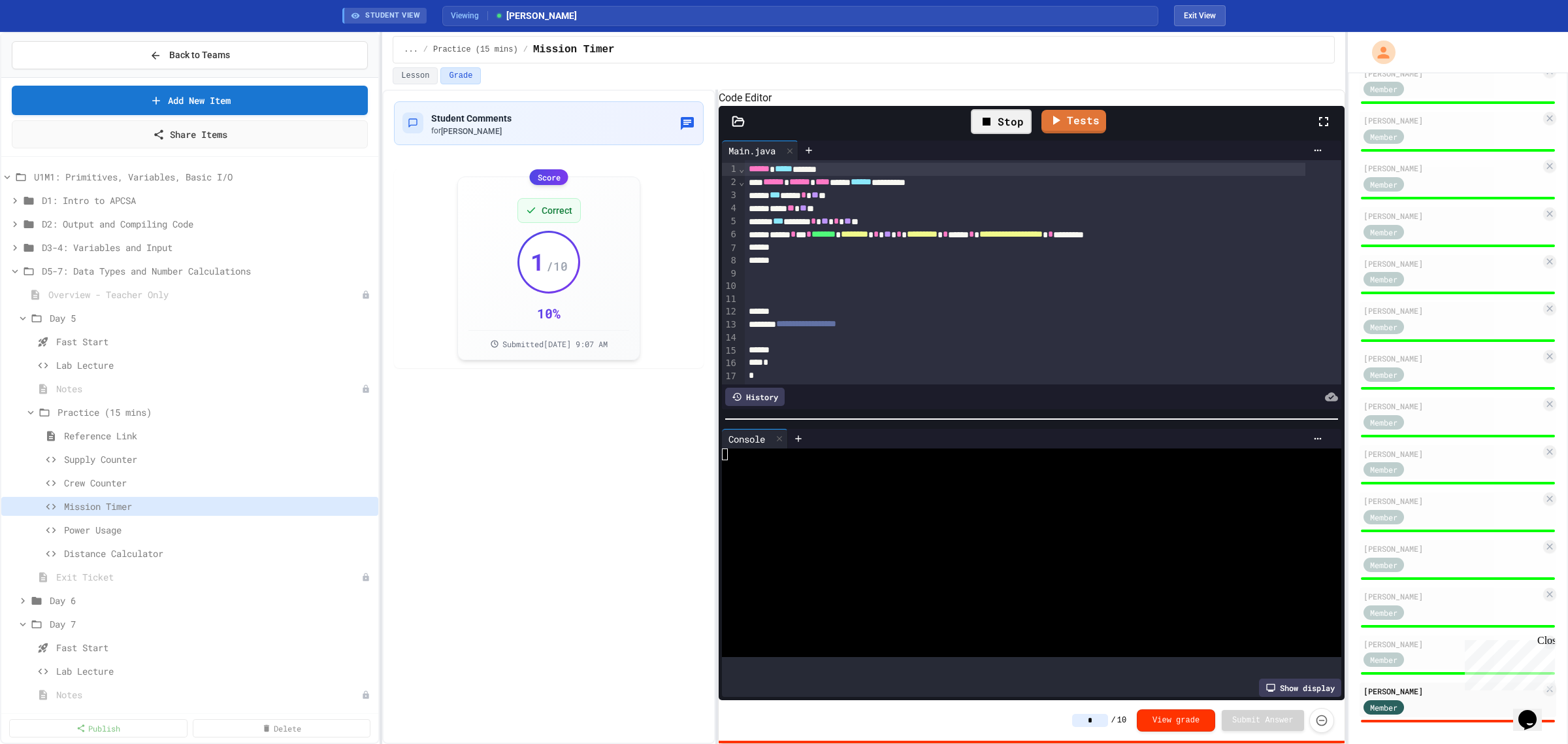
click at [1106, 718] on input "*" at bounding box center [1090, 720] width 36 height 13
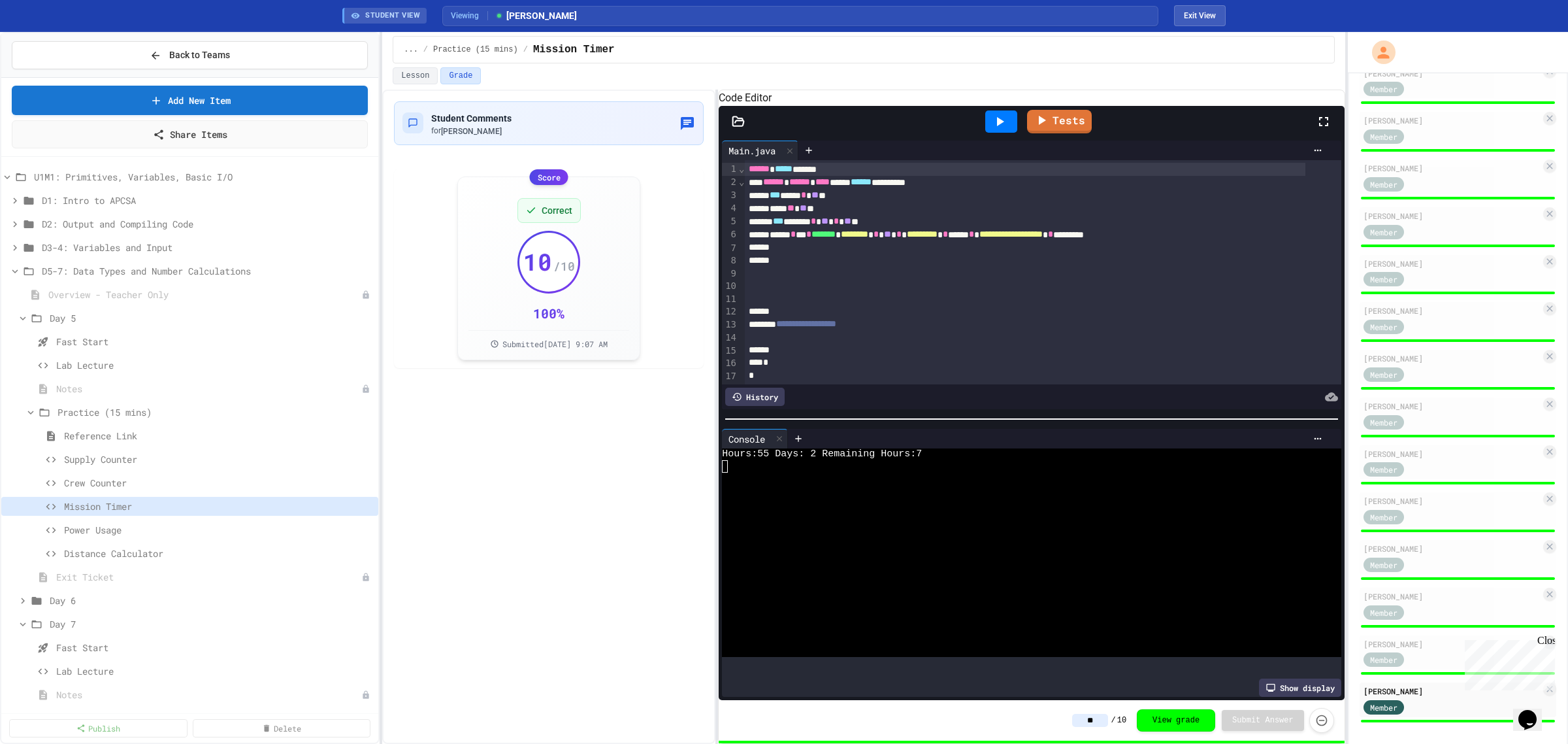
type input "**"
click at [108, 530] on span "Power Usage" at bounding box center [212, 529] width 296 height 14
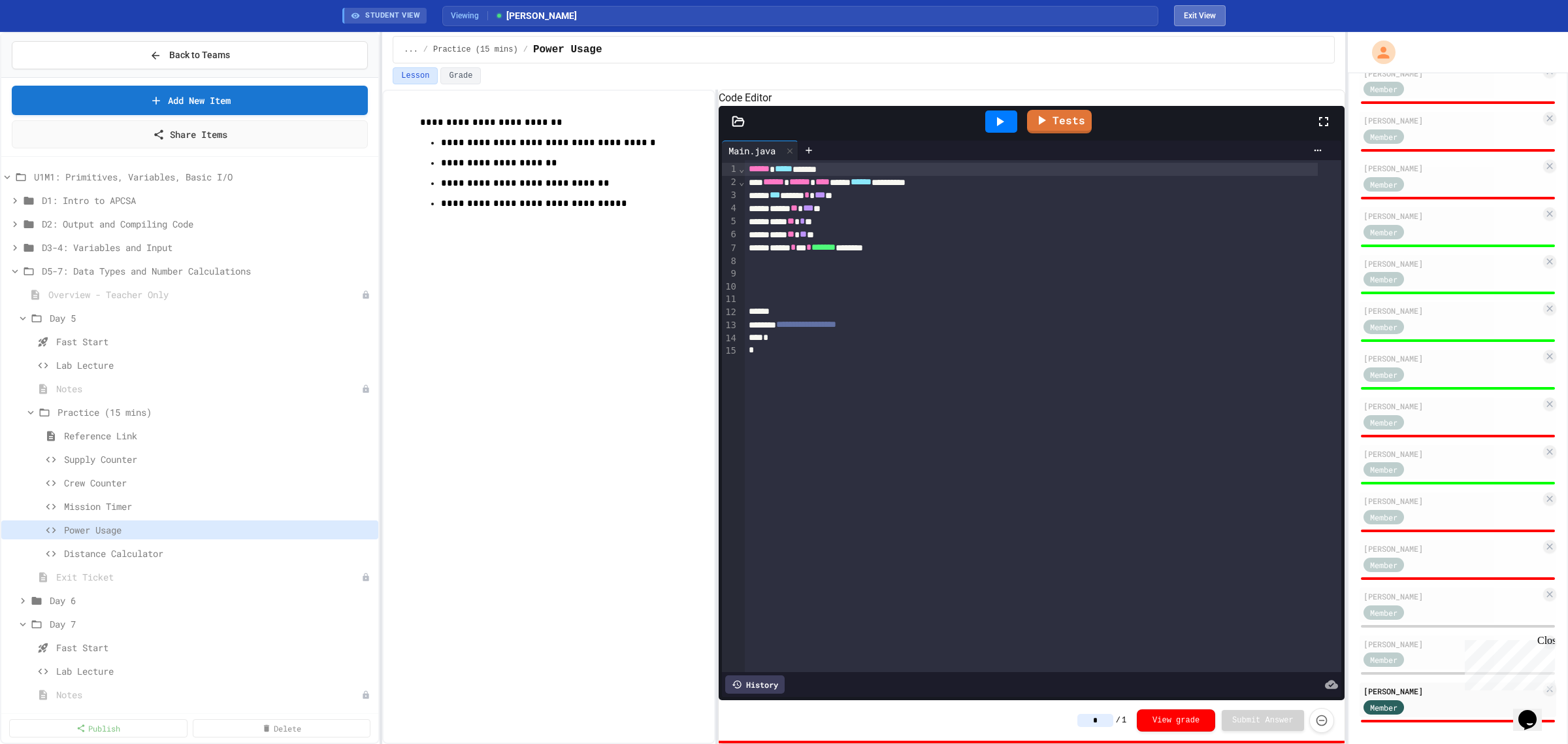
click at [1204, 15] on button "Exit View" at bounding box center [1199, 16] width 51 height 21
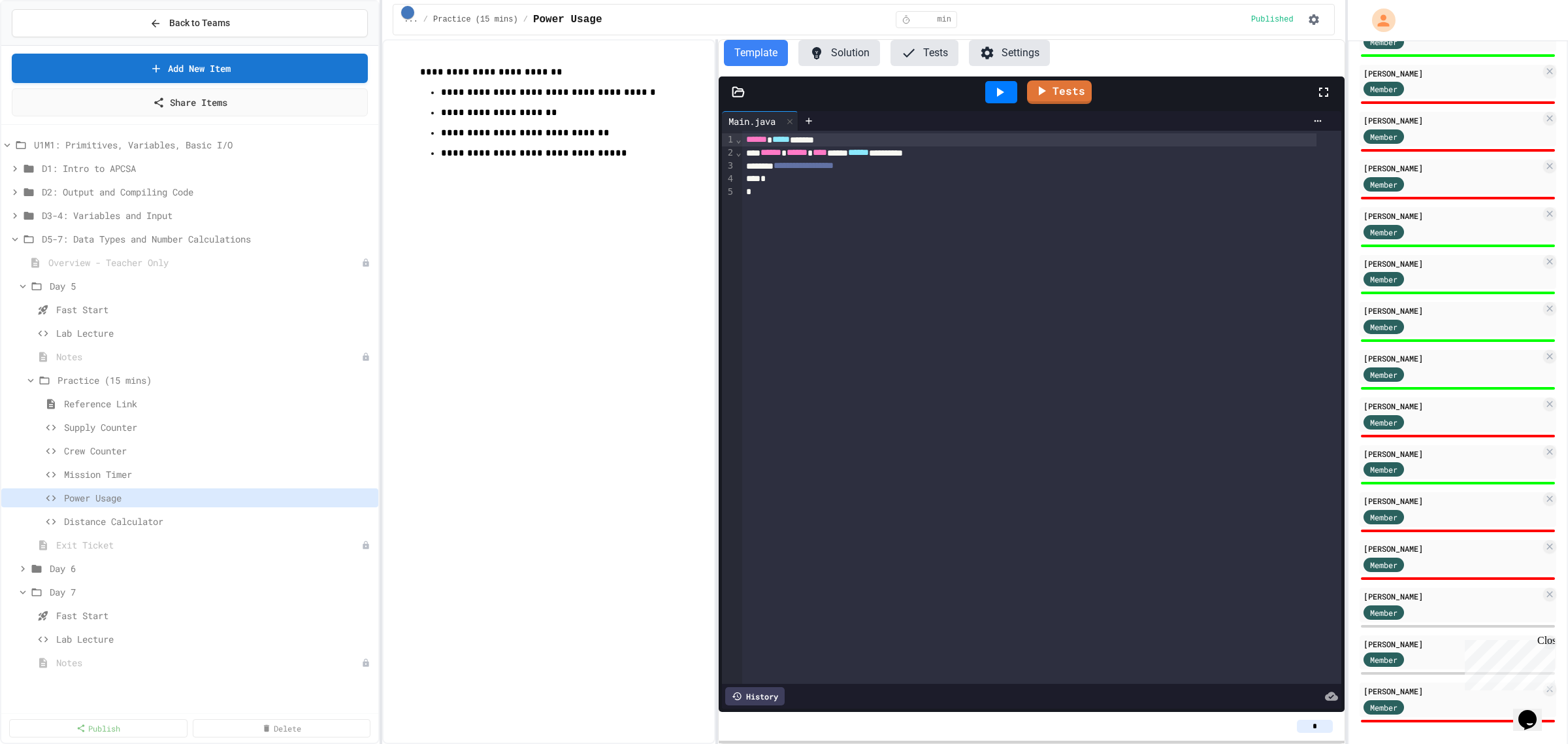
click at [1317, 729] on input "*" at bounding box center [1315, 726] width 36 height 13
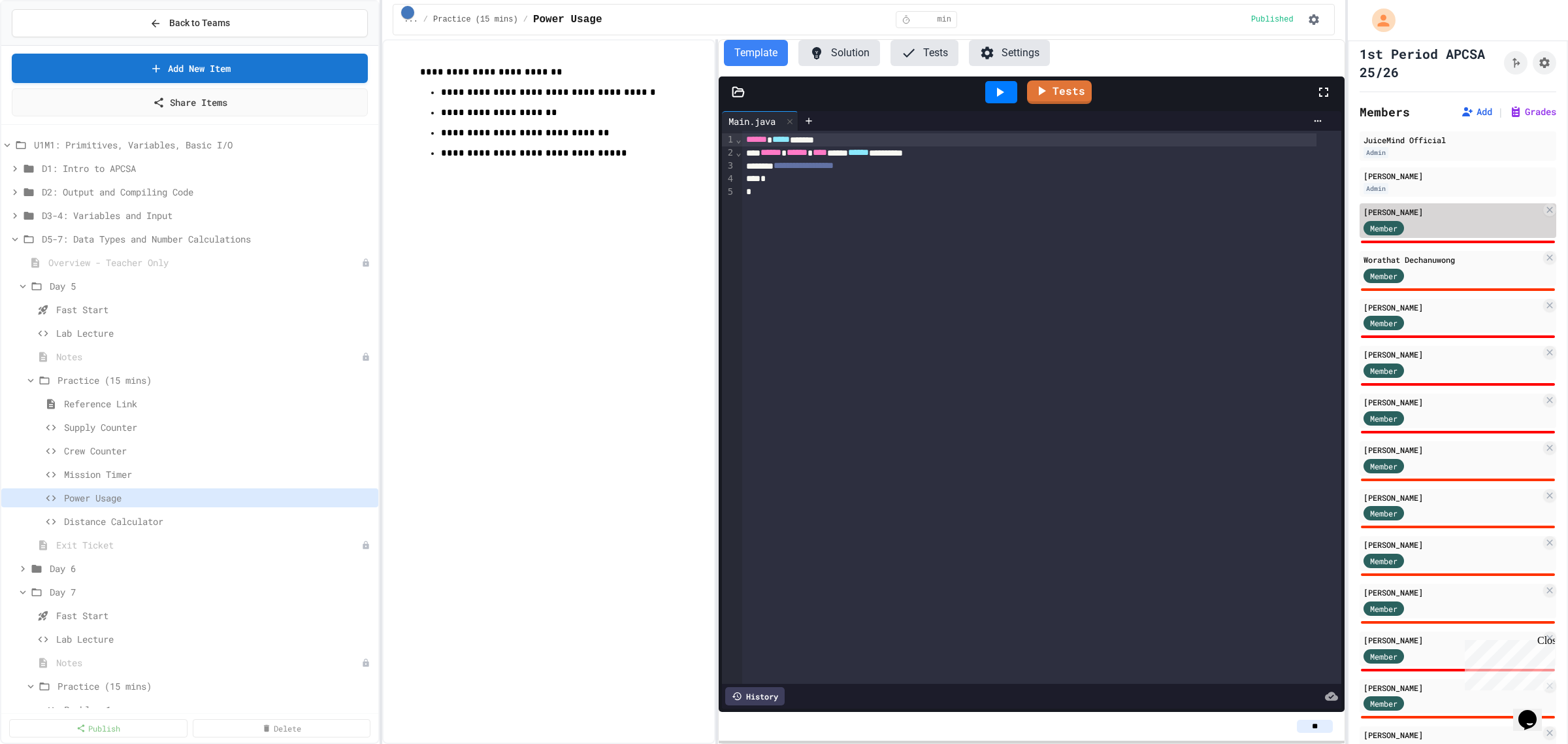
scroll to position [0, 0]
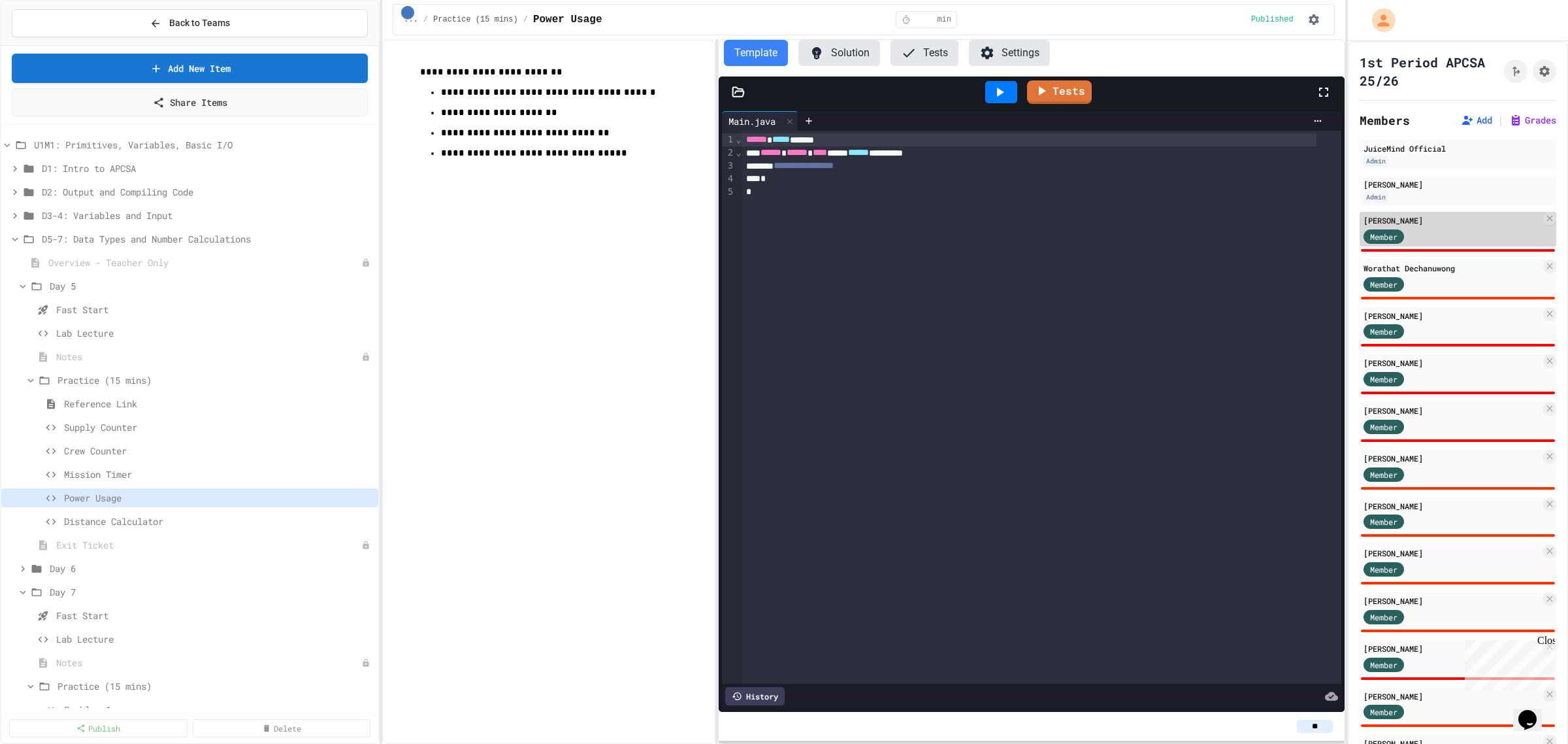
type input "**"
click at [1438, 228] on div "Member" at bounding box center [1451, 236] width 177 height 16
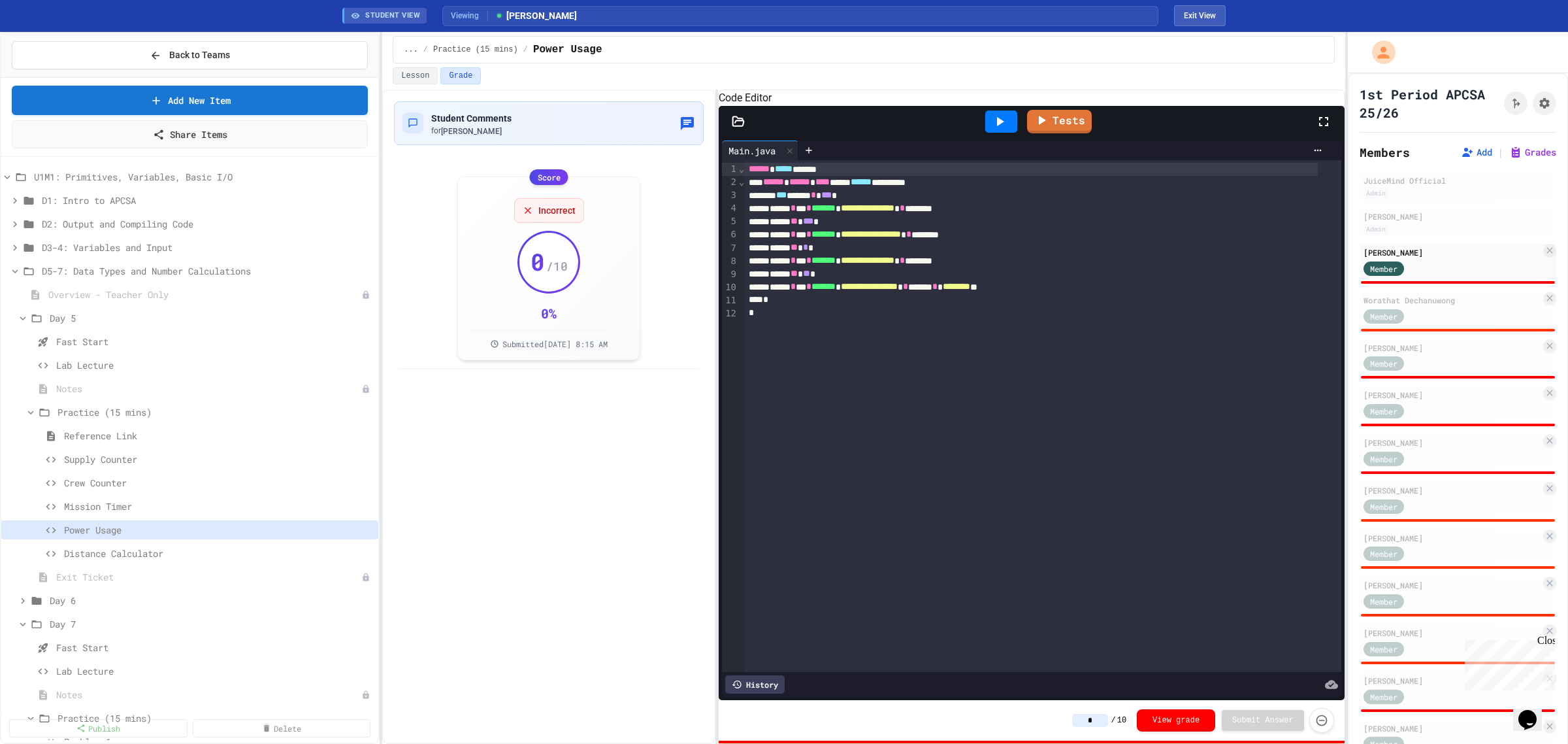
click at [997, 130] on icon at bounding box center [999, 121] width 15 height 16
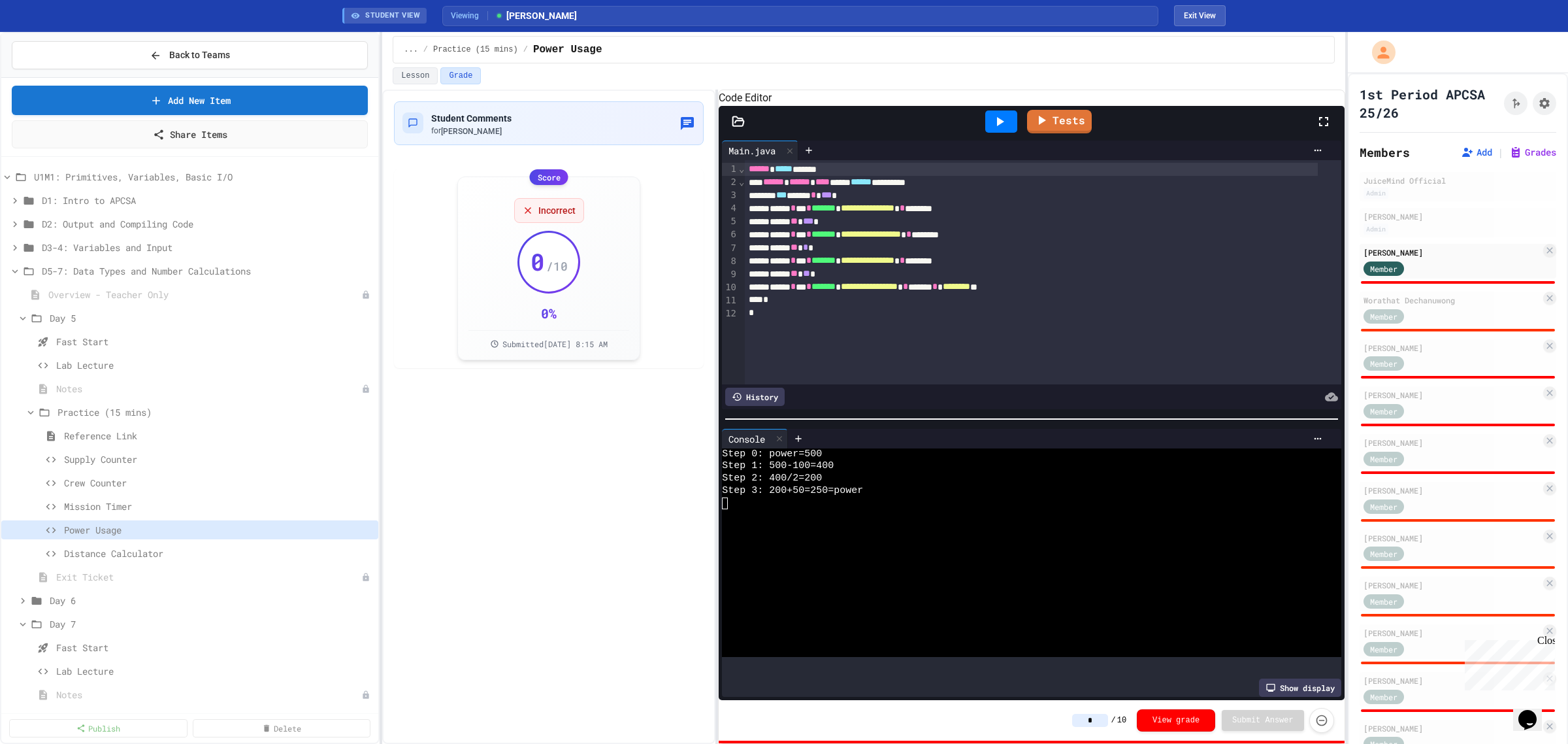
click at [995, 130] on icon at bounding box center [999, 121] width 15 height 16
click at [1102, 720] on input "*" at bounding box center [1090, 720] width 36 height 13
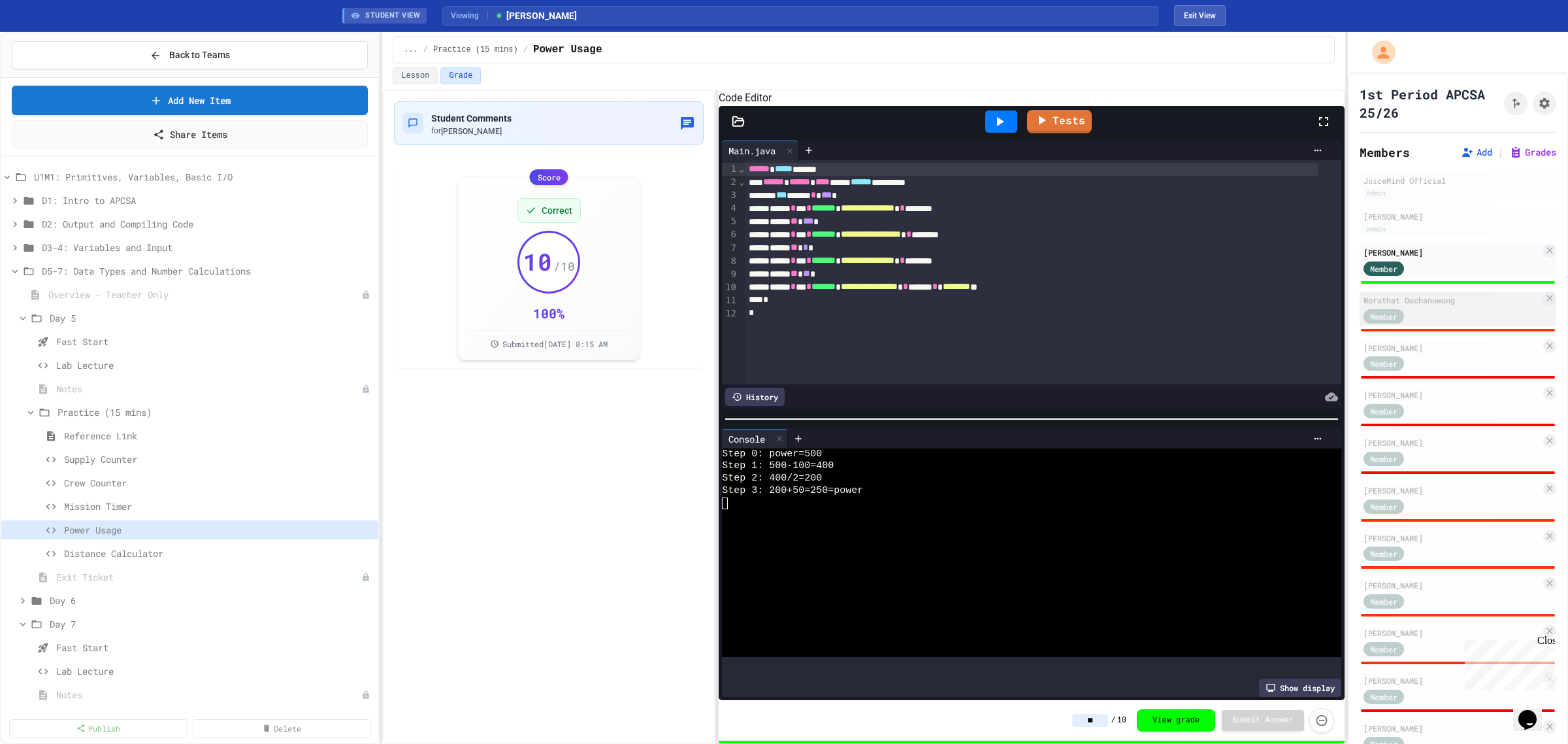
click at [1398, 312] on div "Member" at bounding box center [1384, 317] width 41 height 15
click at [1444, 294] on div "Worathat Dechanuwong" at bounding box center [1451, 300] width 177 height 11
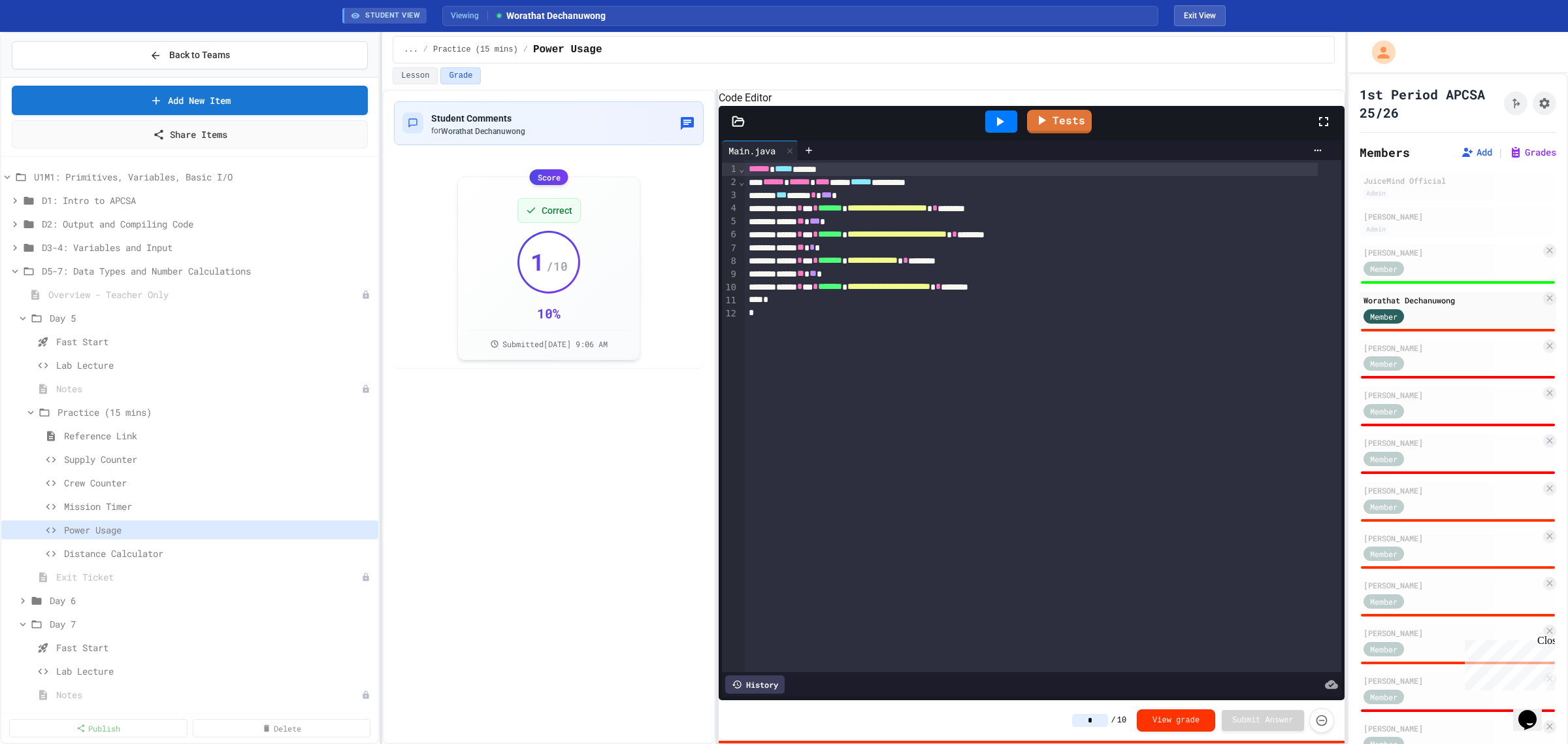
click at [1016, 133] on div at bounding box center [1000, 121] width 32 height 22
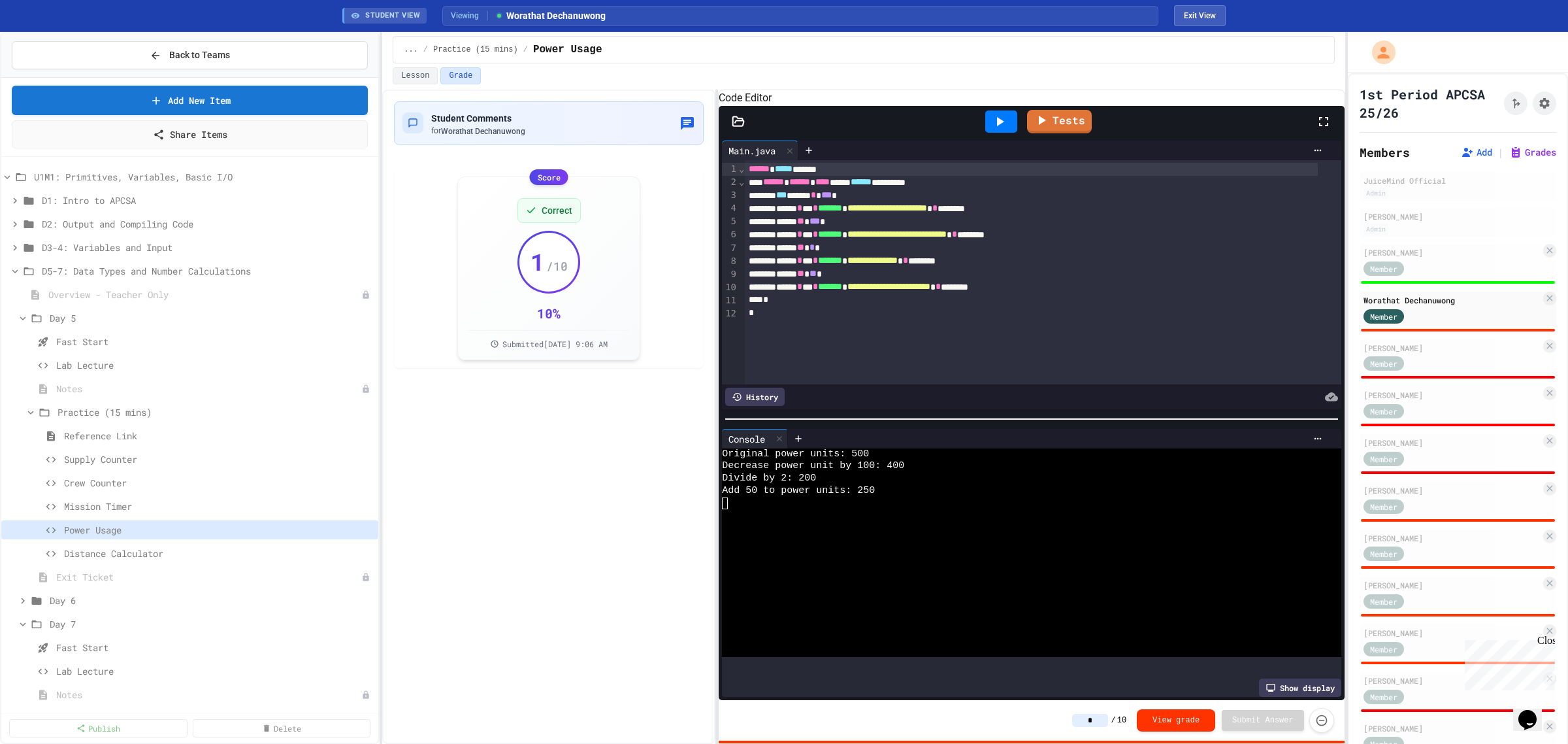
click at [1105, 716] on input "*" at bounding box center [1090, 720] width 36 height 13
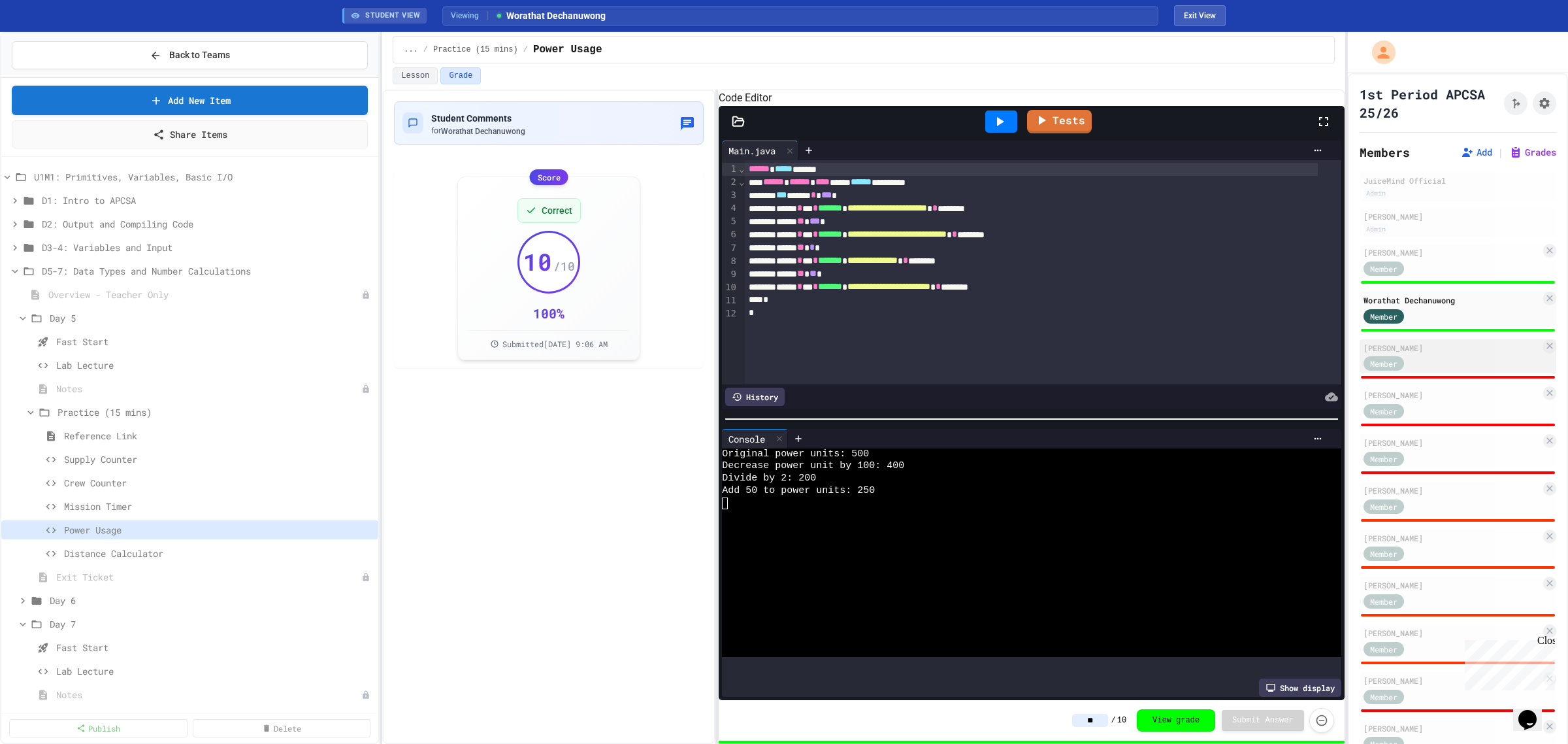
click at [1416, 361] on div "Member" at bounding box center [1396, 363] width 65 height 16
type input "*"
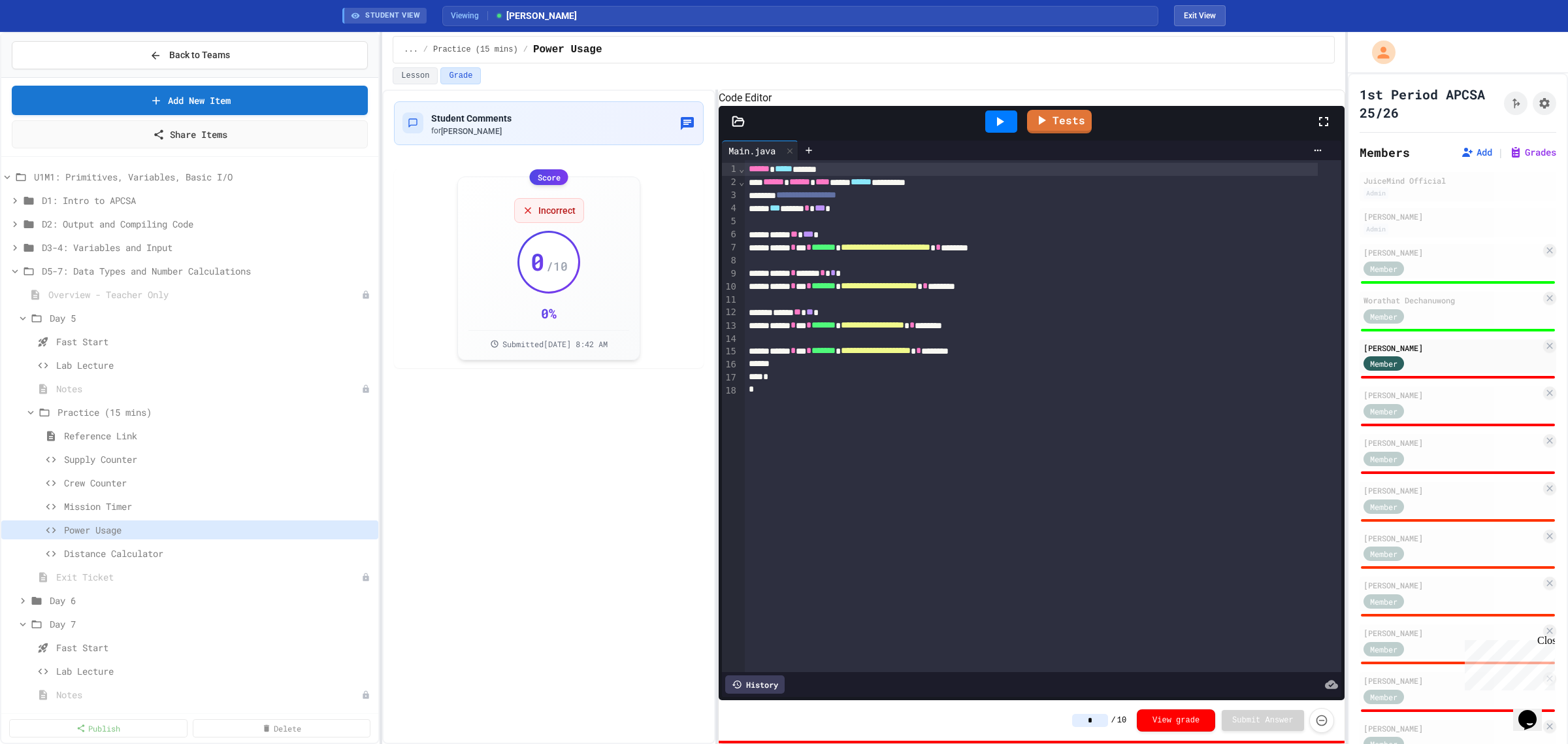
click at [1000, 126] on icon at bounding box center [1000, 121] width 7 height 9
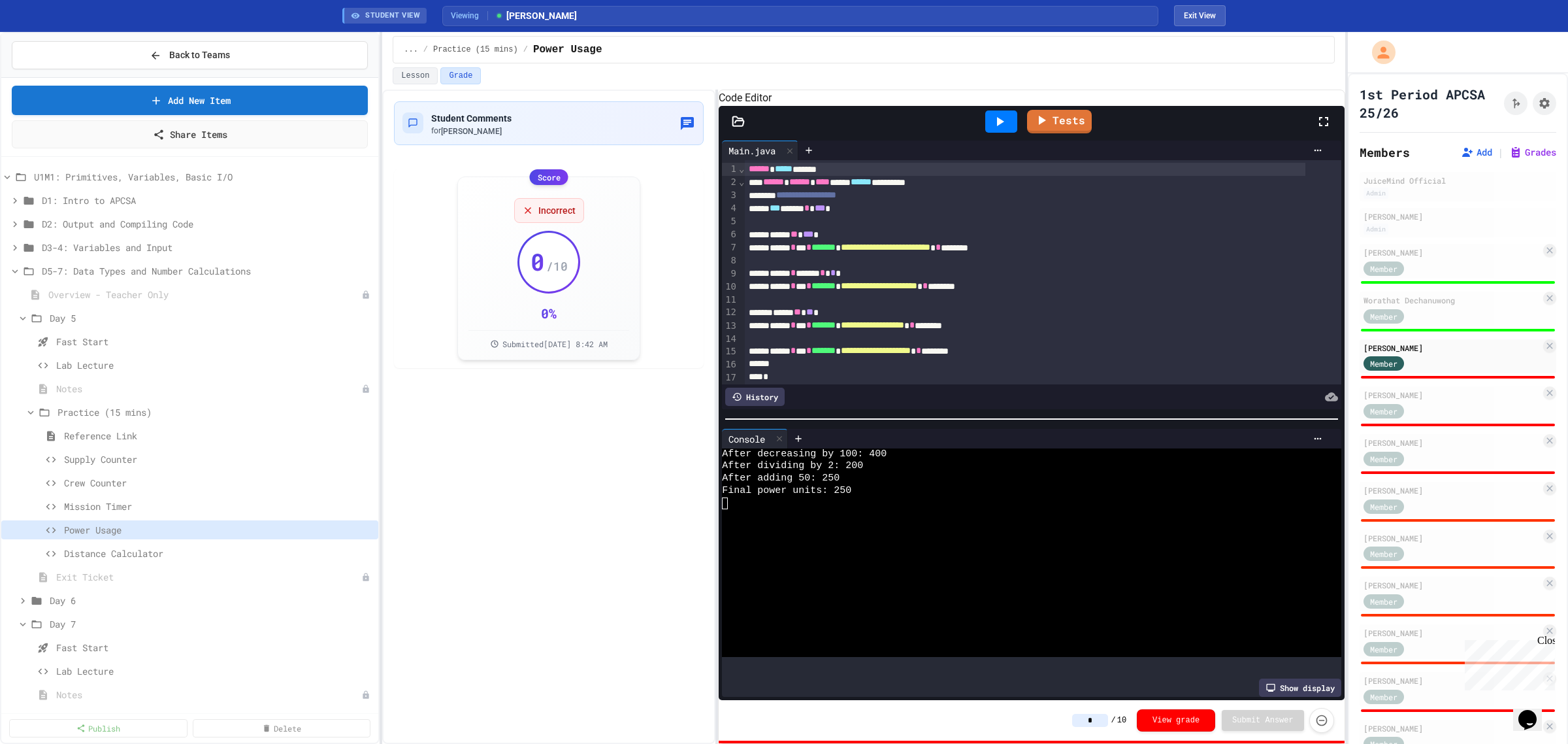
click at [1108, 723] on input "*" at bounding box center [1090, 720] width 36 height 13
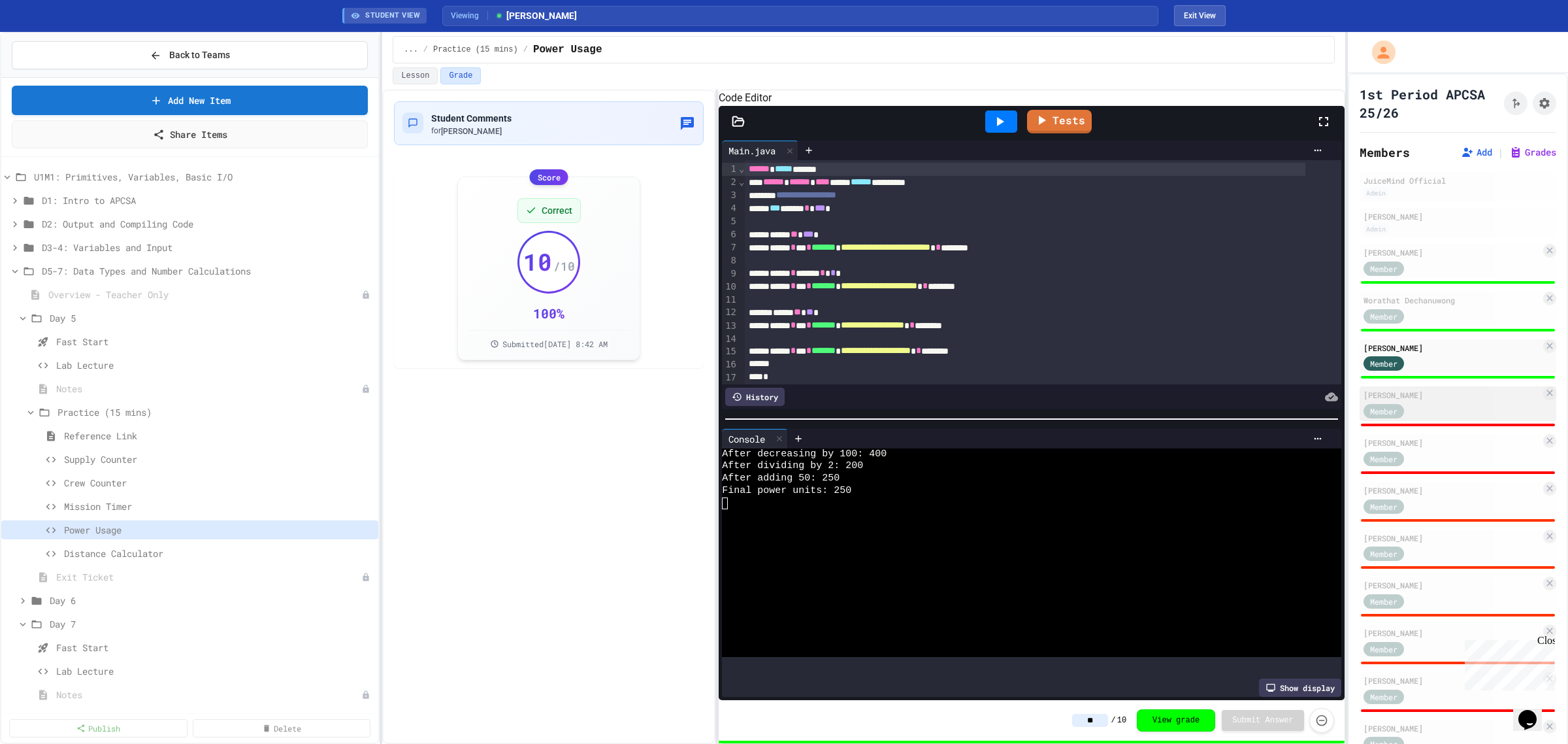
click at [1435, 393] on div "[PERSON_NAME]" at bounding box center [1451, 395] width 177 height 11
type input "*"
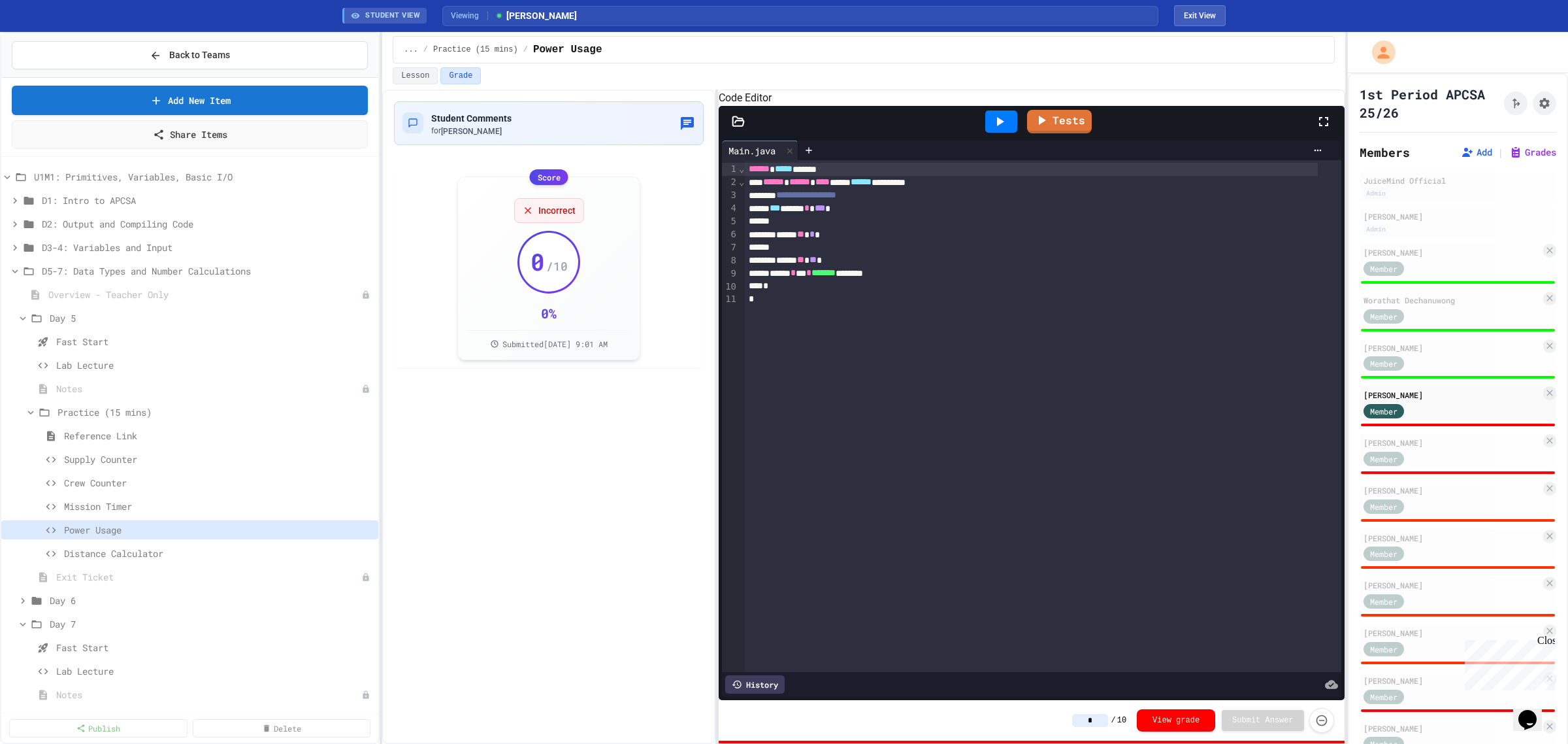
click at [1001, 130] on icon at bounding box center [999, 121] width 15 height 16
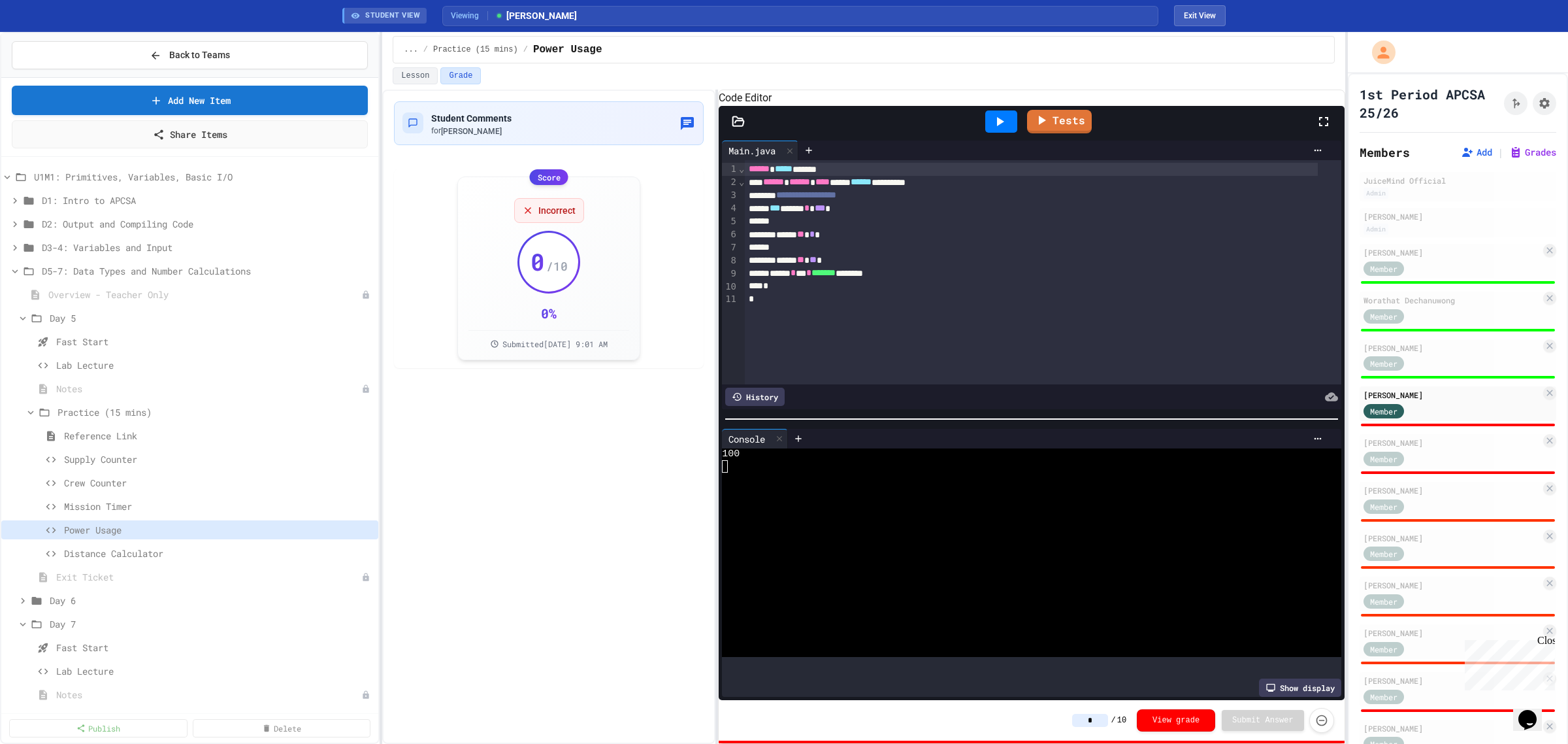
click at [1105, 721] on input "*" at bounding box center [1090, 720] width 36 height 13
type input "*"
click at [526, 127] on div "Student Comments for Hunter Frey" at bounding box center [549, 123] width 293 height 27
type textarea "**********"
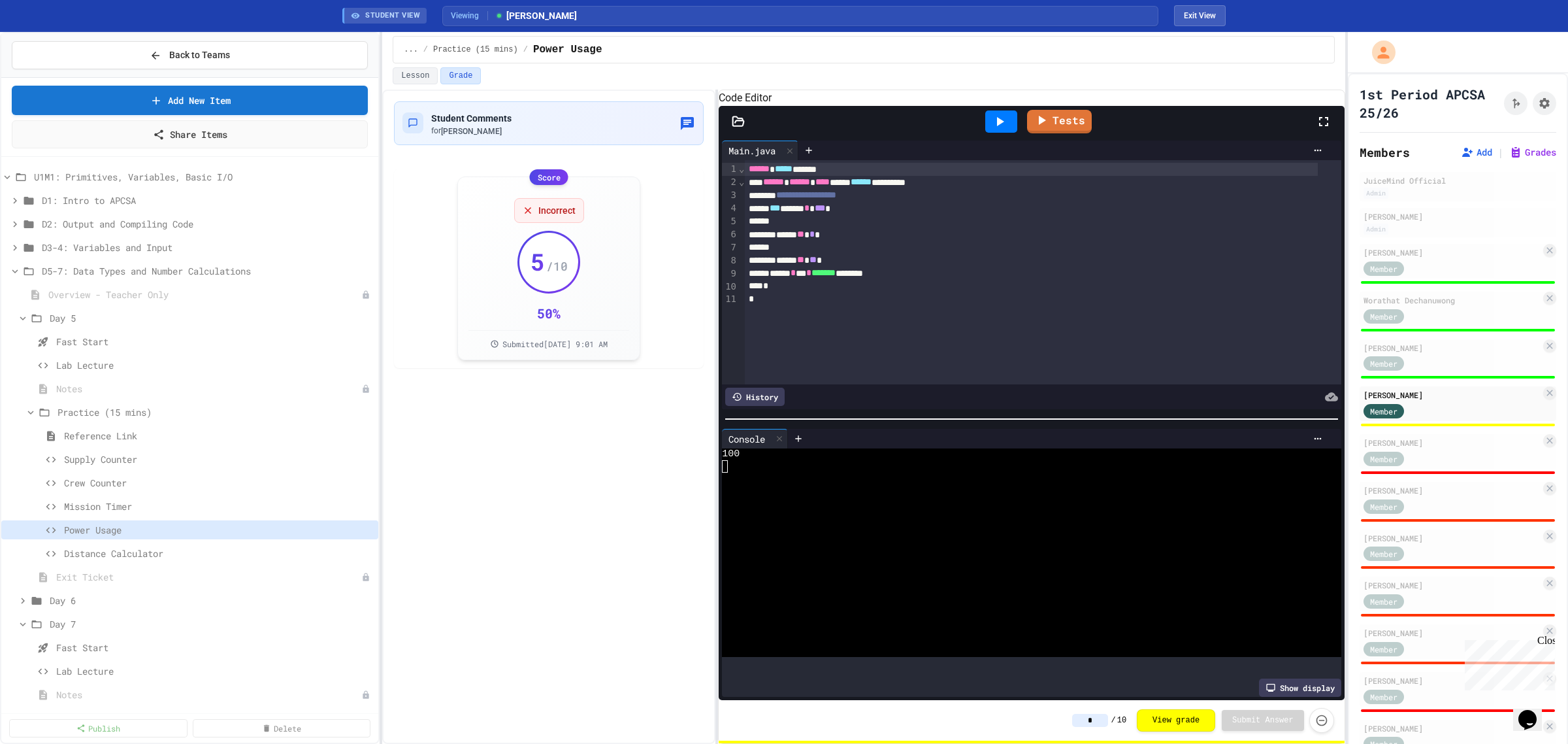
click at [1429, 450] on div "Member" at bounding box center [1451, 458] width 177 height 16
type input "*"
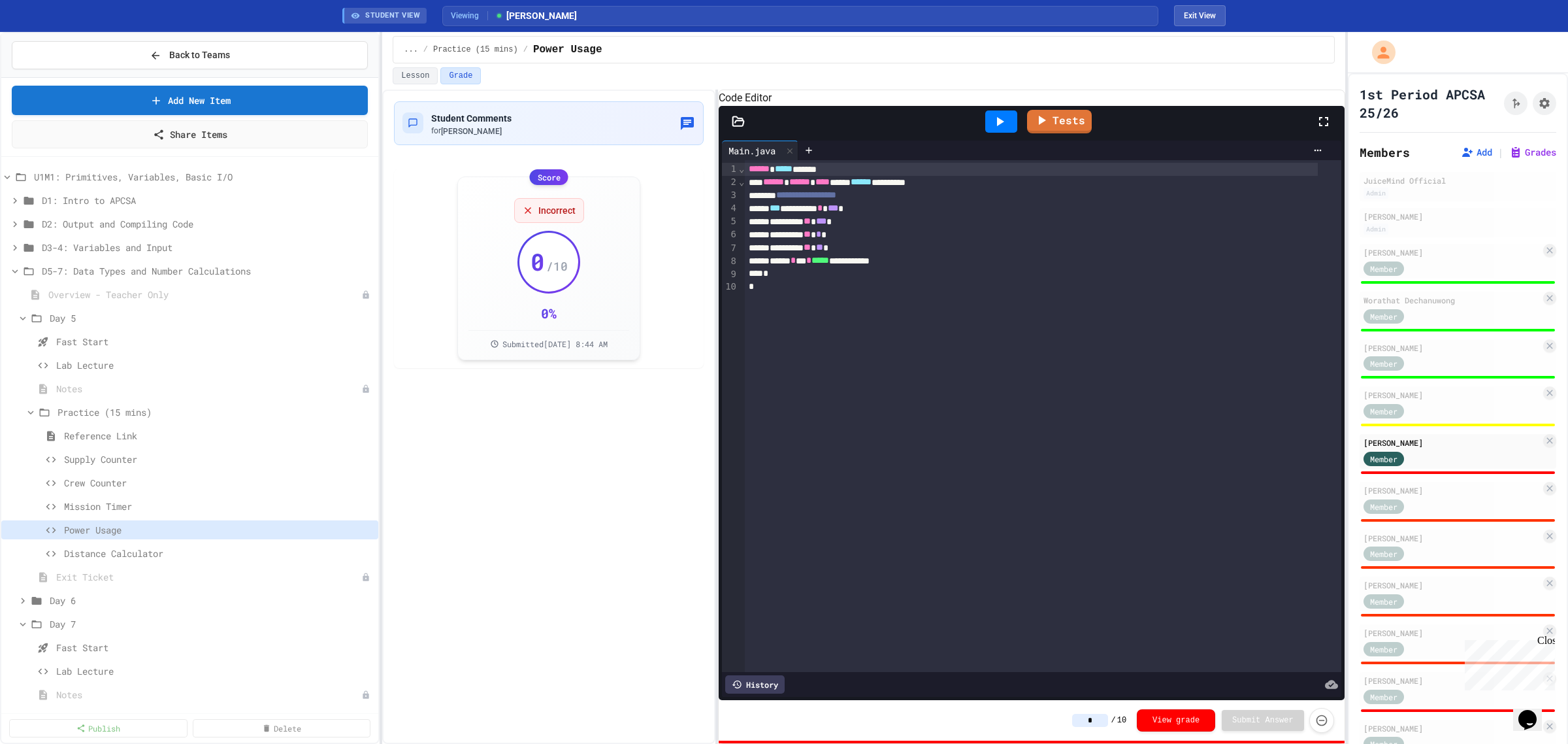
click at [1006, 130] on icon at bounding box center [999, 121] width 15 height 16
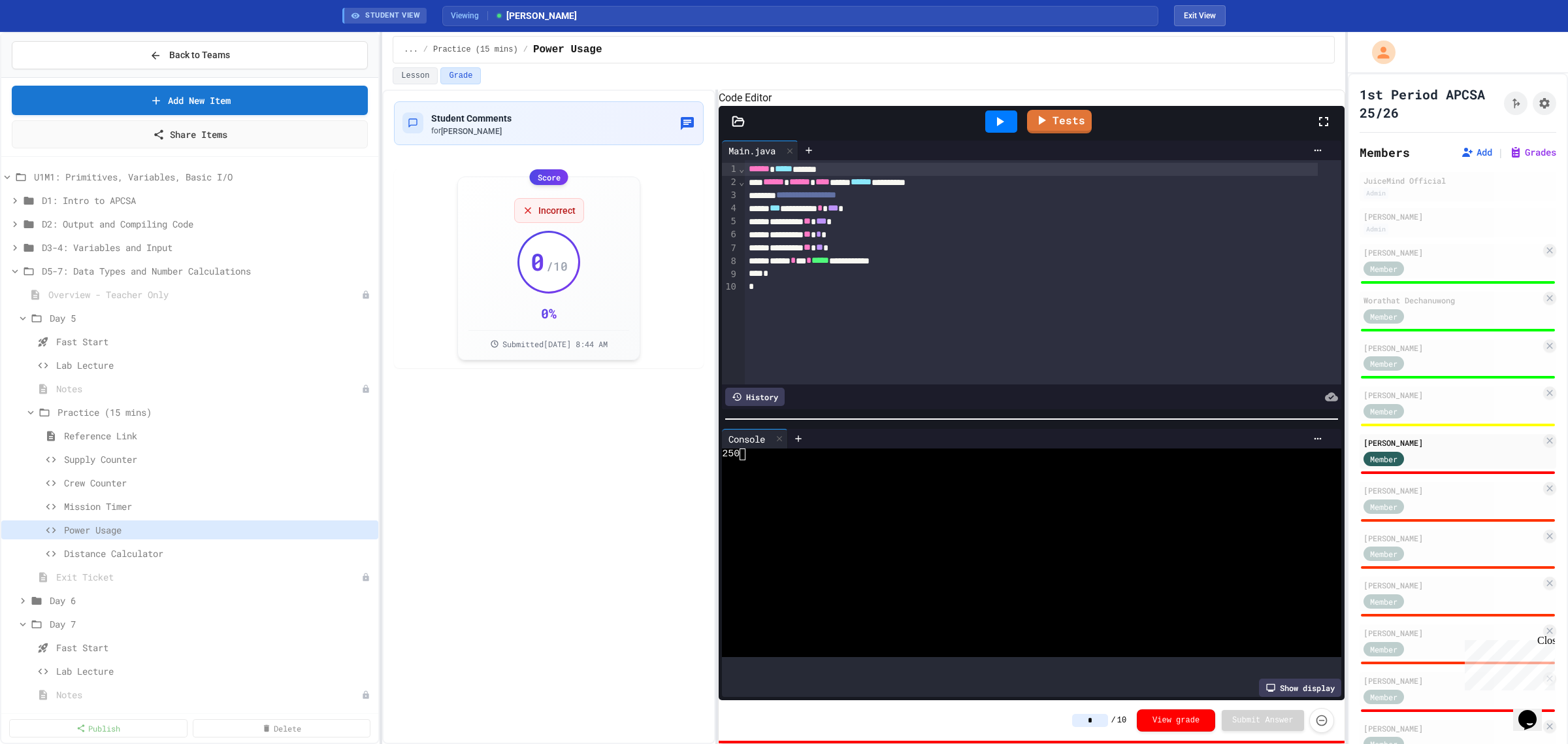
click at [1108, 724] on input "*" at bounding box center [1090, 720] width 36 height 13
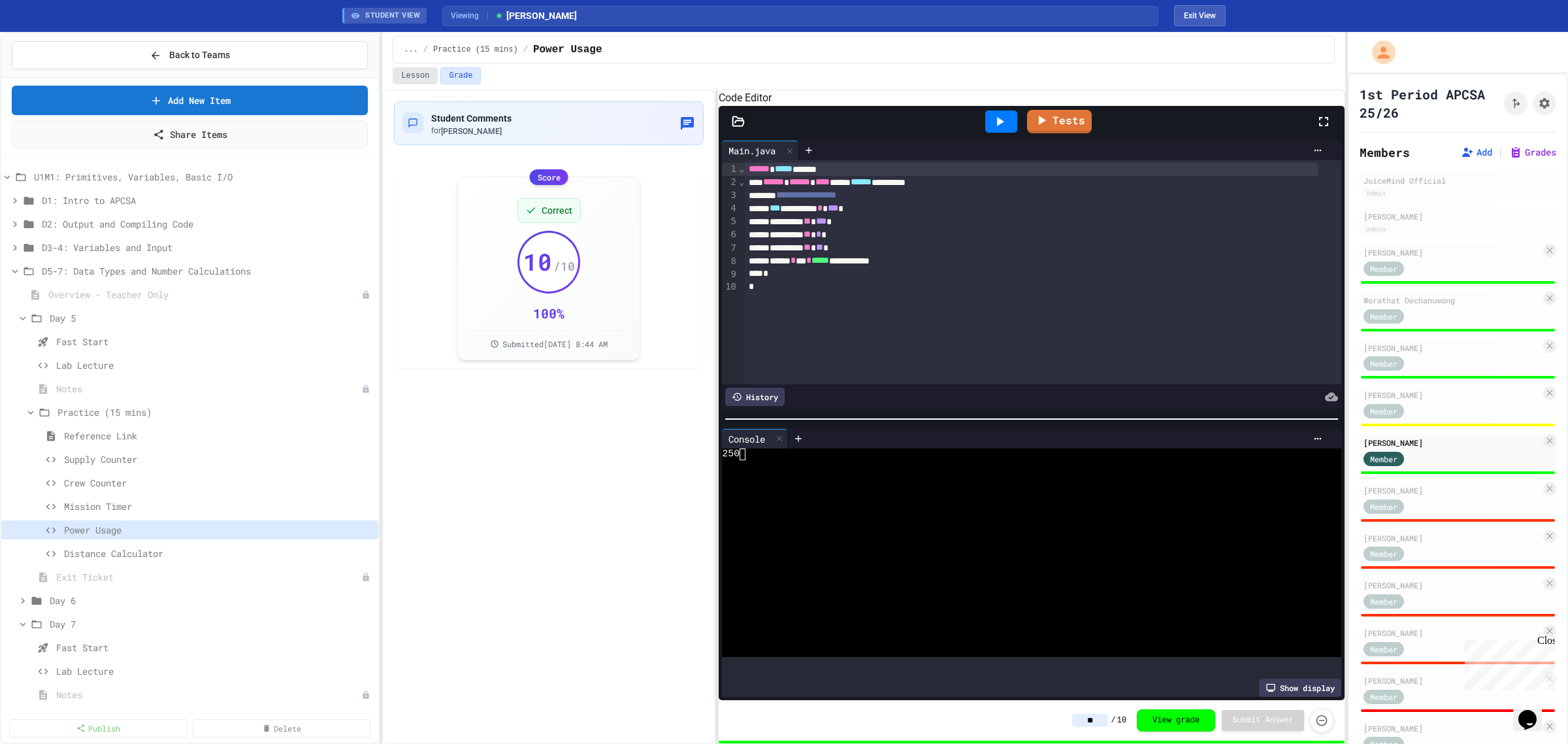
click at [403, 82] on button "Lesson" at bounding box center [415, 76] width 45 height 17
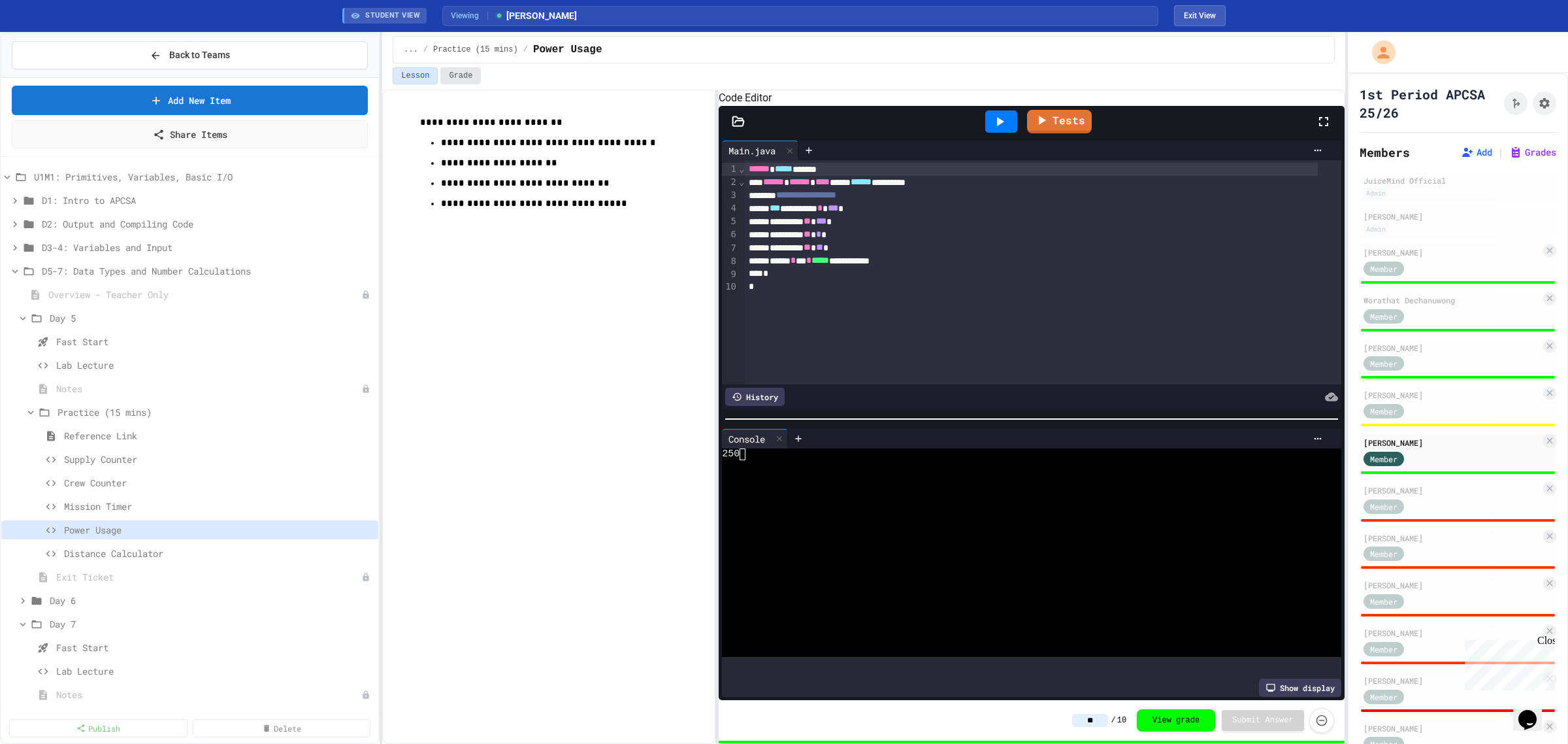
click at [458, 75] on button "Grade" at bounding box center [461, 76] width 41 height 17
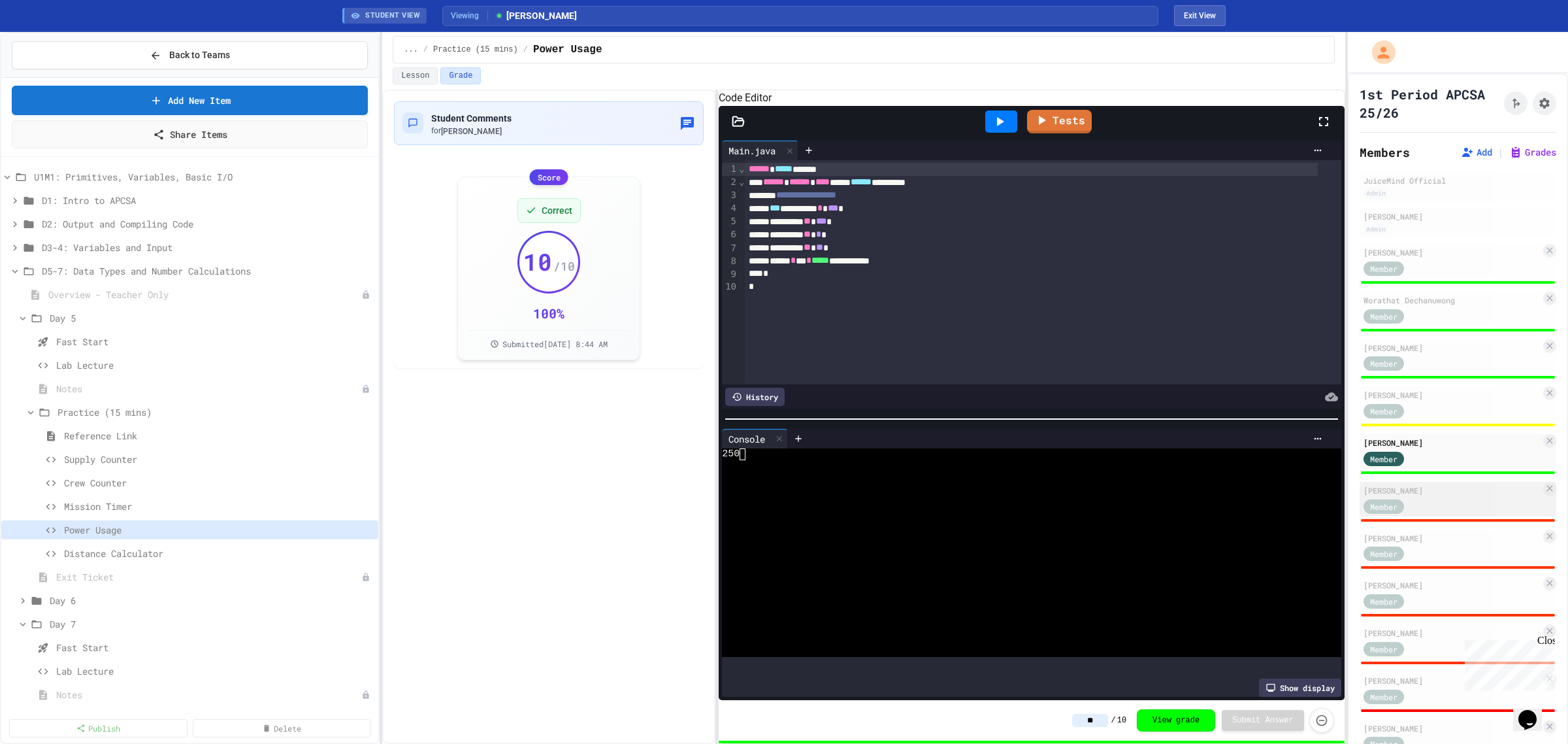
click at [1439, 501] on div "Member" at bounding box center [1451, 506] width 177 height 16
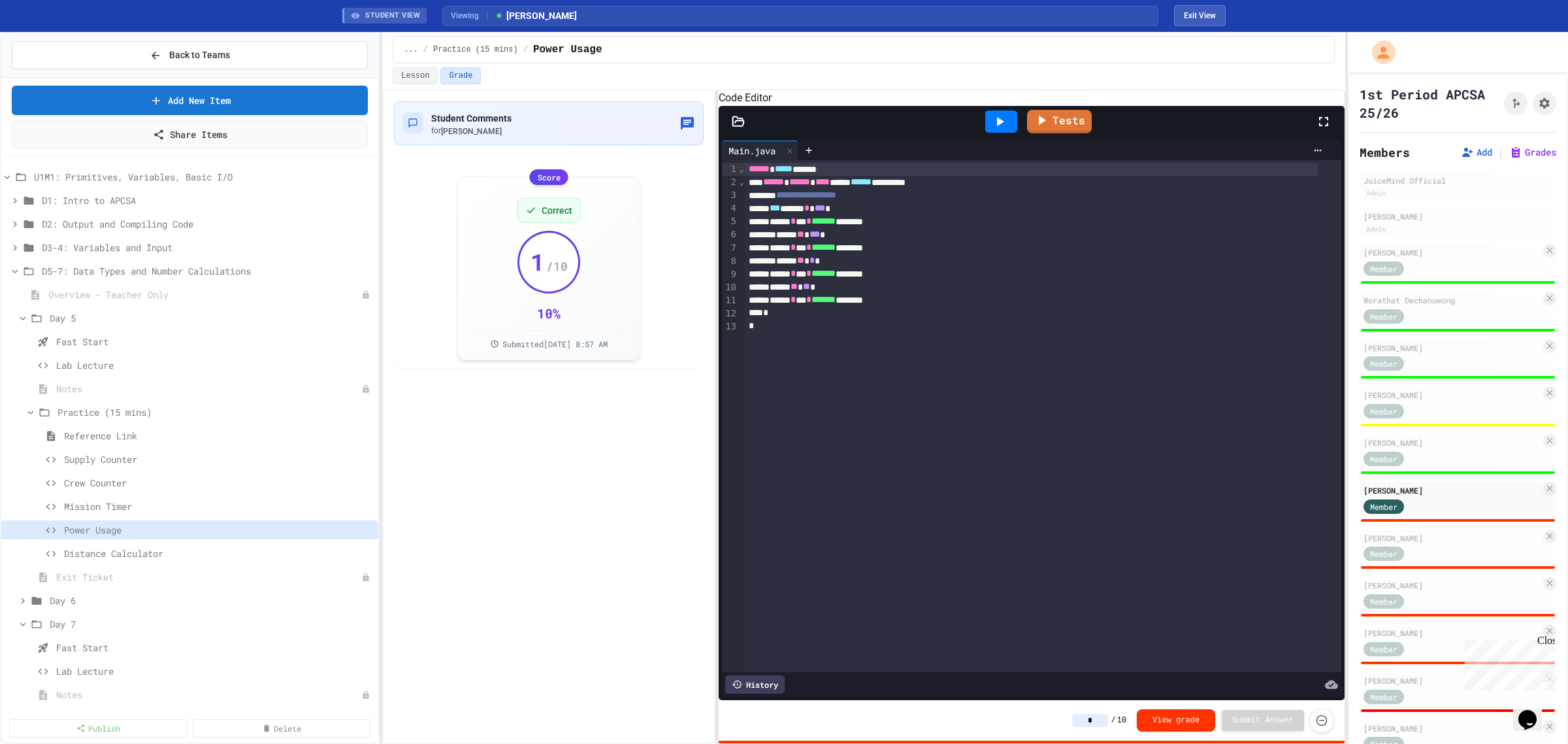
click at [1003, 130] on icon at bounding box center [999, 121] width 15 height 16
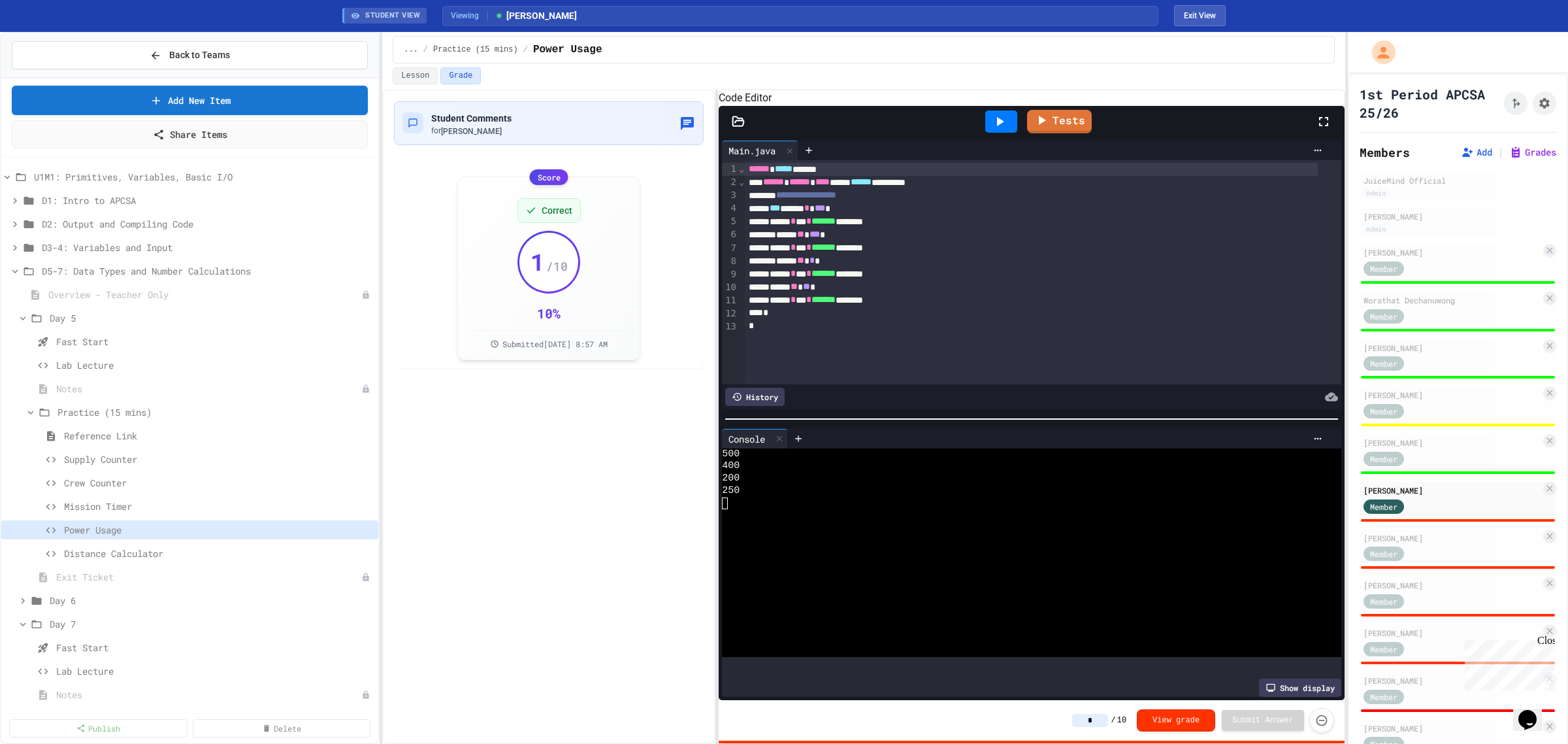
click at [1105, 723] on input "*" at bounding box center [1090, 720] width 36 height 13
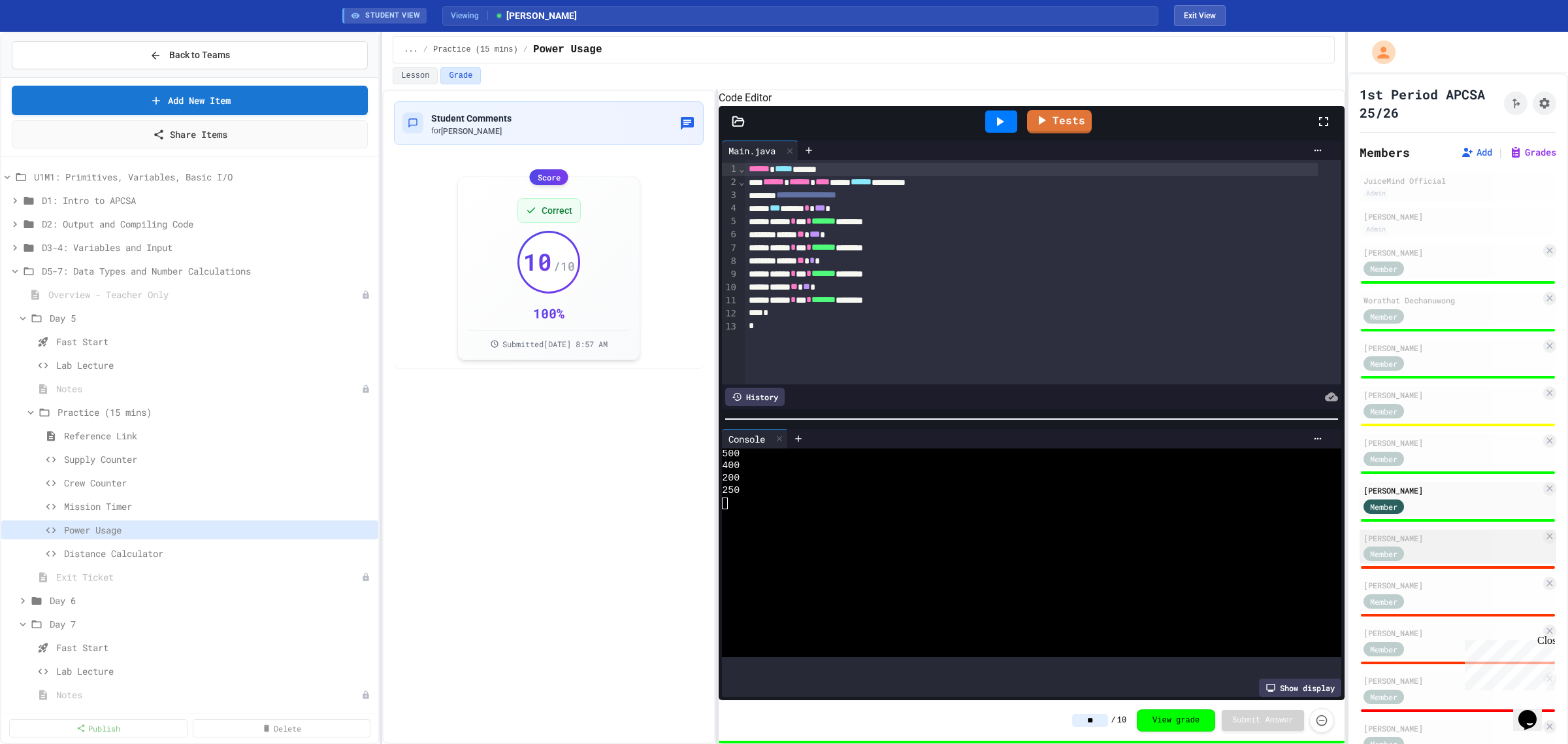
click at [1423, 547] on div "Member" at bounding box center [1396, 553] width 65 height 16
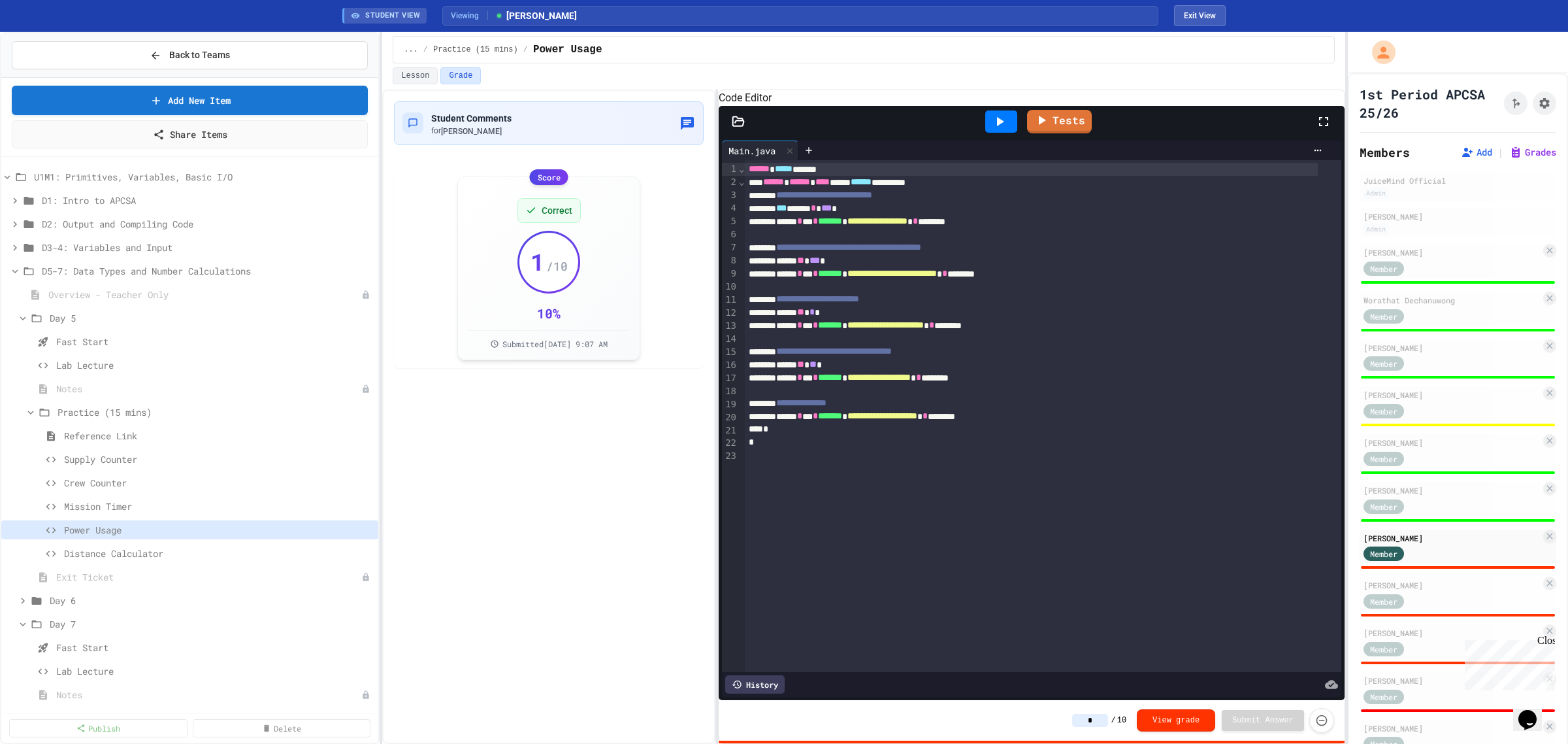
click at [1005, 130] on icon at bounding box center [999, 121] width 15 height 16
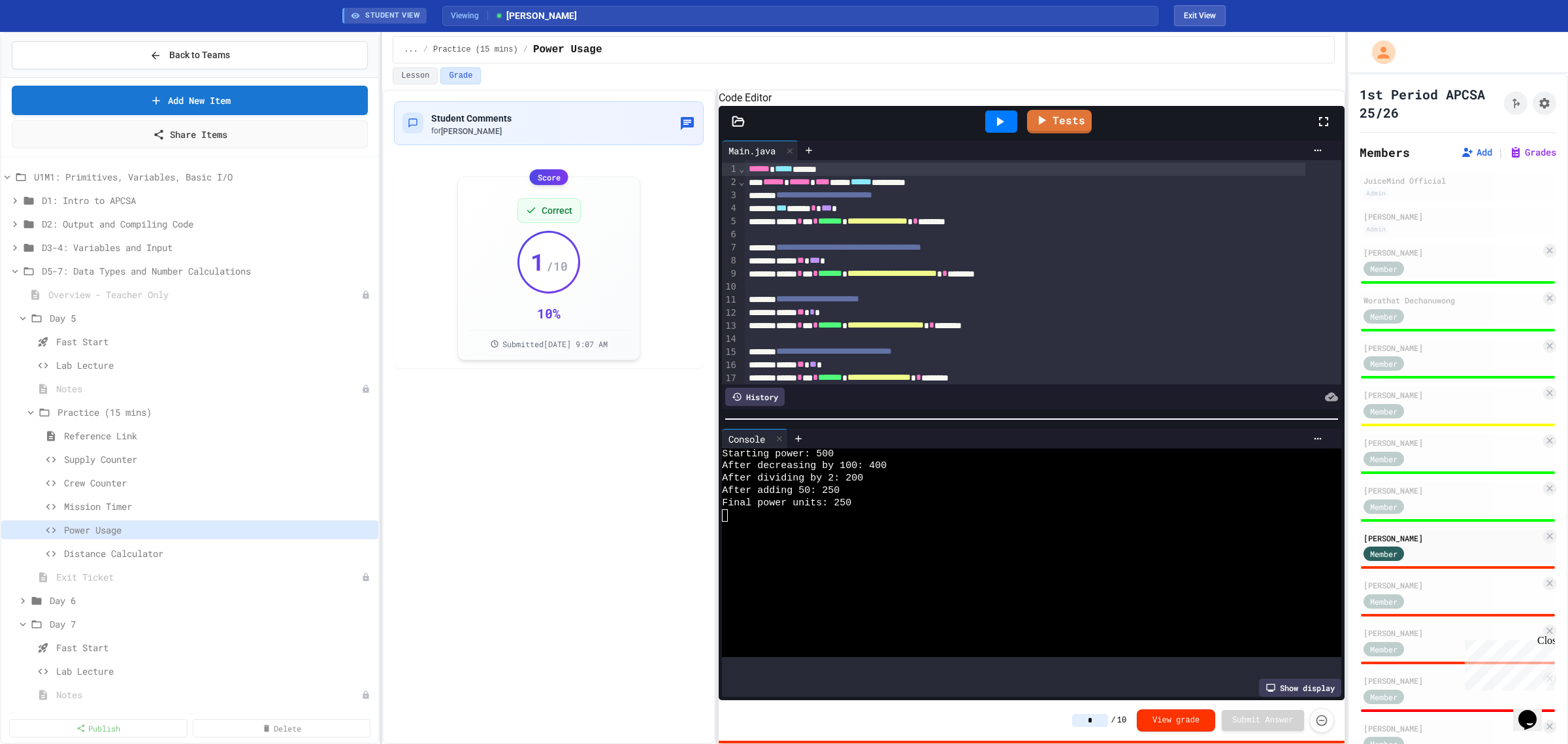
click at [1105, 717] on input "*" at bounding box center [1090, 720] width 36 height 13
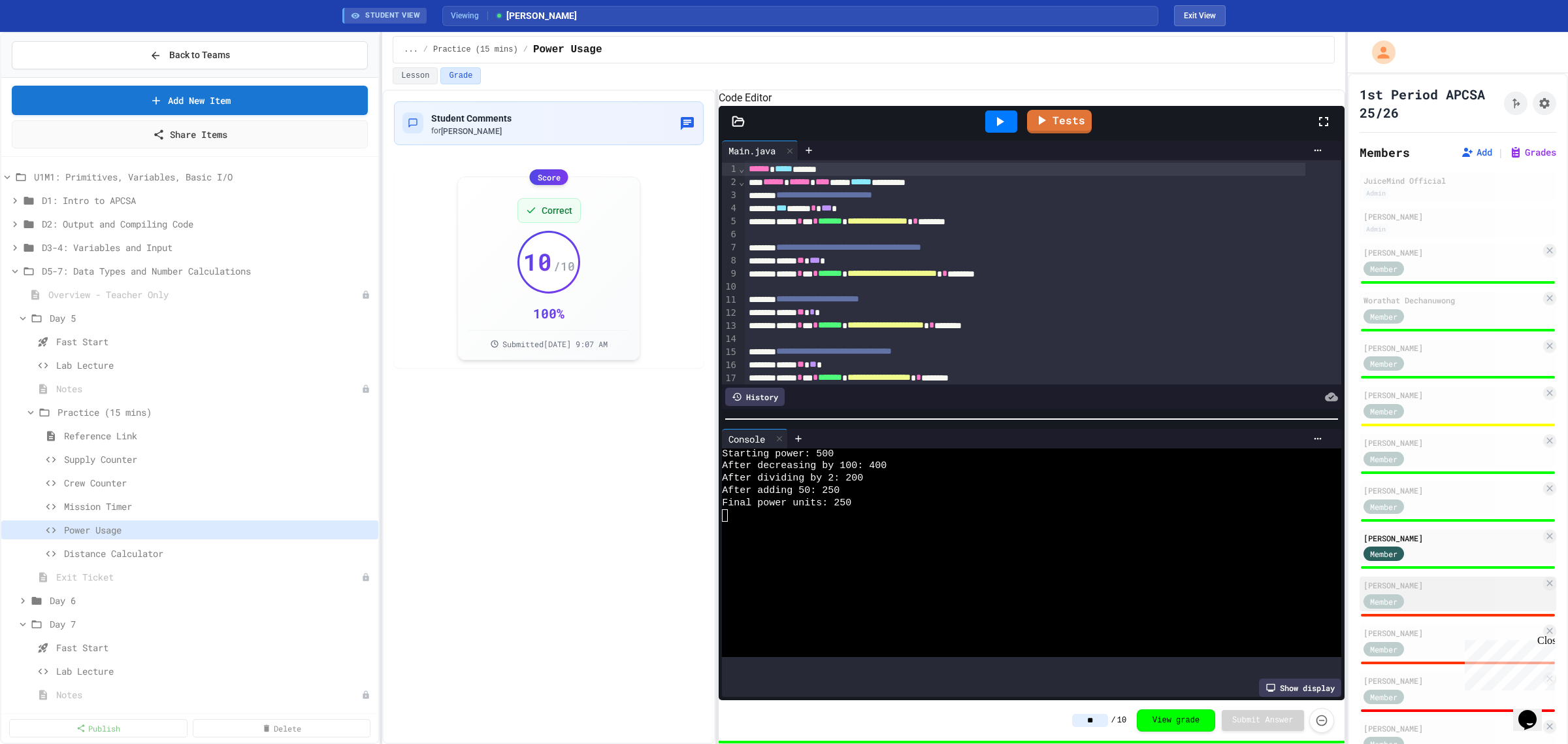
click at [1436, 600] on div "Member" at bounding box center [1451, 600] width 177 height 16
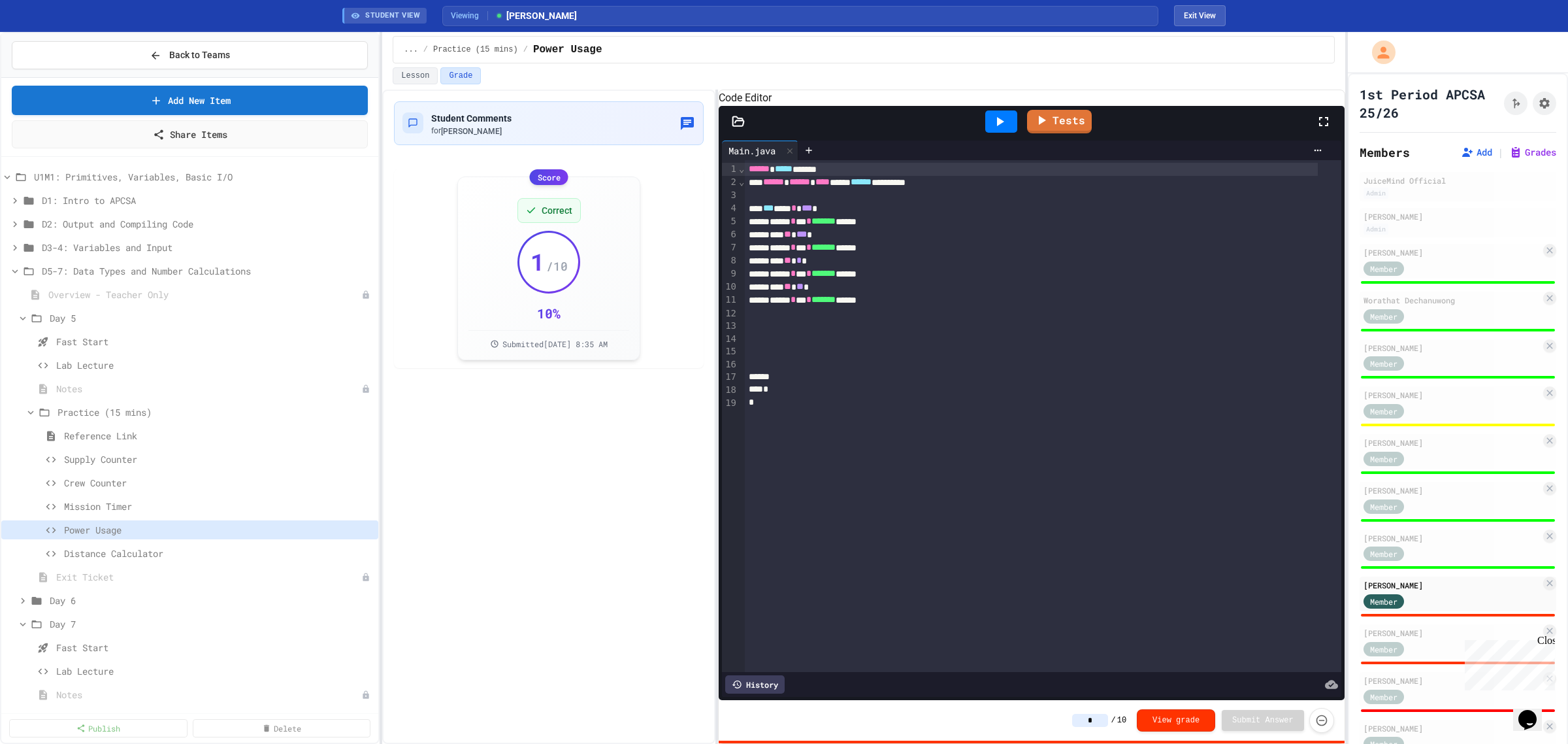
click at [1004, 130] on icon at bounding box center [999, 121] width 15 height 16
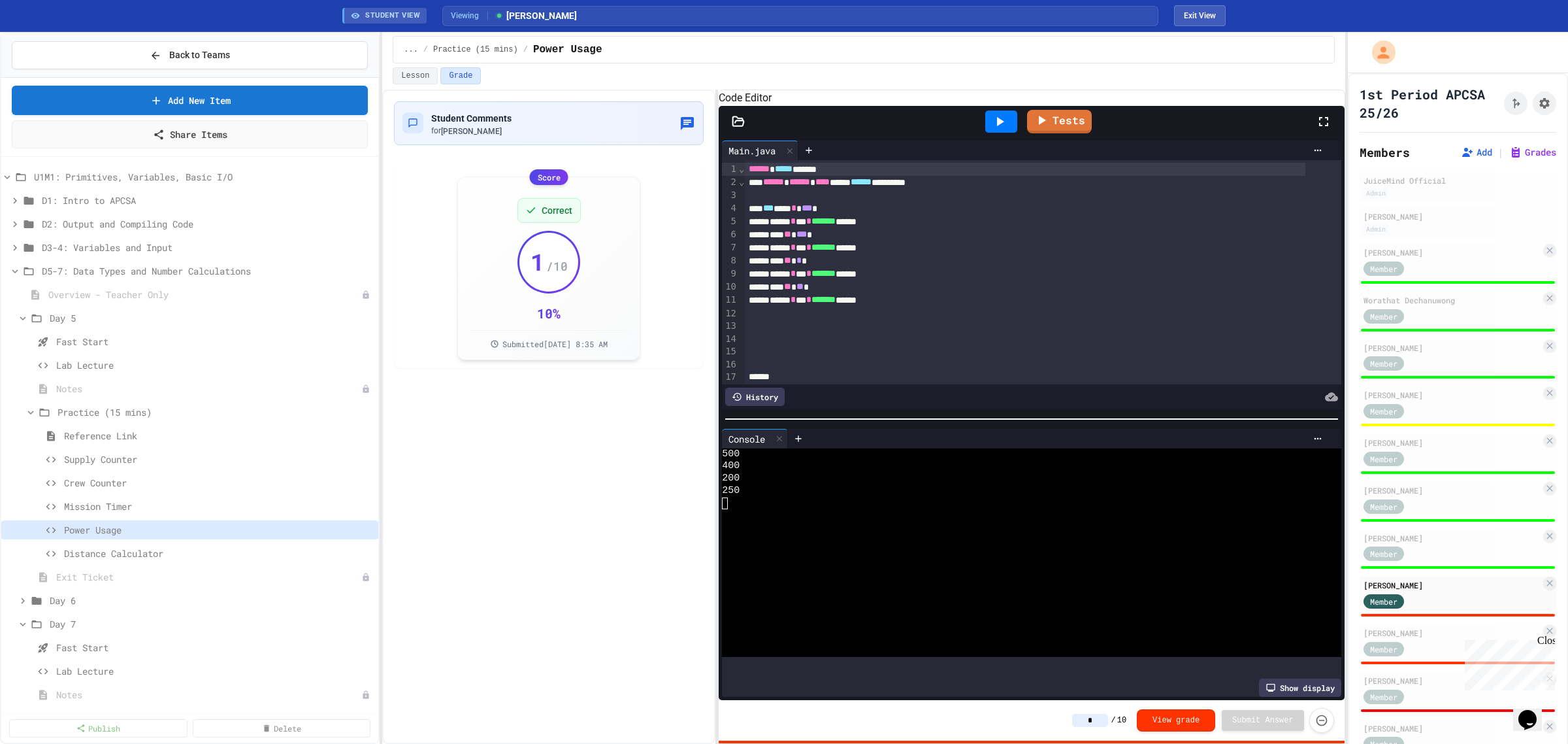
click at [1102, 717] on input "*" at bounding box center [1090, 720] width 36 height 13
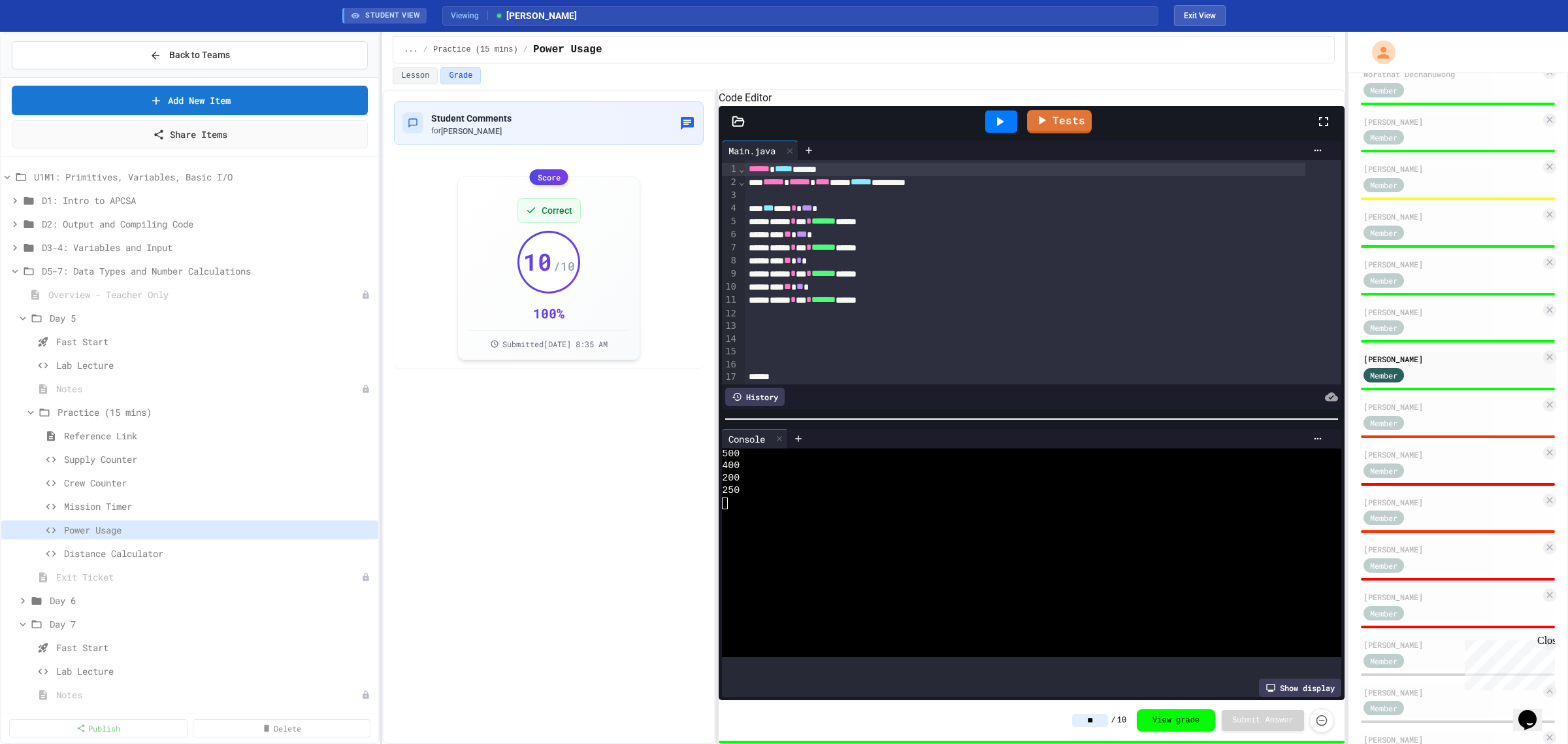
scroll to position [246, 0]
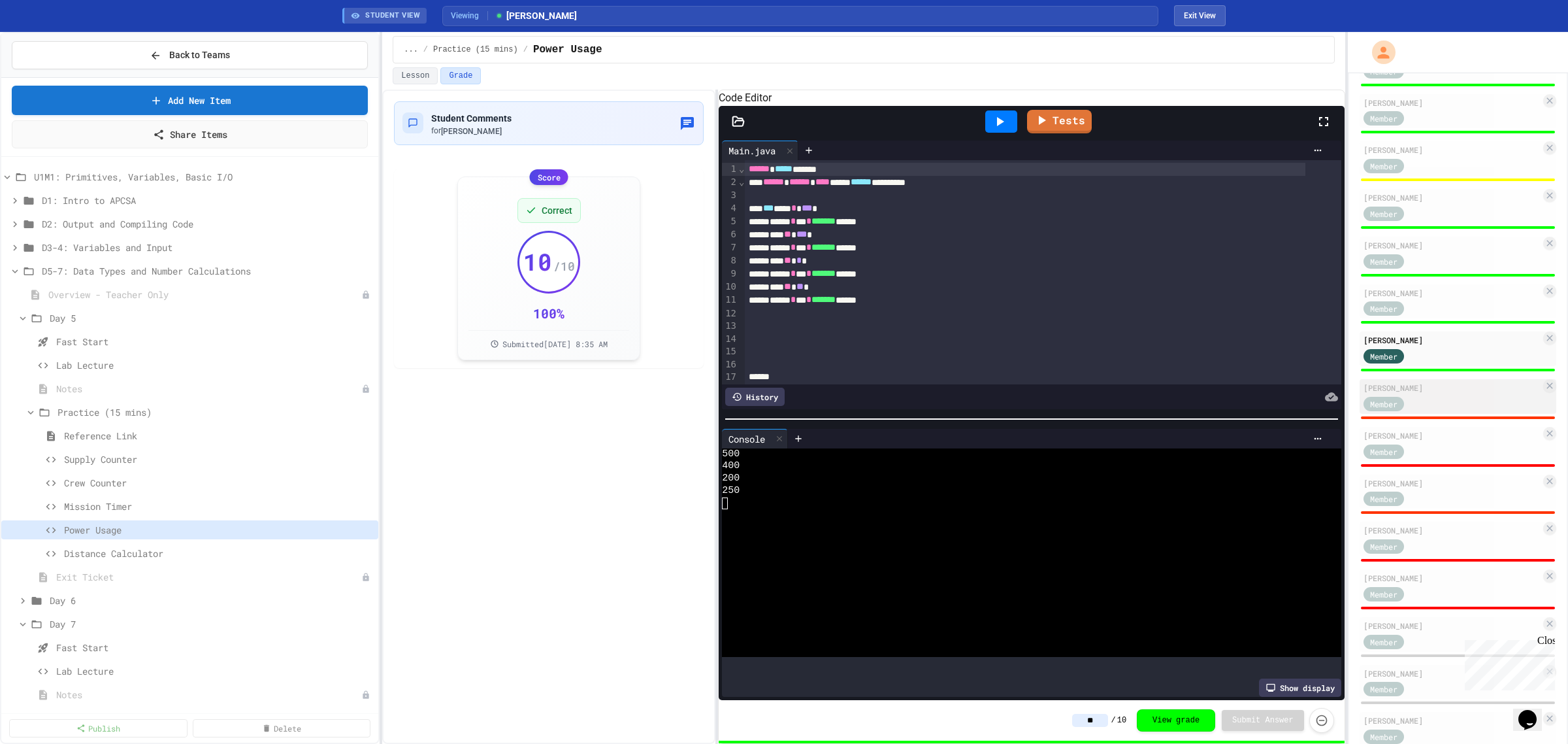
click at [1455, 395] on div "Member" at bounding box center [1451, 403] width 177 height 16
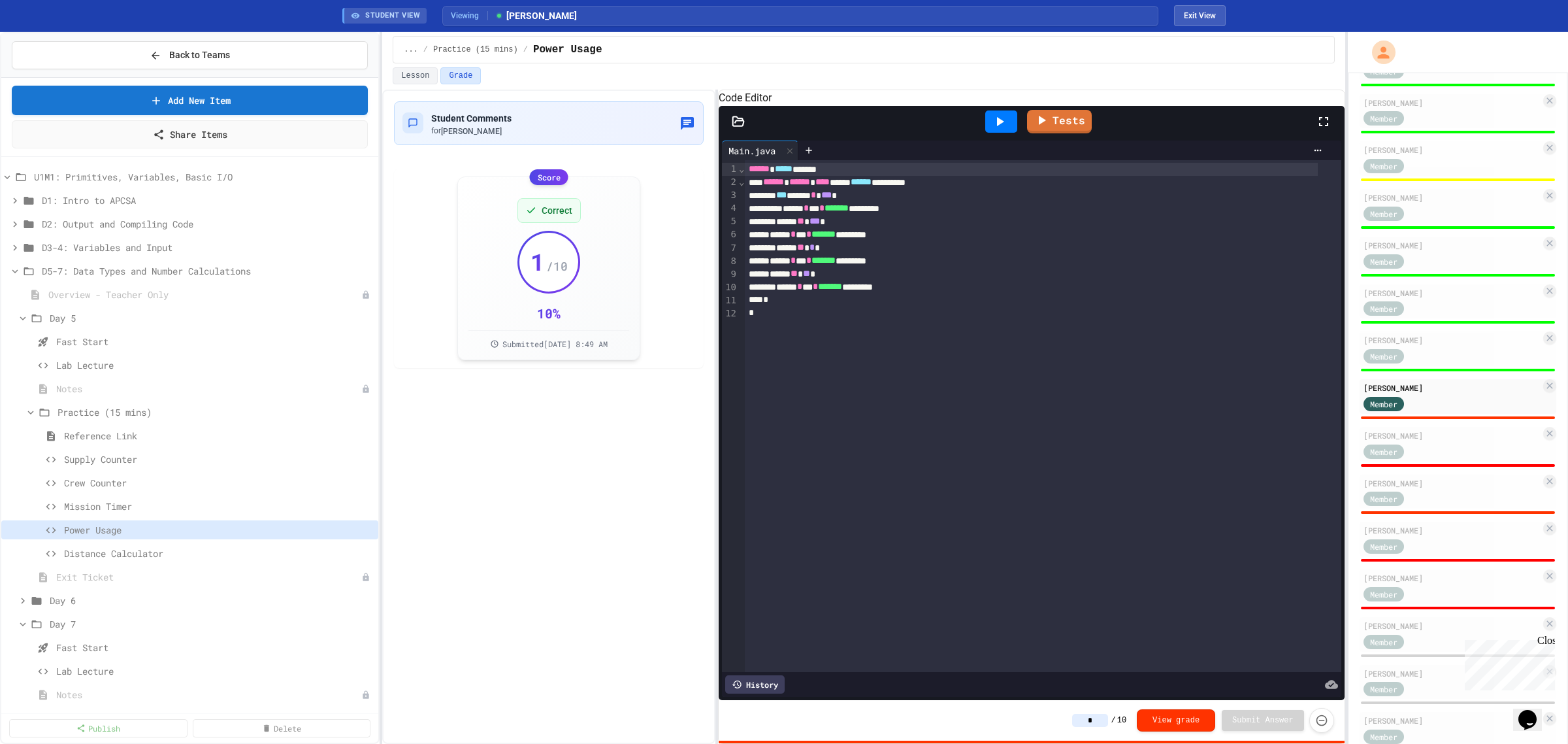
click at [1001, 126] on icon at bounding box center [1000, 121] width 7 height 9
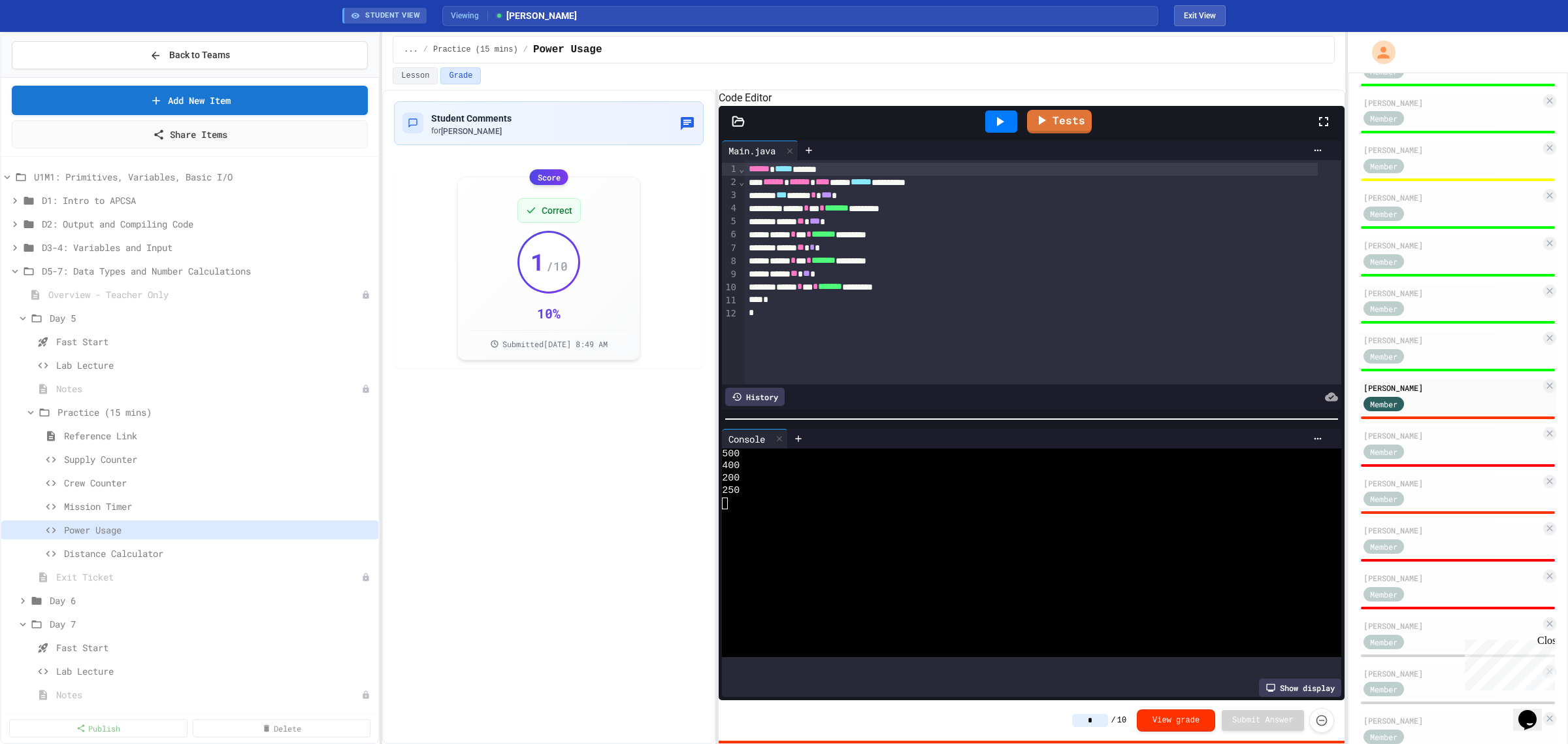
click at [1099, 717] on input "*" at bounding box center [1090, 720] width 36 height 13
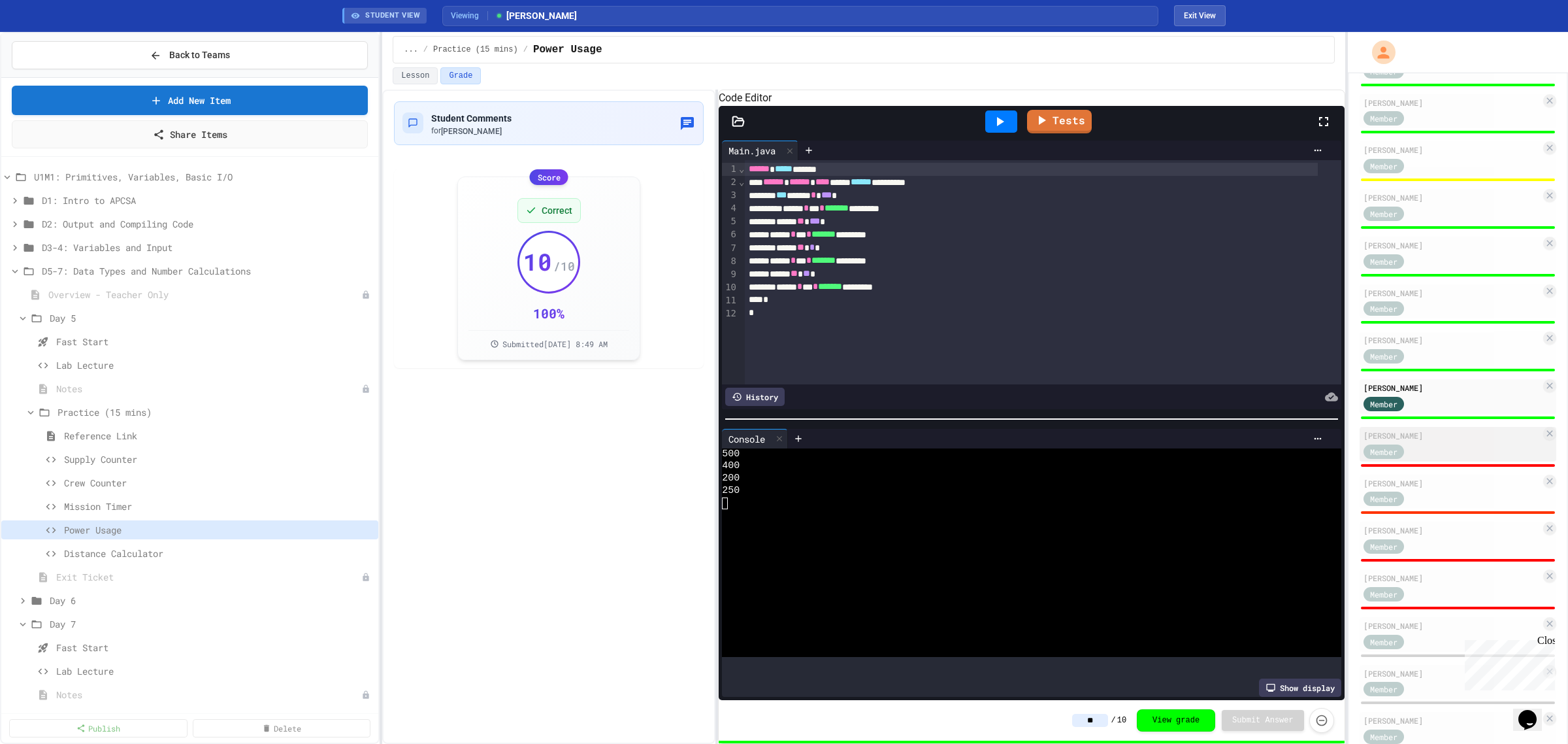
click at [1436, 432] on div "[PERSON_NAME]" at bounding box center [1451, 435] width 177 height 11
type input "*"
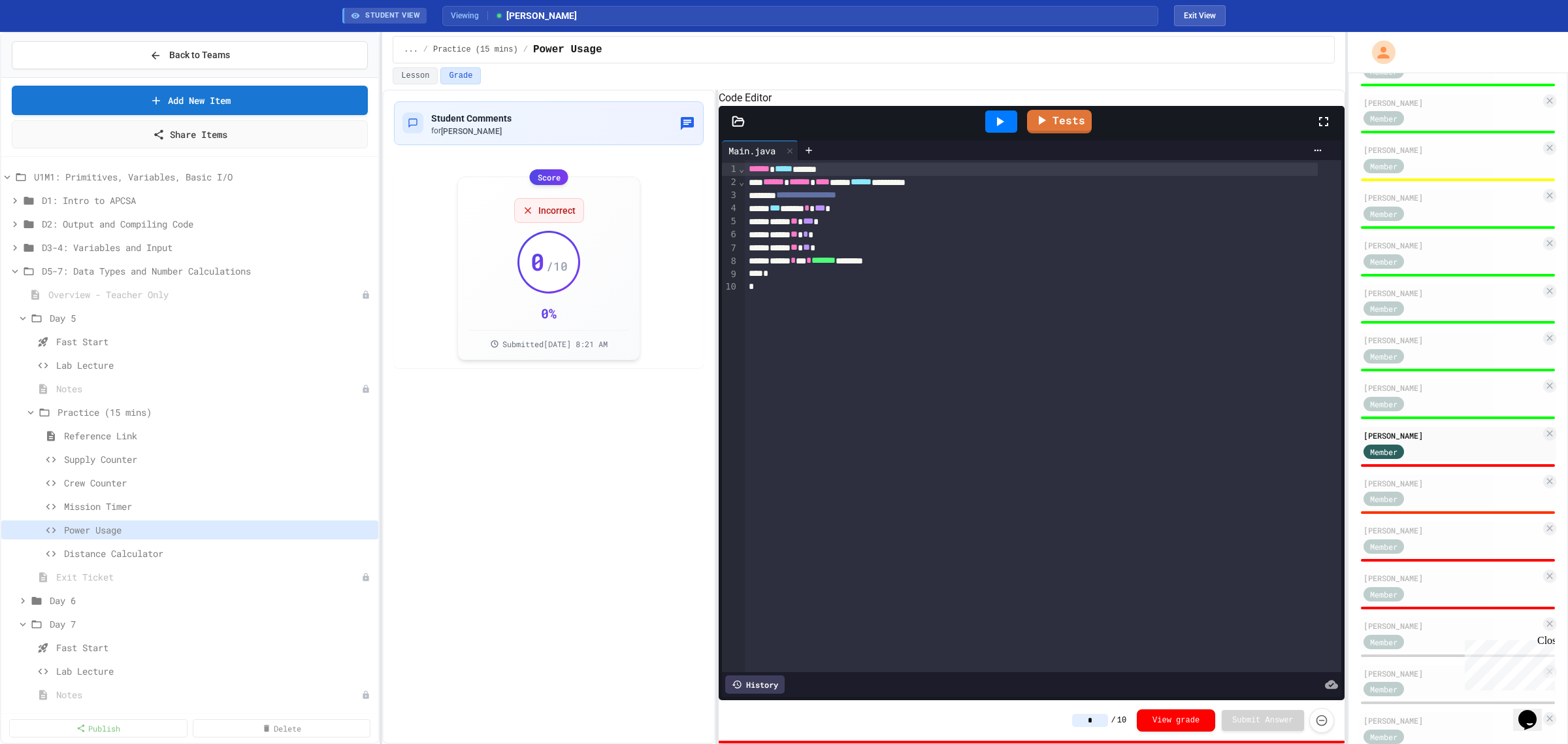
click at [998, 140] on div at bounding box center [1000, 121] width 45 height 35
click at [998, 130] on icon at bounding box center [999, 121] width 15 height 16
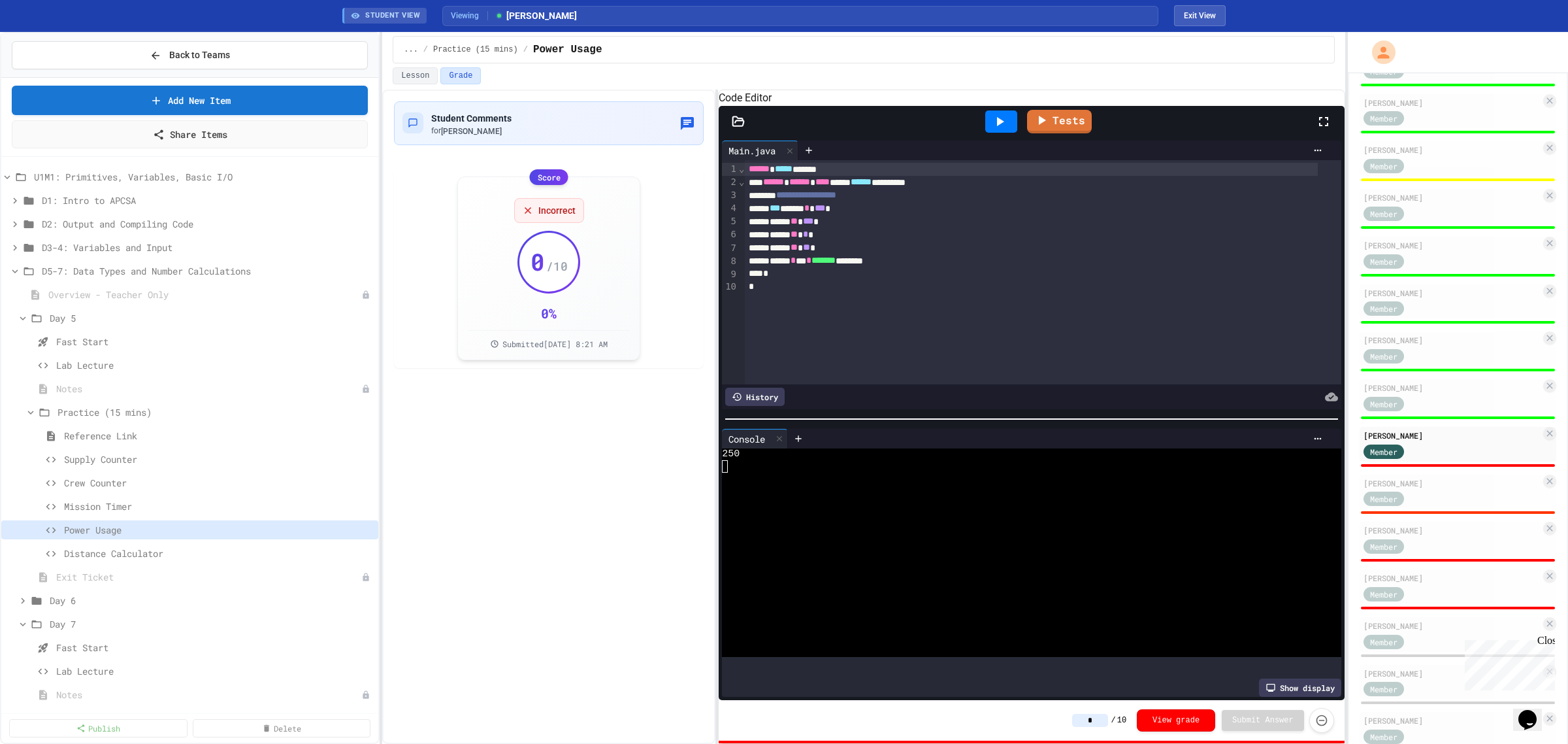
click at [1098, 713] on div "* / 10 View grade Submit Answer" at bounding box center [1203, 720] width 262 height 24
click at [1101, 722] on input "*" at bounding box center [1090, 720] width 36 height 13
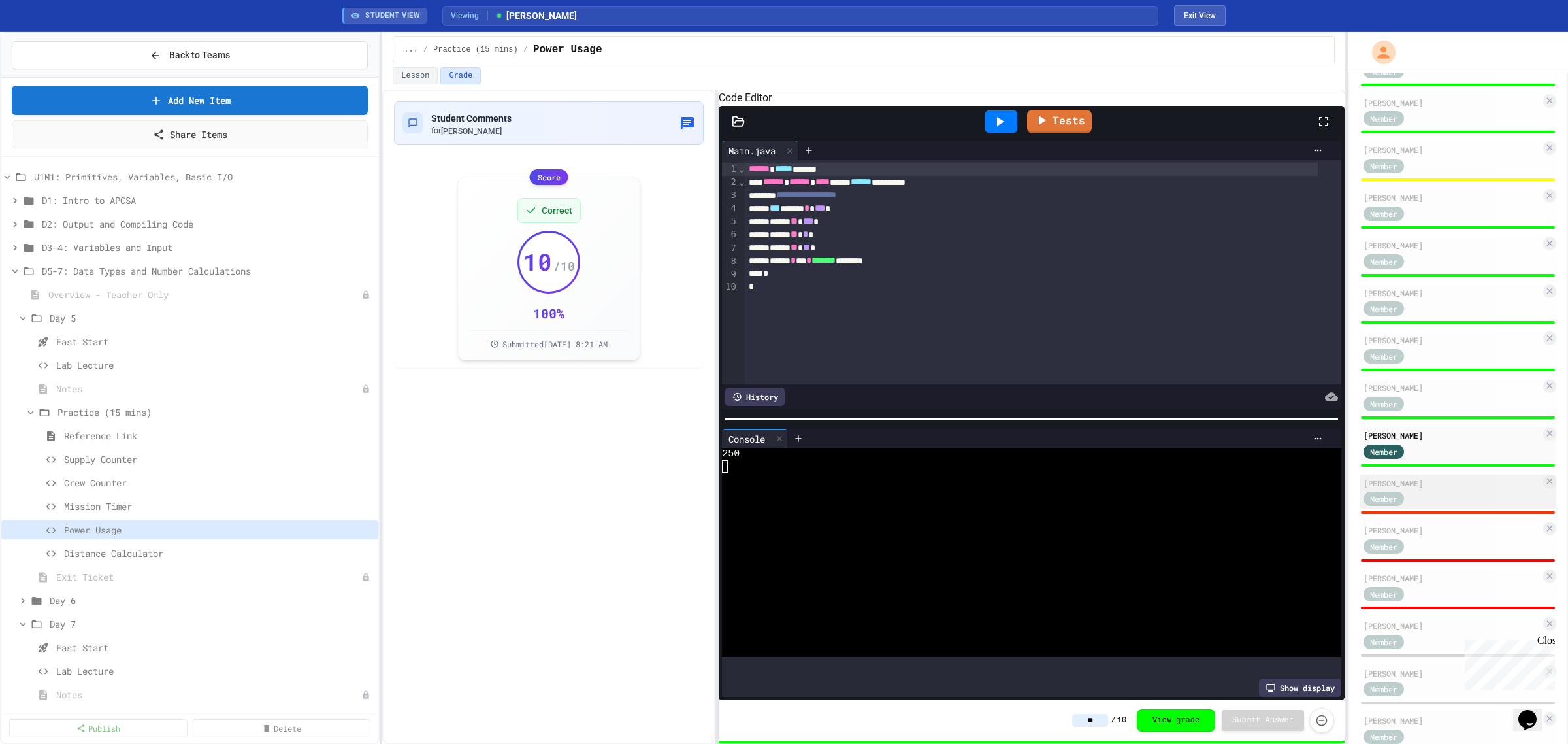
click at [1442, 490] on div "Member" at bounding box center [1451, 498] width 177 height 16
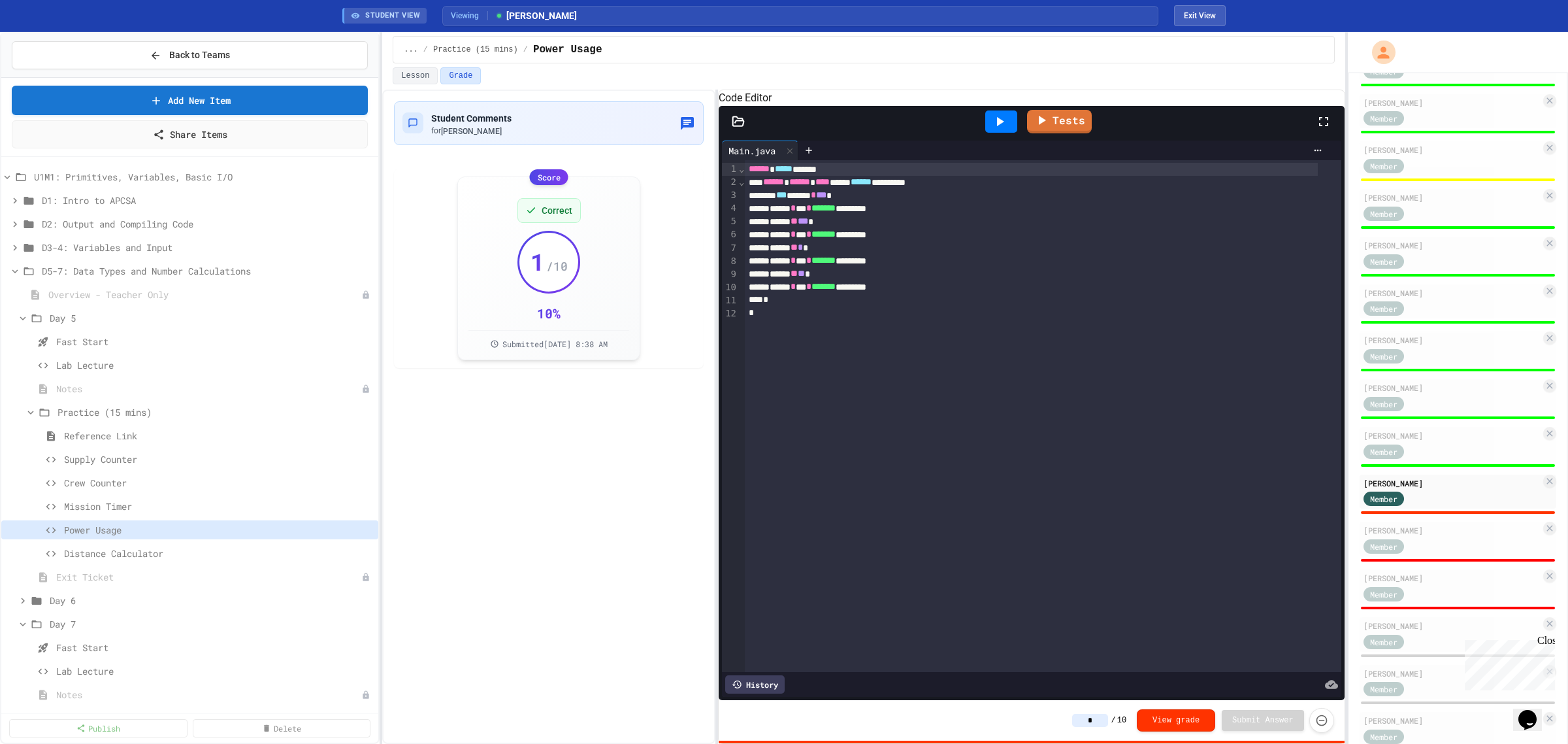
click at [995, 130] on icon at bounding box center [999, 121] width 15 height 16
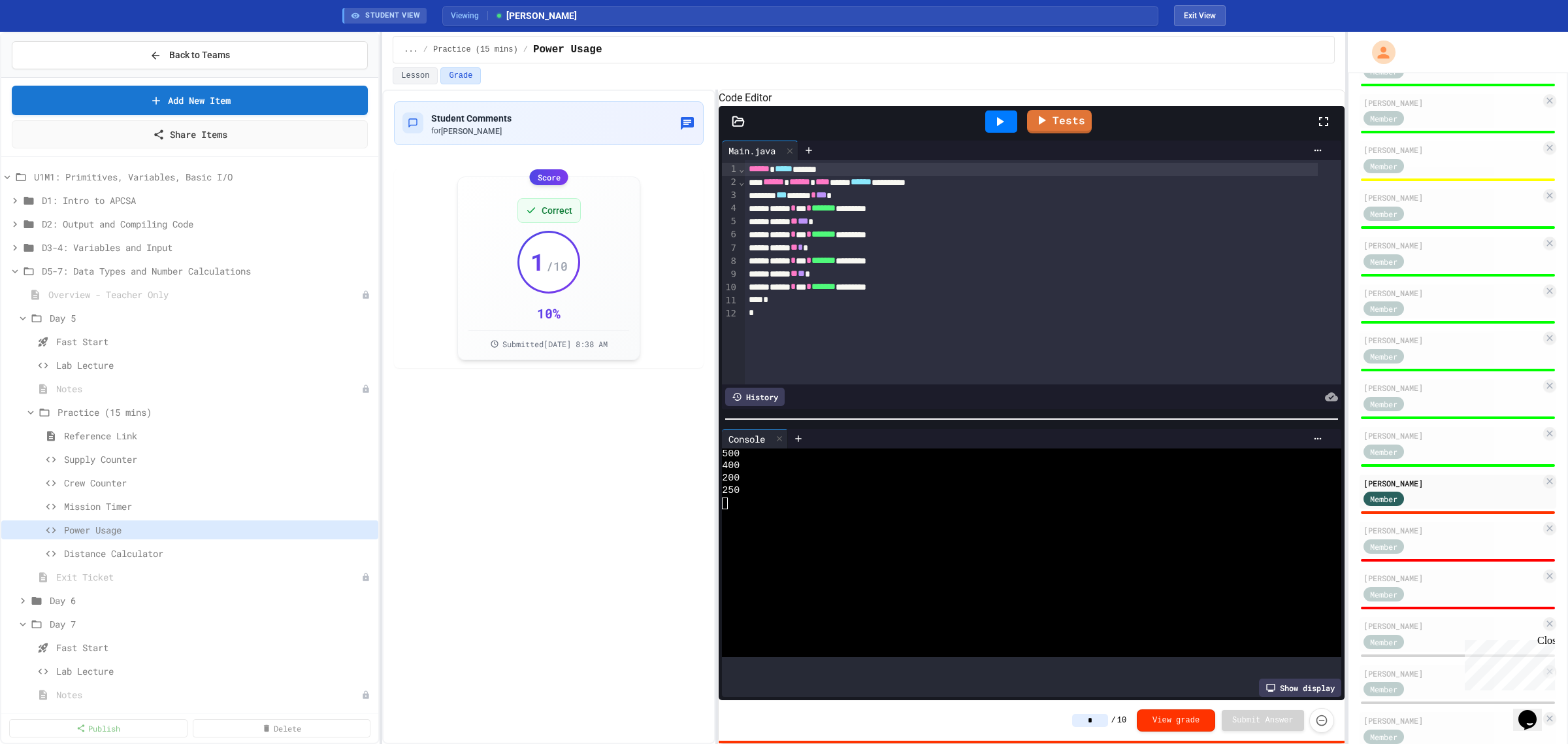
click at [1101, 720] on input "*" at bounding box center [1090, 720] width 36 height 13
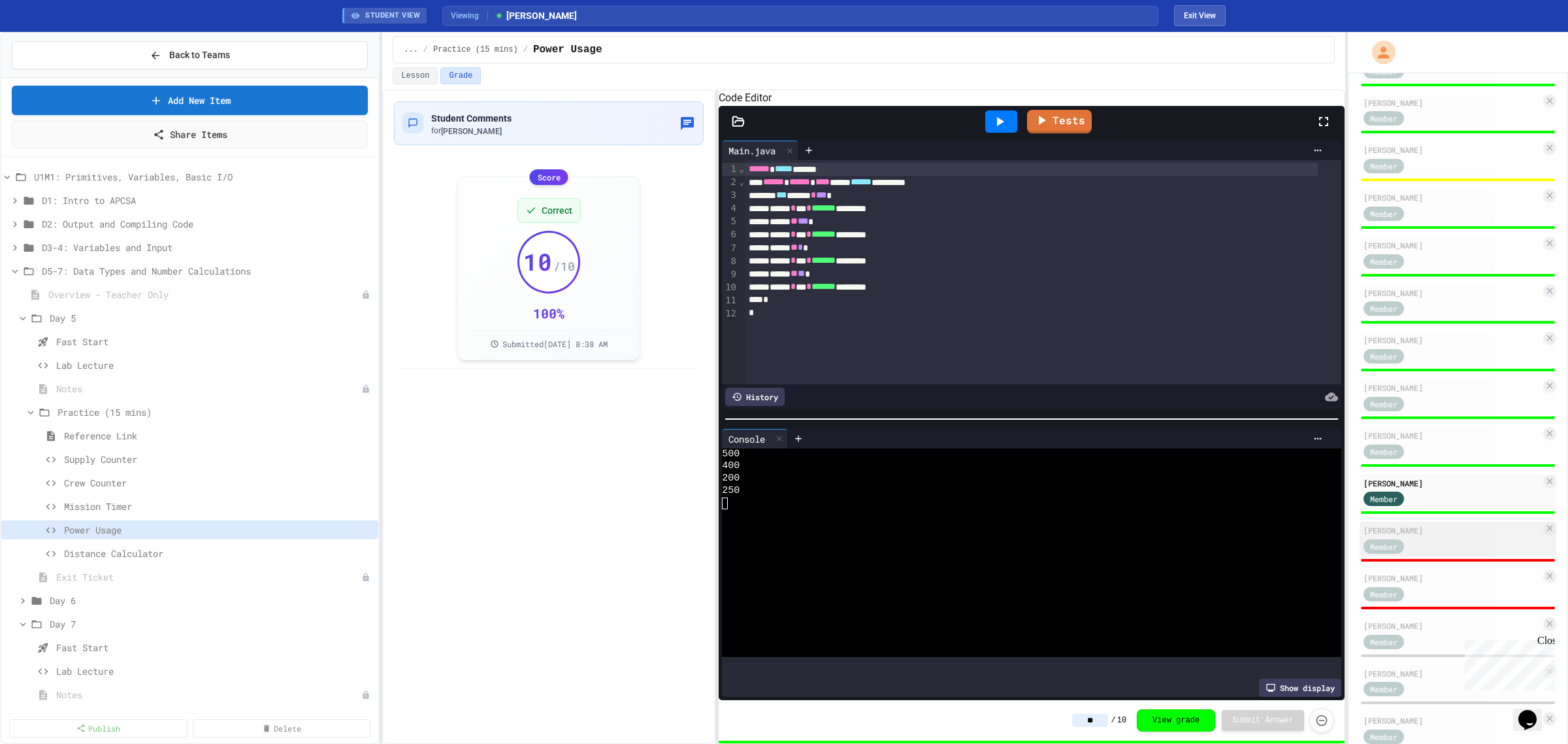
click at [1413, 527] on div "[PERSON_NAME]" at bounding box center [1451, 530] width 177 height 11
type input "*"
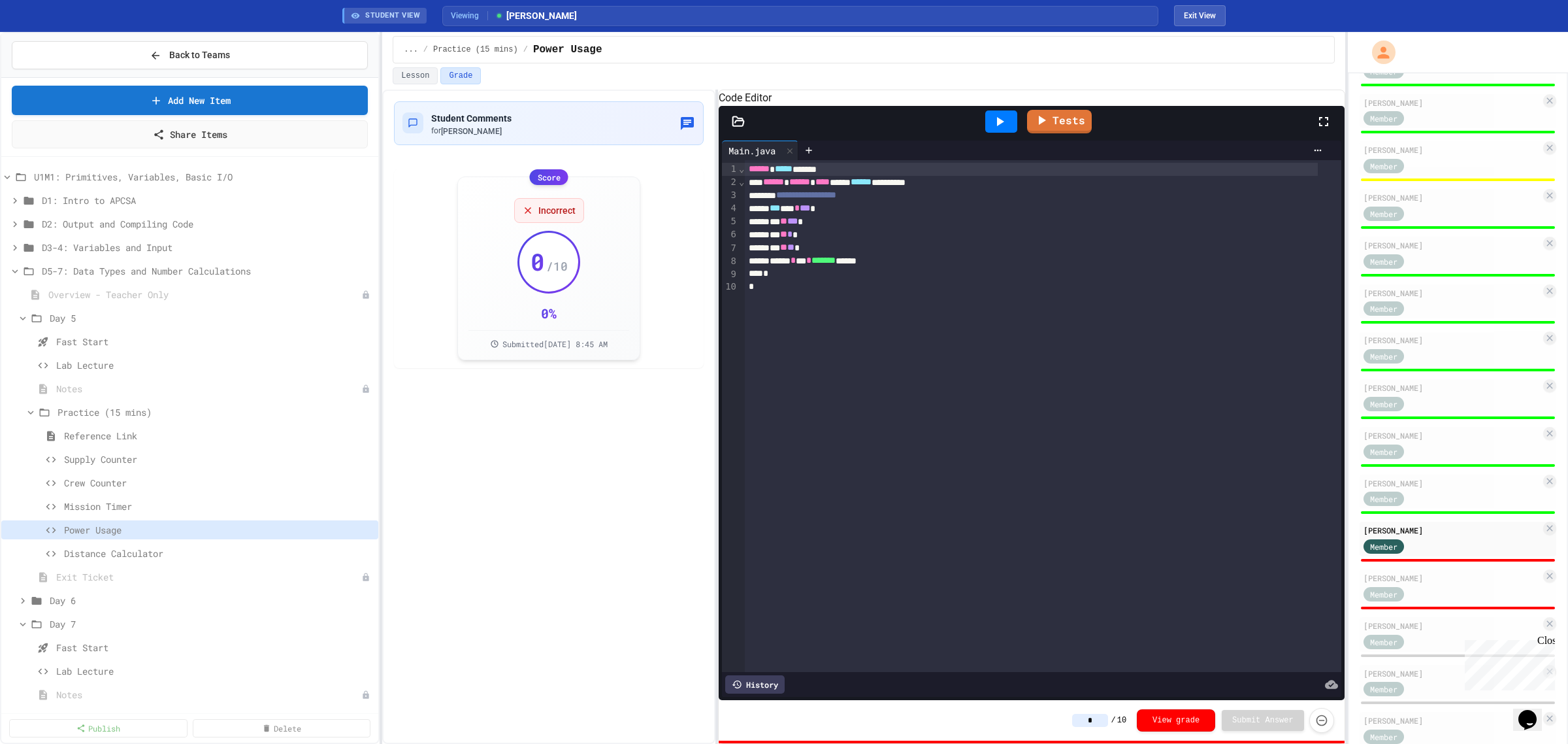
click at [1008, 130] on icon at bounding box center [999, 121] width 15 height 16
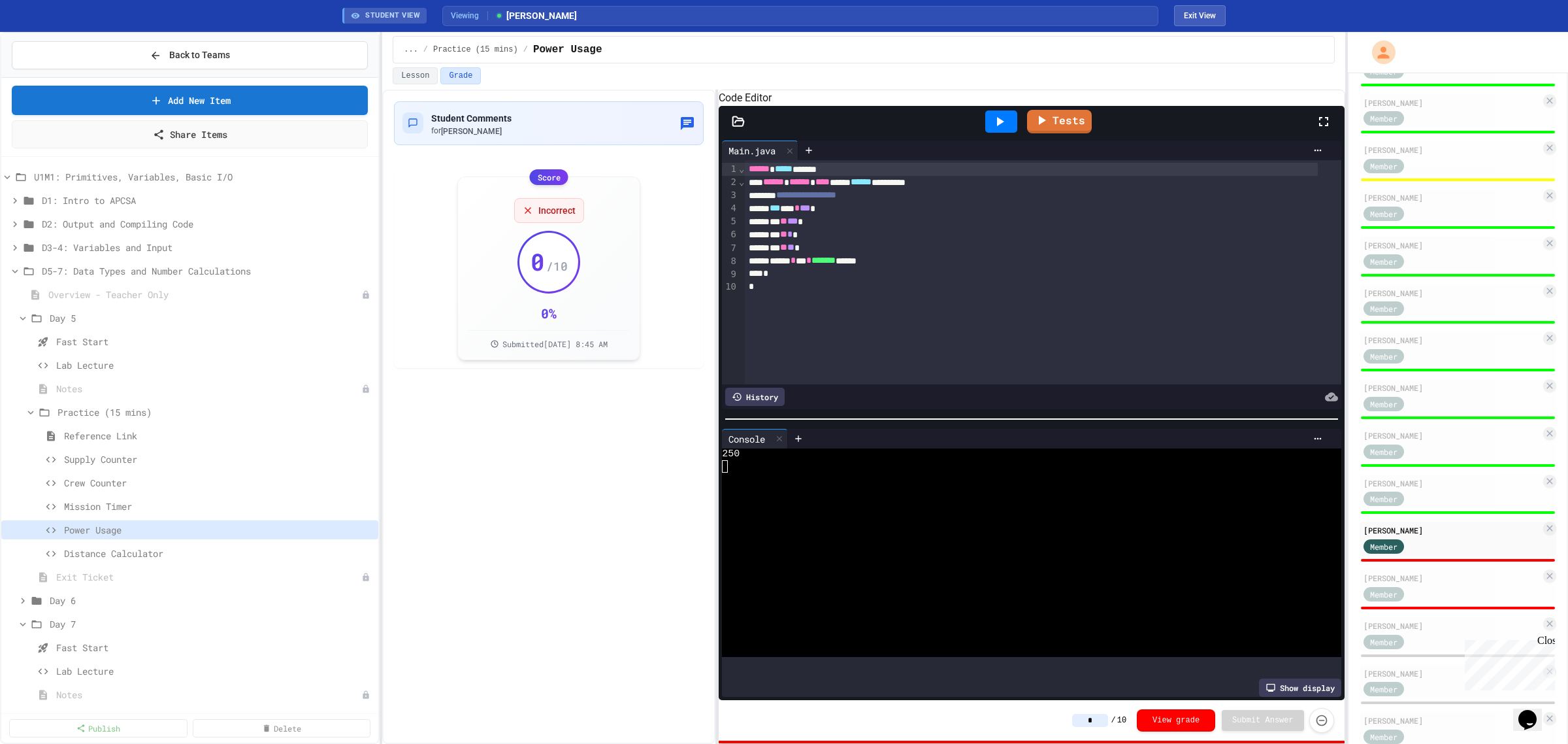
click at [1098, 719] on input "*" at bounding box center [1090, 720] width 36 height 13
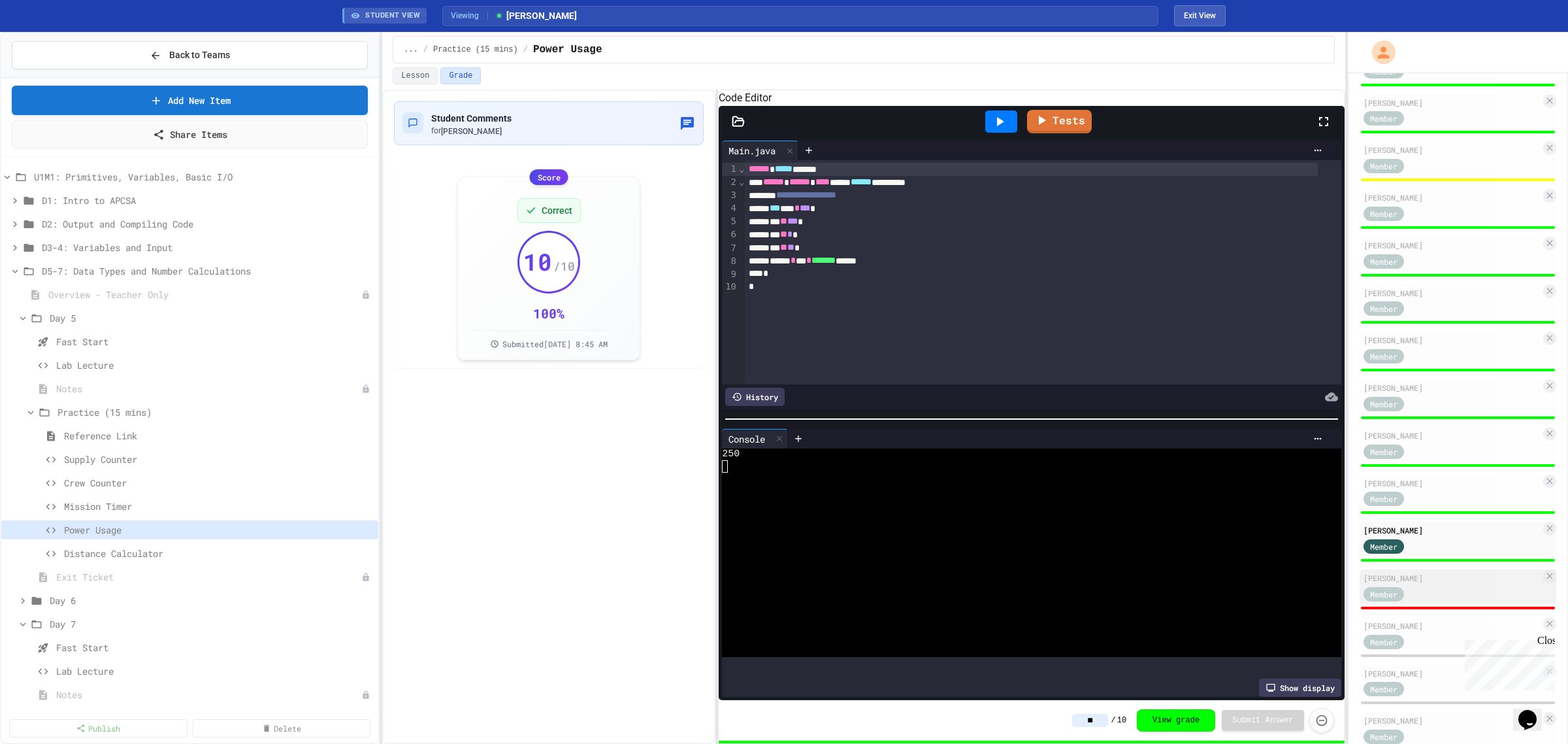
click at [1407, 572] on div "[PERSON_NAME]" at bounding box center [1451, 578] width 177 height 11
type input "*"
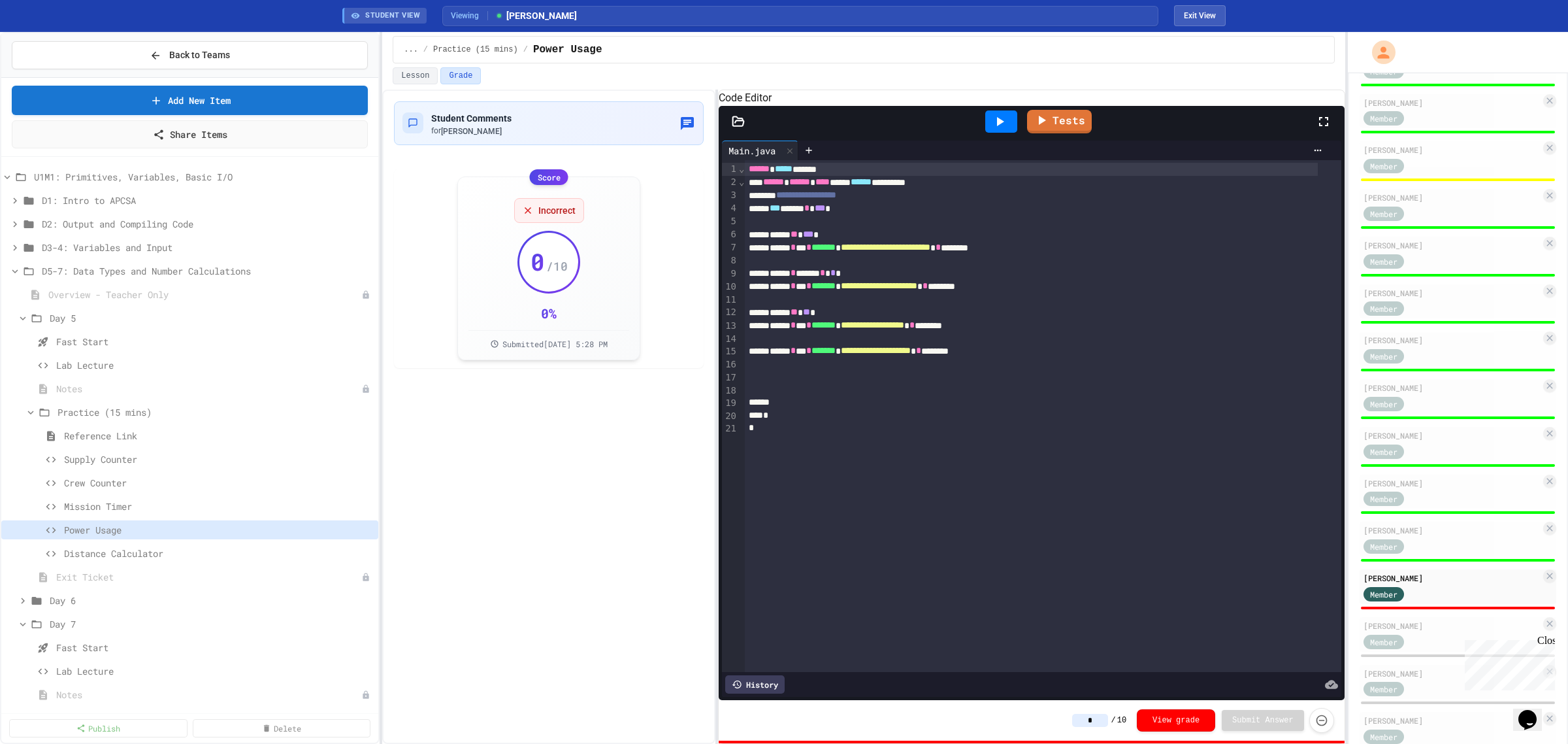
click at [1011, 133] on div at bounding box center [1000, 121] width 32 height 22
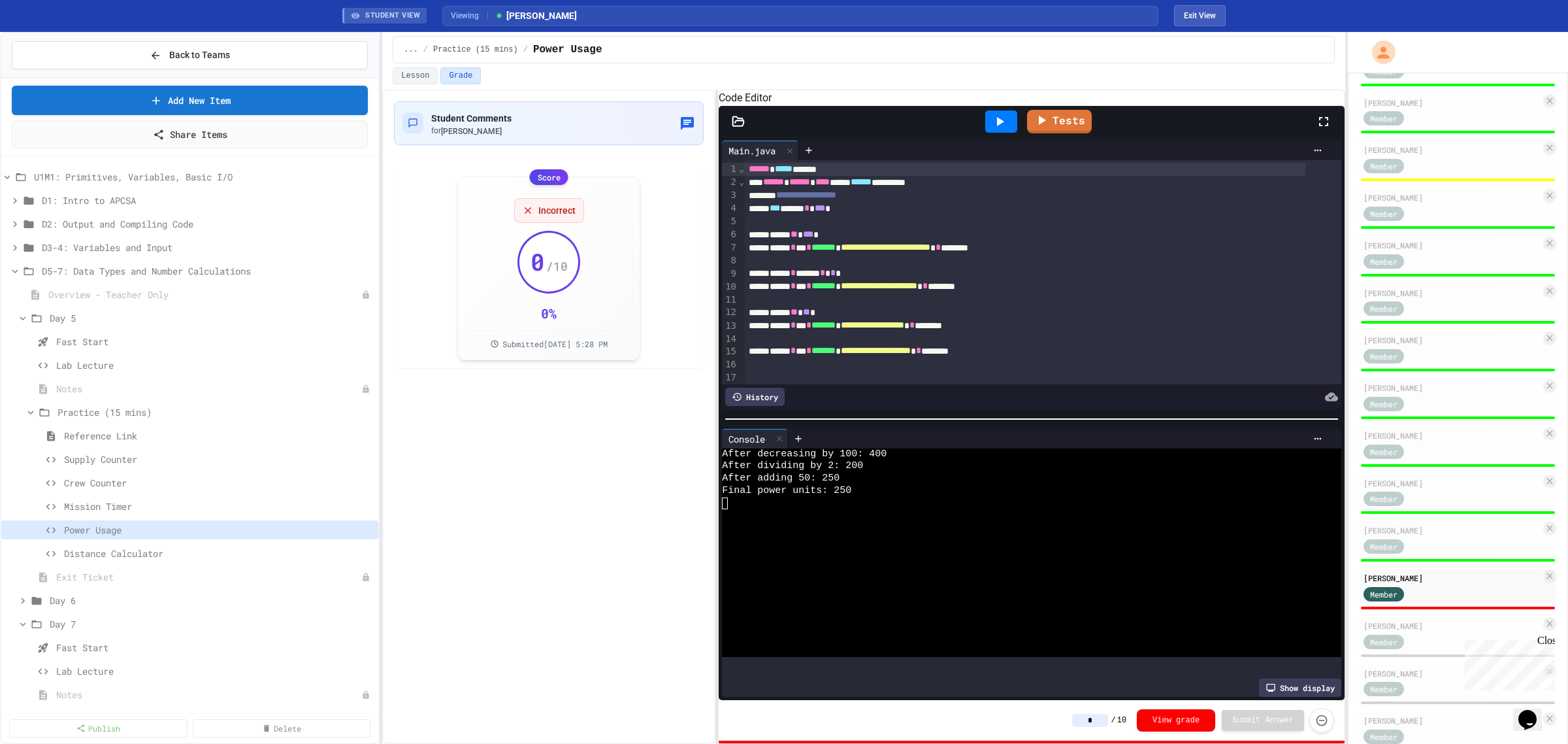
drag, startPoint x: 1109, startPoint y: 715, endPoint x: 1084, endPoint y: 704, distance: 27.3
click at [1108, 716] on input "*" at bounding box center [1090, 720] width 36 height 13
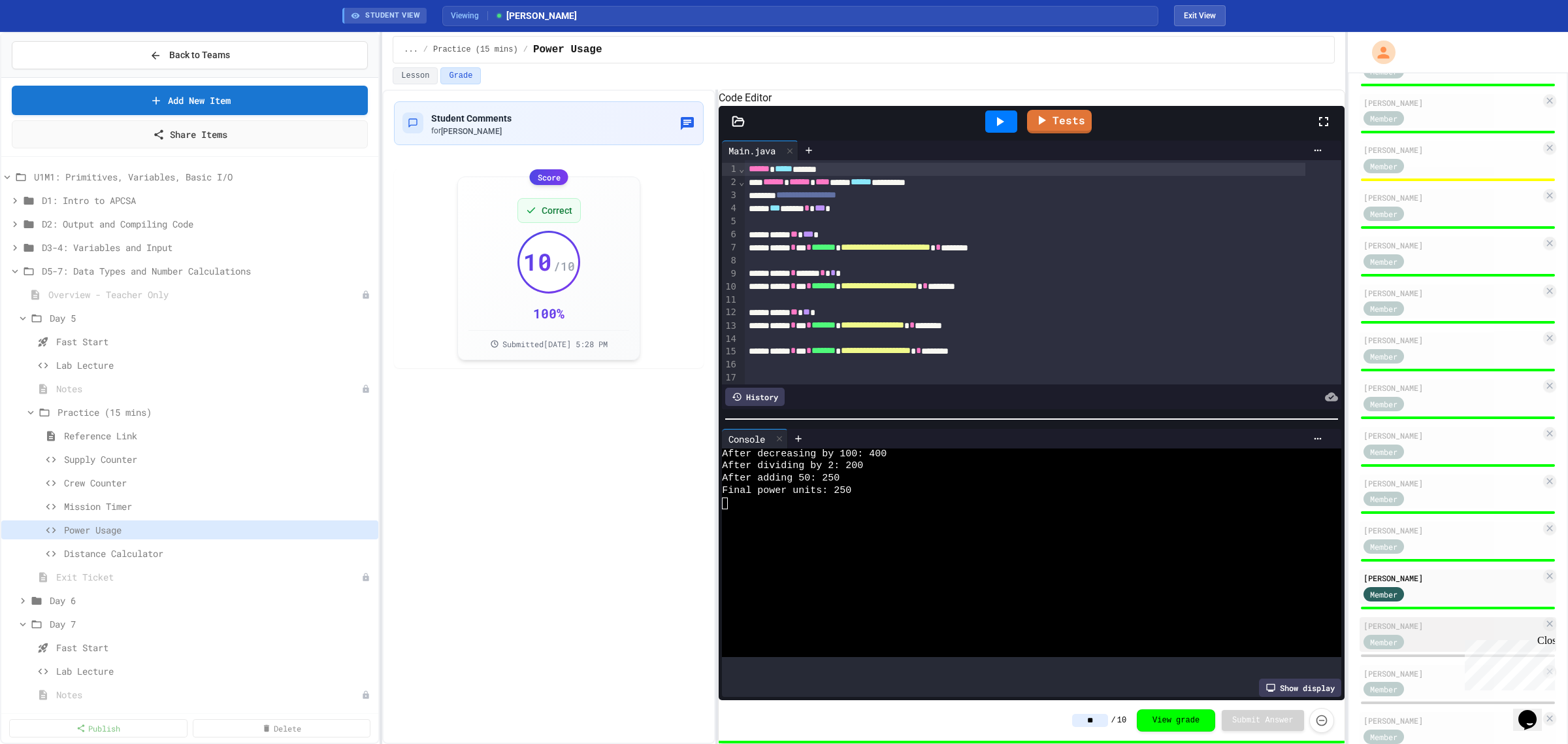
type input "**"
click at [1410, 622] on div "[PERSON_NAME]" at bounding box center [1451, 626] width 177 height 11
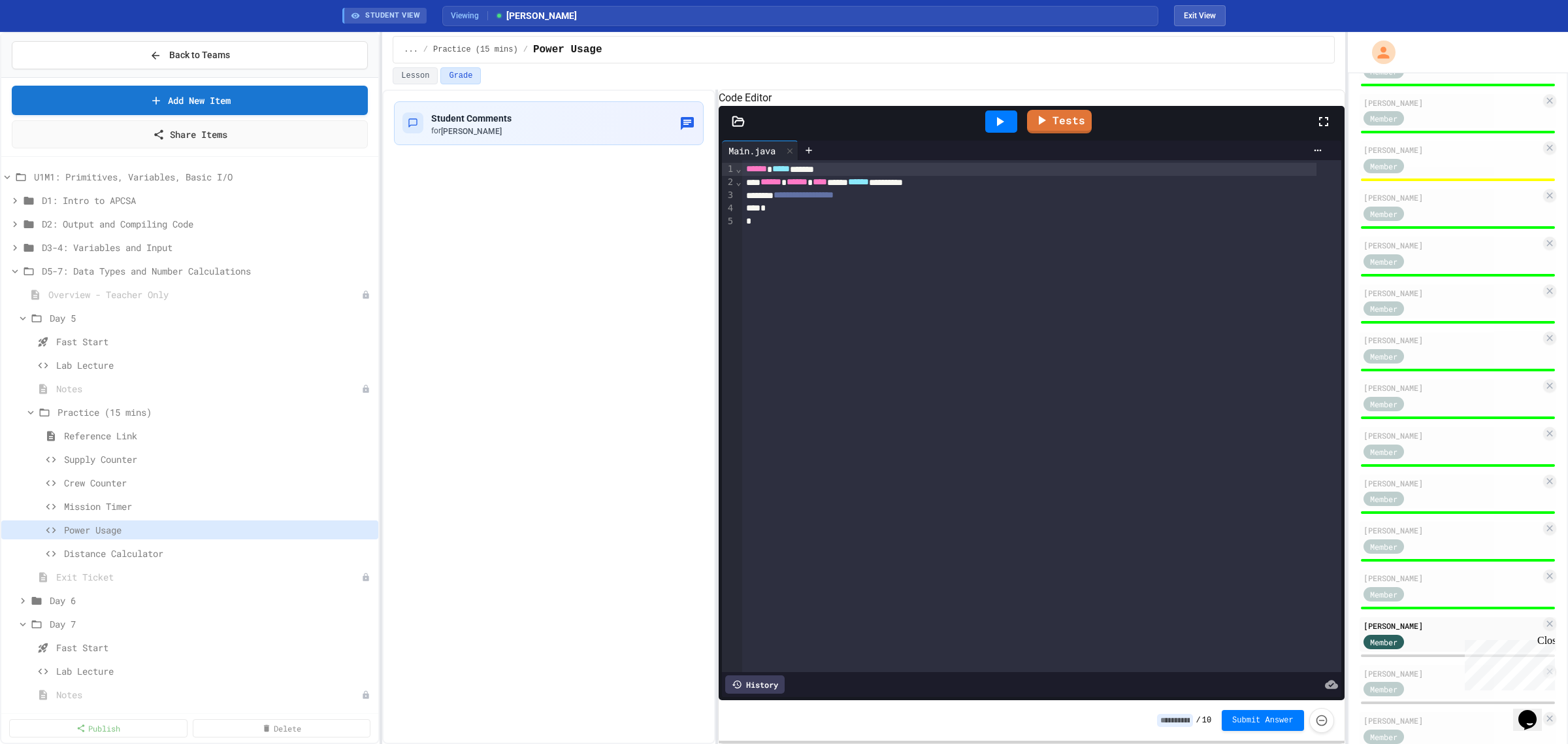
click at [1186, 721] on input at bounding box center [1175, 720] width 36 height 13
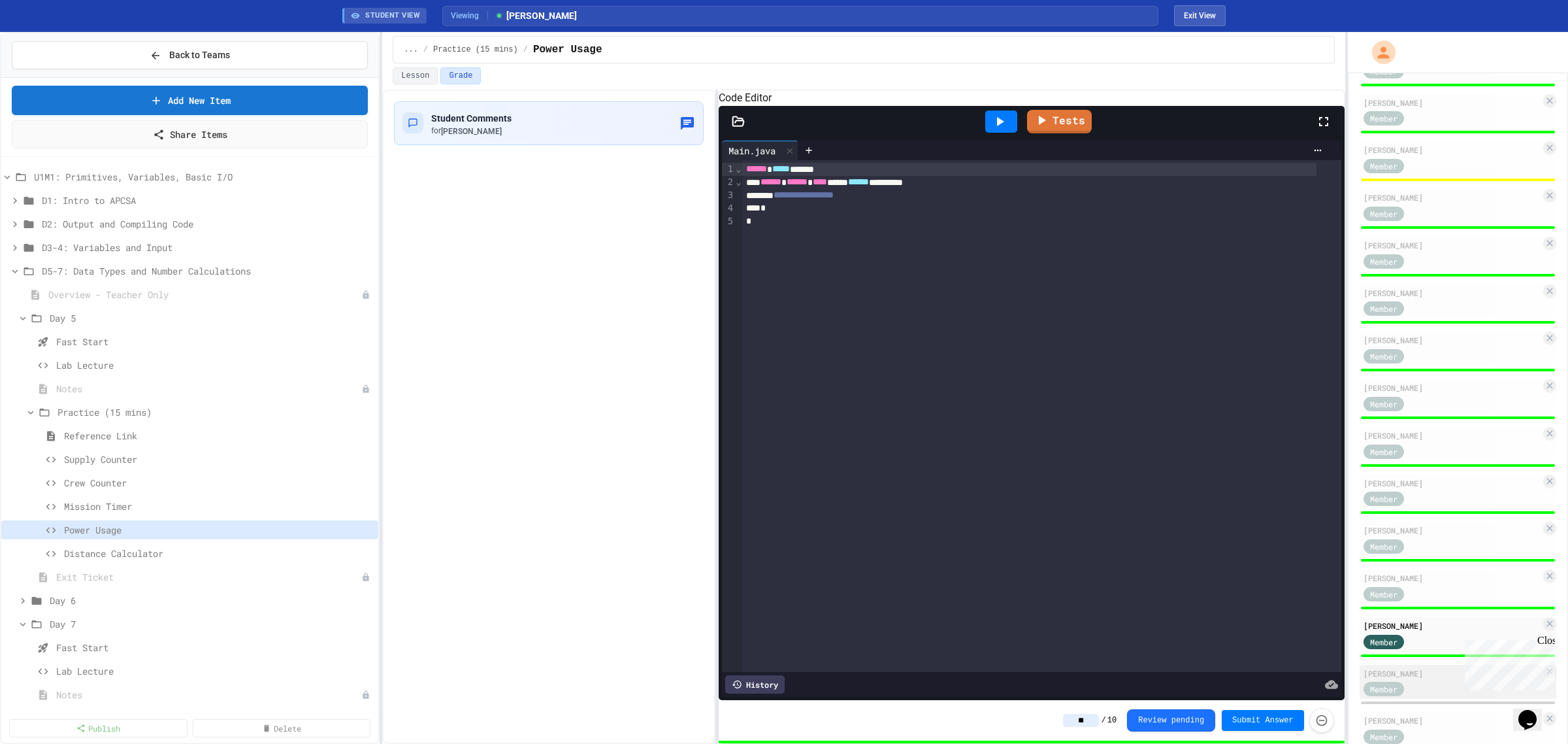
type input "**"
click at [1431, 680] on div "Member" at bounding box center [1451, 689] width 177 height 16
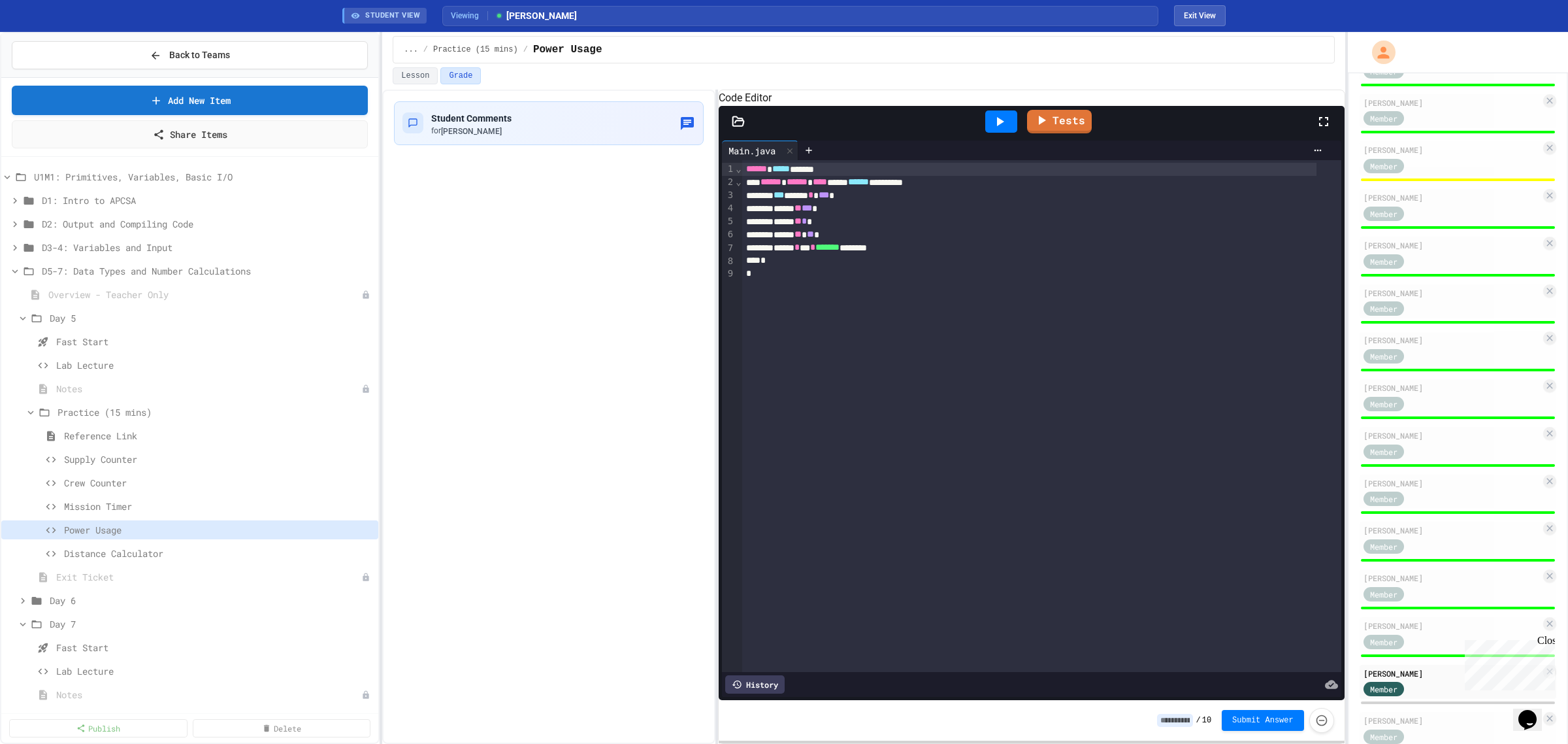
click at [995, 130] on icon at bounding box center [999, 121] width 15 height 16
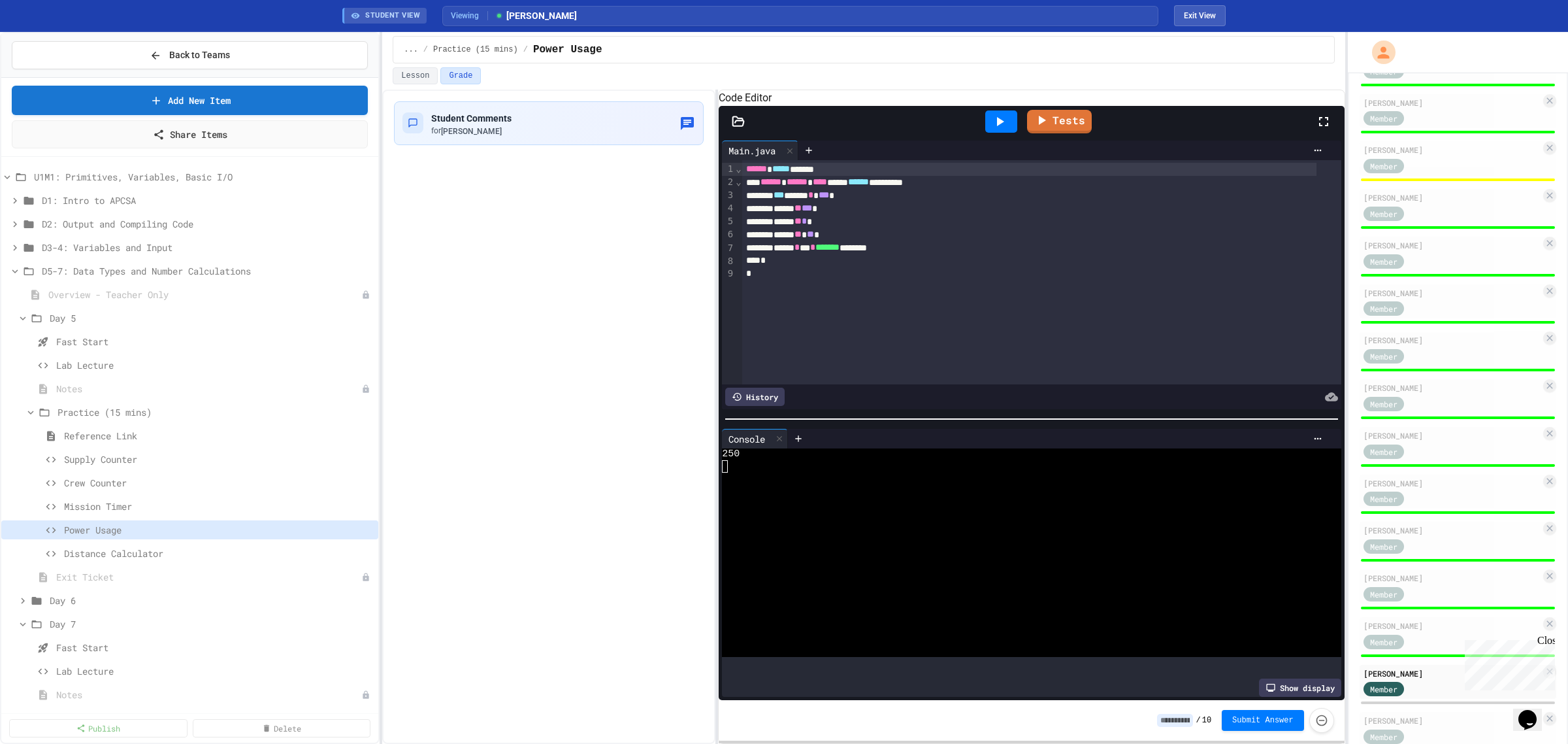
click at [1177, 718] on input at bounding box center [1175, 720] width 36 height 13
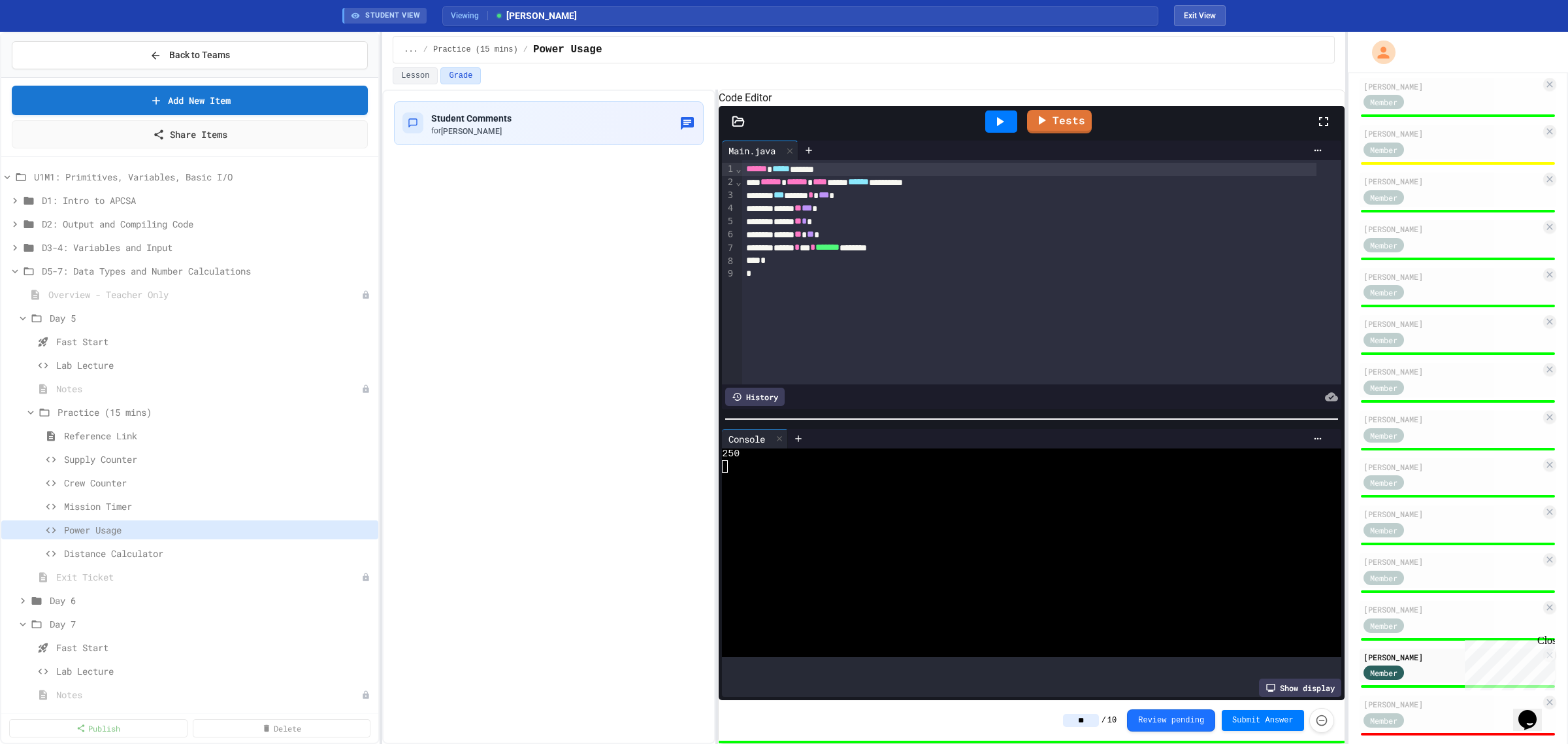
scroll to position [275, 0]
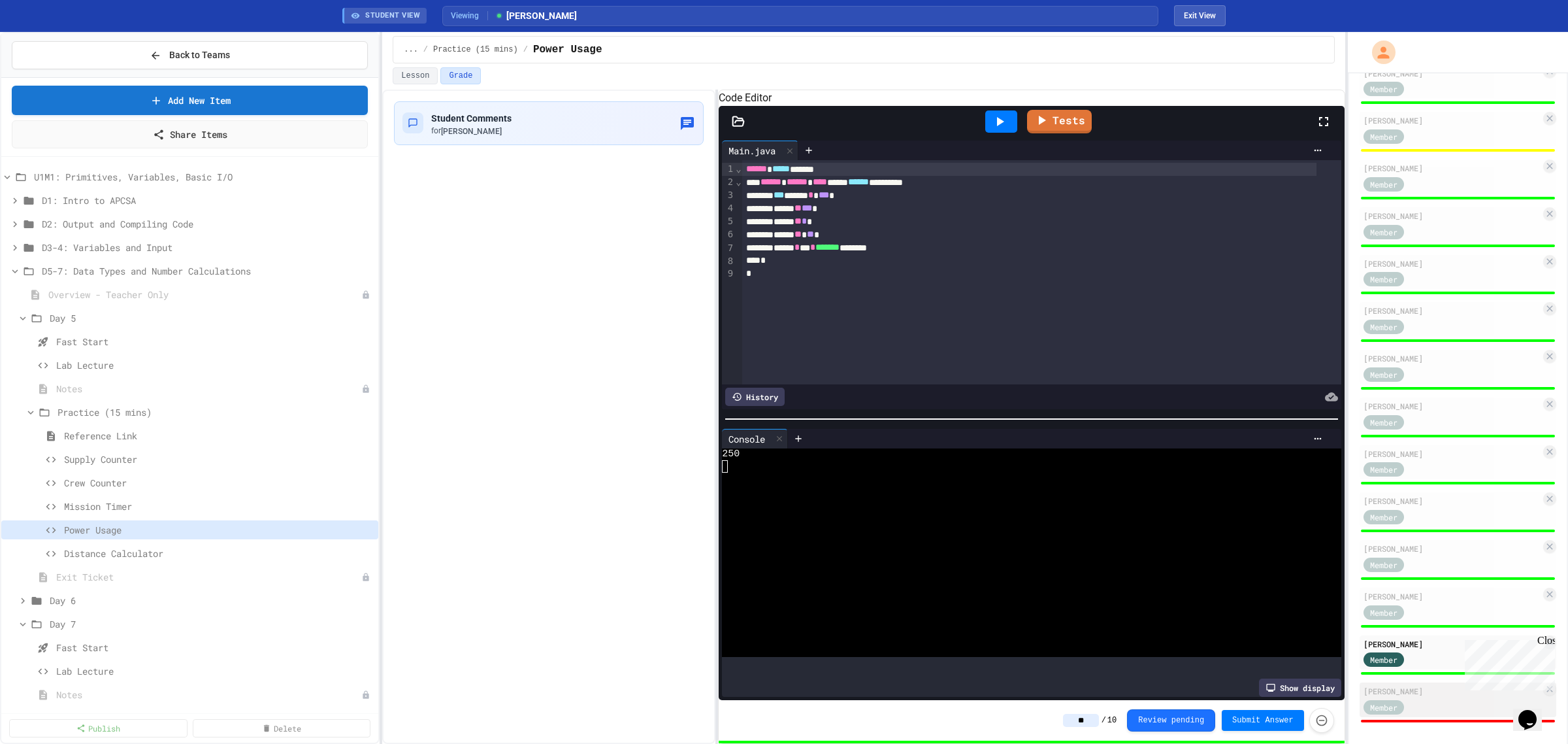
click at [1418, 689] on div "[PERSON_NAME]" at bounding box center [1451, 691] width 177 height 11
type input "*"
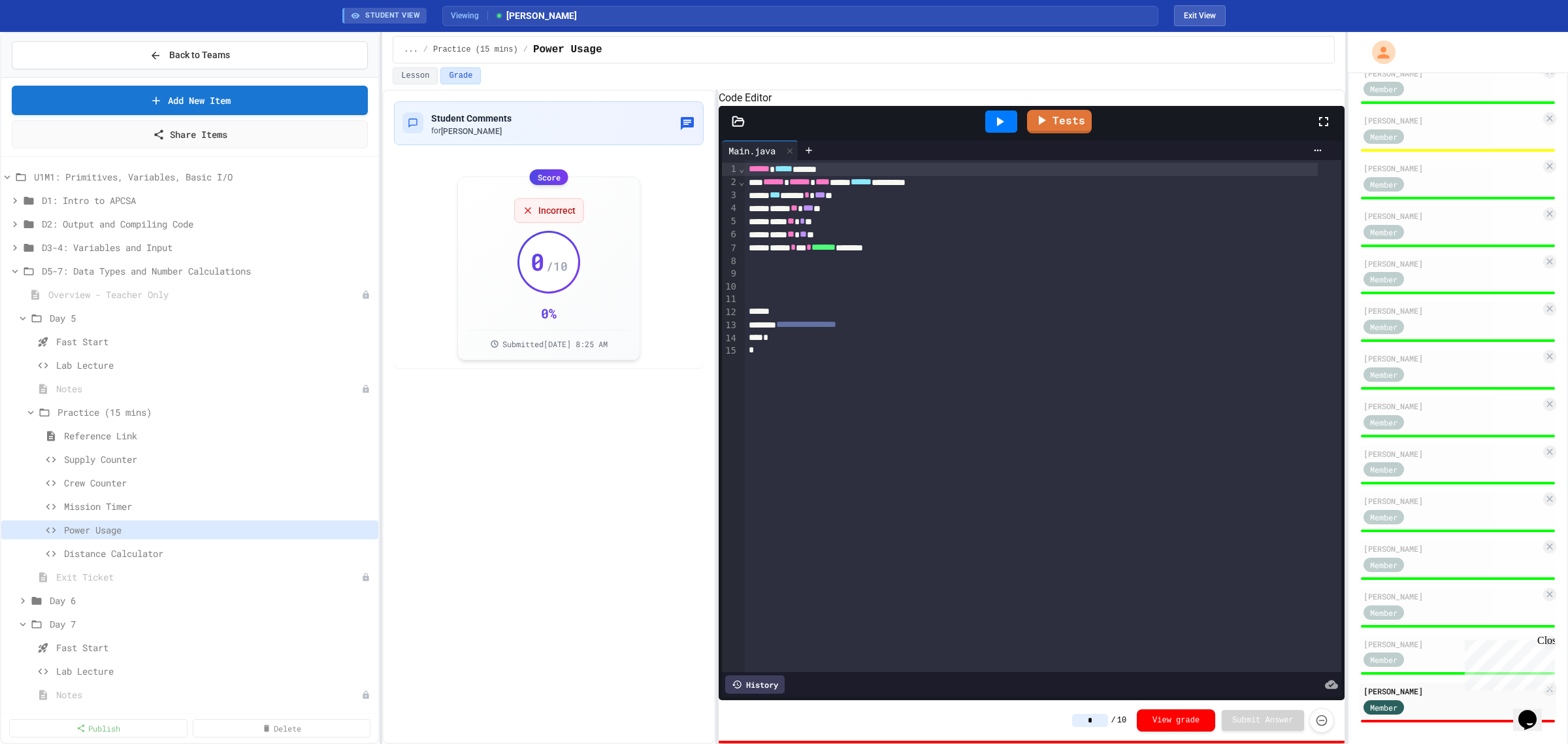
click at [1011, 133] on div at bounding box center [1000, 121] width 32 height 22
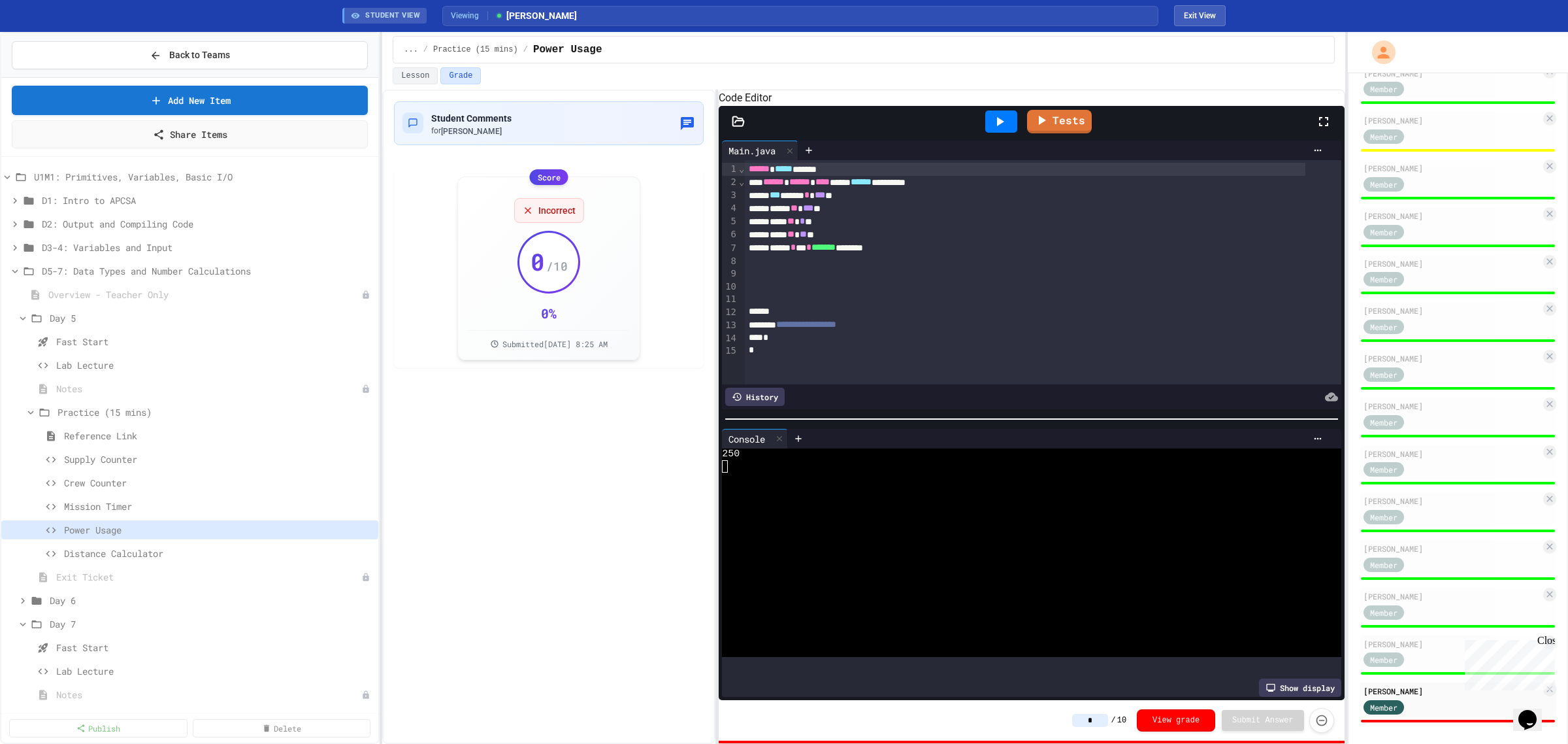
click at [1108, 724] on input "*" at bounding box center [1090, 720] width 36 height 13
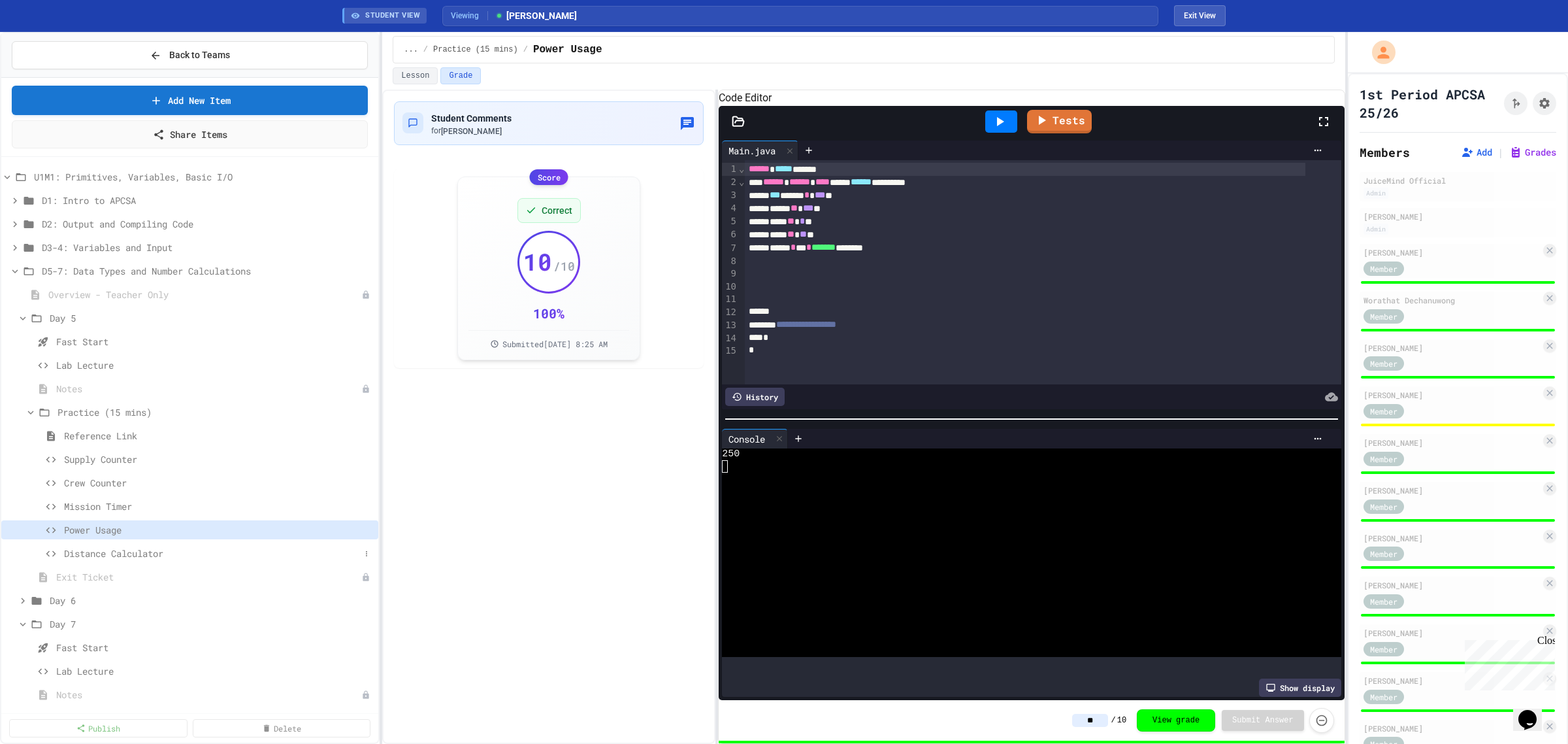
type input "**"
click at [126, 549] on span "Distance Calculator" at bounding box center [212, 553] width 296 height 14
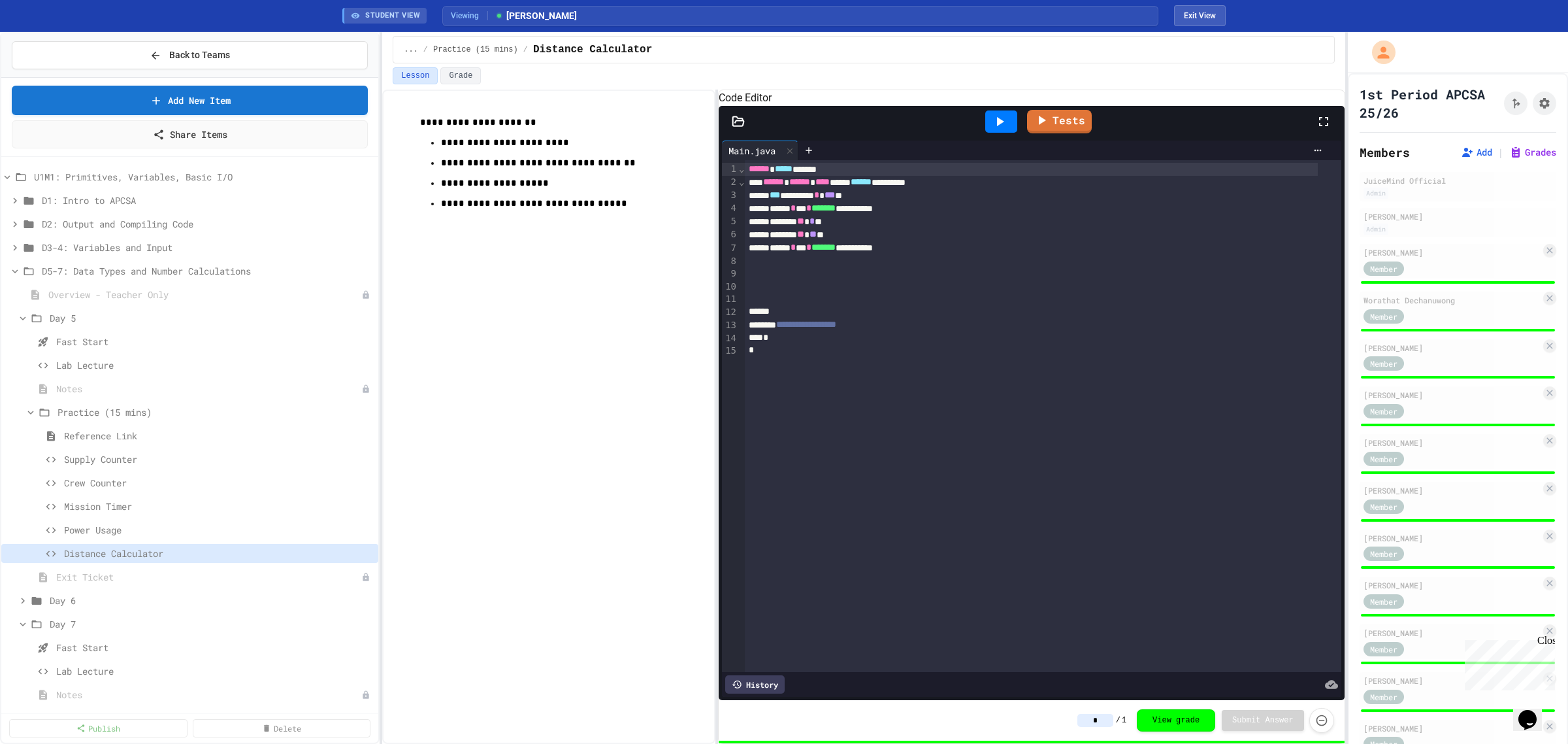
click at [1206, 5] on button "Exit View" at bounding box center [1199, 16] width 51 height 21
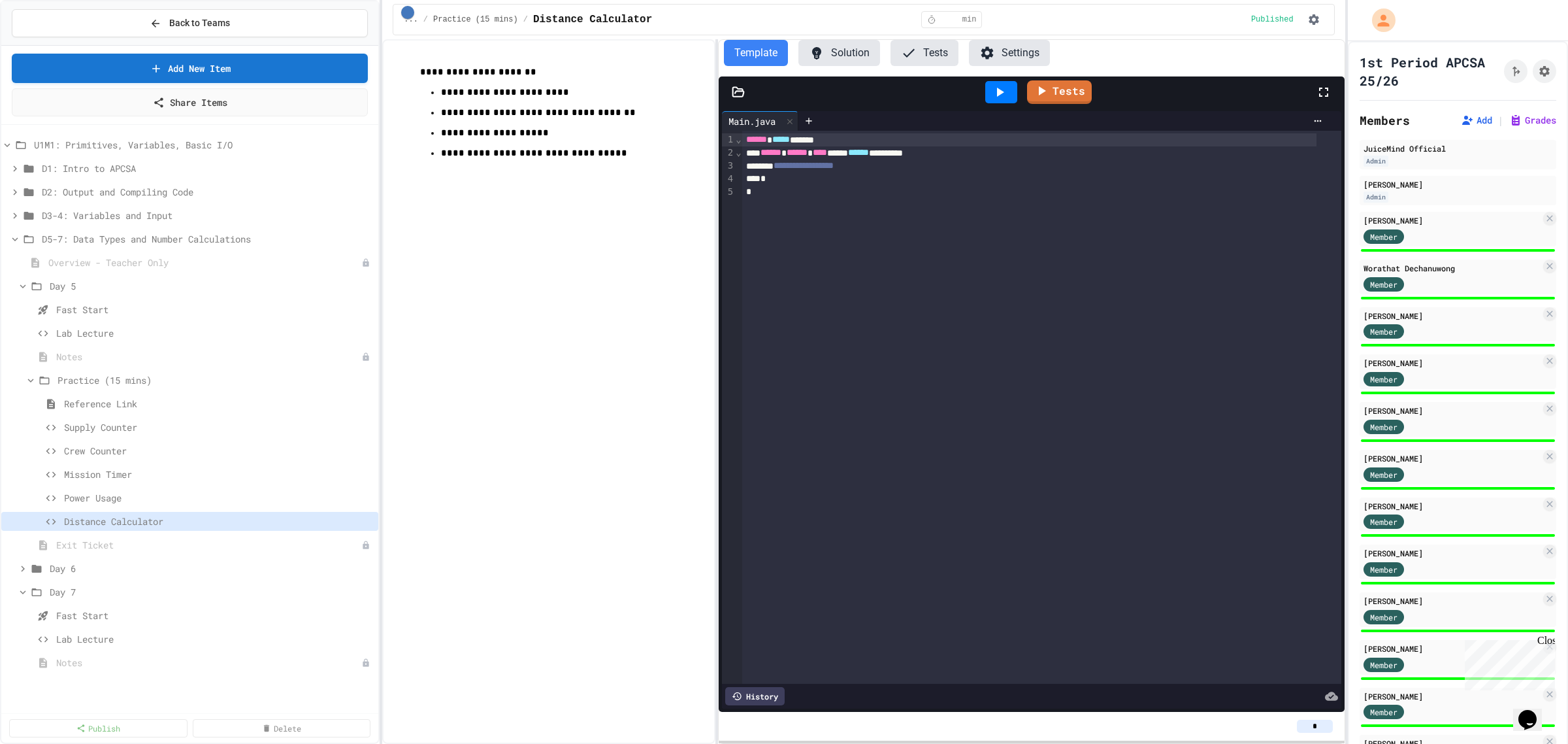
click at [1320, 726] on input "*" at bounding box center [1315, 726] width 36 height 13
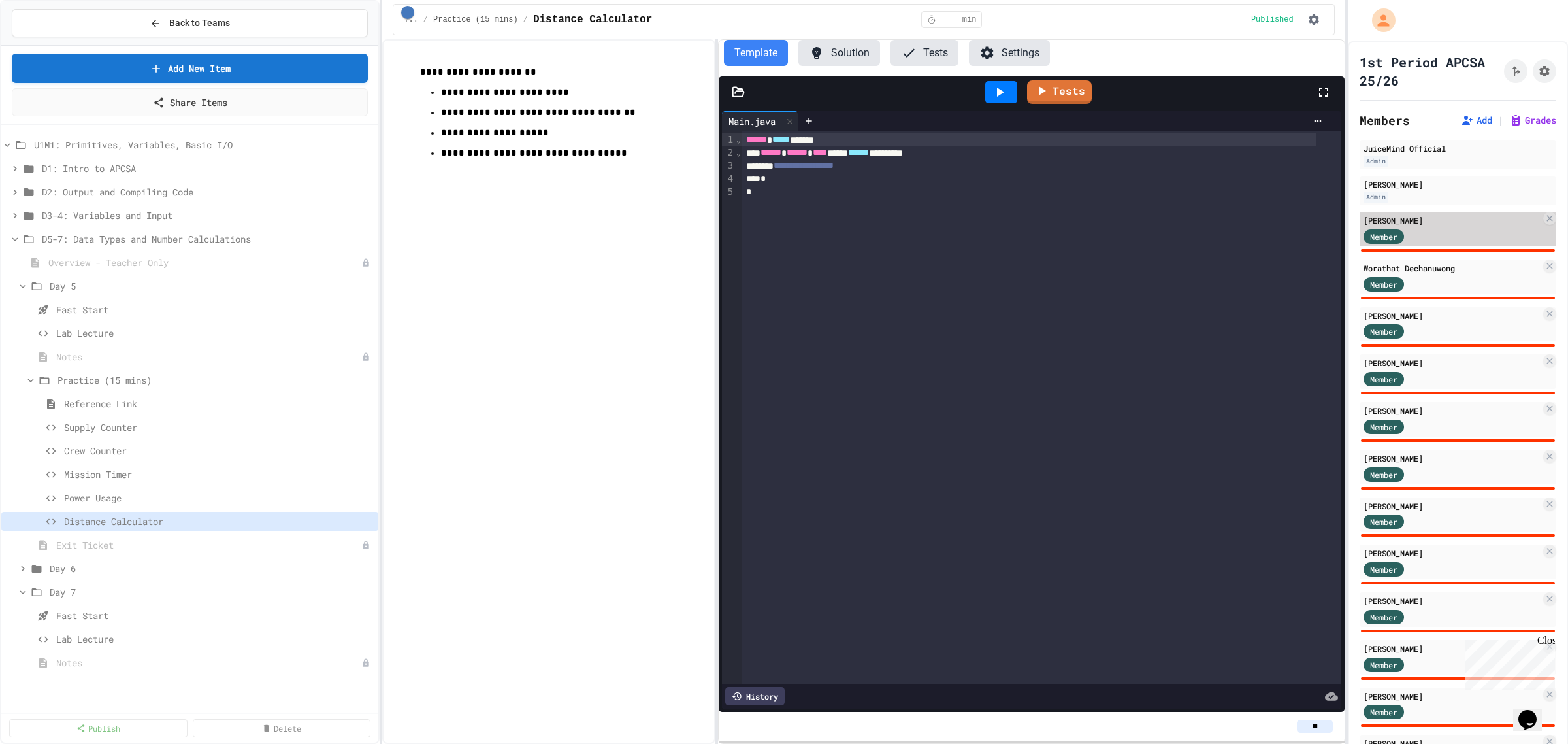
type input "**"
click at [1426, 228] on div "Member" at bounding box center [1396, 236] width 65 height 16
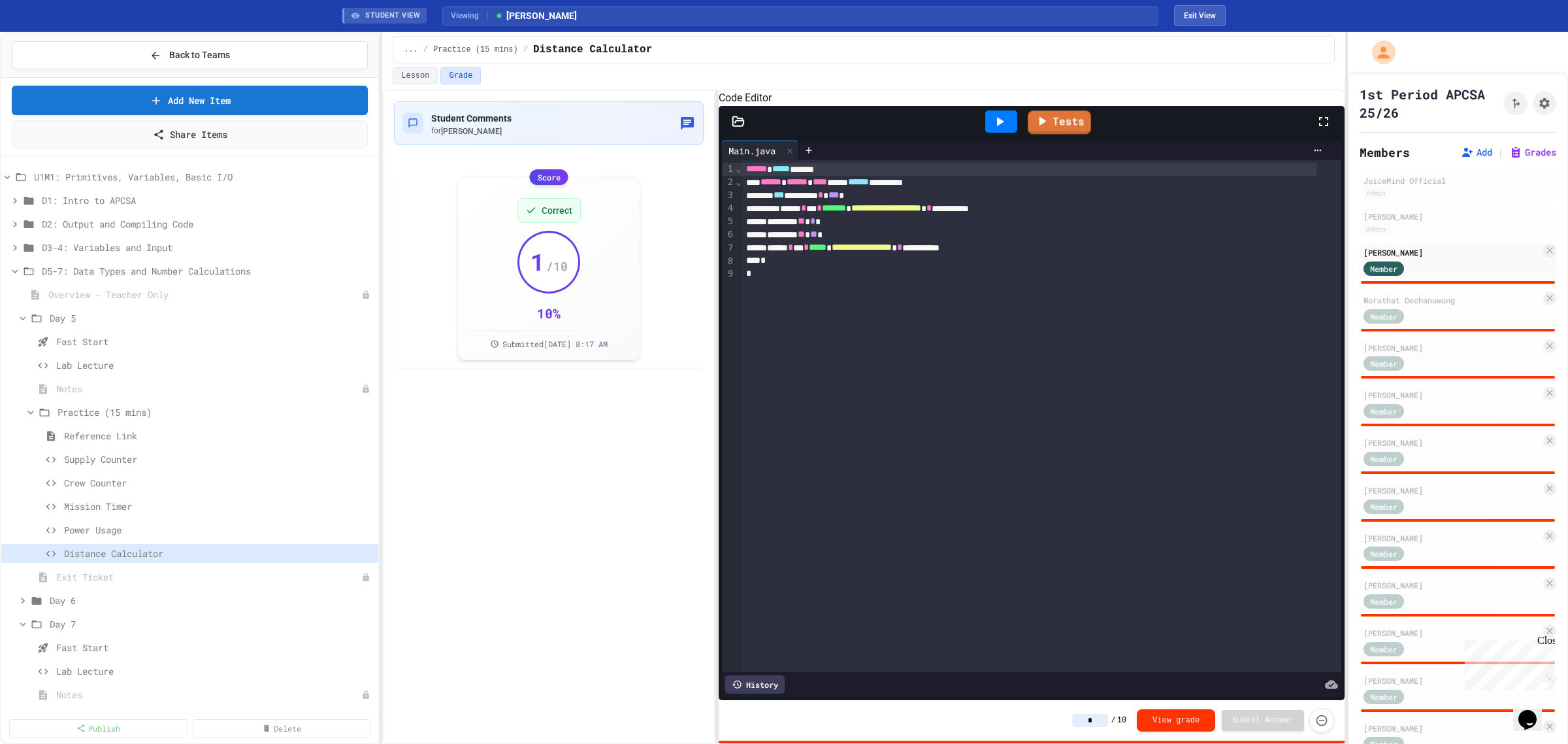
click at [1011, 133] on div at bounding box center [1000, 121] width 32 height 22
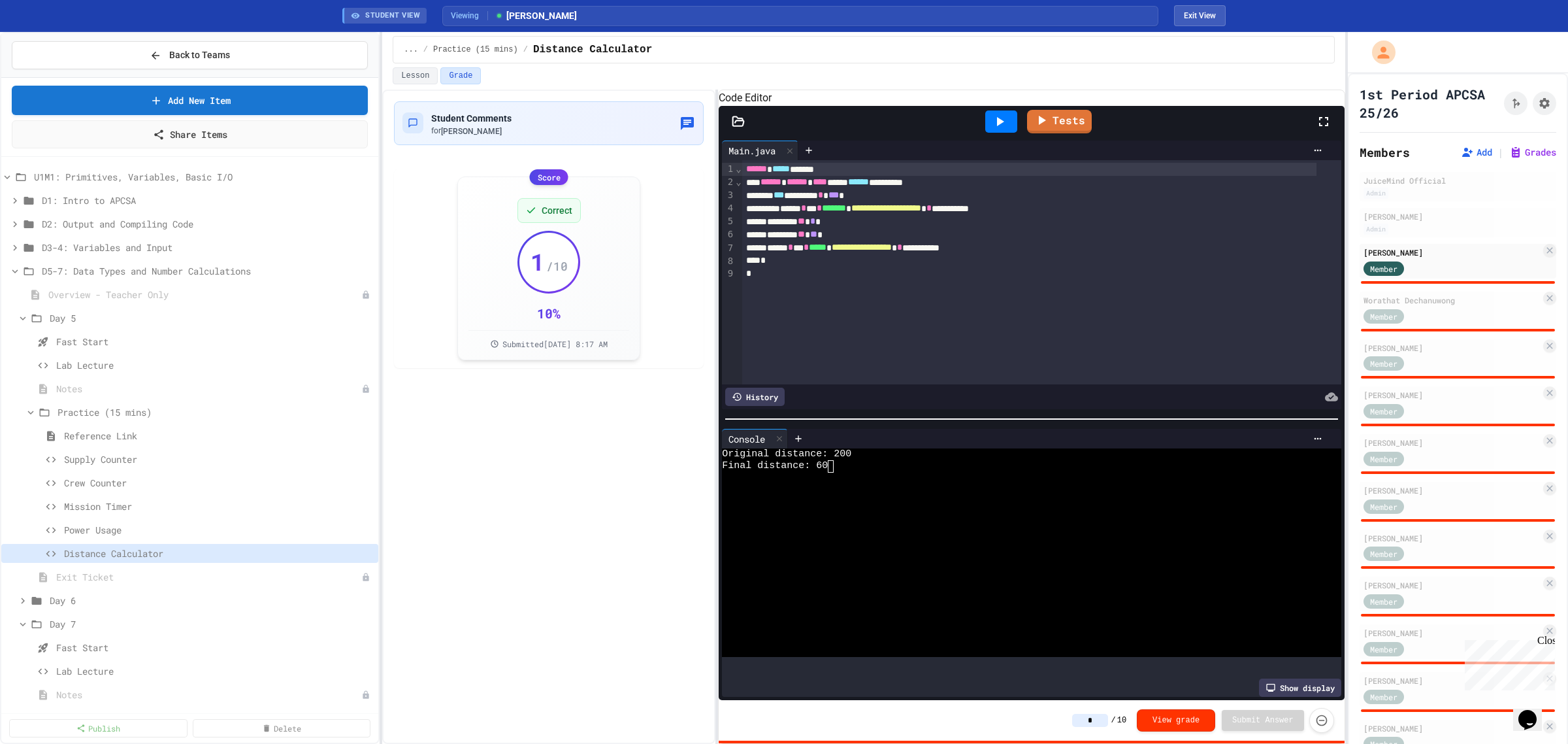
click at [1106, 716] on input "*" at bounding box center [1090, 720] width 36 height 13
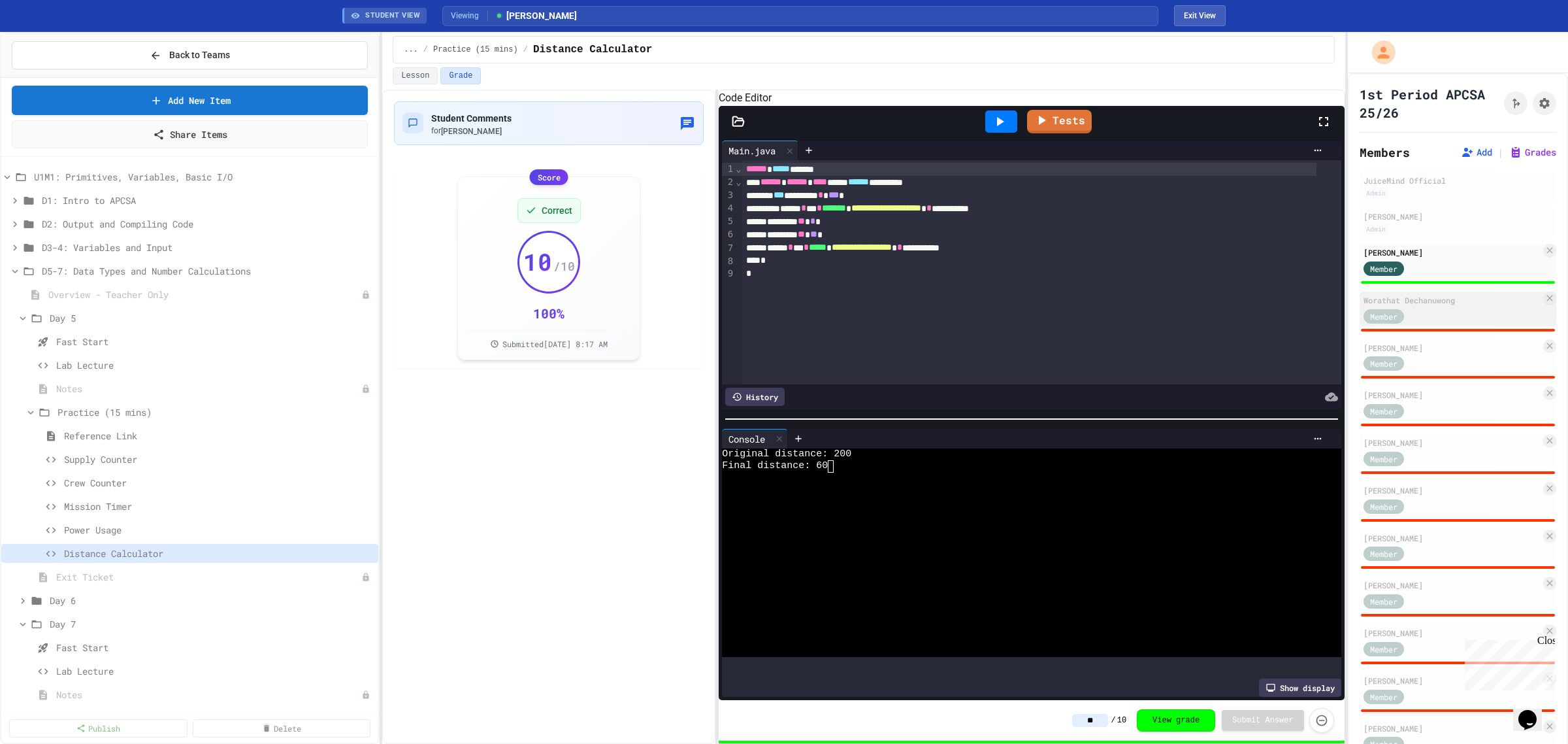
click at [1455, 308] on div "Member" at bounding box center [1451, 316] width 177 height 16
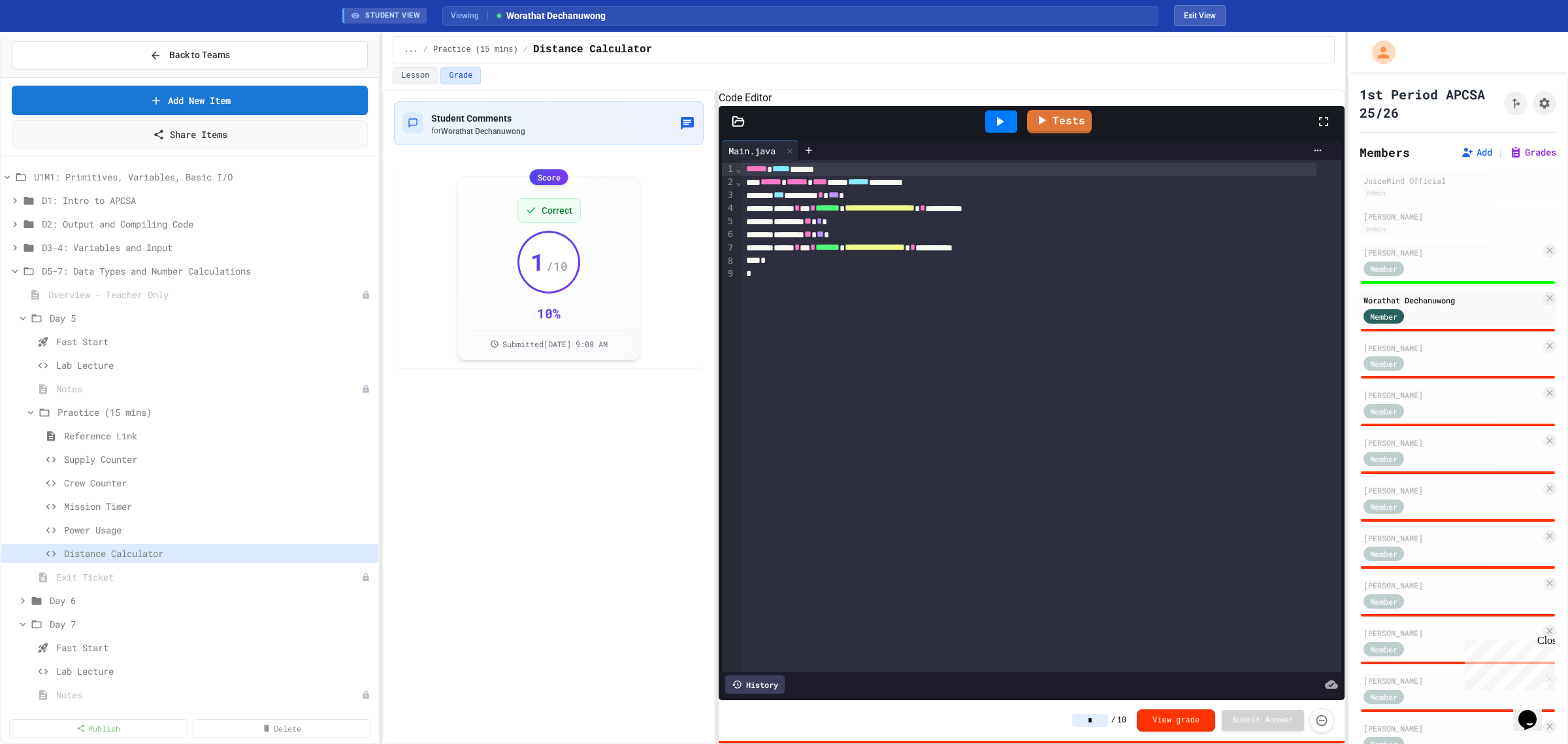
click at [1007, 130] on icon at bounding box center [999, 121] width 15 height 16
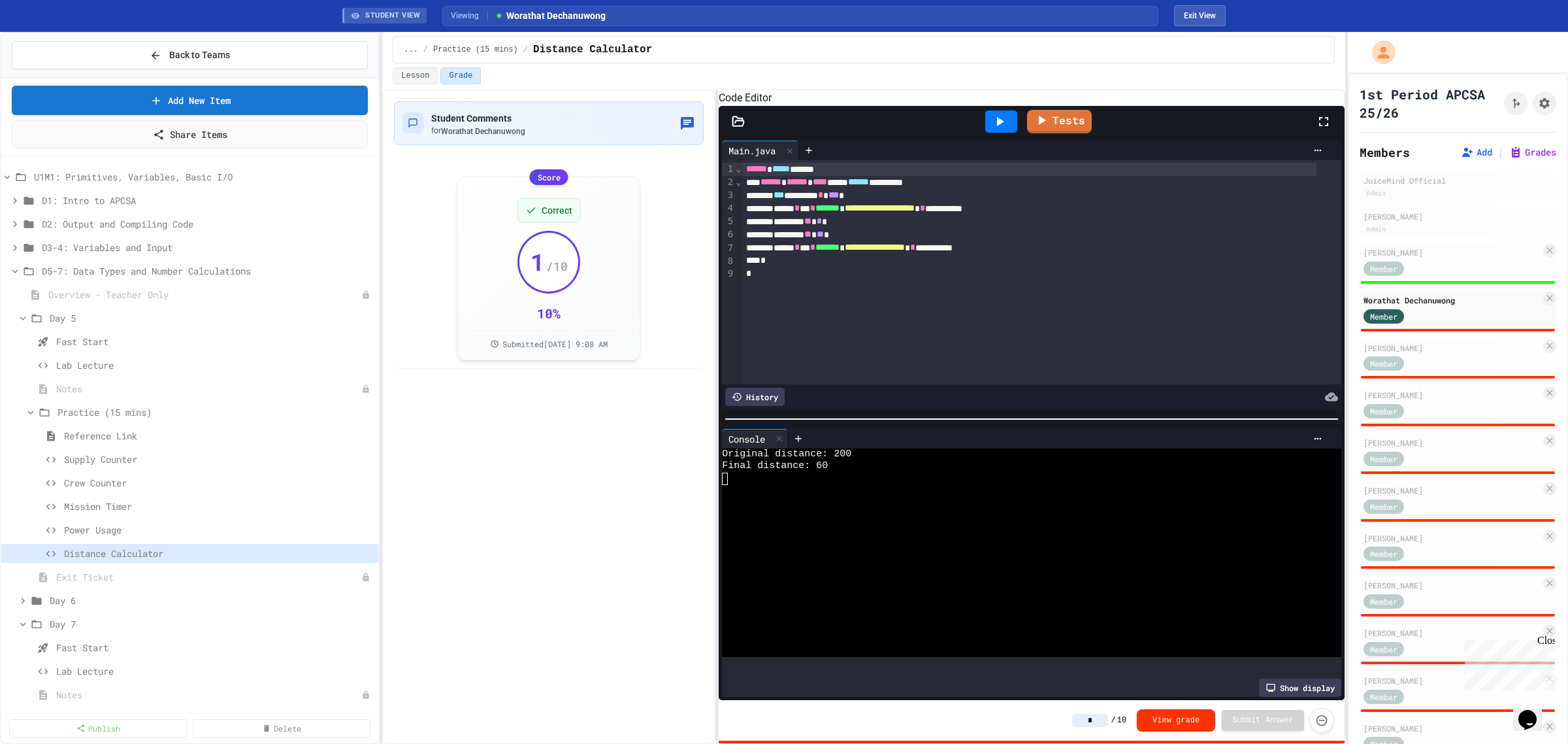
click at [1102, 721] on input "*" at bounding box center [1090, 720] width 36 height 13
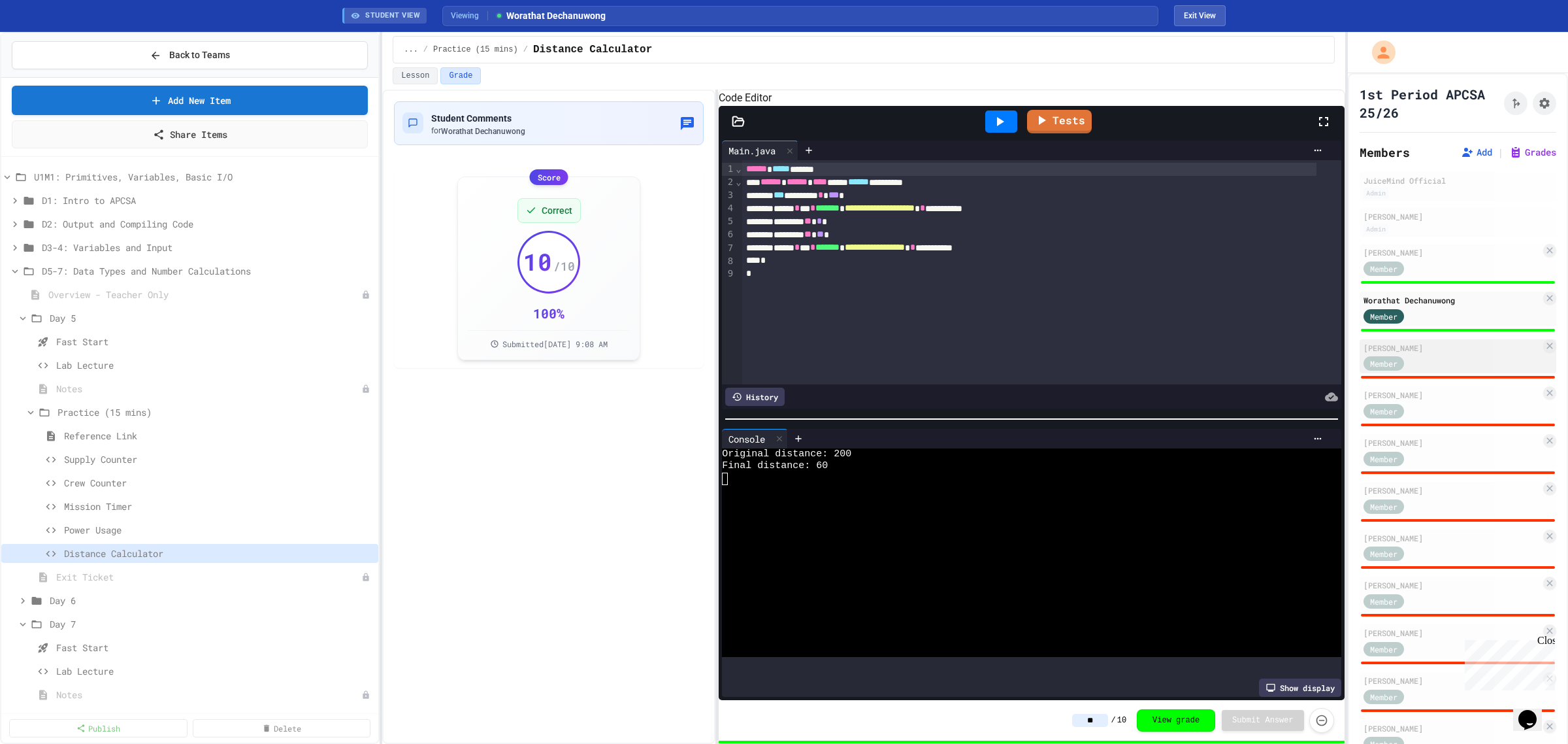
click at [1433, 347] on div "[PERSON_NAME]" at bounding box center [1451, 348] width 177 height 11
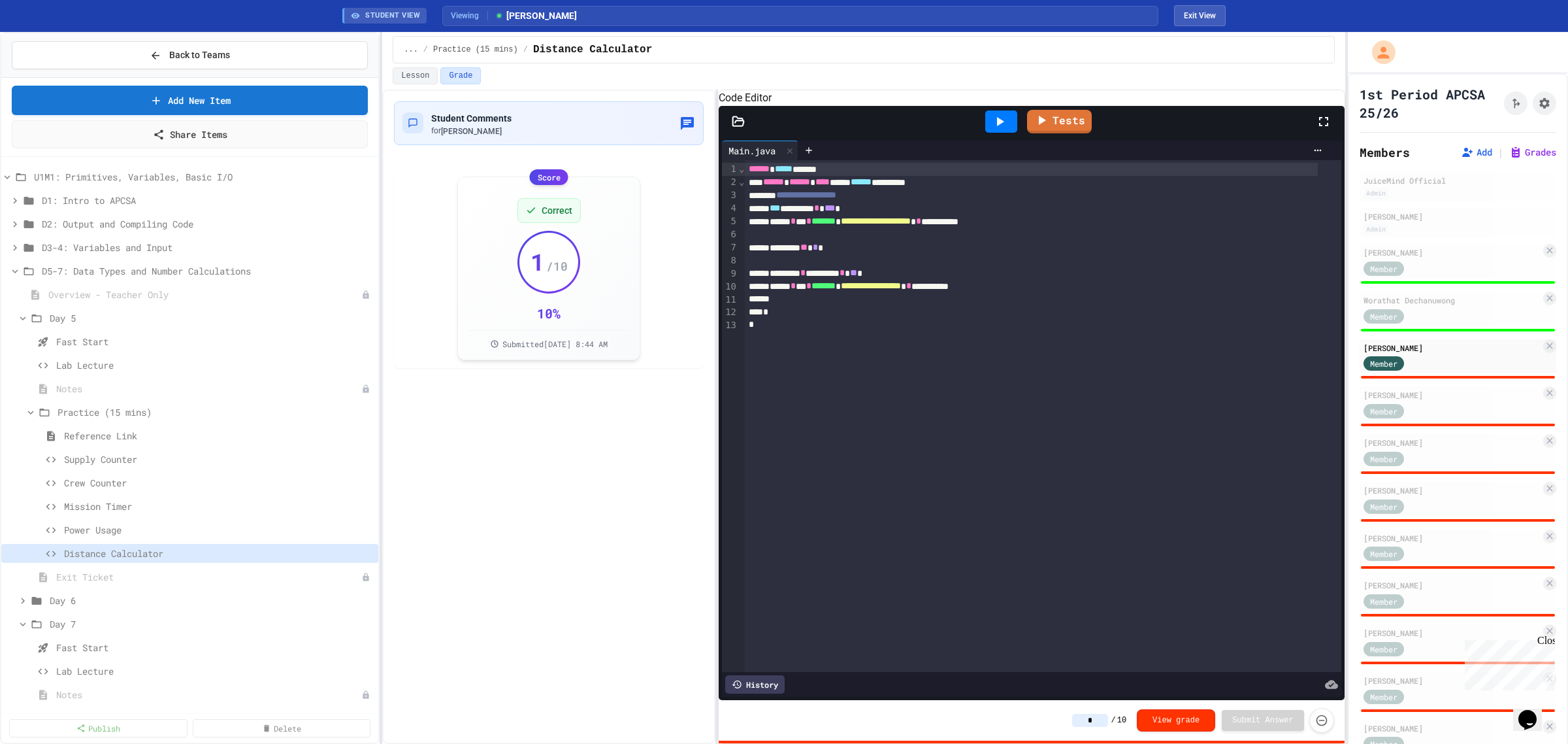
click at [1010, 133] on div at bounding box center [1000, 121] width 32 height 22
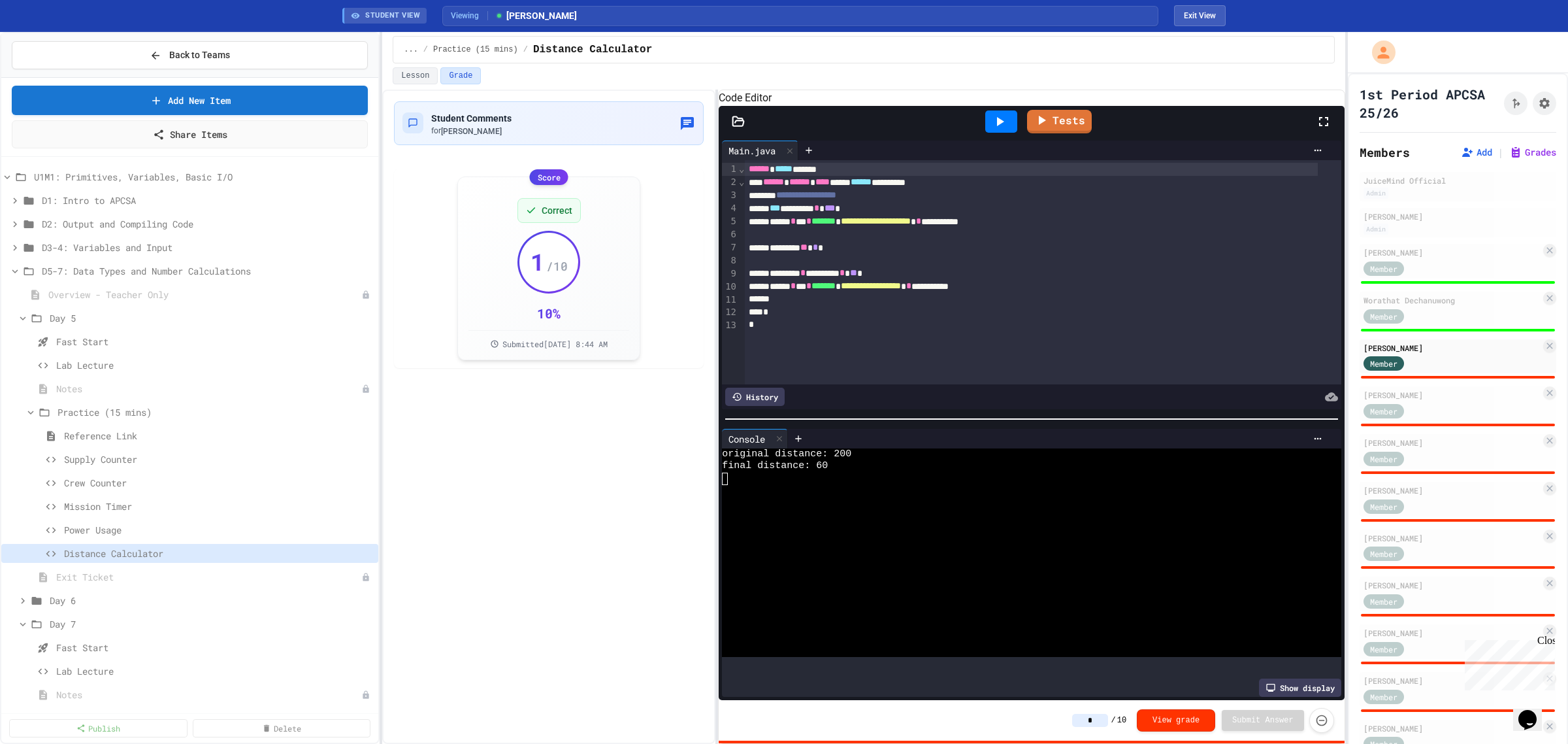
click at [1102, 724] on input "*" at bounding box center [1090, 720] width 36 height 13
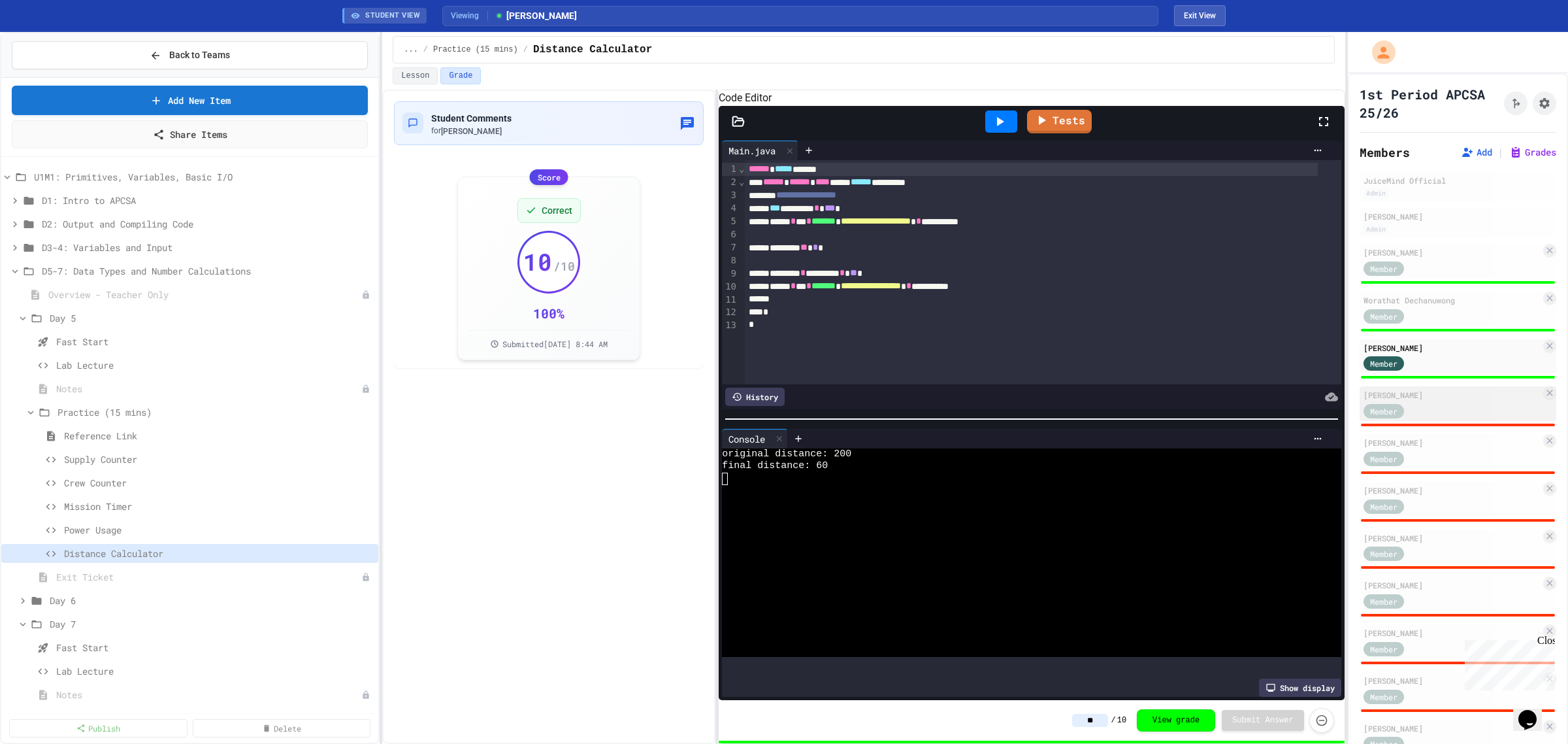
click at [1482, 403] on div "Member" at bounding box center [1451, 410] width 177 height 16
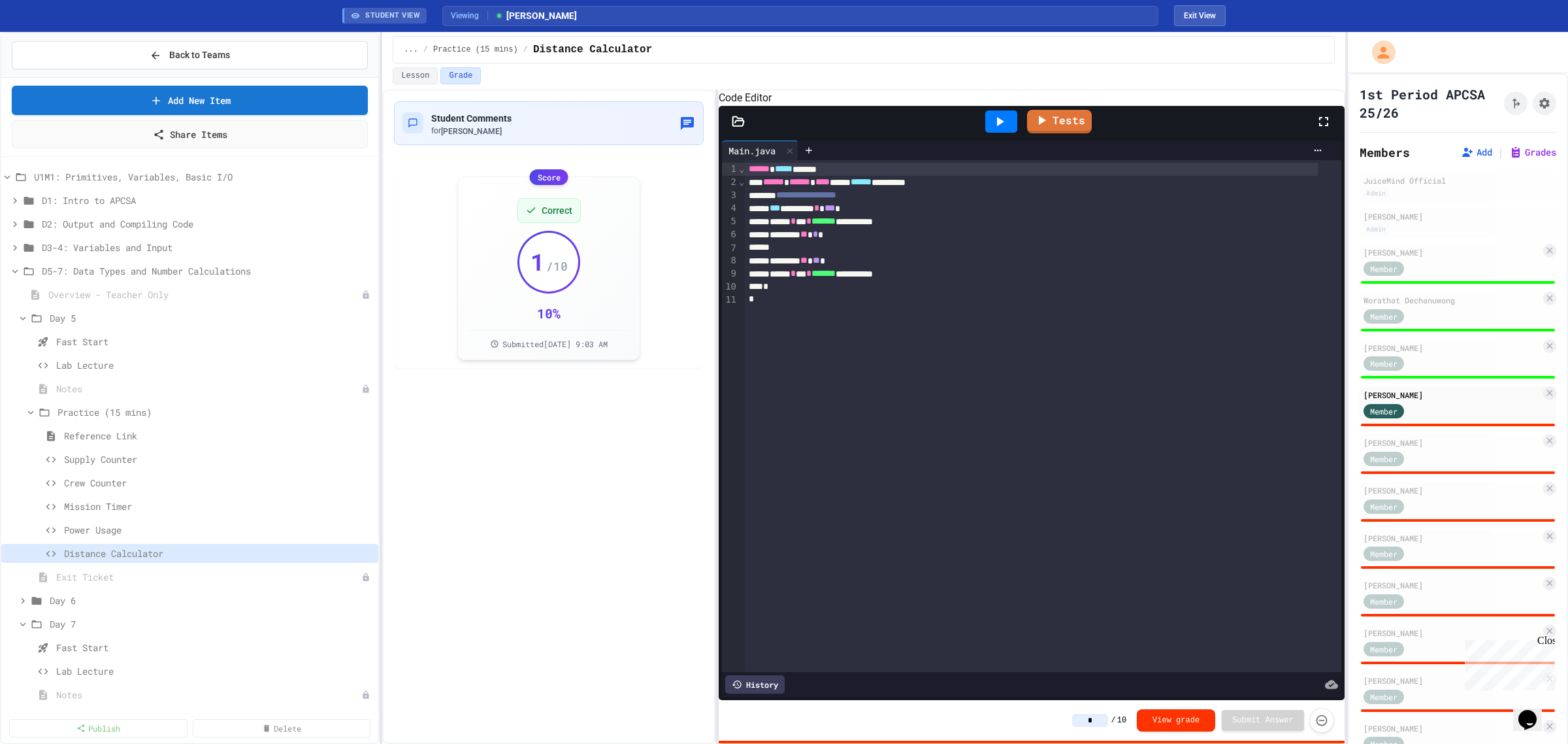
click at [1005, 130] on icon at bounding box center [999, 121] width 15 height 16
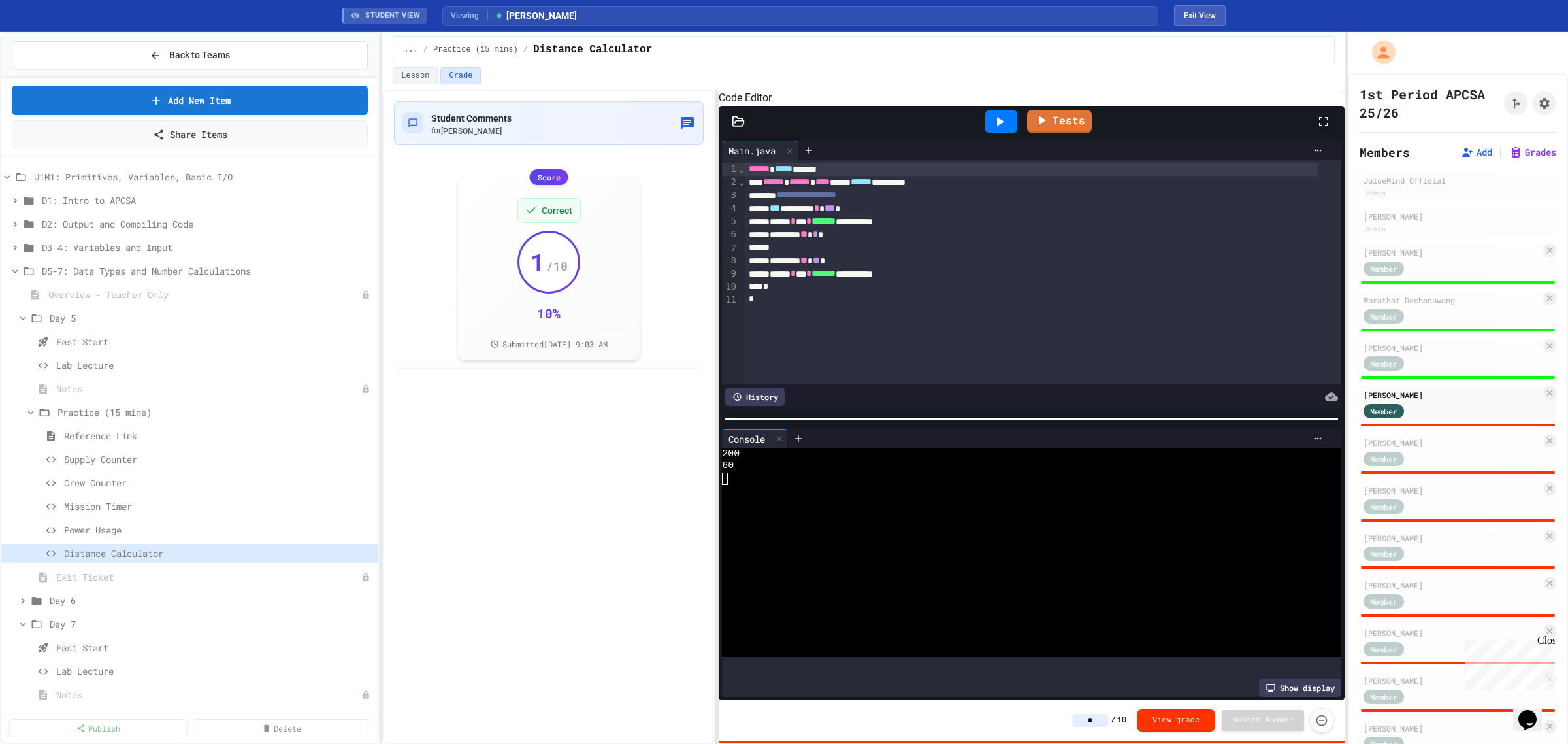
click at [1099, 719] on input "*" at bounding box center [1090, 720] width 36 height 13
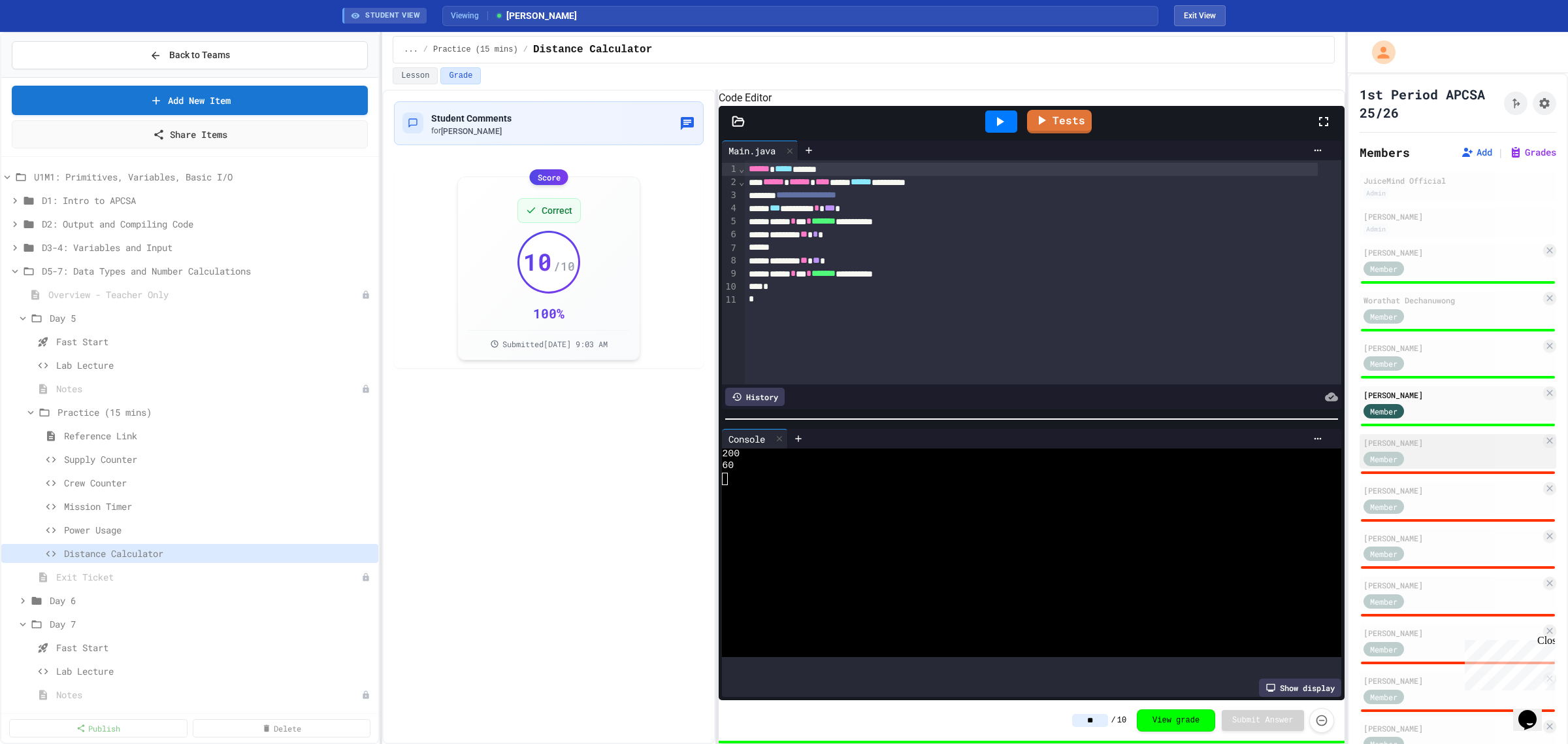
click at [1426, 458] on div "Member" at bounding box center [1396, 458] width 65 height 16
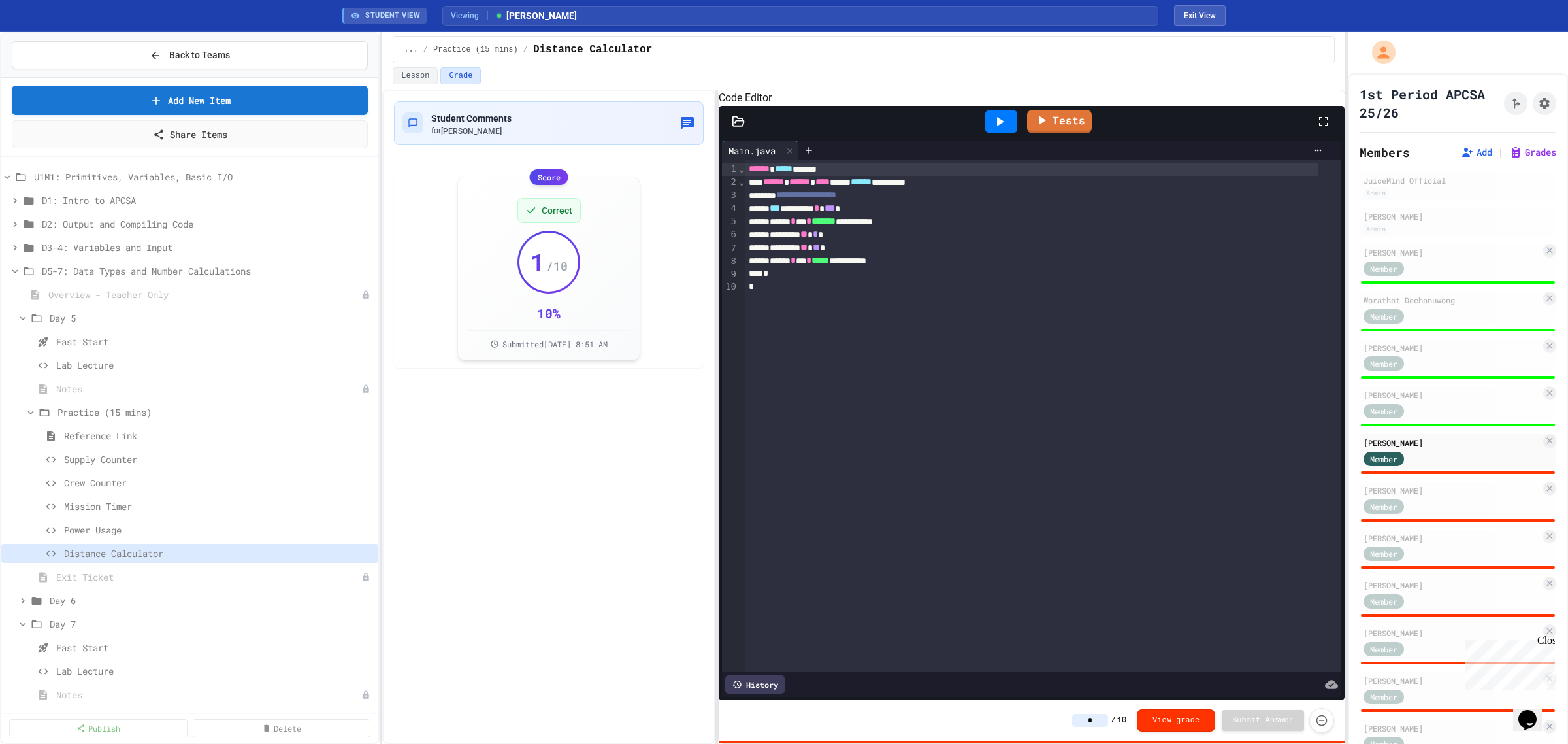
click at [1003, 130] on icon at bounding box center [999, 121] width 15 height 16
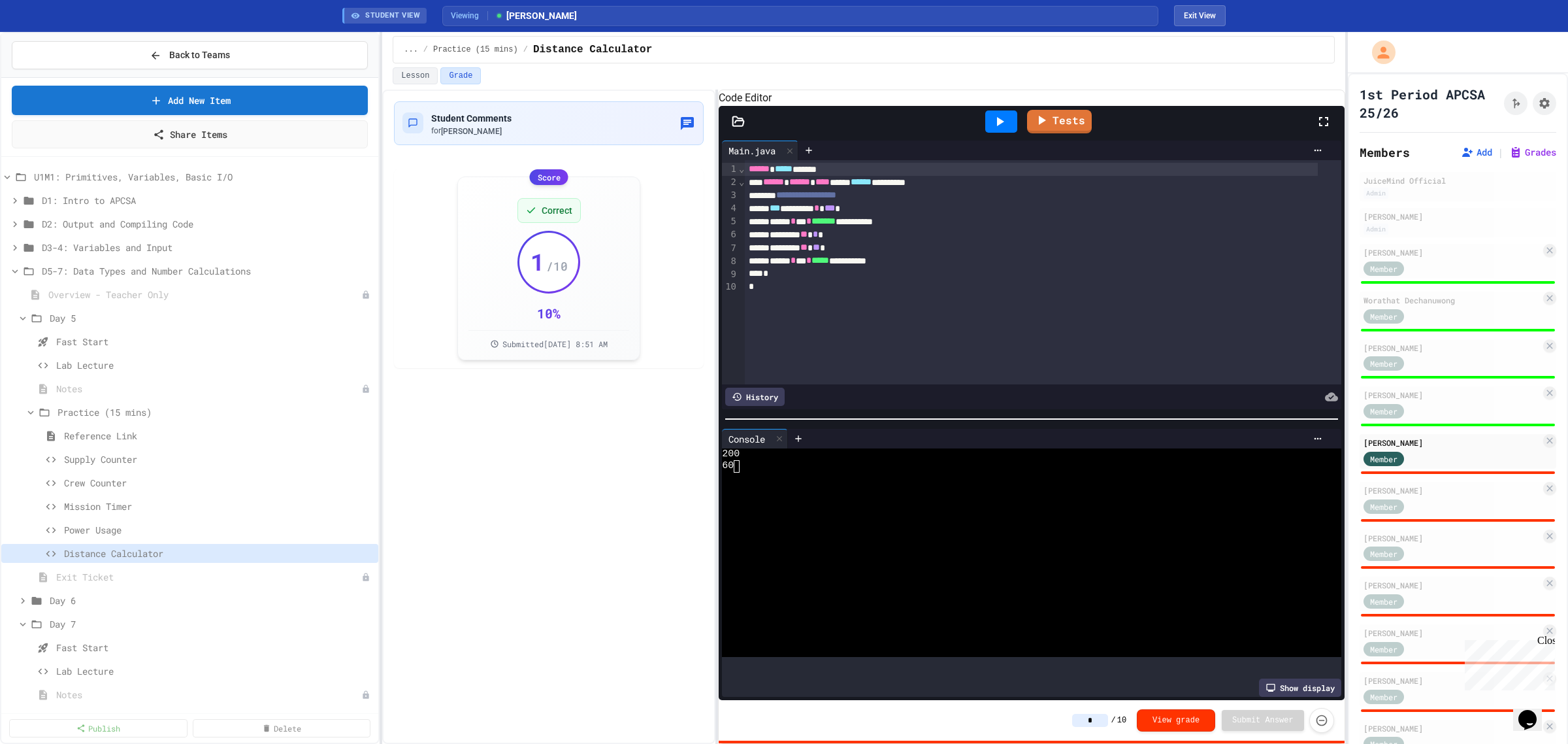
click at [1101, 720] on input "*" at bounding box center [1090, 720] width 36 height 13
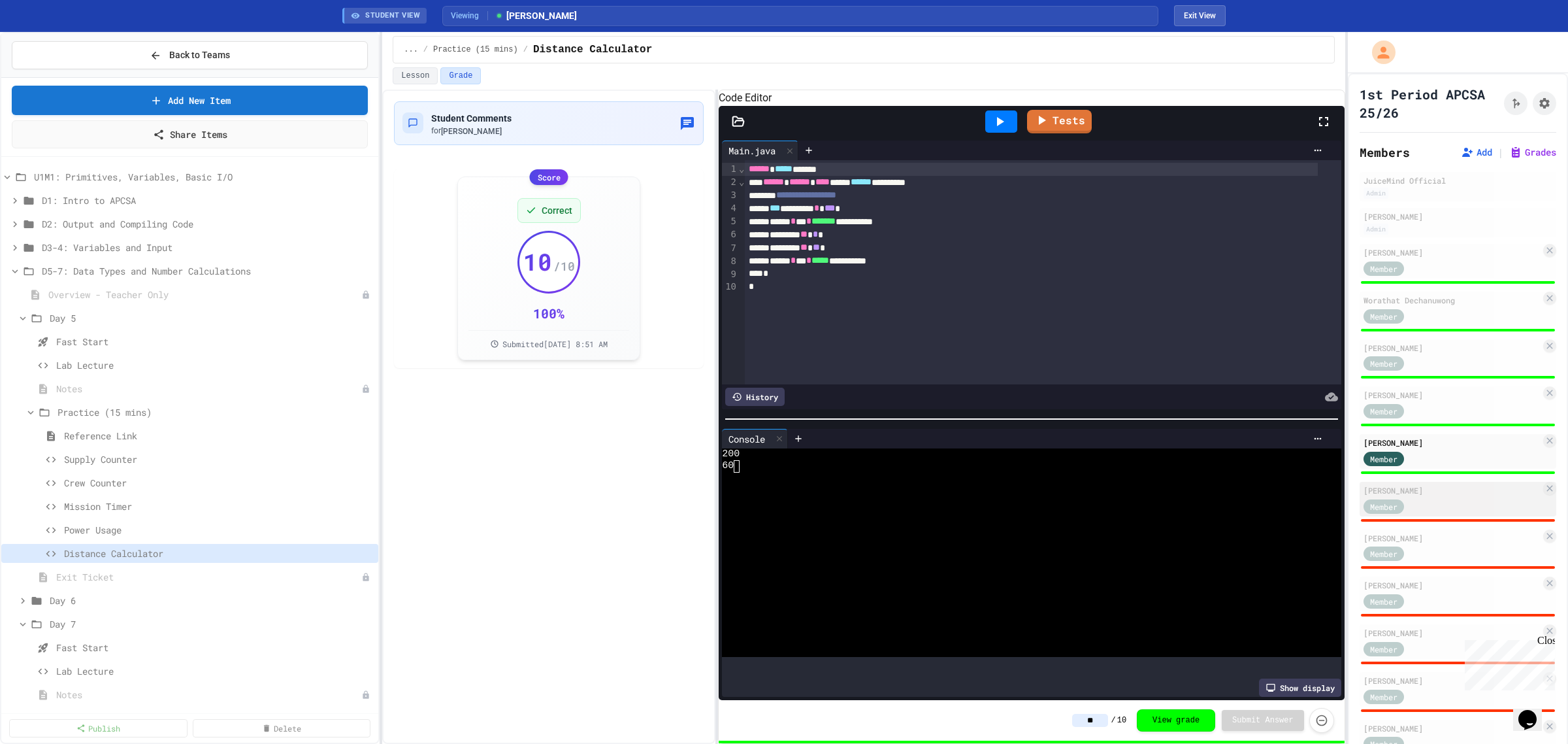
click at [1400, 498] on div "Member" at bounding box center [1396, 506] width 65 height 16
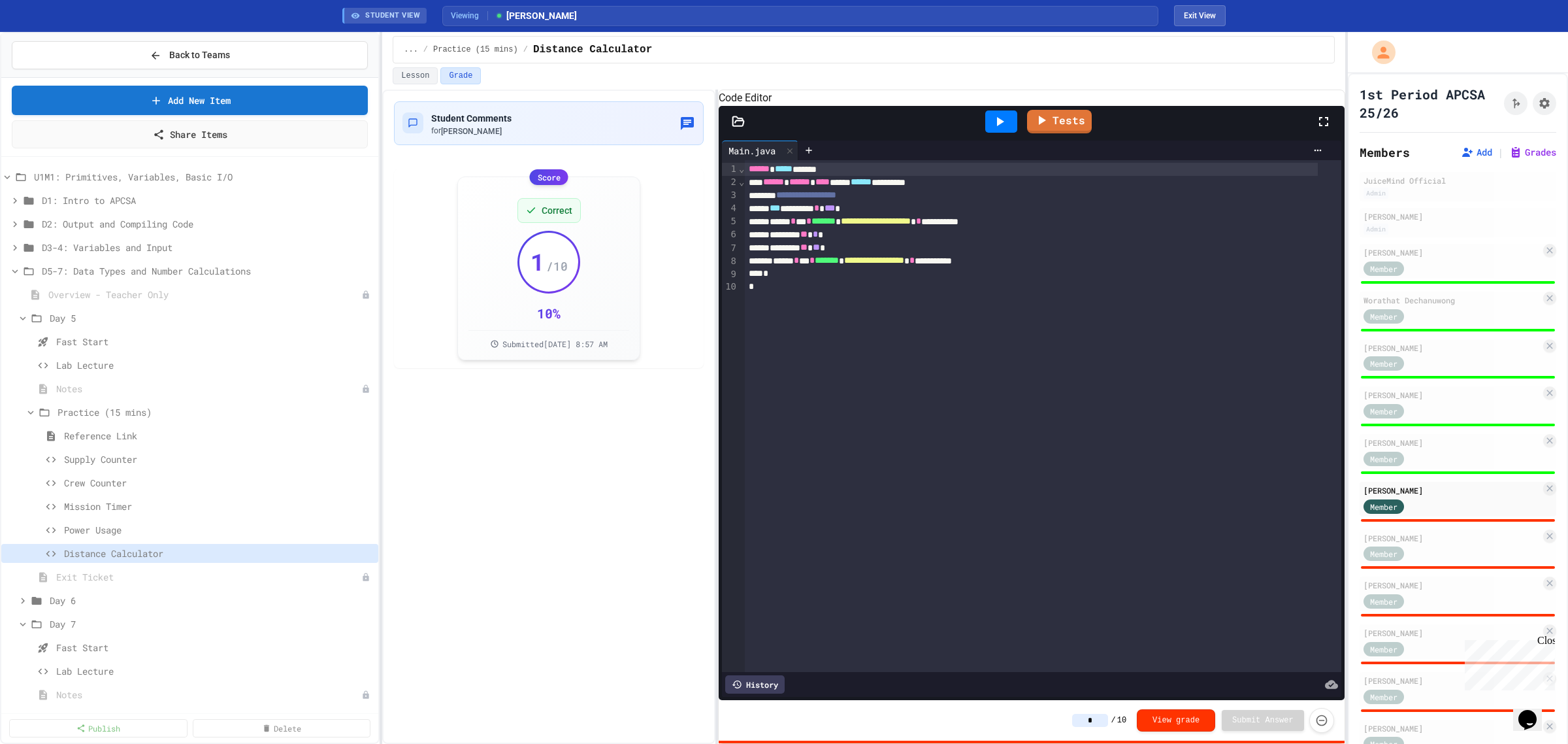
click at [1000, 130] on icon at bounding box center [999, 121] width 15 height 16
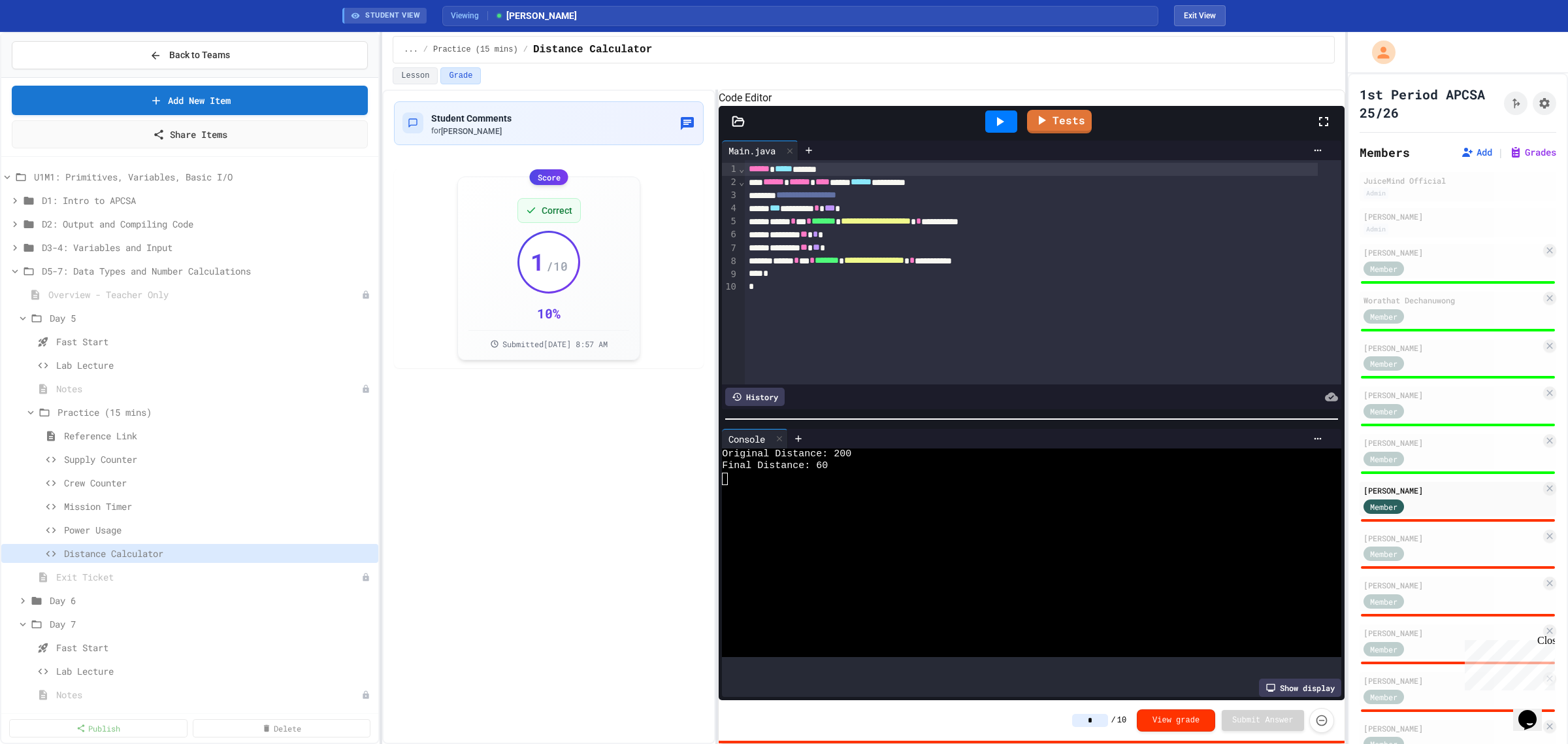
click at [1102, 717] on input "*" at bounding box center [1090, 720] width 36 height 13
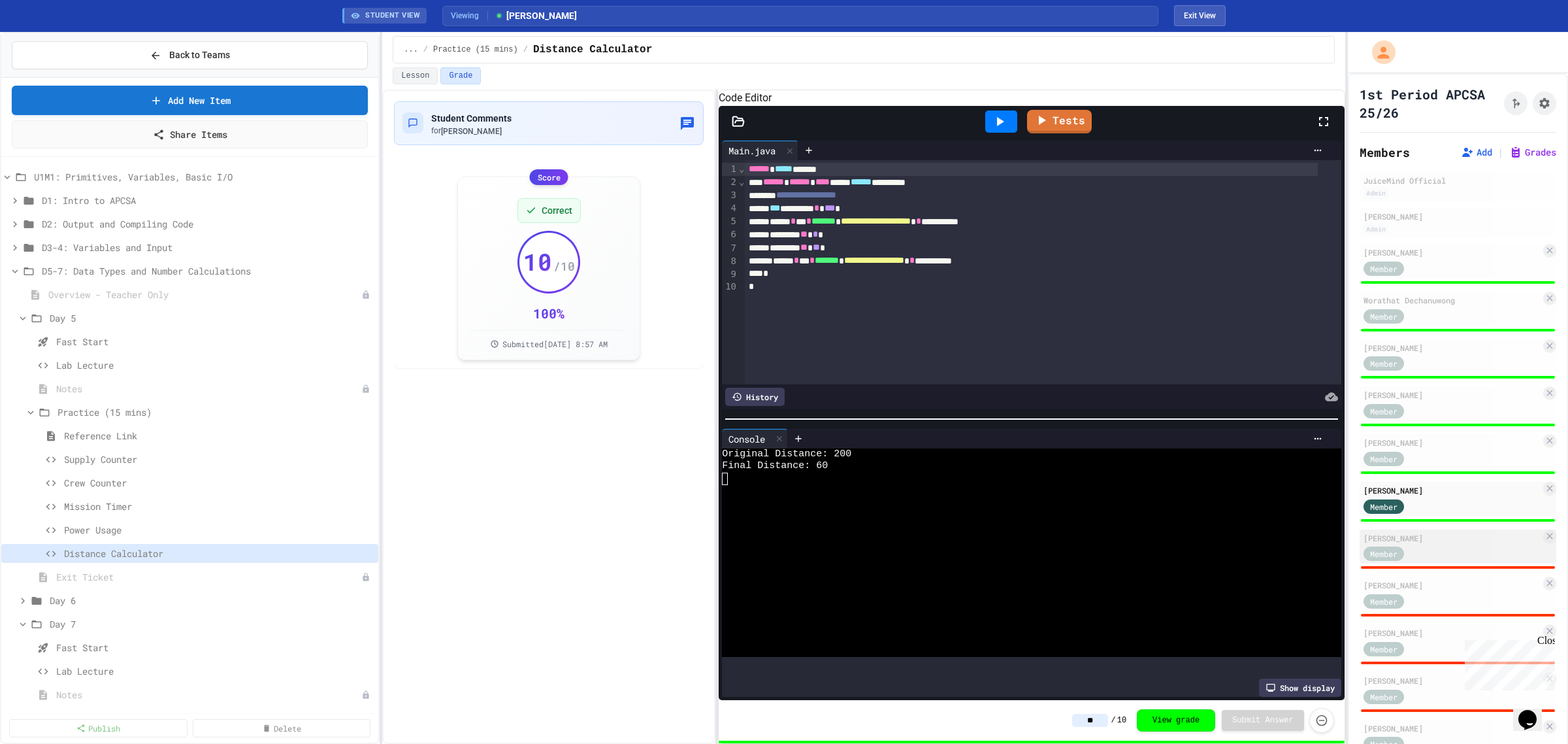
click at [1454, 545] on div "Member" at bounding box center [1451, 553] width 177 height 16
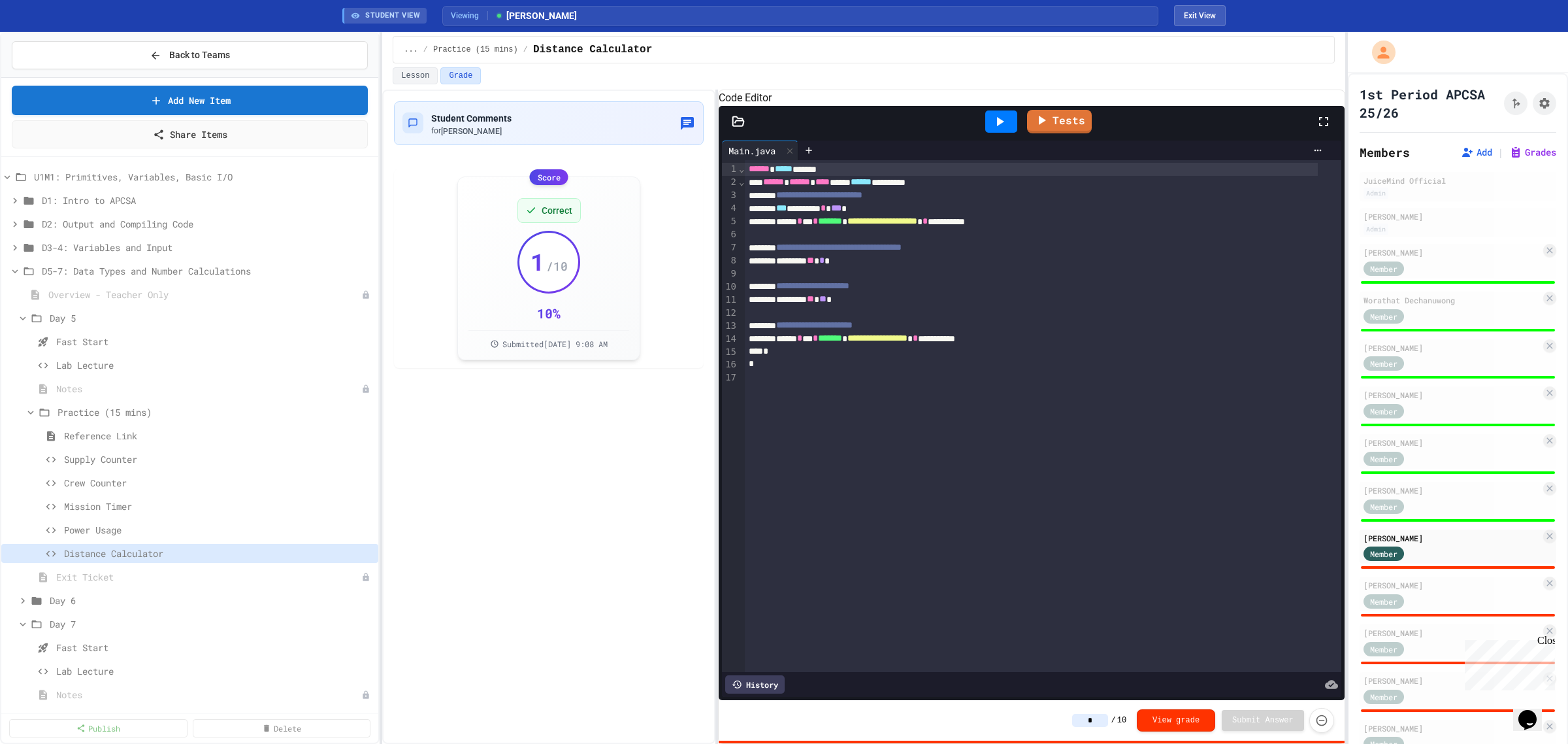
click at [1001, 130] on icon at bounding box center [999, 121] width 15 height 16
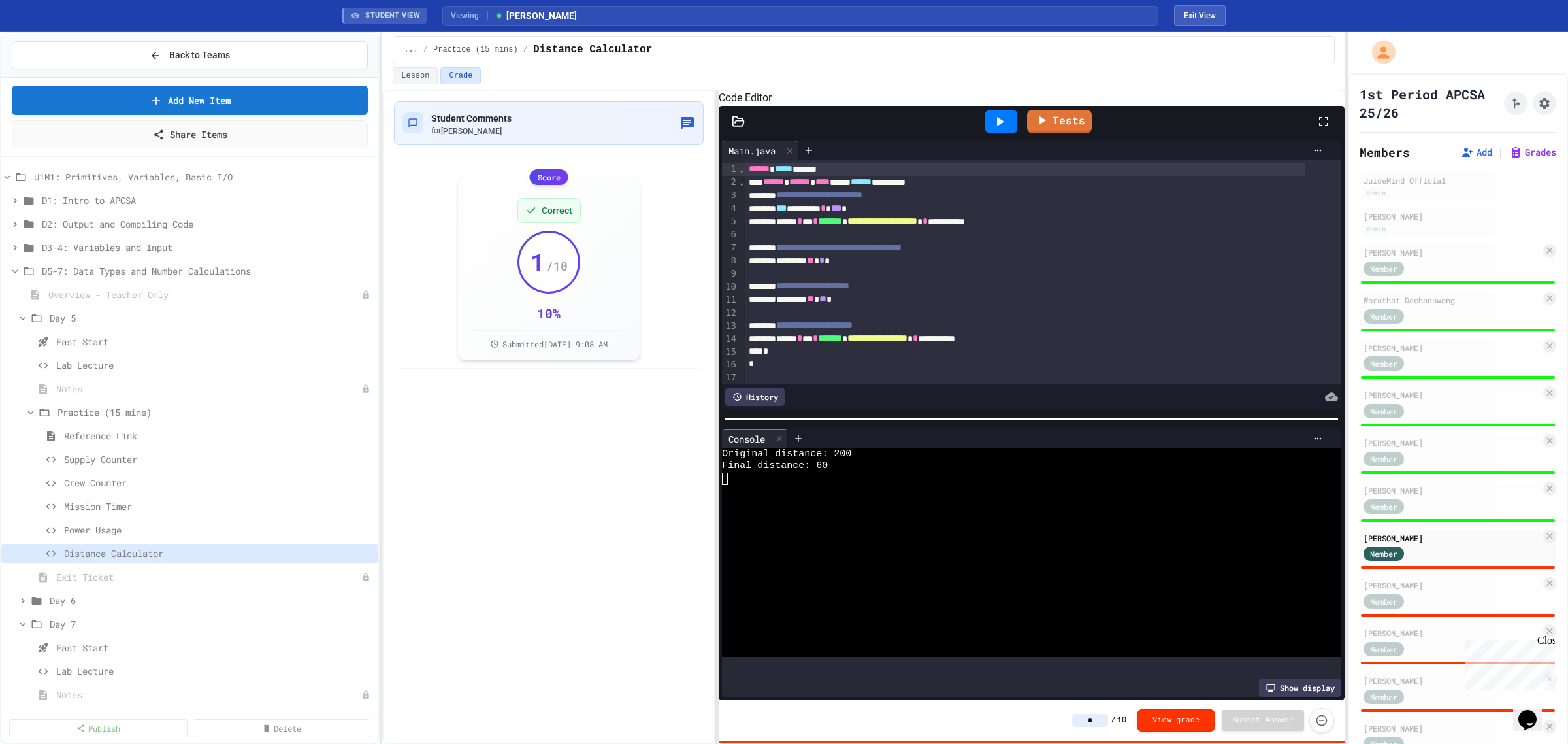
click at [1108, 721] on input "*" at bounding box center [1090, 720] width 36 height 13
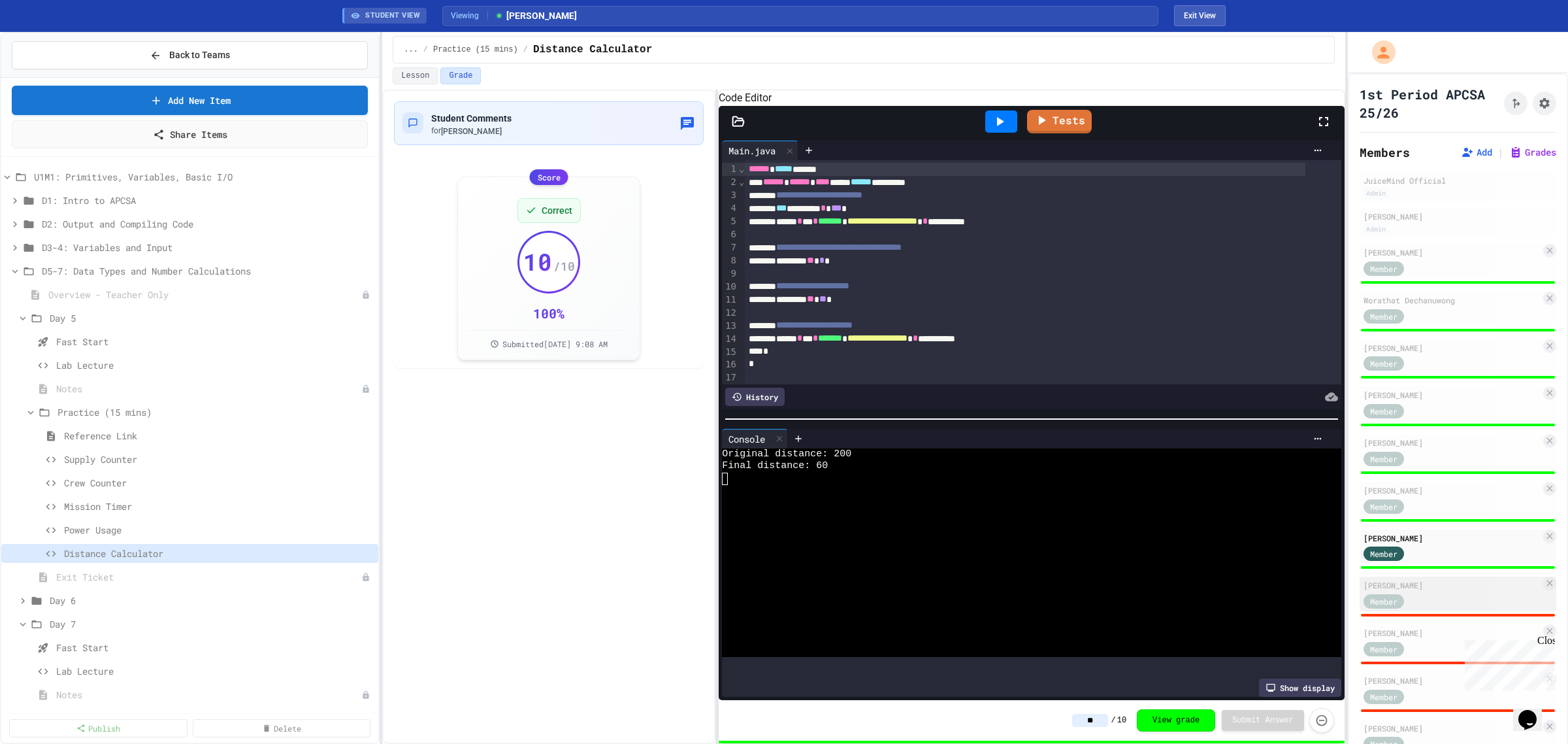
click at [1441, 592] on div "Member" at bounding box center [1451, 600] width 177 height 16
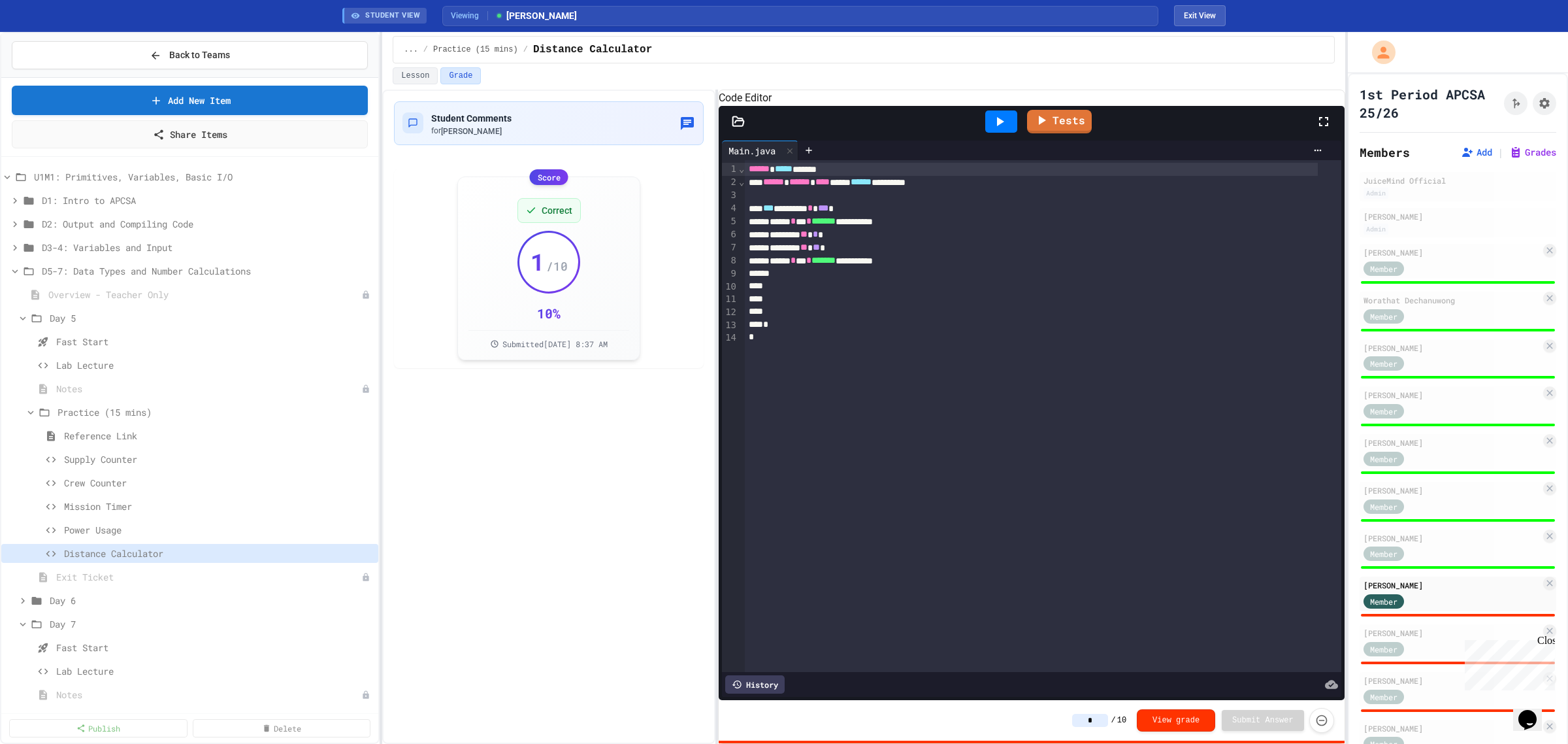
click at [1003, 130] on icon at bounding box center [999, 121] width 15 height 16
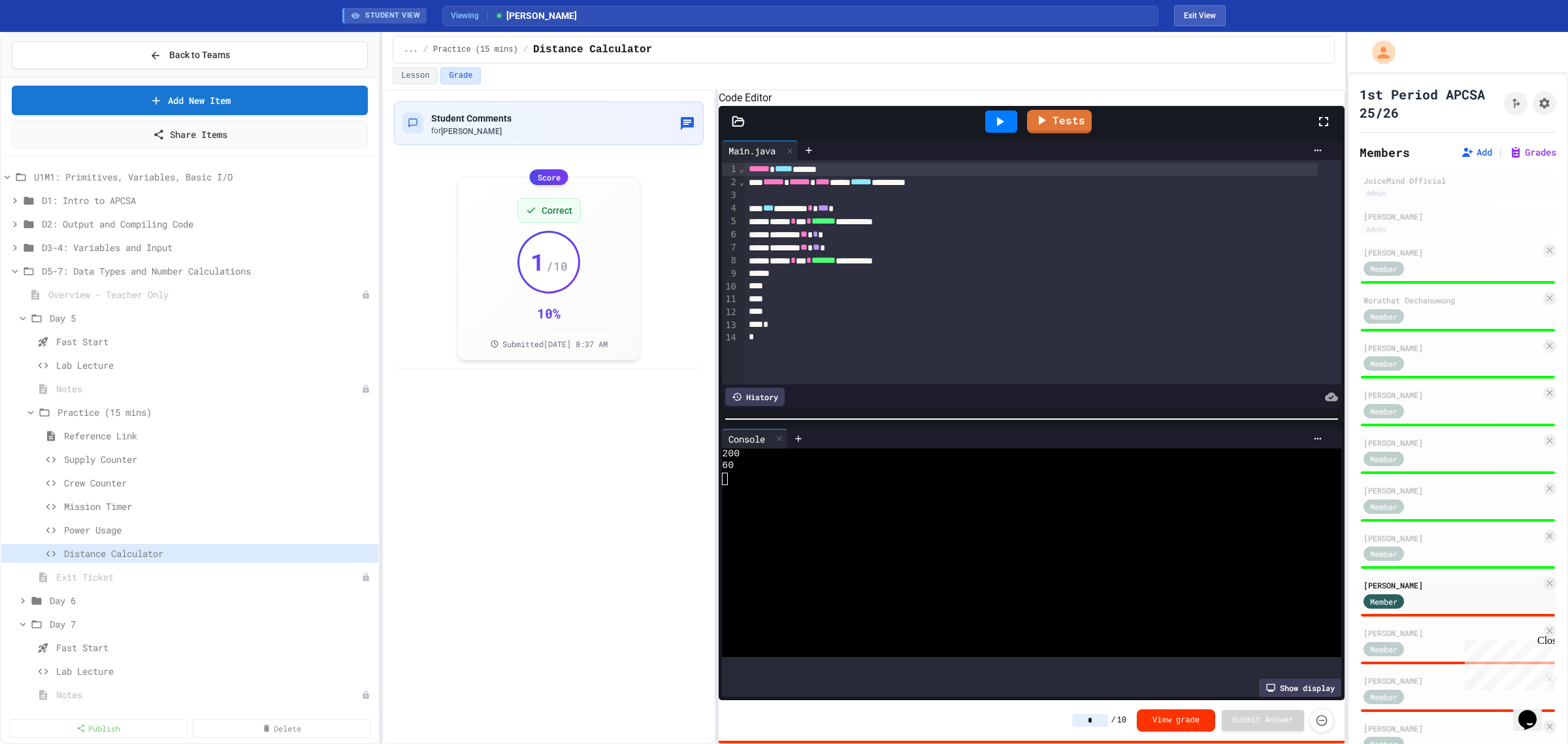
click at [1106, 715] on input "*" at bounding box center [1090, 720] width 36 height 13
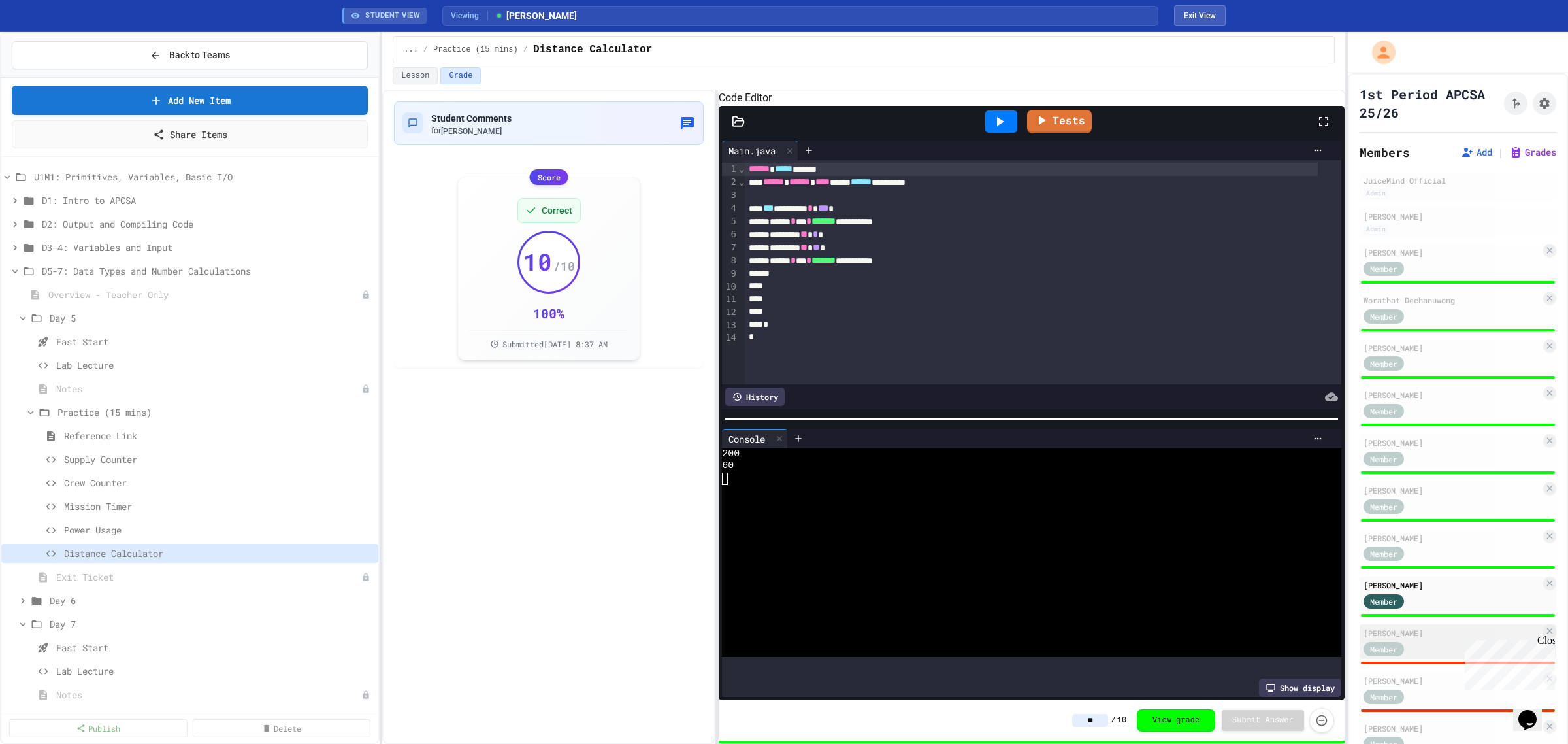
click at [1416, 627] on div "[PERSON_NAME]" at bounding box center [1451, 633] width 177 height 11
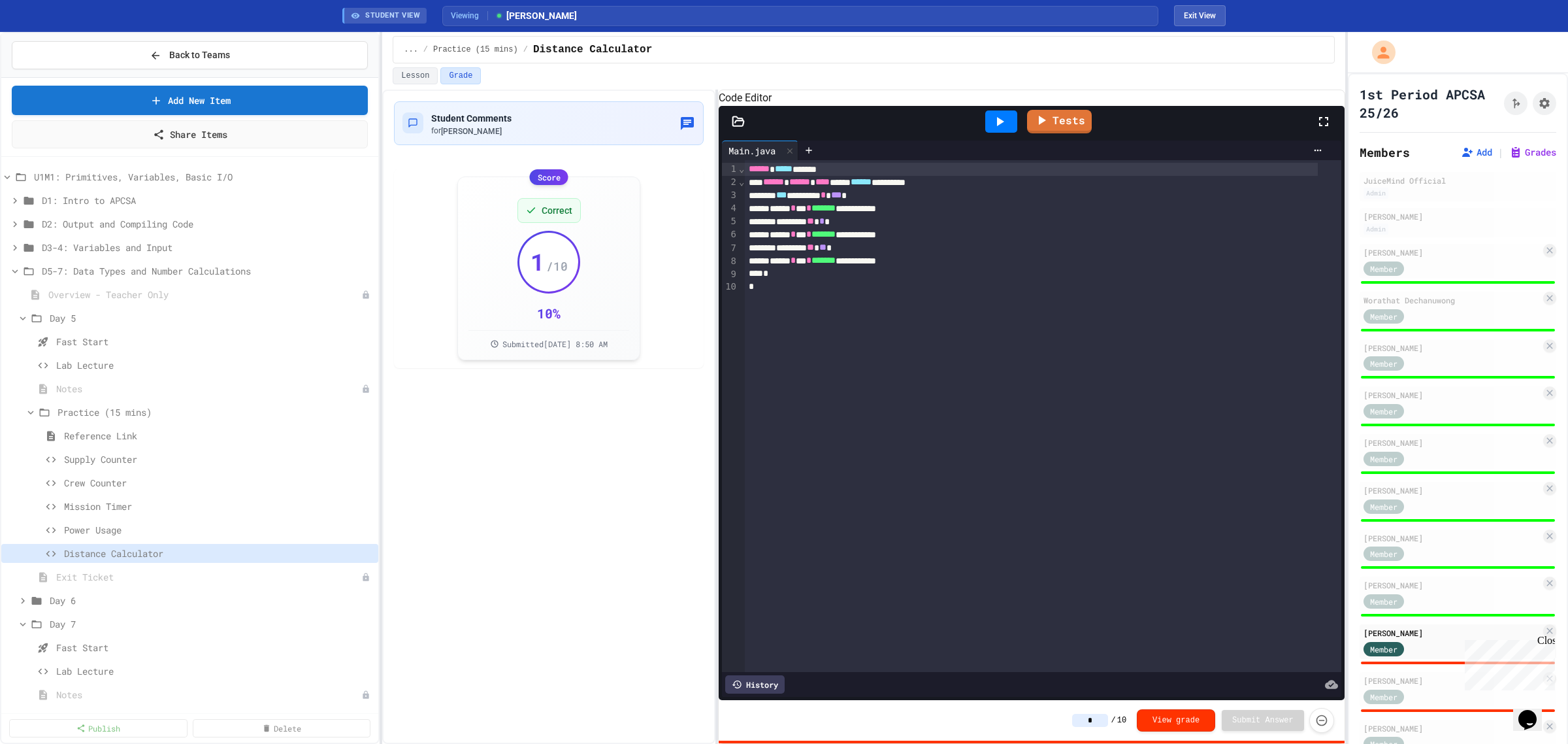
click at [1105, 714] on input "*" at bounding box center [1090, 720] width 36 height 13
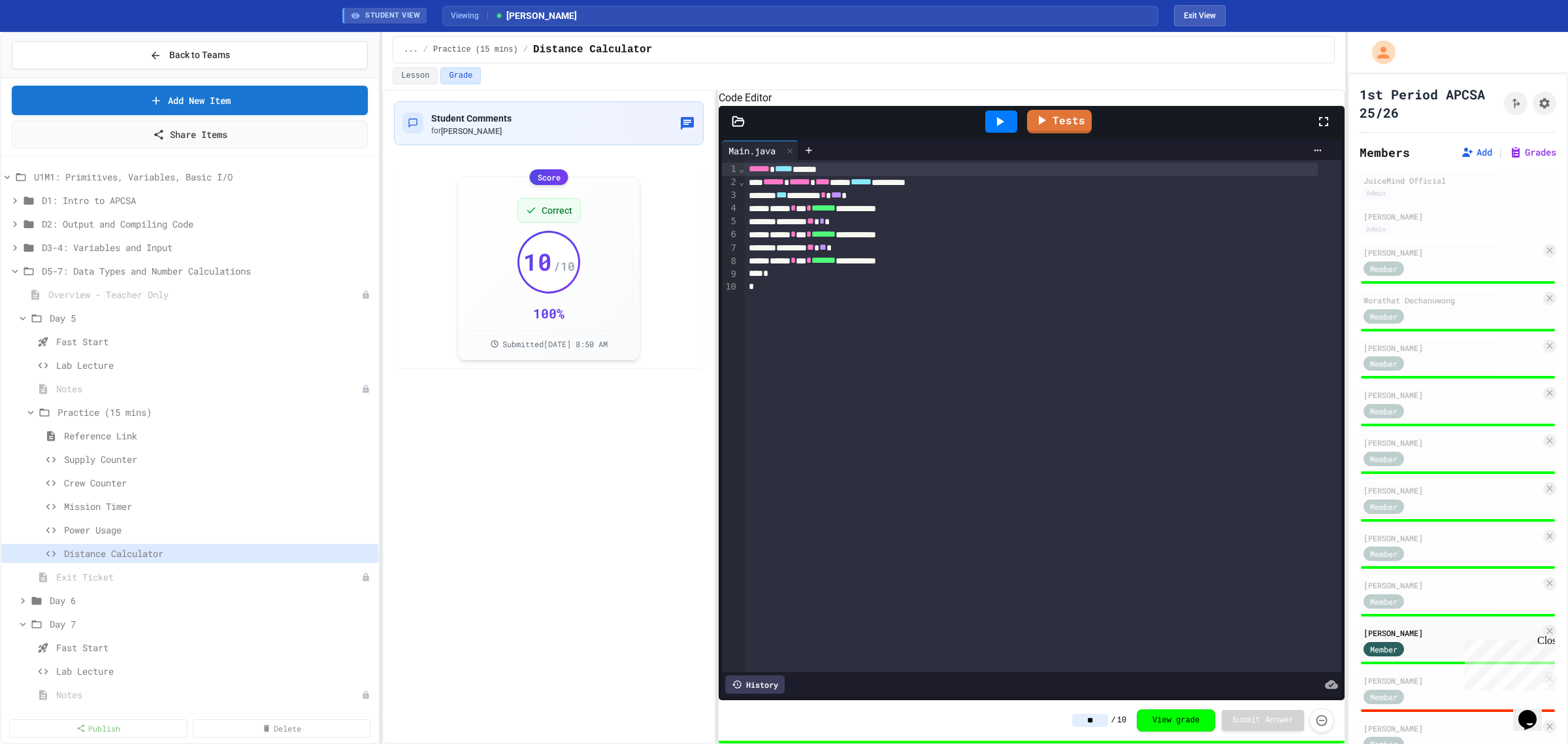
click at [1005, 130] on icon at bounding box center [999, 121] width 15 height 16
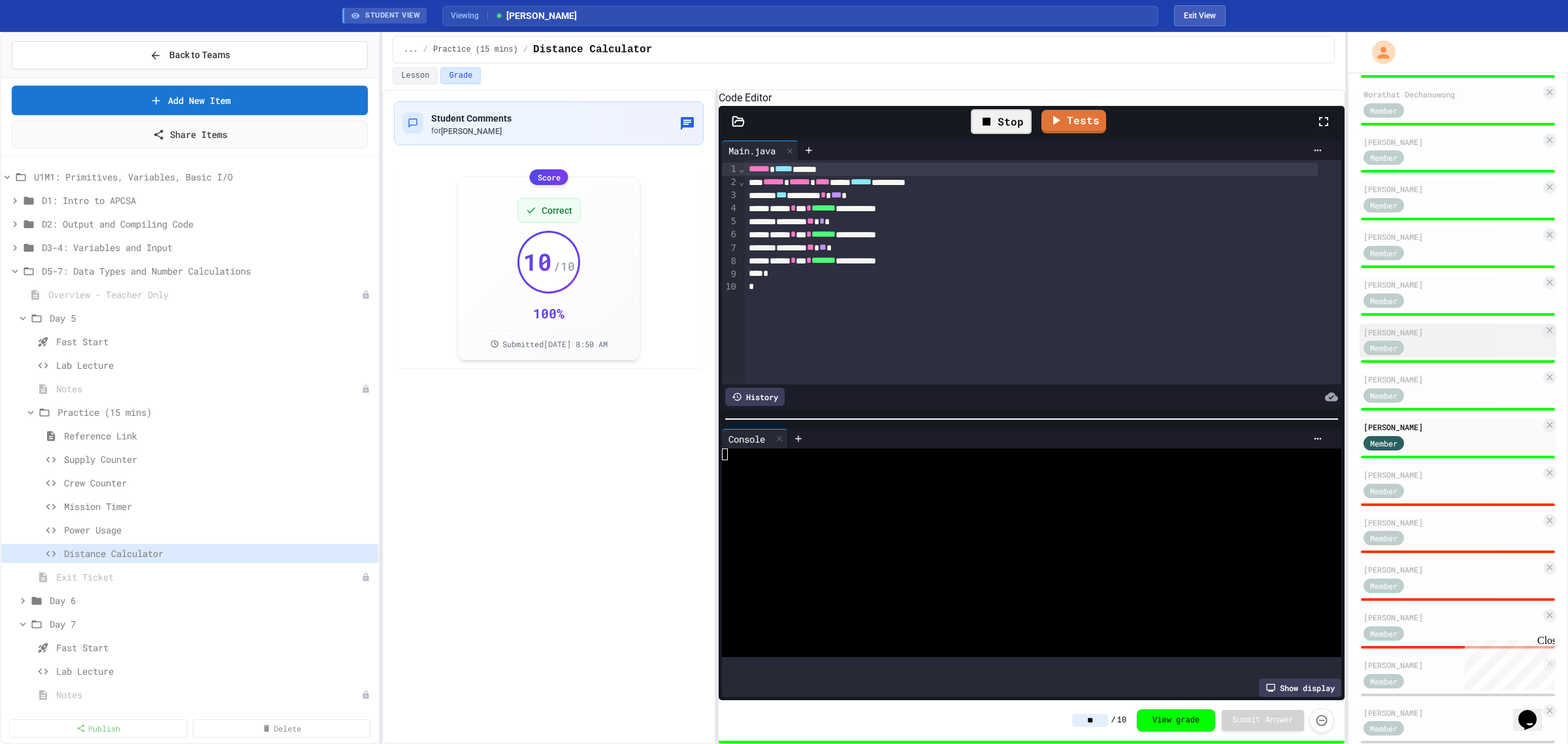
scroll to position [275, 0]
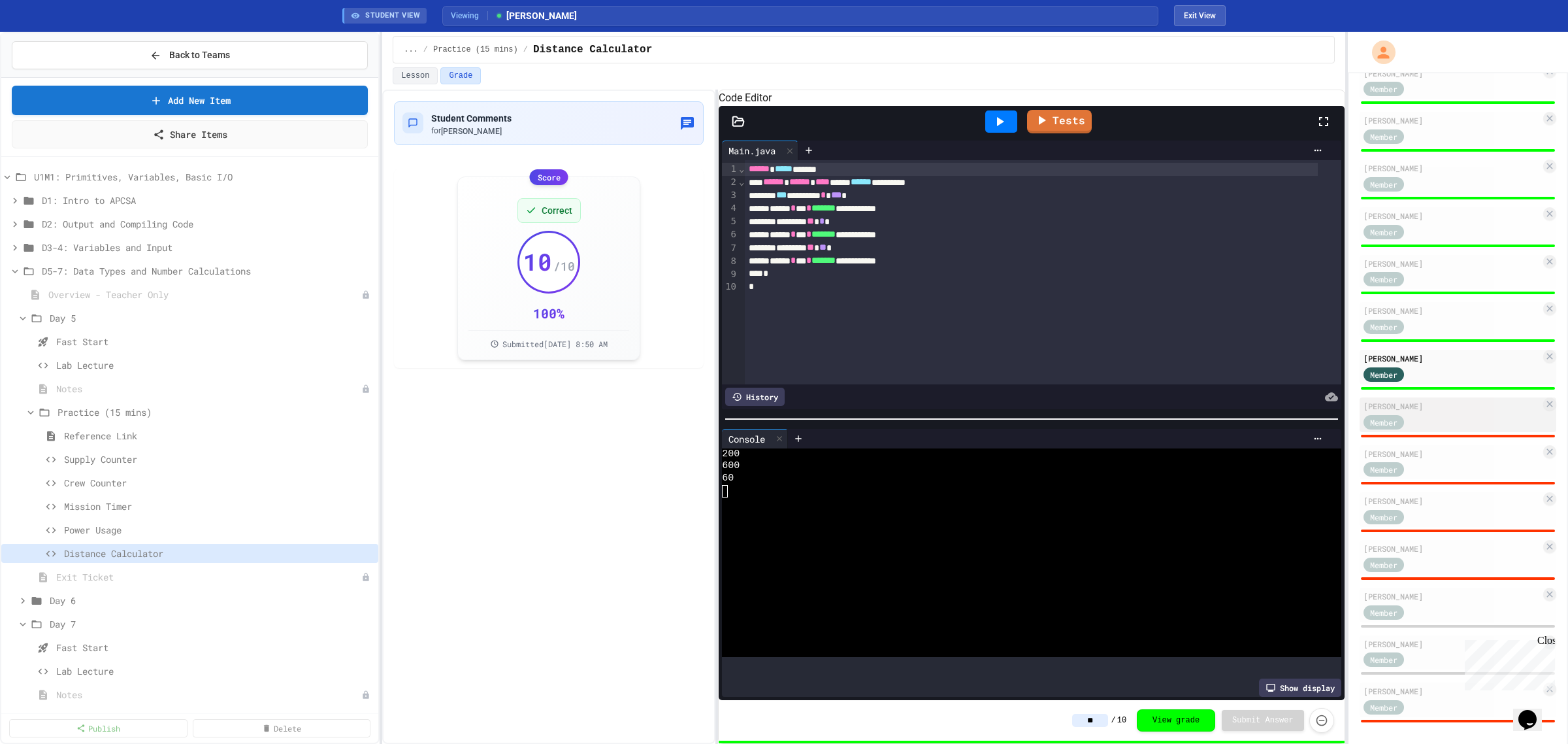
click at [1423, 413] on div "Member" at bounding box center [1396, 421] width 65 height 16
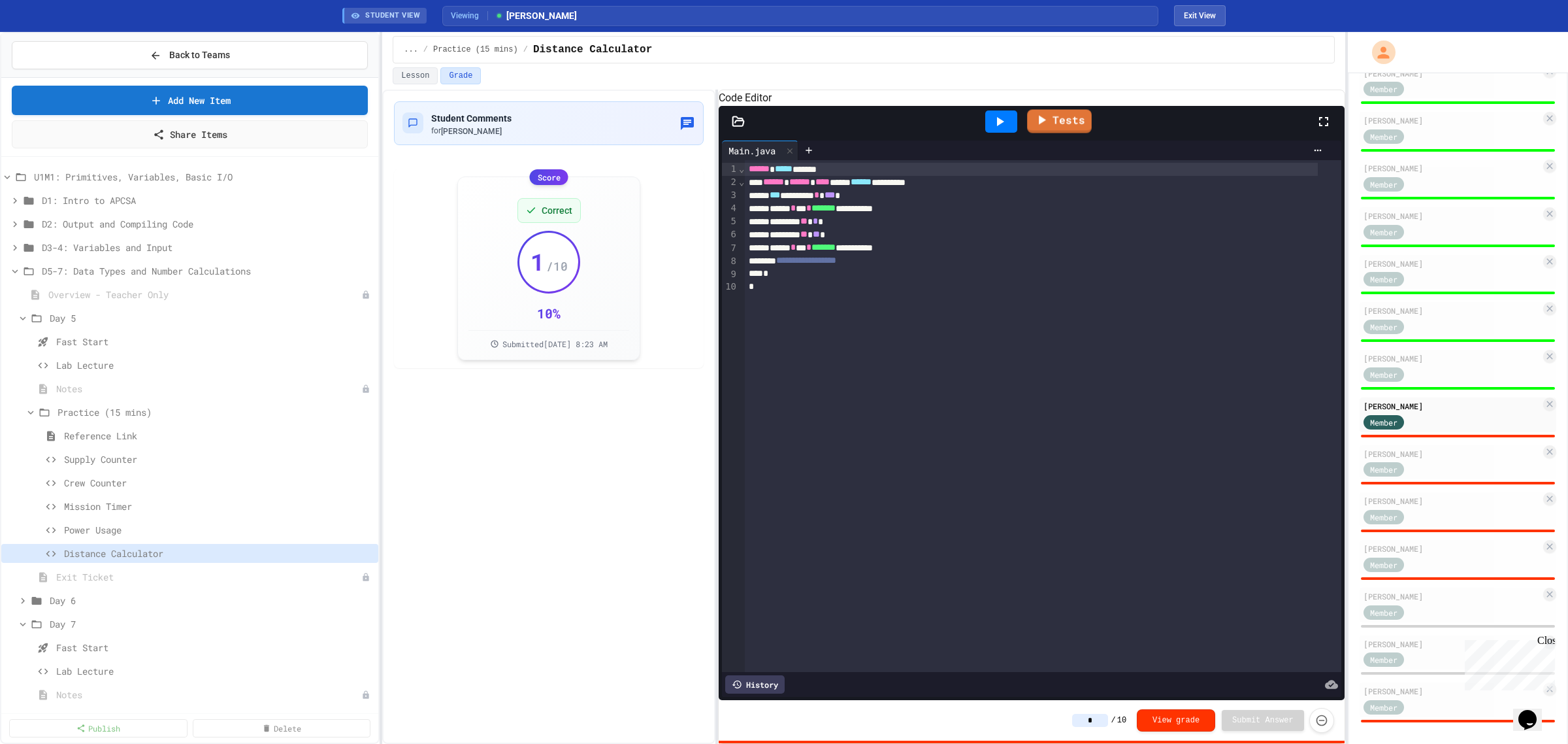
click at [995, 130] on icon at bounding box center [999, 121] width 15 height 16
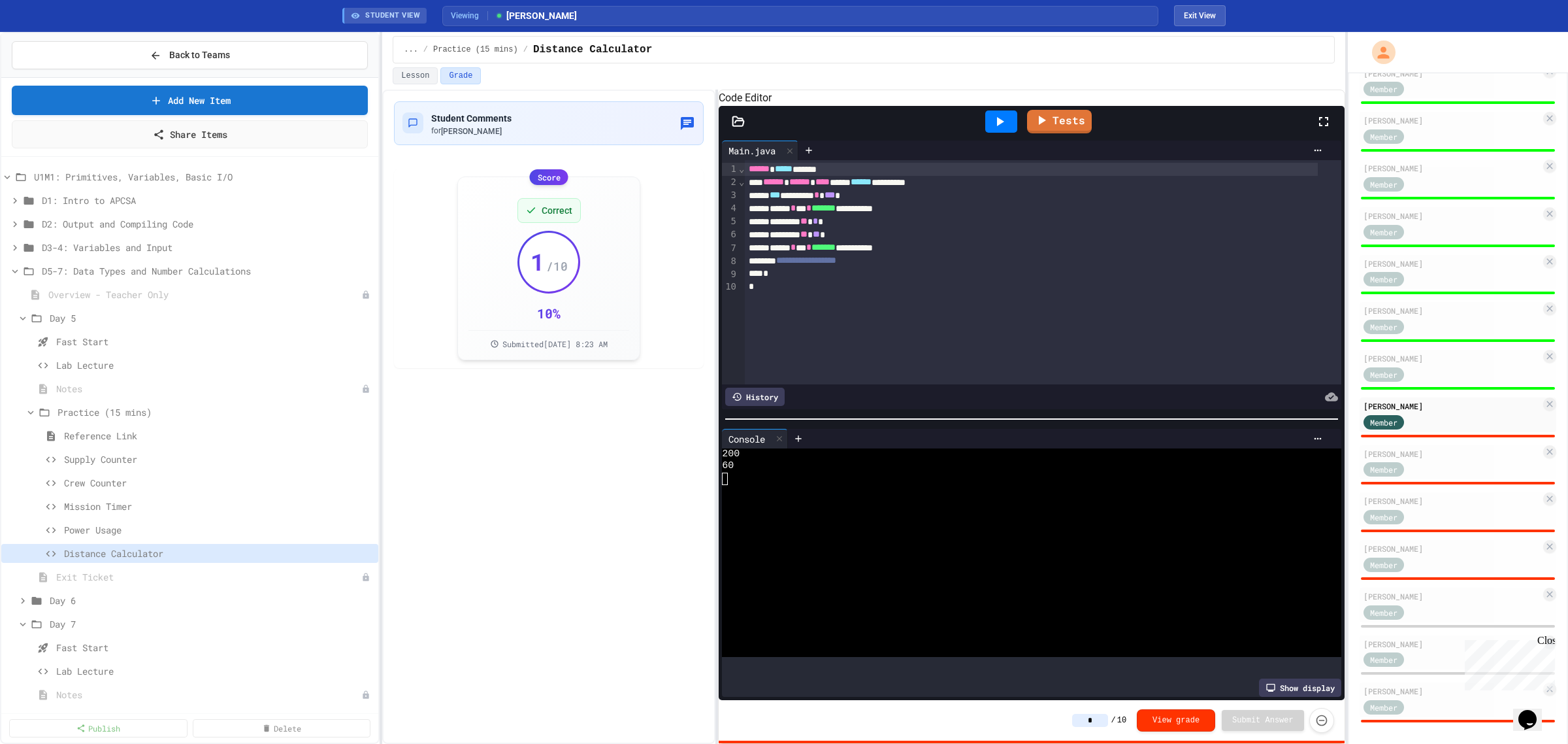
click at [1104, 723] on input "*" at bounding box center [1090, 720] width 36 height 13
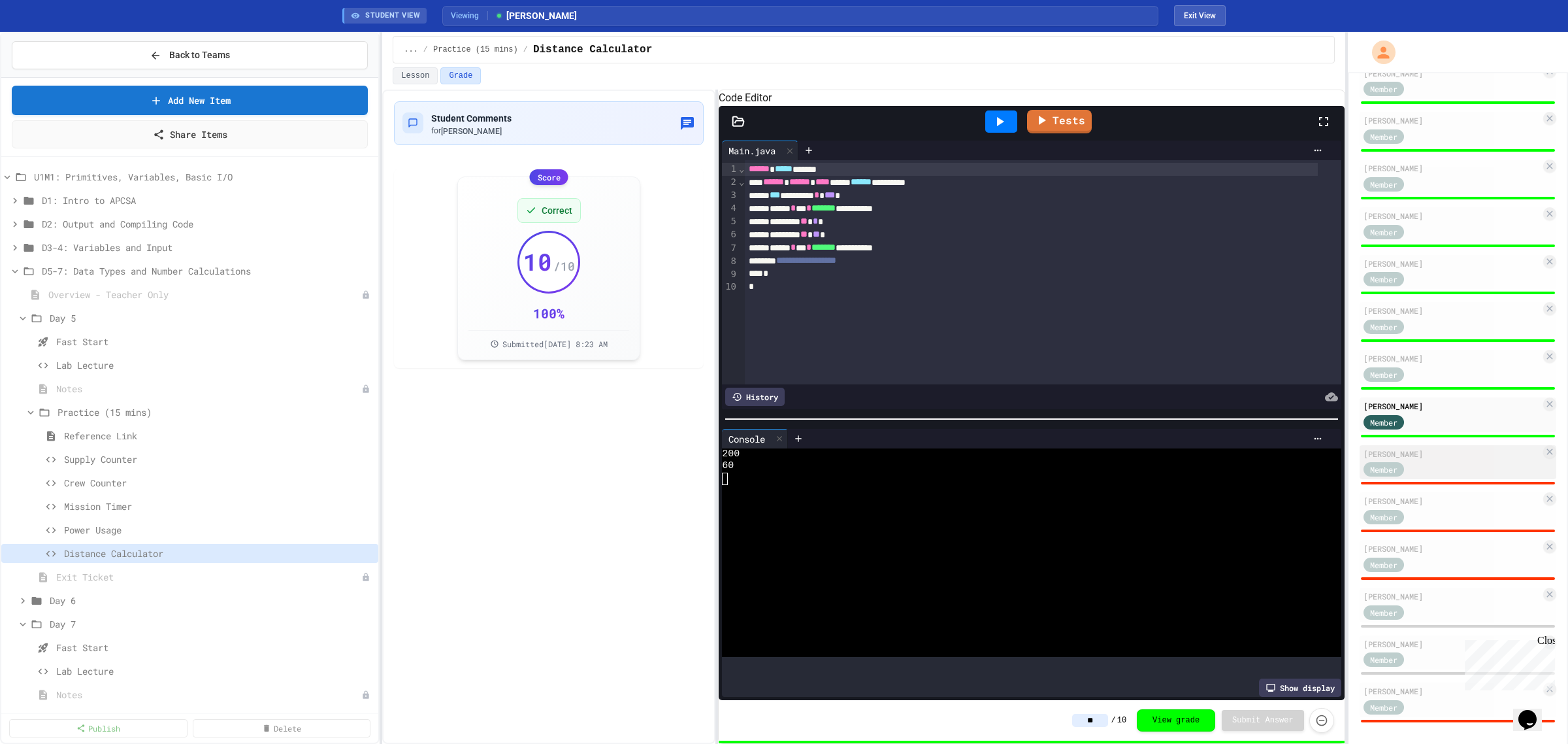
click at [1433, 450] on div "[PERSON_NAME]" at bounding box center [1451, 454] width 177 height 11
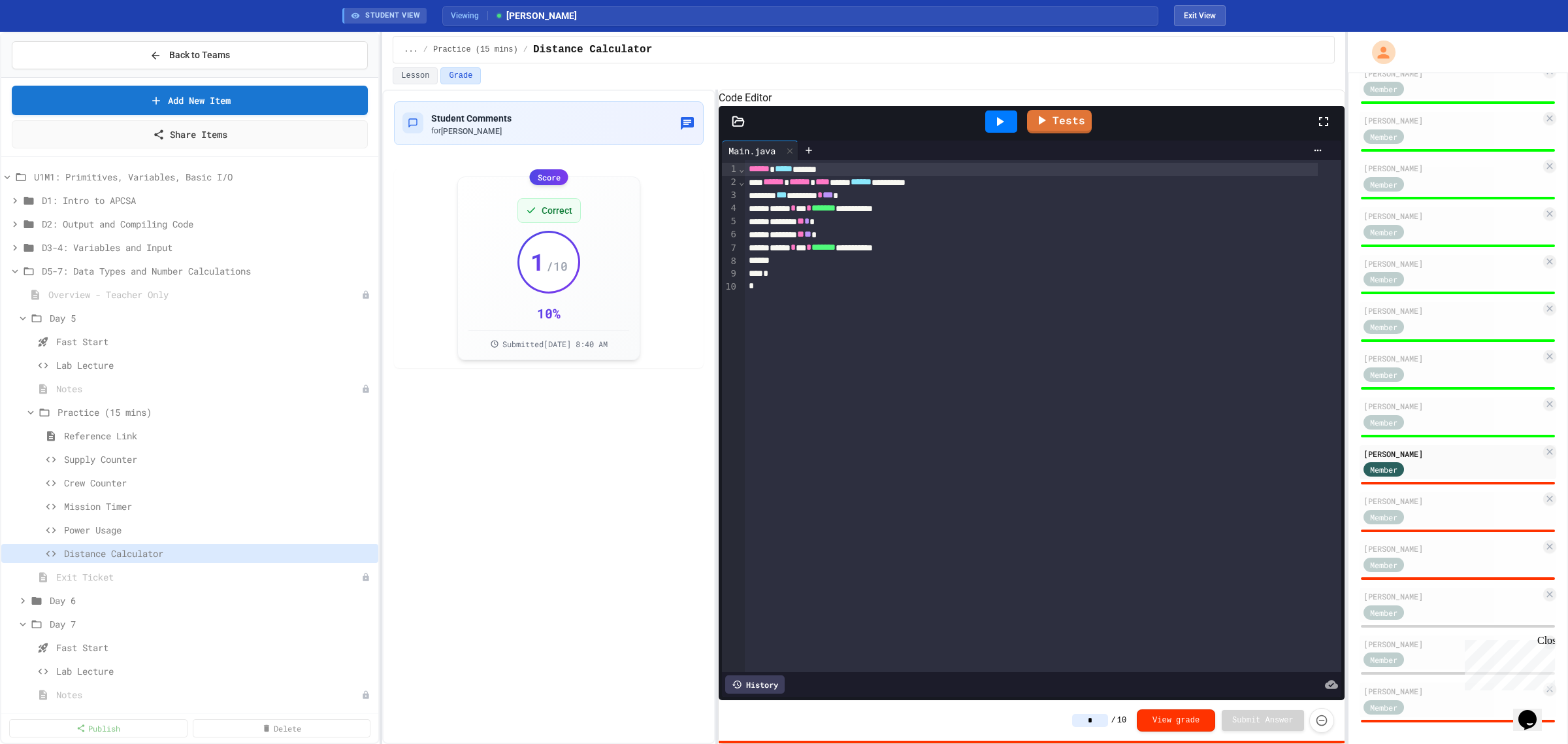
click at [994, 130] on icon at bounding box center [999, 121] width 15 height 16
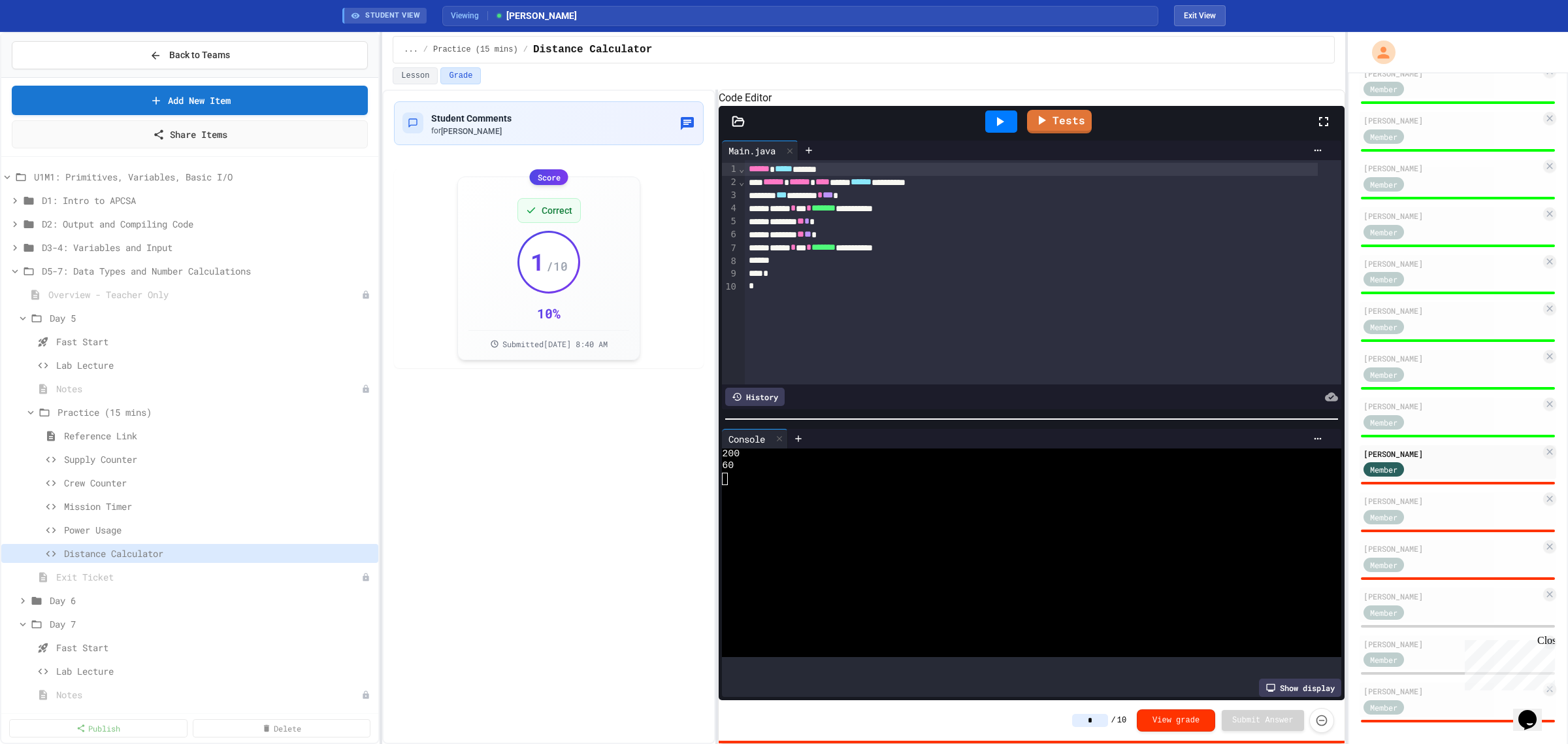
click at [1106, 720] on input "*" at bounding box center [1090, 720] width 36 height 13
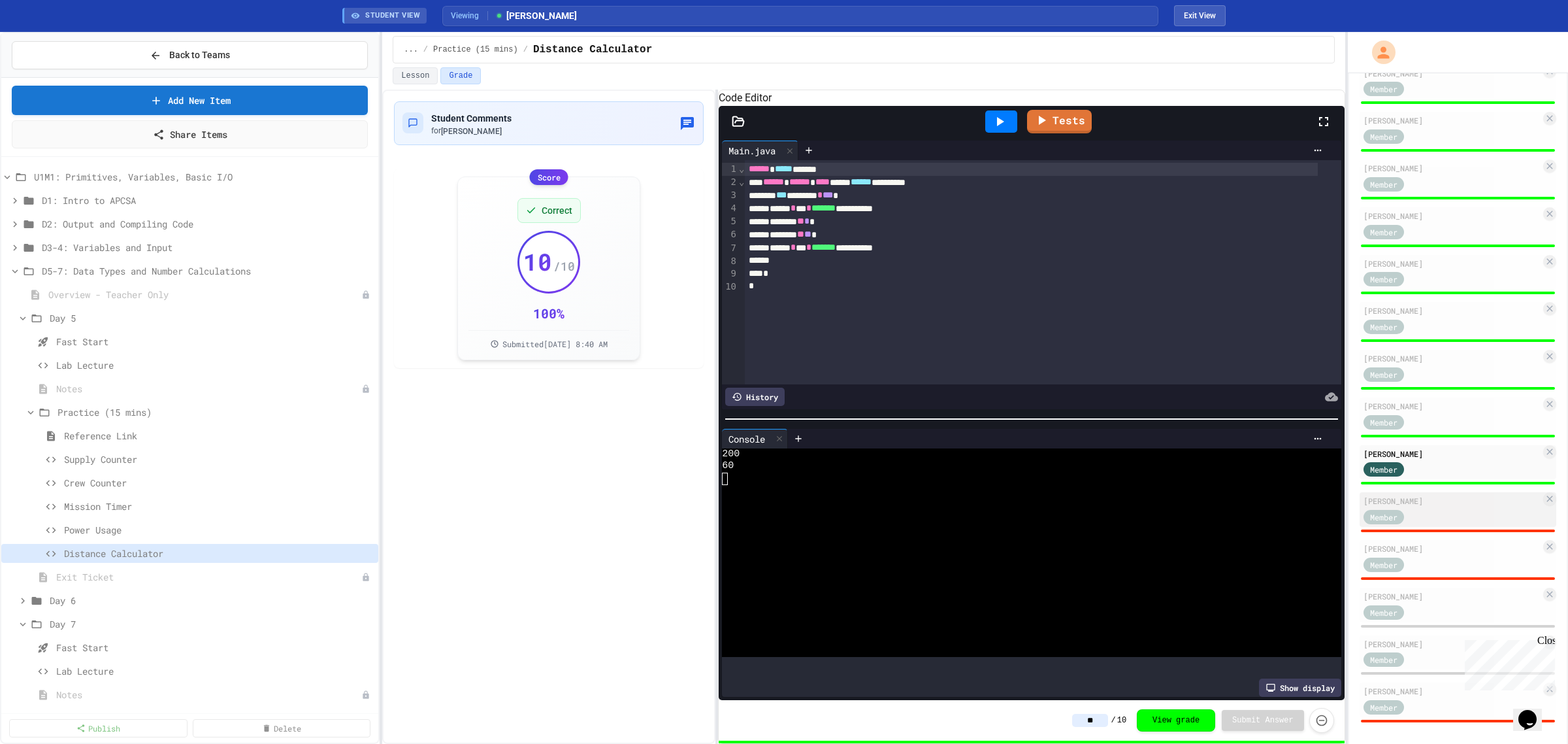
click at [1425, 501] on div "[PERSON_NAME]" at bounding box center [1451, 501] width 177 height 11
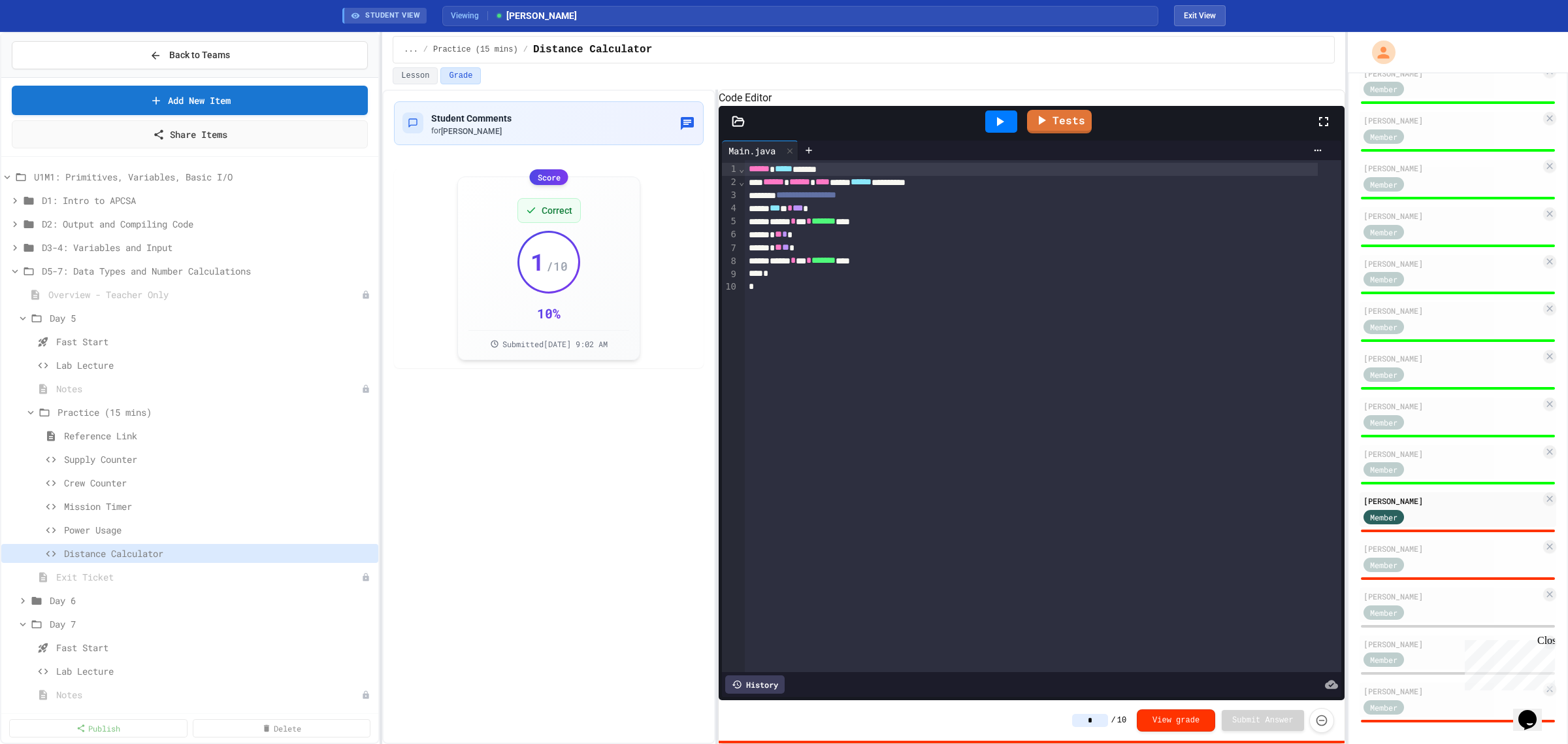
click at [1014, 133] on div at bounding box center [1000, 121] width 32 height 22
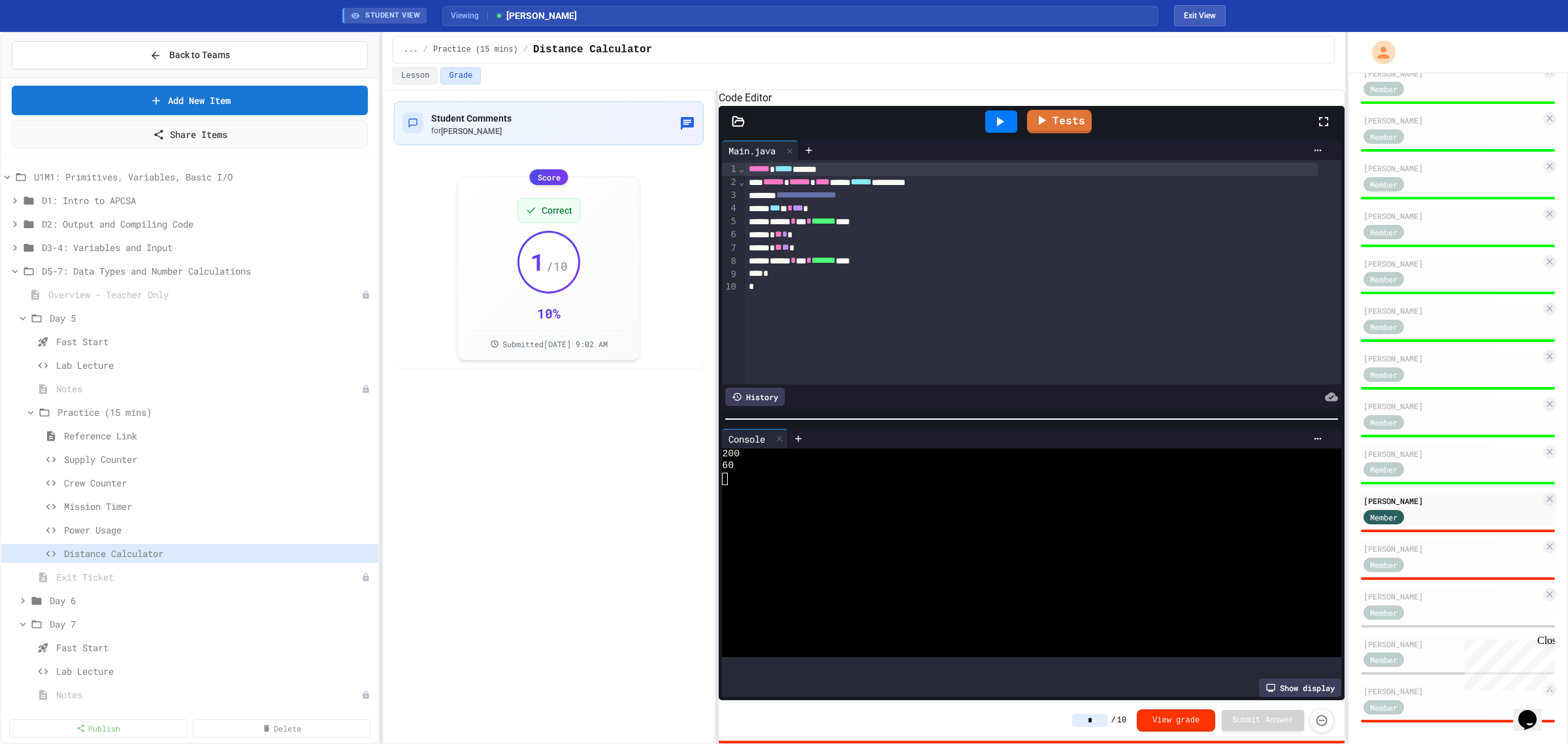
click at [1106, 712] on div "* / 10 View grade Submit Answer" at bounding box center [1203, 720] width 262 height 24
click at [1100, 719] on input "*" at bounding box center [1090, 720] width 36 height 13
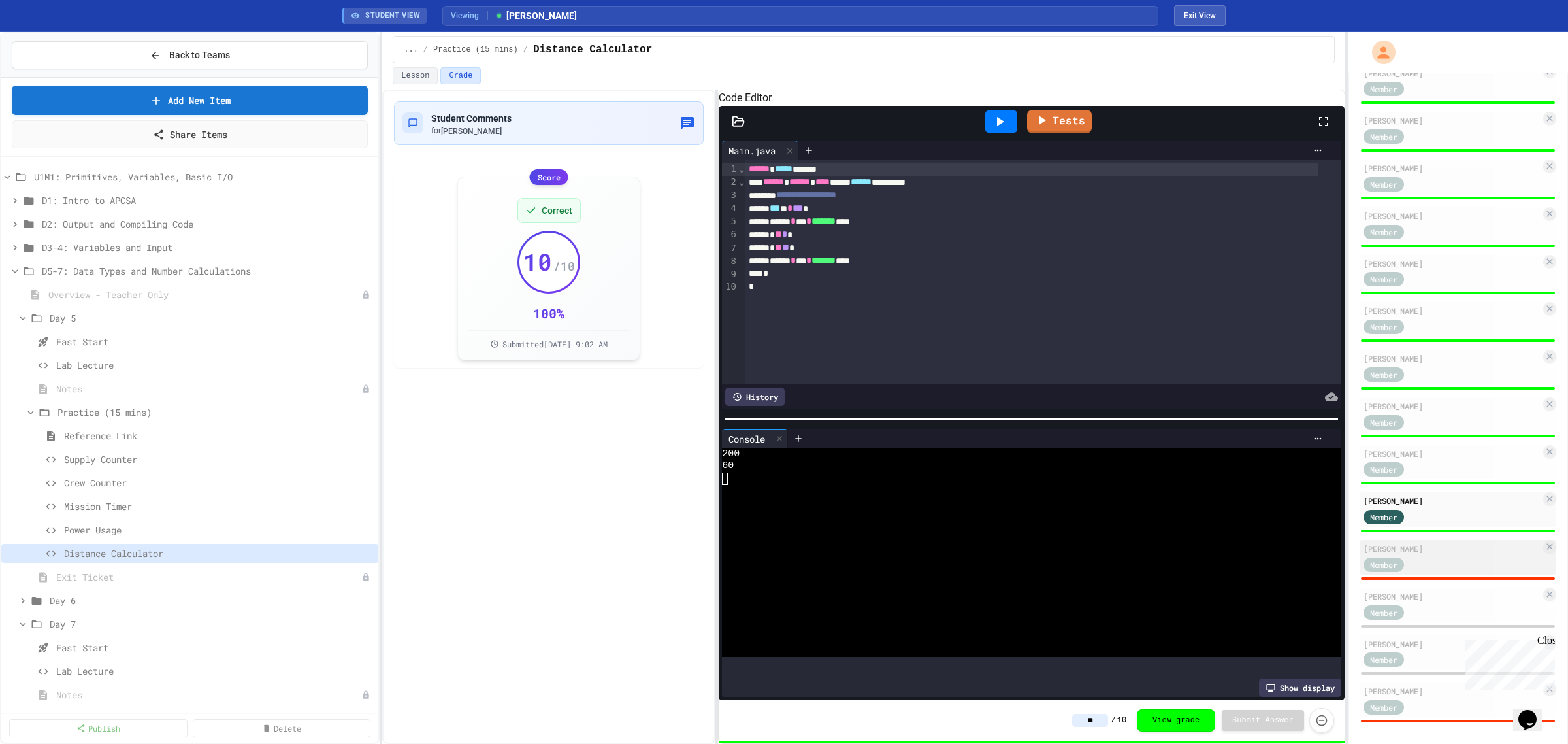
click at [1426, 556] on div "Member" at bounding box center [1396, 564] width 65 height 16
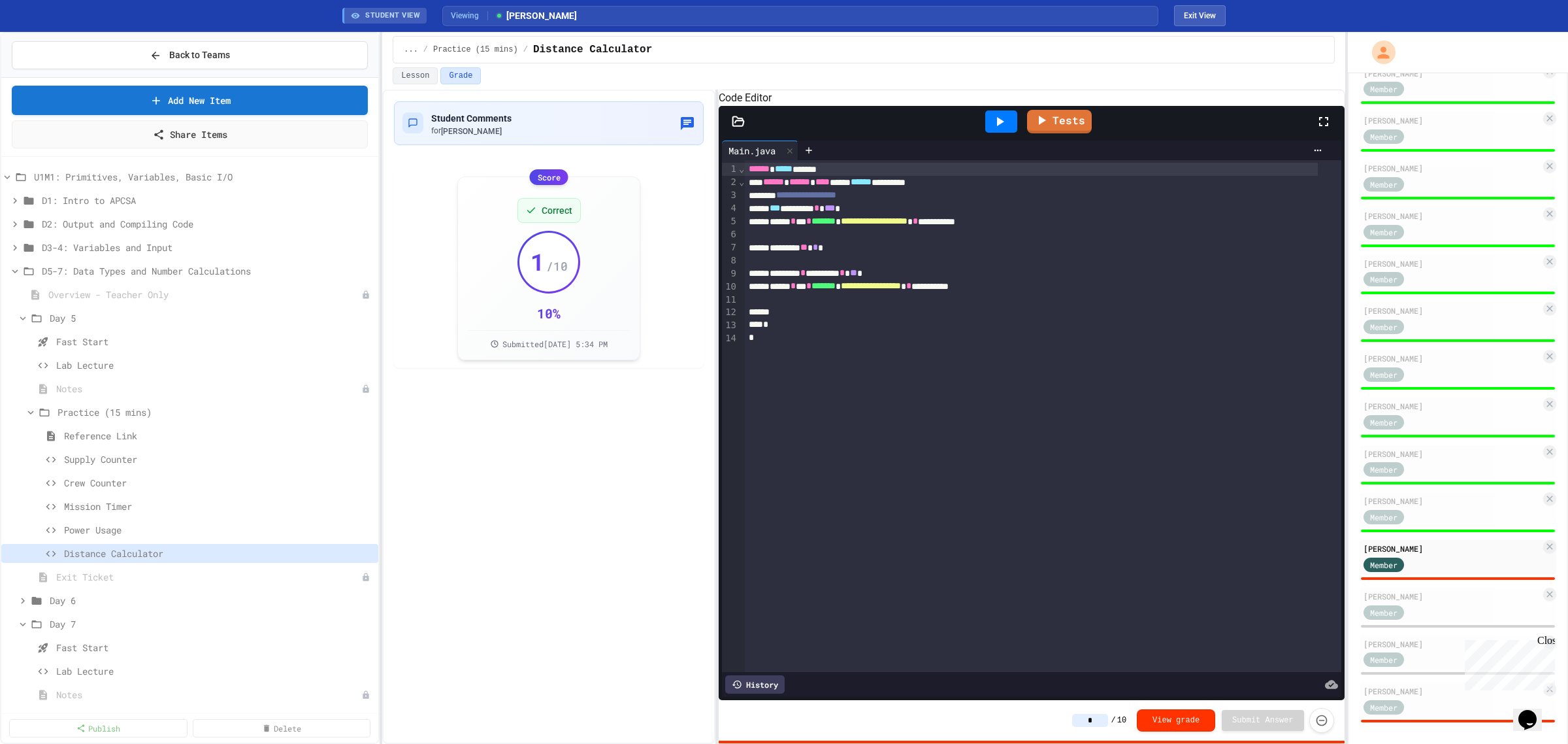
click at [1000, 126] on icon at bounding box center [1000, 121] width 7 height 9
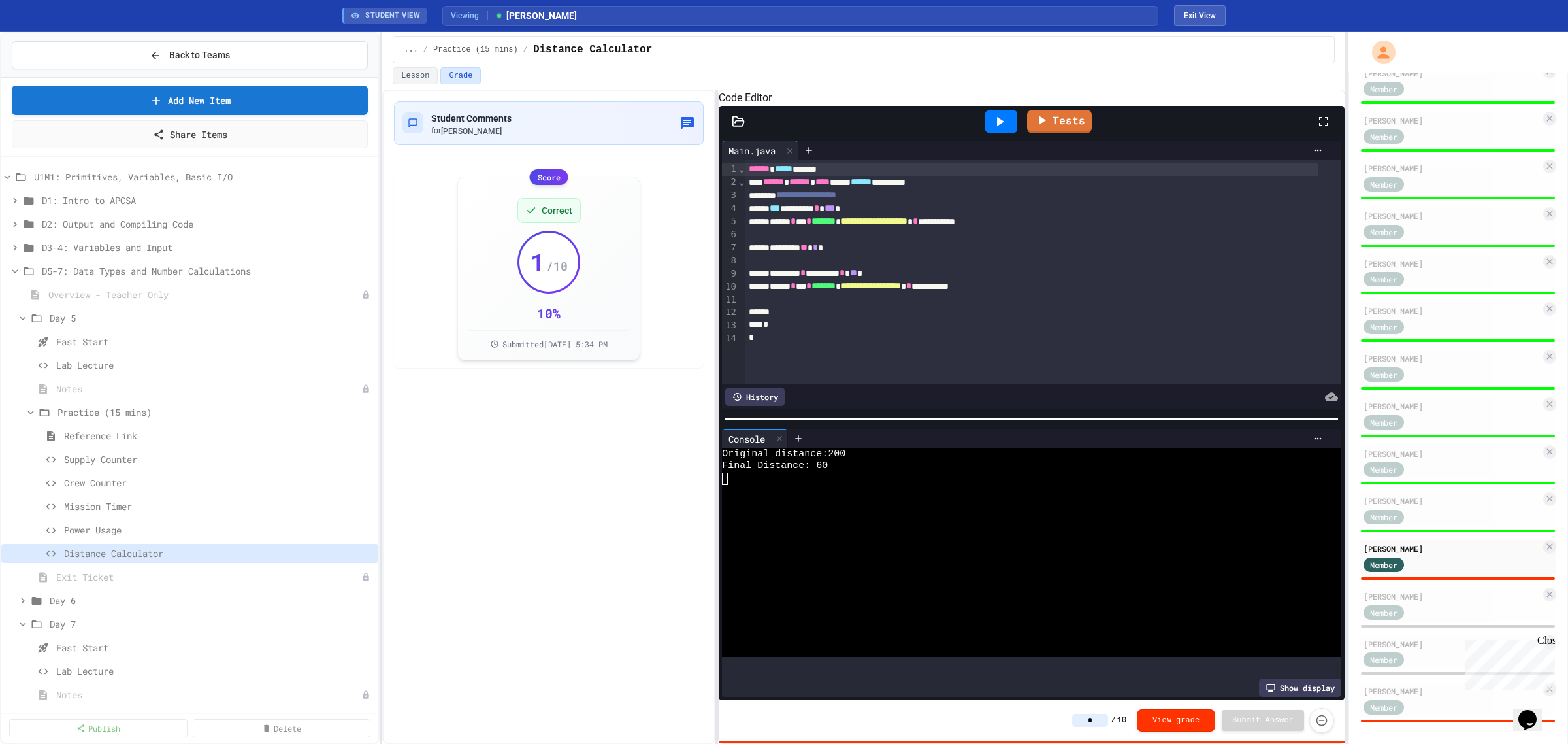
click at [1108, 720] on input "*" at bounding box center [1090, 720] width 36 height 13
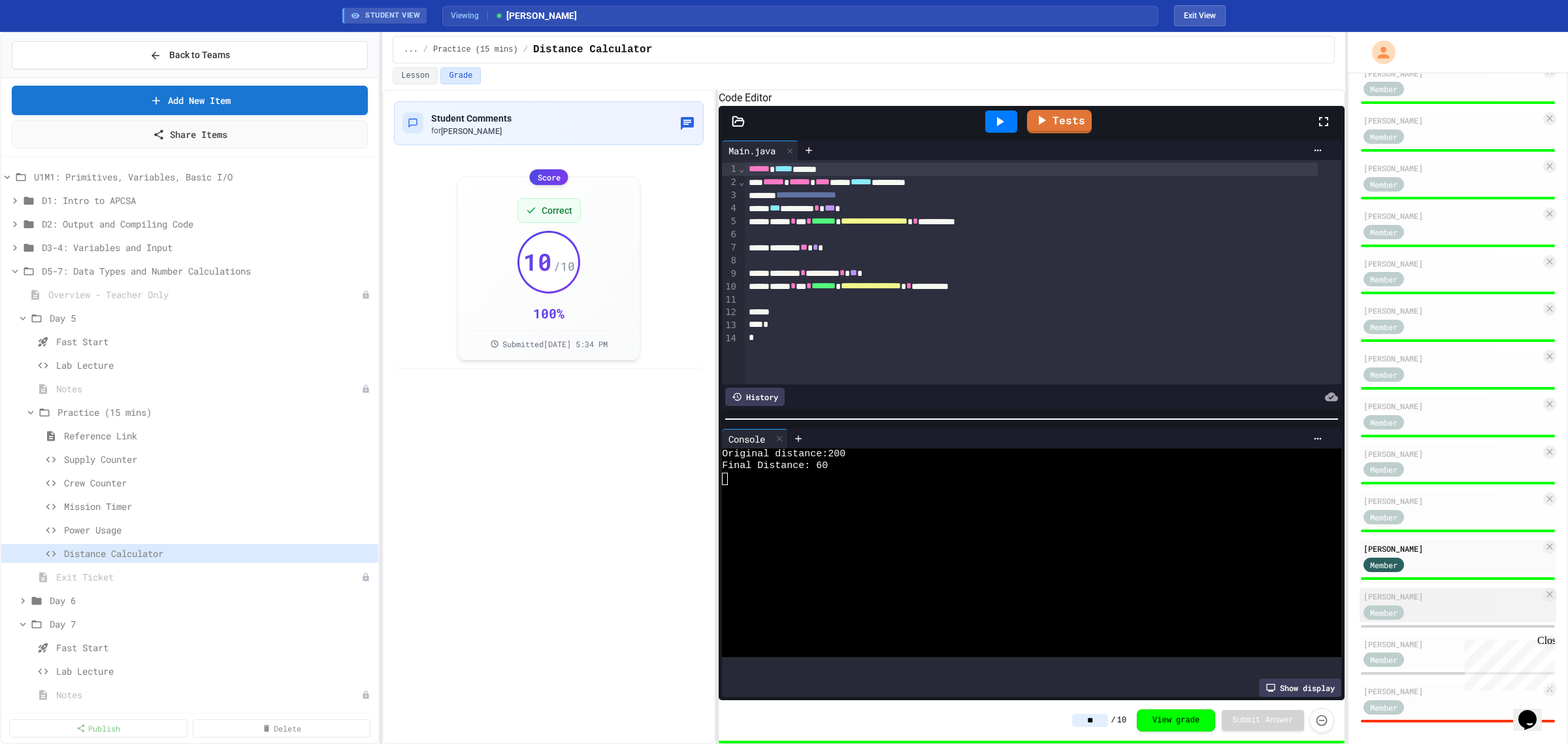
type input "**"
click at [1446, 587] on div "Nick Tucker Member" at bounding box center [1458, 604] width 197 height 34
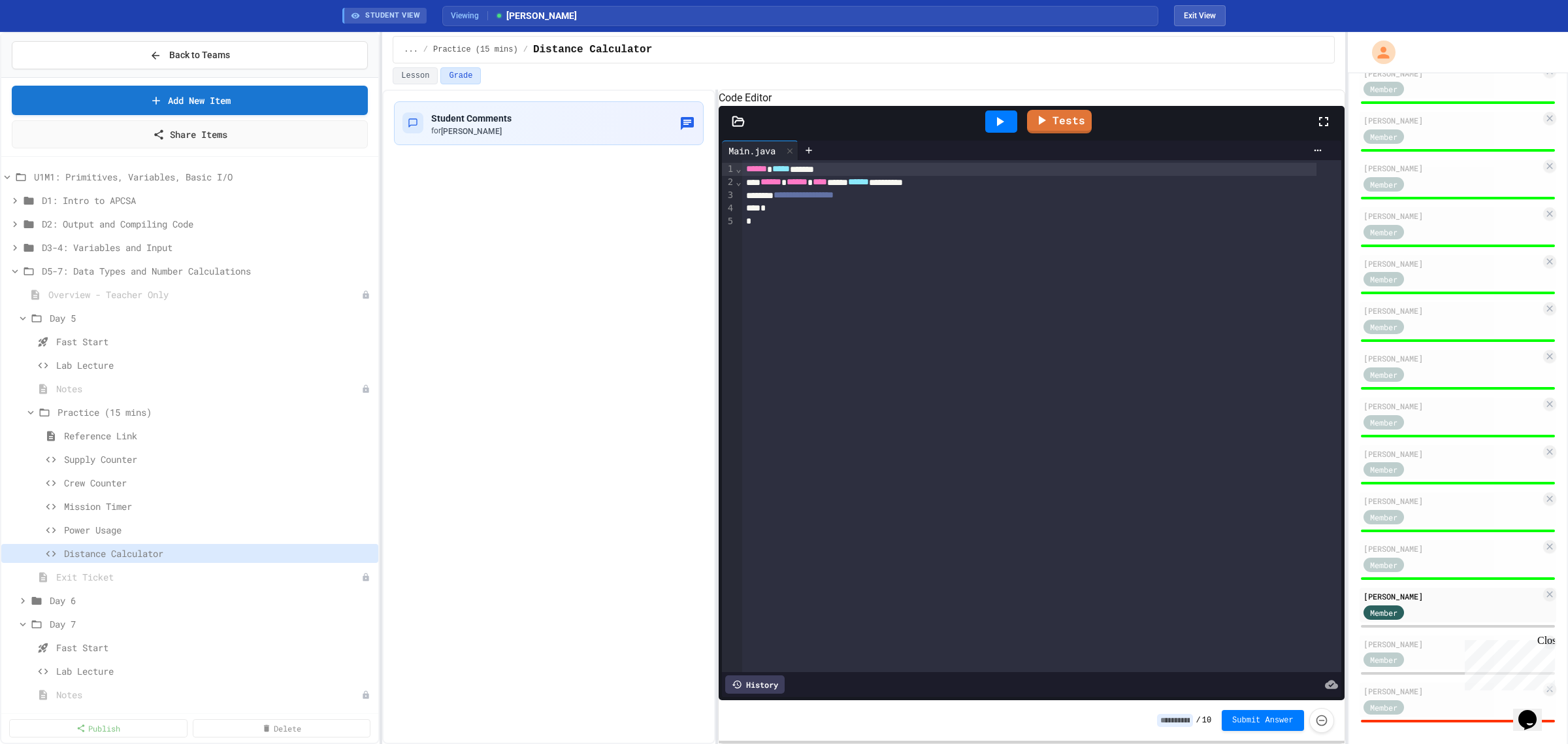
click at [1182, 721] on input at bounding box center [1175, 720] width 36 height 13
type input "*"
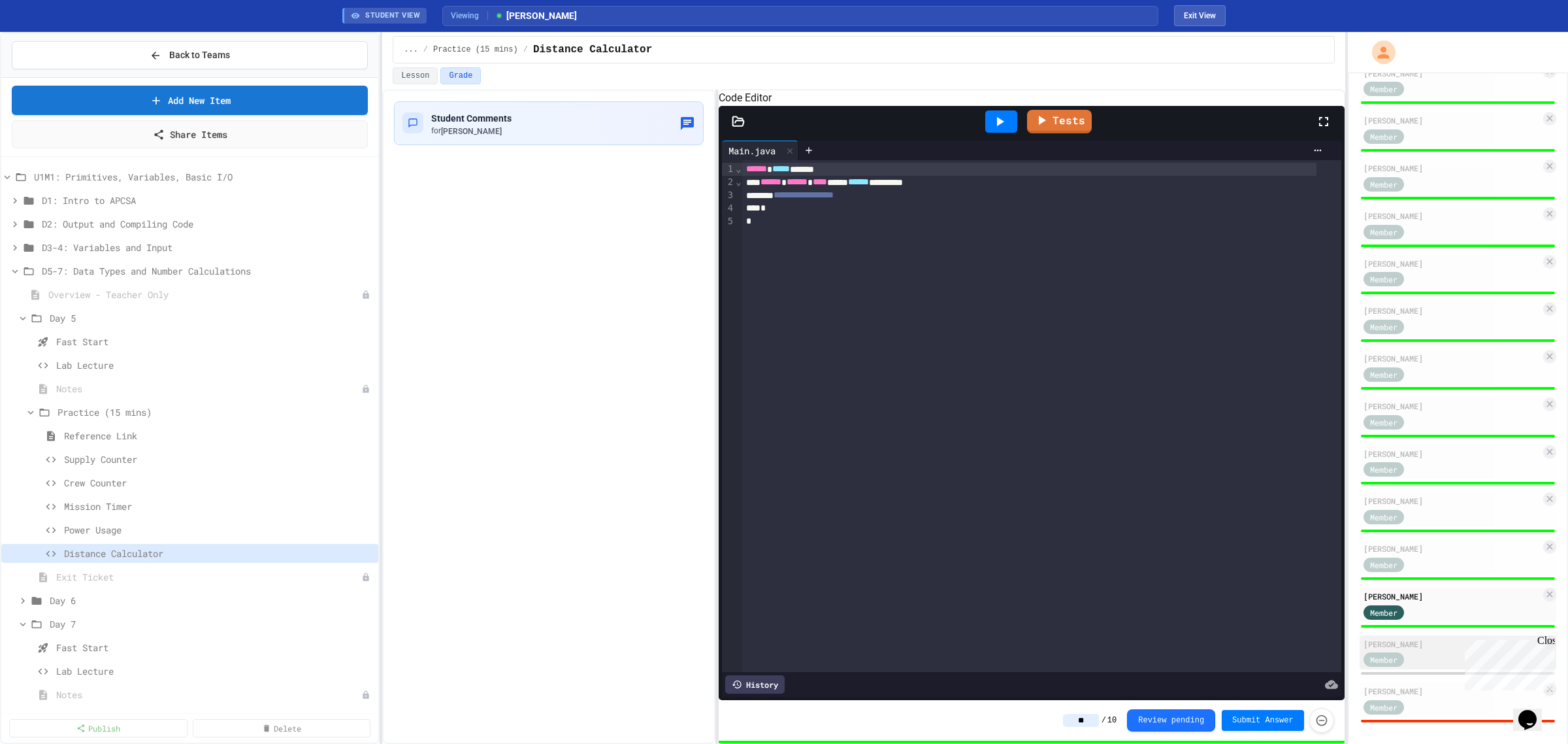
type input "**"
click at [1426, 651] on div "Member" at bounding box center [1396, 659] width 65 height 16
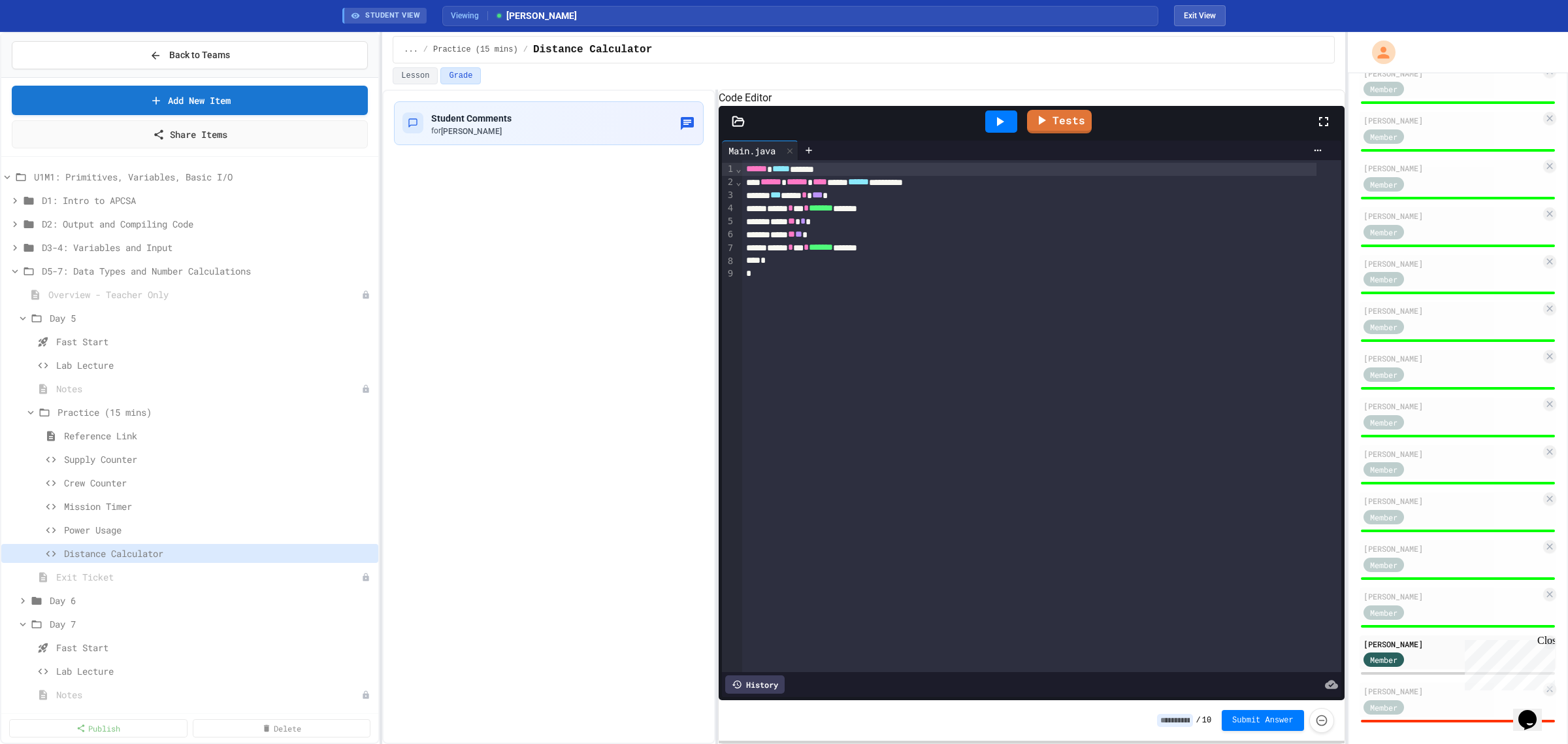
click at [1007, 130] on icon at bounding box center [999, 121] width 15 height 16
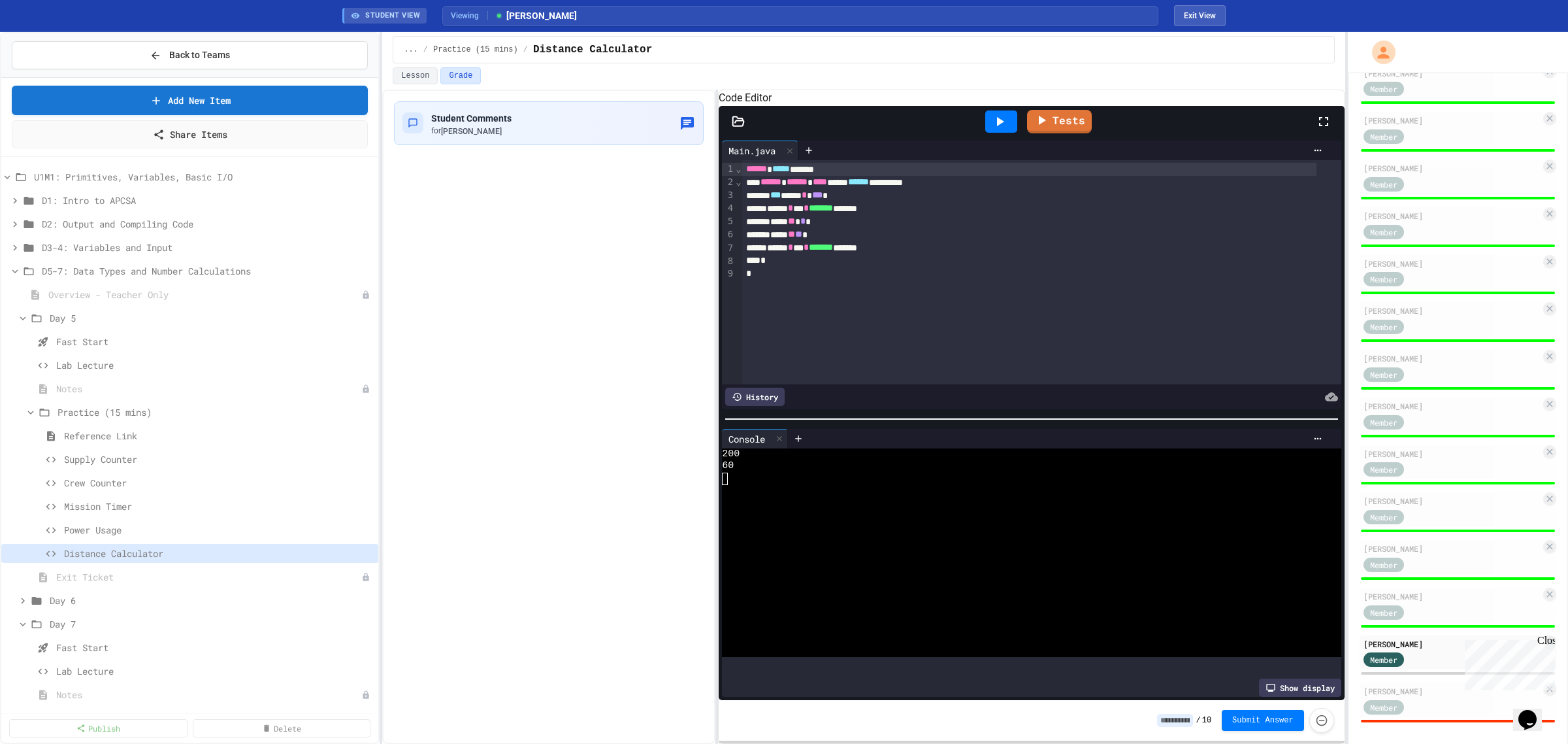
click at [1177, 724] on input at bounding box center [1175, 720] width 36 height 13
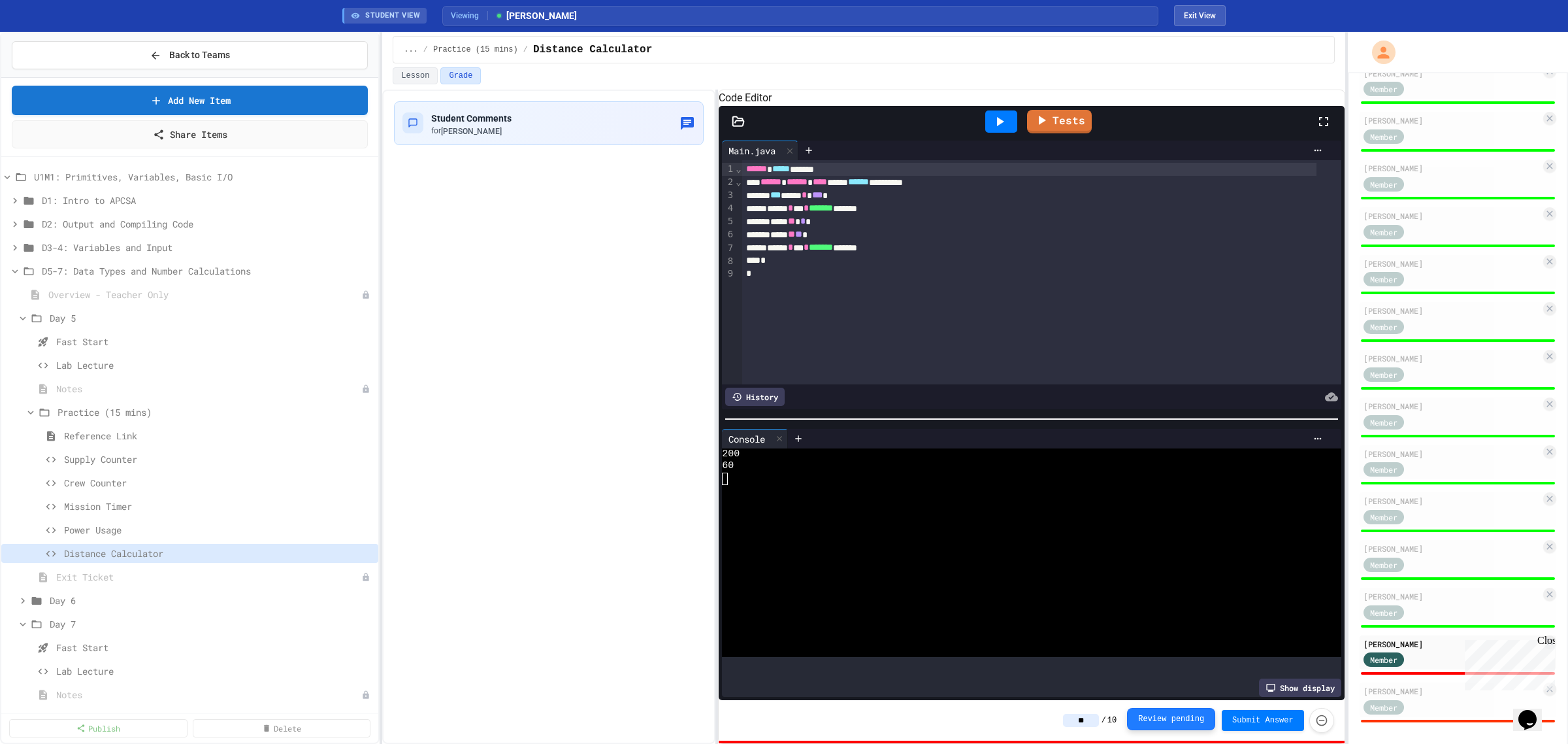
type input "*"
drag, startPoint x: 1432, startPoint y: 689, endPoint x: 1423, endPoint y: 684, distance: 10.3
click at [1429, 689] on div "[PERSON_NAME]" at bounding box center [1451, 691] width 177 height 11
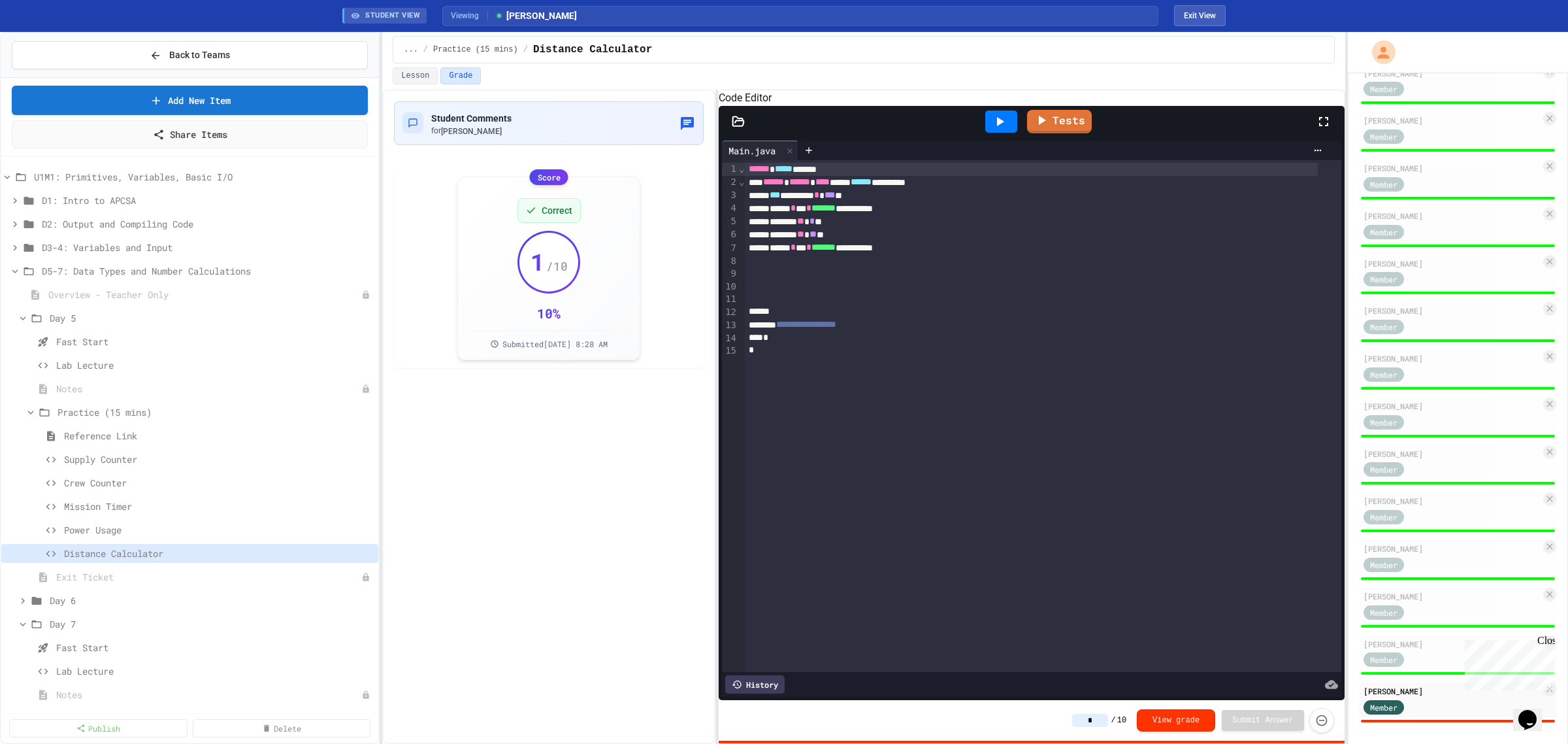
click at [1000, 126] on icon at bounding box center [1000, 121] width 7 height 9
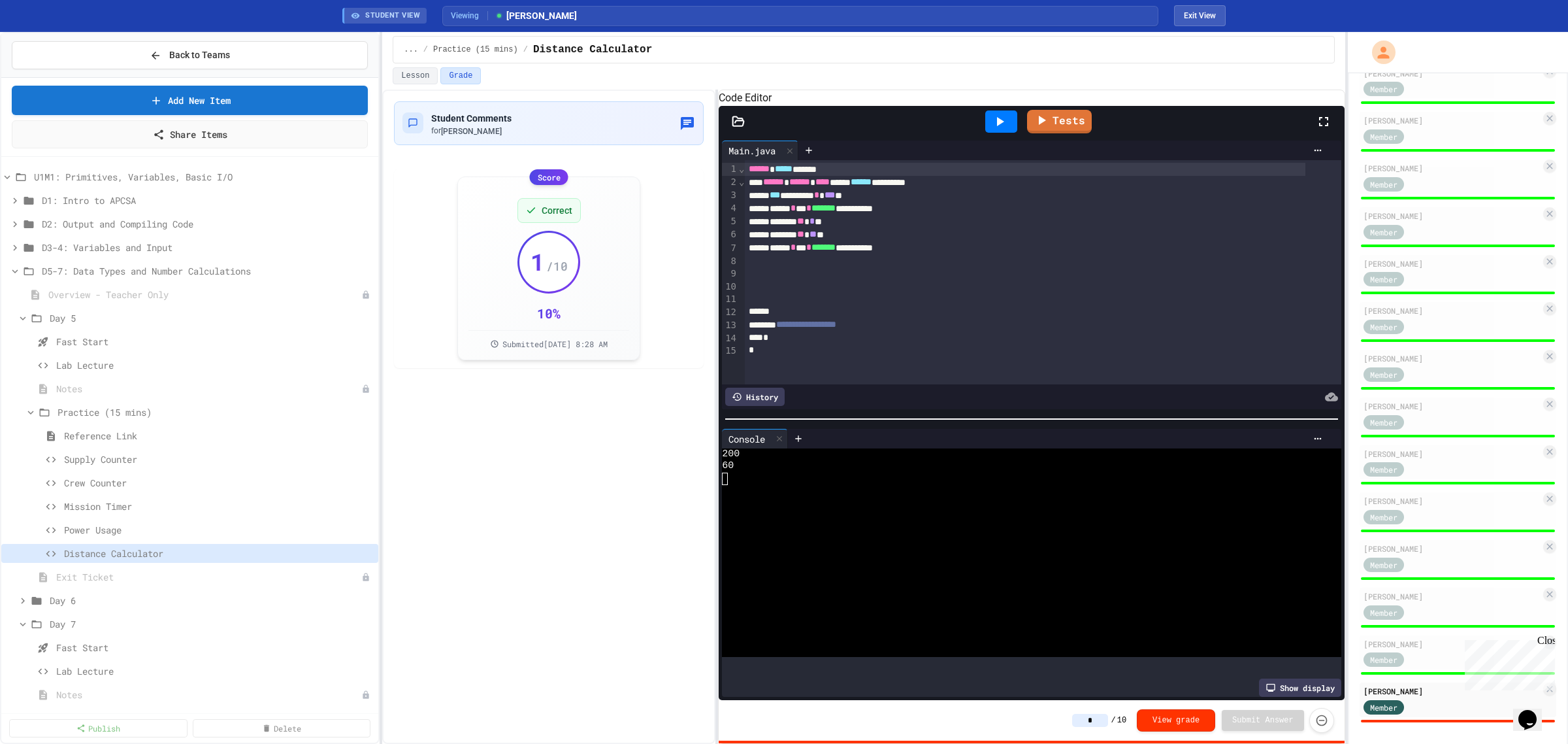
click at [1103, 721] on input "*" at bounding box center [1090, 720] width 36 height 13
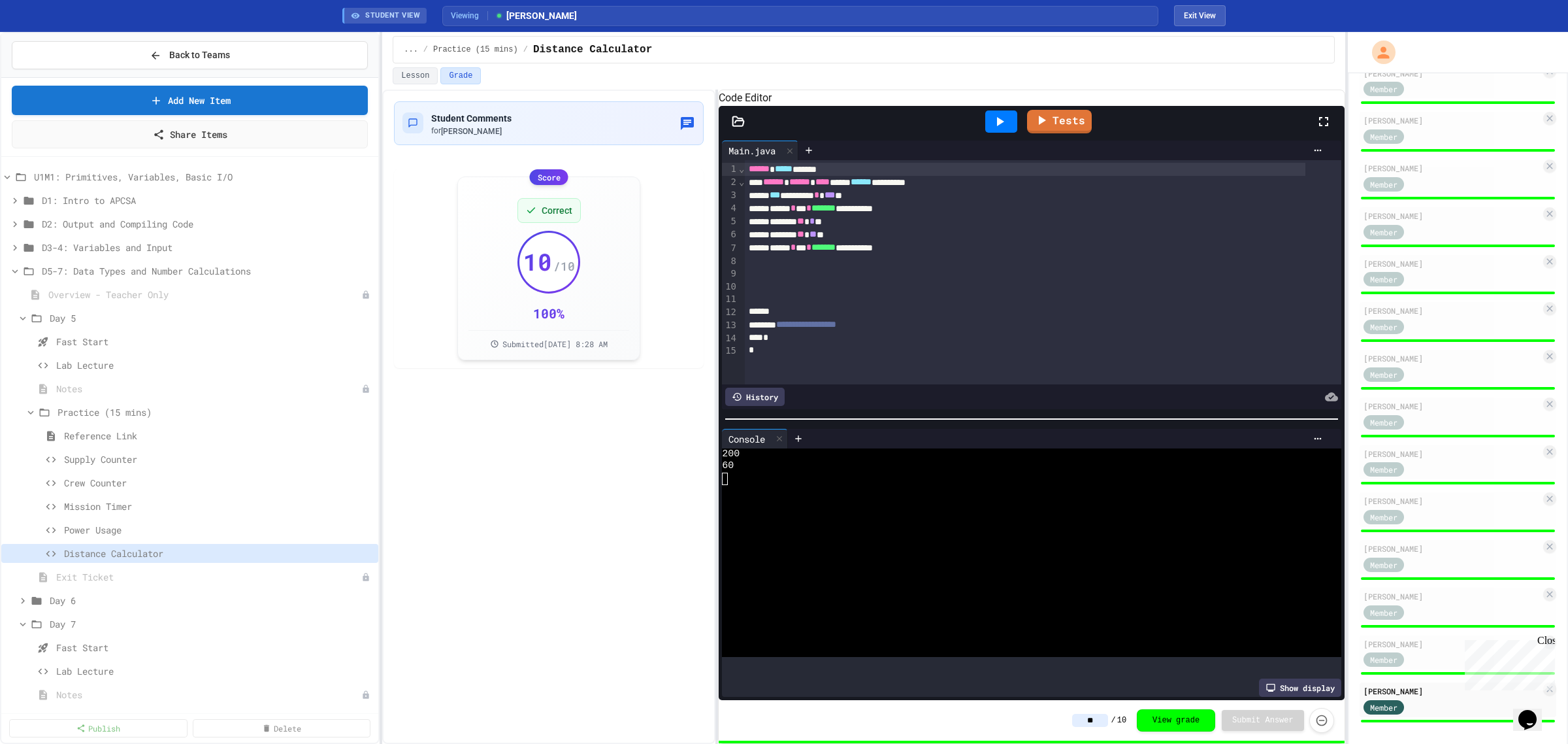
type input "**"
